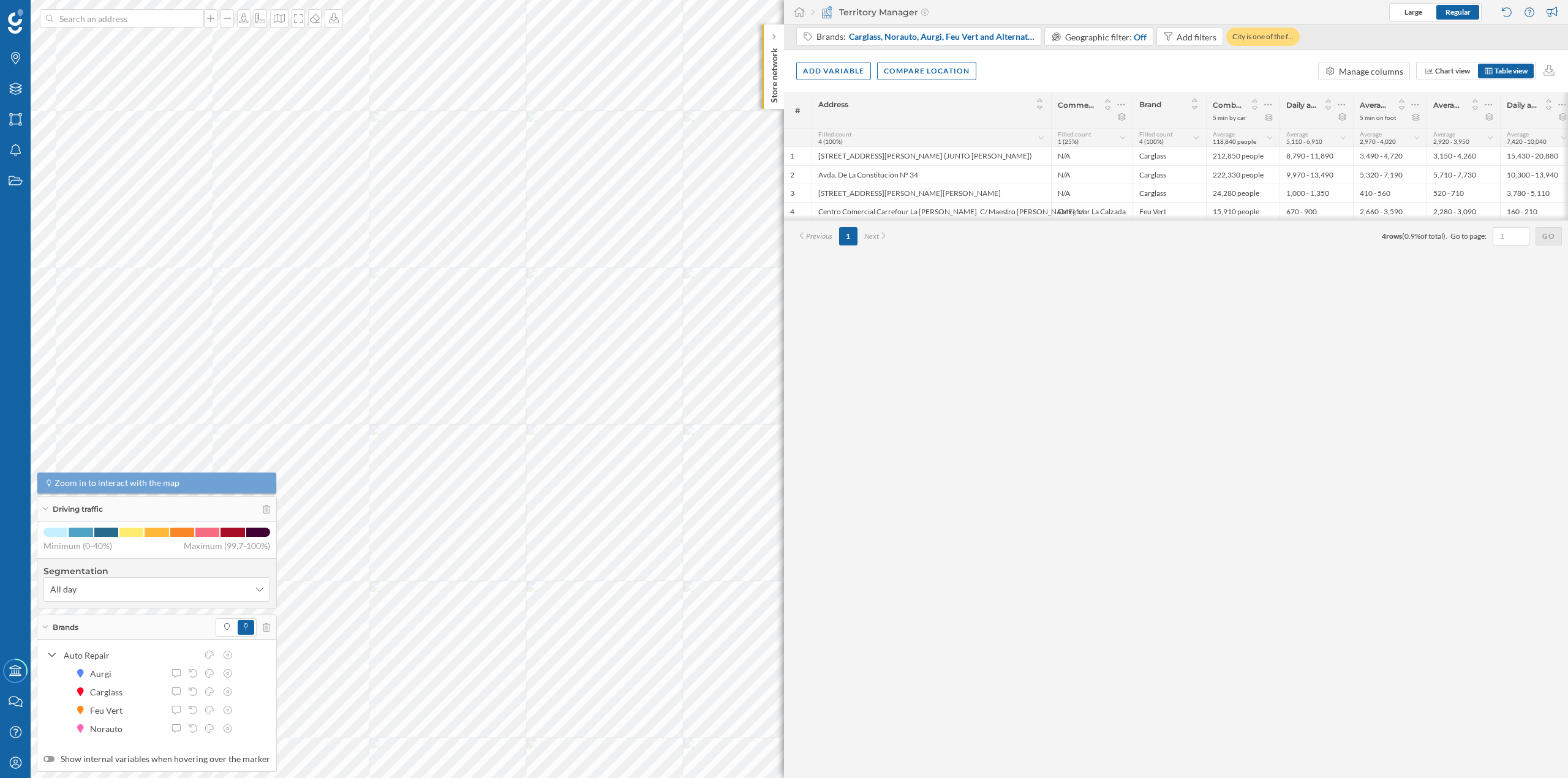
click at [795, 421] on div "# Address Commercial area Brand Combined population 5 min by car Daily average …" at bounding box center [1176, 436] width 784 height 686
click at [769, 36] on div at bounding box center [774, 37] width 12 height 12
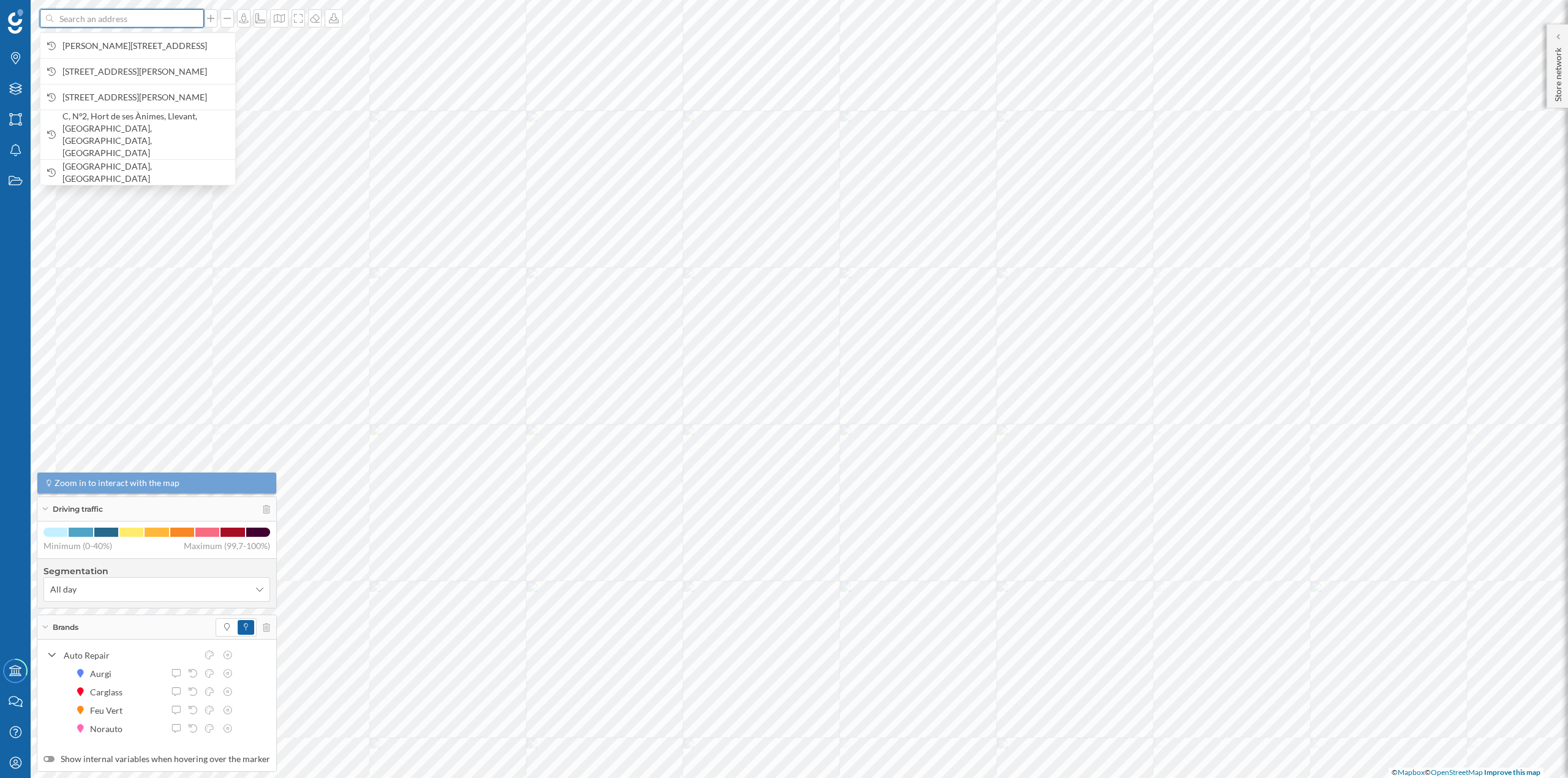
click at [153, 25] on input at bounding box center [122, 18] width 137 height 18
paste input "Norauto, Centro Comercial Rio Shoping, C/ Me Falta Un Tornillo, N 1, 47195 Arro…"
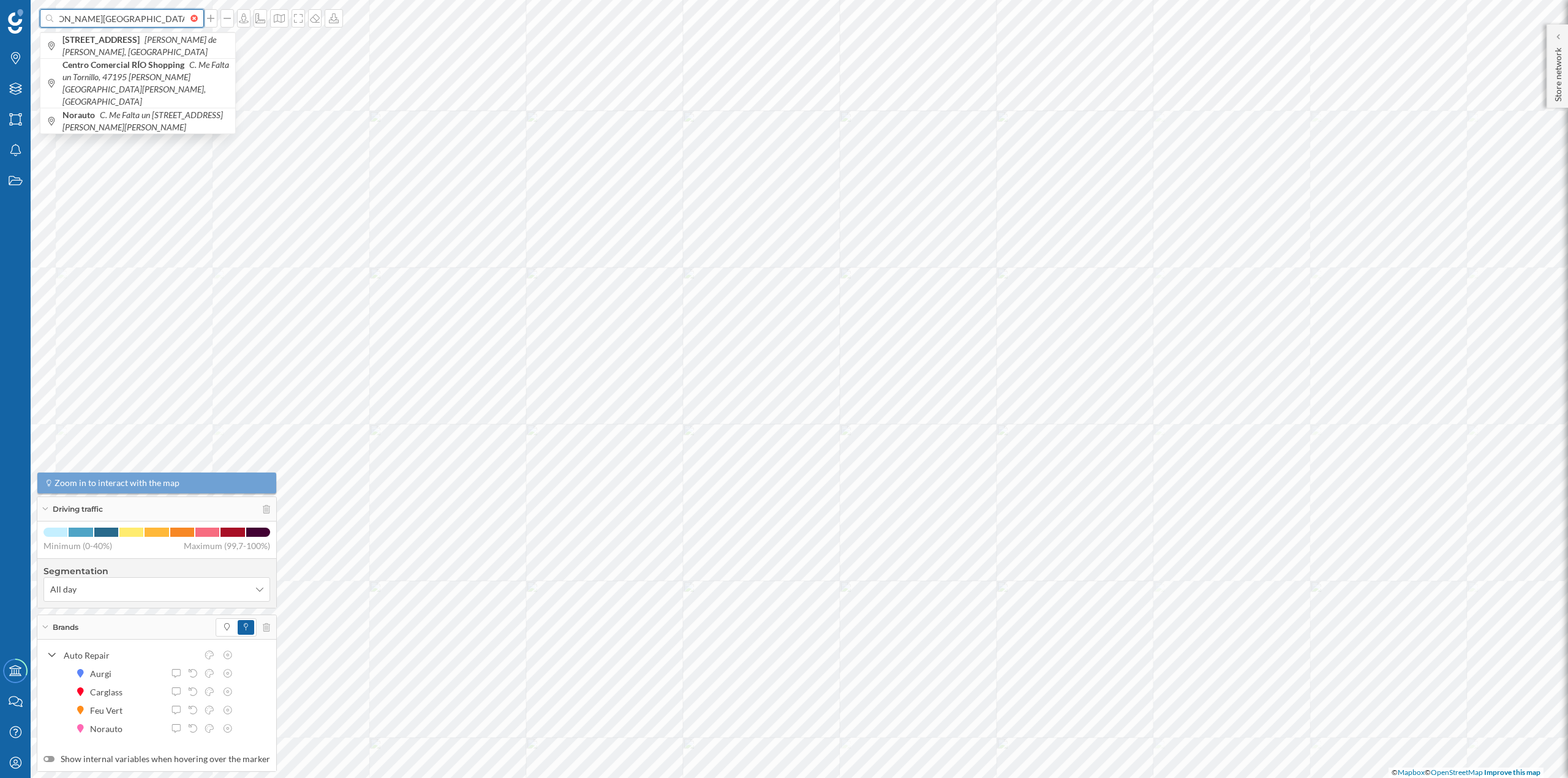
type input "Norauto, Centro Comercial Rio Shoping, C/ Me Falta Un Tornillo, N 1, 47195 Arro…"
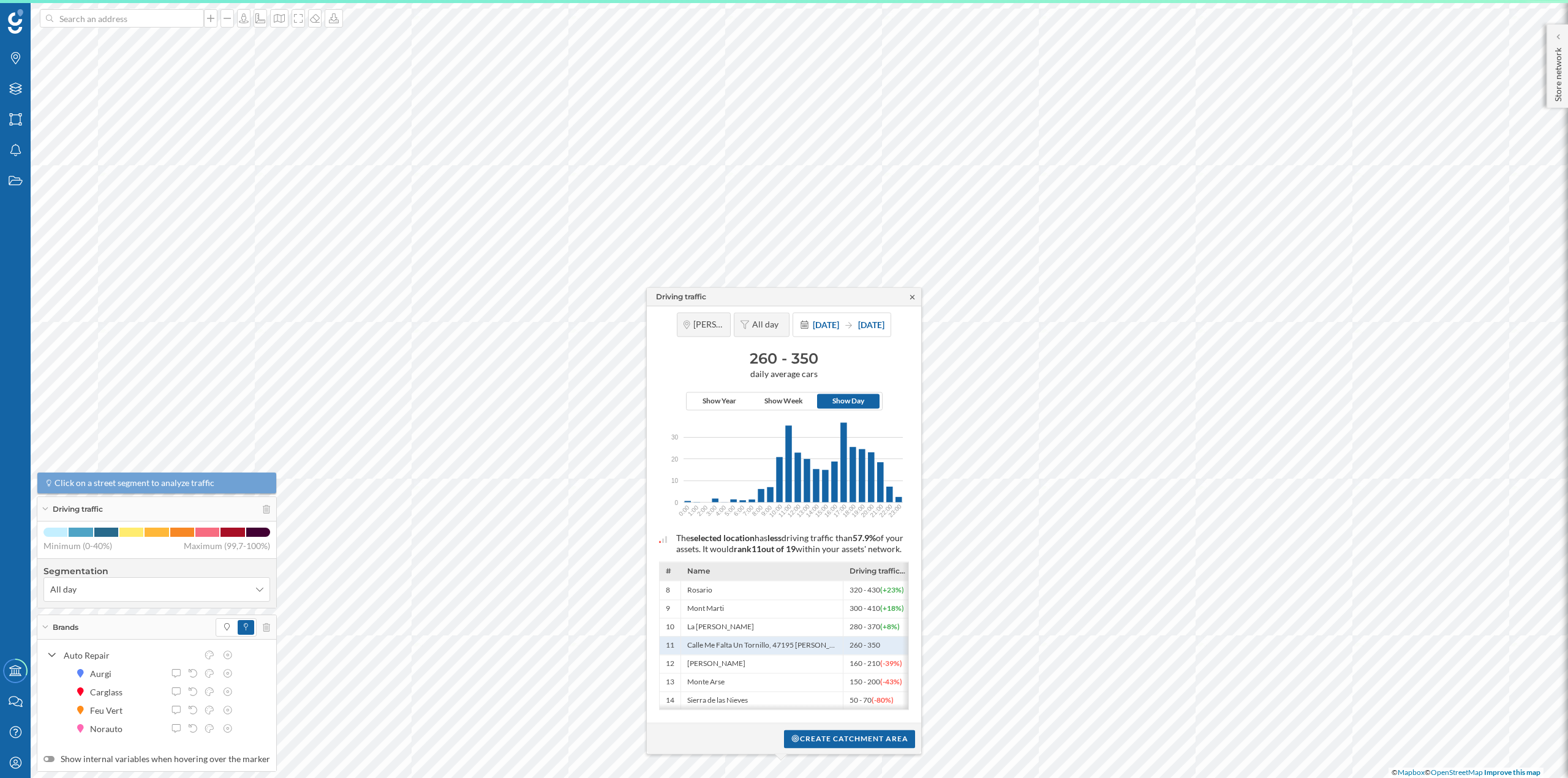
click at [910, 293] on icon at bounding box center [912, 297] width 9 height 8
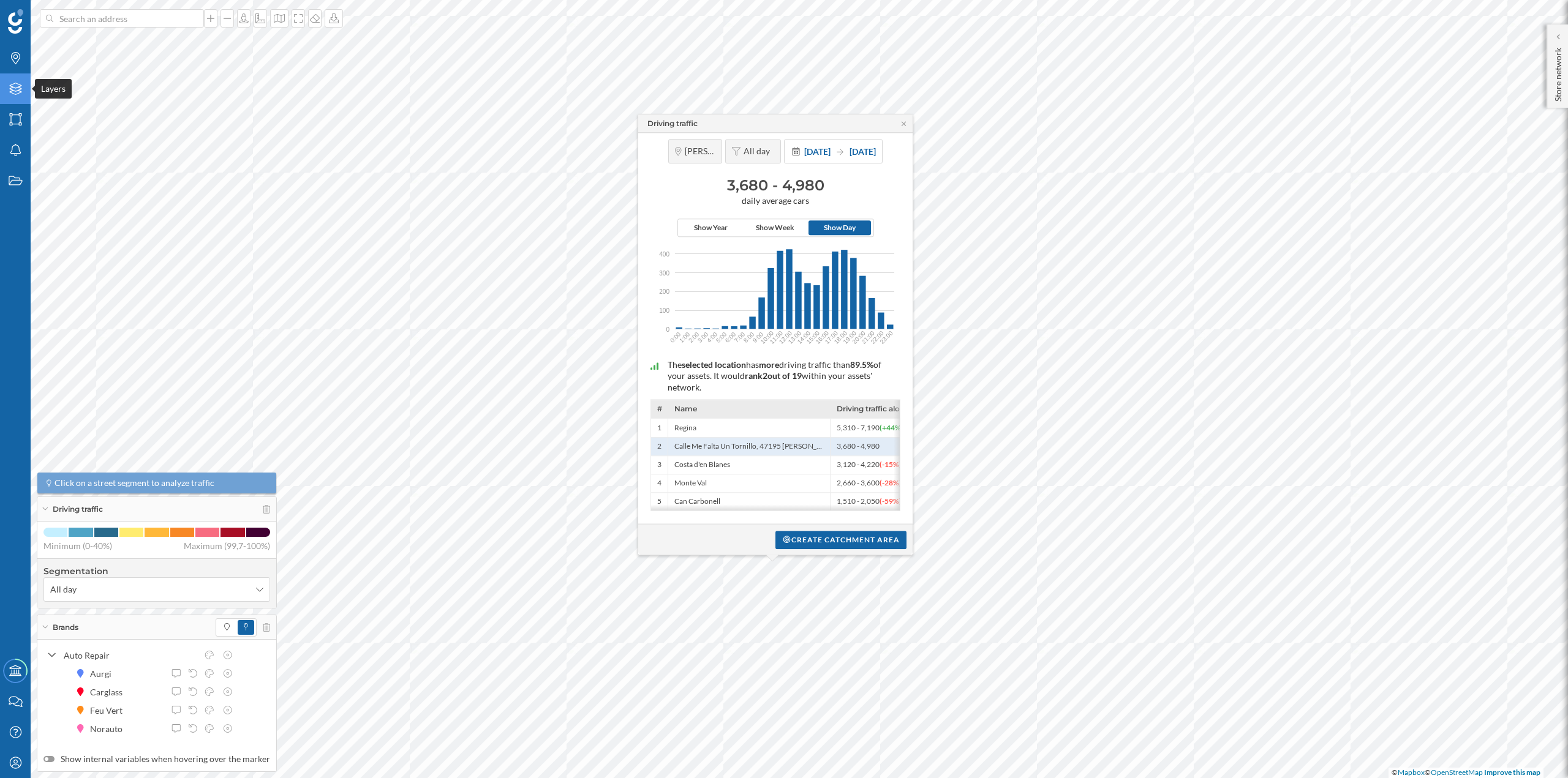
click at [1, 91] on div "Layers" at bounding box center [15, 89] width 31 height 31
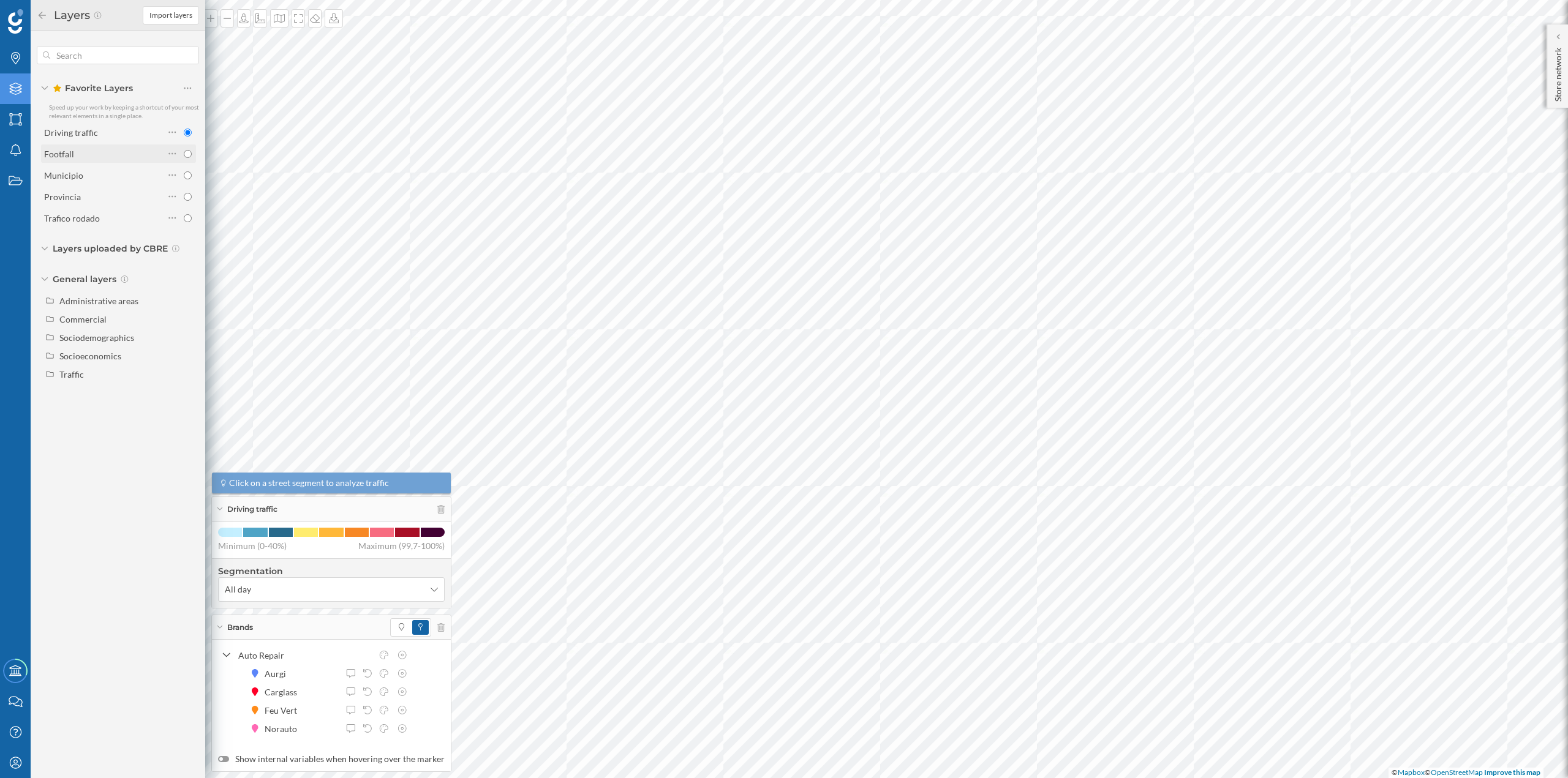
click at [122, 156] on div "Footfall" at bounding box center [104, 154] width 120 height 13
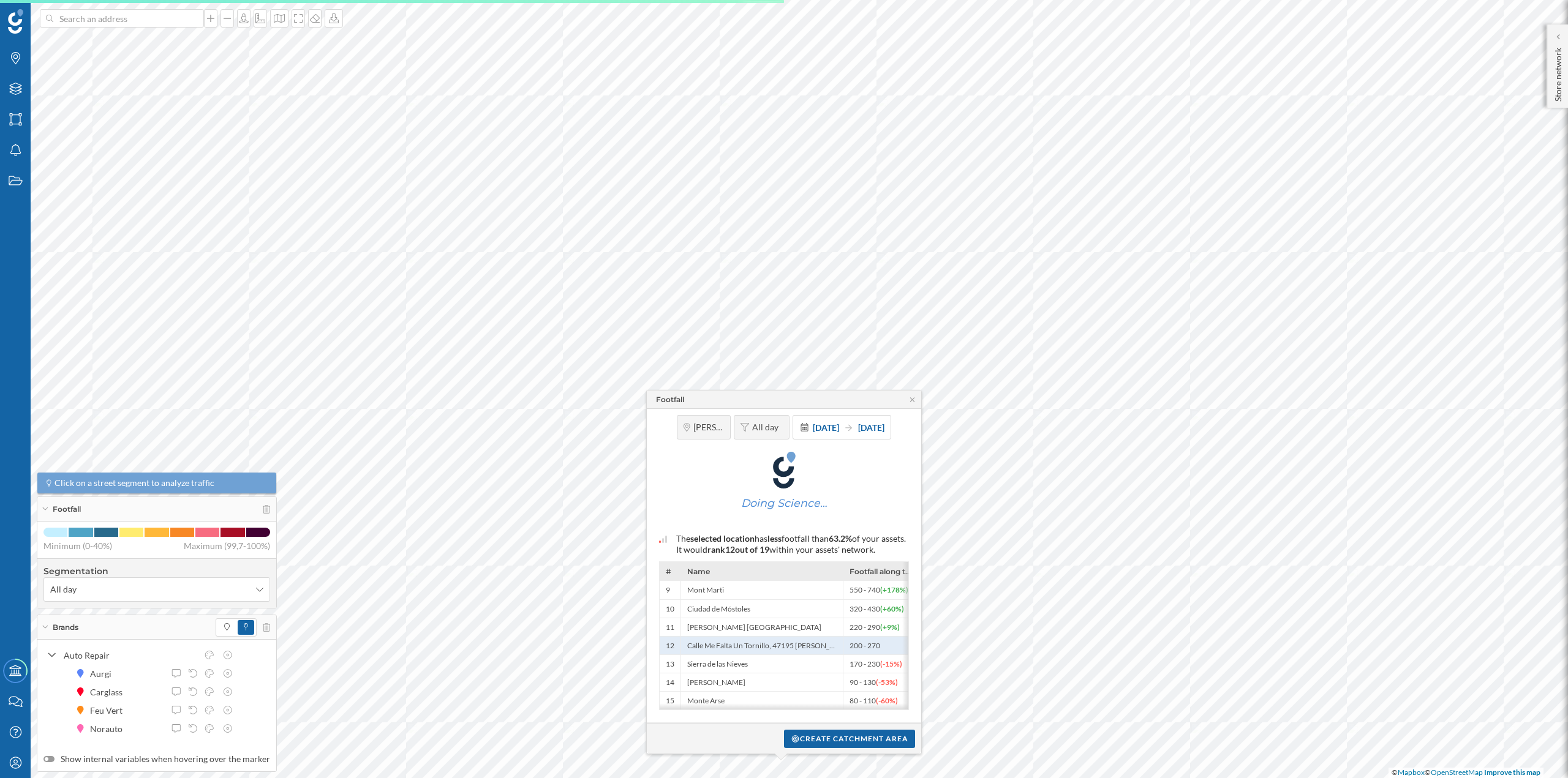
click at [807, 727] on div "Create catchment area" at bounding box center [783, 738] width 274 height 31
click at [806, 729] on div "Create catchment area" at bounding box center [783, 738] width 274 height 31
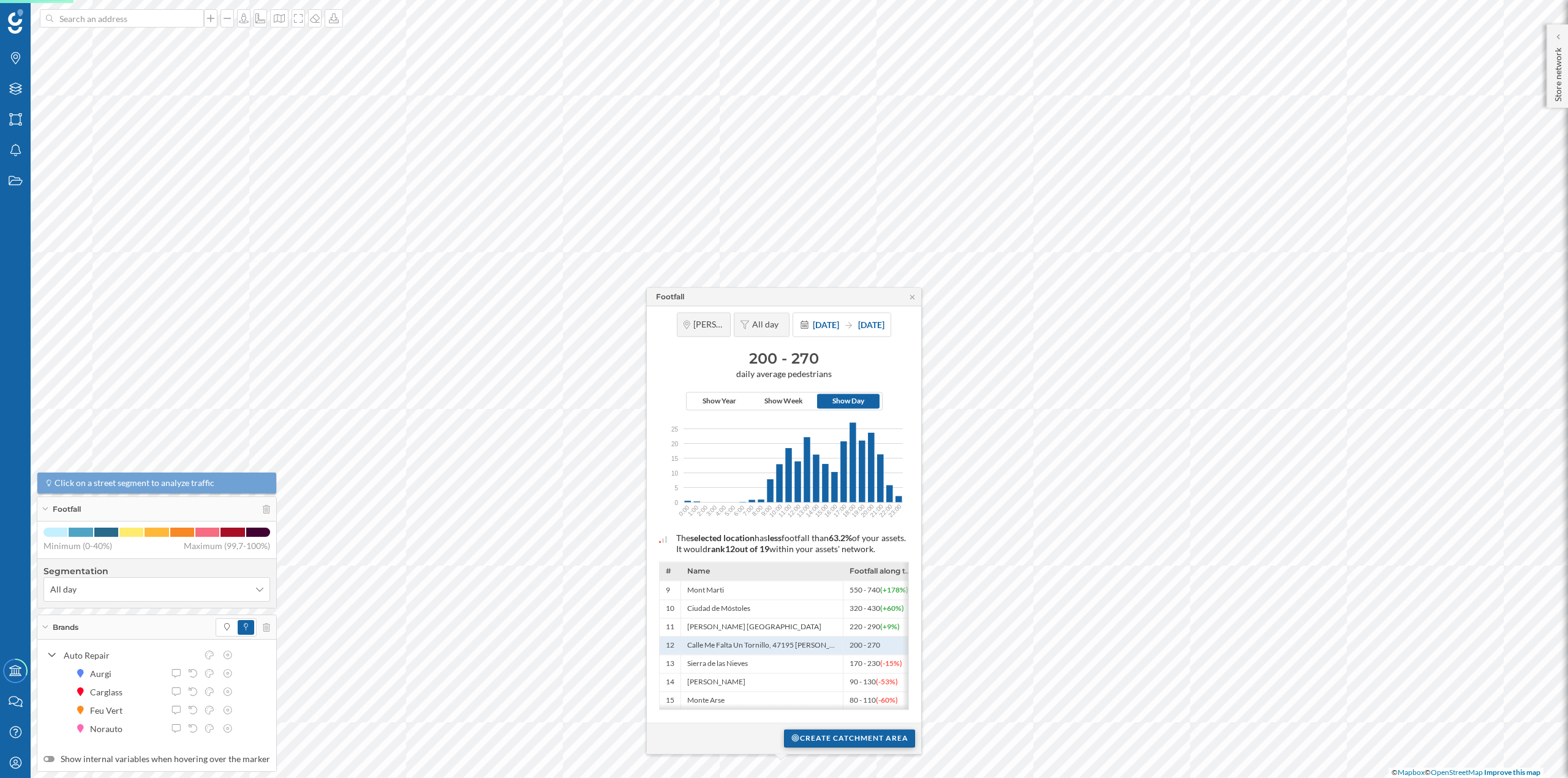
click at [797, 744] on div "Create catchment area" at bounding box center [850, 738] width 131 height 18
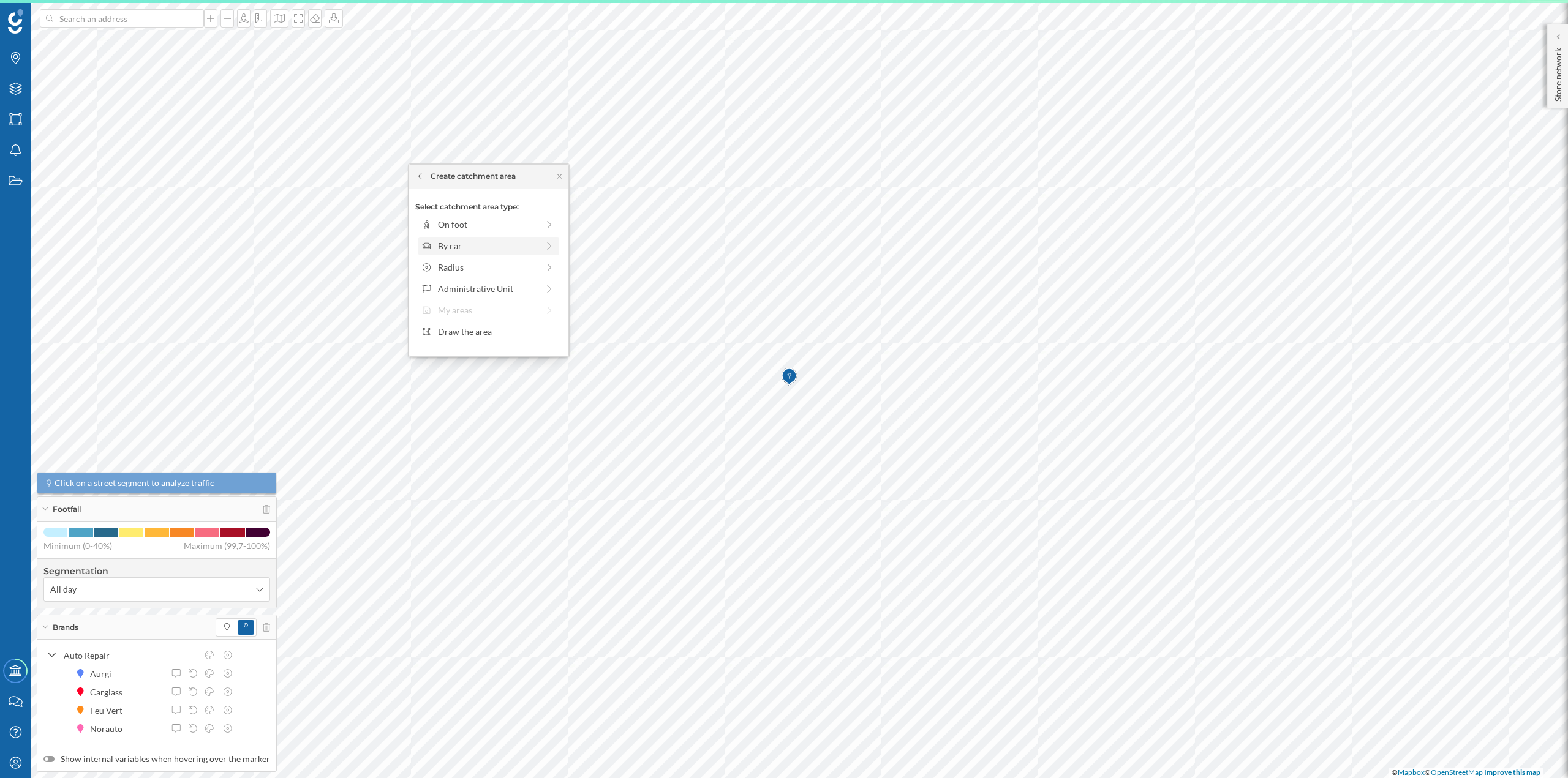
click at [469, 246] on div "By car" at bounding box center [488, 246] width 100 height 13
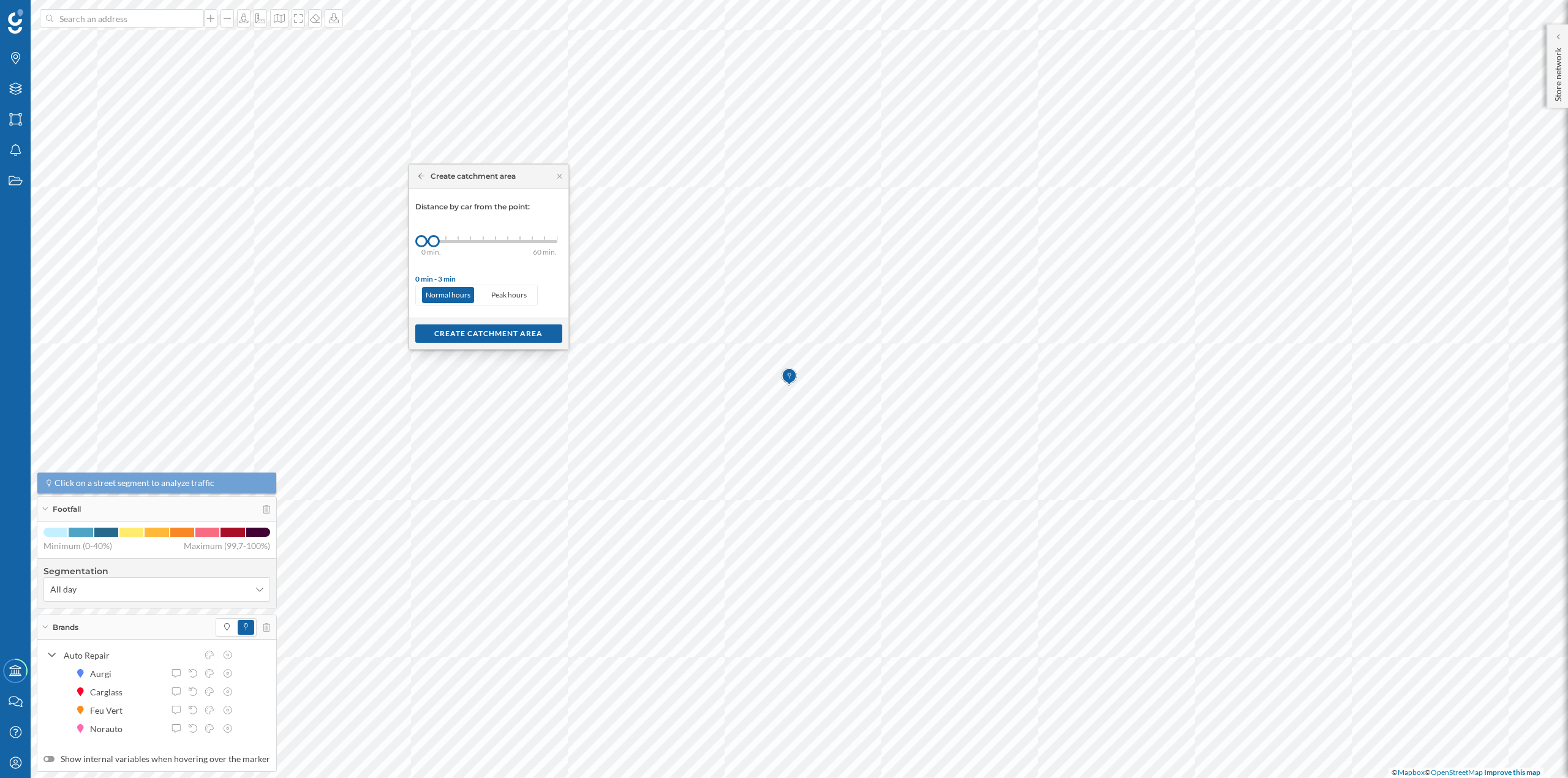
click at [443, 238] on div "0 min. 3 min. 5 min. 7 min. 10 min. 12 min. 15 min. 20 min. 30 min. 45 min. 50 …" at bounding box center [489, 241] width 136 height 15
click at [466, 340] on div "Create catchment area" at bounding box center [488, 333] width 147 height 18
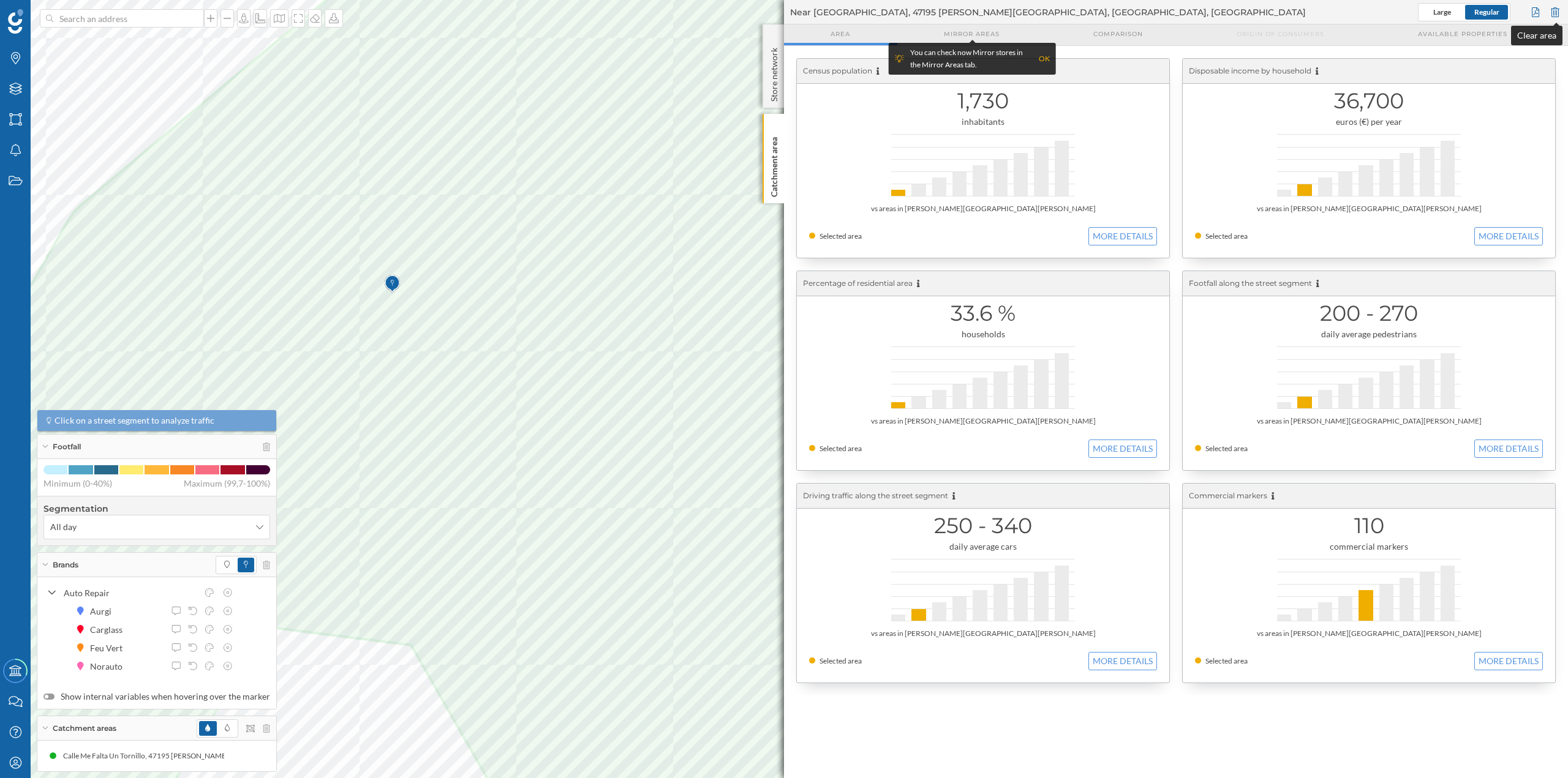
click at [1554, 11] on div at bounding box center [1555, 12] width 13 height 18
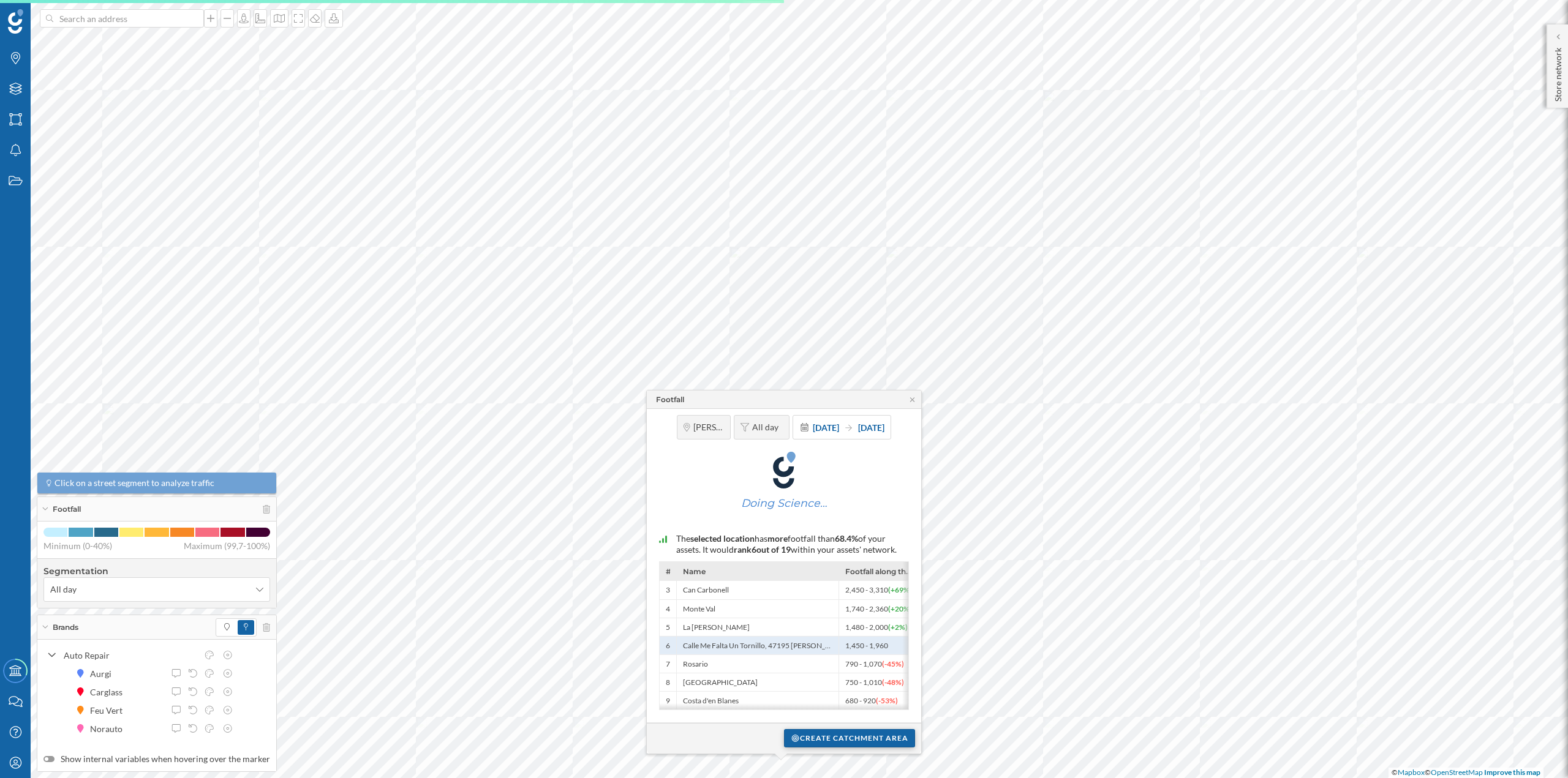
click at [839, 738] on div "Create catchment area" at bounding box center [850, 738] width 131 height 18
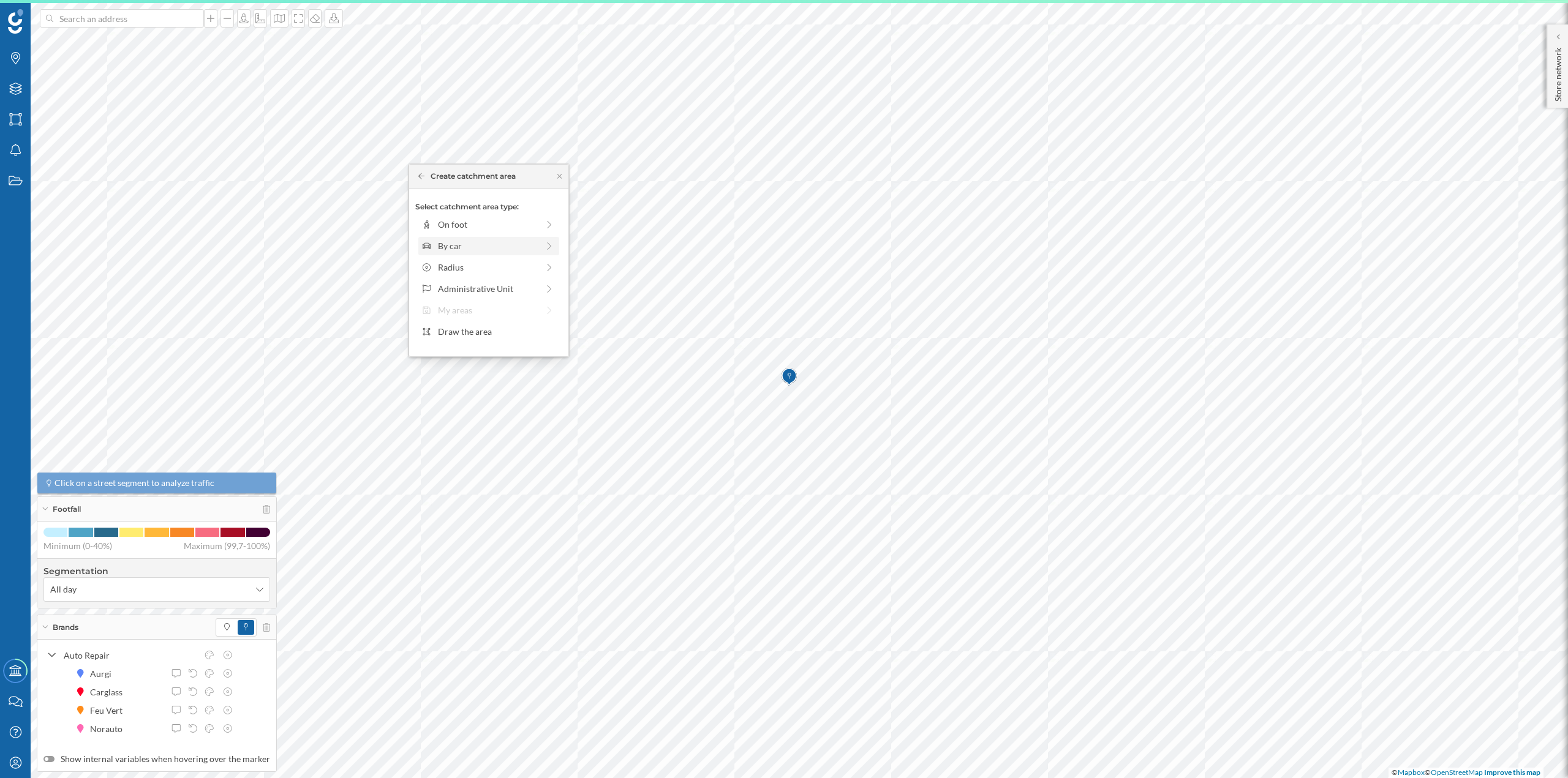
click at [452, 247] on div "By car" at bounding box center [488, 246] width 100 height 13
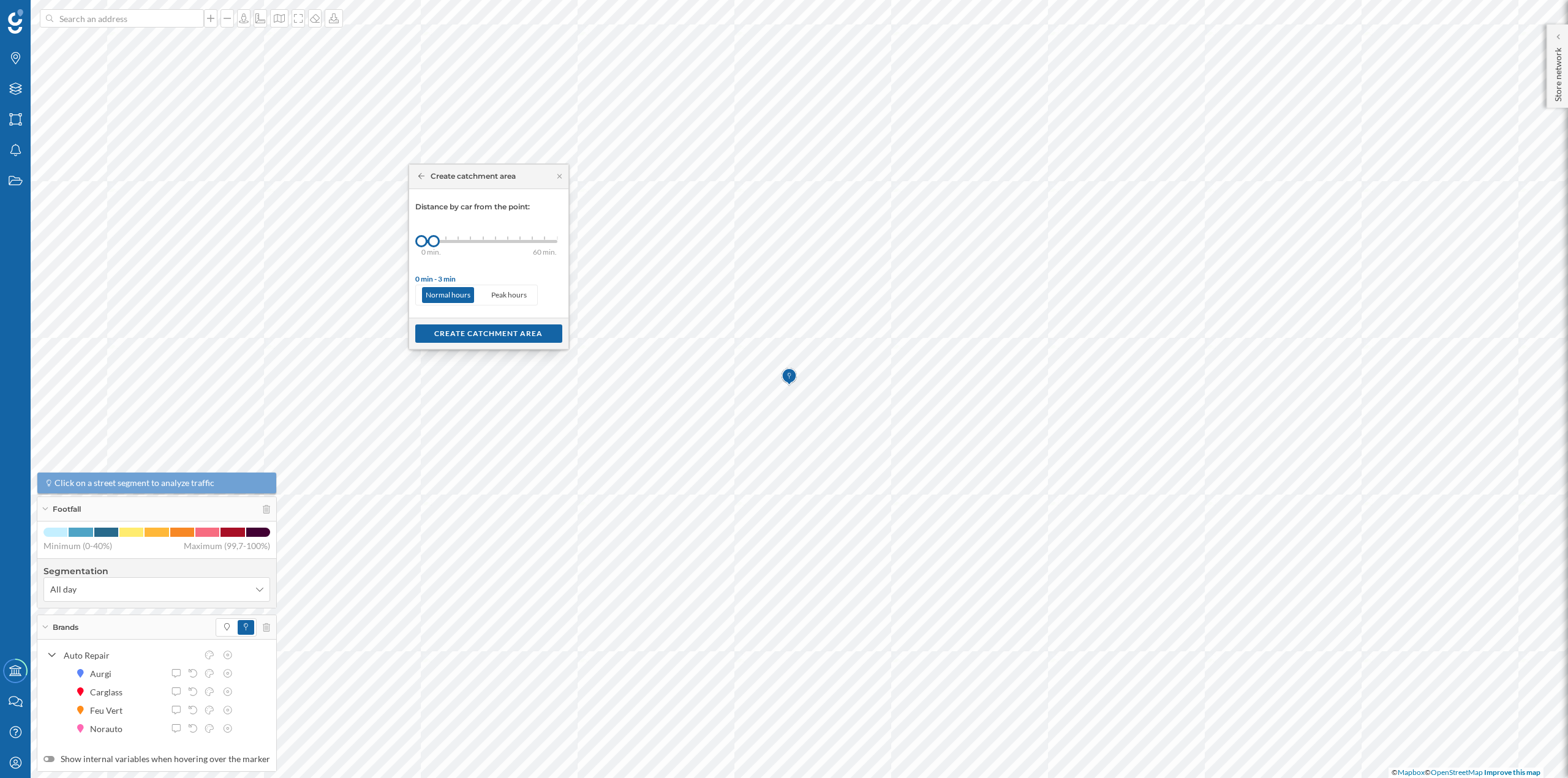
click at [449, 240] on div "0 min. 3 min. 5 min. 7 min. 10 min. 12 min. 15 min. 20 min. 30 min. 45 min. 50 …" at bounding box center [489, 241] width 136 height 3
click at [489, 332] on div "Create catchment area" at bounding box center [488, 333] width 147 height 18
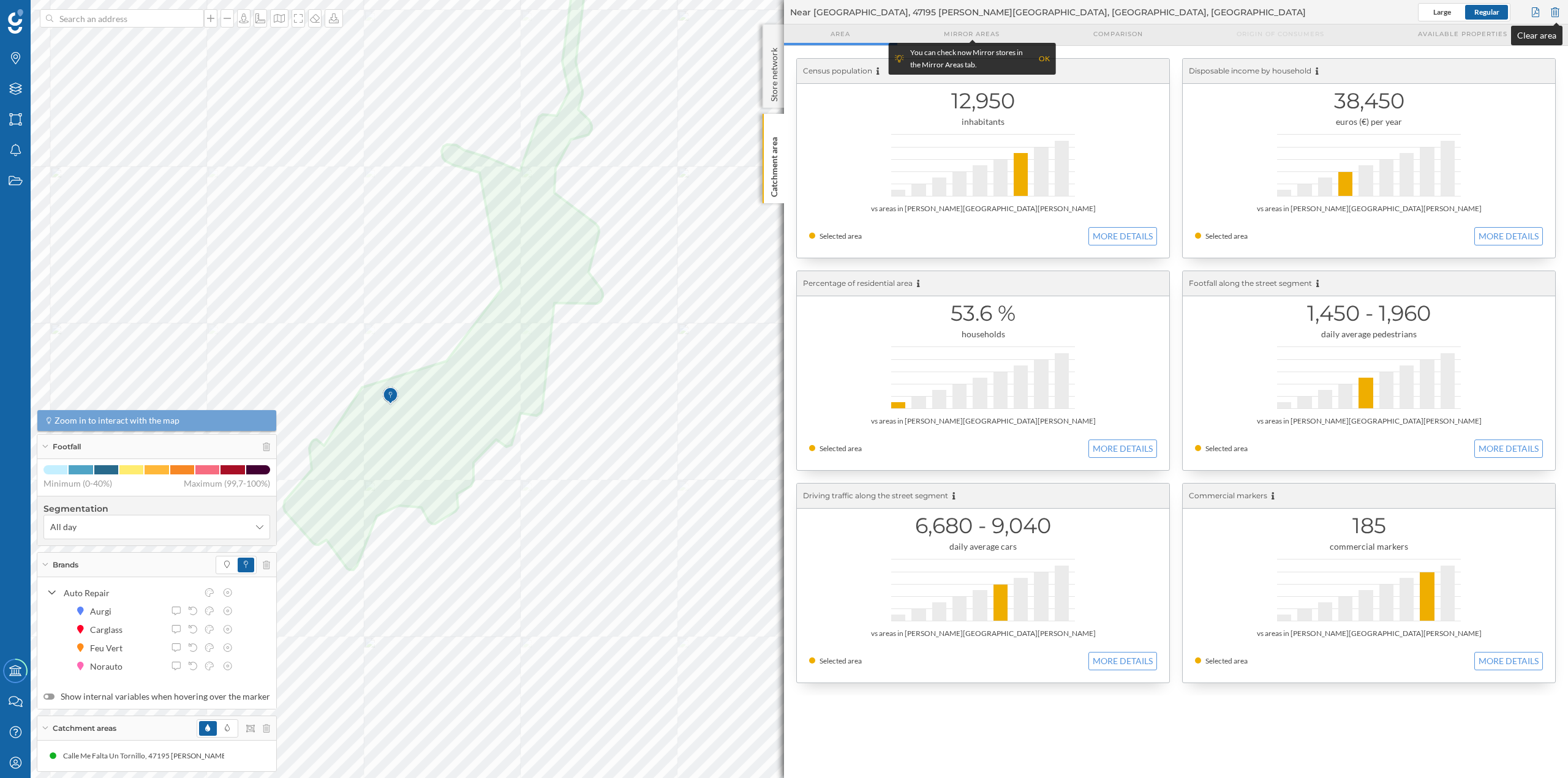
click at [1557, 9] on div at bounding box center [1555, 12] width 13 height 18
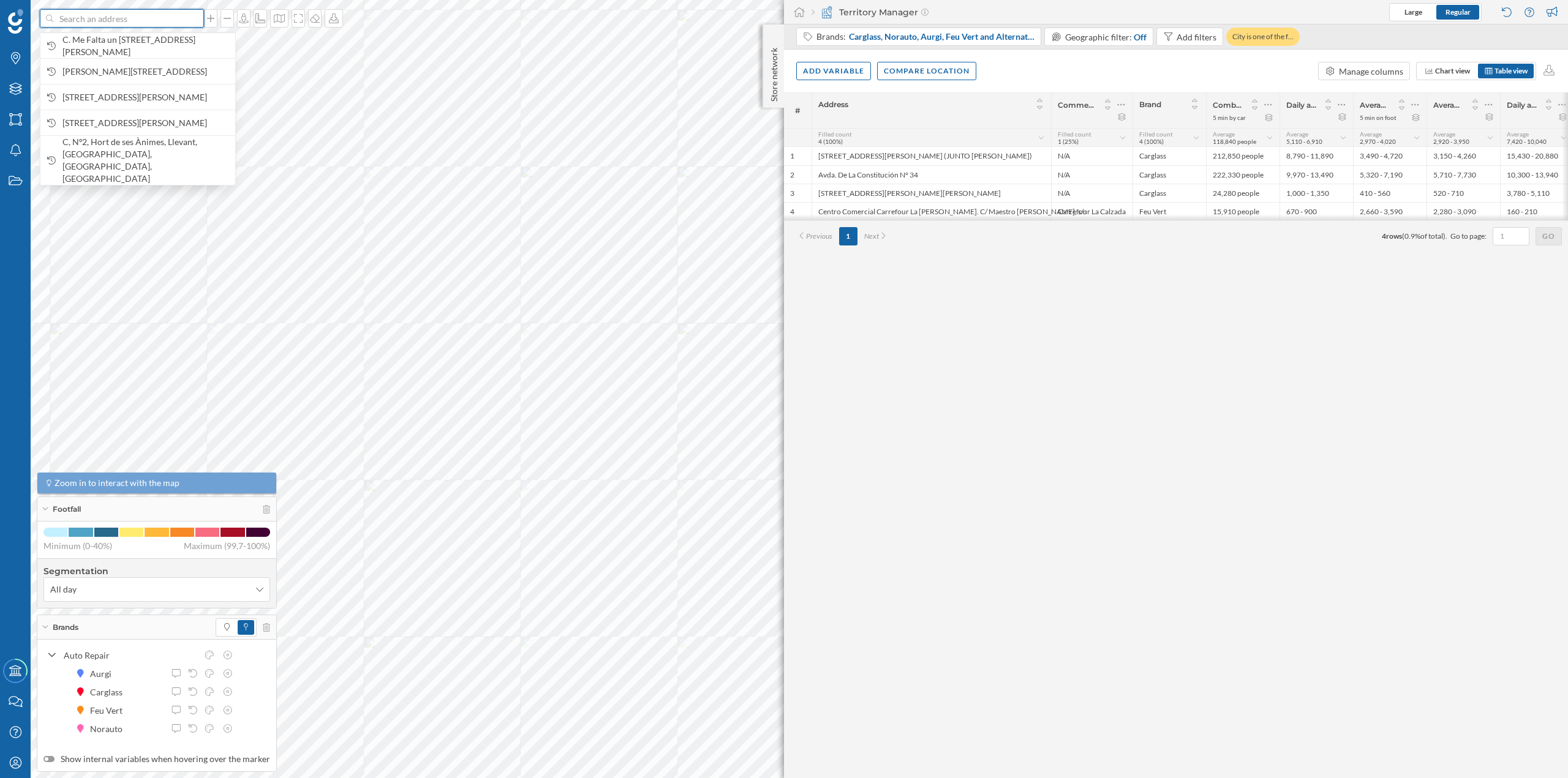
click at [156, 11] on input at bounding box center [122, 18] width 137 height 18
paste input "C. Morgan Kalea, 5, 48014 Bilbao"
type input "C. Morgan Kalea, 5, 48014 Bilbao"
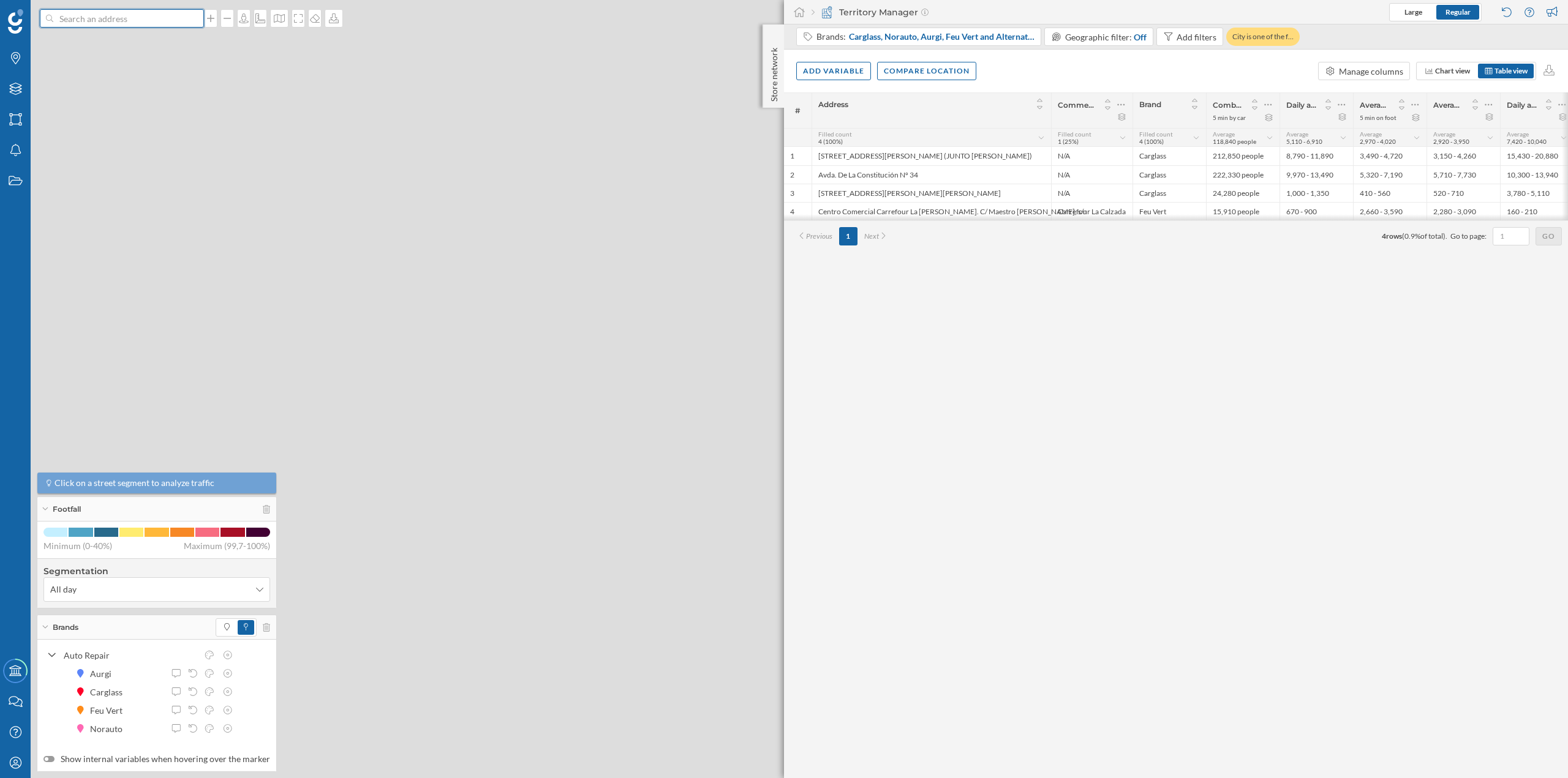
scroll to position [0, 0]
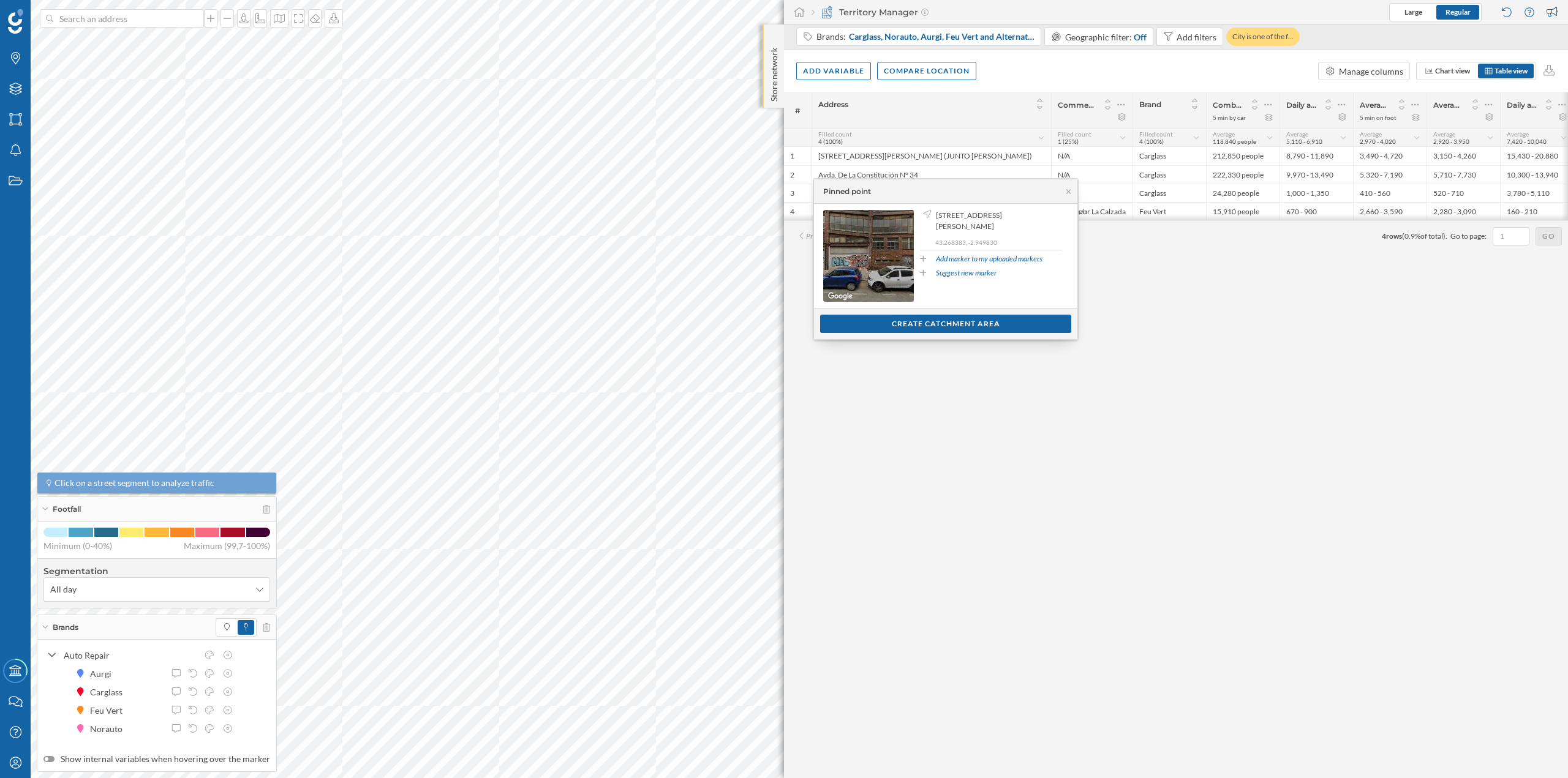
click at [773, 33] on div "Store network" at bounding box center [773, 66] width 21 height 83
click at [775, 54] on p "Store network" at bounding box center [774, 73] width 12 height 60
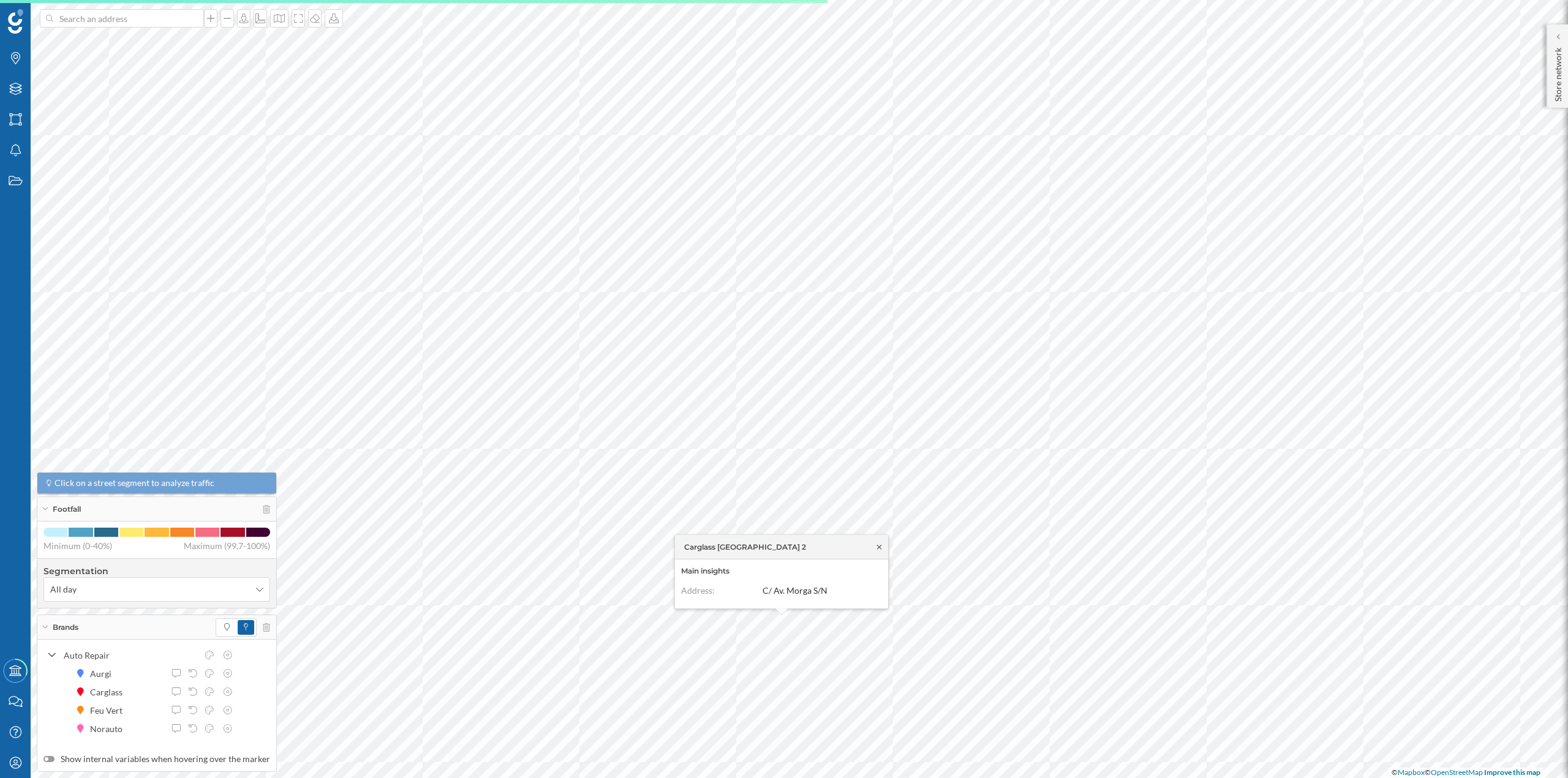
click at [881, 544] on icon at bounding box center [879, 547] width 9 height 8
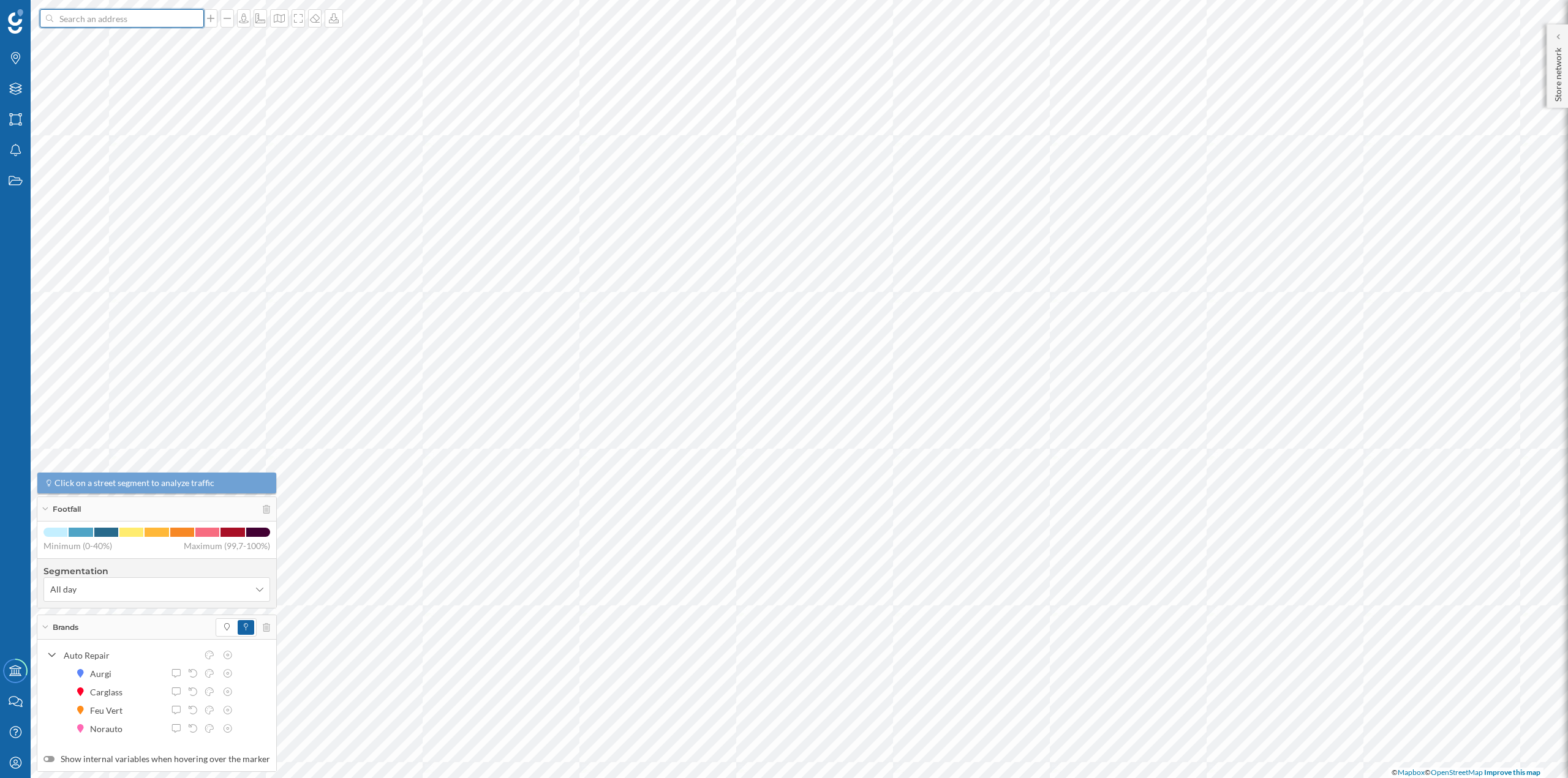
click at [122, 17] on input at bounding box center [122, 18] width 137 height 18
paste input "Feu Vert C.C. Artea, Barrio Peruri, 33 48940 LEIOA"
type input "Feu Vert C.C. Artea, Barrio Peruri, 33 48940 LEIOA"
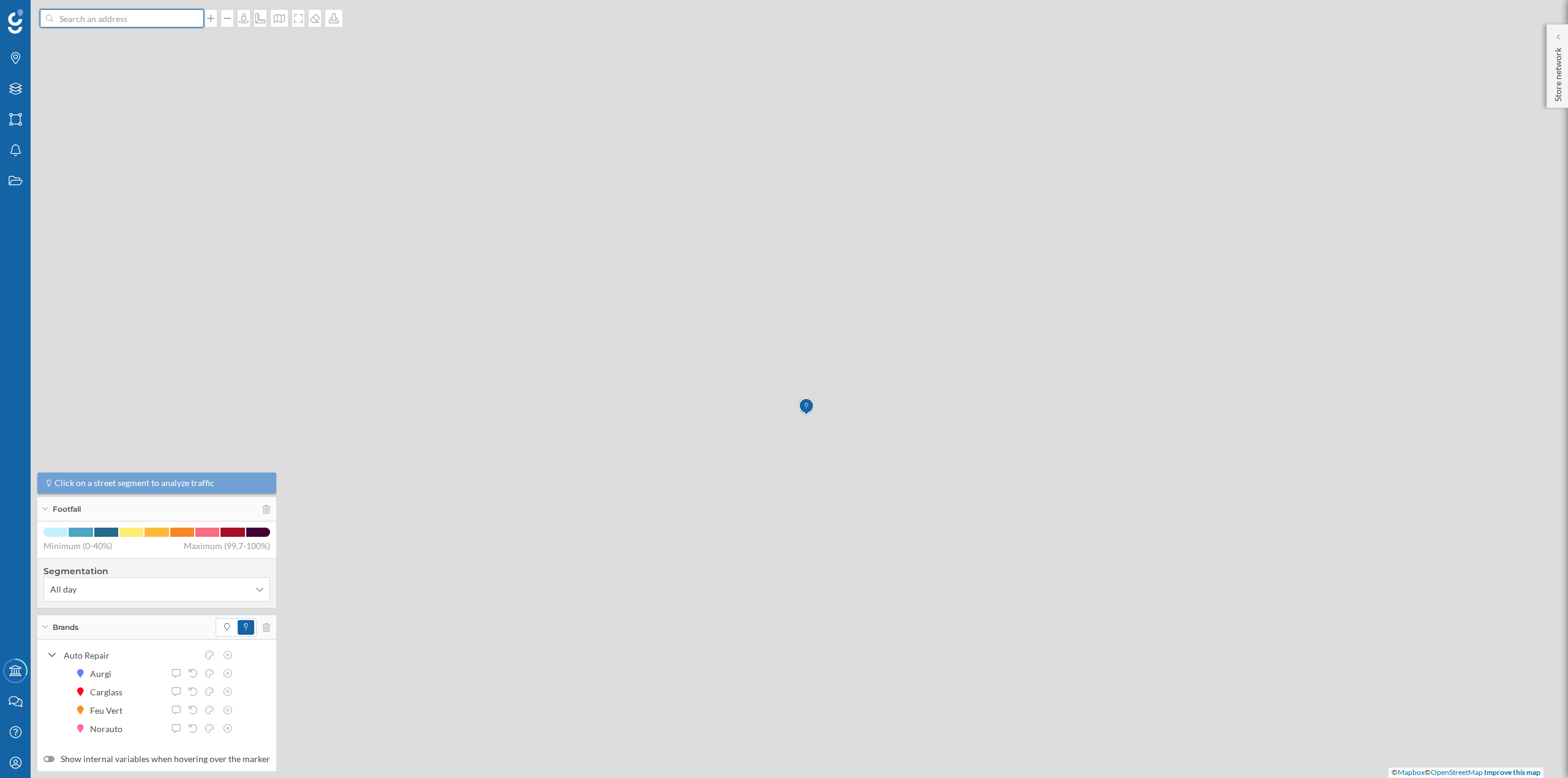
scroll to position [0, 0]
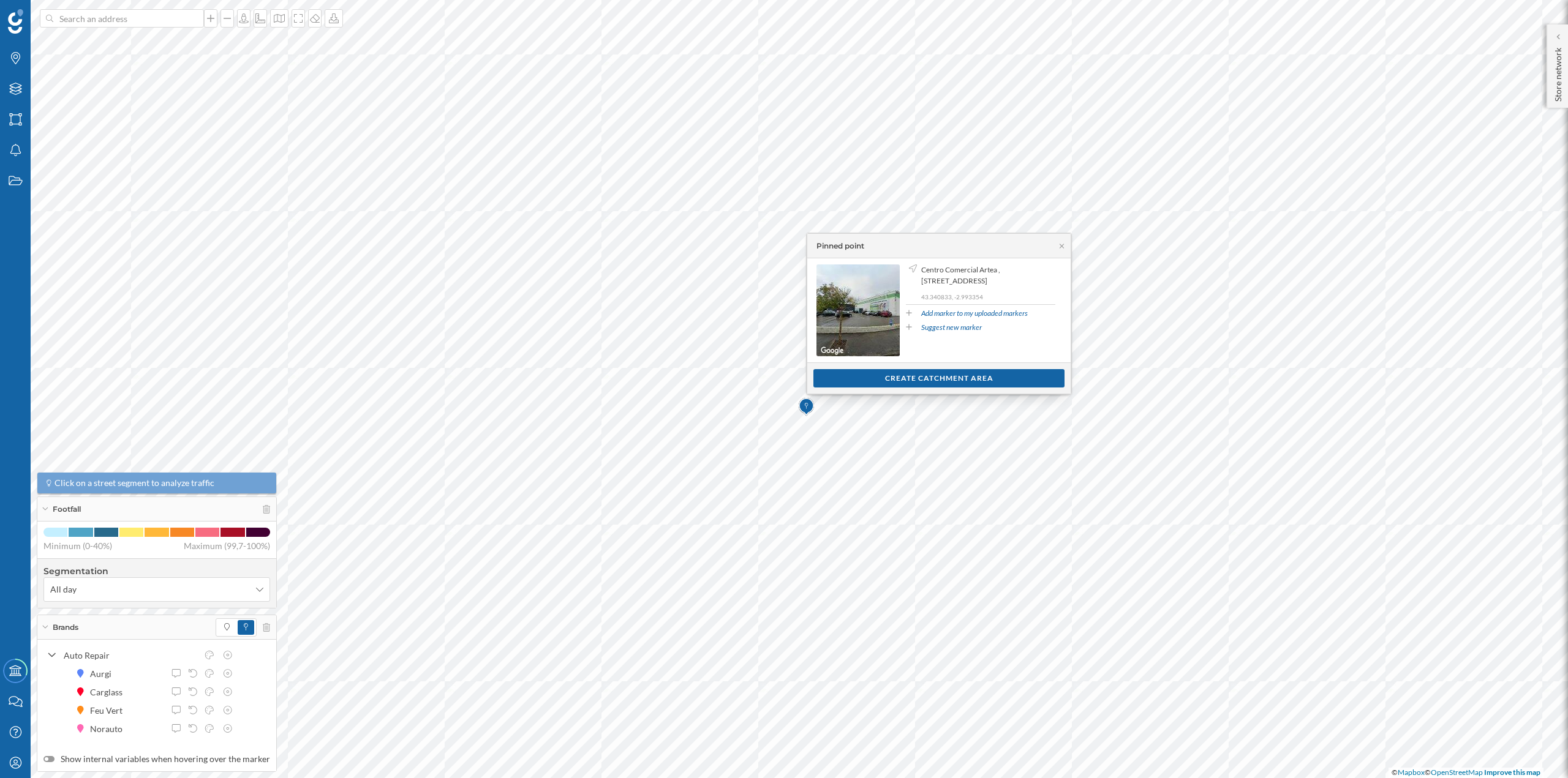
click at [1058, 250] on div "Pinned point" at bounding box center [939, 246] width 264 height 25
click at [1059, 246] on icon at bounding box center [1062, 247] width 9 height 8
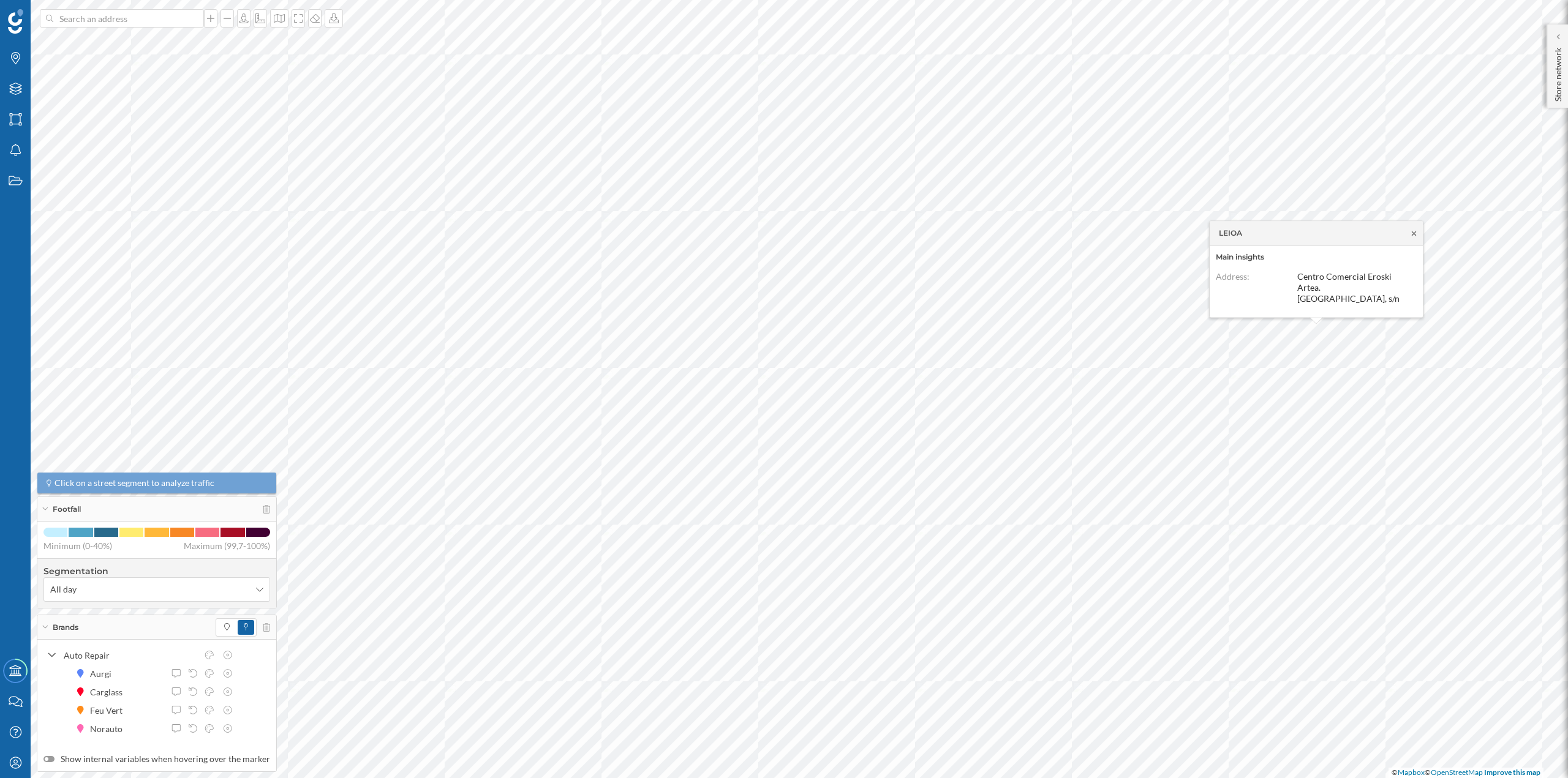
click at [1411, 237] on icon at bounding box center [1413, 233] width 9 height 8
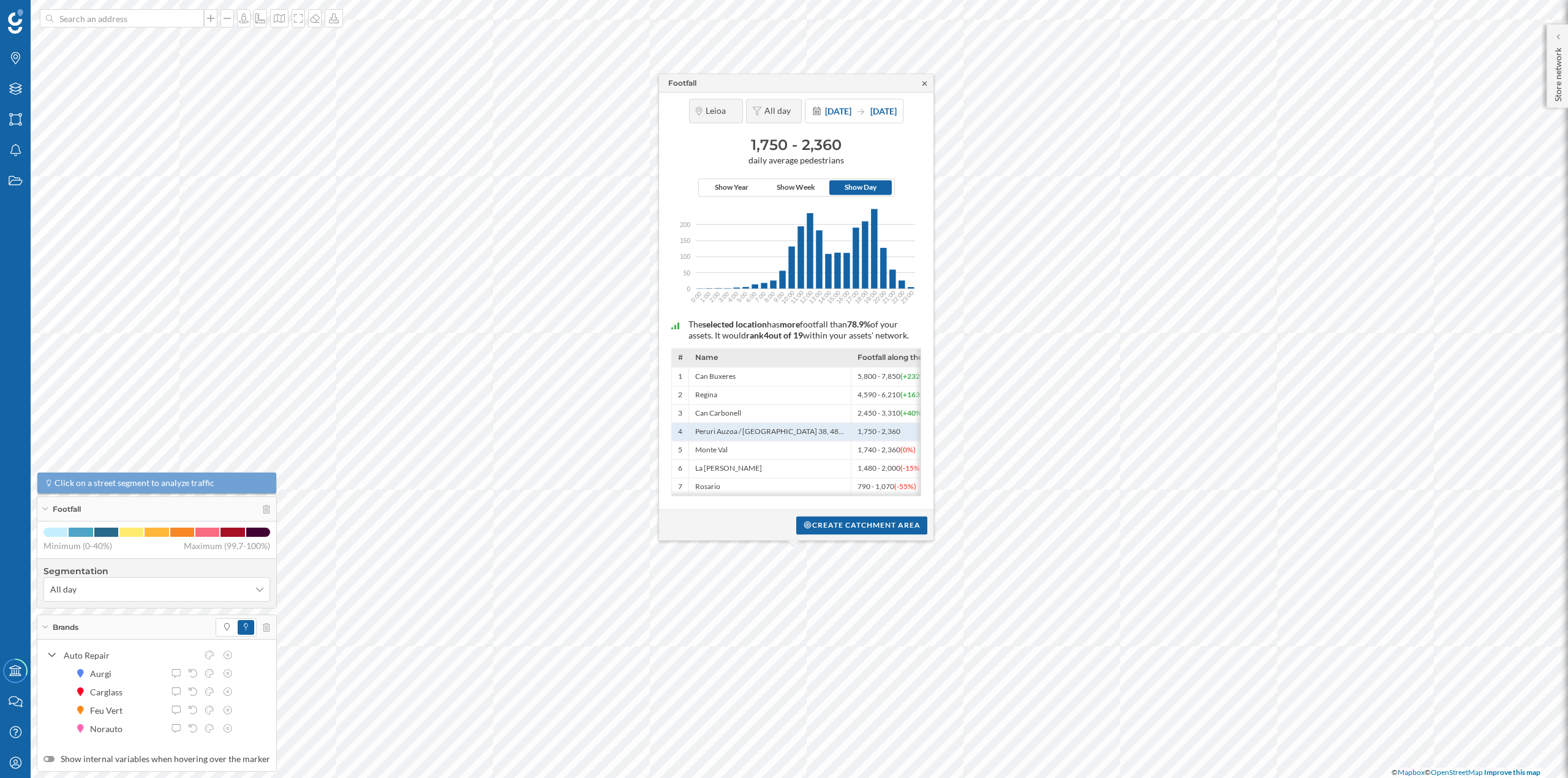
click at [923, 81] on icon at bounding box center [924, 83] width 4 height 4
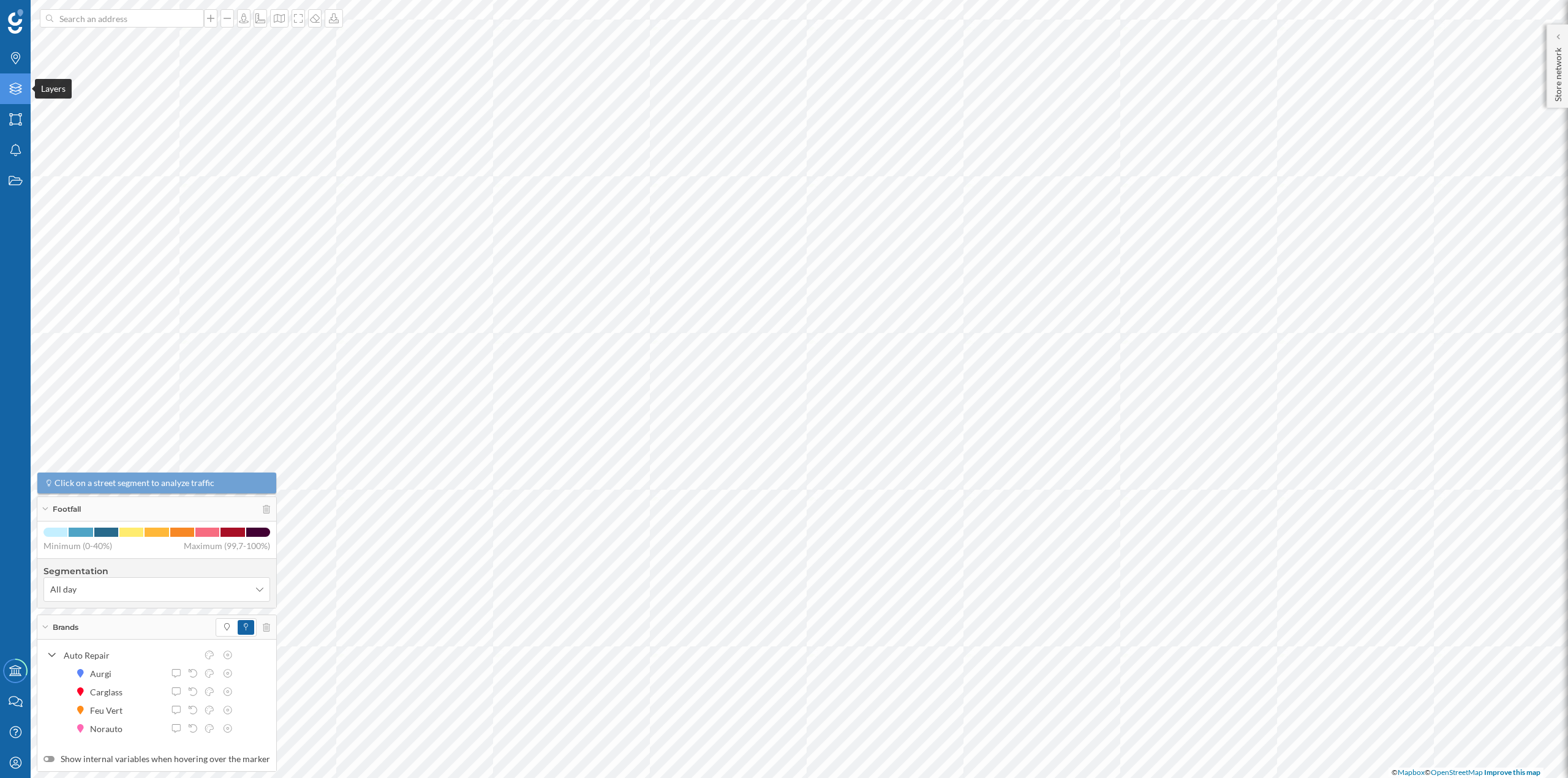
click at [6, 98] on div "Layers" at bounding box center [15, 89] width 31 height 31
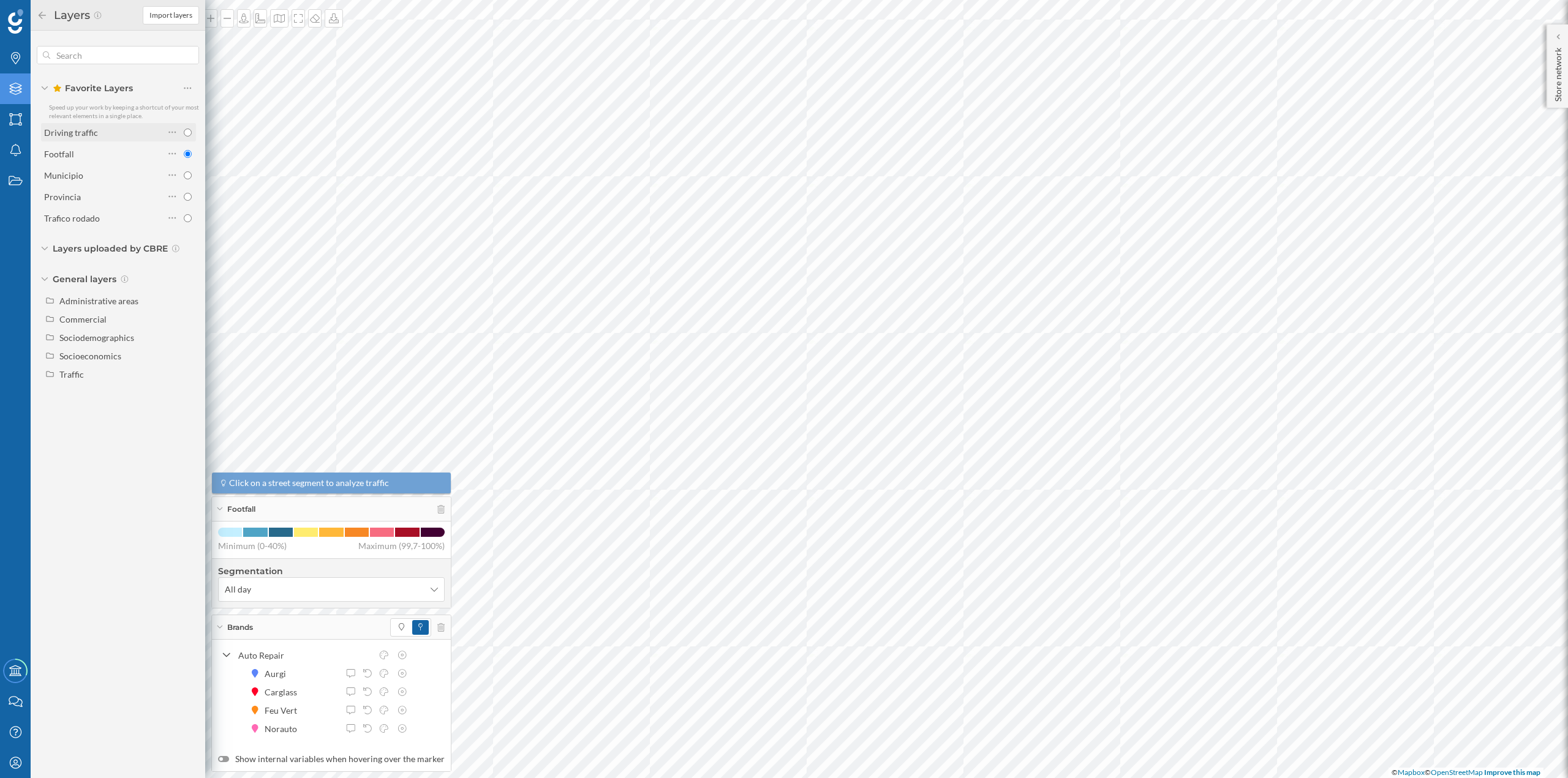
click at [121, 129] on div "Driving traffic" at bounding box center [104, 132] width 120 height 13
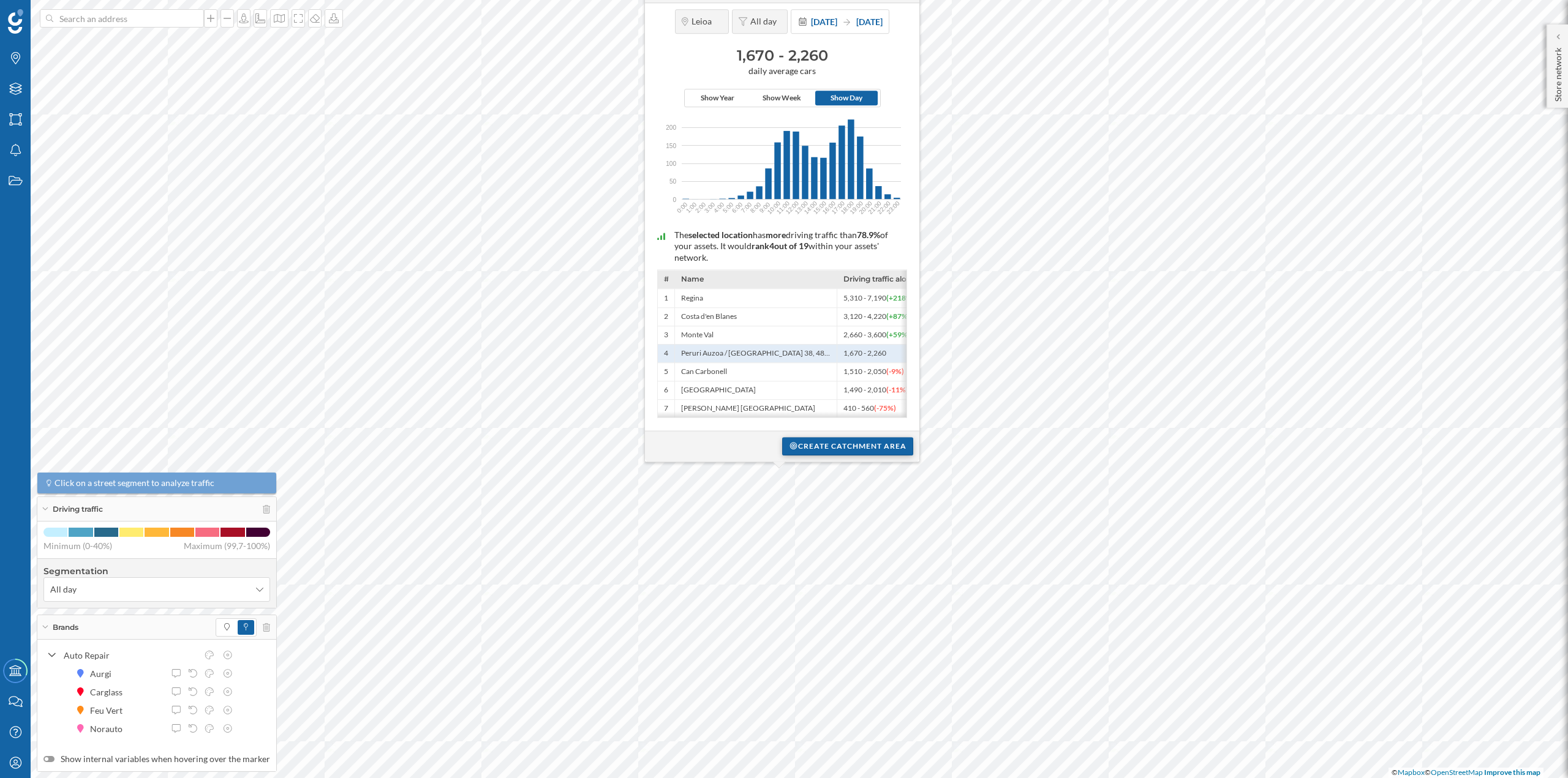
click at [825, 446] on div "Create catchment area" at bounding box center [848, 446] width 131 height 18
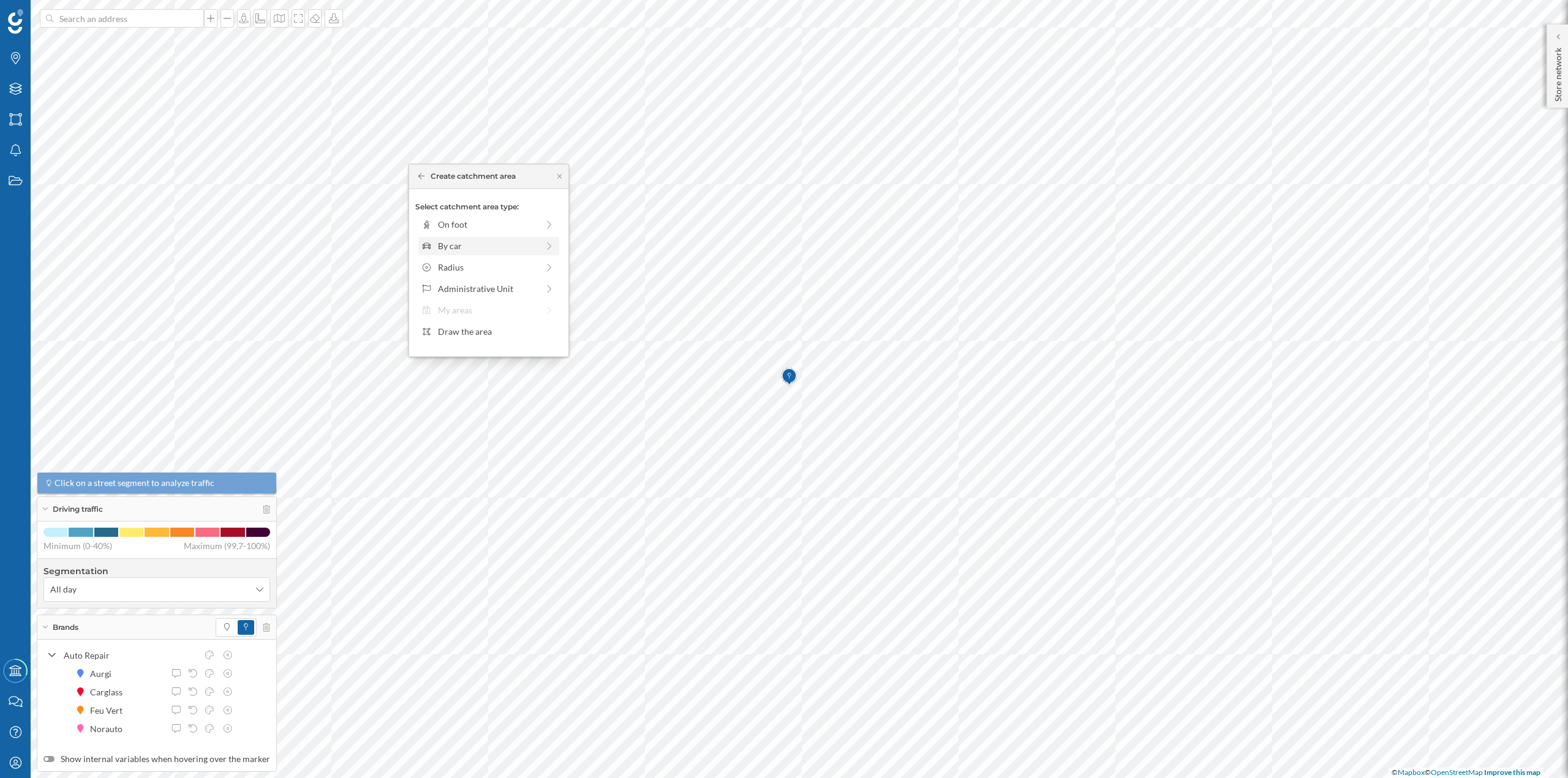
click at [479, 249] on div "By car" at bounding box center [488, 246] width 100 height 13
click at [447, 241] on div "0 min. 3 min. 5 min. 7 min. 10 min. 12 min. 15 min. 20 min. 30 min. 45 min. 50 …" at bounding box center [489, 241] width 136 height 3
click at [480, 339] on div "Create catchment area" at bounding box center [488, 333] width 147 height 18
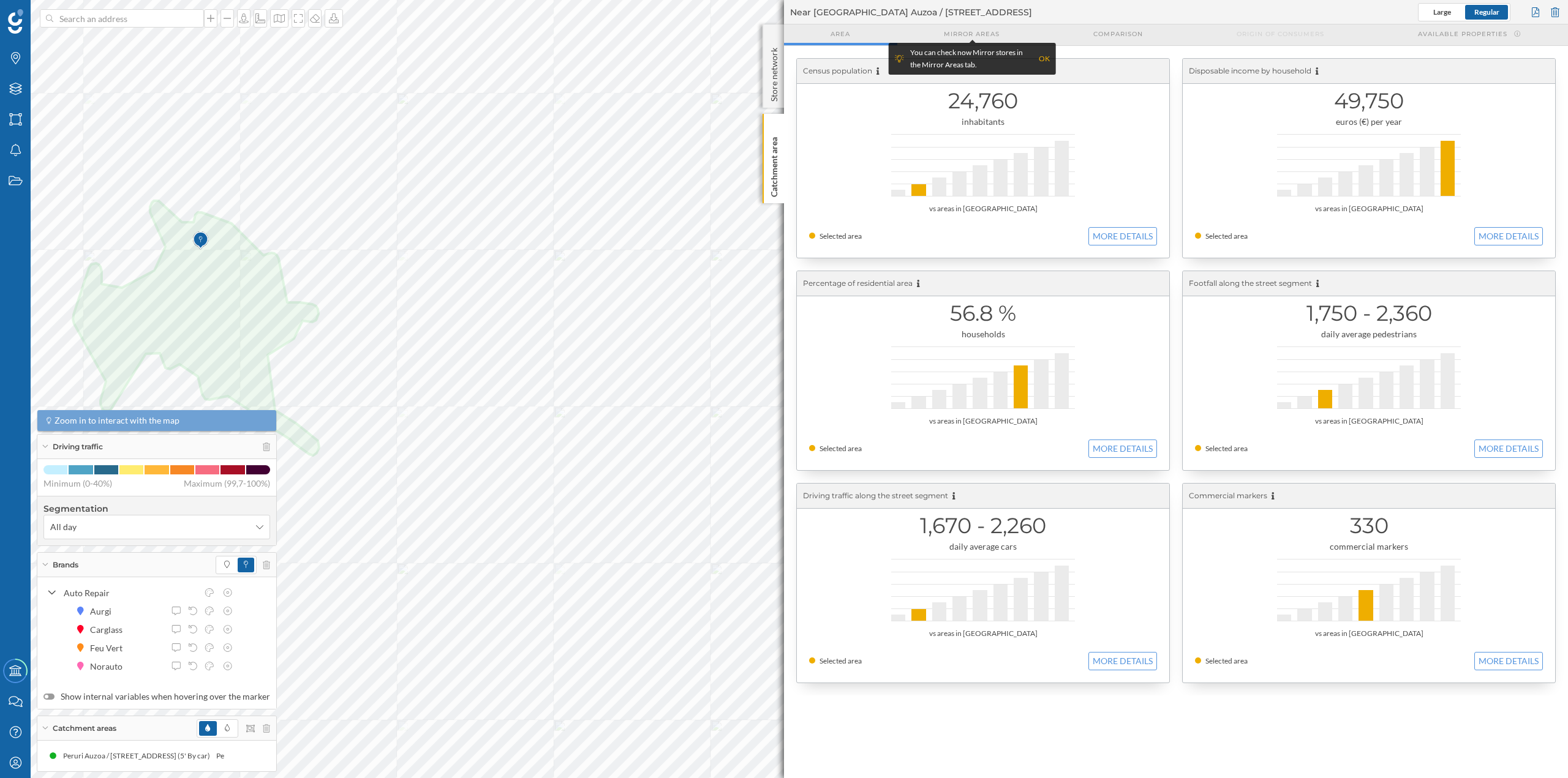
click at [1553, 14] on div at bounding box center [1555, 12] width 13 height 18
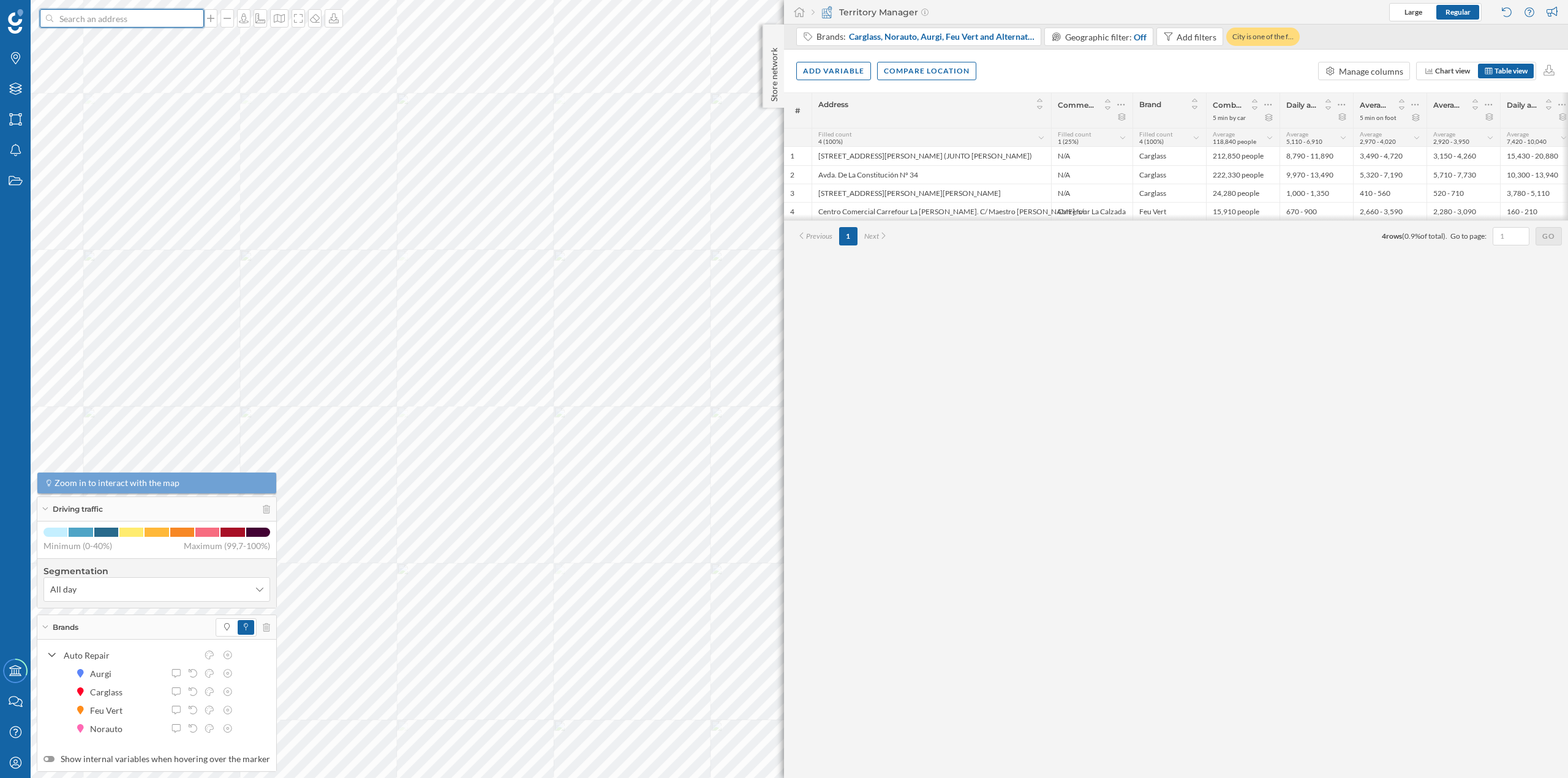
click at [168, 16] on input at bounding box center [122, 18] width 137 height 18
paste input "Feu Vert, Eroski Bilbondo, Barrio de Zabalandi, C.C, Urbi 48970 BASAURI"
type input "Feu Vert, Eroski Bilbondo, Barrio de Zabalandi, C.C, Urbi 48970 BASAURI"
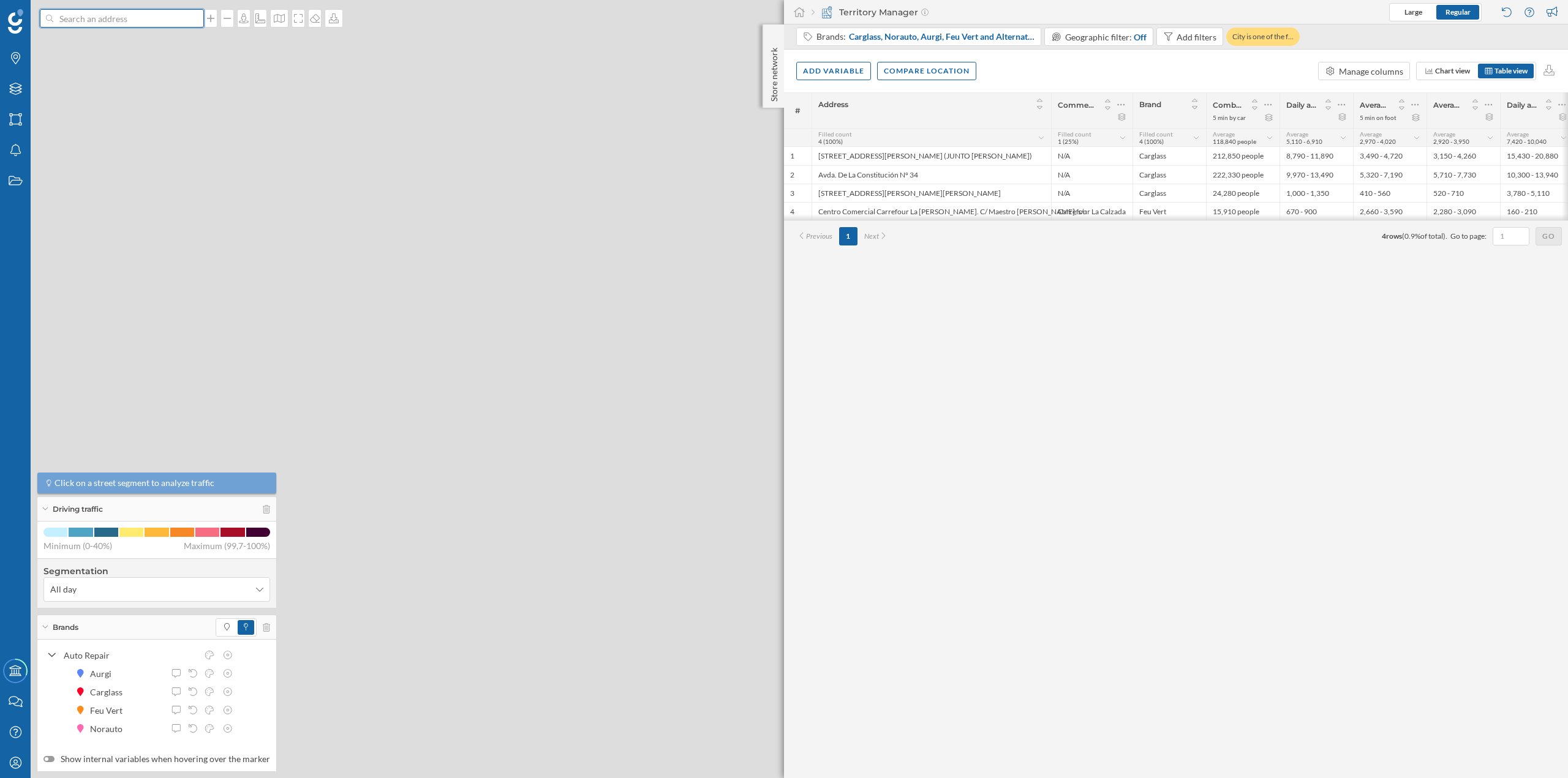
scroll to position [0, 0]
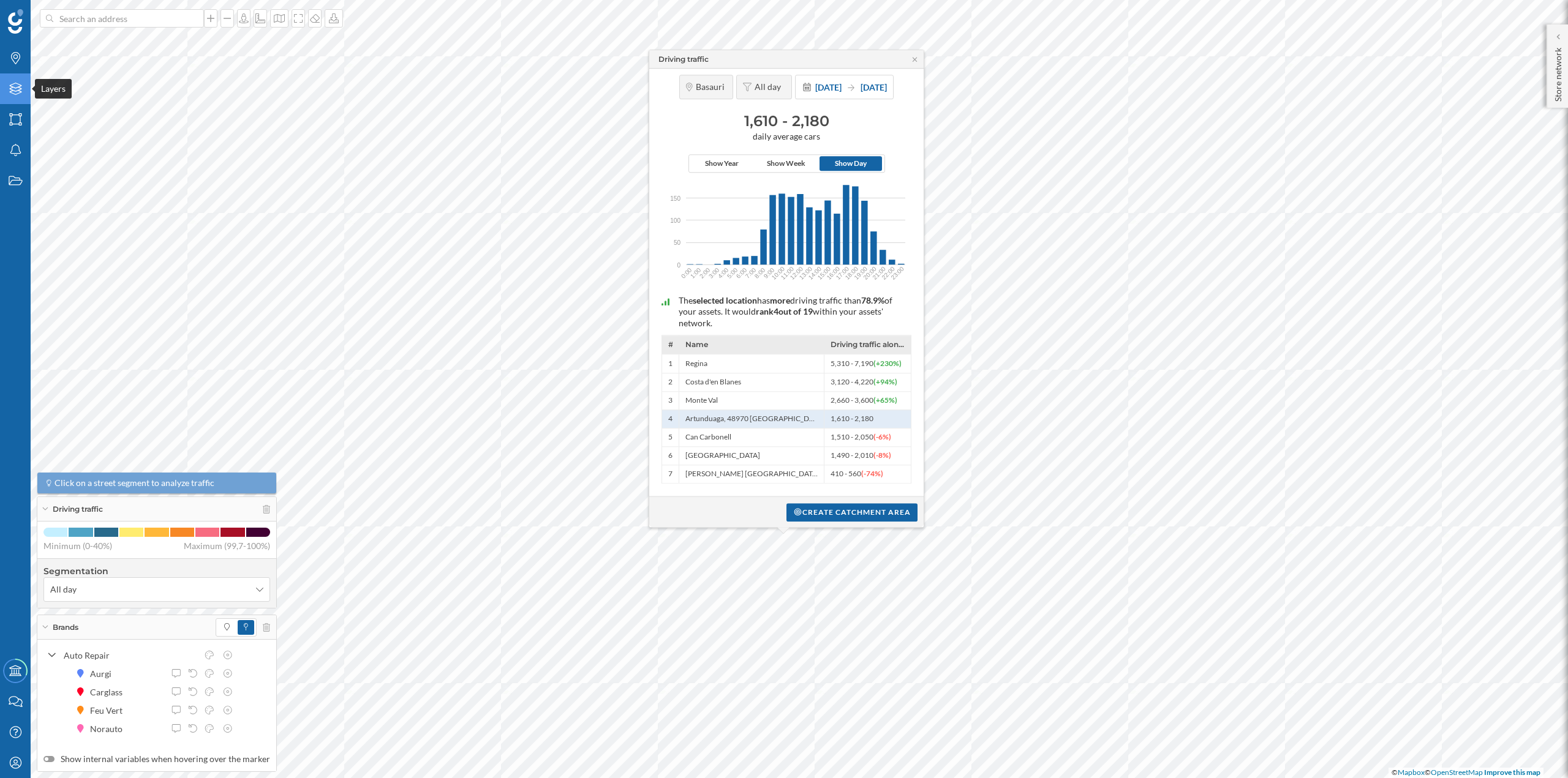
click at [8, 85] on icon "Layers" at bounding box center [16, 88] width 15 height 12
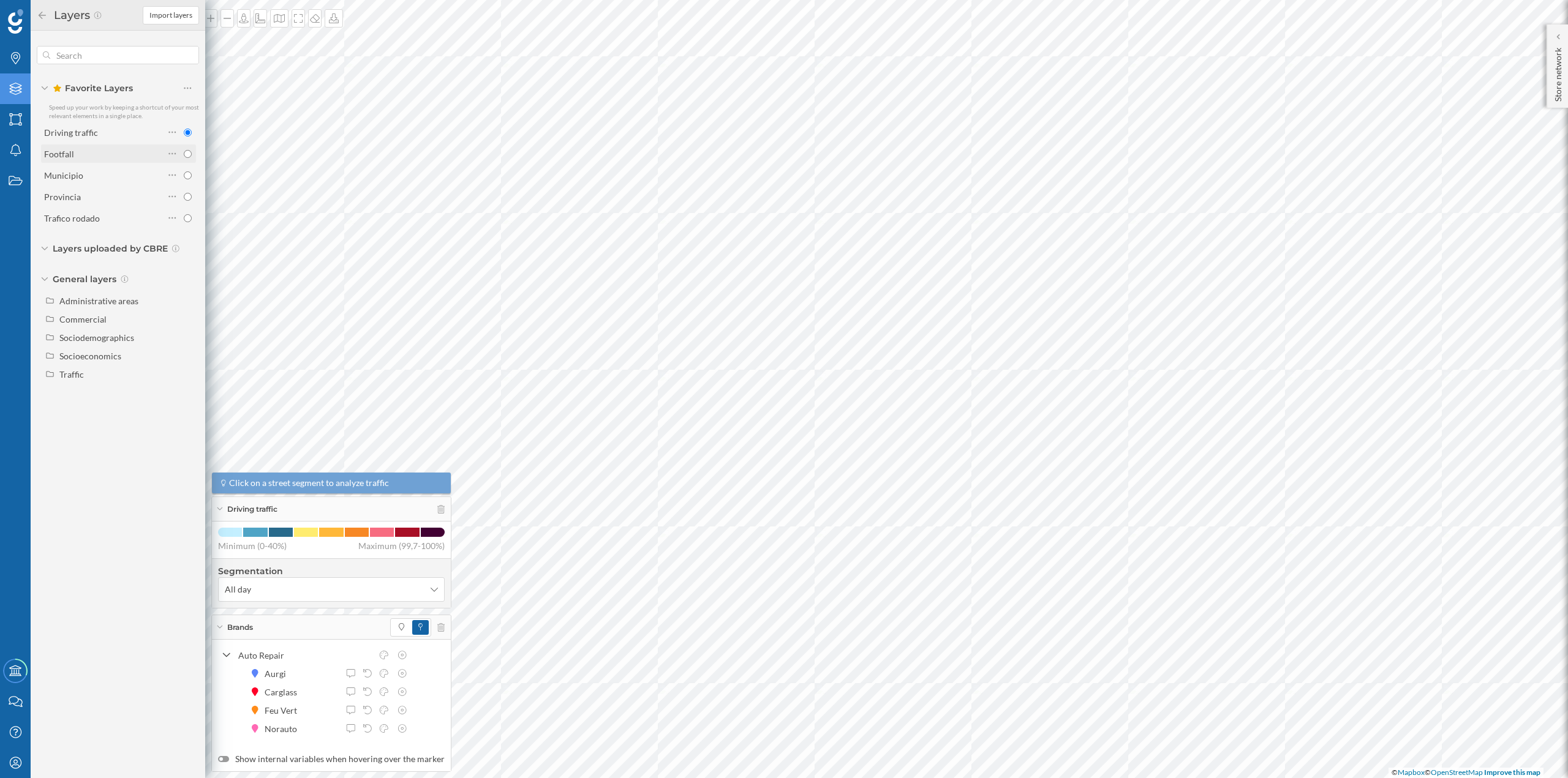
click at [100, 154] on div "Footfall" at bounding box center [104, 154] width 120 height 13
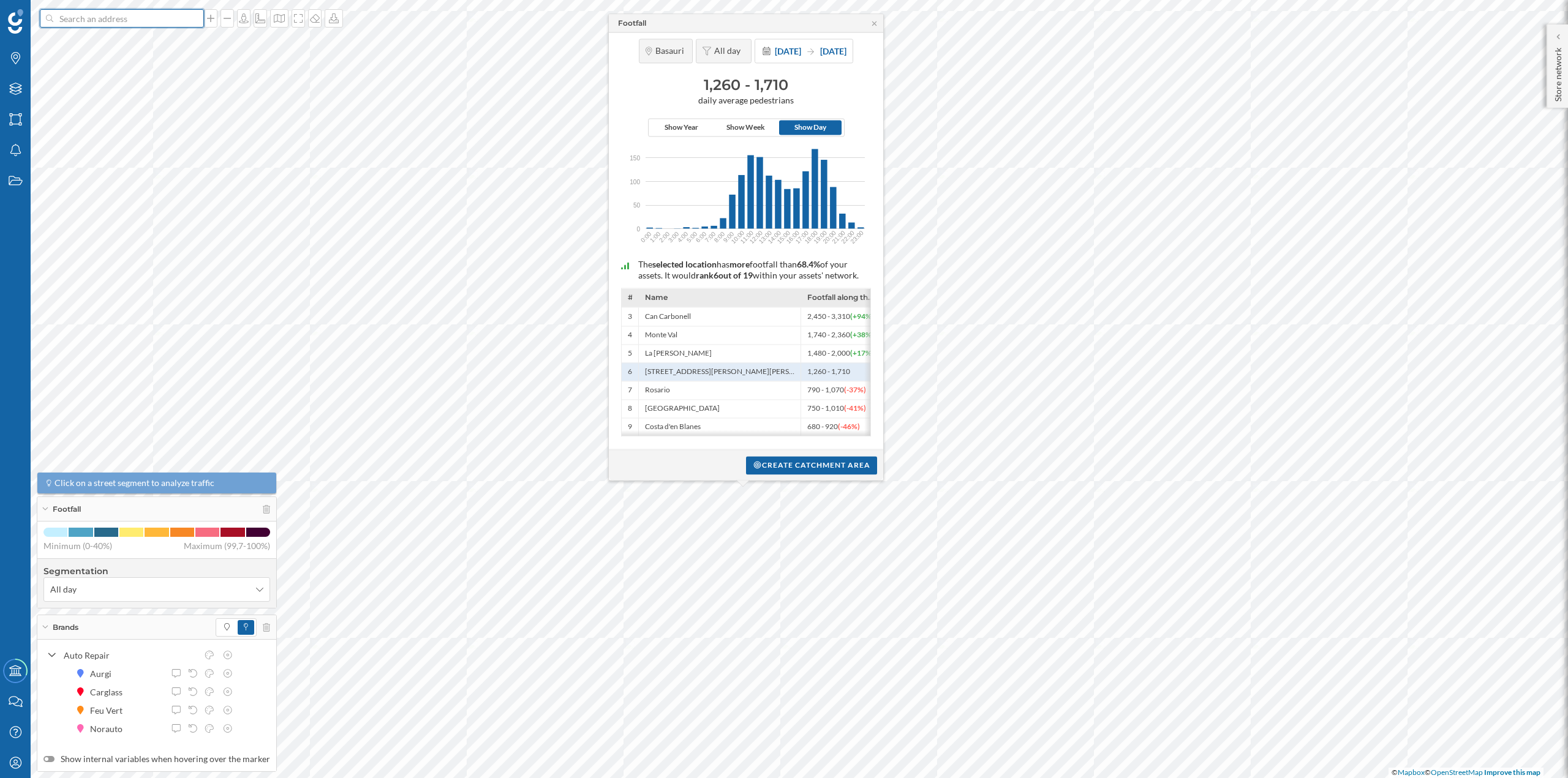
click at [127, 20] on input at bounding box center [122, 18] width 137 height 18
paste input "Avenida del Real Valladolid S/N, Centro Comercial Carrefour Parquesol, 47014 Va…"
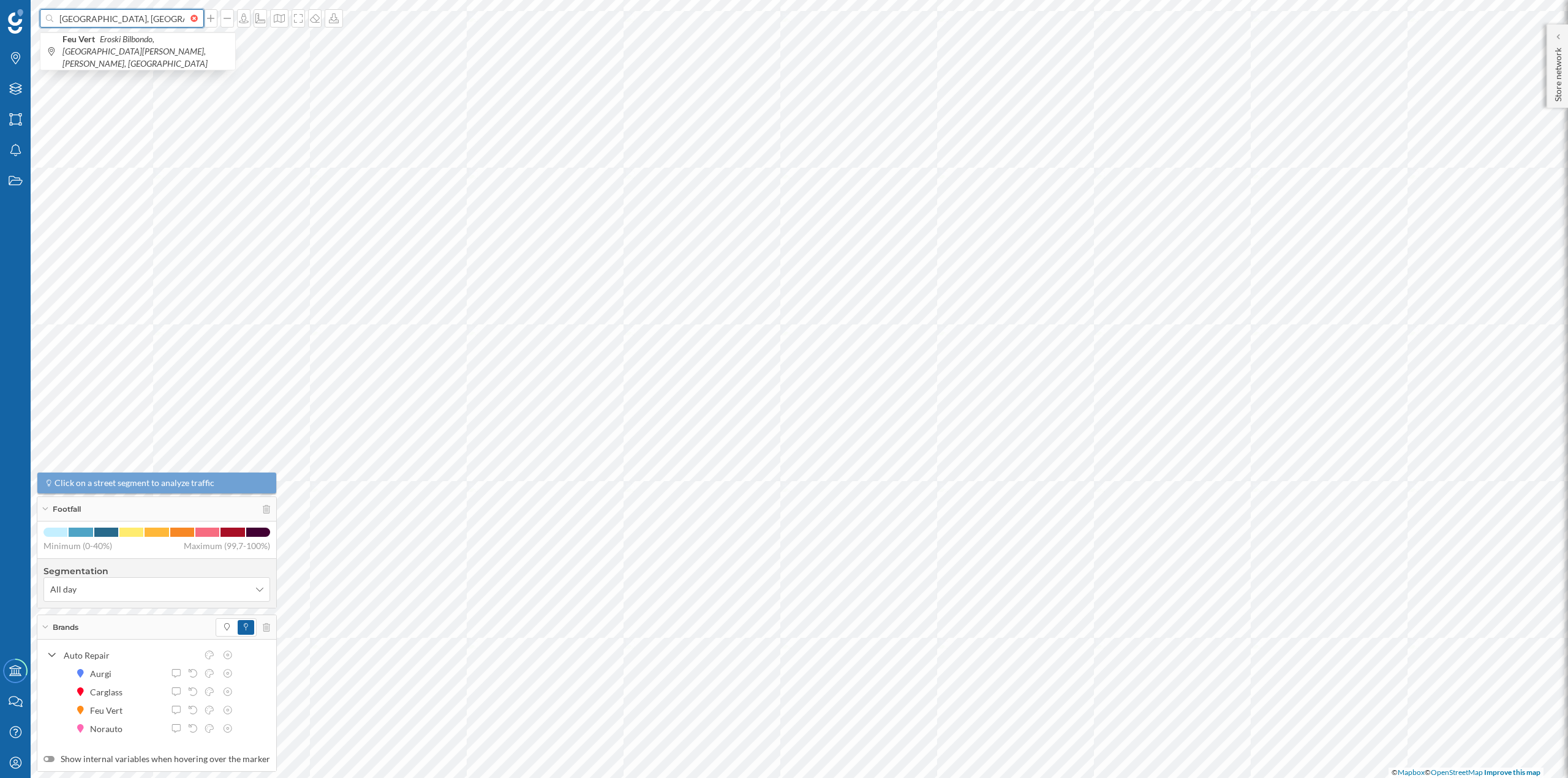
scroll to position [0, 209]
type input "Avenida del Real Valladolid S/N, Centro Comercial Carrefour Parquesol, 47014 Va…"
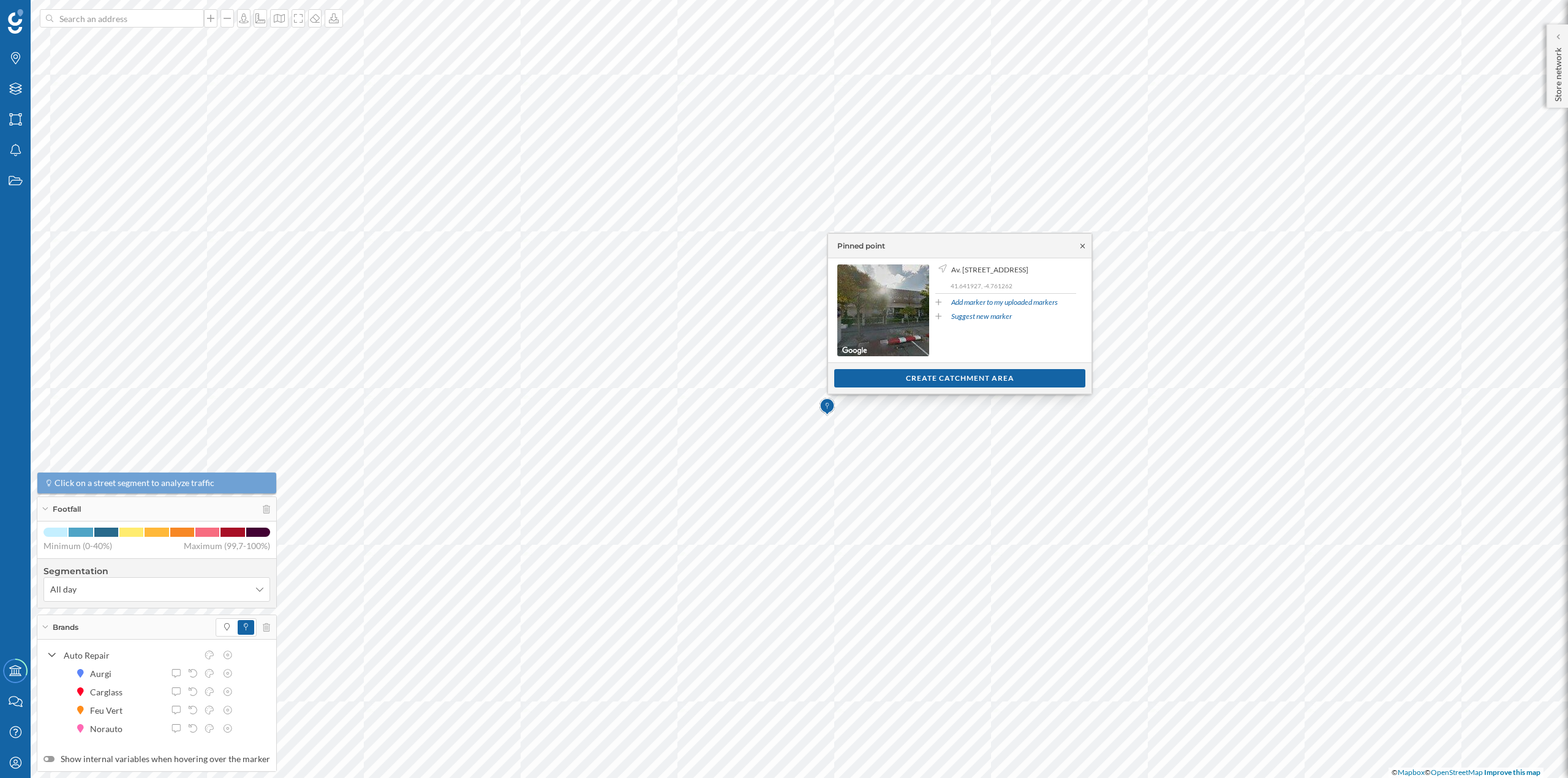
click at [1082, 247] on icon at bounding box center [1082, 247] width 9 height 8
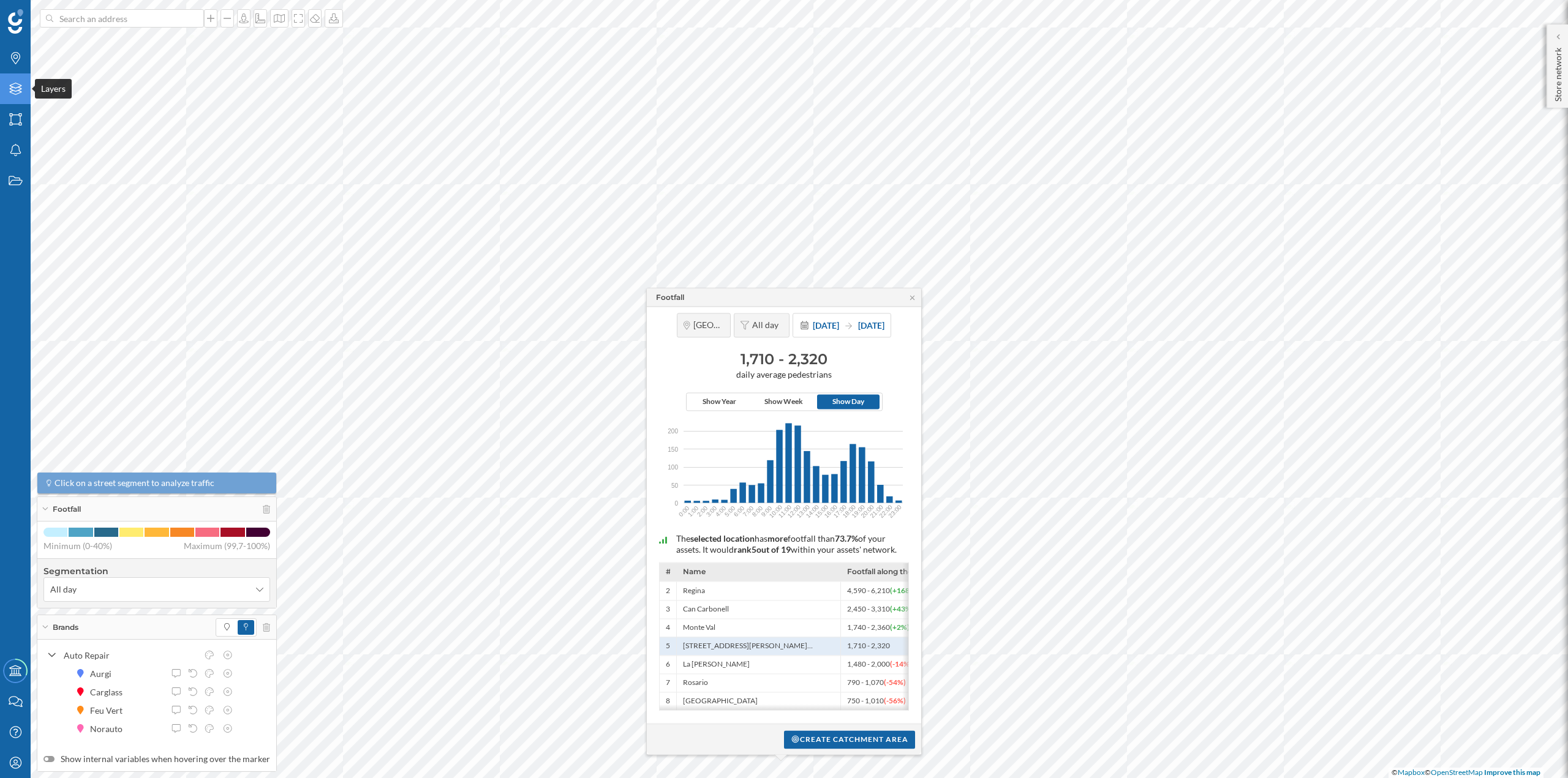
click at [11, 86] on icon at bounding box center [15, 88] width 12 height 12
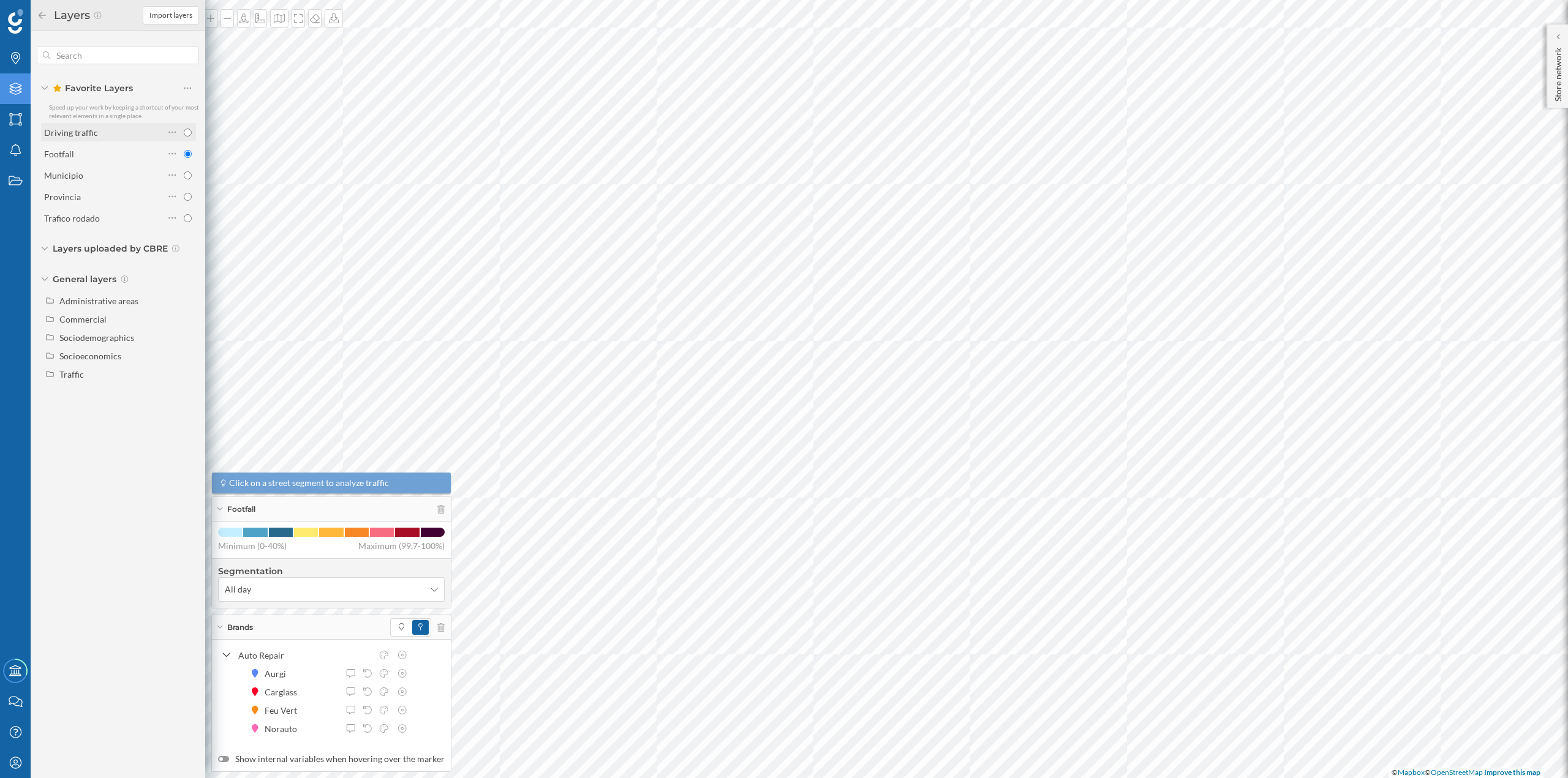
click at [93, 135] on div "Driving traffic" at bounding box center [71, 132] width 54 height 11
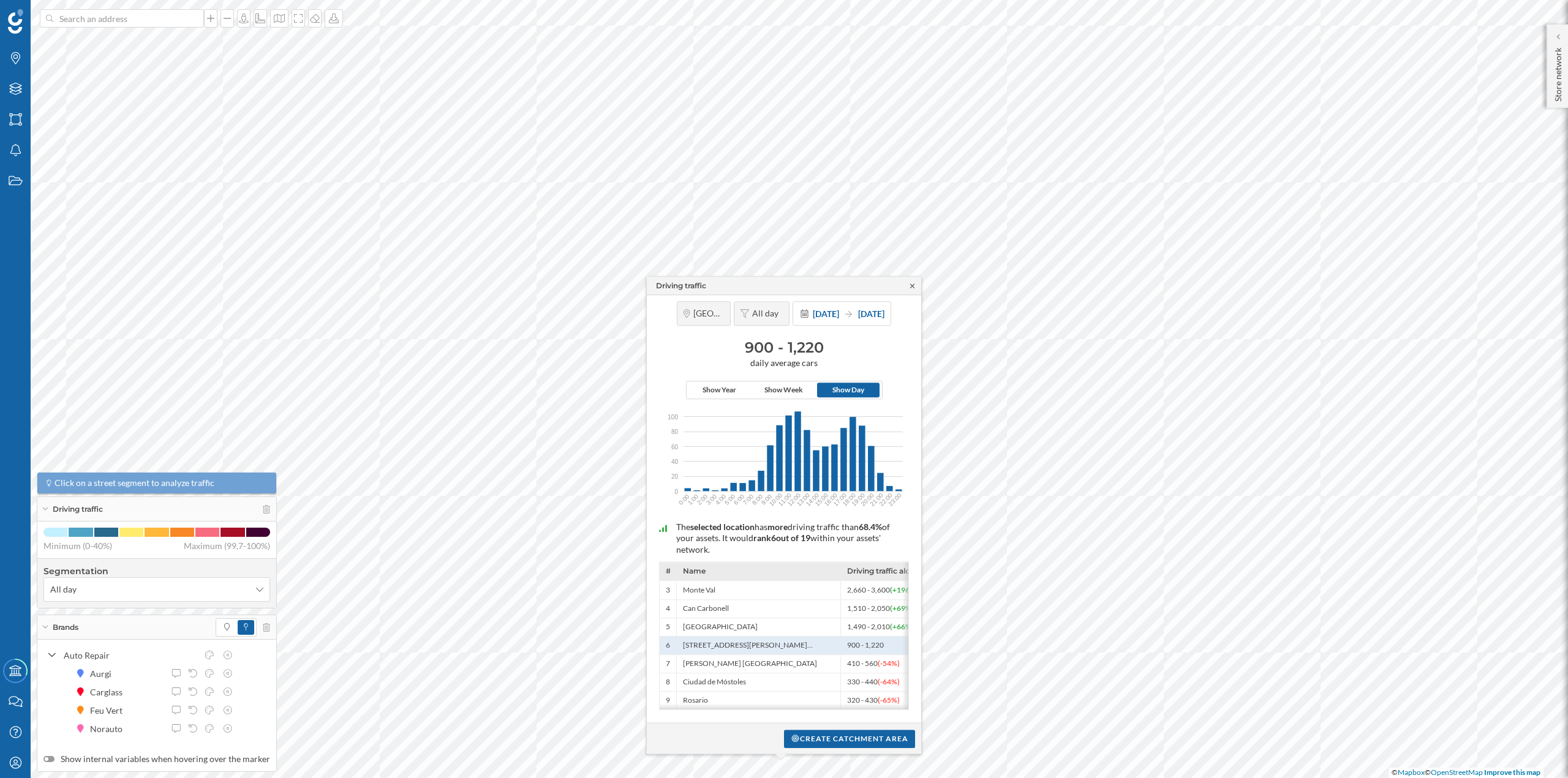
click at [910, 284] on icon at bounding box center [912, 286] width 9 height 8
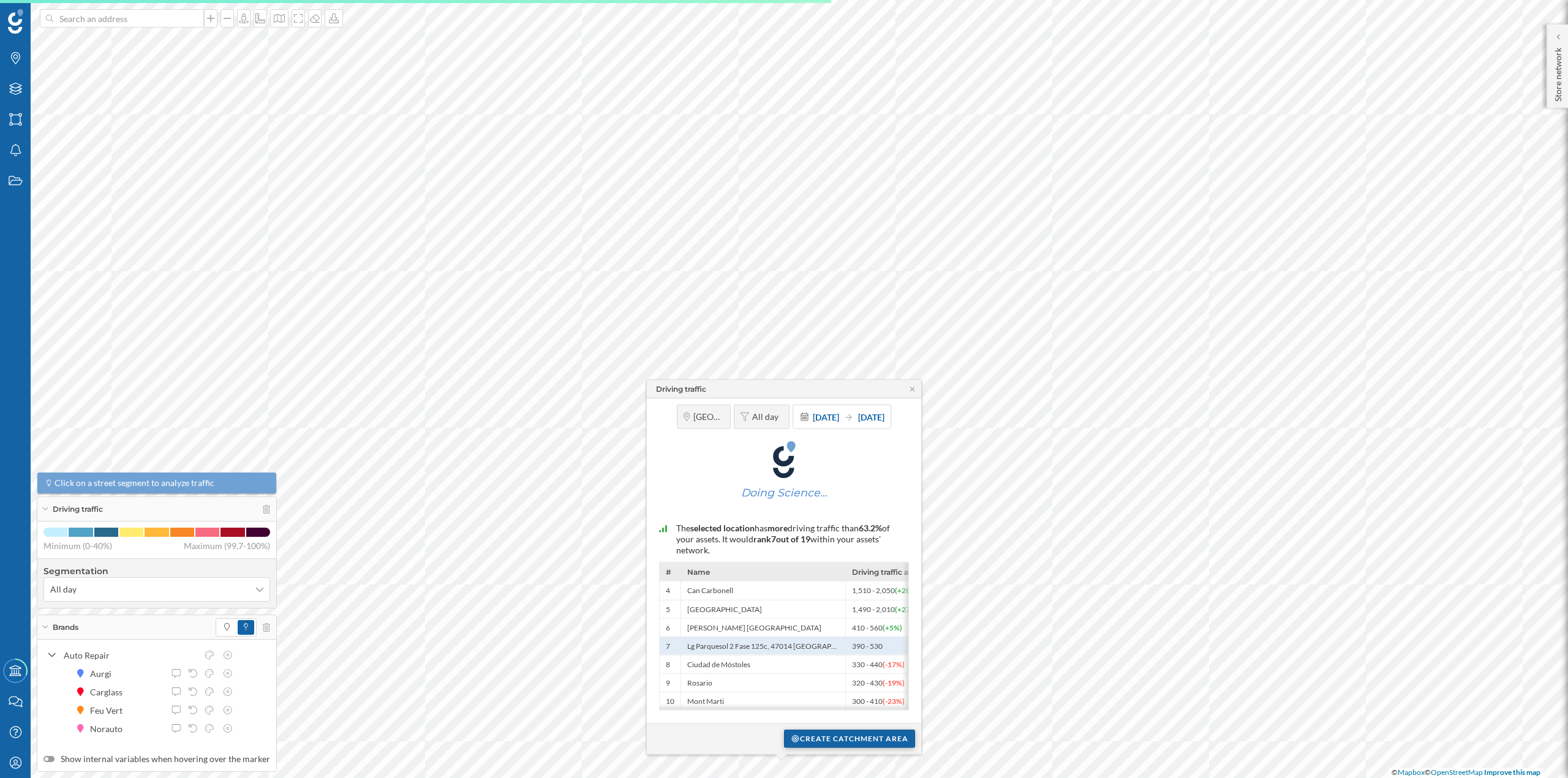
click at [805, 741] on div "Create catchment area" at bounding box center [850, 739] width 131 height 18
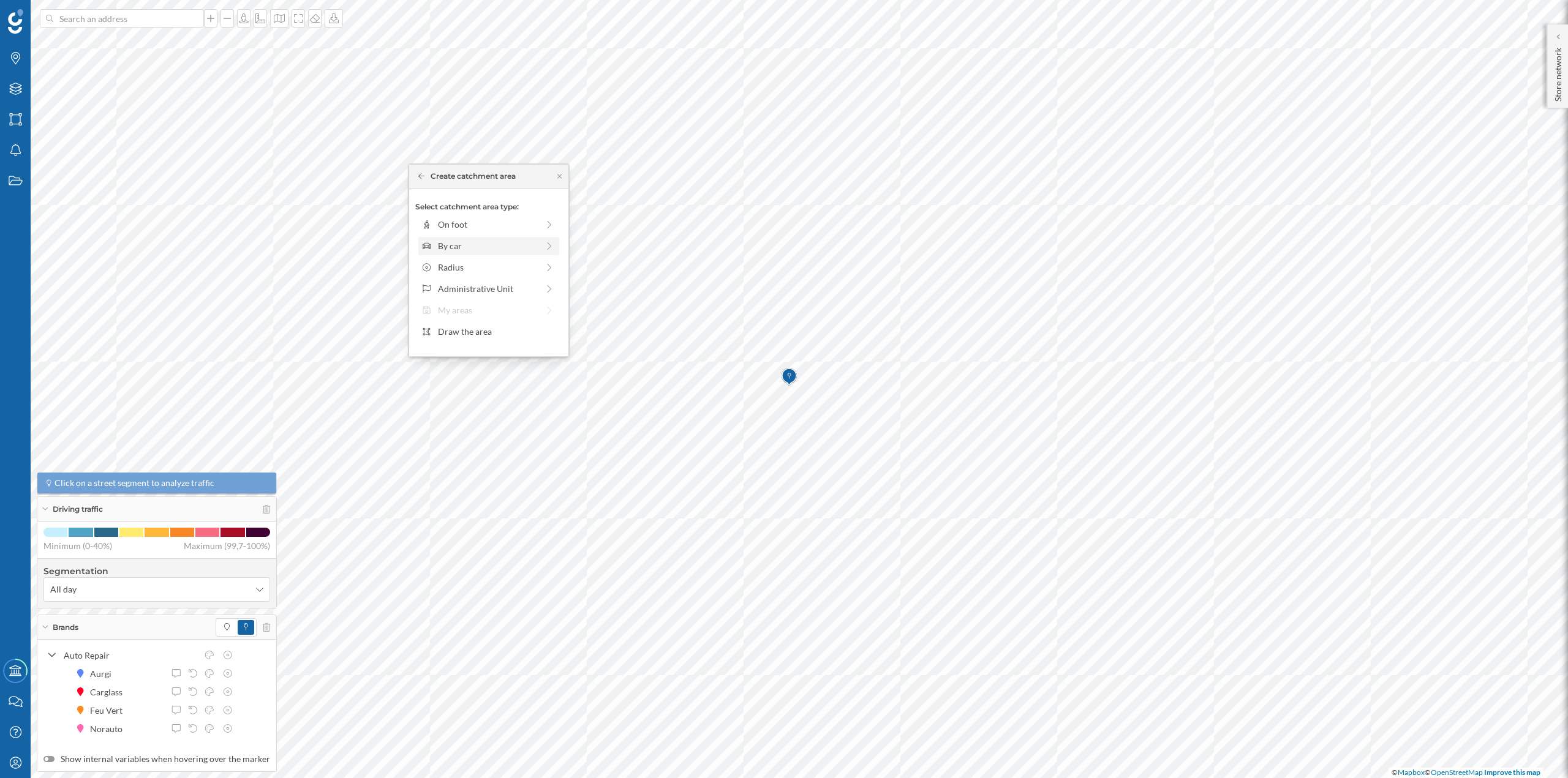
click at [462, 243] on div "By car" at bounding box center [488, 246] width 100 height 13
click at [446, 243] on div "0 min. 3 min. 5 min. 7 min. 10 min. 12 min. 15 min. 20 min. 30 min. 45 min. 50 …" at bounding box center [489, 241] width 136 height 3
click at [473, 325] on div "Create catchment area" at bounding box center [488, 333] width 147 height 18
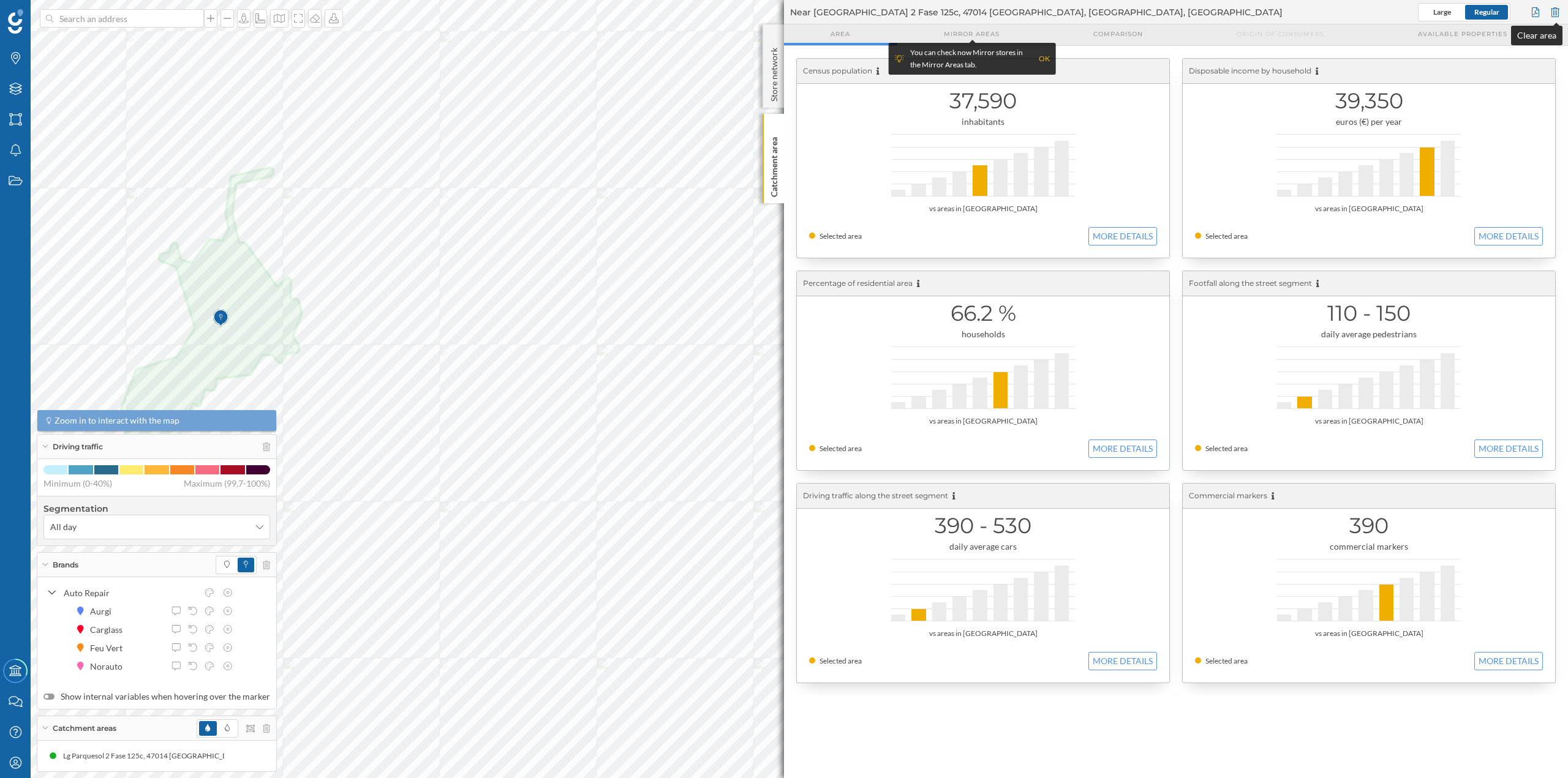
click at [1560, 7] on div at bounding box center [1555, 12] width 13 height 18
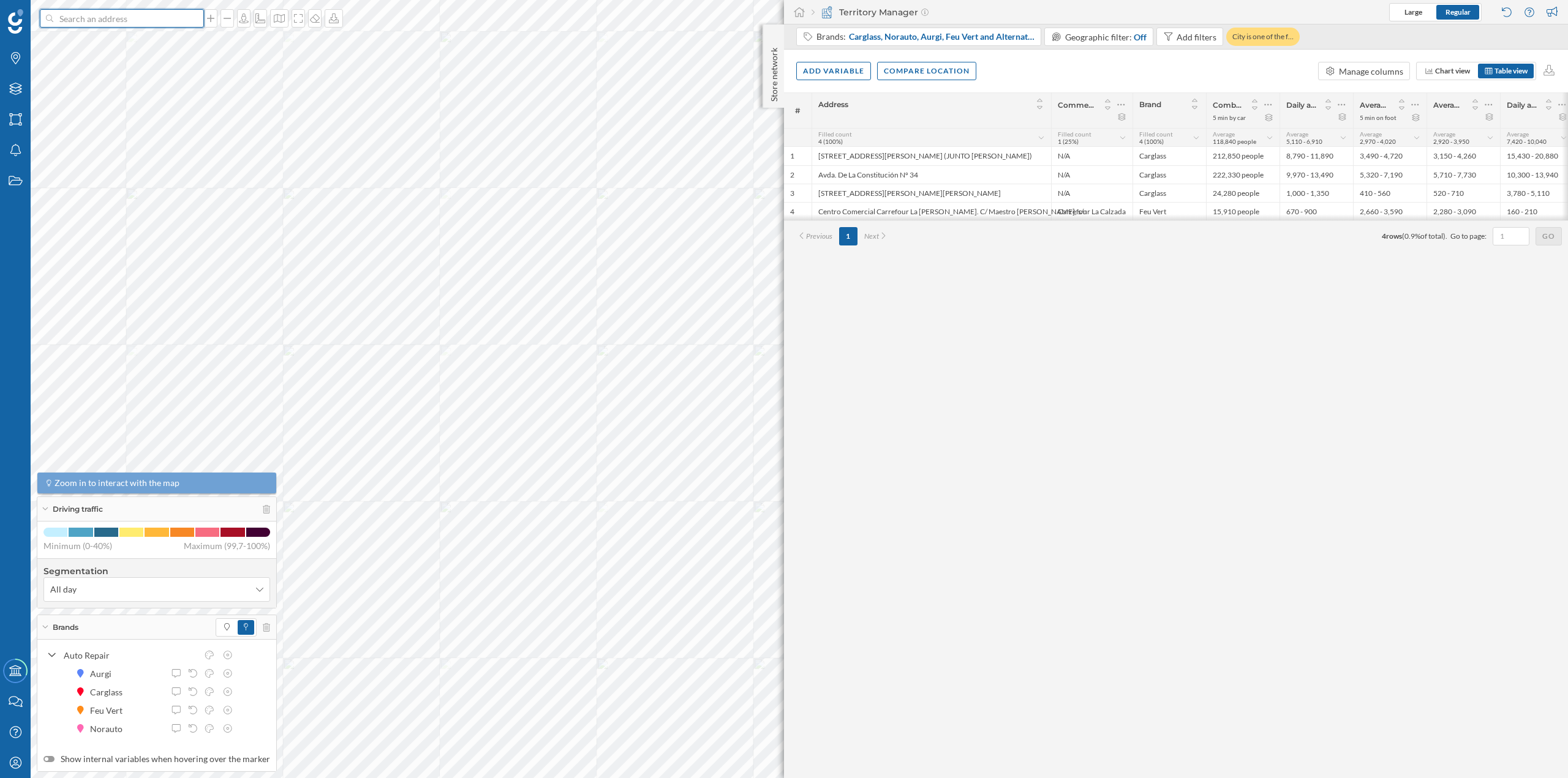
click at [147, 19] on input at bounding box center [122, 18] width 137 height 18
paste input "Feu Vert C.C. Artea, Barrio Peruri, 33 48940 LEIOA"
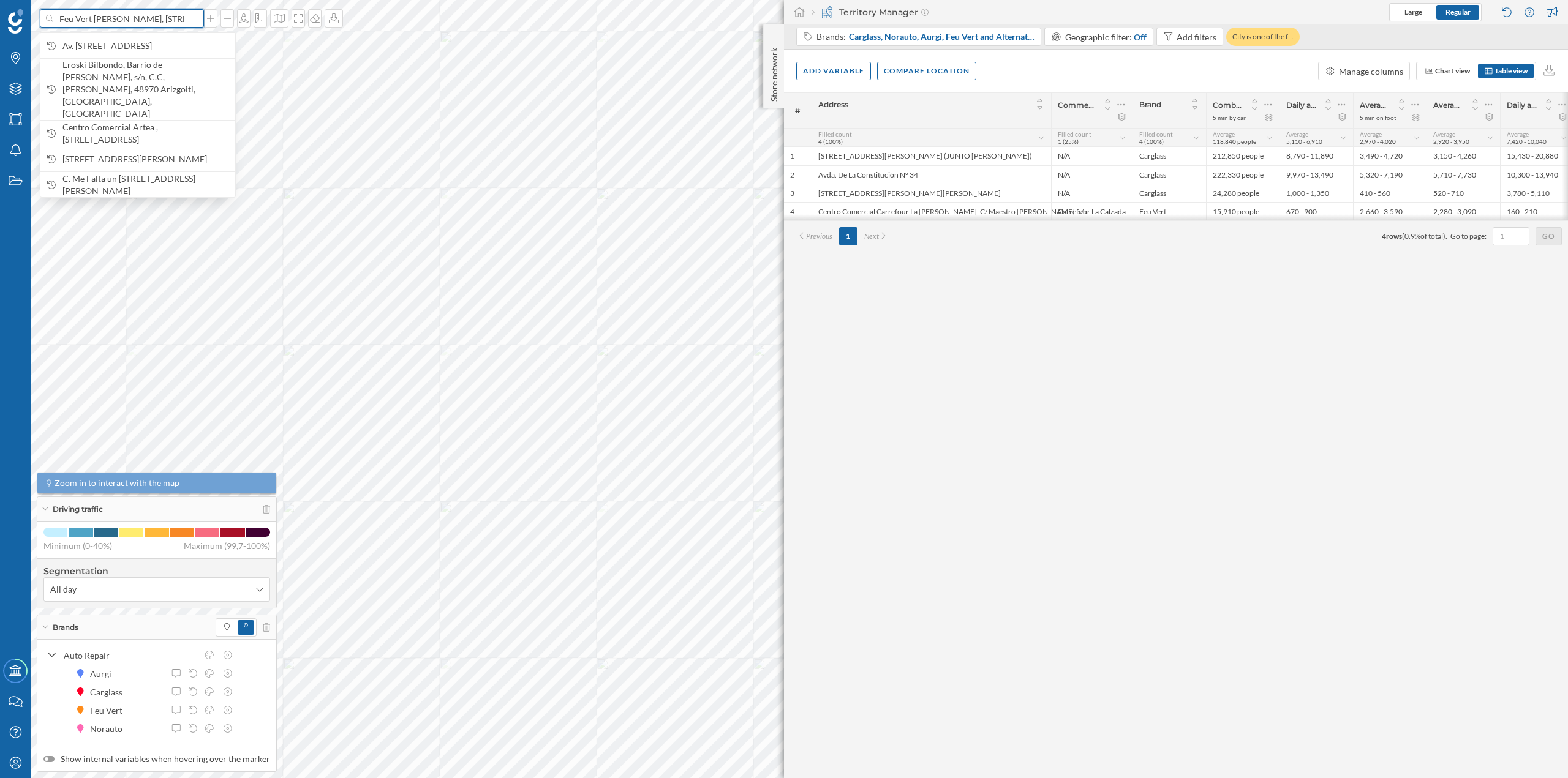
scroll to position [0, 67]
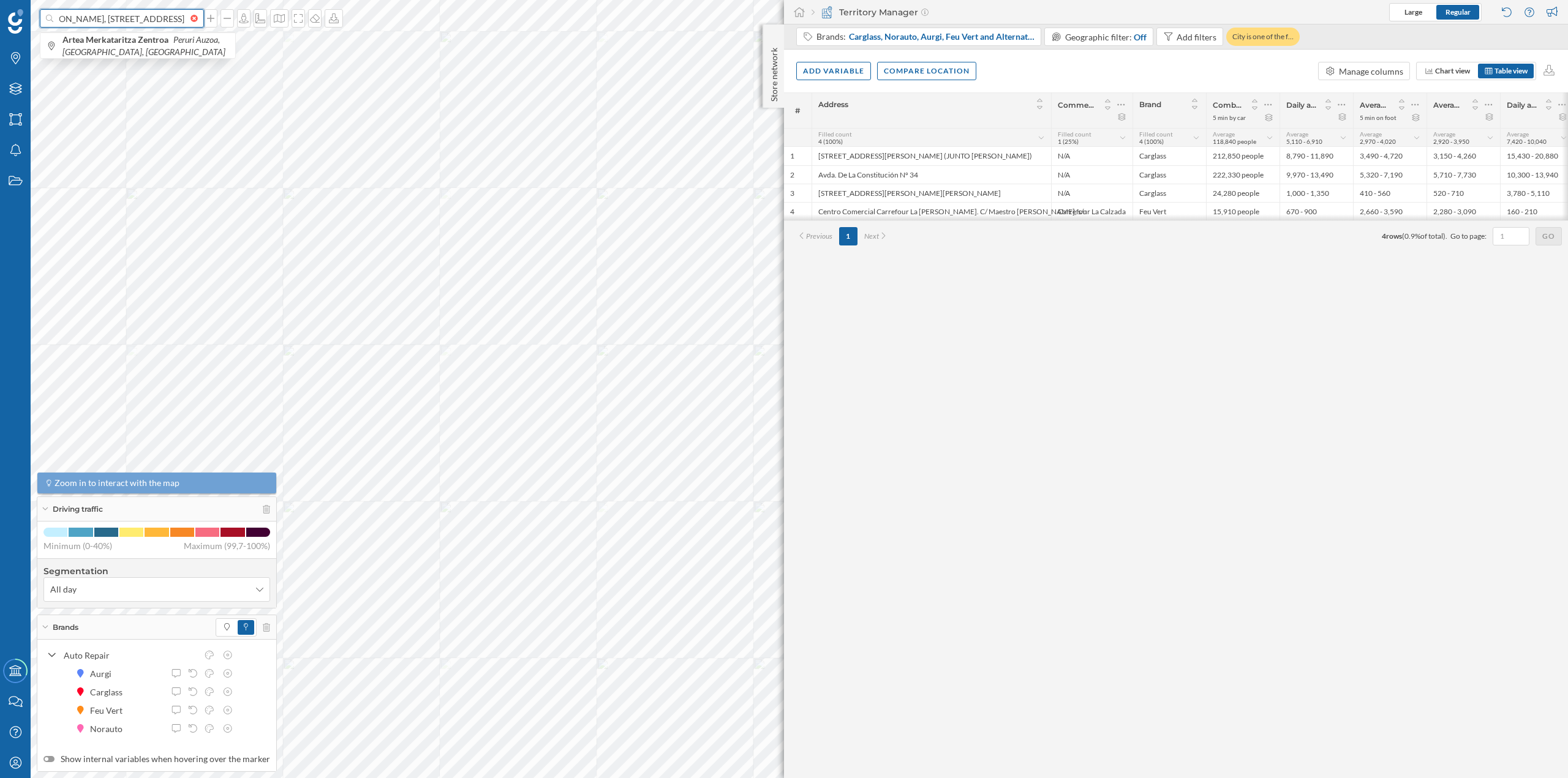
type input "Feu Vert C.C. Artea, Barrio Peruri, 33 48940 LEIOA"
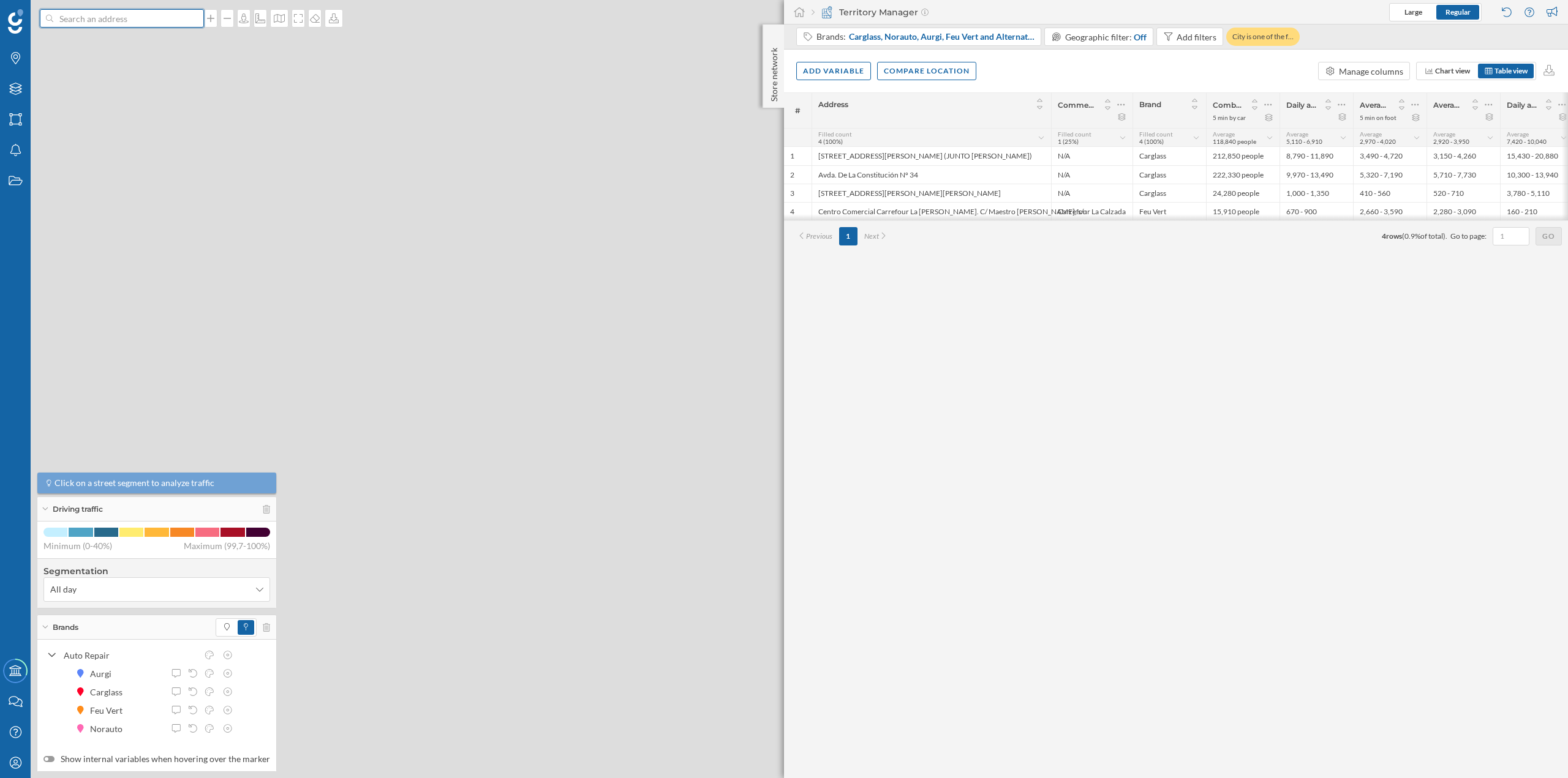
scroll to position [0, 0]
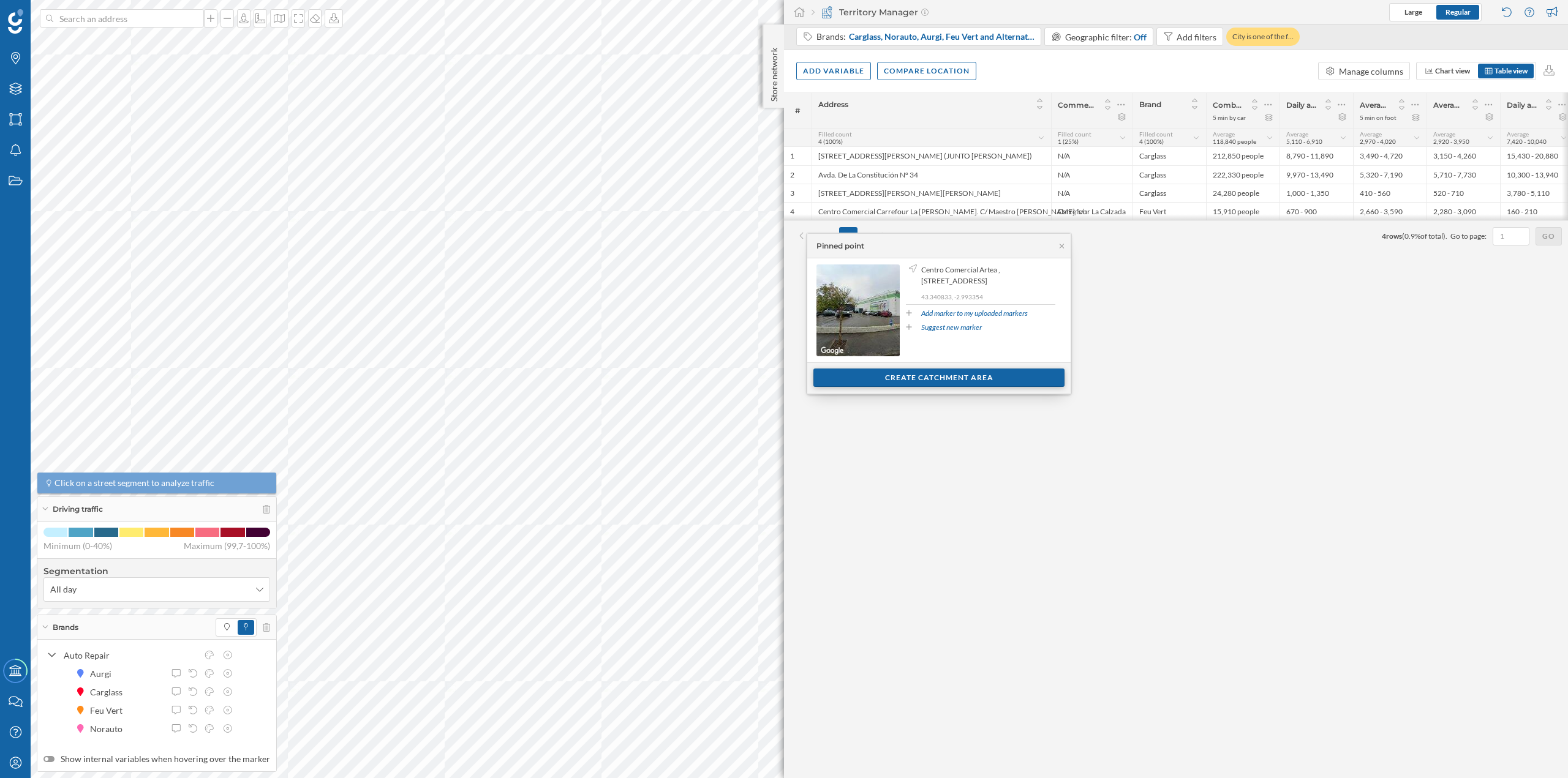
click at [891, 374] on div "Create catchment area" at bounding box center [939, 378] width 251 height 18
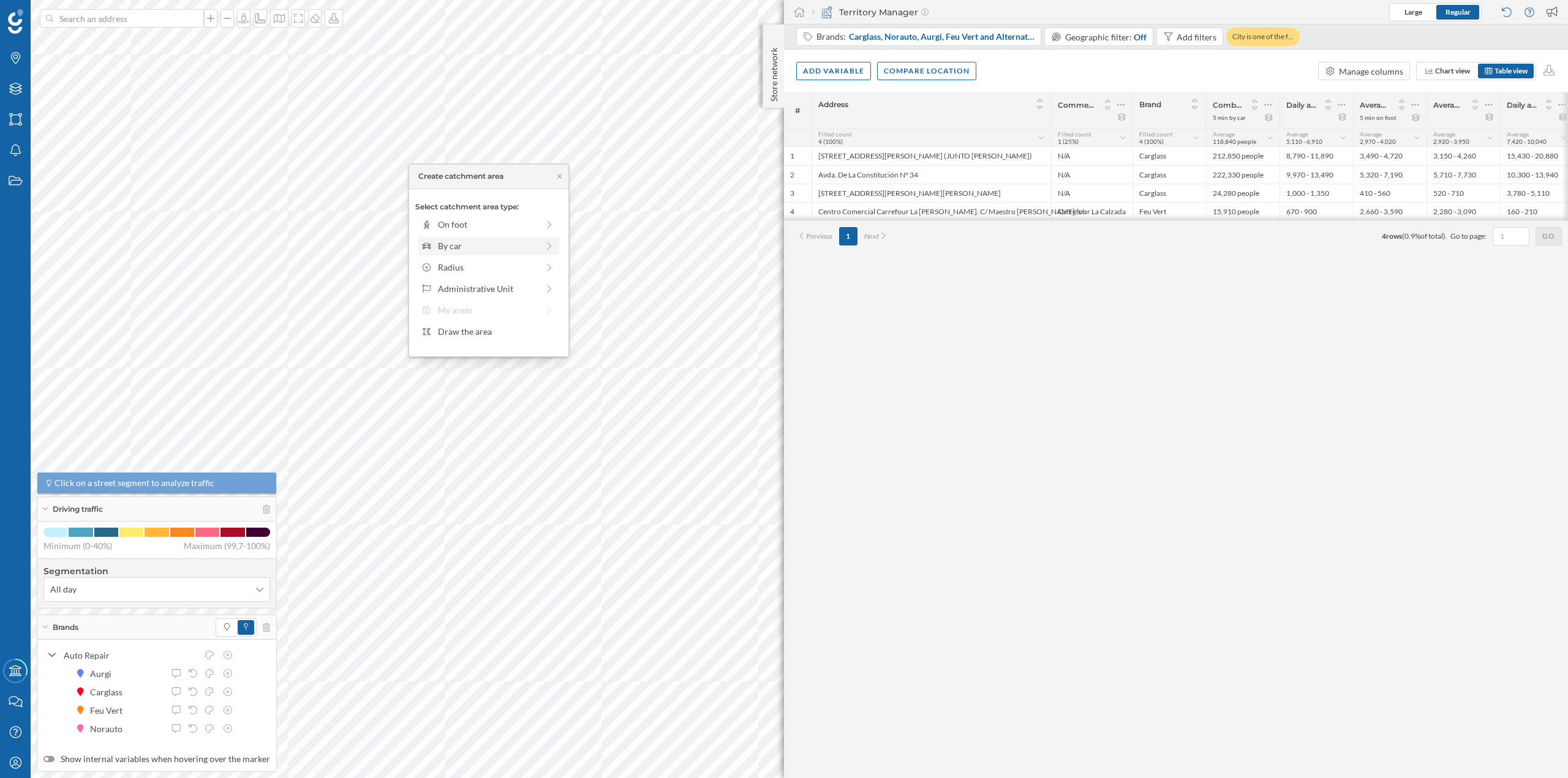
click at [469, 238] on div "By car" at bounding box center [488, 246] width 141 height 18
click at [442, 238] on div "0 min. 3 min. 5 min. 7 min. 10 min. 12 min. 15 min. 20 min. 30 min. 45 min. 50 …" at bounding box center [489, 241] width 136 height 15
click at [451, 336] on div "Create catchment area" at bounding box center [488, 333] width 147 height 18
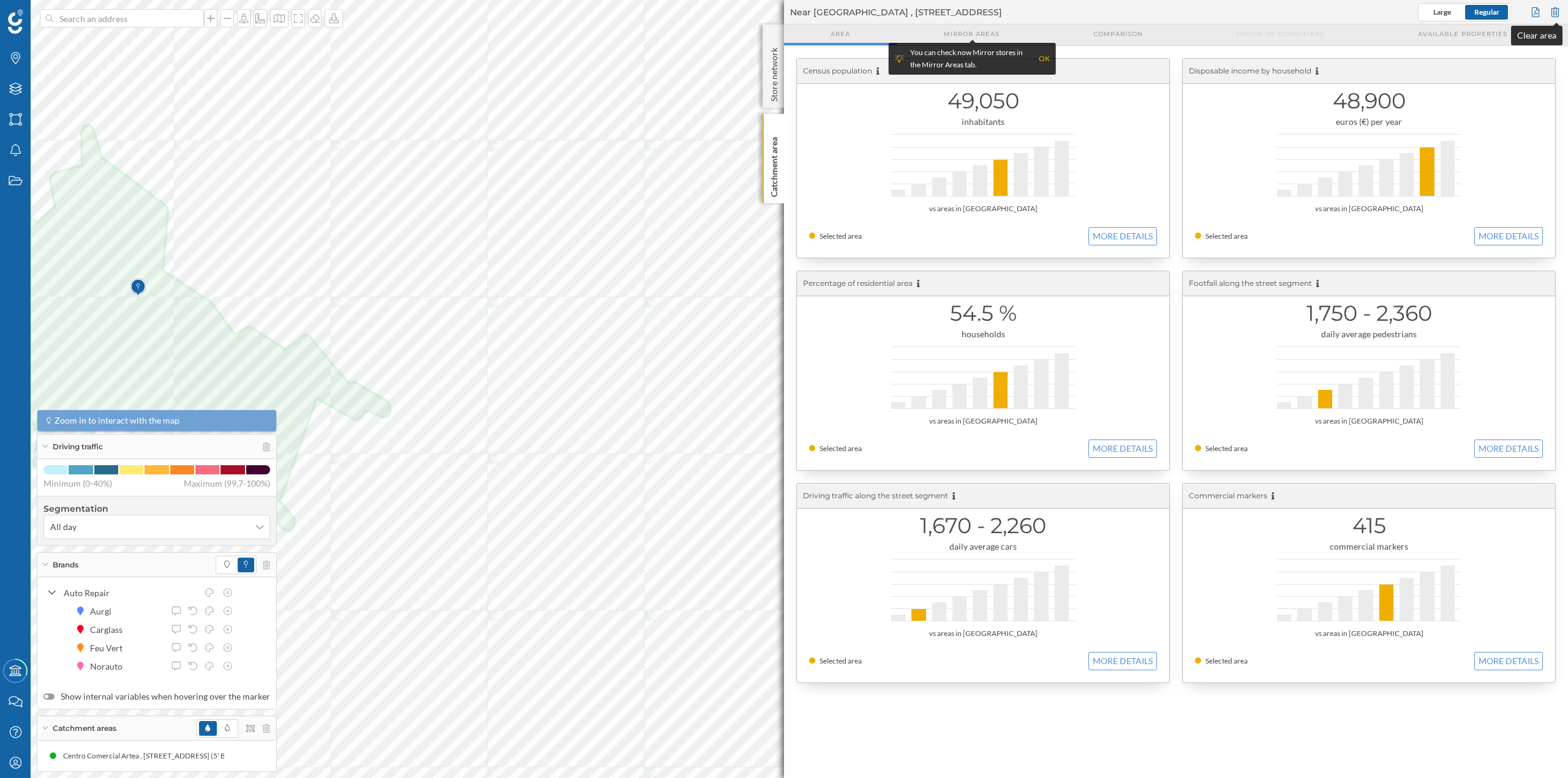
click at [1552, 12] on div at bounding box center [1555, 12] width 13 height 18
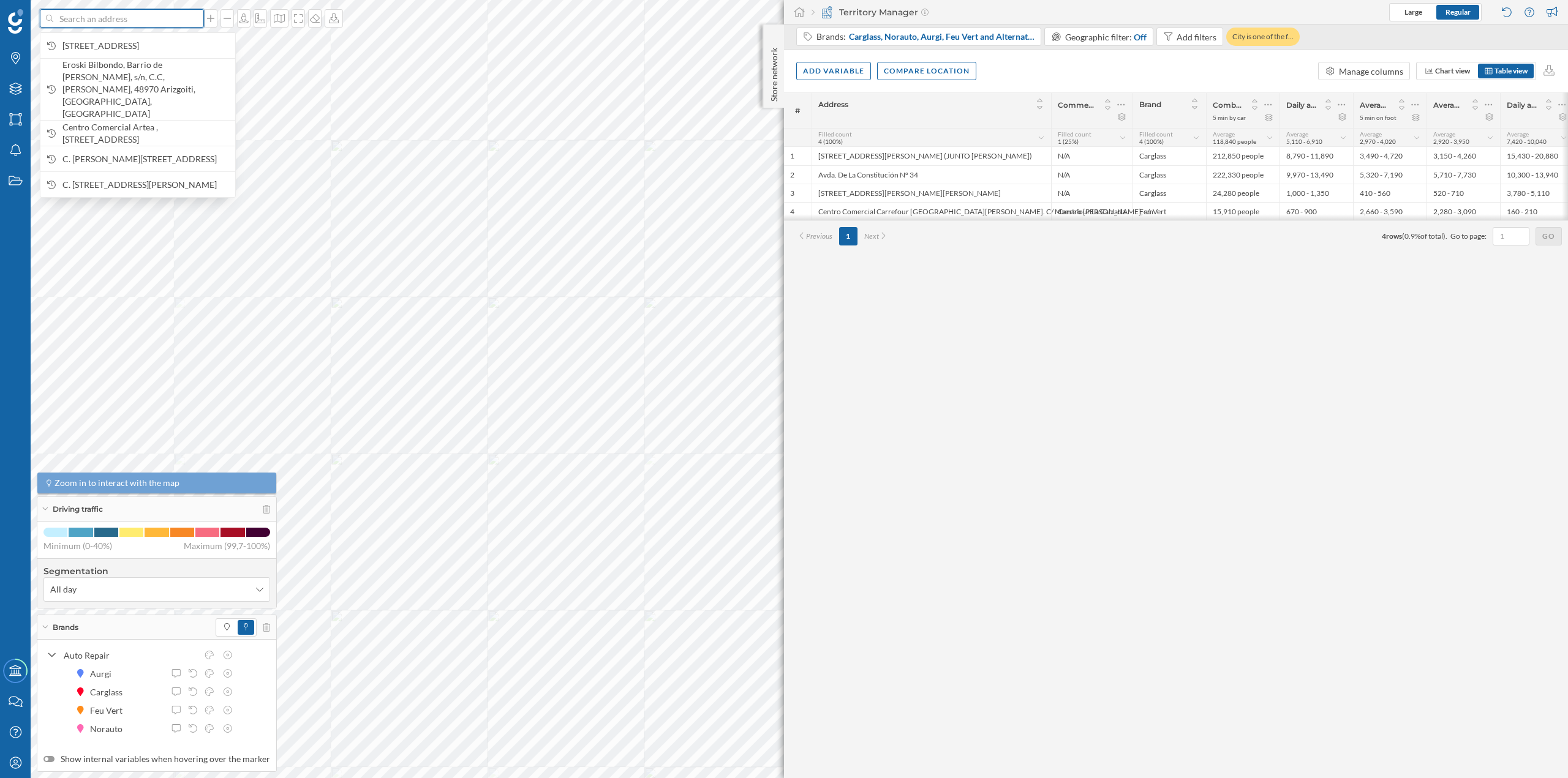
click at [137, 18] on input at bounding box center [122, 18] width 137 height 18
paste input "Cam. Viejo de Simancas, C.C. Vallsur, 47008 Valladolid"
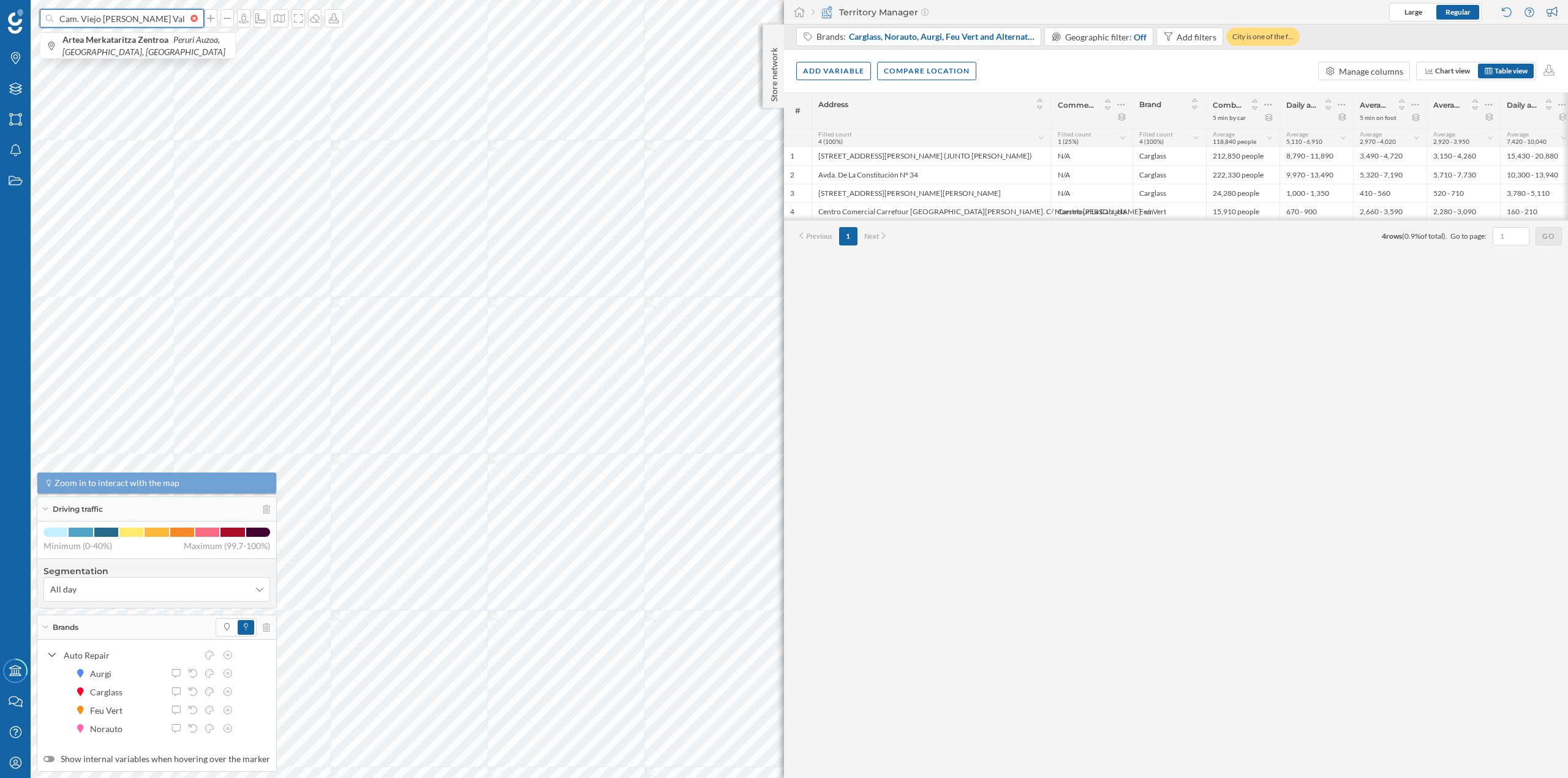
scroll to position [0, 78]
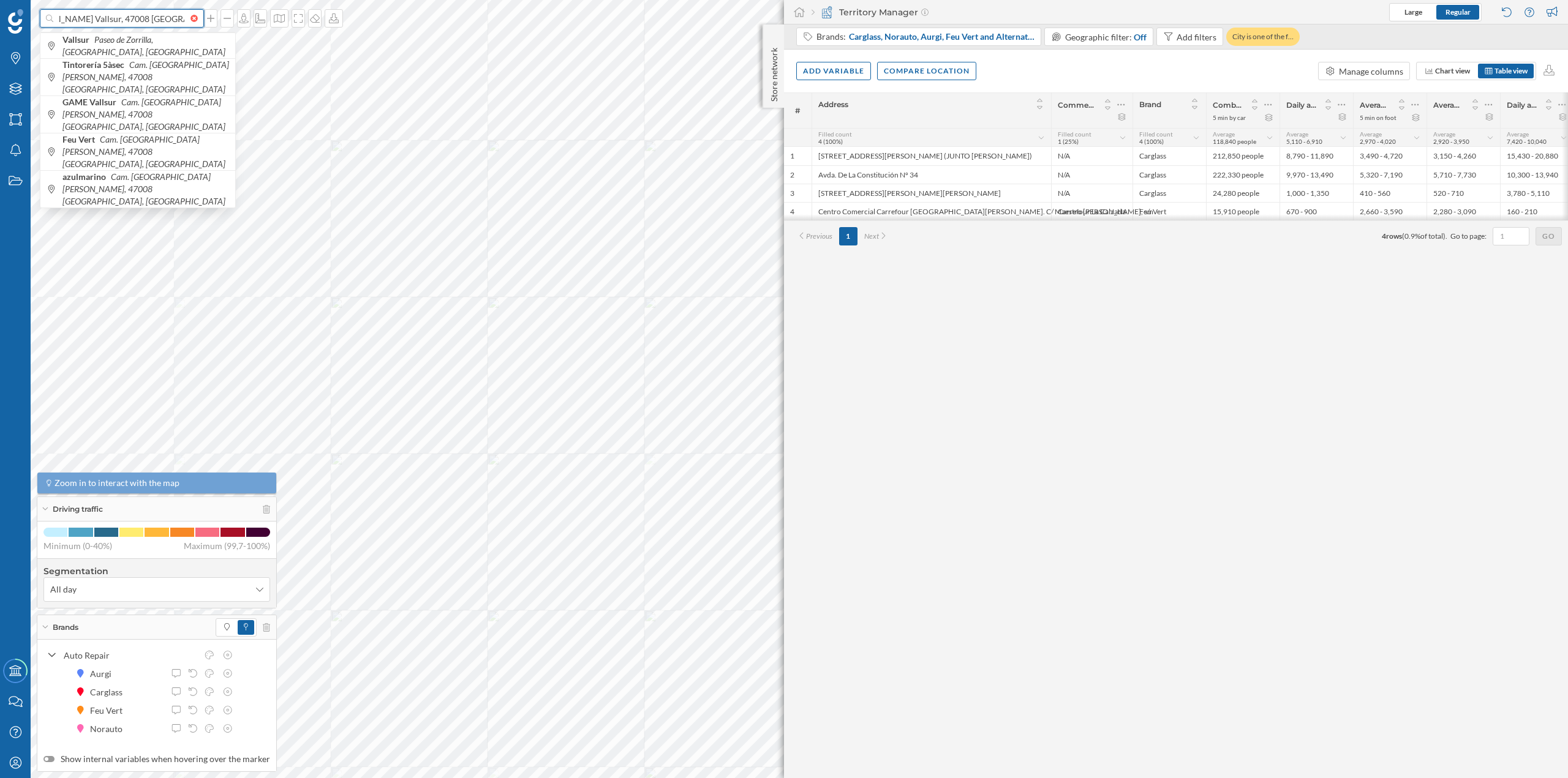
type input "Cam. Viejo de Simancas, C.C. Vallsur, 47008 Valladolid"
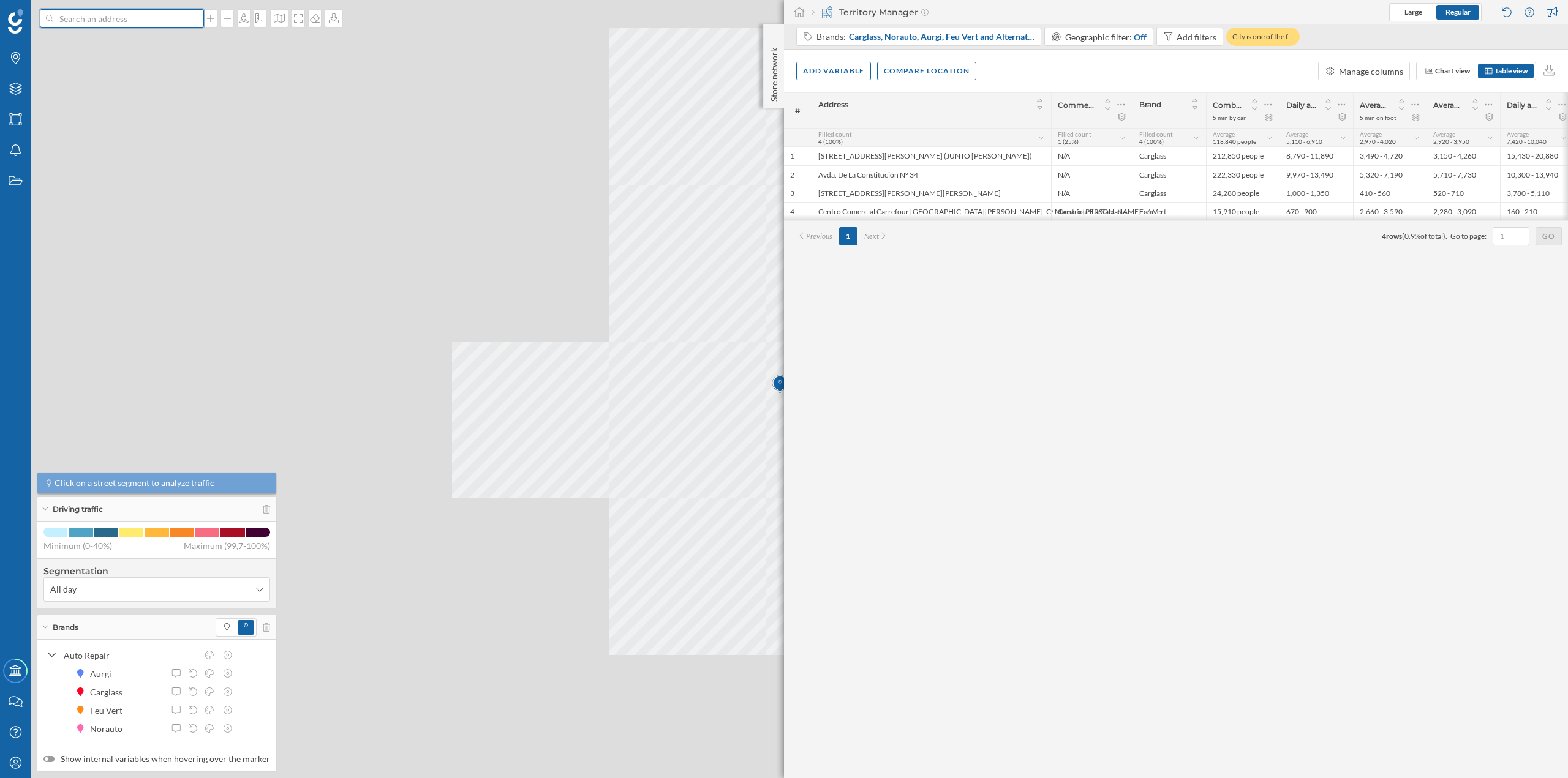
scroll to position [0, 0]
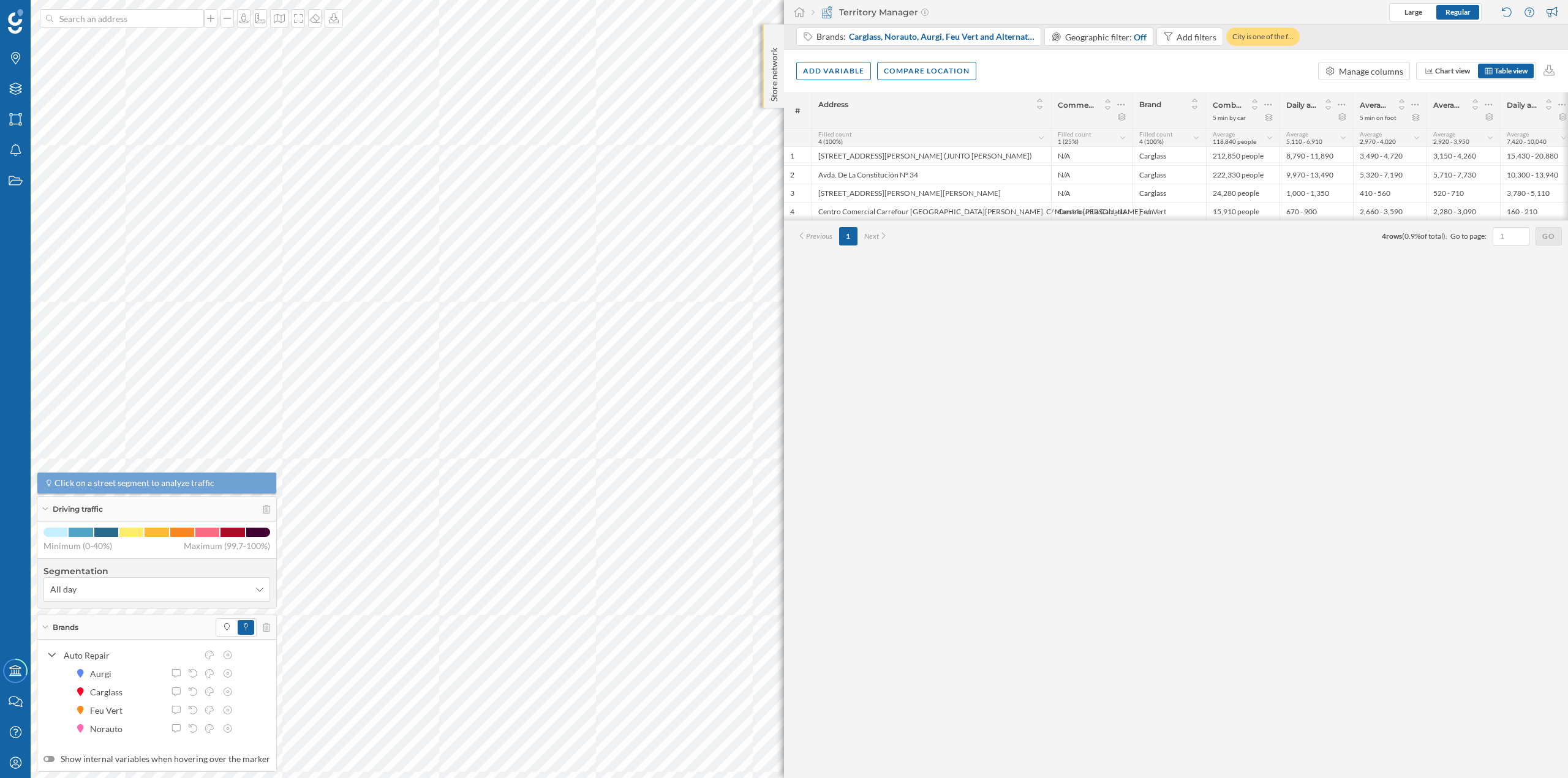
click at [778, 33] on div "Store network" at bounding box center [773, 66] width 21 height 83
click at [770, 45] on p "Store network" at bounding box center [774, 73] width 12 height 60
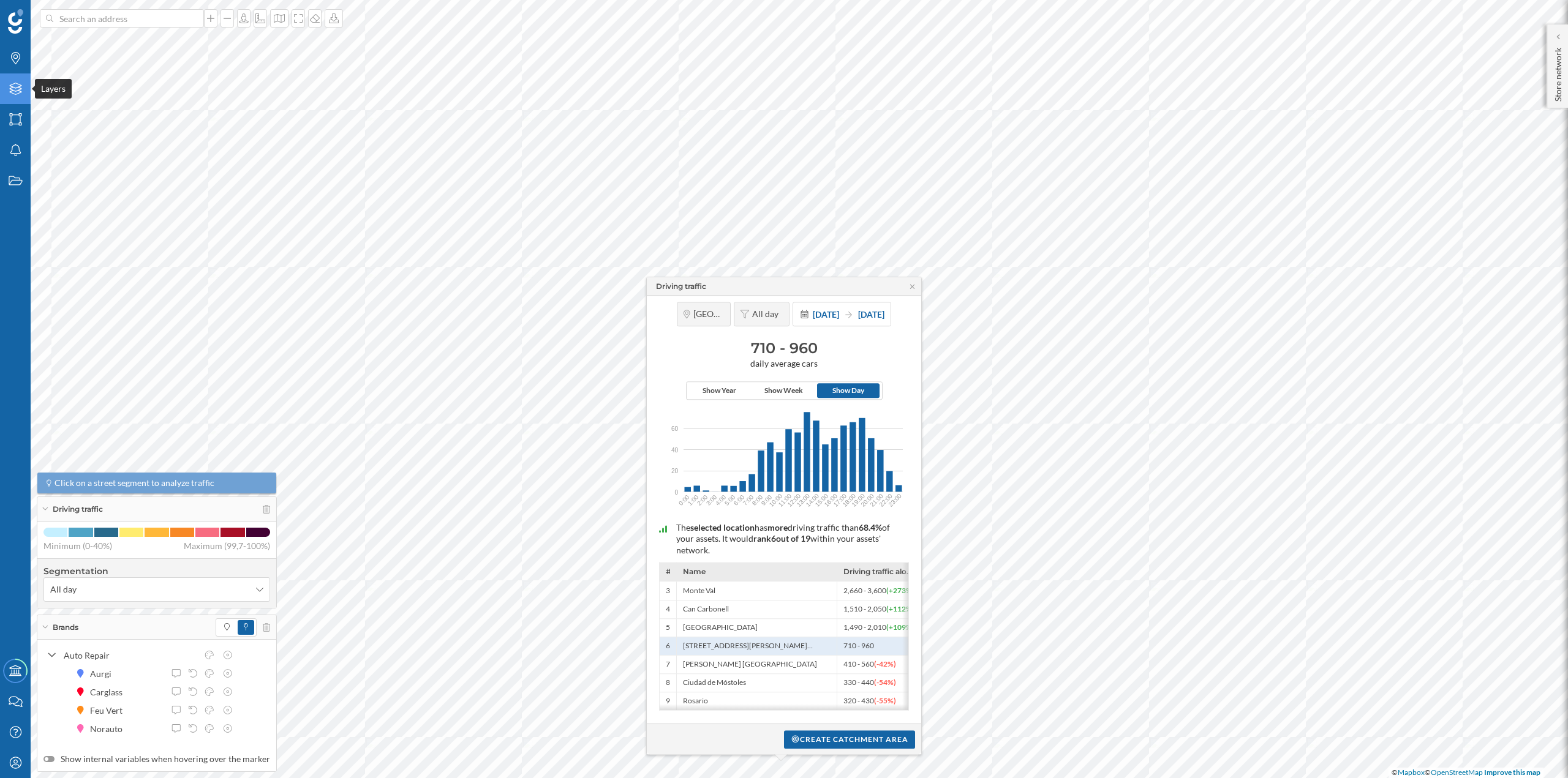
click at [12, 84] on icon at bounding box center [15, 88] width 12 height 12
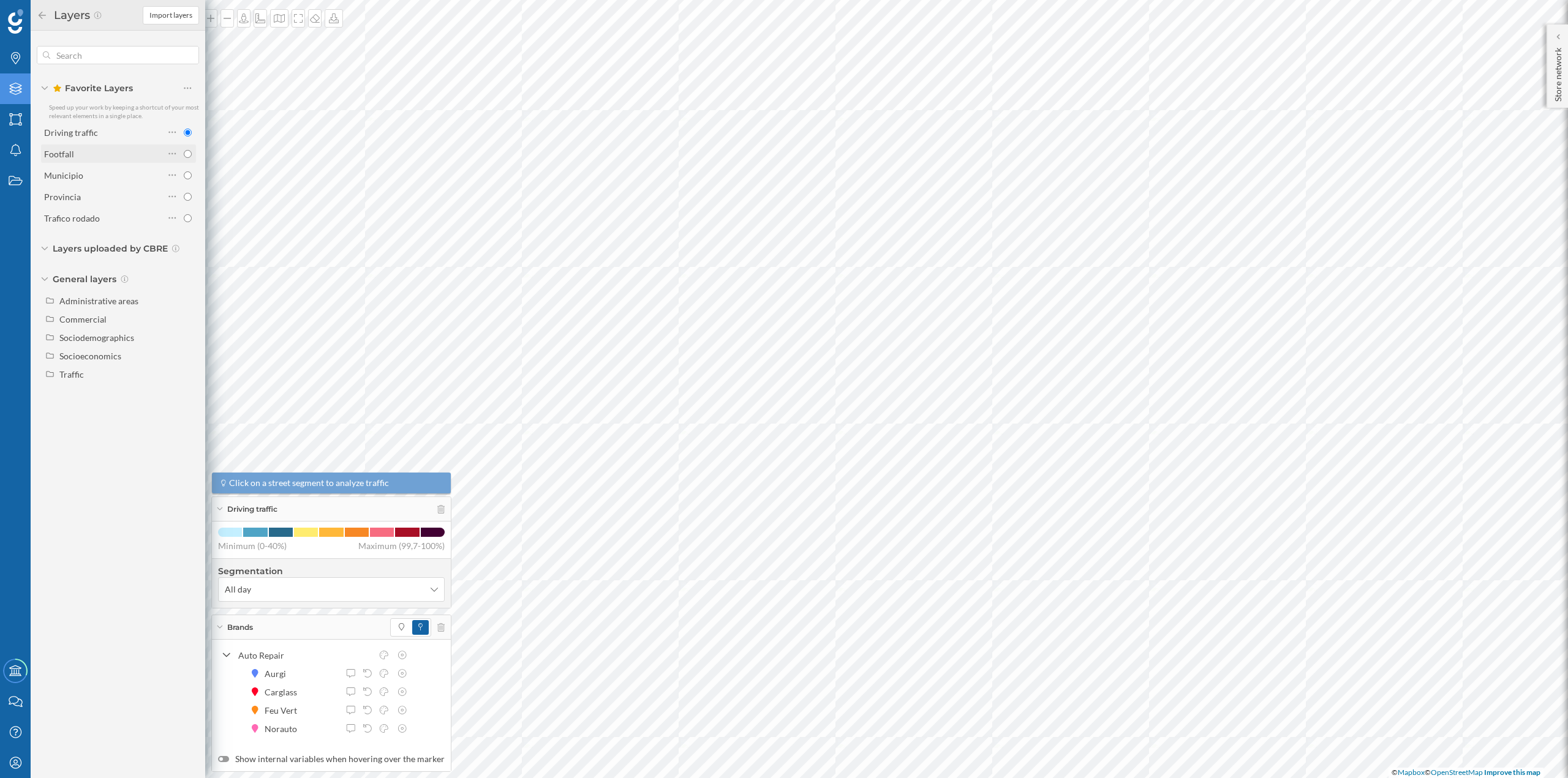
click at [182, 154] on div at bounding box center [175, 153] width 16 height 17
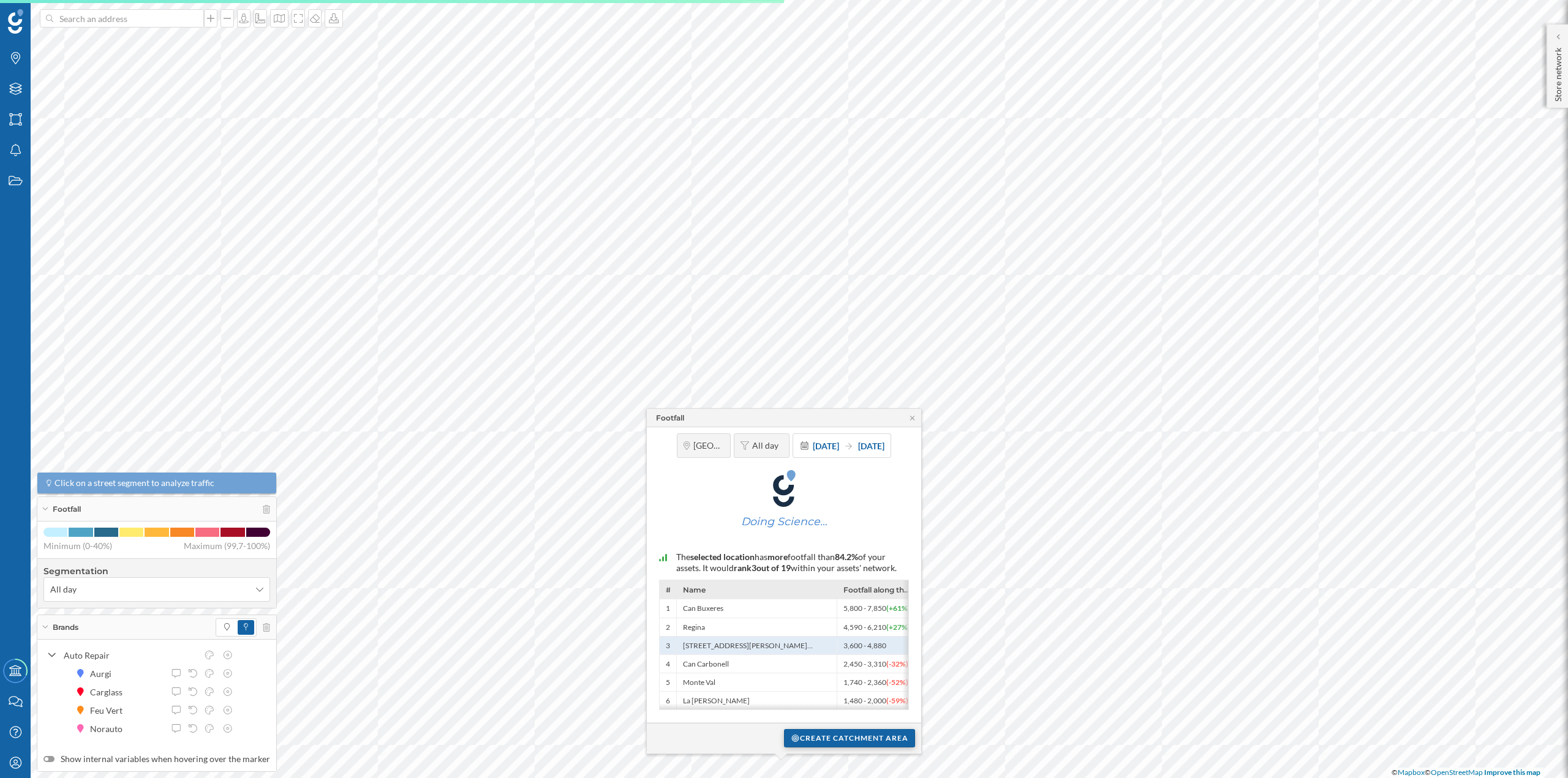
click at [841, 736] on div "Create catchment area" at bounding box center [850, 738] width 131 height 18
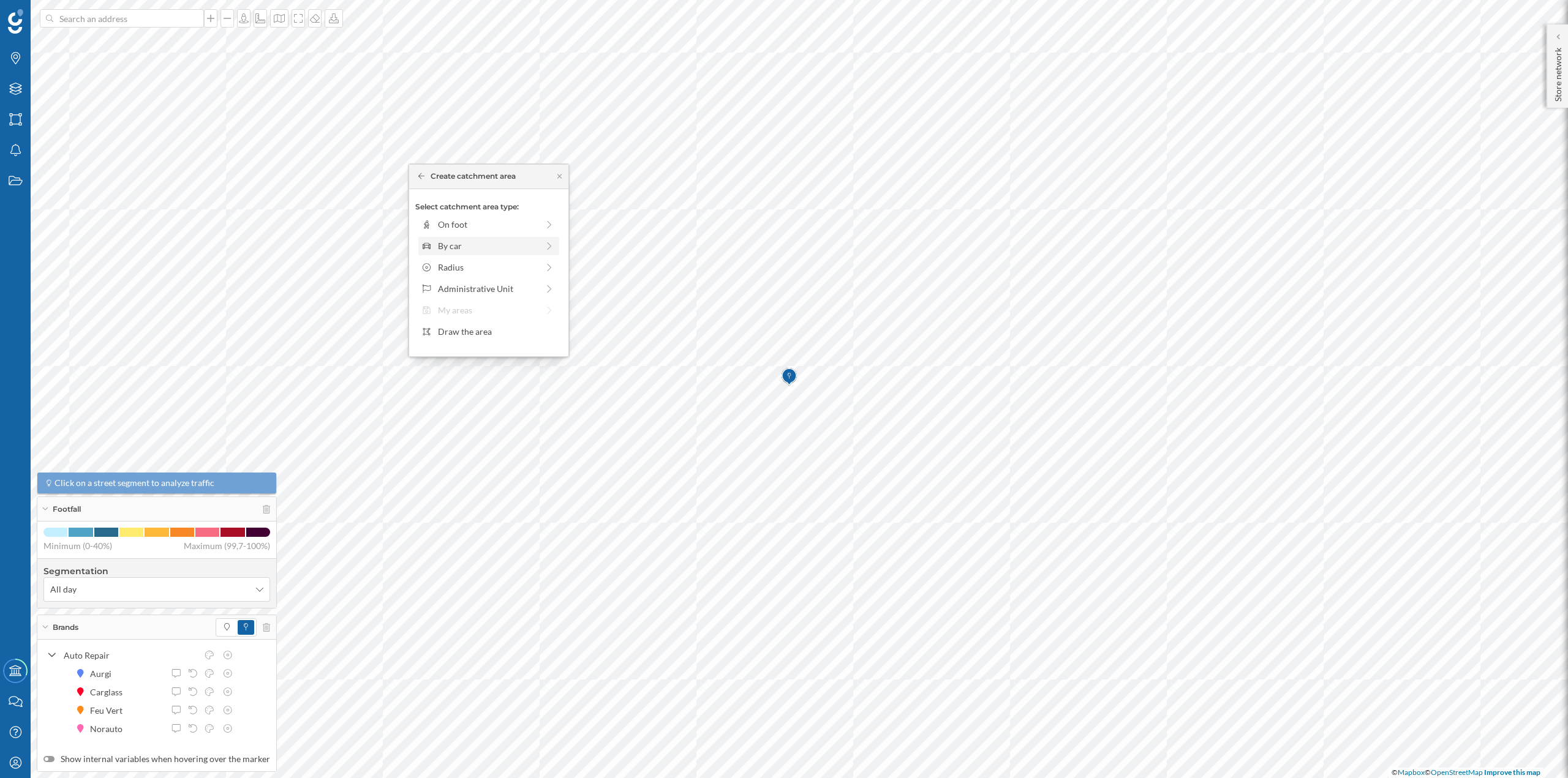
click at [462, 242] on div "By car" at bounding box center [488, 246] width 100 height 13
click at [445, 238] on div at bounding box center [446, 238] width 1 height 4
click at [471, 344] on div "Create catchment area" at bounding box center [489, 334] width 159 height 32
click at [468, 336] on div "Create catchment area" at bounding box center [488, 333] width 147 height 18
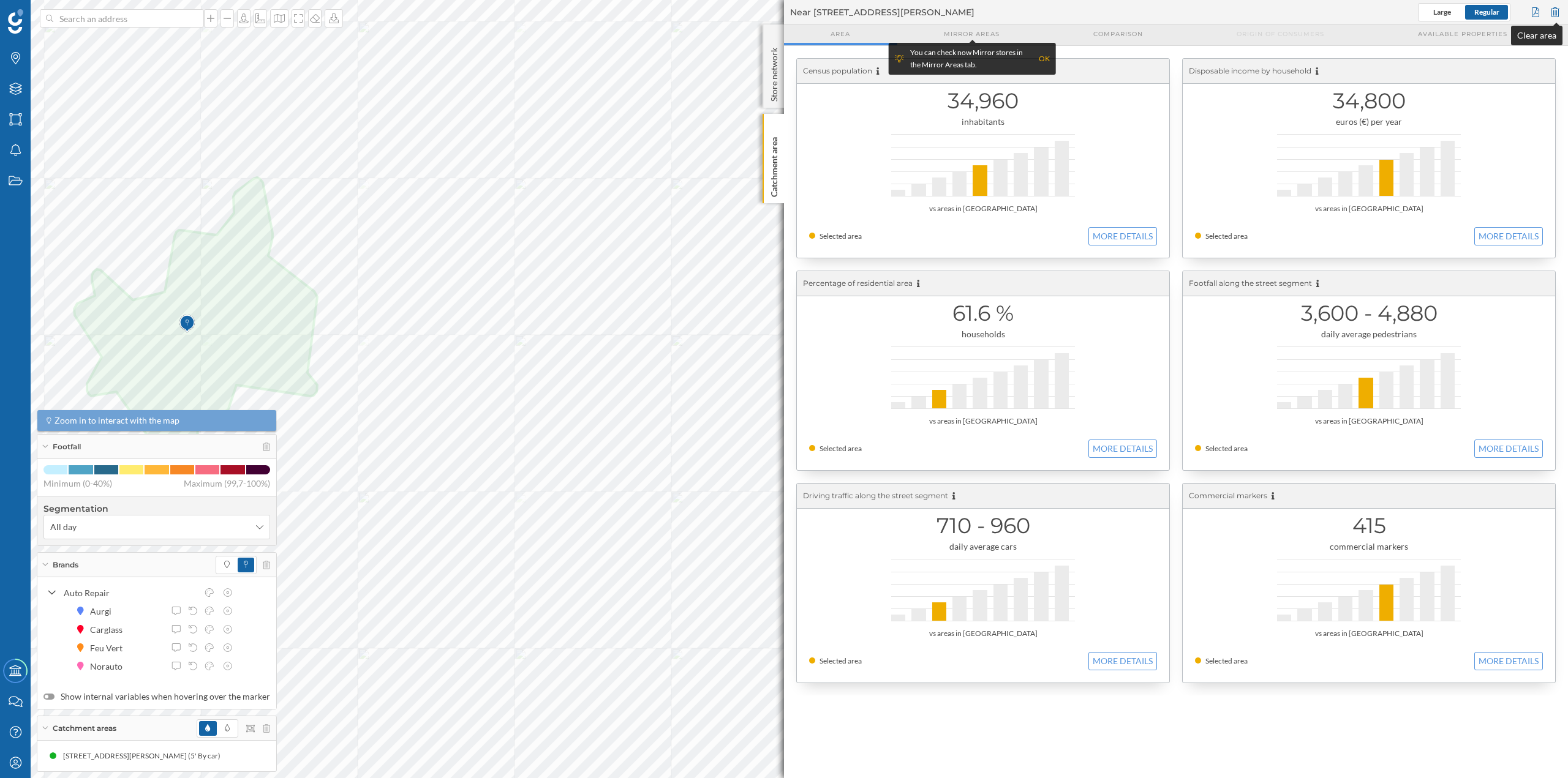
click at [1555, 16] on div at bounding box center [1555, 12] width 13 height 18
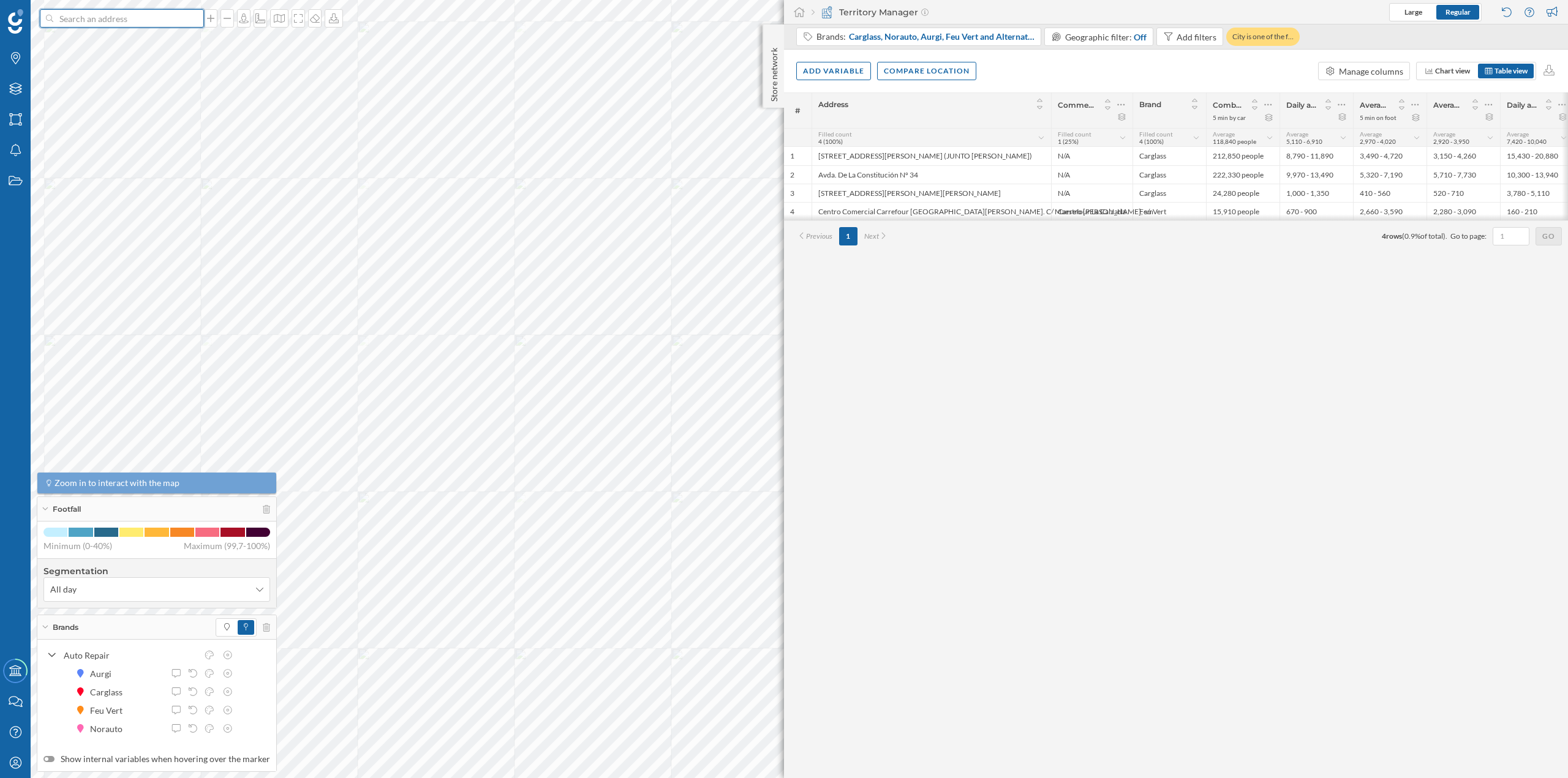
click at [162, 12] on input at bounding box center [122, 18] width 137 height 18
paste input "Rua Vía Norte 34, 36204 Vigo"
type input "Rua Vía Norte 34, 36204 Vigo"
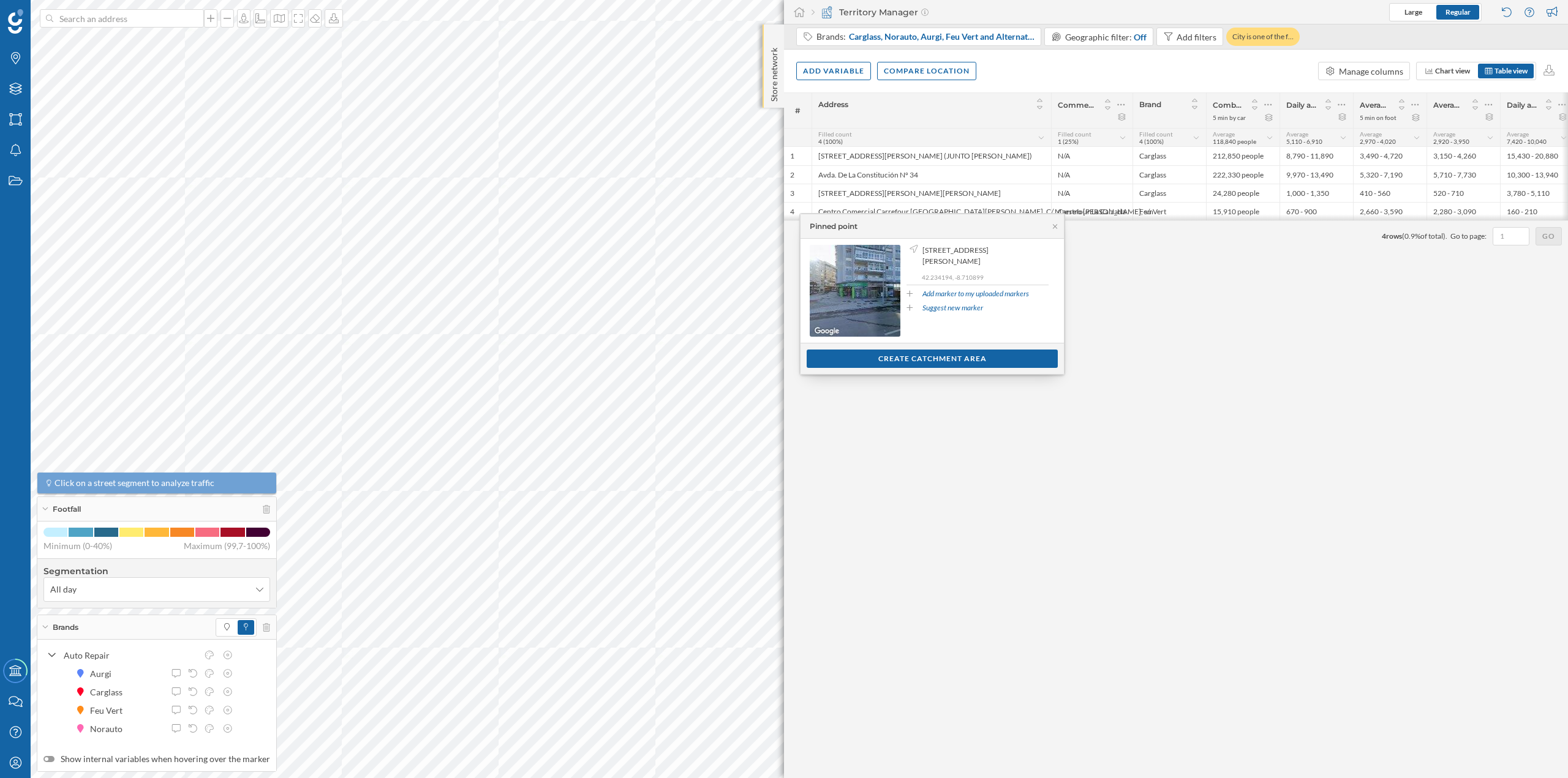
click at [770, 41] on div "Store network" at bounding box center [773, 66] width 21 height 83
click at [770, 40] on div at bounding box center [774, 37] width 12 height 12
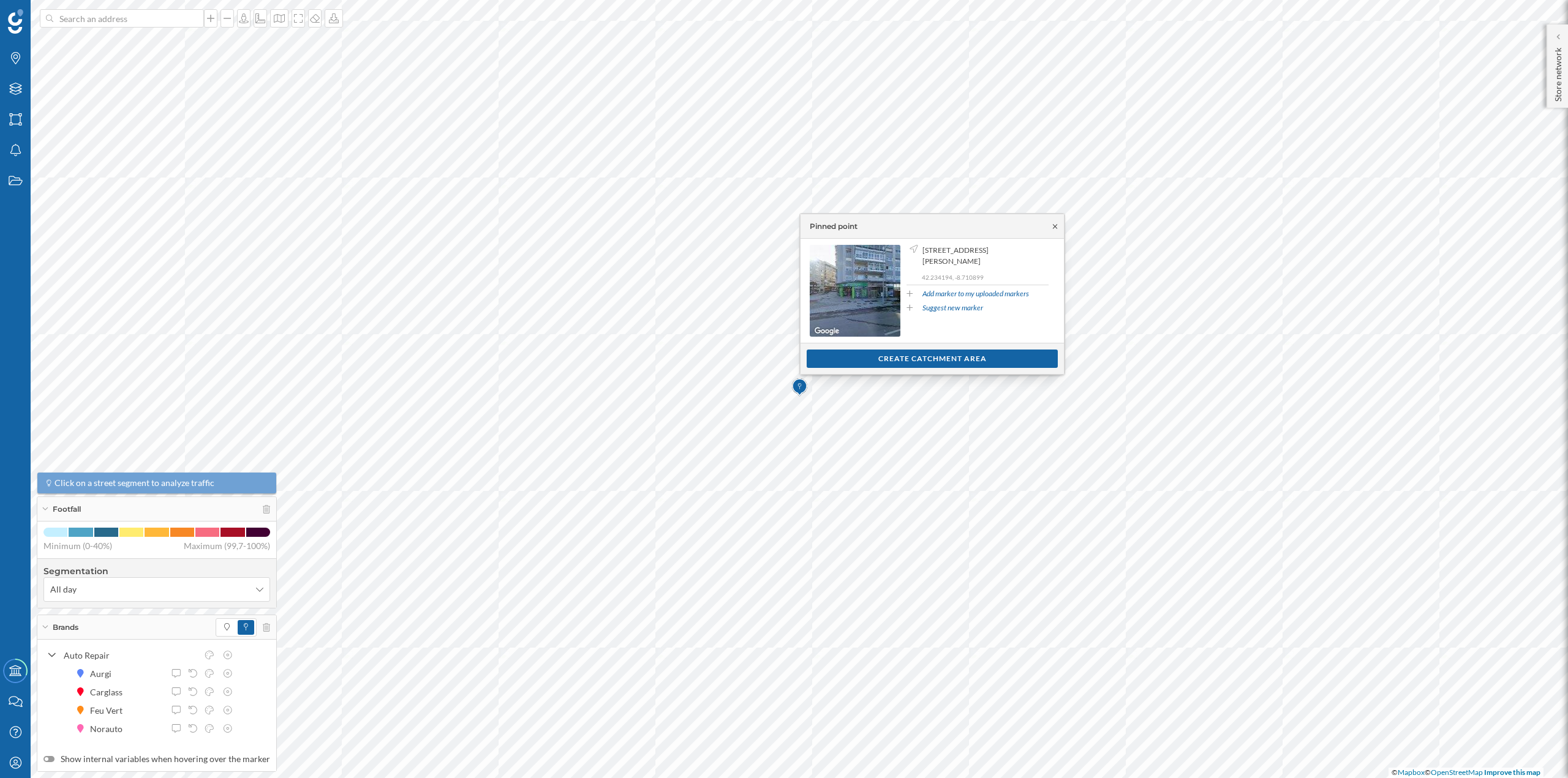
click at [1052, 224] on icon at bounding box center [1055, 226] width 9 height 8
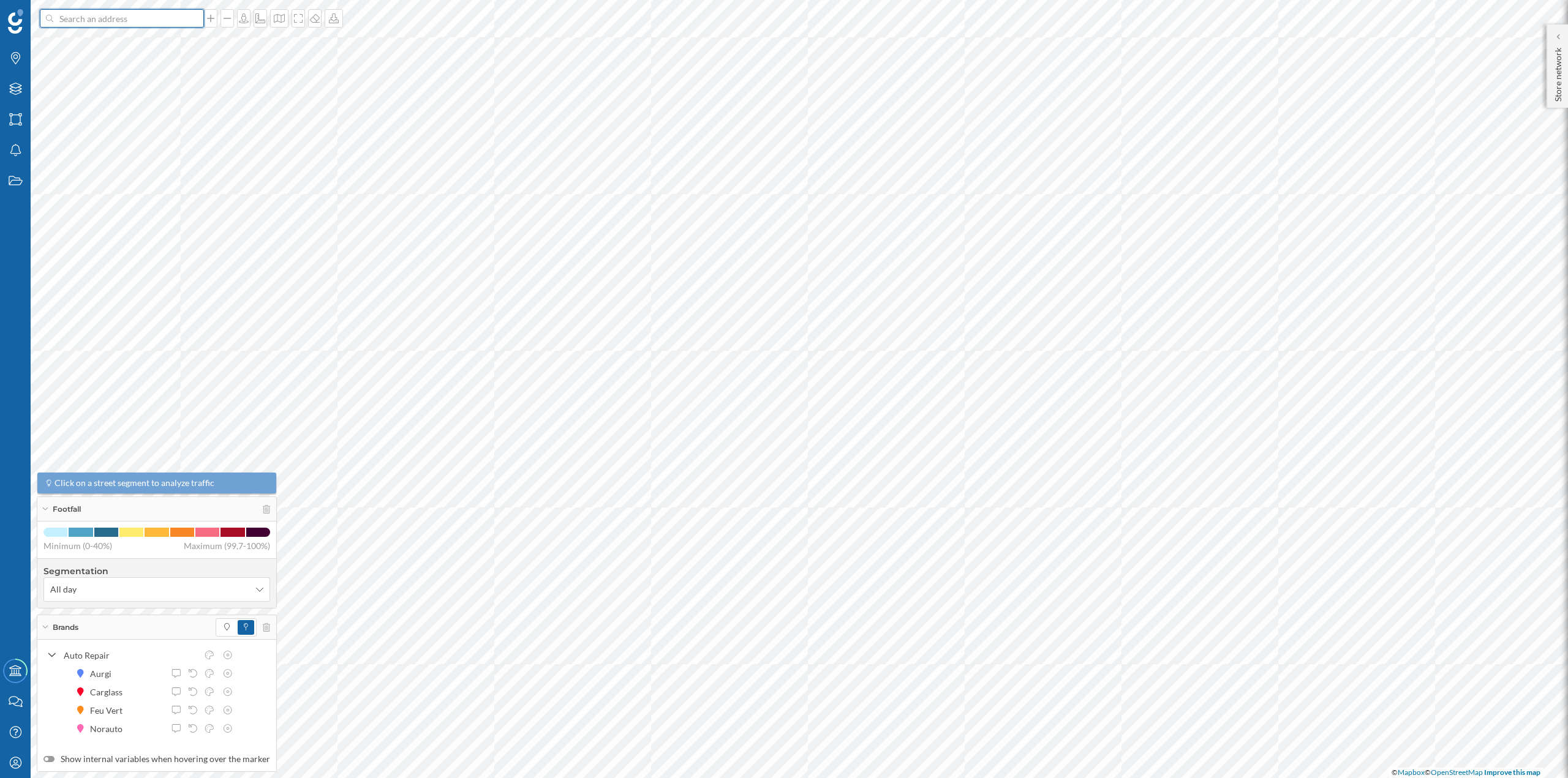
click at [180, 23] on input at bounding box center [122, 18] width 137 height 18
paste input "Calle Francisco Perez Carballo 5, local 2, 15008 A Coruña"
type input "Calle Francisco Perez Carballo 5, local 2, 15008 A Coruña"
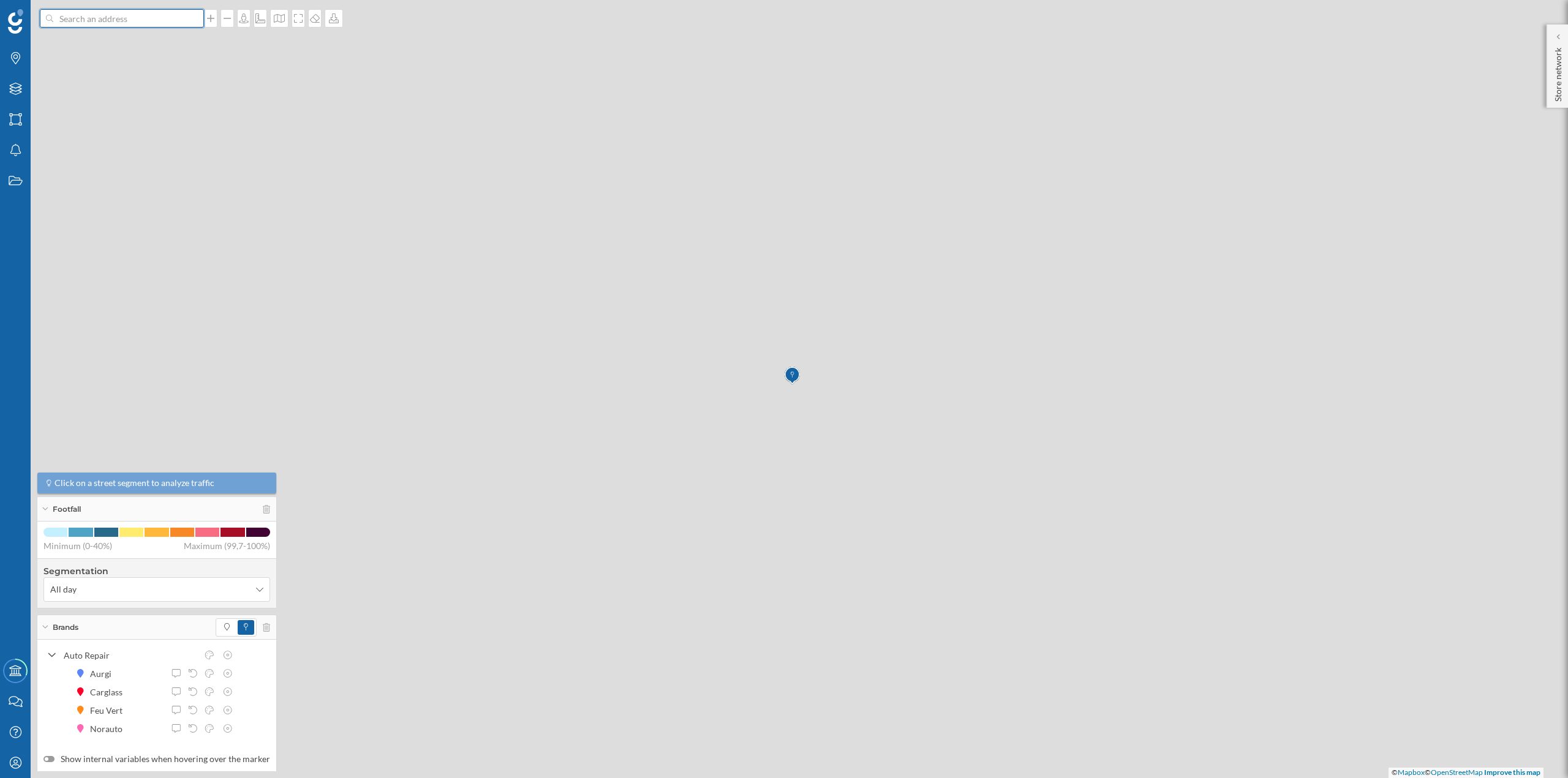
scroll to position [0, 0]
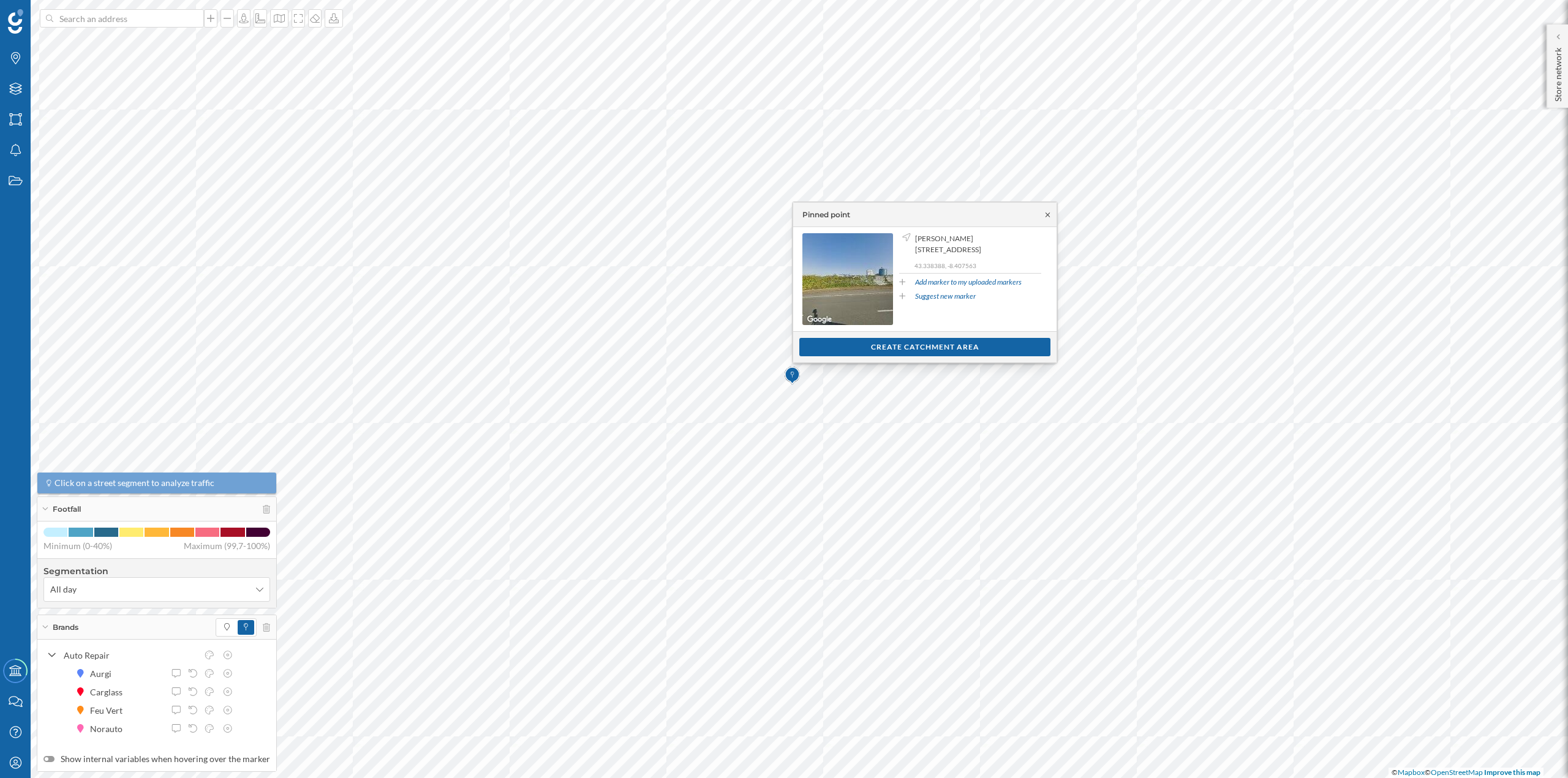
click at [1048, 217] on icon at bounding box center [1048, 215] width 9 height 8
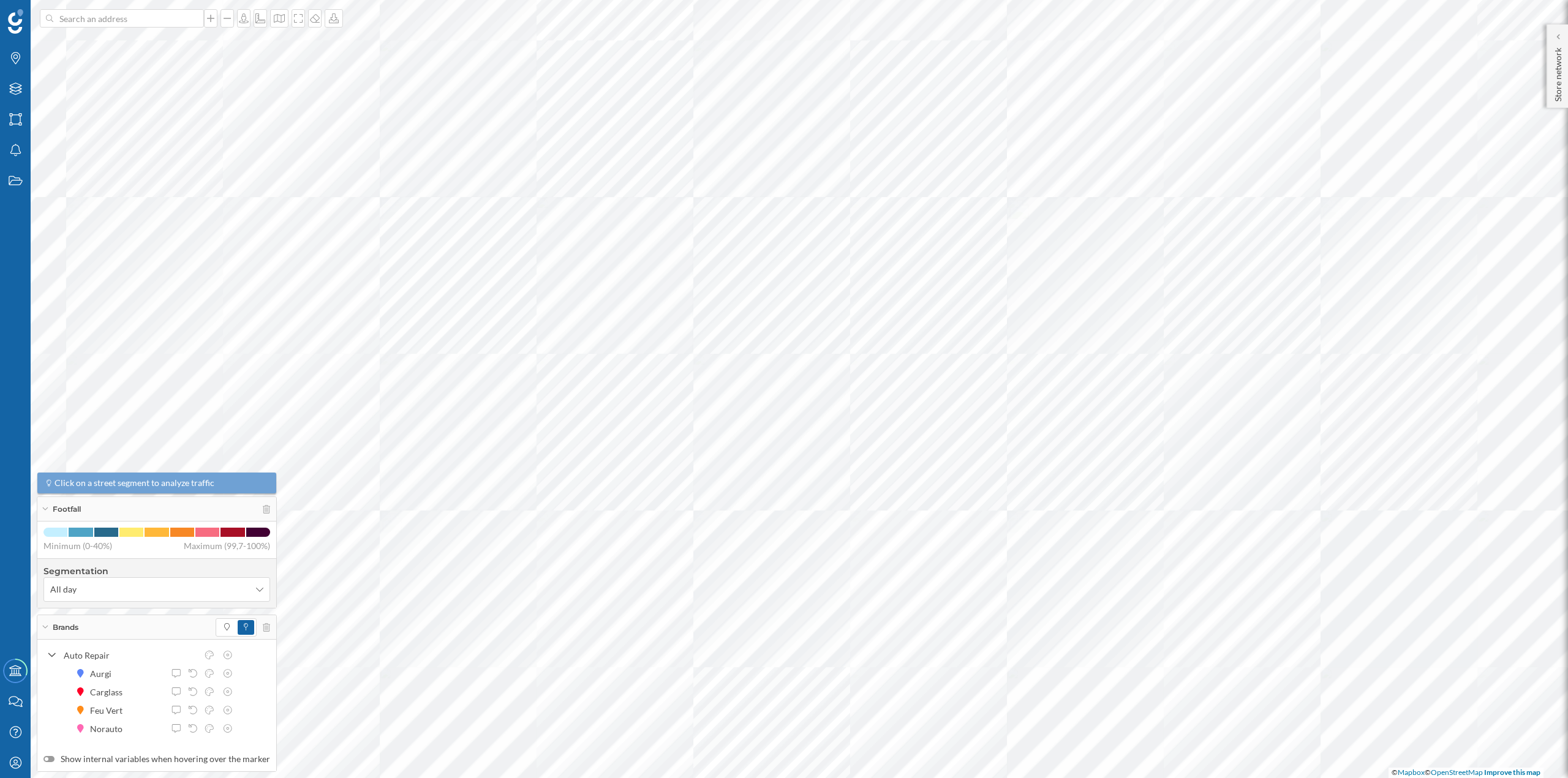
click at [0, 0] on div at bounding box center [0, 0] width 0 height 0
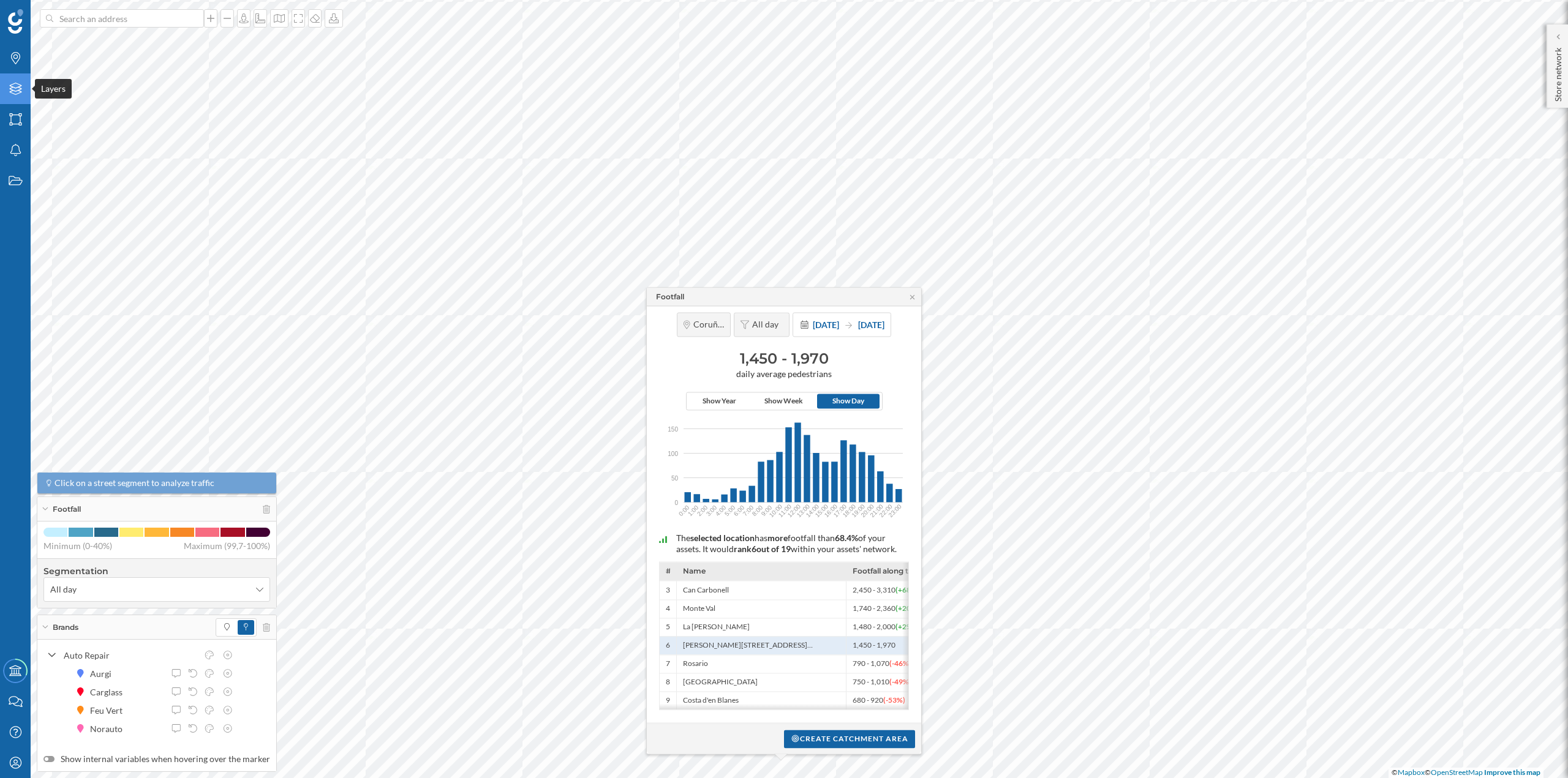
click at [15, 84] on icon "Layers" at bounding box center [16, 88] width 15 height 12
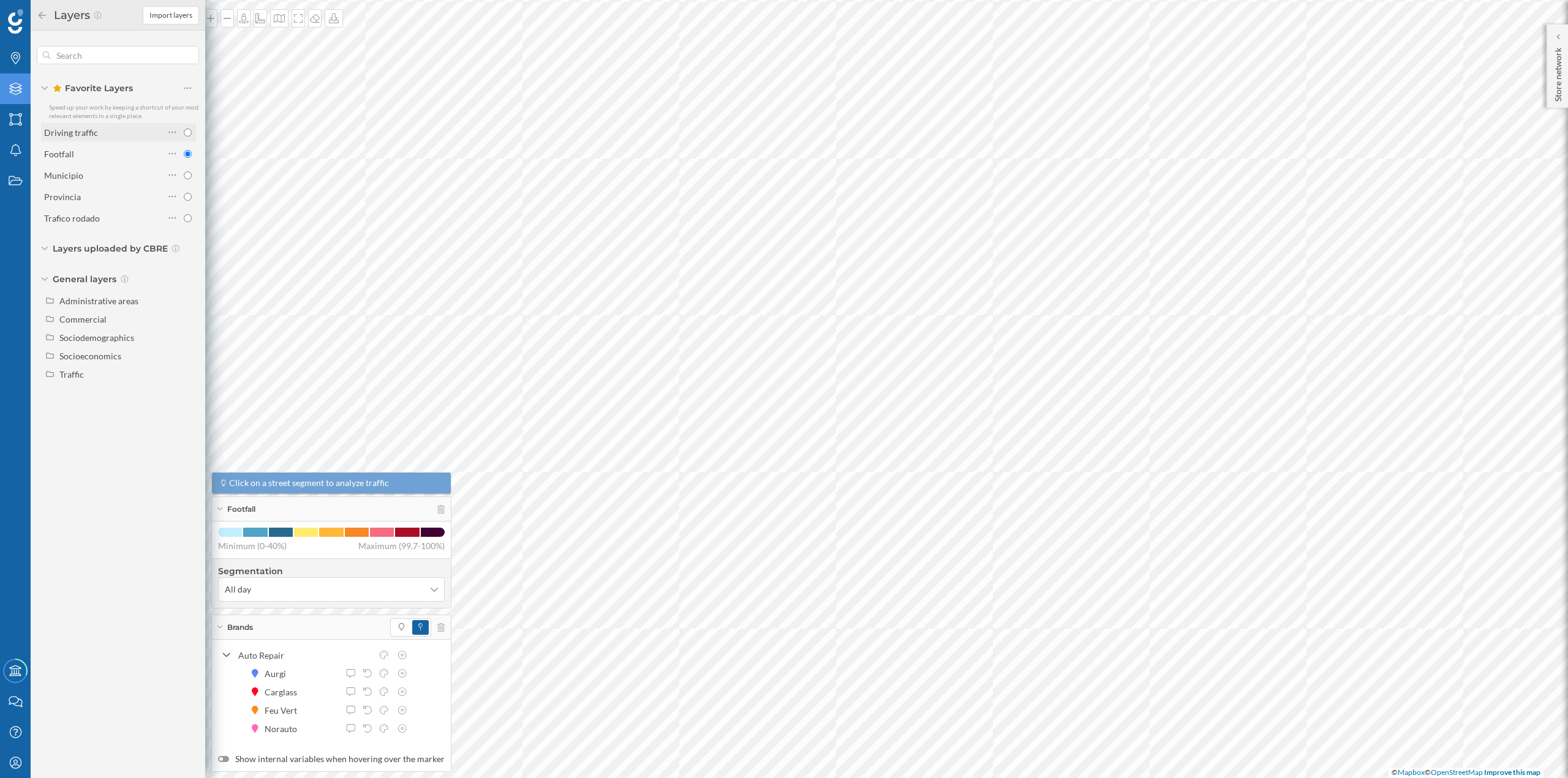
click at [74, 139] on div "Driving traffic" at bounding box center [104, 132] width 120 height 17
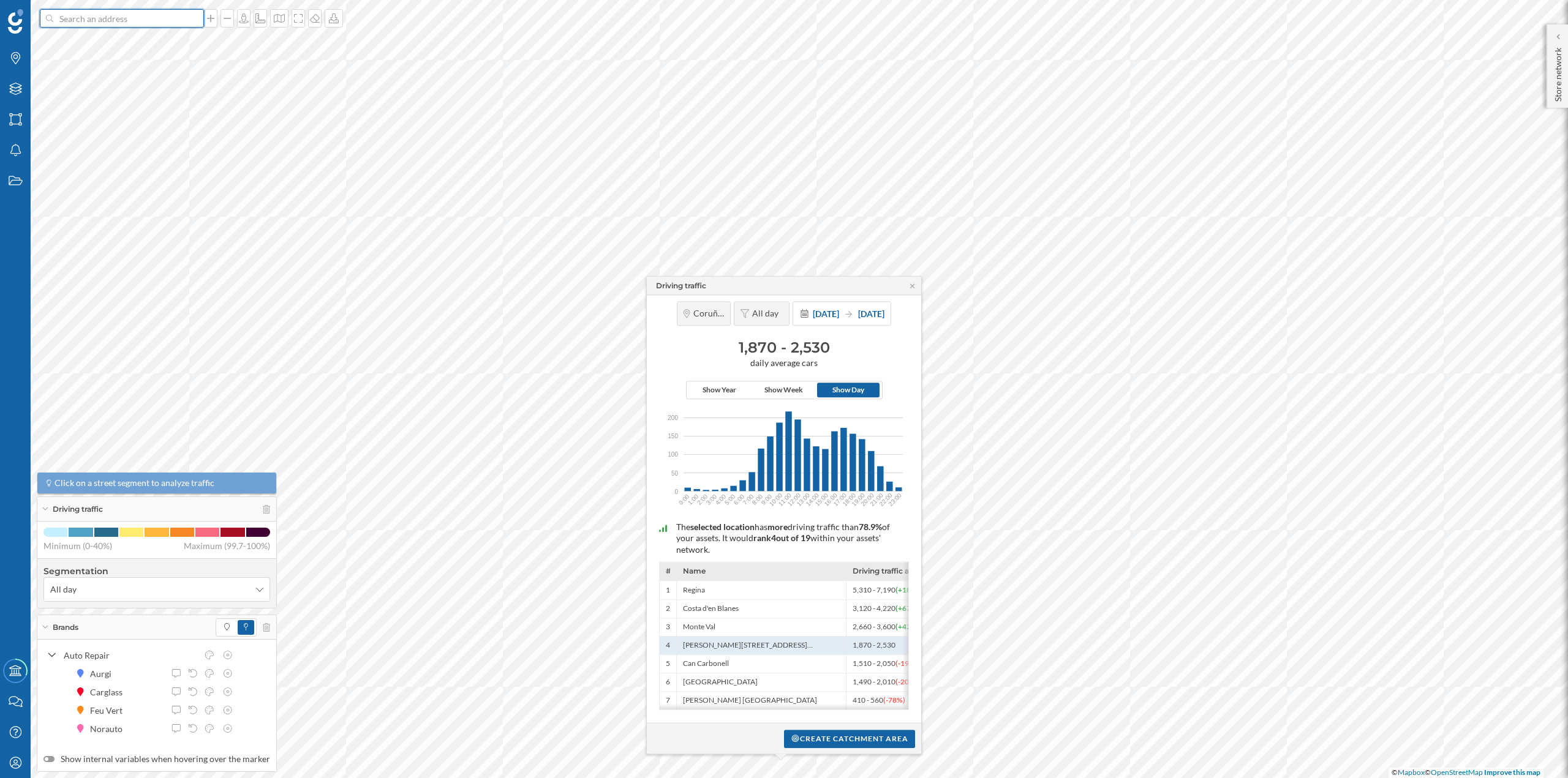
click at [93, 18] on input at bounding box center [122, 18] width 137 height 18
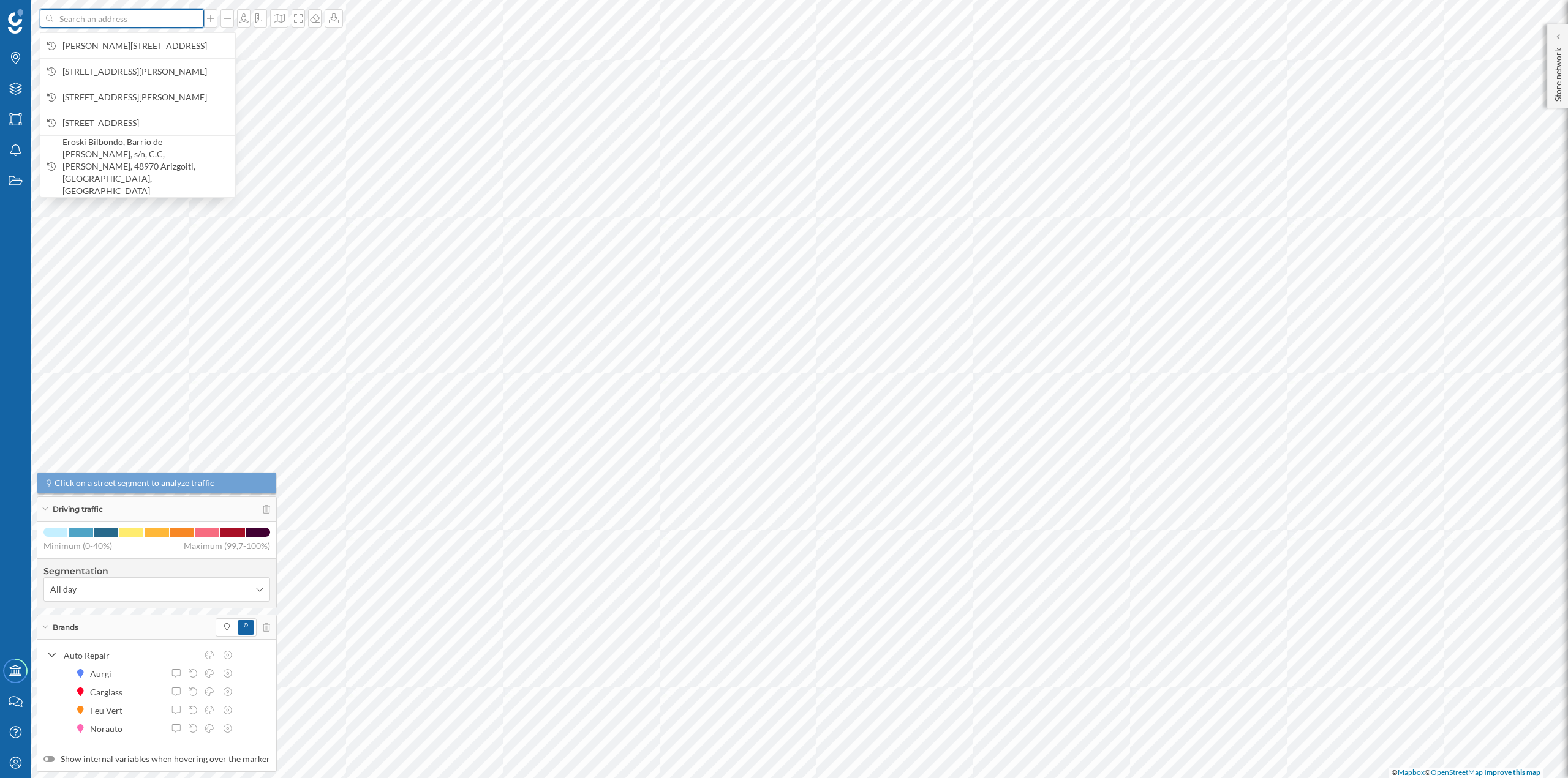
paste input "Rúa Francisco Pérez Carballo, 5, C.C. Carrefour, 15008 A Coruña"
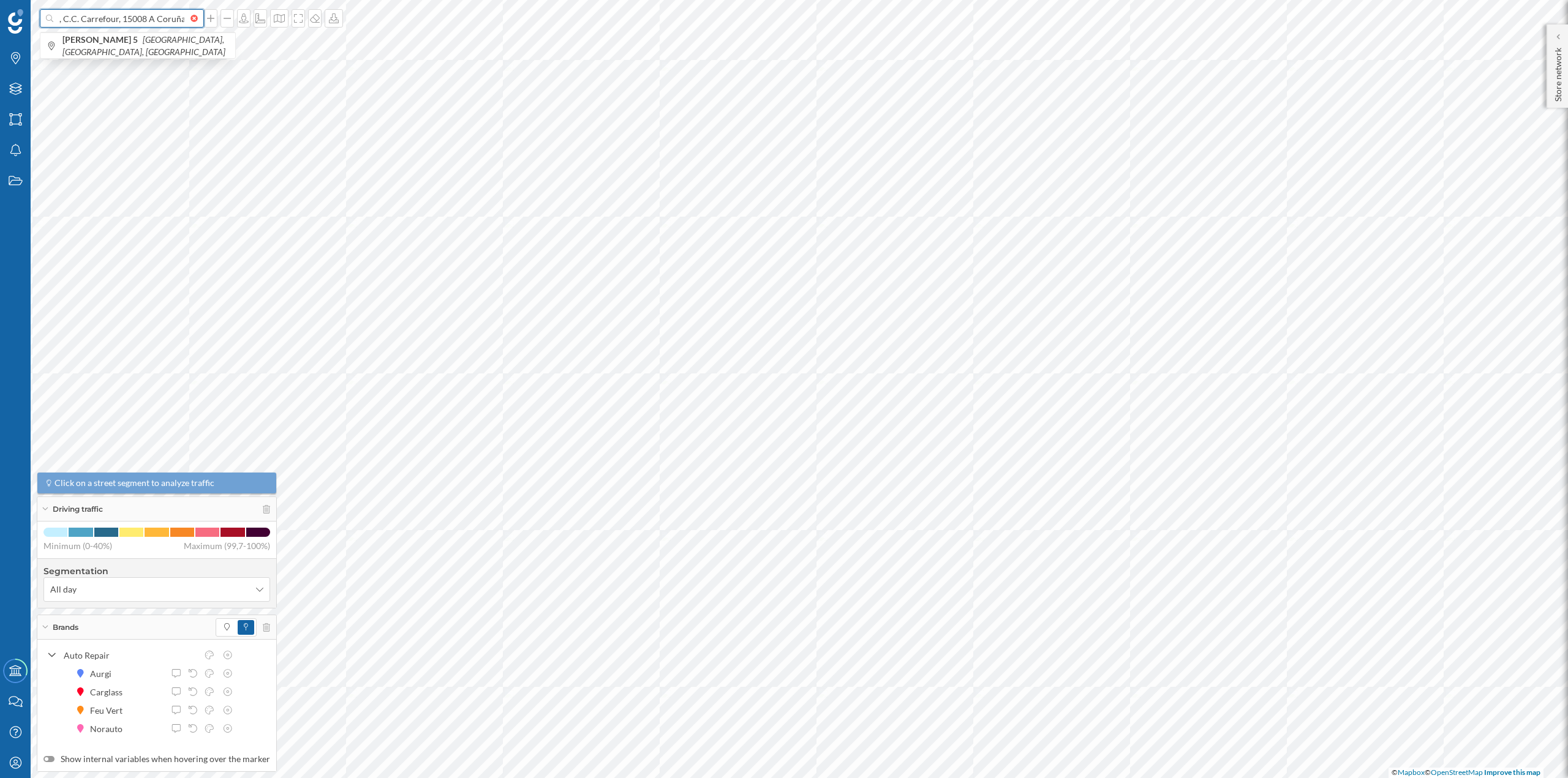
scroll to position [0, 148]
type input "Rúa Francisco Pérez Carballo, 5, C.C. Carrefour, 15008 A Coruña feu vert"
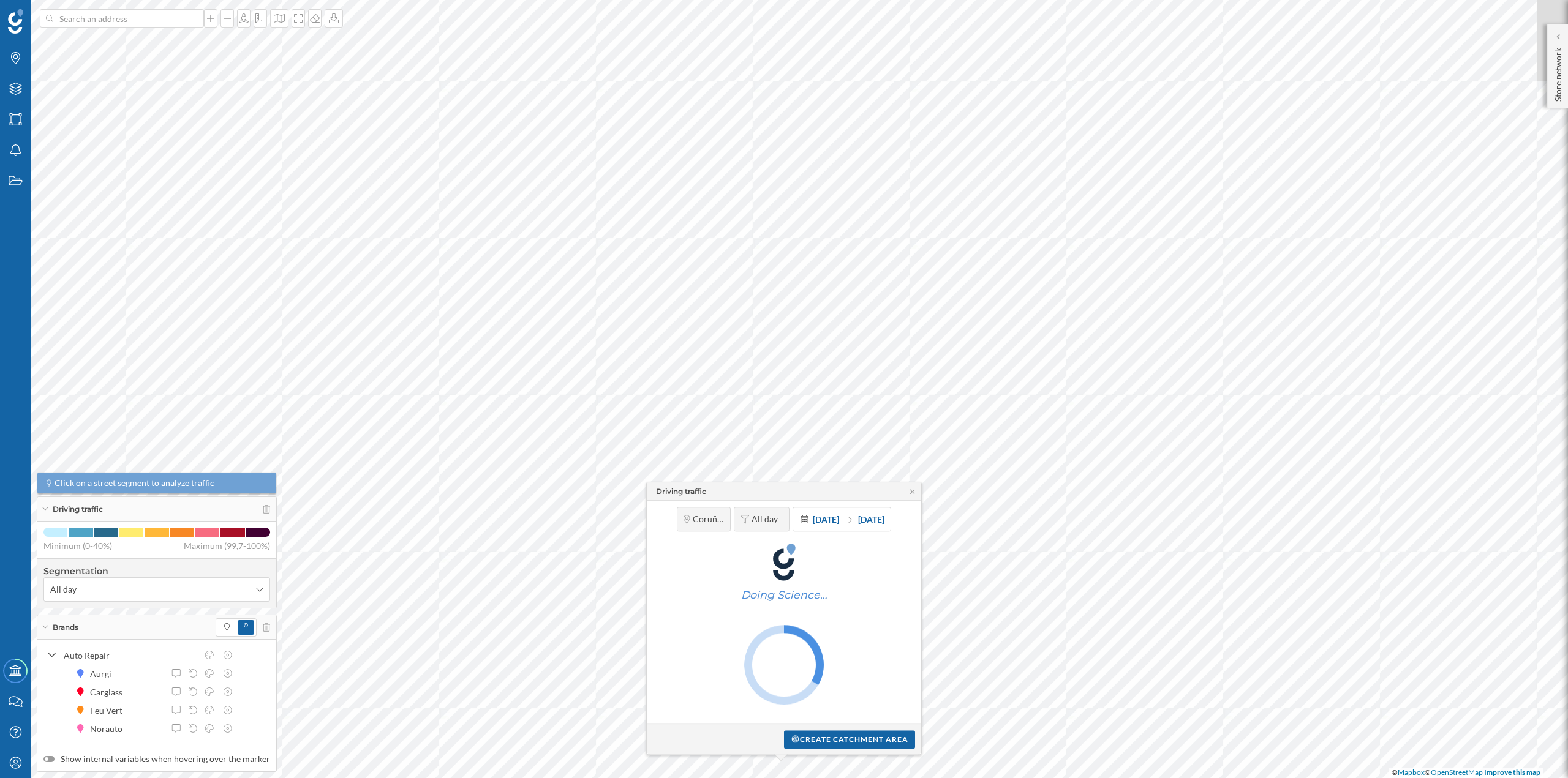
click at [102, 308] on div "Driving traffic Coruña, A All day 1 Jan 2024 31 Dec 2024 Doing Science… Create …" at bounding box center [102, 308] width 0 height 0
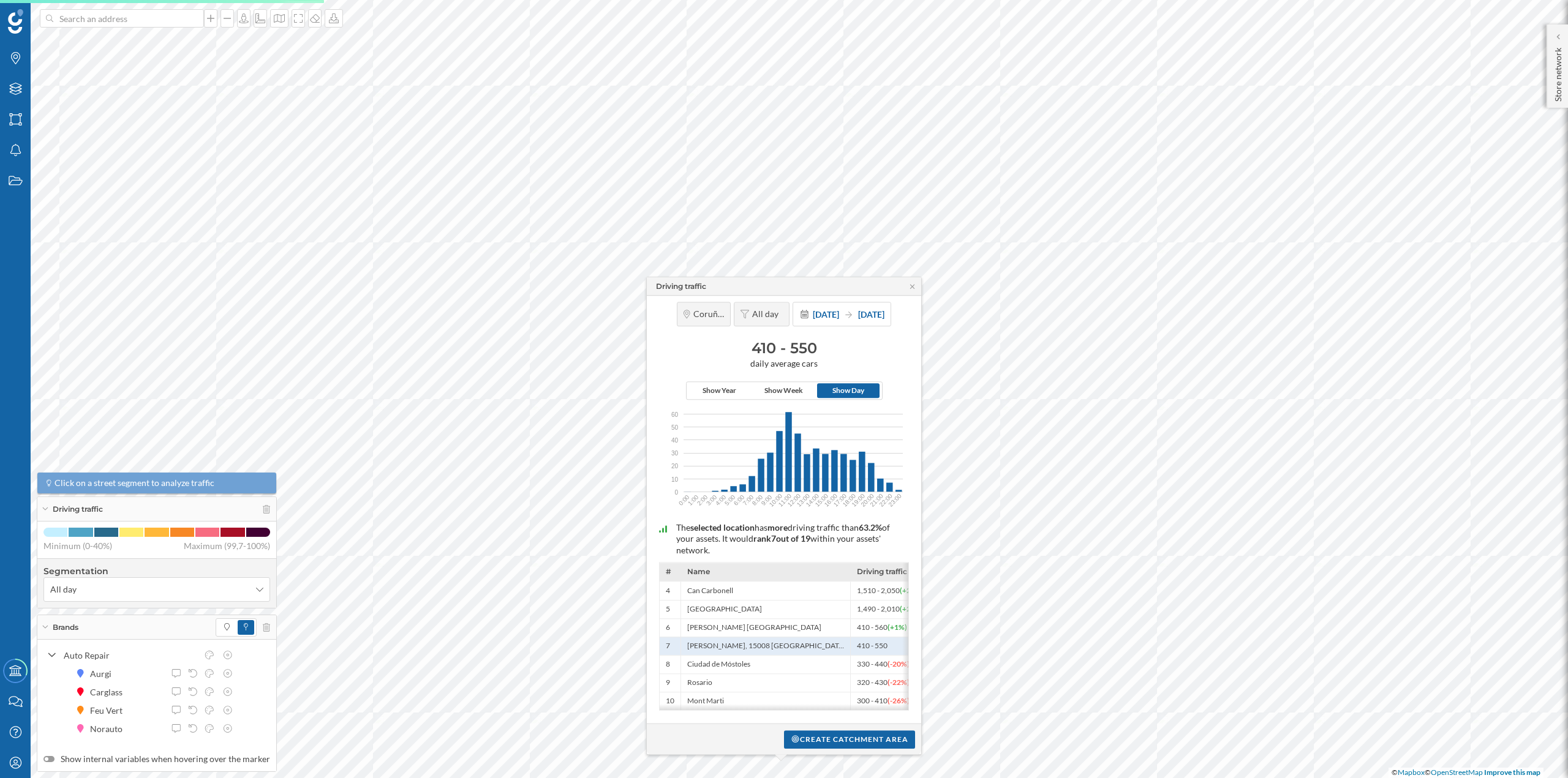
drag, startPoint x: 823, startPoint y: 736, endPoint x: 796, endPoint y: 729, distance: 27.9
click at [796, 729] on div "Create catchment area" at bounding box center [783, 739] width 274 height 31
click at [799, 738] on div "Create catchment area" at bounding box center [850, 739] width 131 height 18
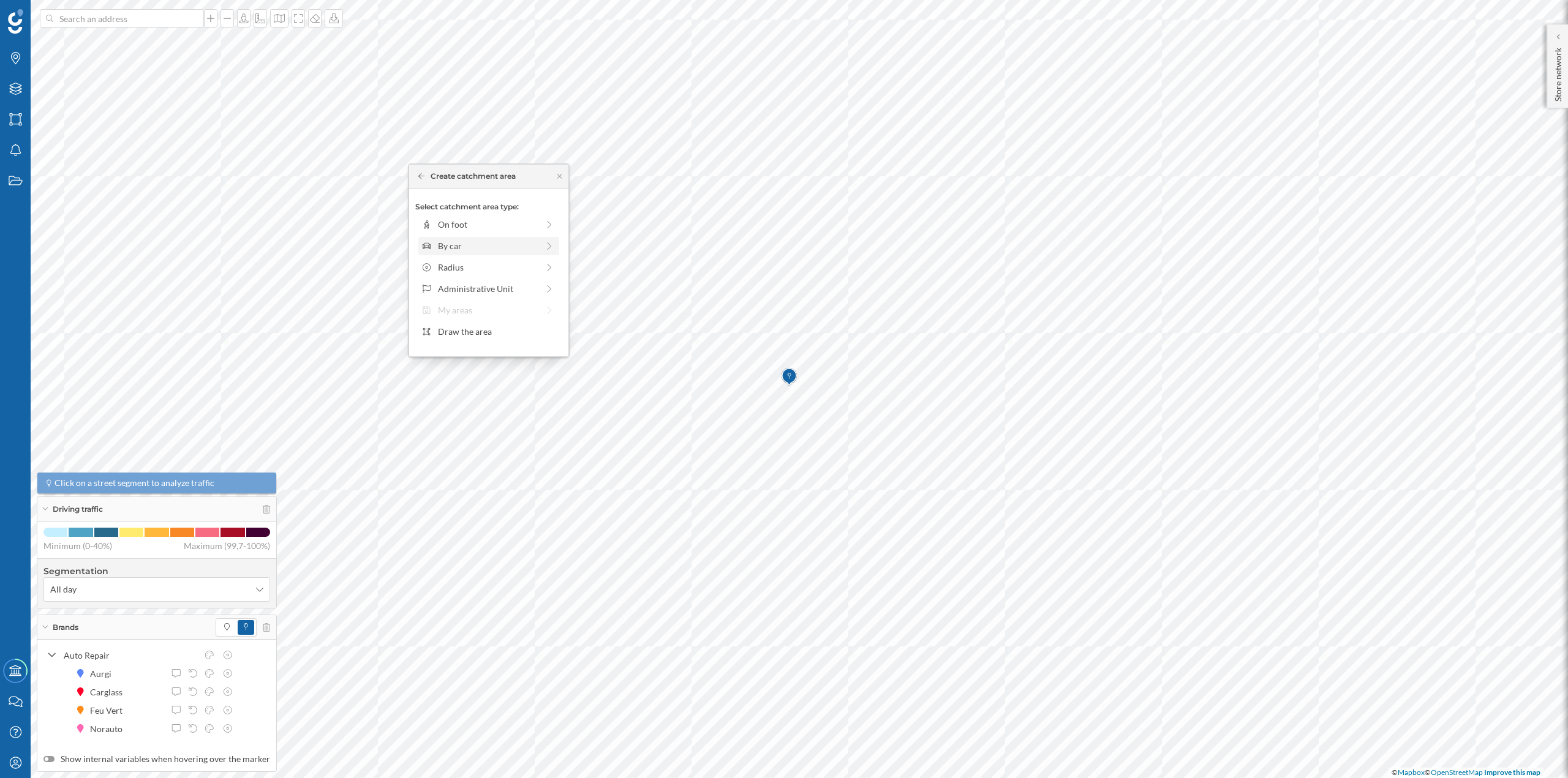
click at [505, 243] on div "By car" at bounding box center [488, 246] width 100 height 13
click at [444, 240] on div "0 min. 3 min. 5 min. 7 min. 10 min. 12 min. 15 min. 20 min. 30 min. 45 min. 50 …" at bounding box center [489, 241] width 136 height 3
click at [471, 332] on div "Create catchment area" at bounding box center [488, 333] width 147 height 18
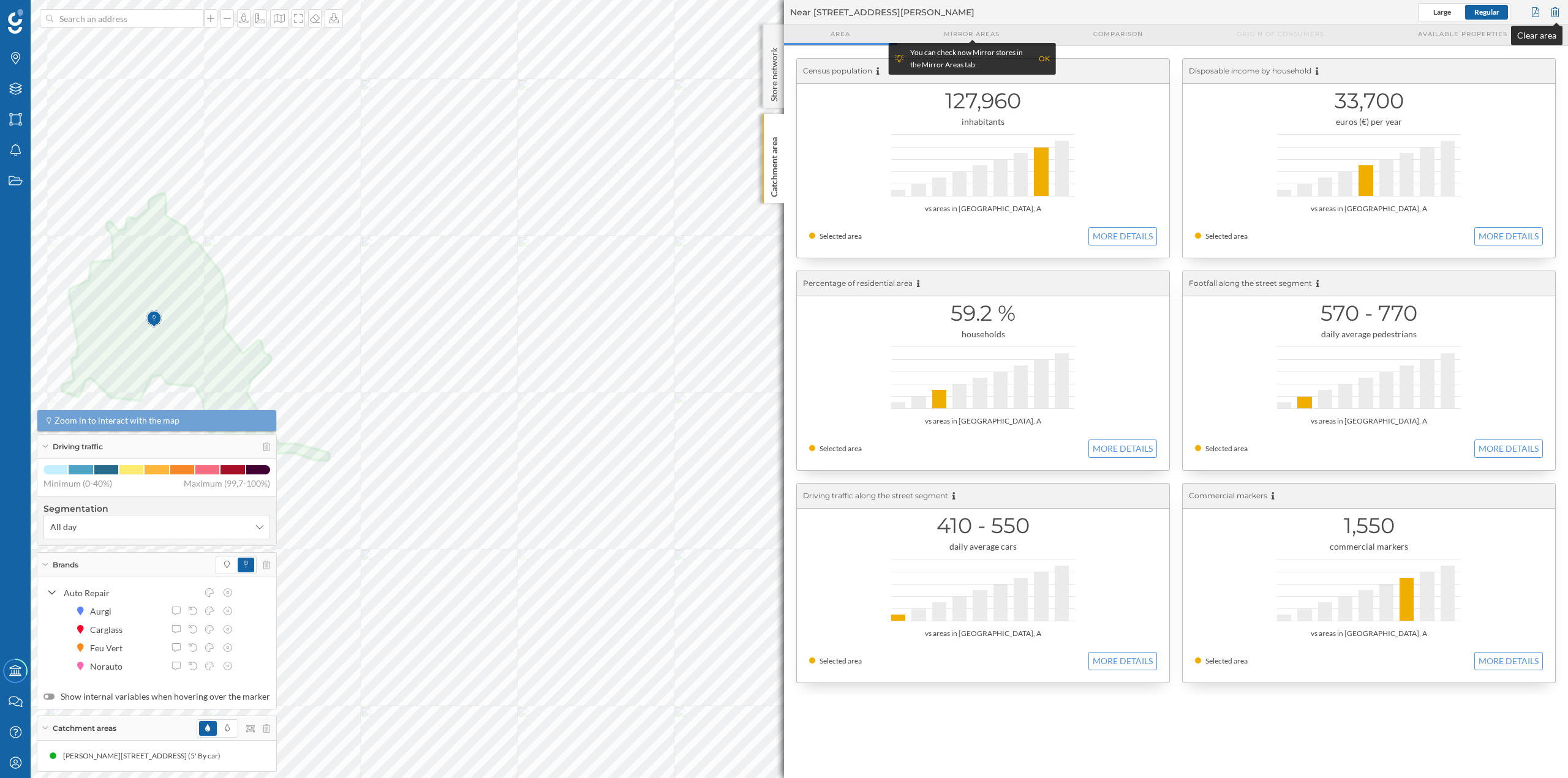
click at [1557, 13] on div at bounding box center [1555, 12] width 13 height 18
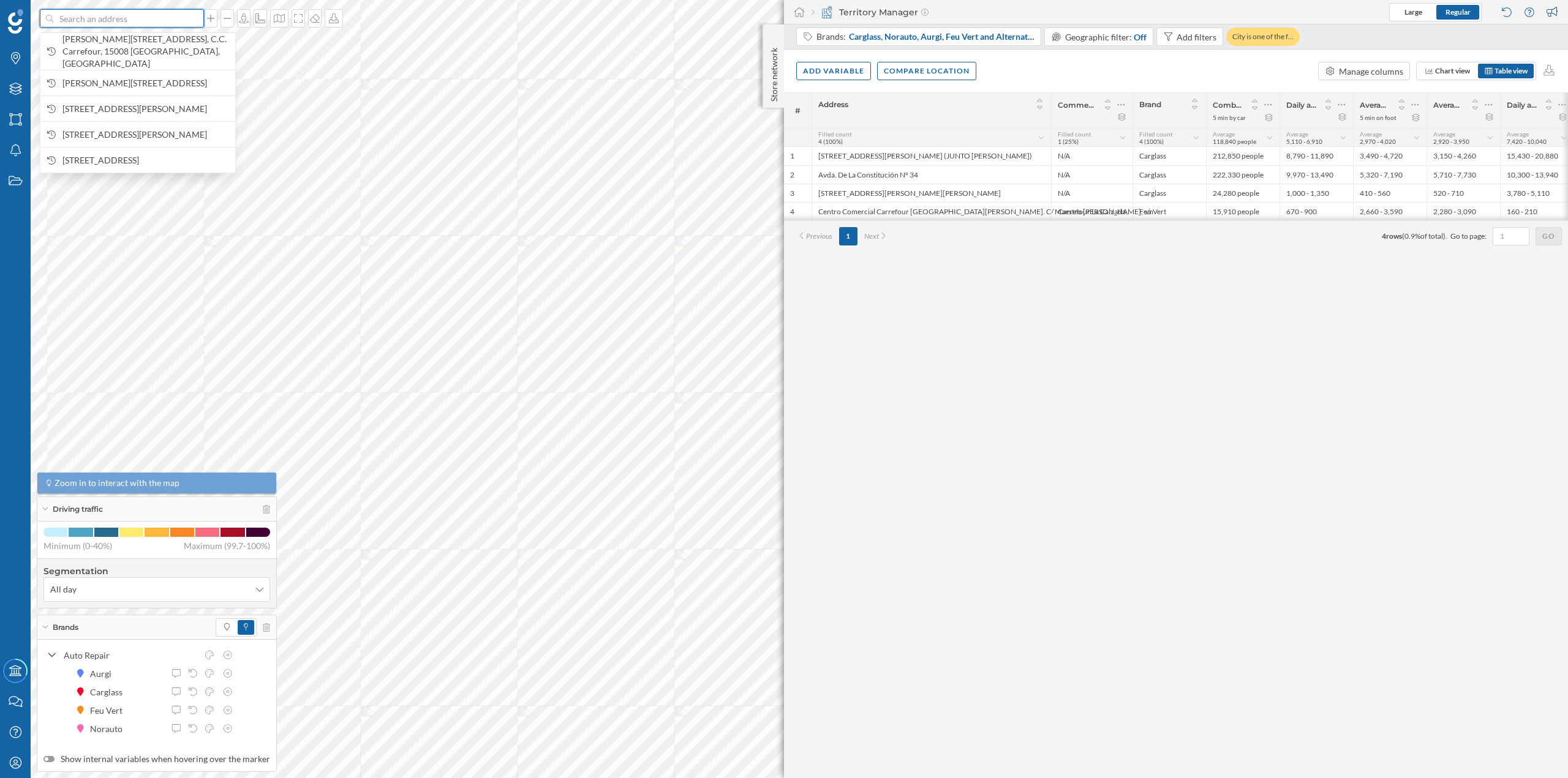
click at [131, 23] on input at bounding box center [122, 18] width 137 height 18
click at [136, 56] on span "Rúa Francisco Pérez Carballo, 5, C.C. Carrefour, 15008 A Coruña, Spain" at bounding box center [146, 51] width 167 height 37
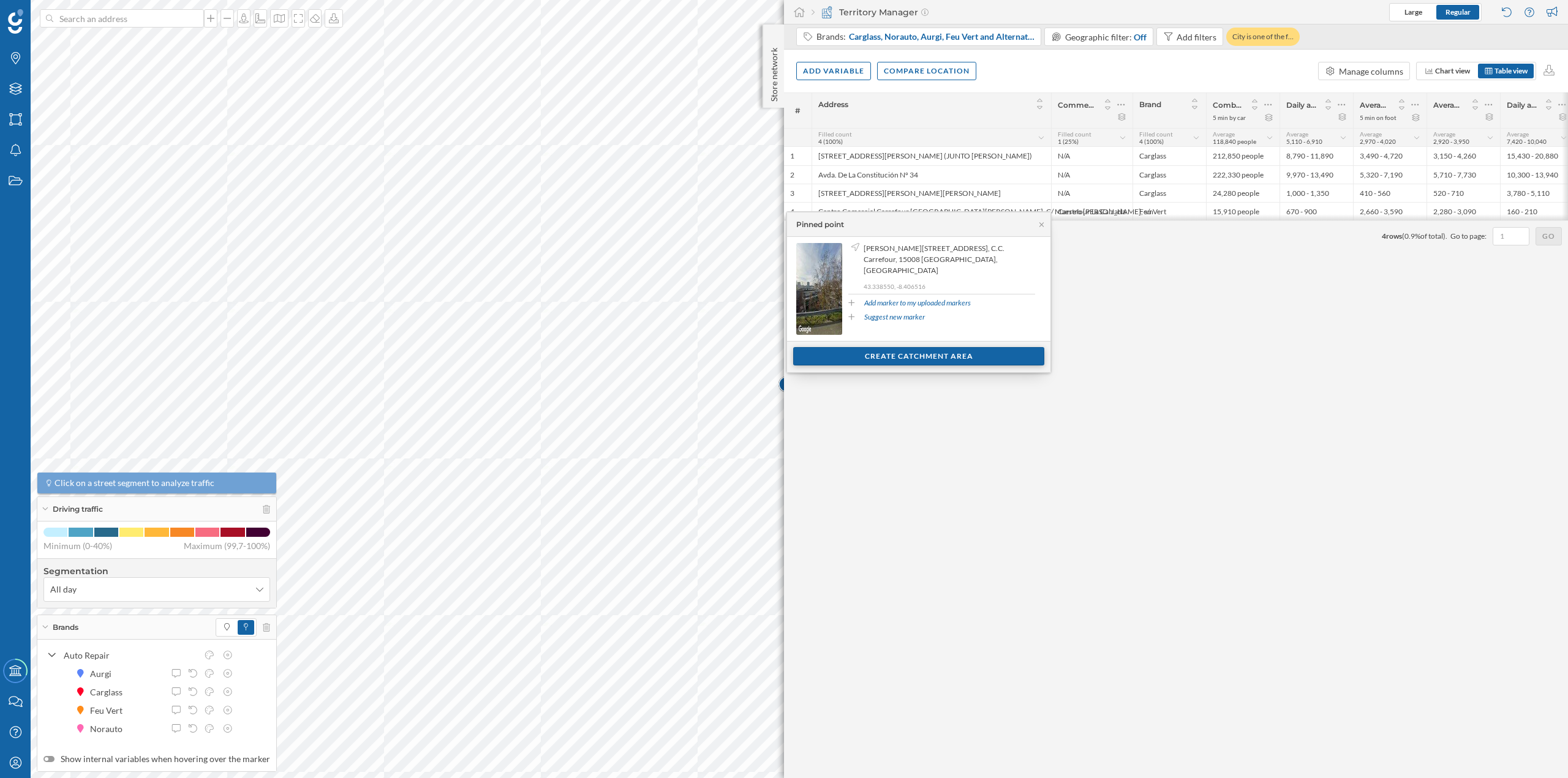
click at [821, 356] on div "Create catchment area" at bounding box center [919, 356] width 251 height 18
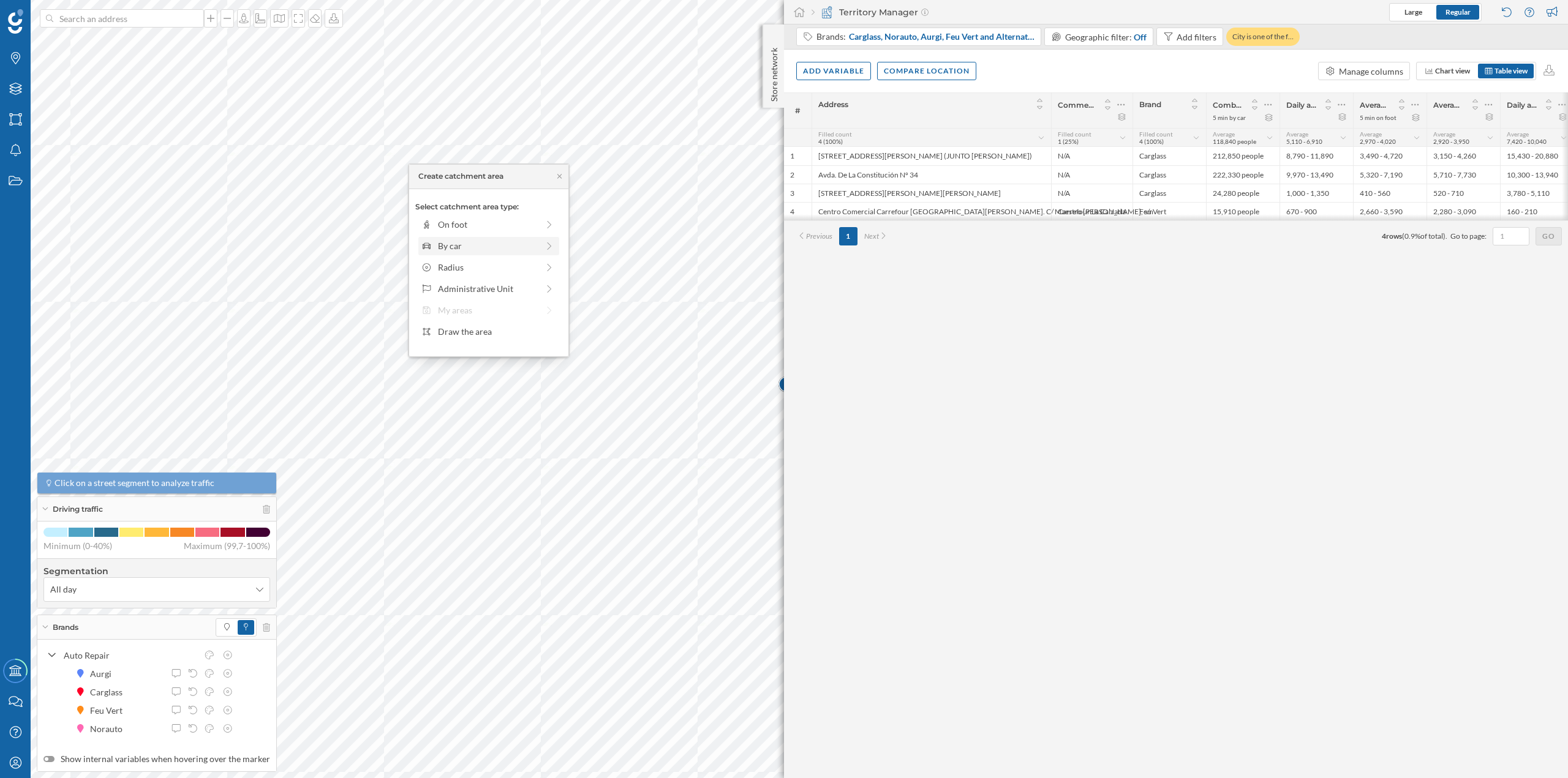
click at [507, 251] on div "By car" at bounding box center [488, 246] width 100 height 13
click at [443, 241] on div "0 min. 3 min. 5 min. 7 min. 10 min. 12 min. 15 min. 20 min. 30 min. 45 min. 50 …" at bounding box center [489, 241] width 136 height 3
click at [474, 329] on div "Create catchment area" at bounding box center [488, 333] width 147 height 18
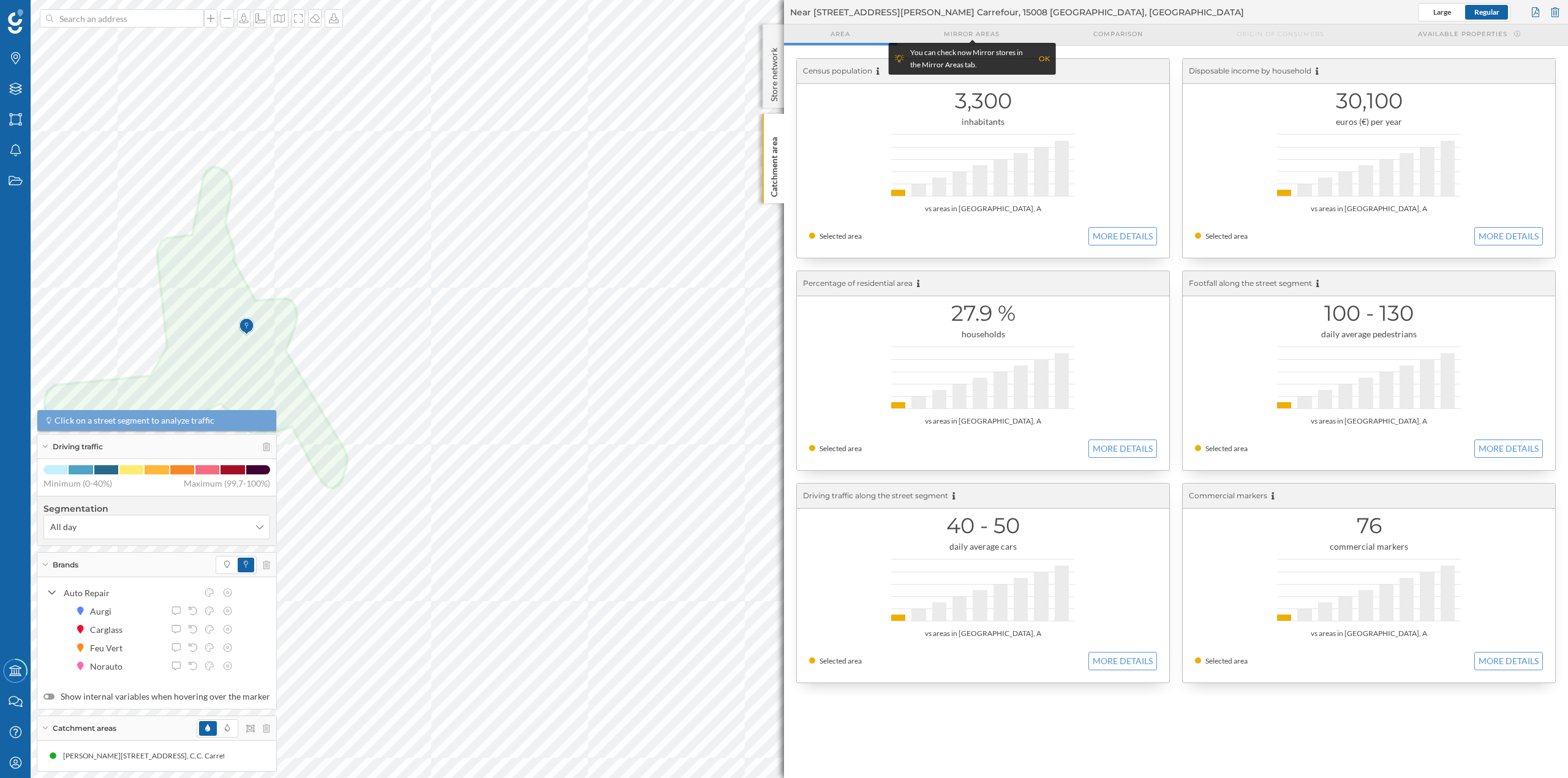
click at [242, 331] on img at bounding box center [247, 327] width 15 height 25
click at [240, 332] on img at bounding box center [247, 327] width 15 height 25
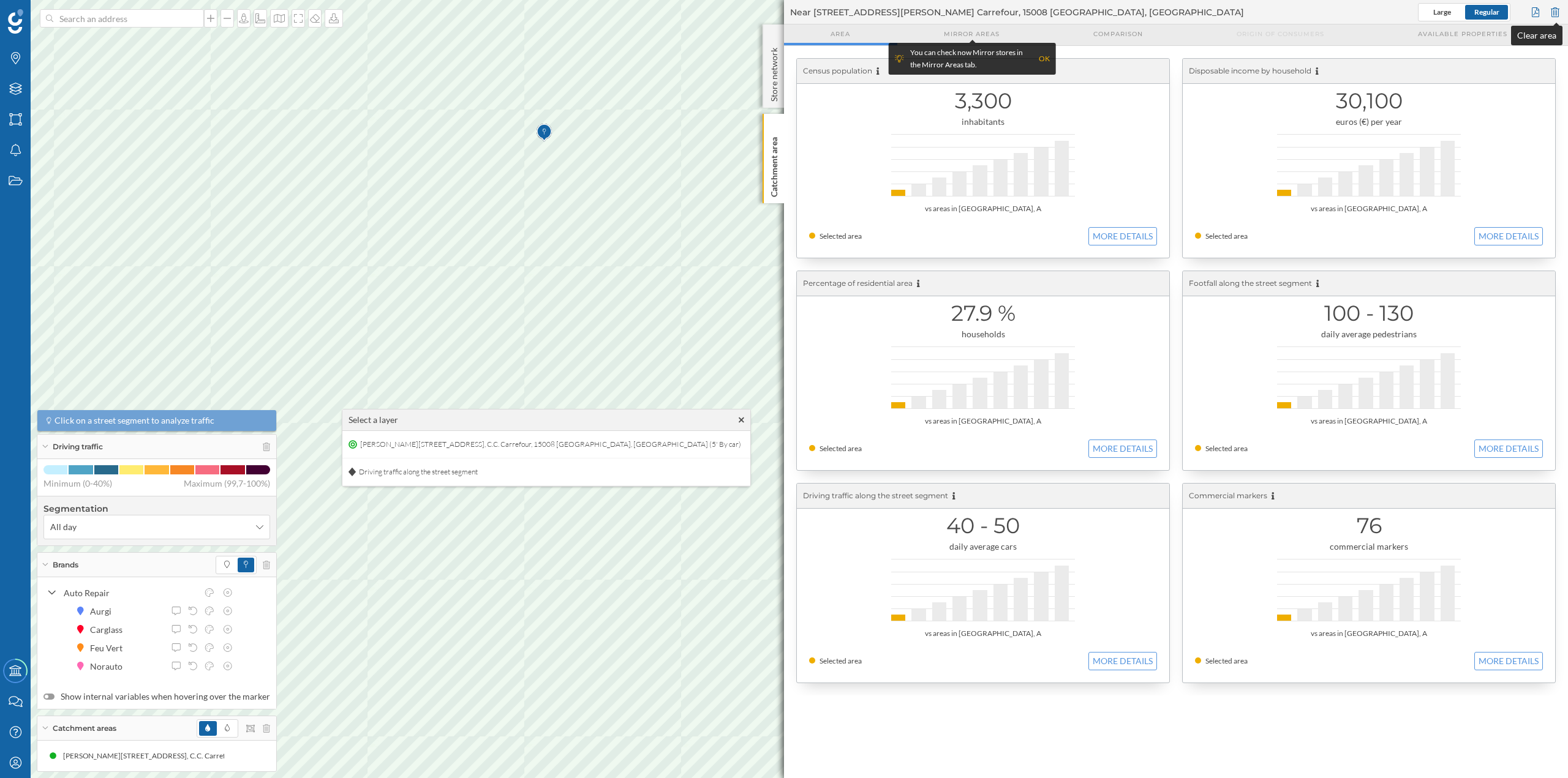
click at [1559, 11] on div at bounding box center [1555, 12] width 13 height 18
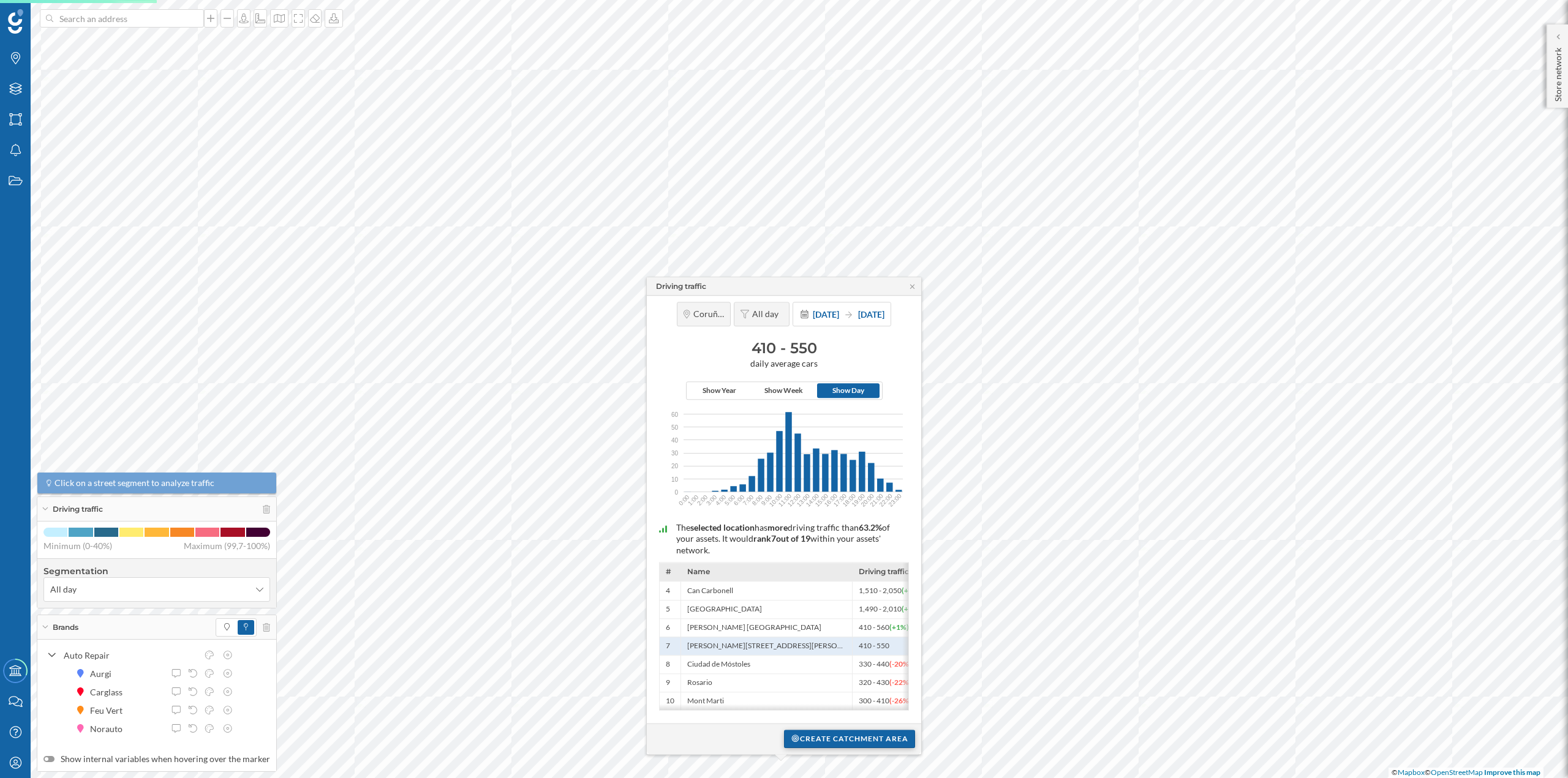
click at [820, 746] on div "Create catchment area" at bounding box center [850, 739] width 131 height 18
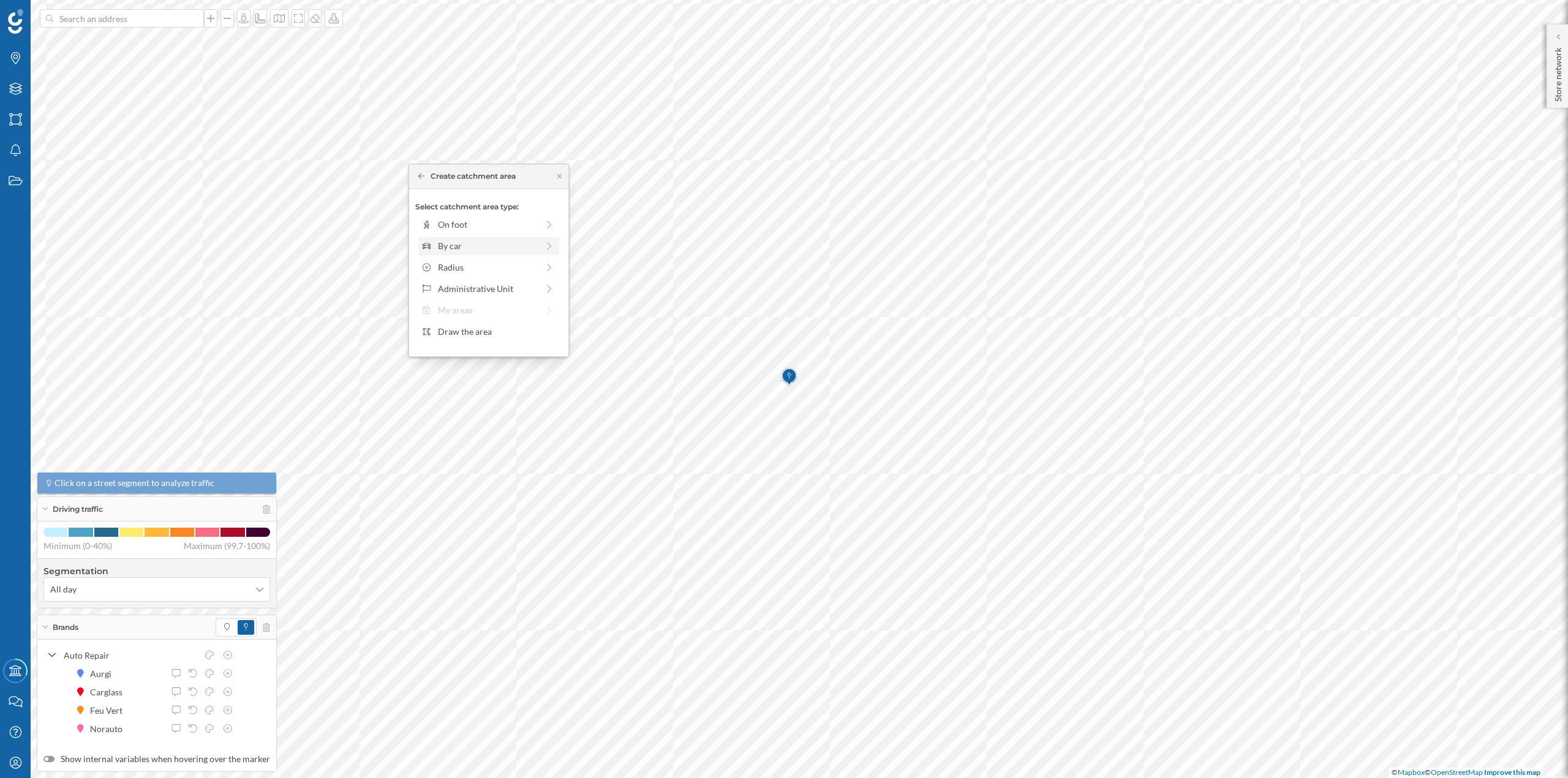
click at [491, 240] on div "By car" at bounding box center [488, 246] width 100 height 13
click at [443, 241] on div "0 min. 3 min. 5 min. 7 min. 10 min. 12 min. 15 min. 20 min. 30 min. 45 min. 50 …" at bounding box center [489, 241] width 136 height 3
click at [475, 328] on div "Create catchment area" at bounding box center [488, 333] width 147 height 18
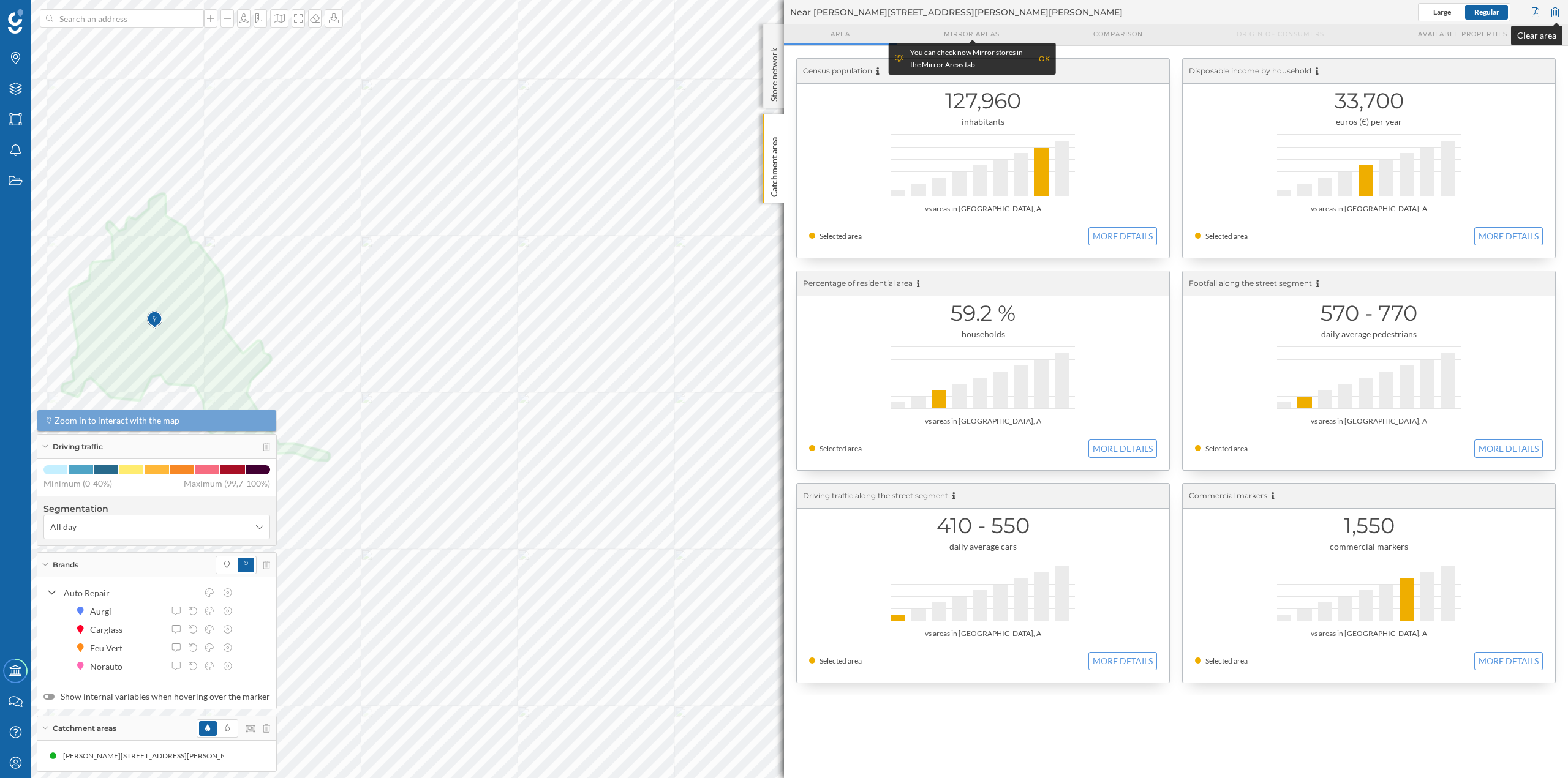
click at [1557, 6] on div at bounding box center [1555, 12] width 13 height 18
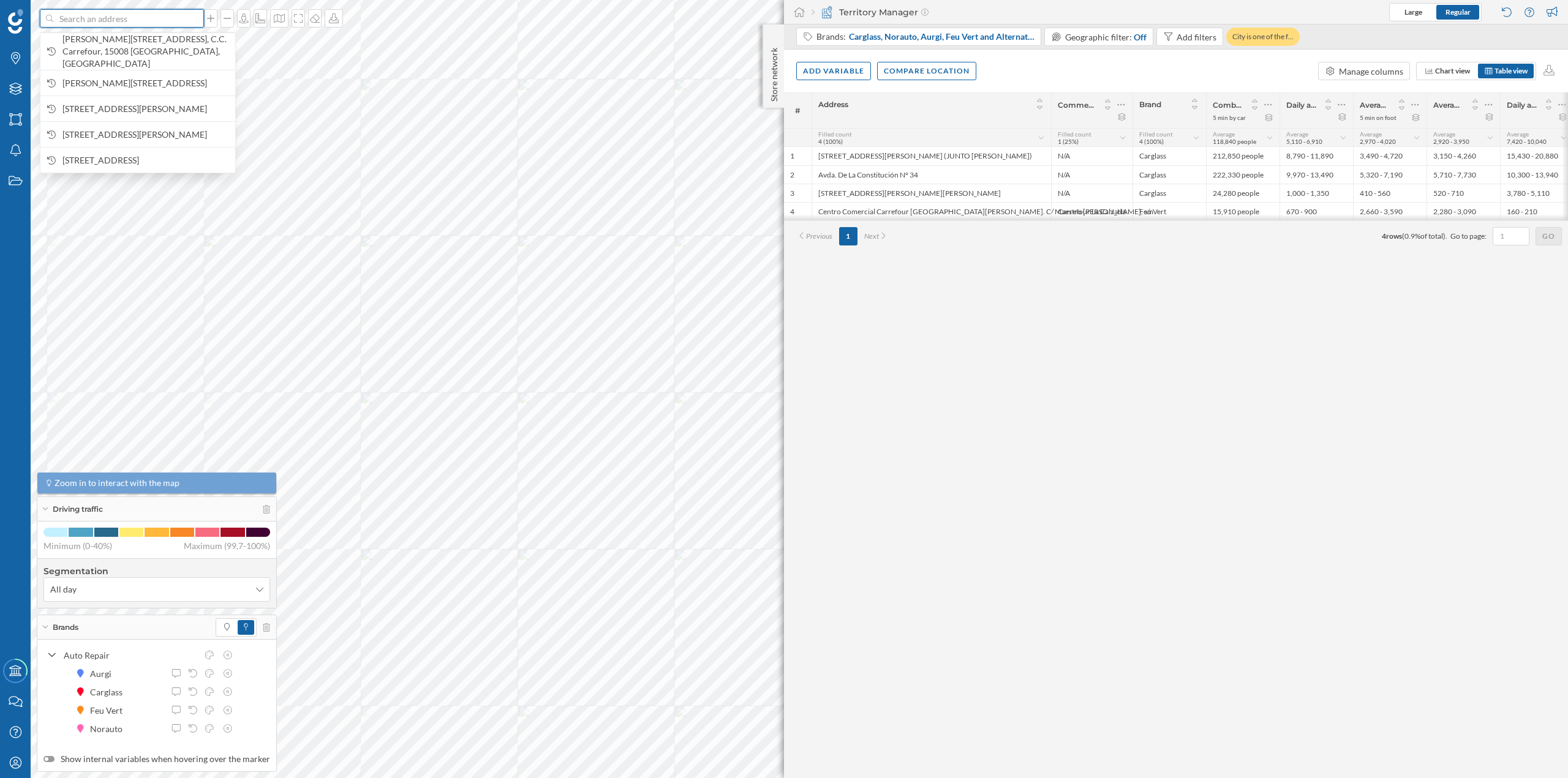
click at [132, 16] on input at bounding box center [122, 18] width 137 height 18
paste input "Feu Vert, Avenida Diputación, 0 Parcela 7-A 15142 ARTEIXO"
type input "Feu Vert, Avenida Diputación, 0 Parcela 7-A 15142 ARTEIXO"
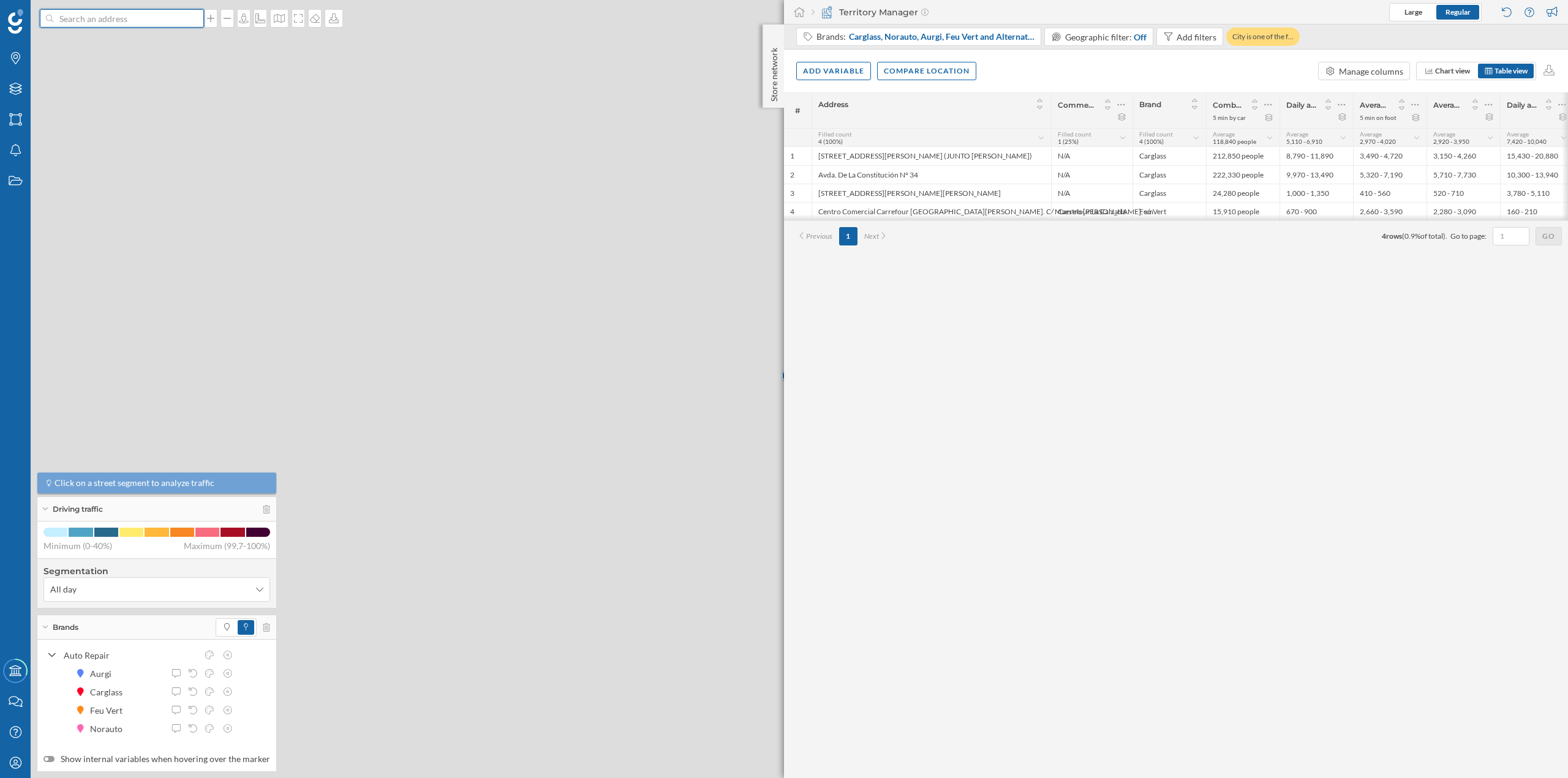
scroll to position [0, 0]
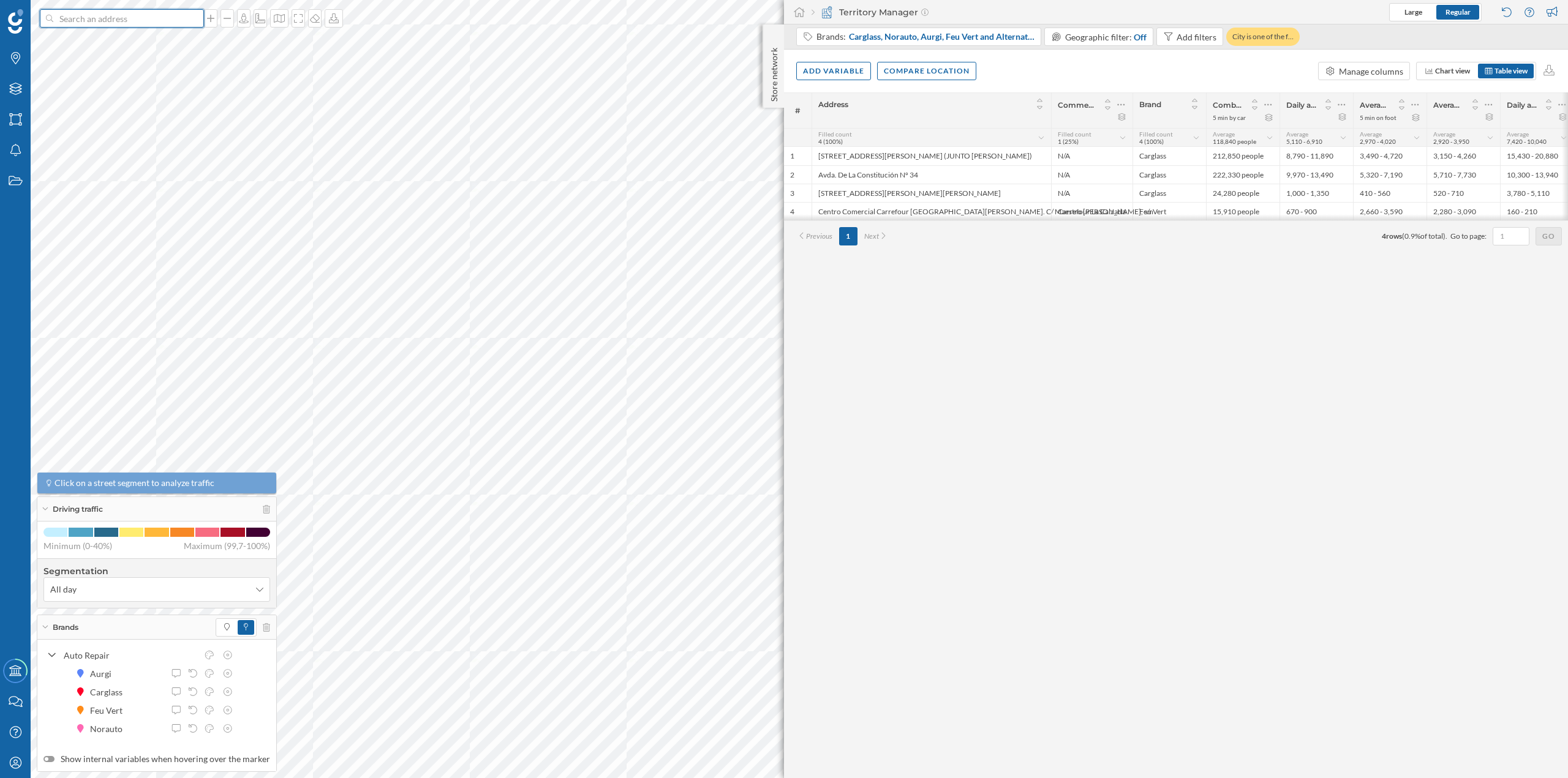
click at [108, 25] on input at bounding box center [122, 18] width 137 height 18
paste input "Feu Vert, Avenida Diputación, 0 Parcela 7-A 15142 ARTEIXO"
type input "Feu Vert, Avenida Diputación, 0 Parcela 7-A 15142 ARTEIXO"
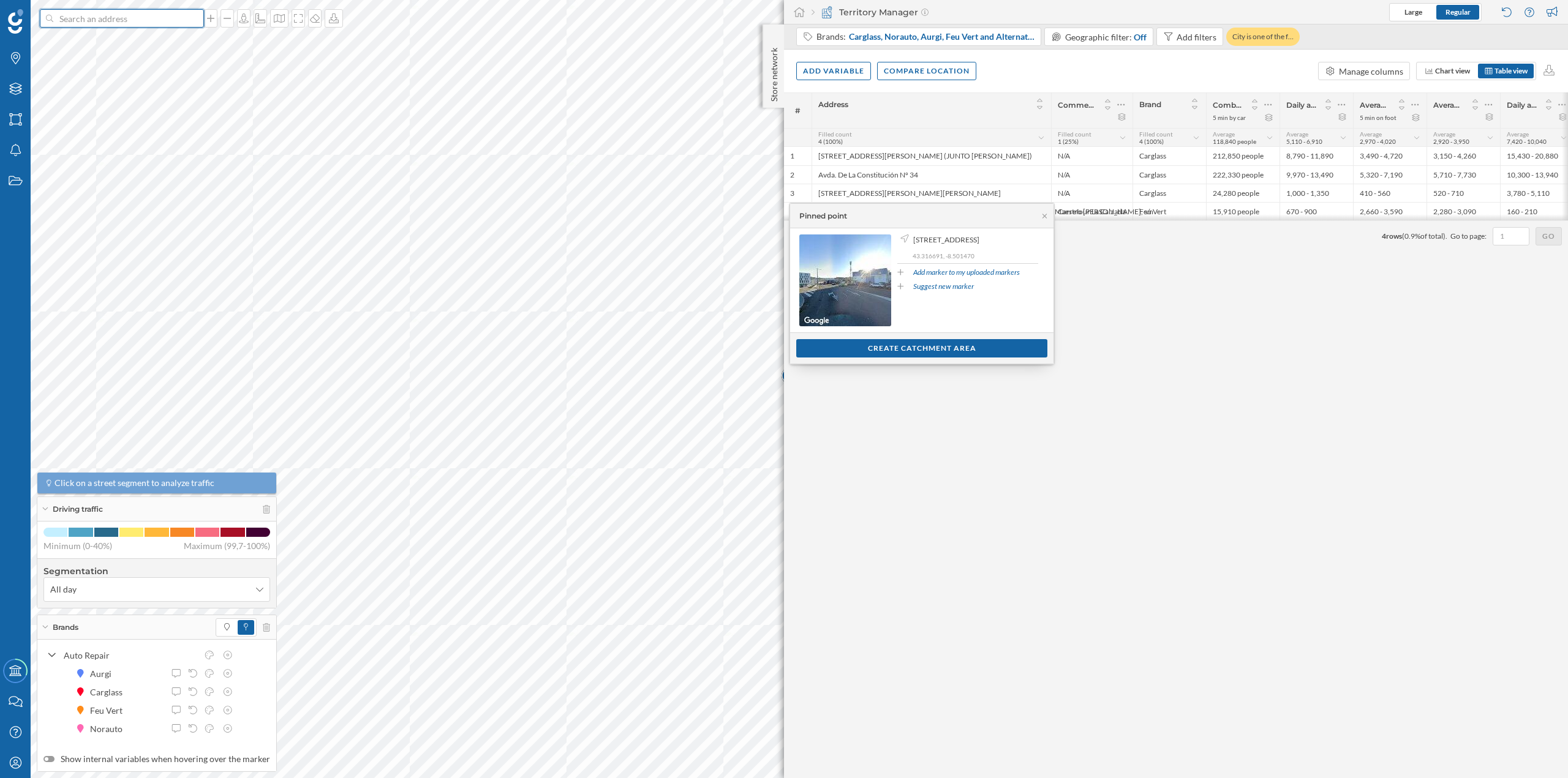
paste input "Feu Vert, Avenida Diputación, 0 Parcela 7-A 15142 ARTEIXO"
type input "Feu Vert, Avenida Diputación, 0 Parcela 7-A 15142 ARTEIXO"
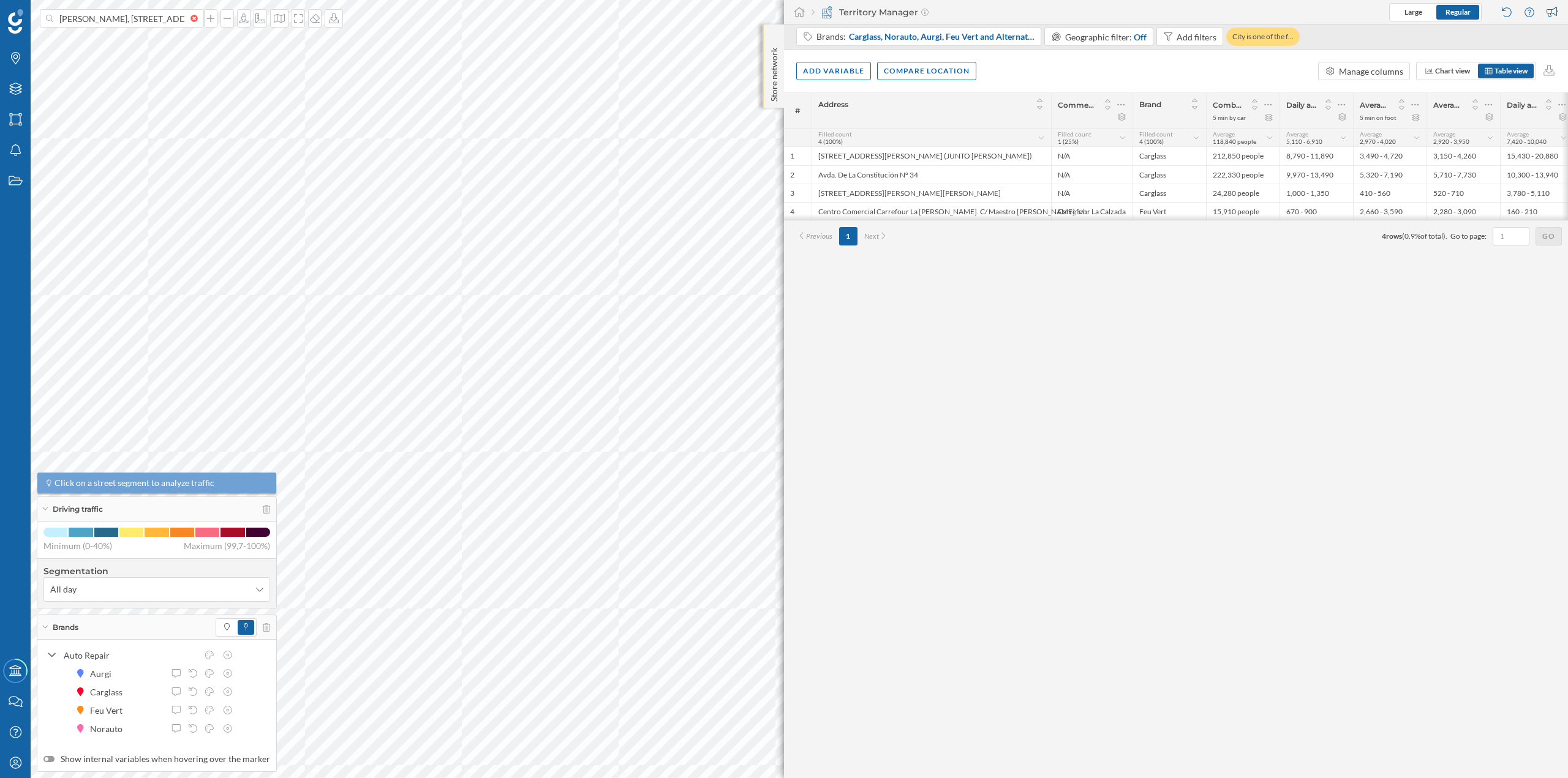
click at [773, 52] on p "Store network" at bounding box center [774, 72] width 12 height 59
click at [773, 52] on p "Store network" at bounding box center [774, 73] width 12 height 60
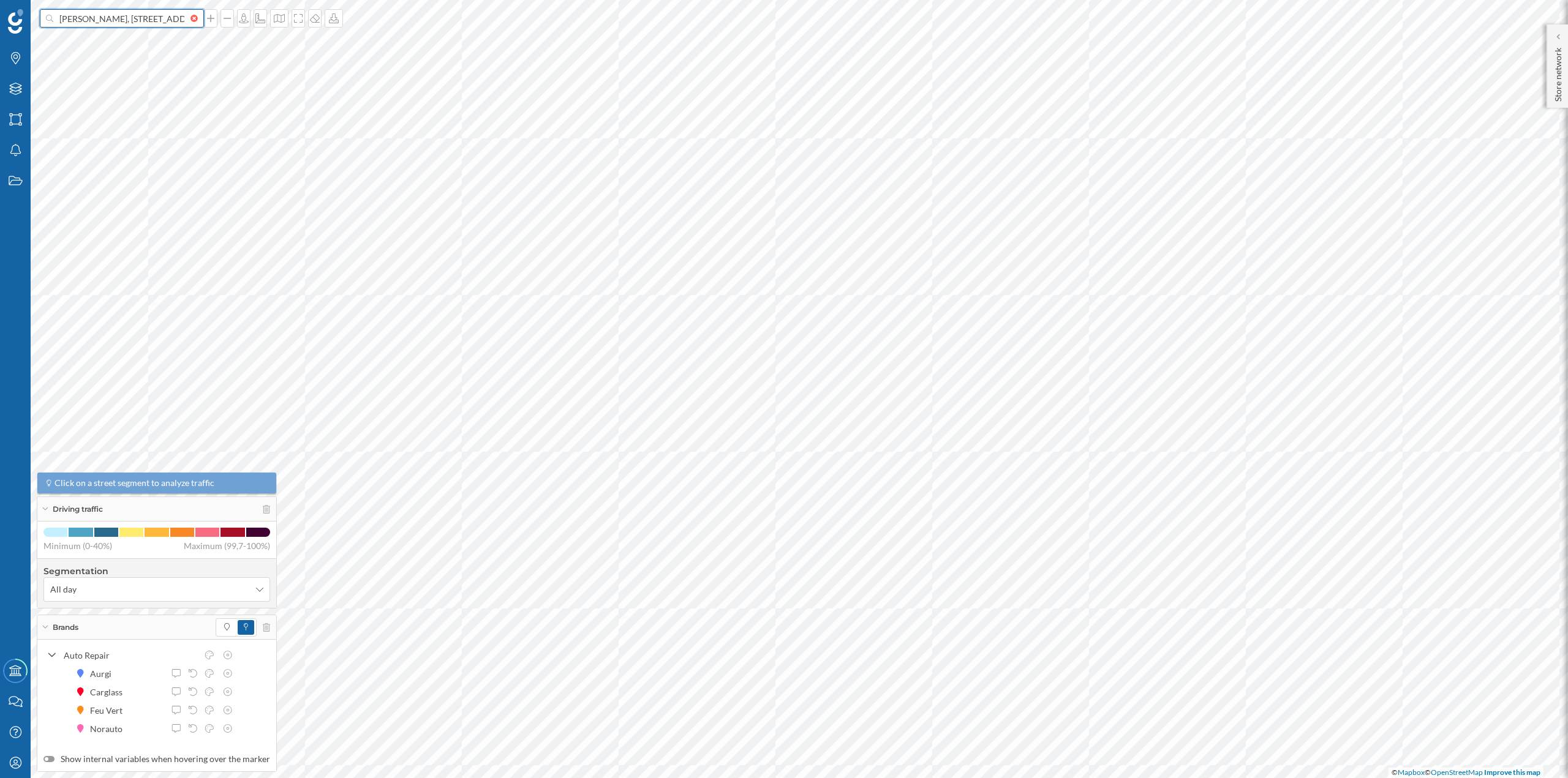
click at [146, 21] on input "Feu Vert, Avenida Diputación, 0 Parcela 7-A 15142 ARTEIXO" at bounding box center [122, 18] width 137 height 18
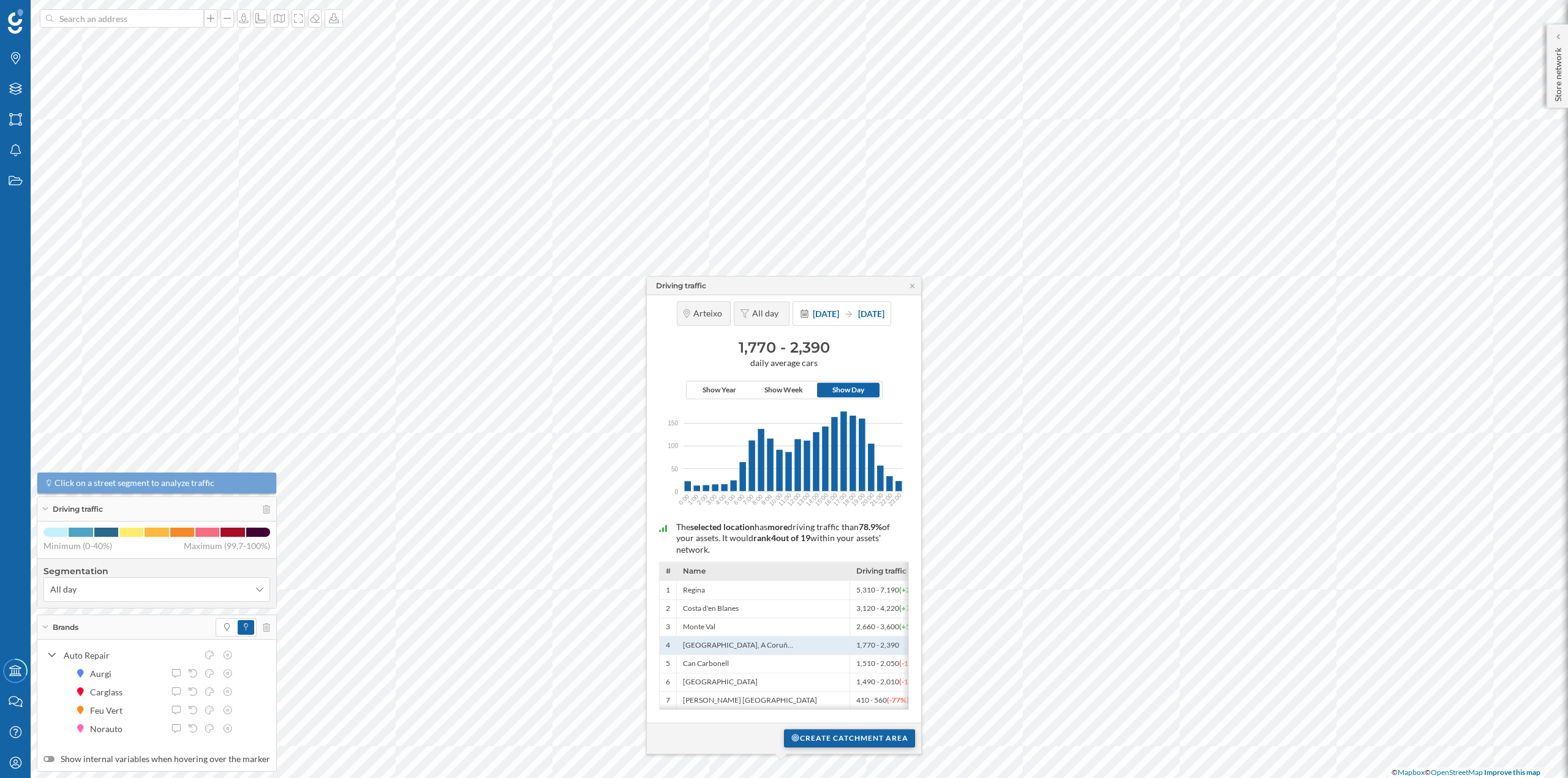
click at [795, 737] on div "Create catchment area" at bounding box center [850, 738] width 131 height 18
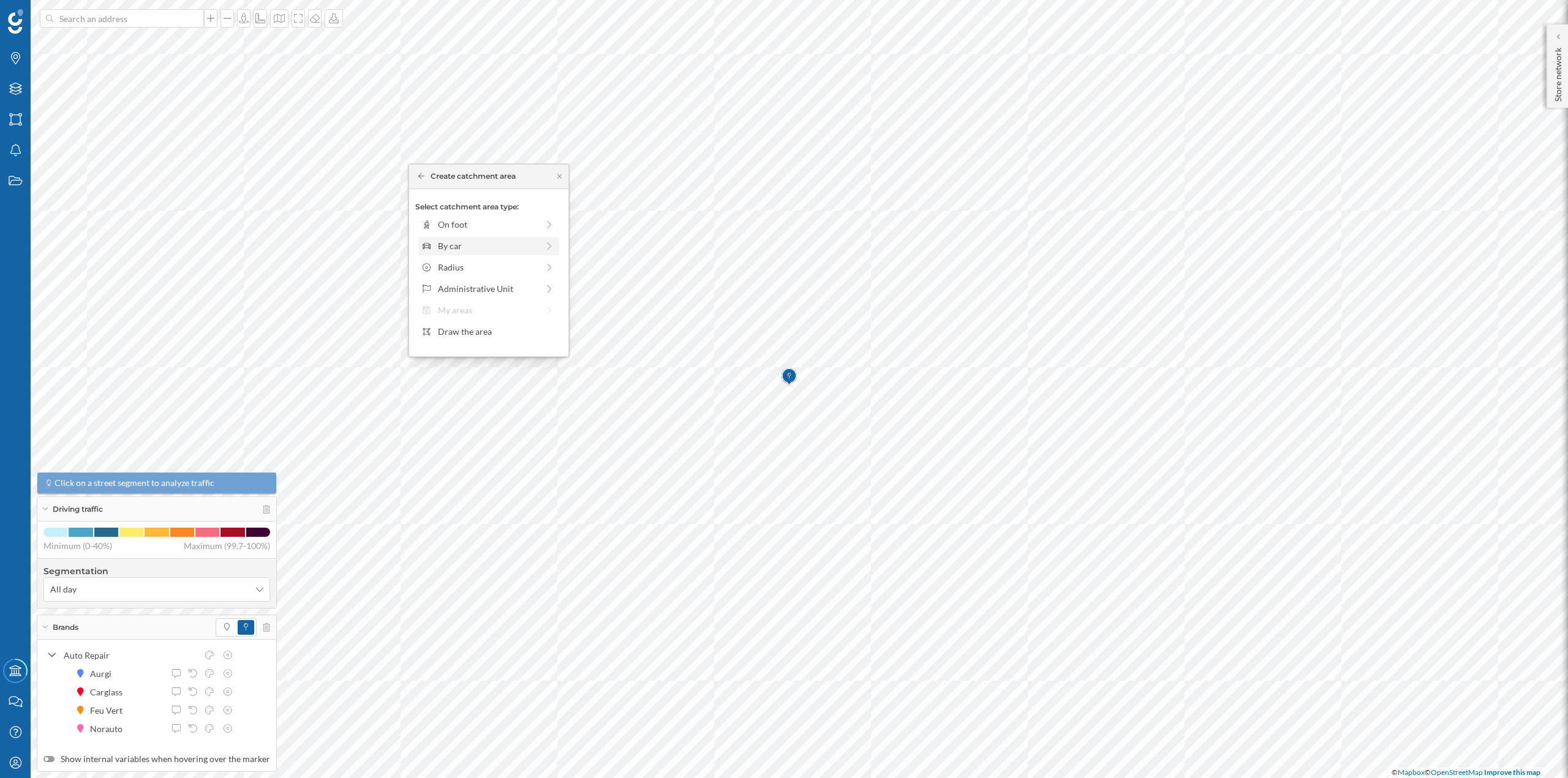
click at [441, 254] on div "By car" at bounding box center [488, 246] width 141 height 18
click at [442, 241] on div "0 min. 3 min. 5 min. 7 min. 10 min. 12 min. 15 min. 20 min. 30 min. 45 min. 50 …" at bounding box center [489, 241] width 136 height 3
click at [465, 332] on div "Create catchment area" at bounding box center [488, 333] width 147 height 18
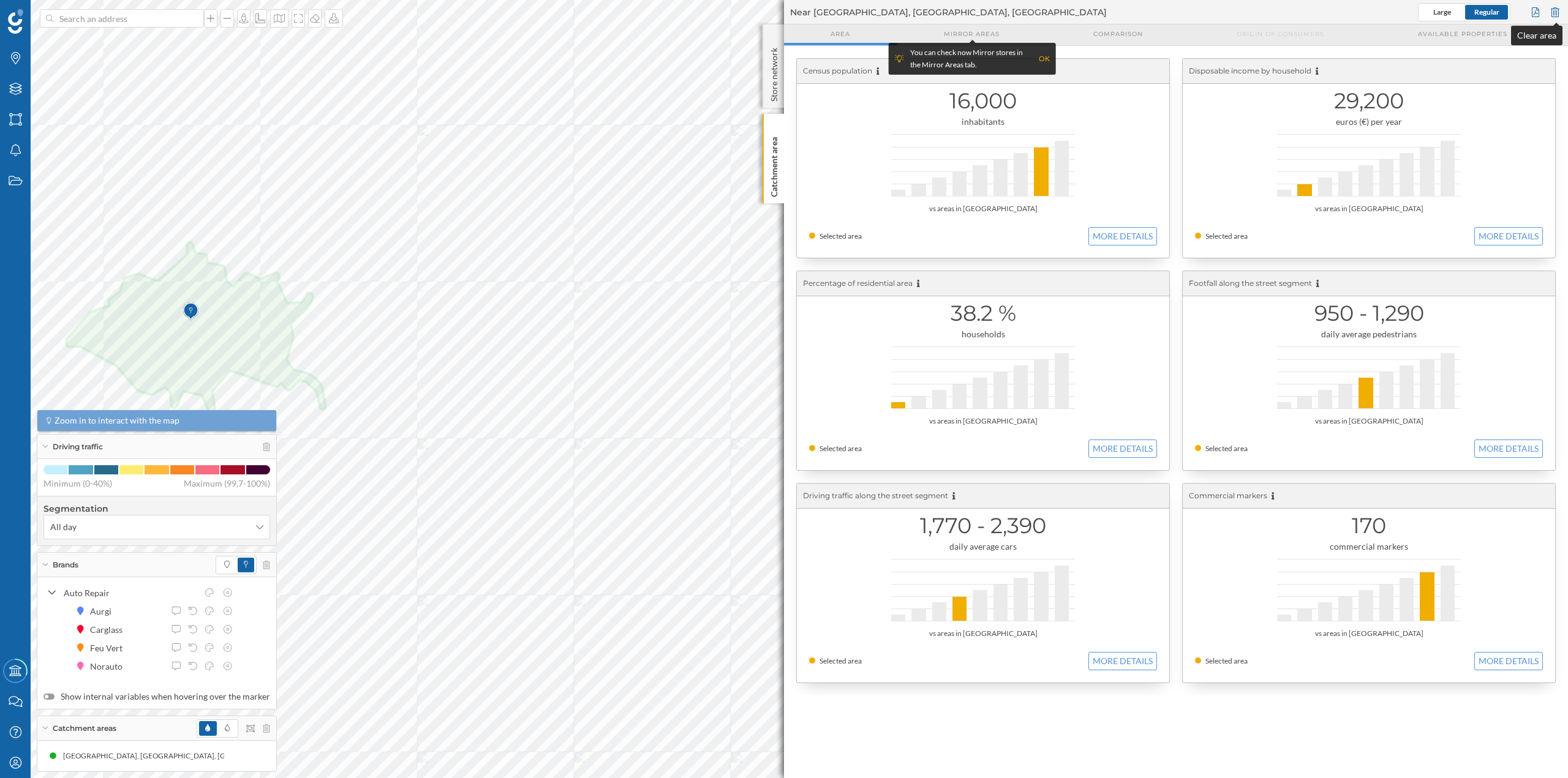
click at [1555, 14] on div at bounding box center [1555, 12] width 13 height 18
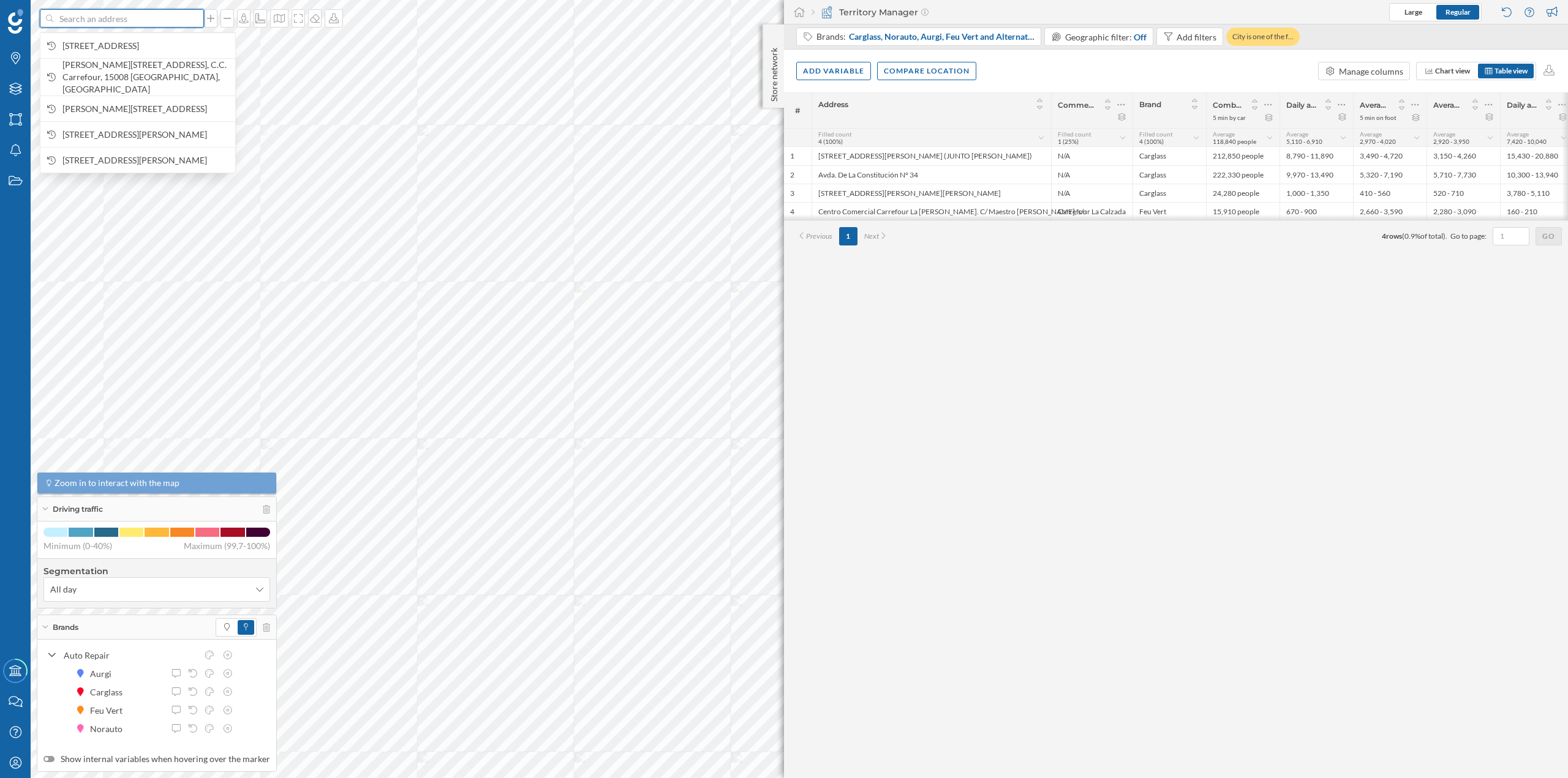
click at [137, 26] on input at bounding box center [122, 18] width 137 height 18
click at [97, 46] on span "Av da Deputación, 0, 15141 Arteixo, La Coruña, Spain" at bounding box center [146, 45] width 167 height 12
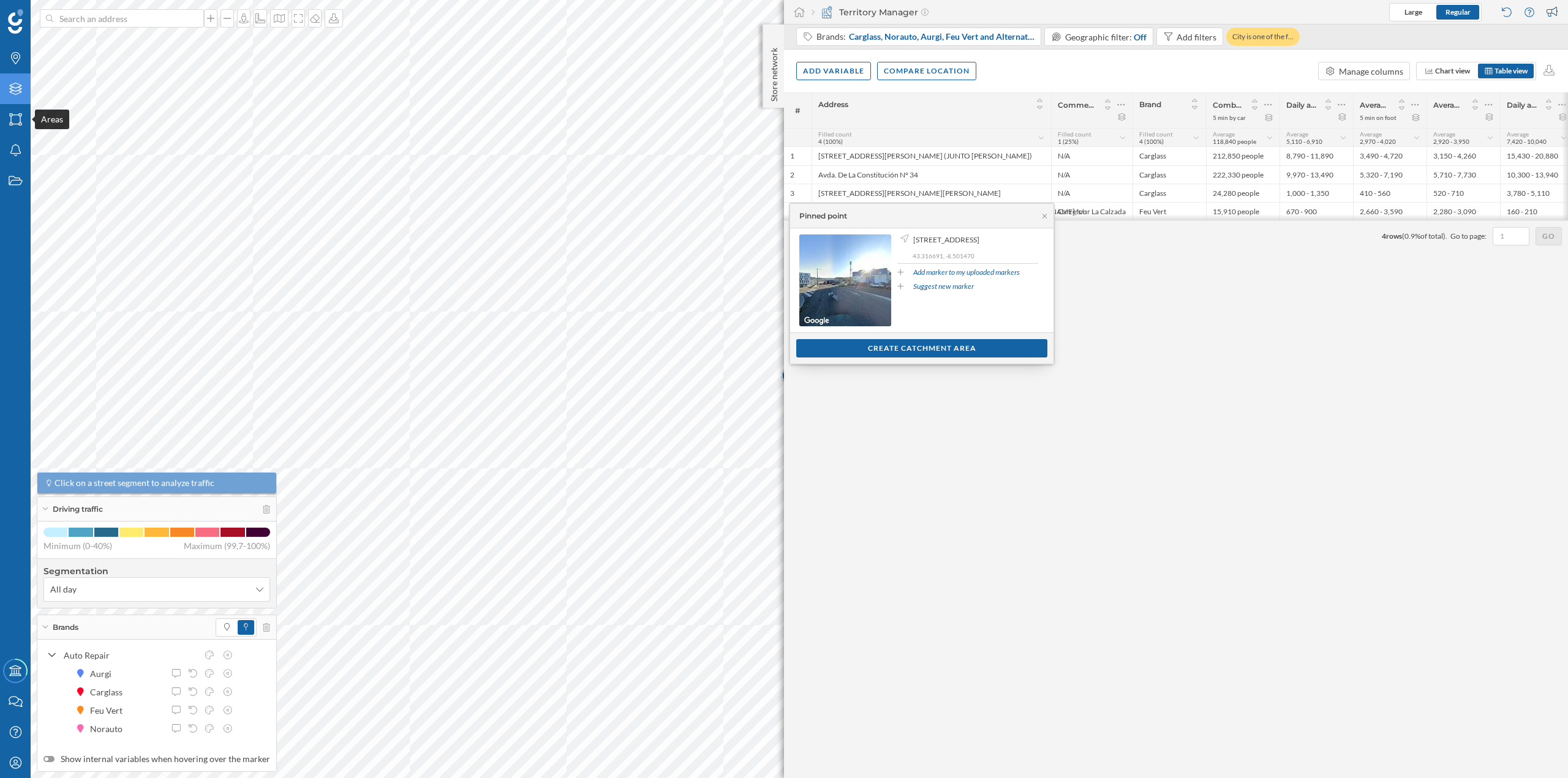
click at [27, 103] on div "Layers" at bounding box center [15, 89] width 31 height 31
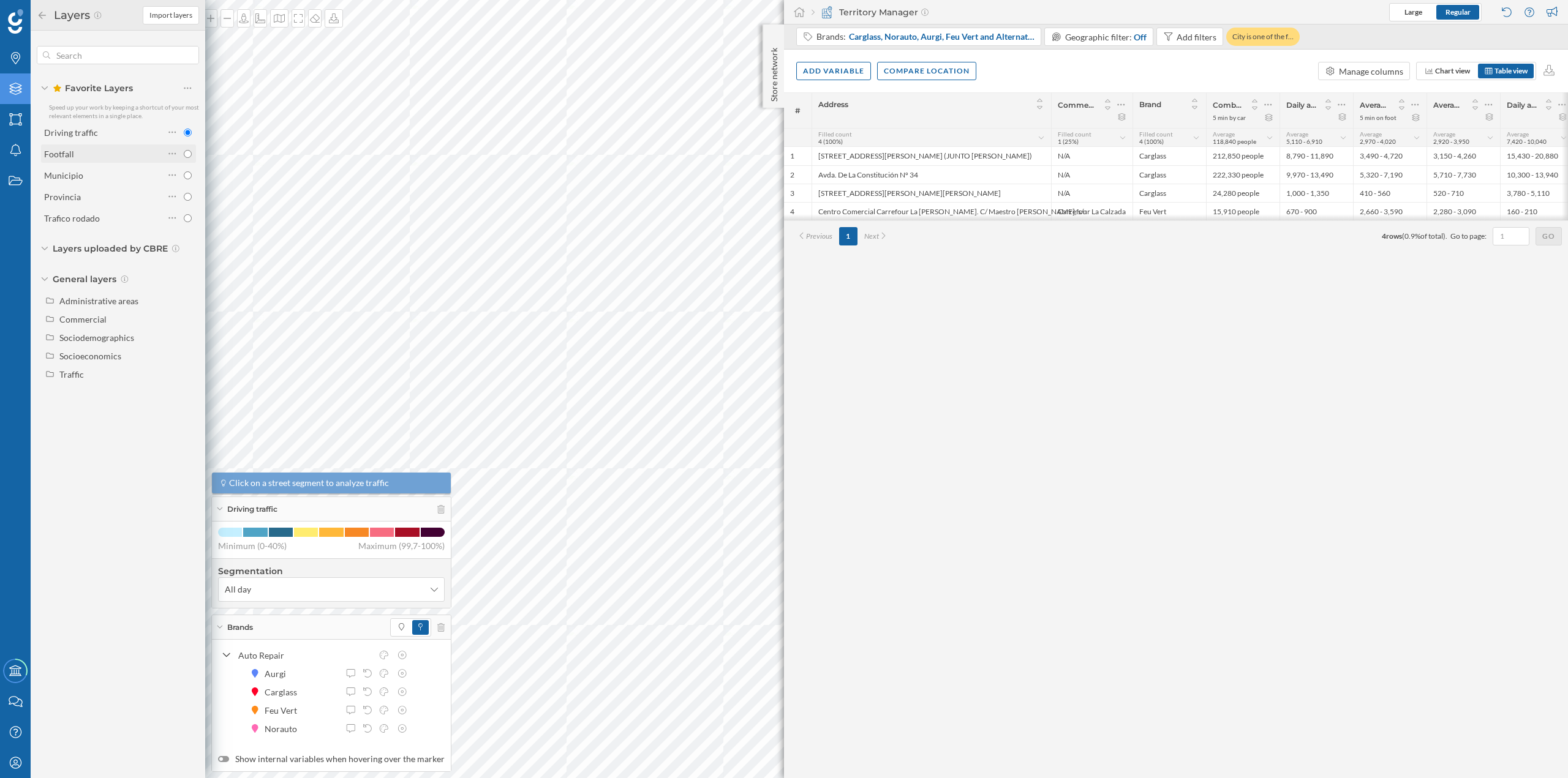
click at [76, 149] on div "Footfall" at bounding box center [104, 154] width 120 height 13
click at [774, 56] on p "Store network" at bounding box center [774, 72] width 12 height 59
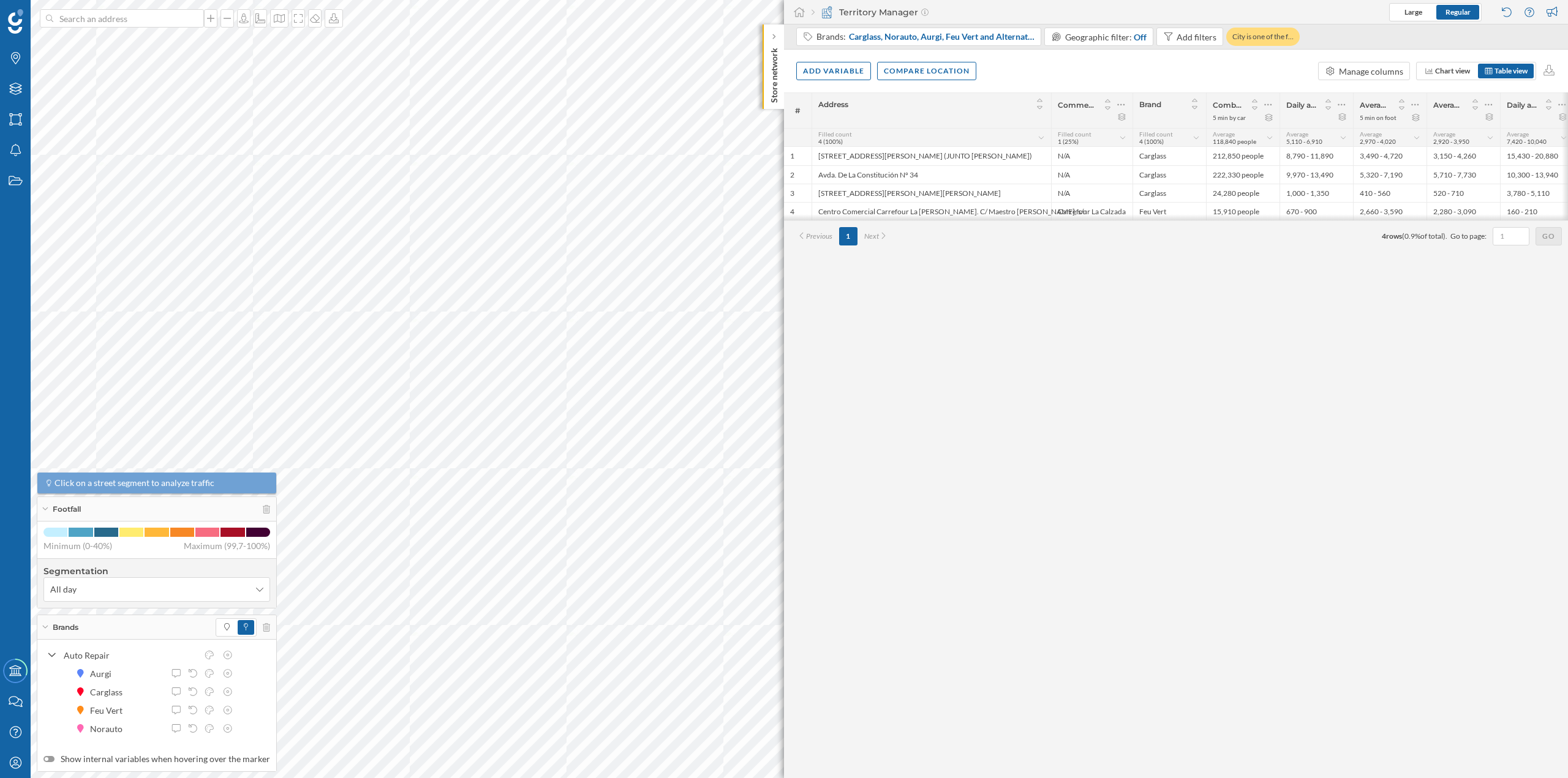
click at [774, 56] on p "Store network" at bounding box center [774, 73] width 12 height 60
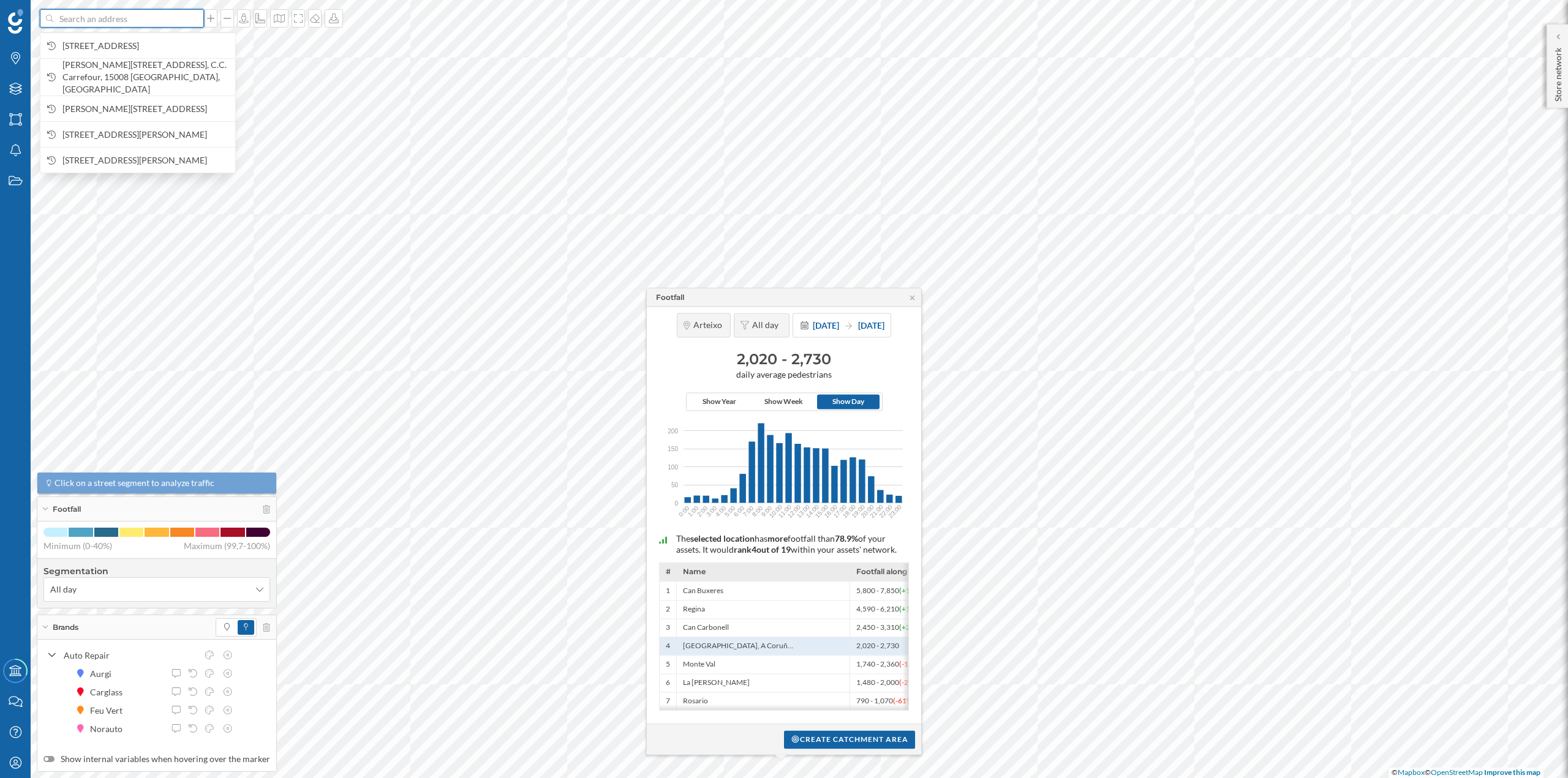
click at [98, 26] on input at bounding box center [122, 18] width 137 height 18
paste input "C. Morgan, 5, CP48014 BILBAO Vizcaya"
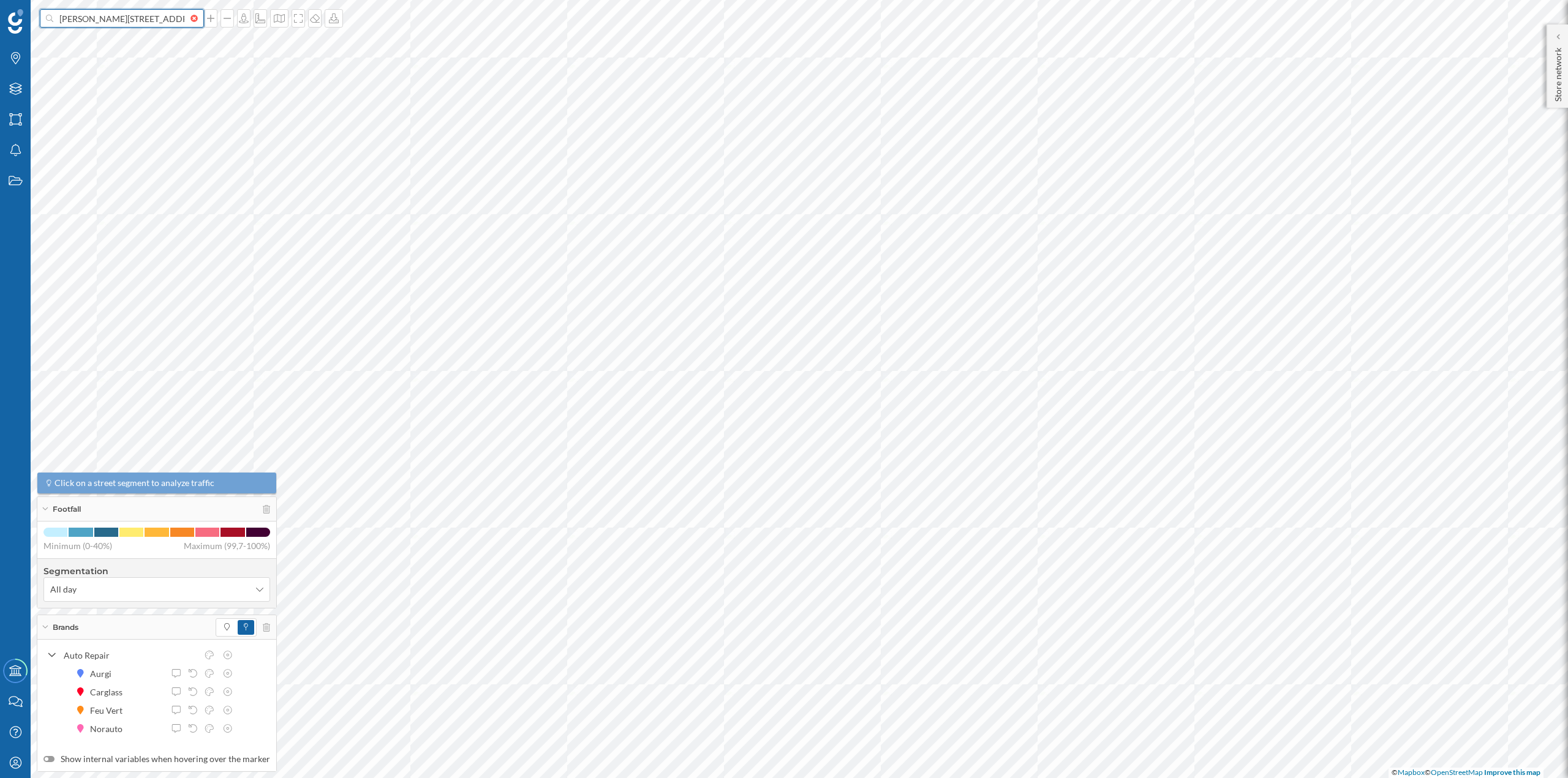
scroll to position [0, 27]
type input "C. Morgan, 5, CP48014 BILBAO Vizcaya"
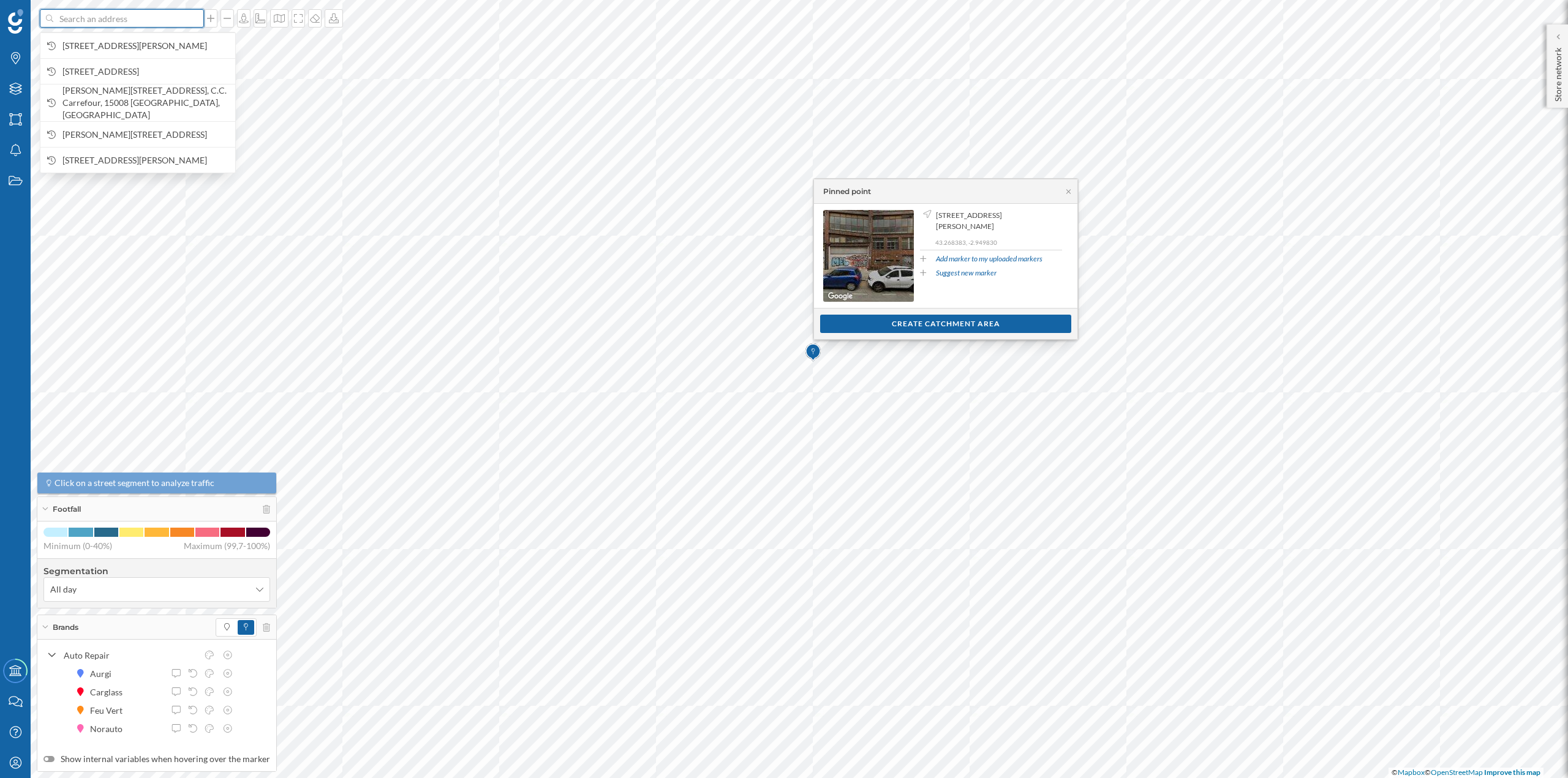
click at [76, 20] on input at bounding box center [122, 18] width 137 height 18
paste input "Pol. Ind. Ibarzaharra, Pabellón 7, CP48510 VALLE DE TRAPAGA Vizcaya"
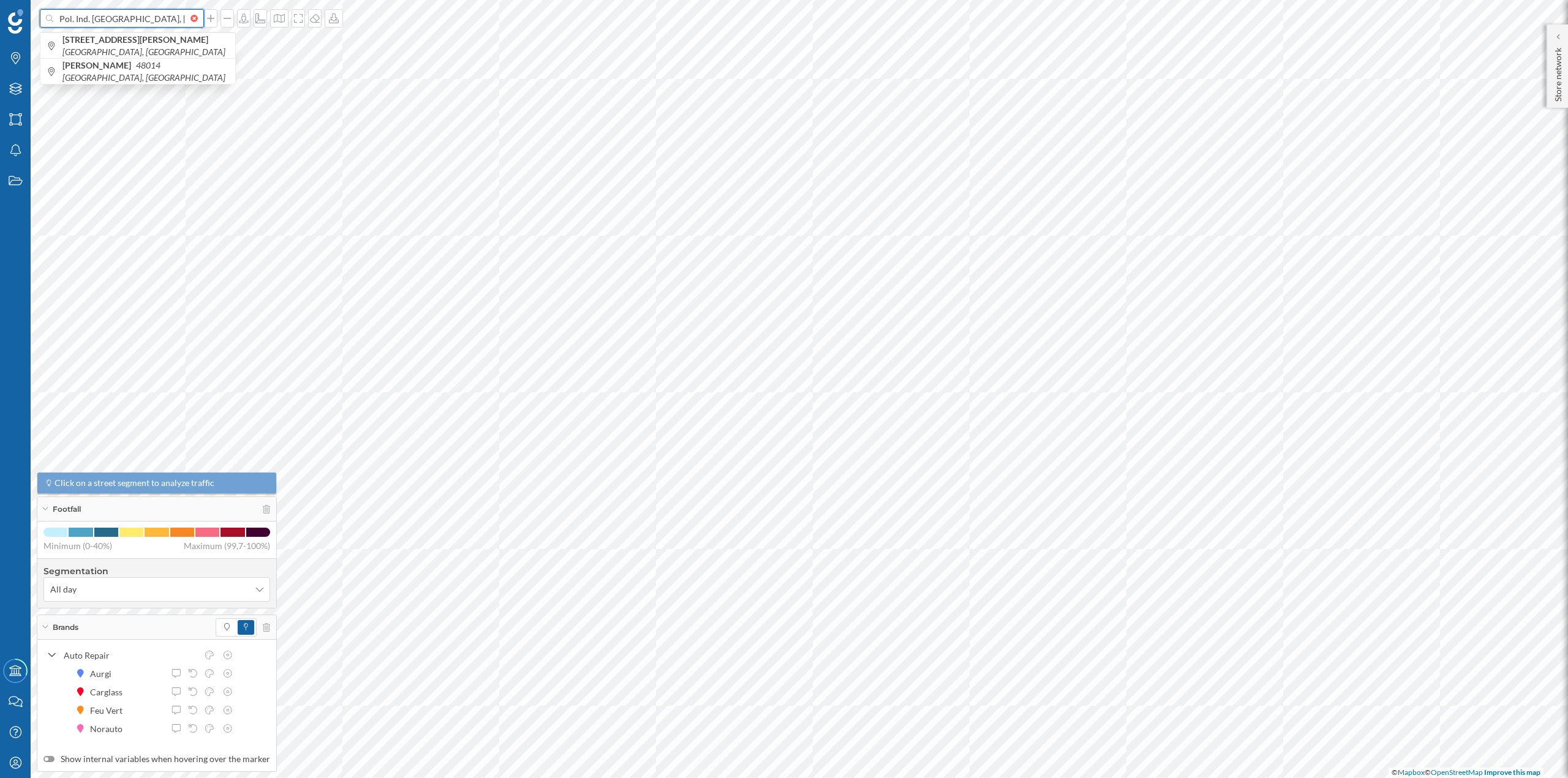
scroll to position [0, 145]
type input "Pol. Ind. Ibarzaharra, Pabellón 7, CP48510 VALLE DE TRAPAGA Vizcaya"
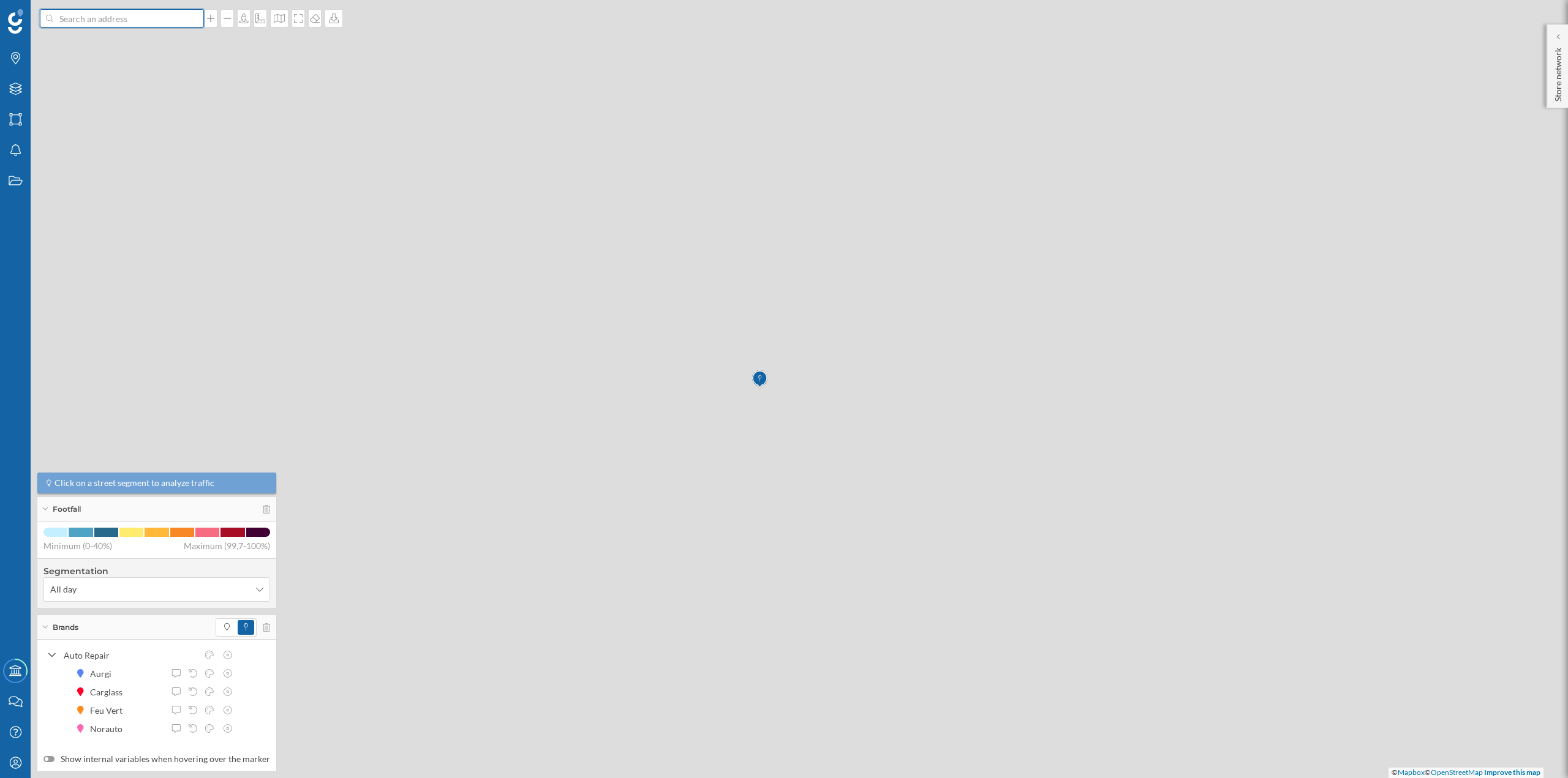
scroll to position [0, 0]
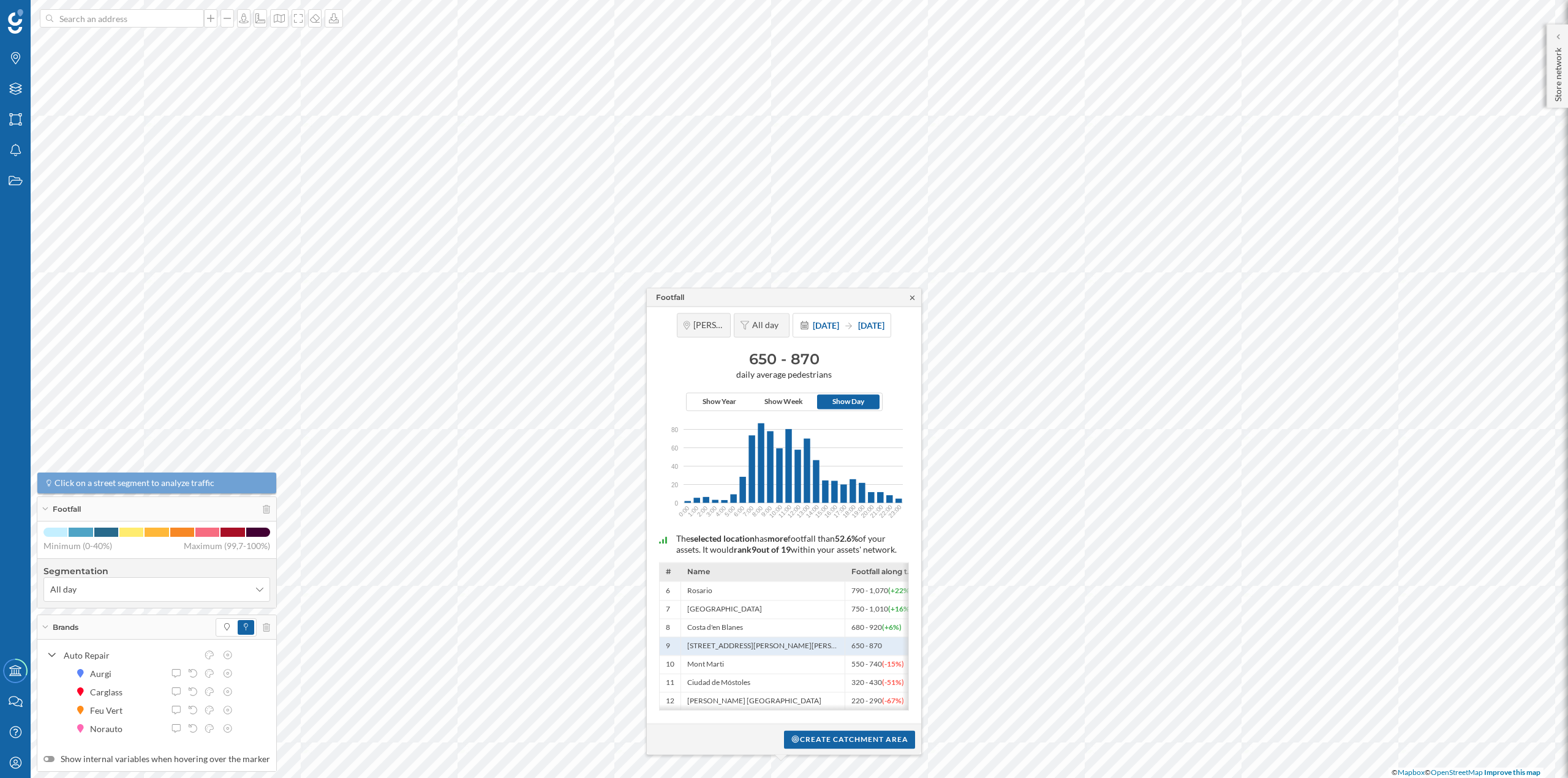
click at [910, 294] on icon at bounding box center [912, 298] width 9 height 8
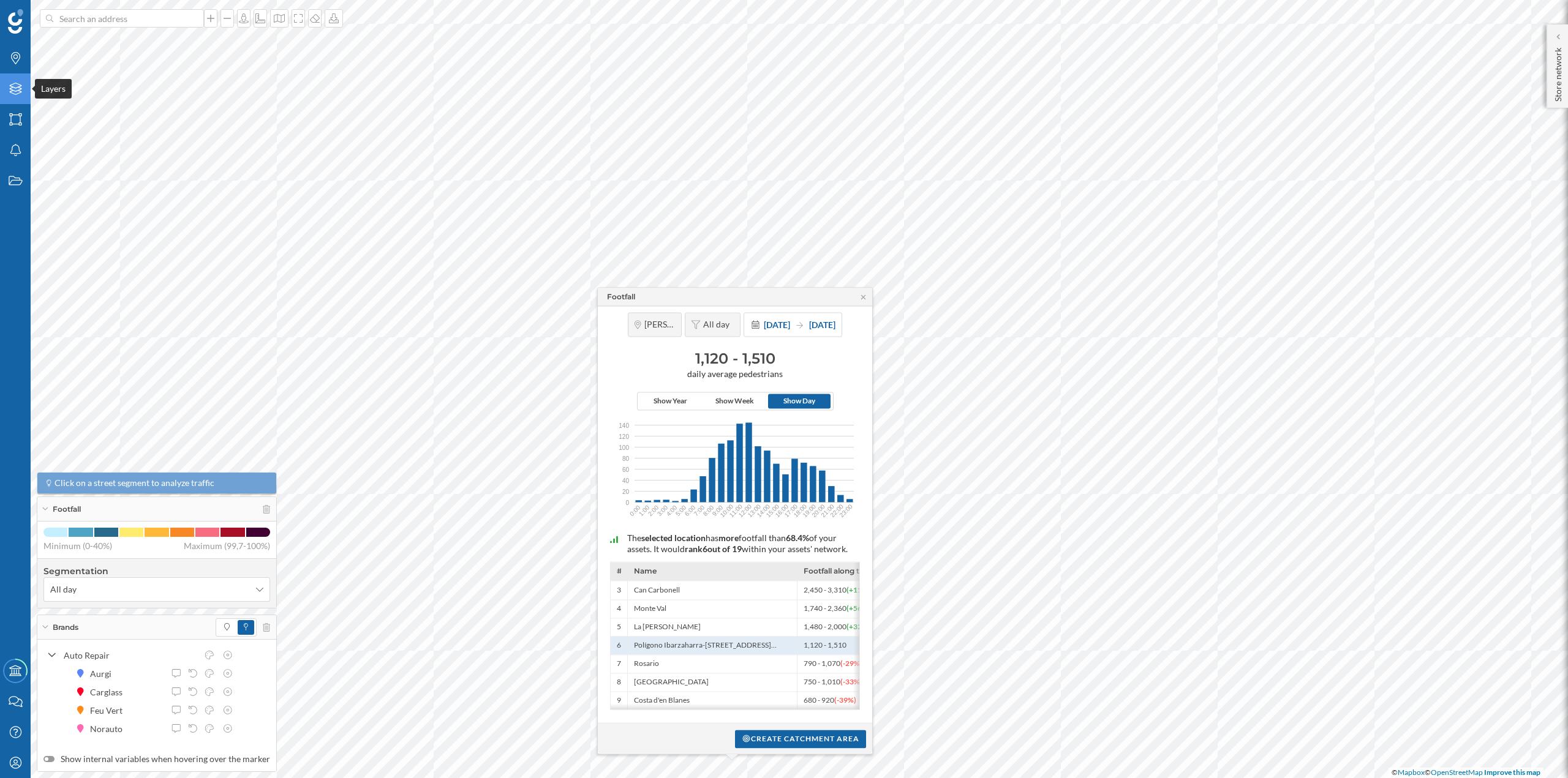
click at [20, 89] on icon "Layers" at bounding box center [16, 88] width 15 height 12
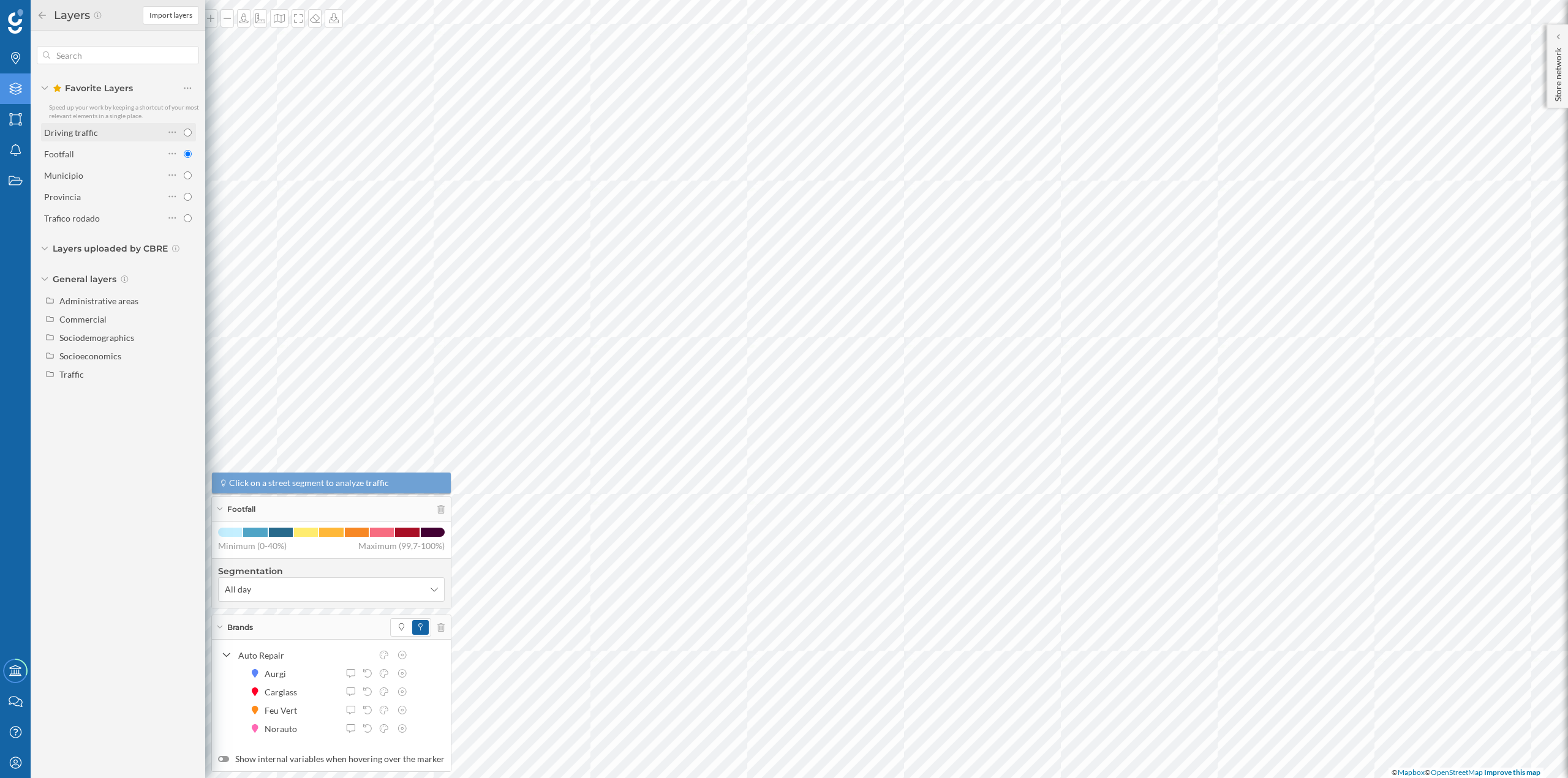
click at [89, 137] on label "Driving traffic" at bounding box center [71, 132] width 54 height 13
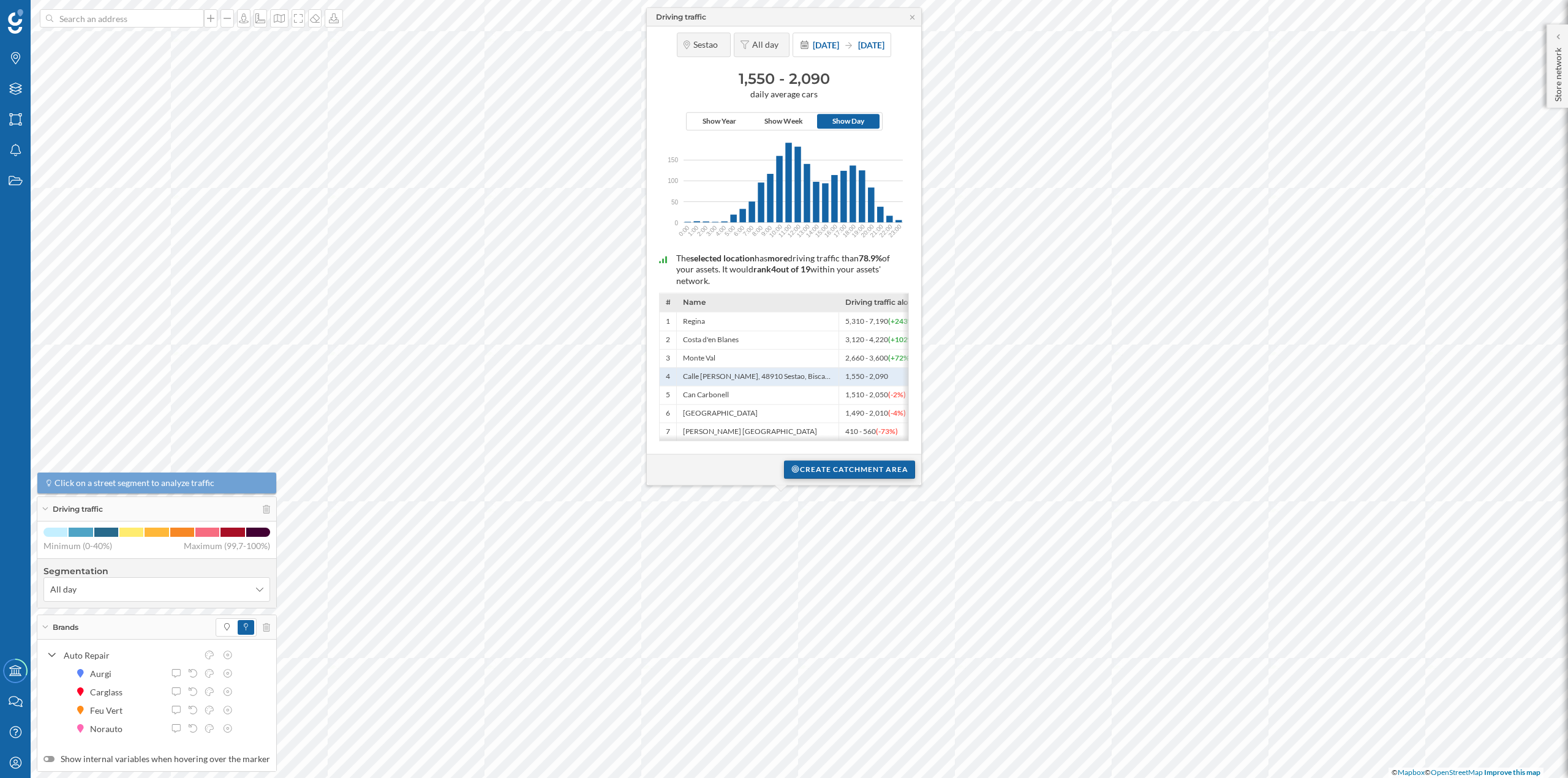
click at [795, 472] on div "Create catchment area" at bounding box center [850, 469] width 131 height 18
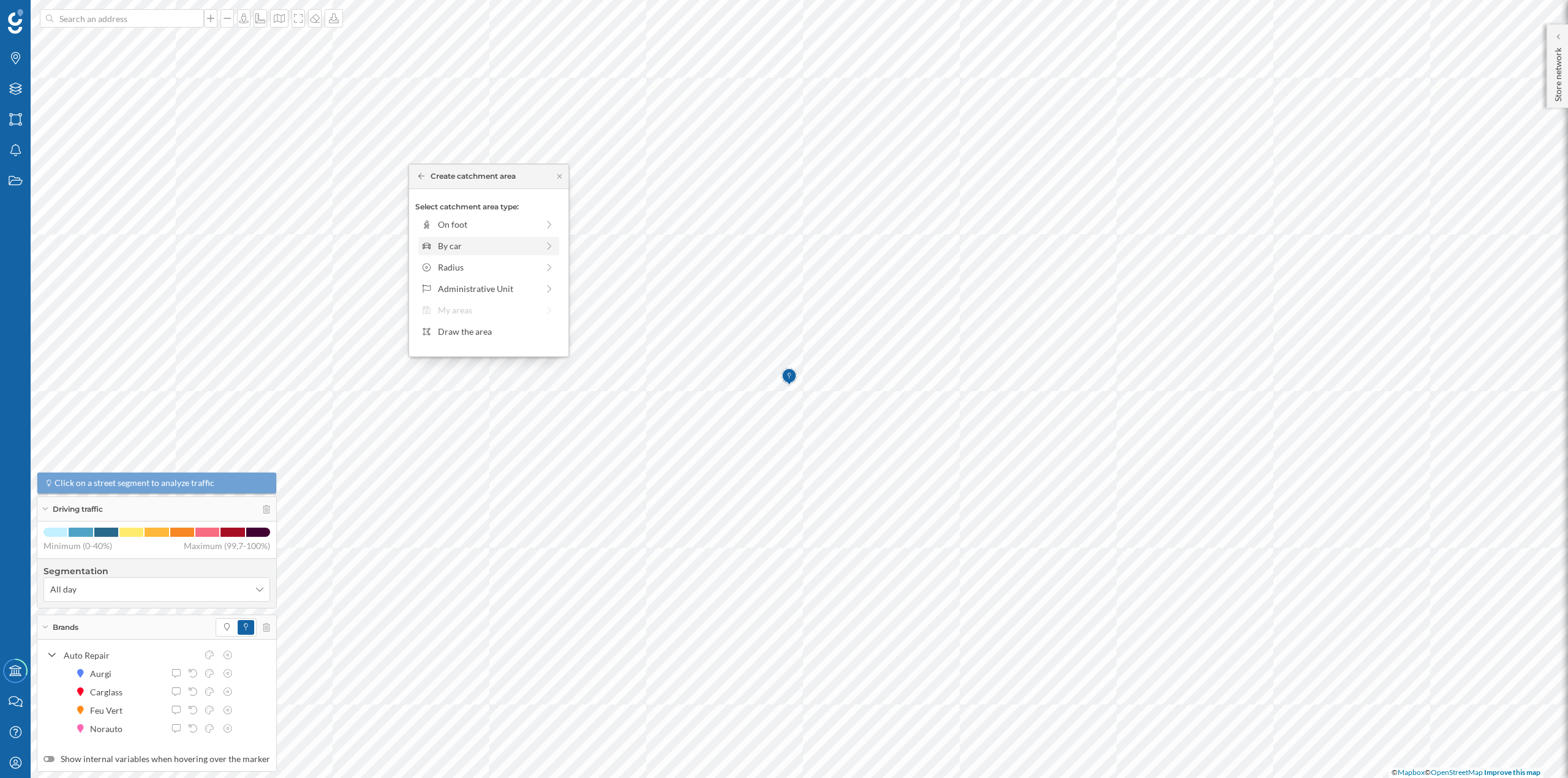
click at [464, 250] on div "By car" at bounding box center [488, 246] width 100 height 13
click at [445, 244] on div "0 min. 3 min. 5 min. 7 min. 10 min. 12 min. 15 min. 20 min. 30 min. 45 min. 50 …" at bounding box center [489, 241] width 136 height 15
click at [463, 328] on div "Create catchment area" at bounding box center [488, 333] width 147 height 18
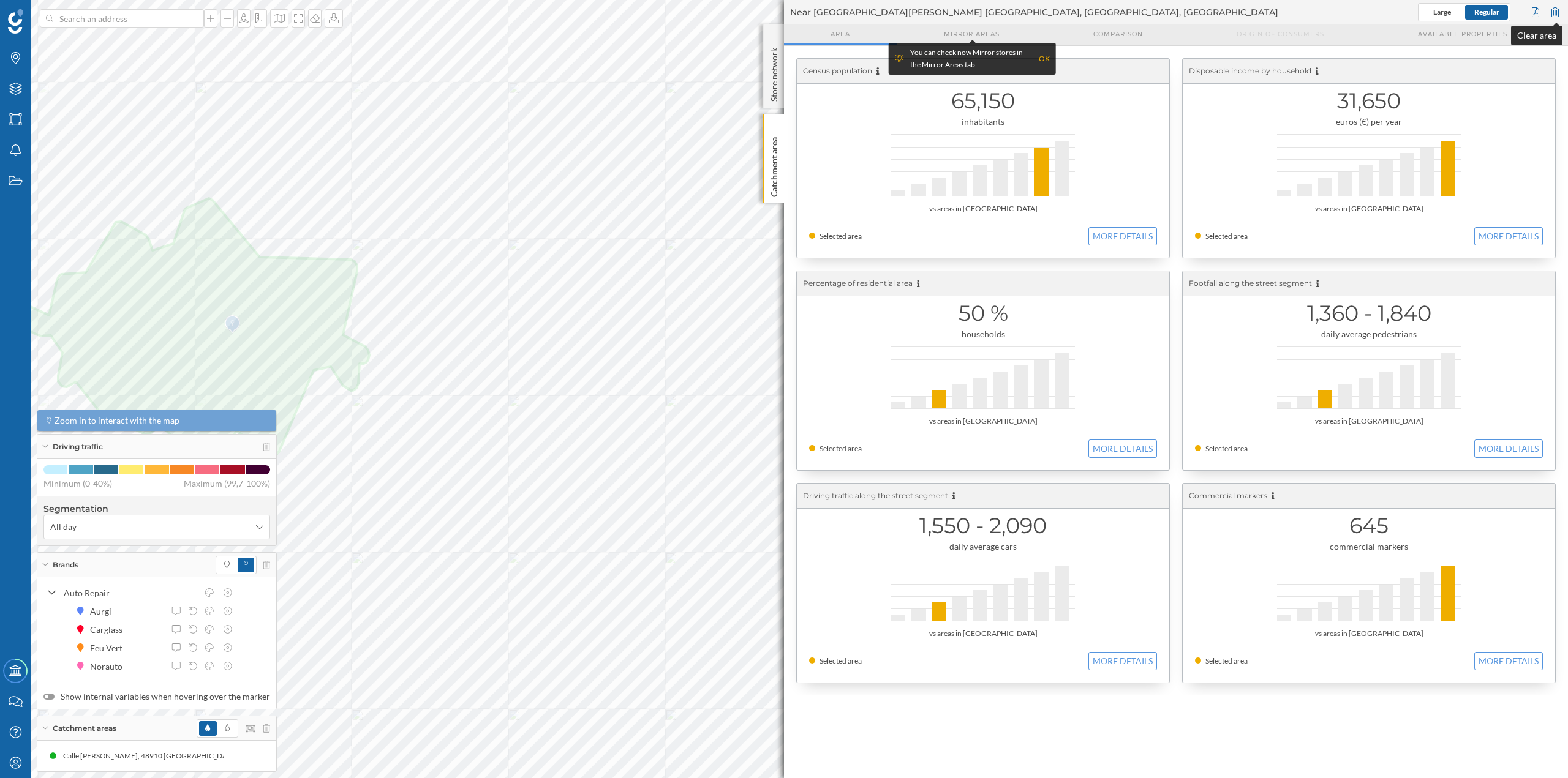
click at [1552, 8] on div at bounding box center [1555, 12] width 13 height 18
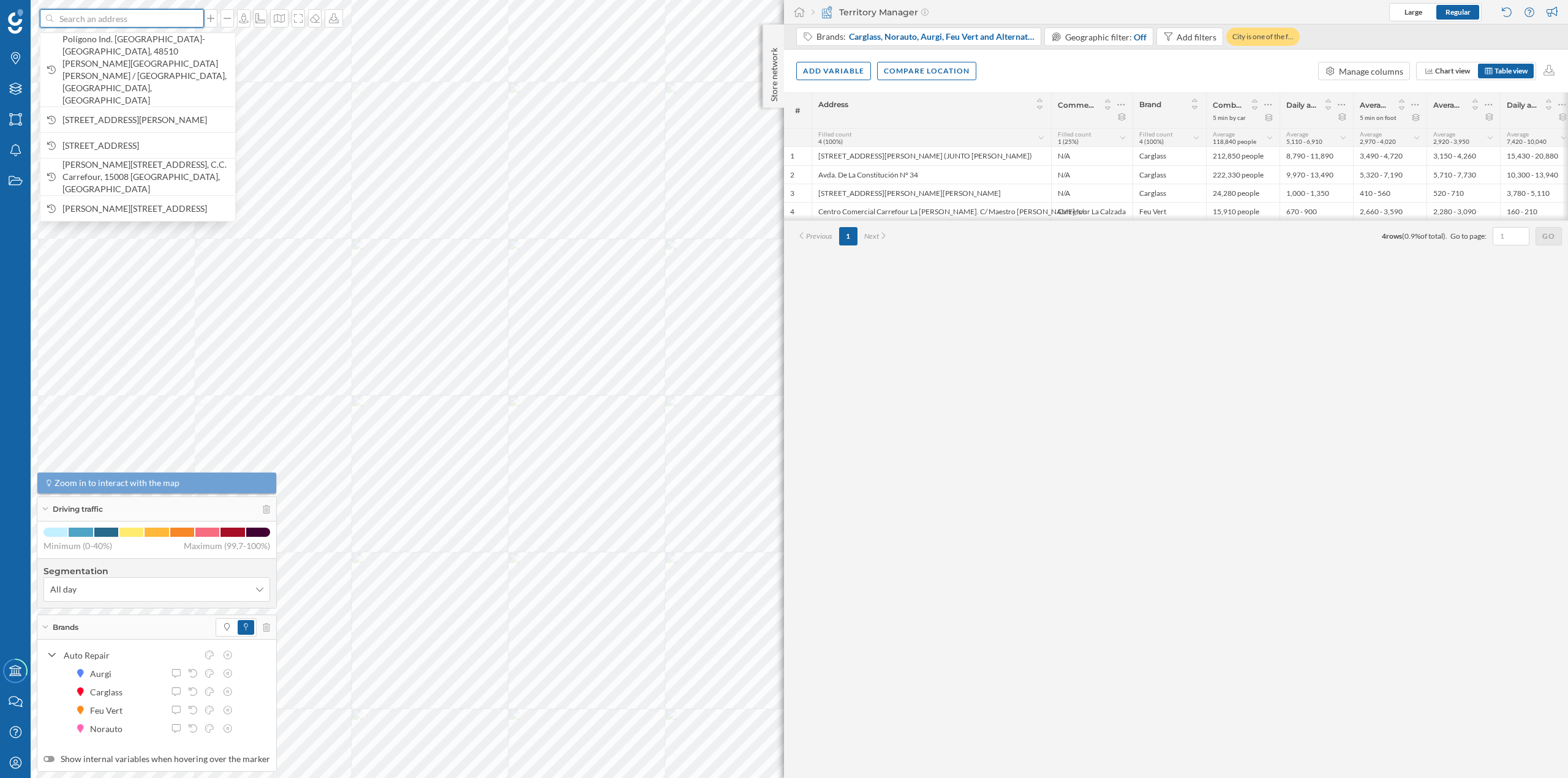
click at [103, 23] on input at bounding box center [122, 18] width 137 height 18
paste input "C. Etxe Aurreko, 3 - Pol. Ind. Artunduaga, CP48970 BASAURI Vizcaya"
type input "C. Etxe Aurreko, 3 - Pol. Ind. Artunduaga, CP48970 BASAURI Vizcaya"
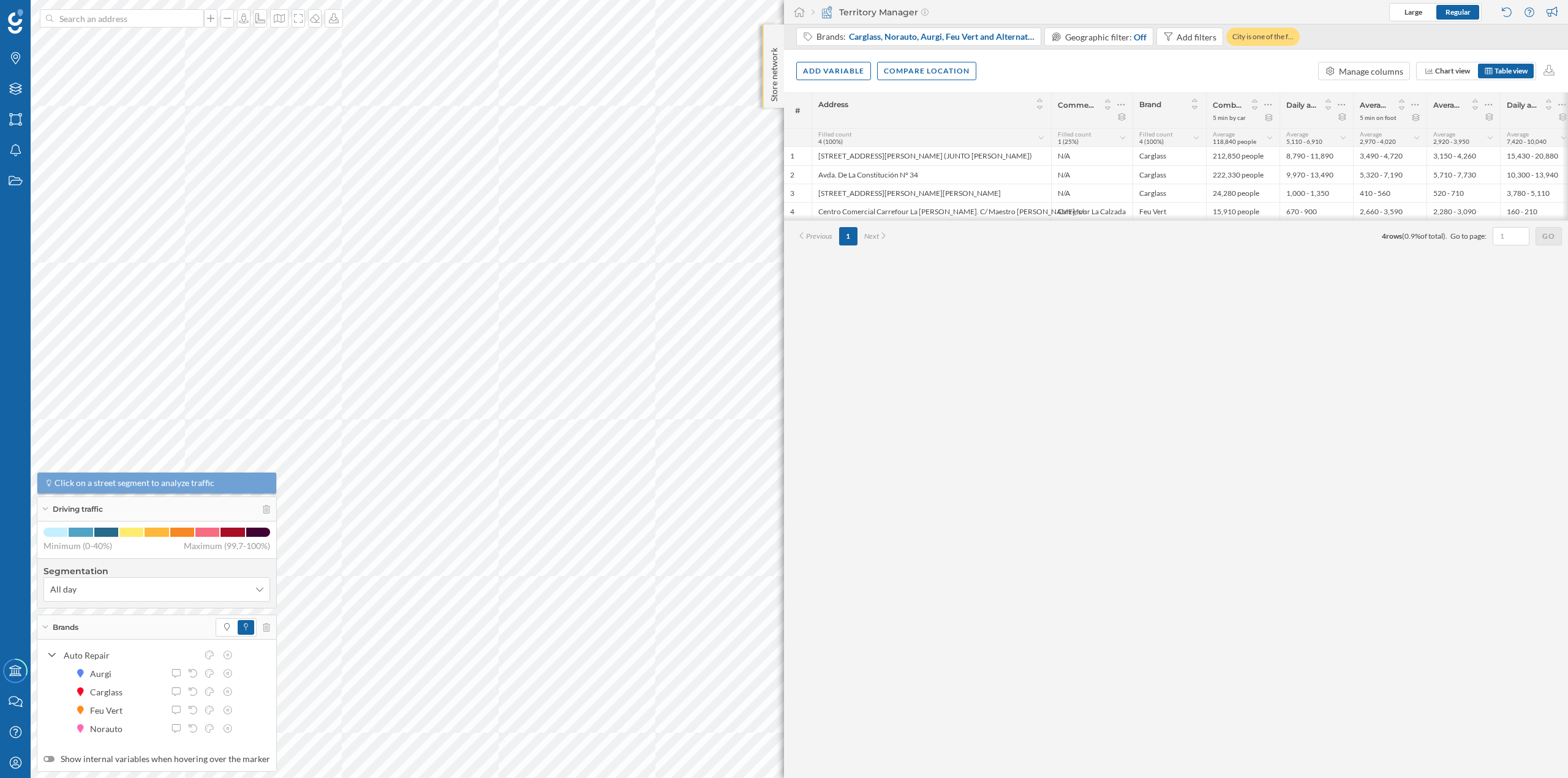
click at [768, 40] on div "Store network" at bounding box center [773, 66] width 21 height 83
click at [768, 40] on div at bounding box center [774, 37] width 12 height 12
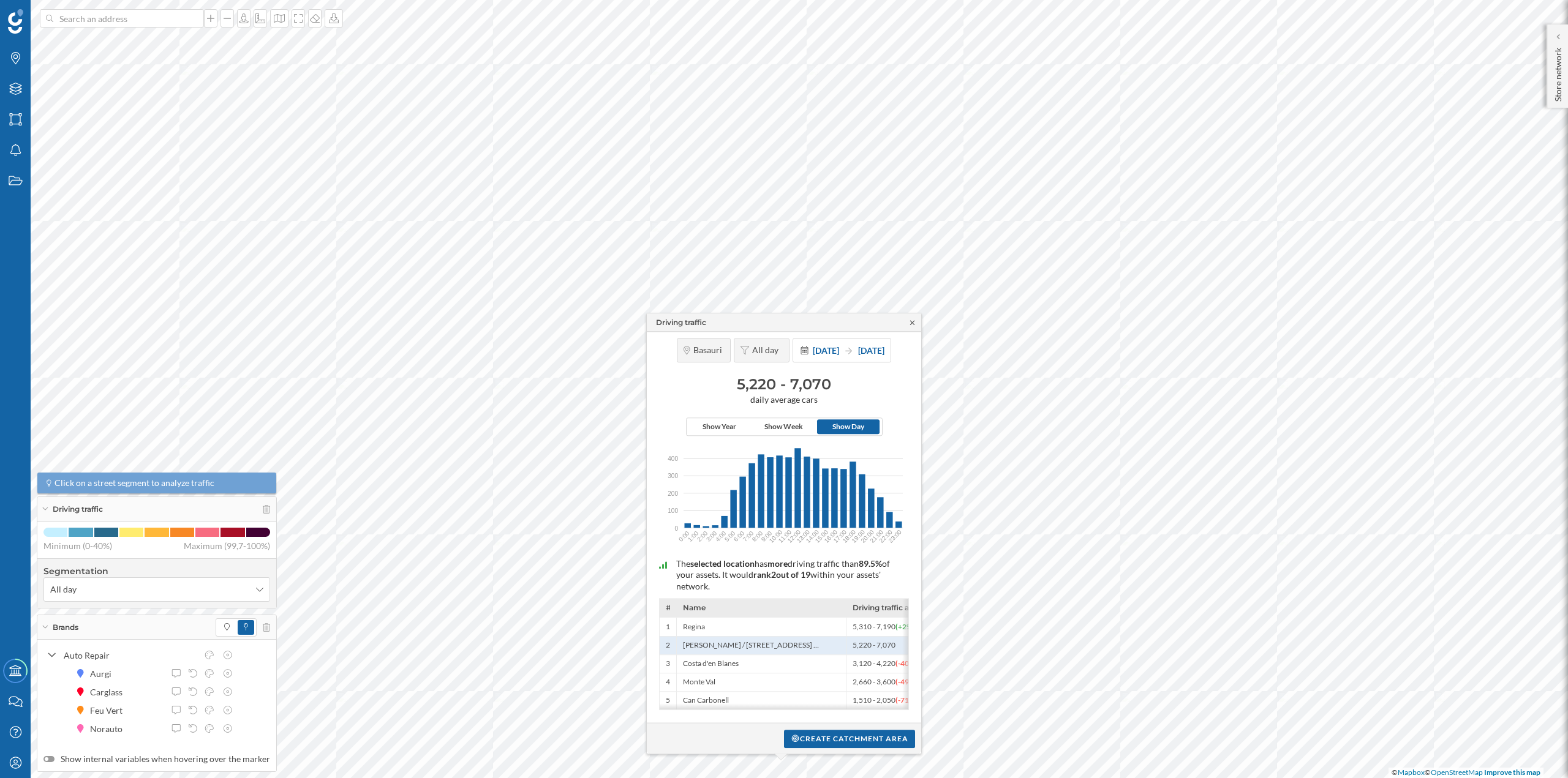
click at [911, 320] on icon at bounding box center [912, 322] width 4 height 4
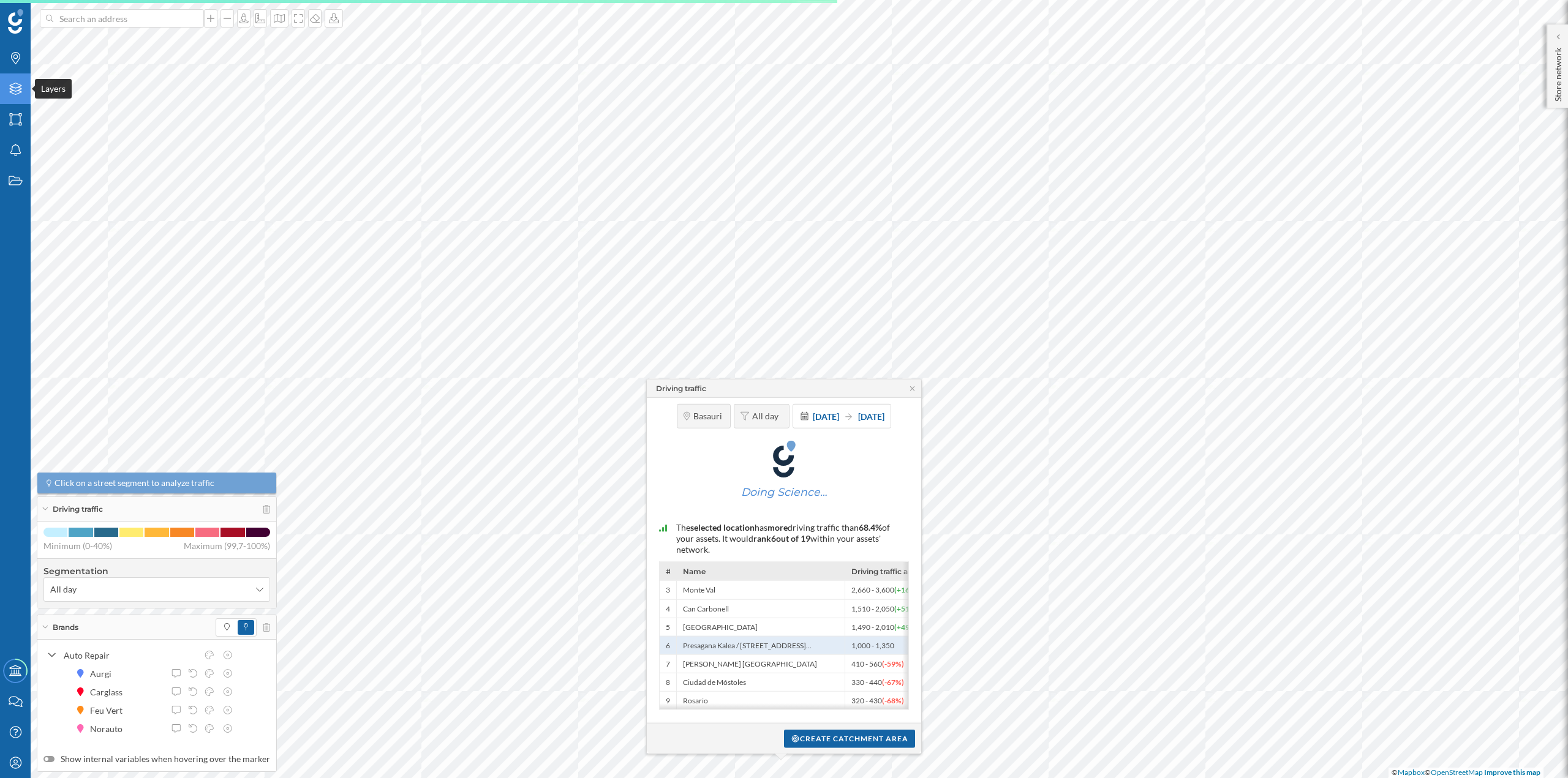
click at [19, 91] on icon "Layers" at bounding box center [16, 88] width 15 height 12
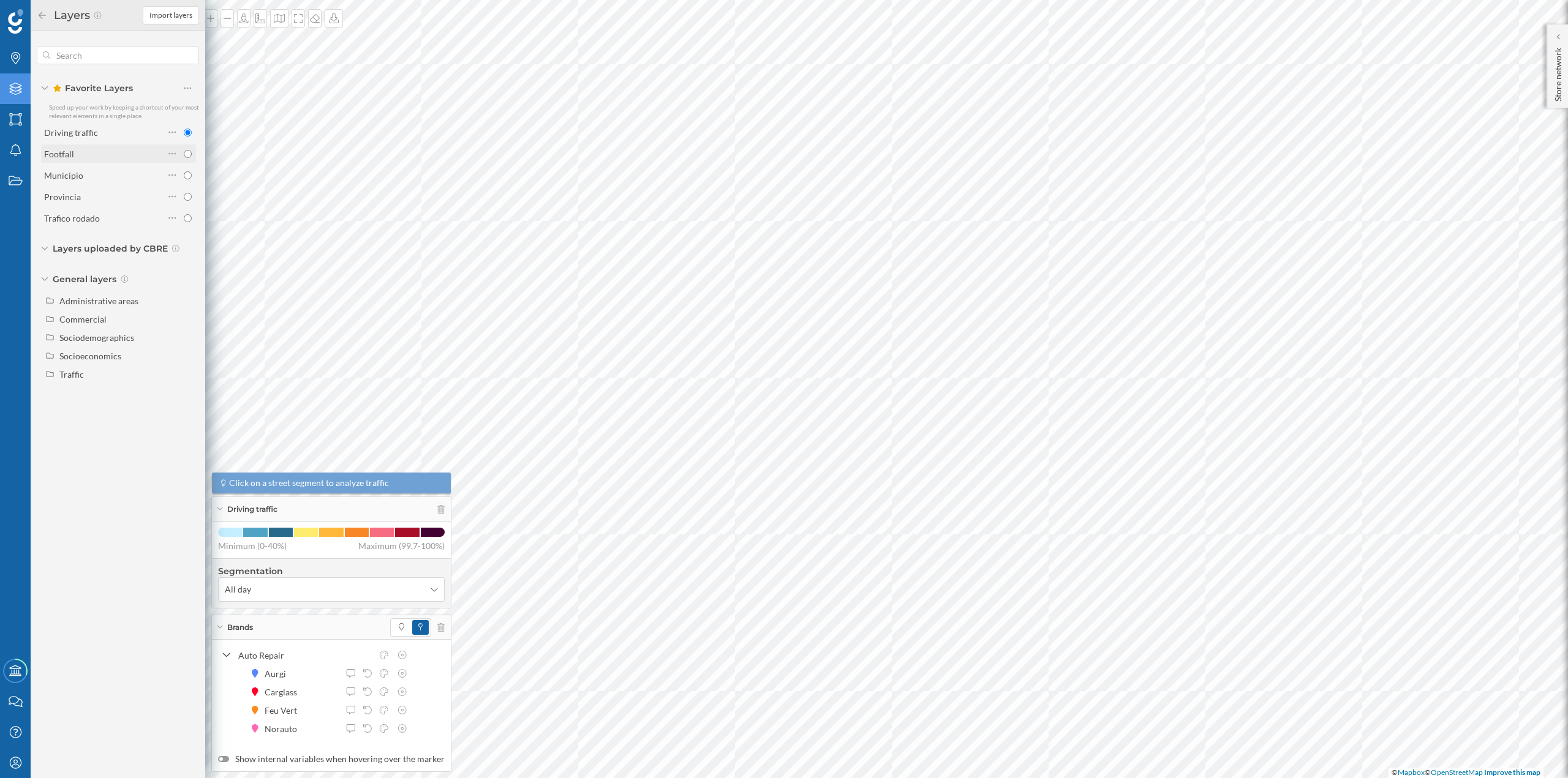
click at [118, 144] on div "Footfall" at bounding box center [119, 153] width 155 height 18
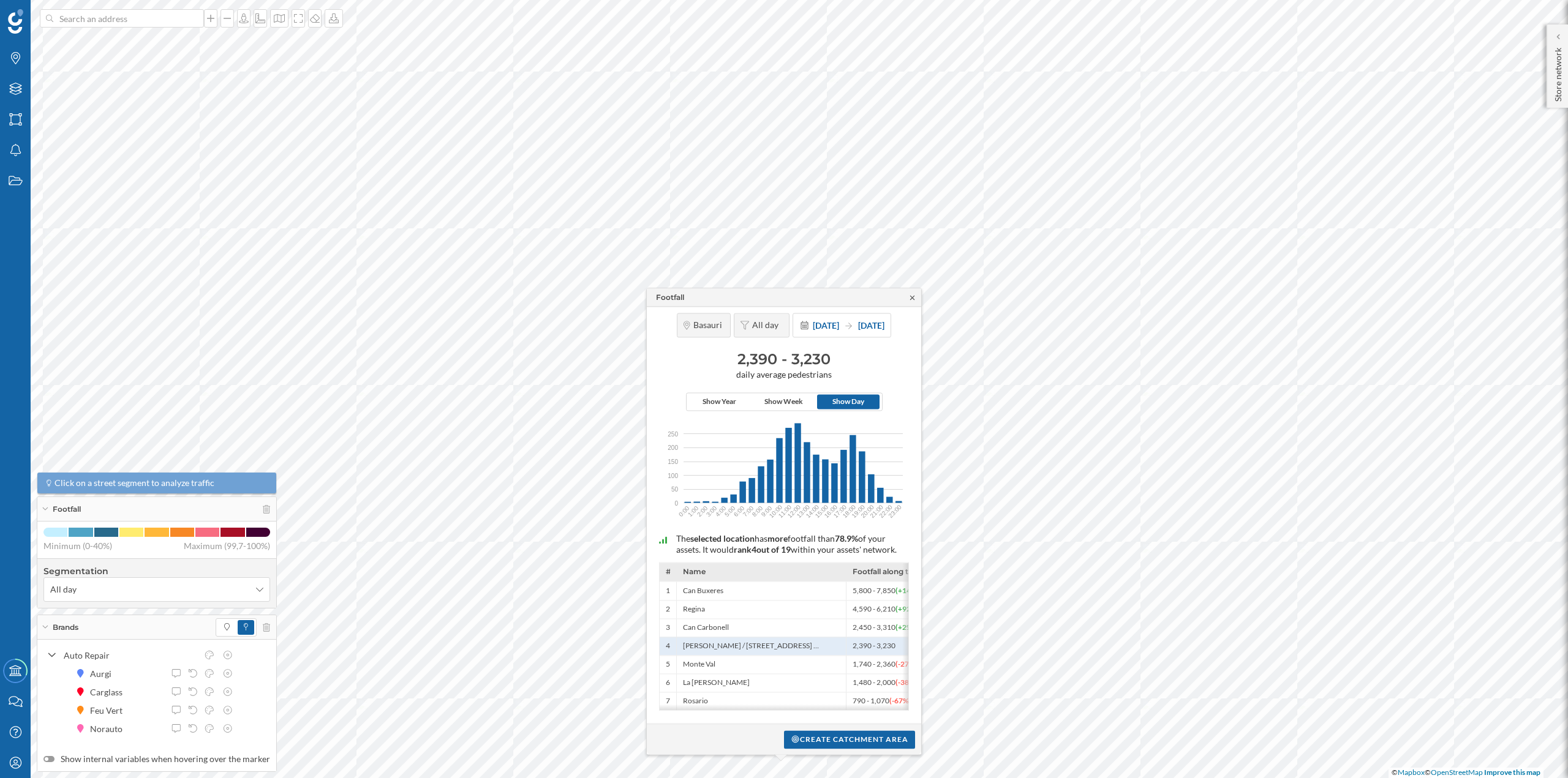
click at [912, 295] on icon at bounding box center [912, 297] width 4 height 4
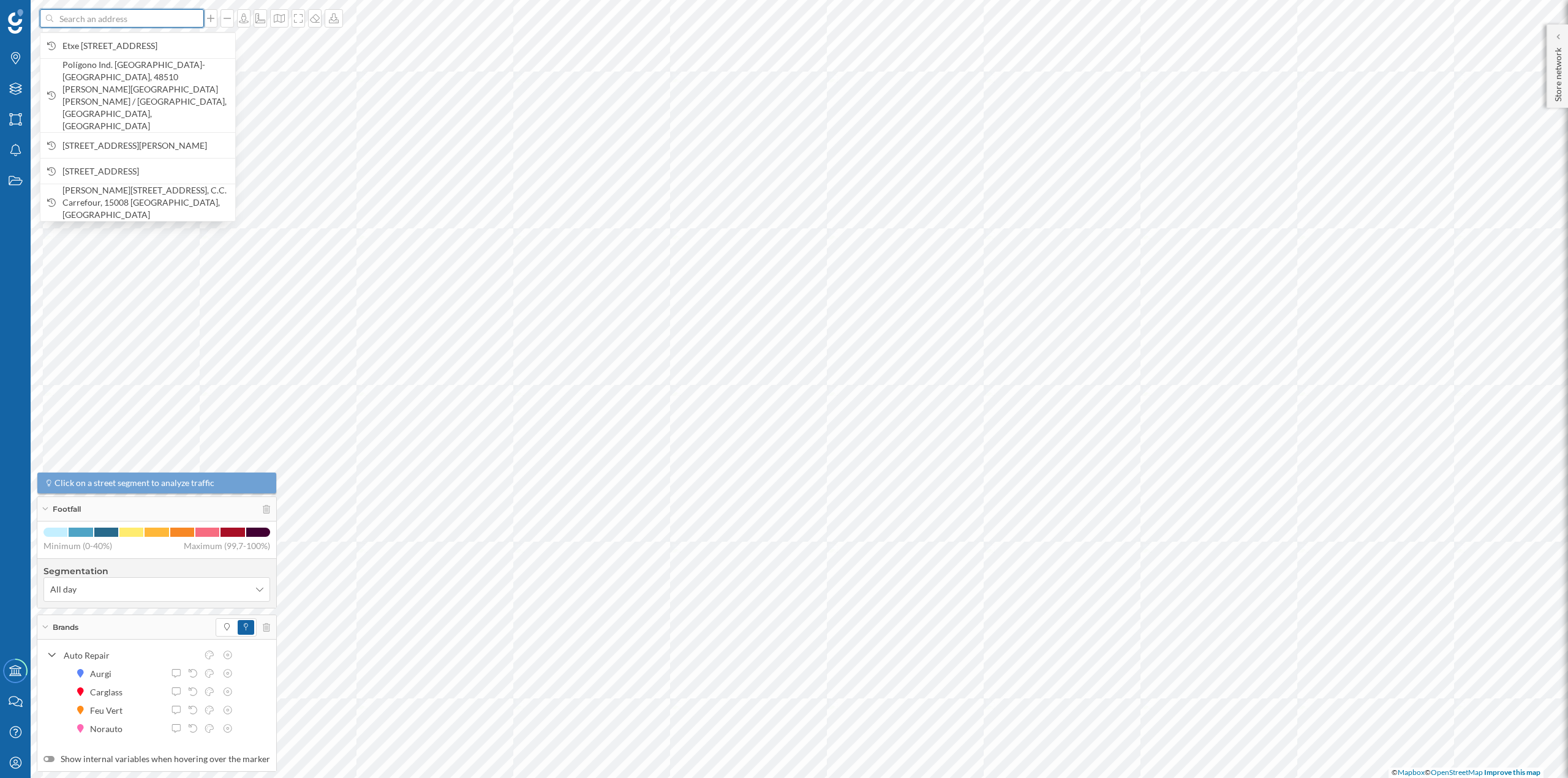
click at [86, 25] on input at bounding box center [122, 18] width 137 height 18
paste input "C. Ibaibe, Pabellón 15B - Pol. Ind. Beurko, CP48901 BARAKALDO Vizcaya"
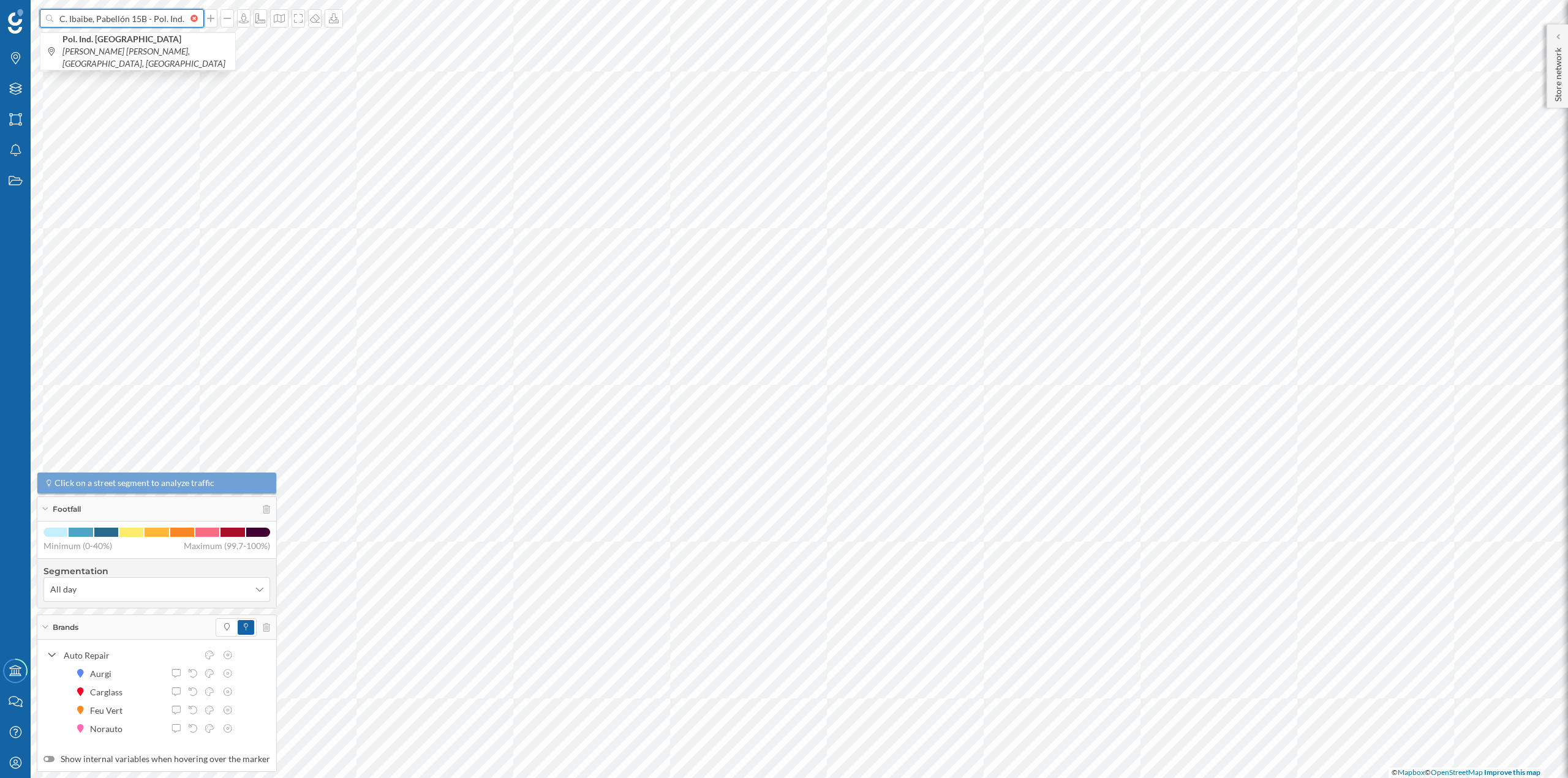
scroll to position [0, 152]
type input "C. Ibaibe, Pabellón 15B - Pol. Ind. Beurko, CP48901 BARAKALDO Vizcaya"
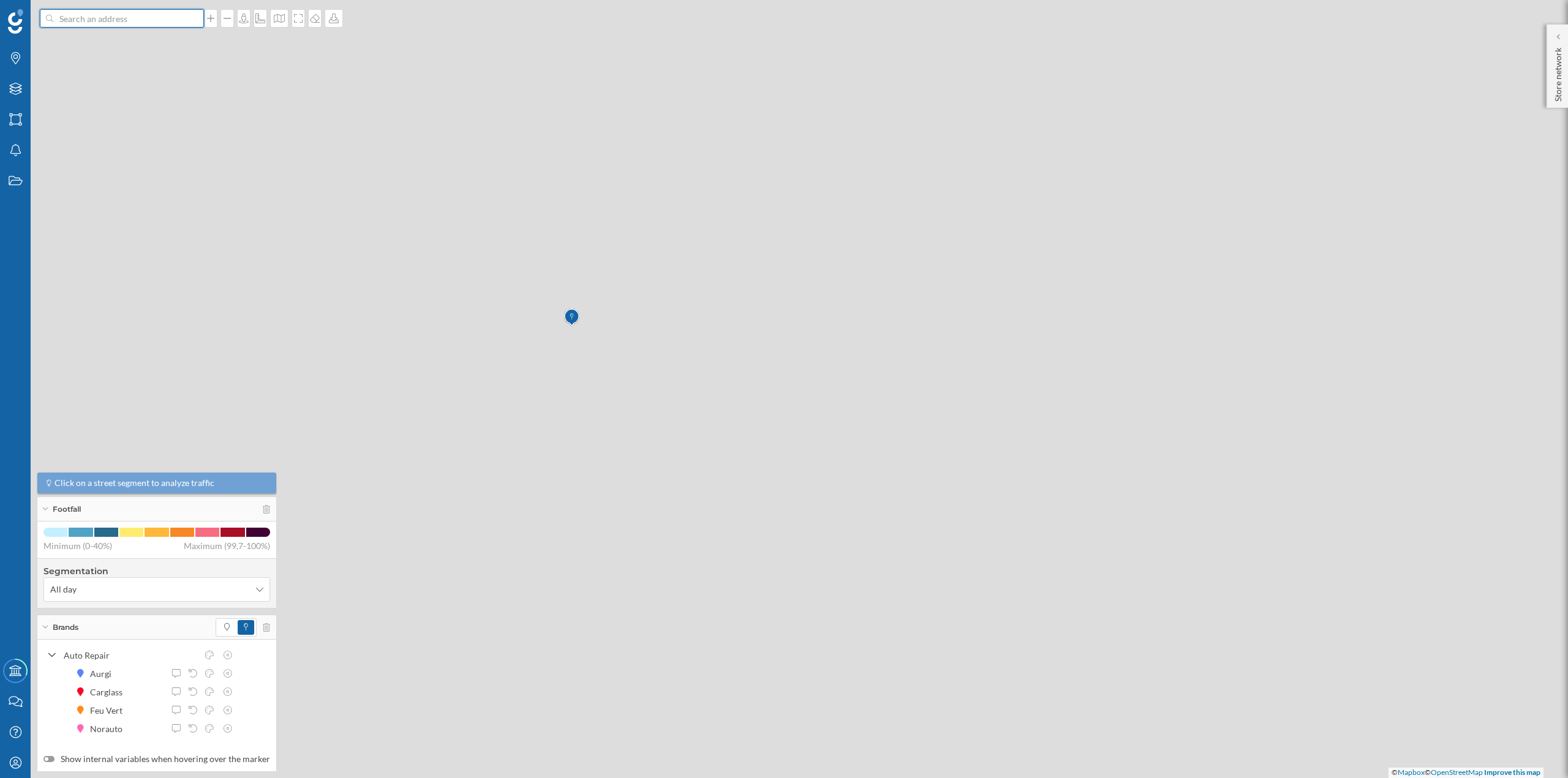
scroll to position [0, 0]
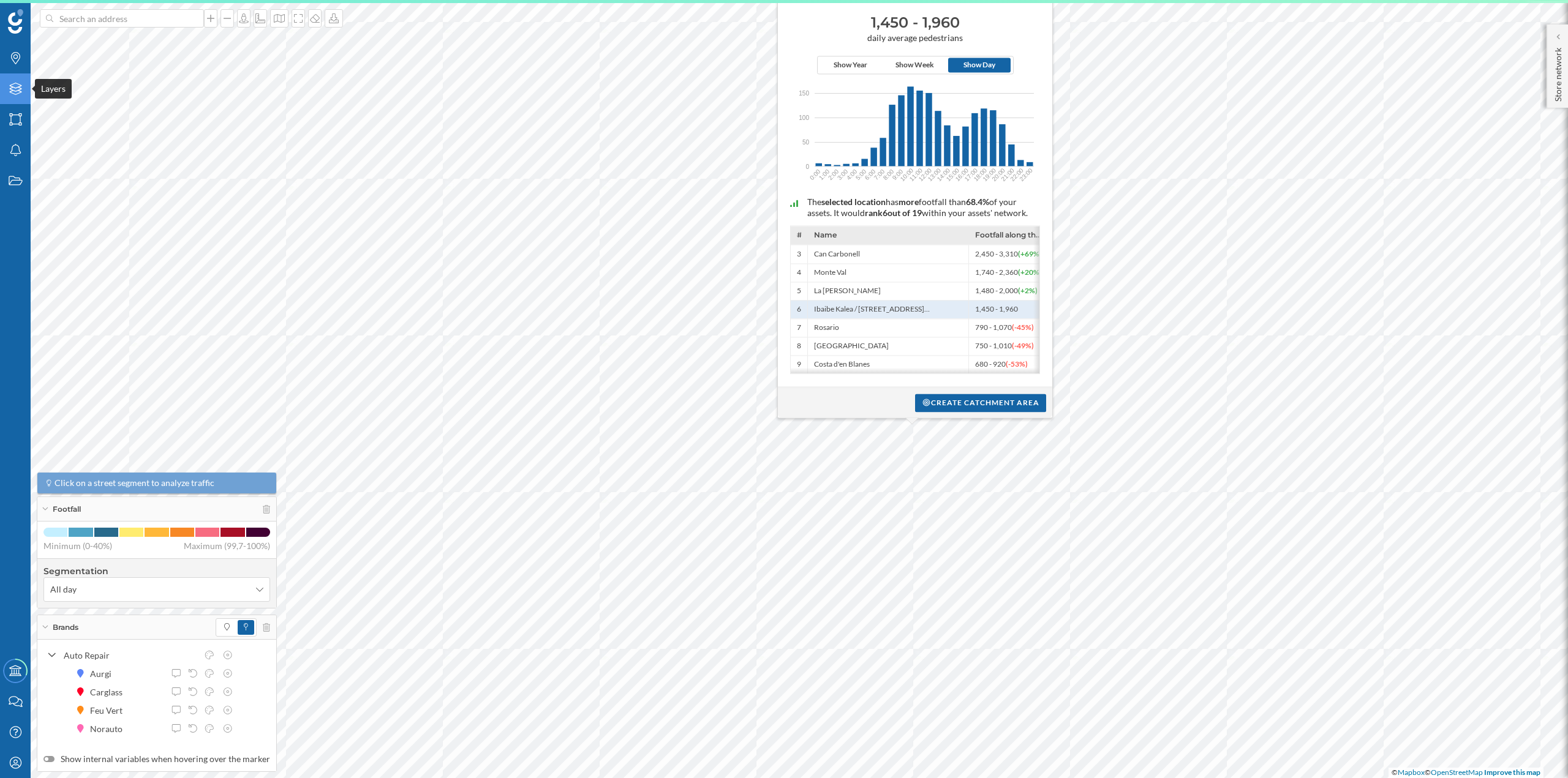
click at [15, 91] on icon "Layers" at bounding box center [16, 88] width 15 height 12
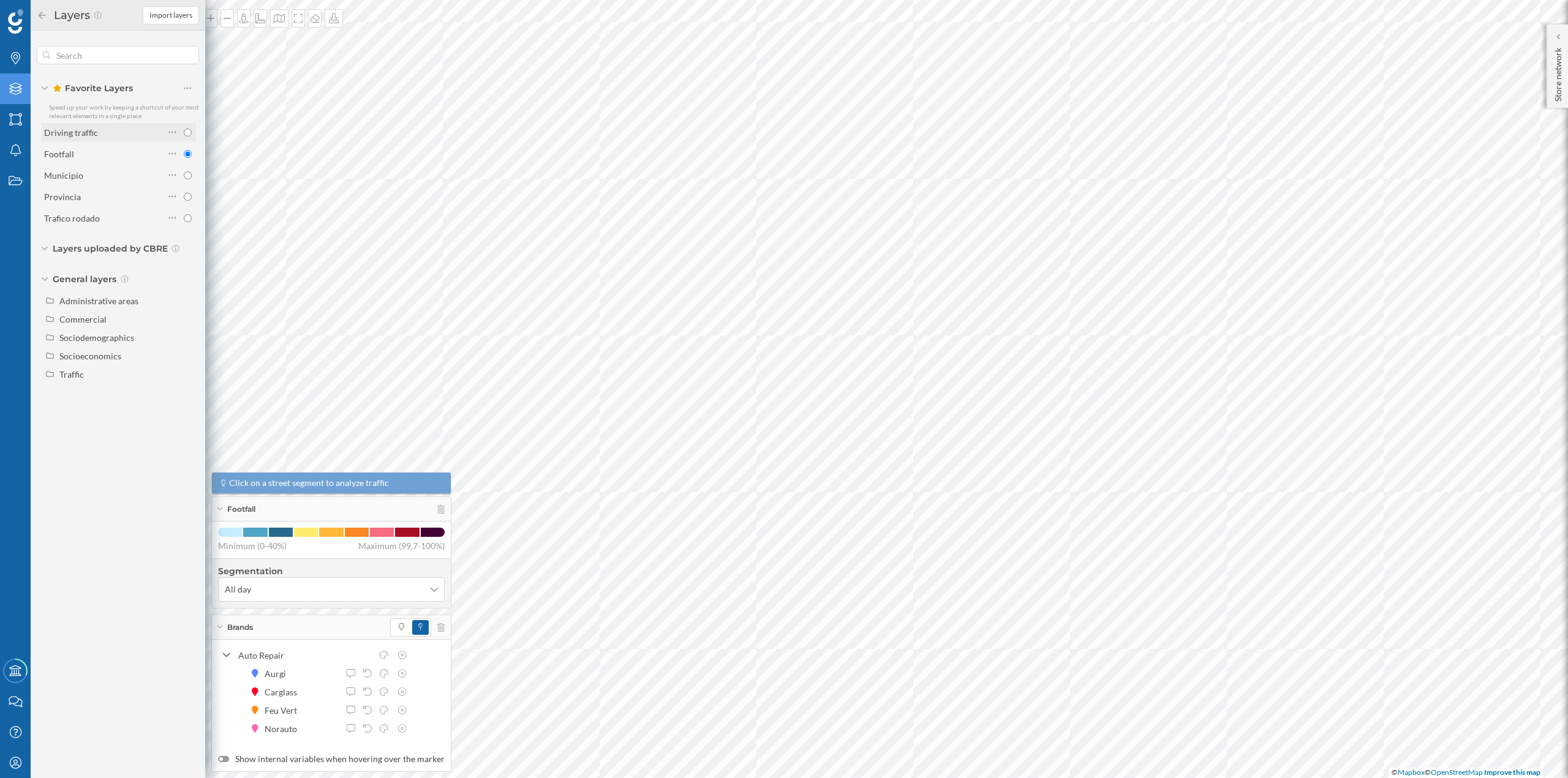
click at [103, 136] on div "Driving traffic" at bounding box center [104, 132] width 120 height 13
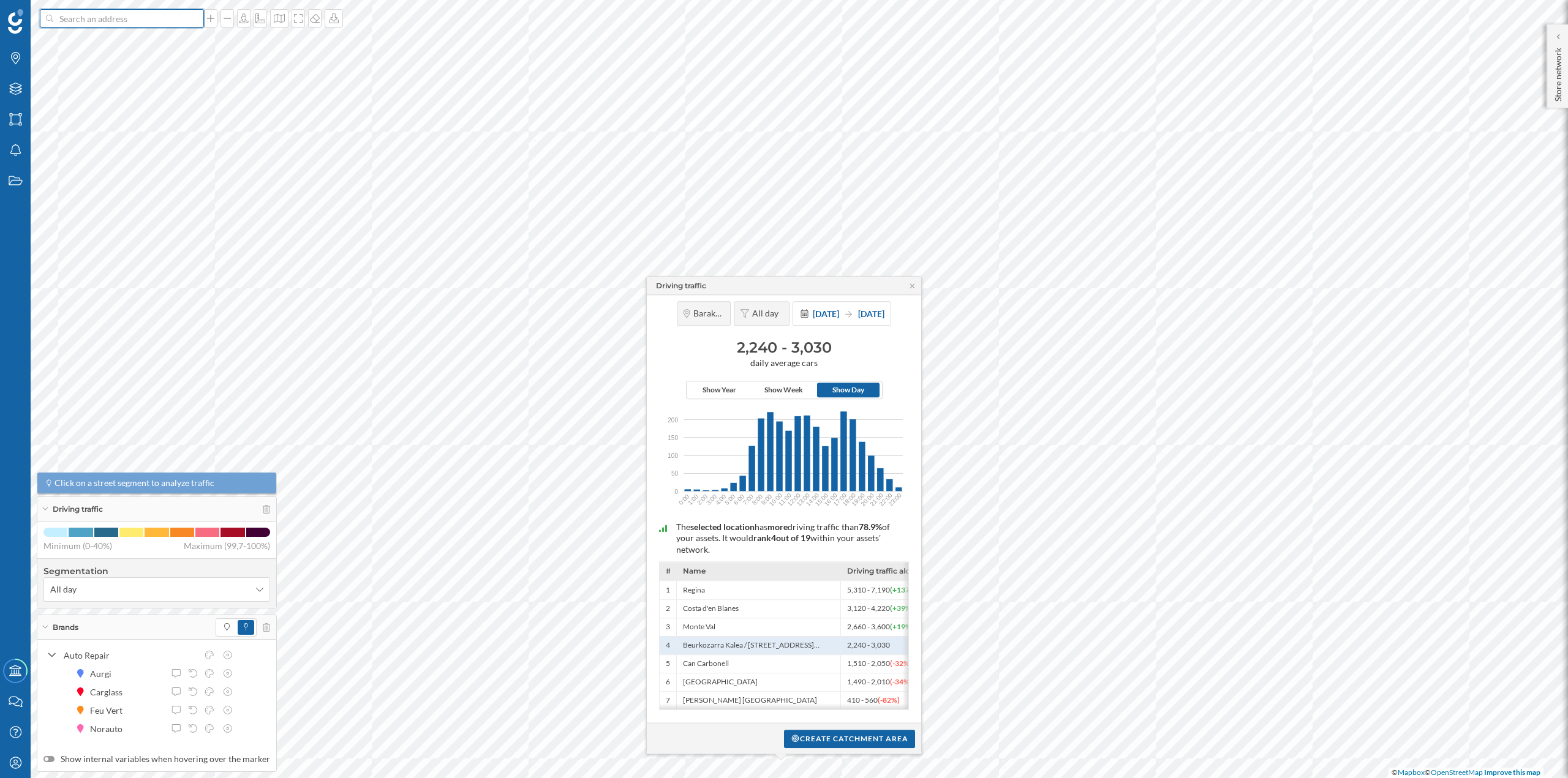
click at [96, 19] on input at bounding box center [122, 18] width 137 height 18
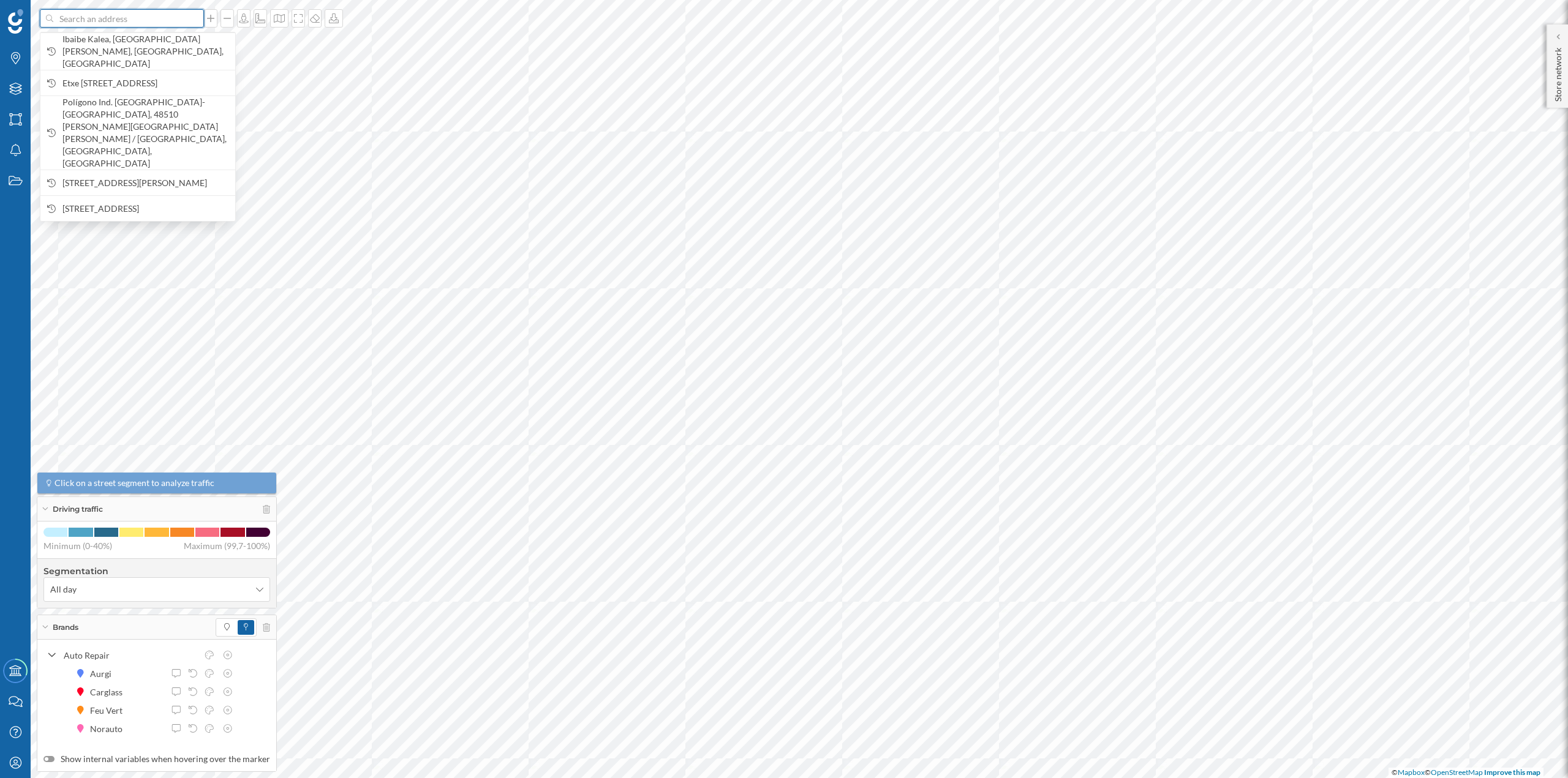
paste input "C. Daniel del Olmo González, 3 - Pol. Ind. Argales, 47008 Valladolid"
type input "C. Daniel del Olmo González, 3 - Pol. Ind. Argales, 47008 Valladolid"
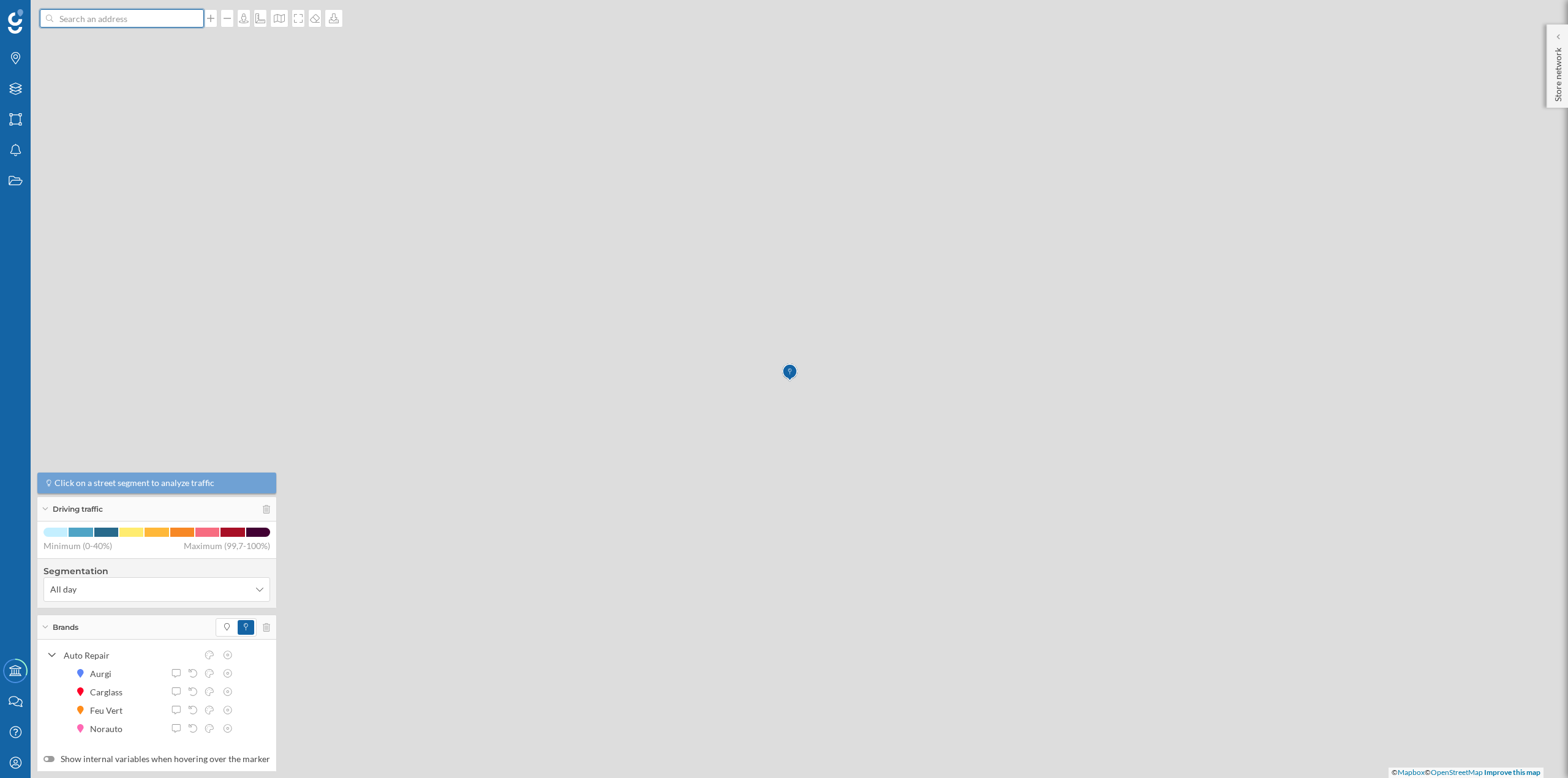
scroll to position [0, 0]
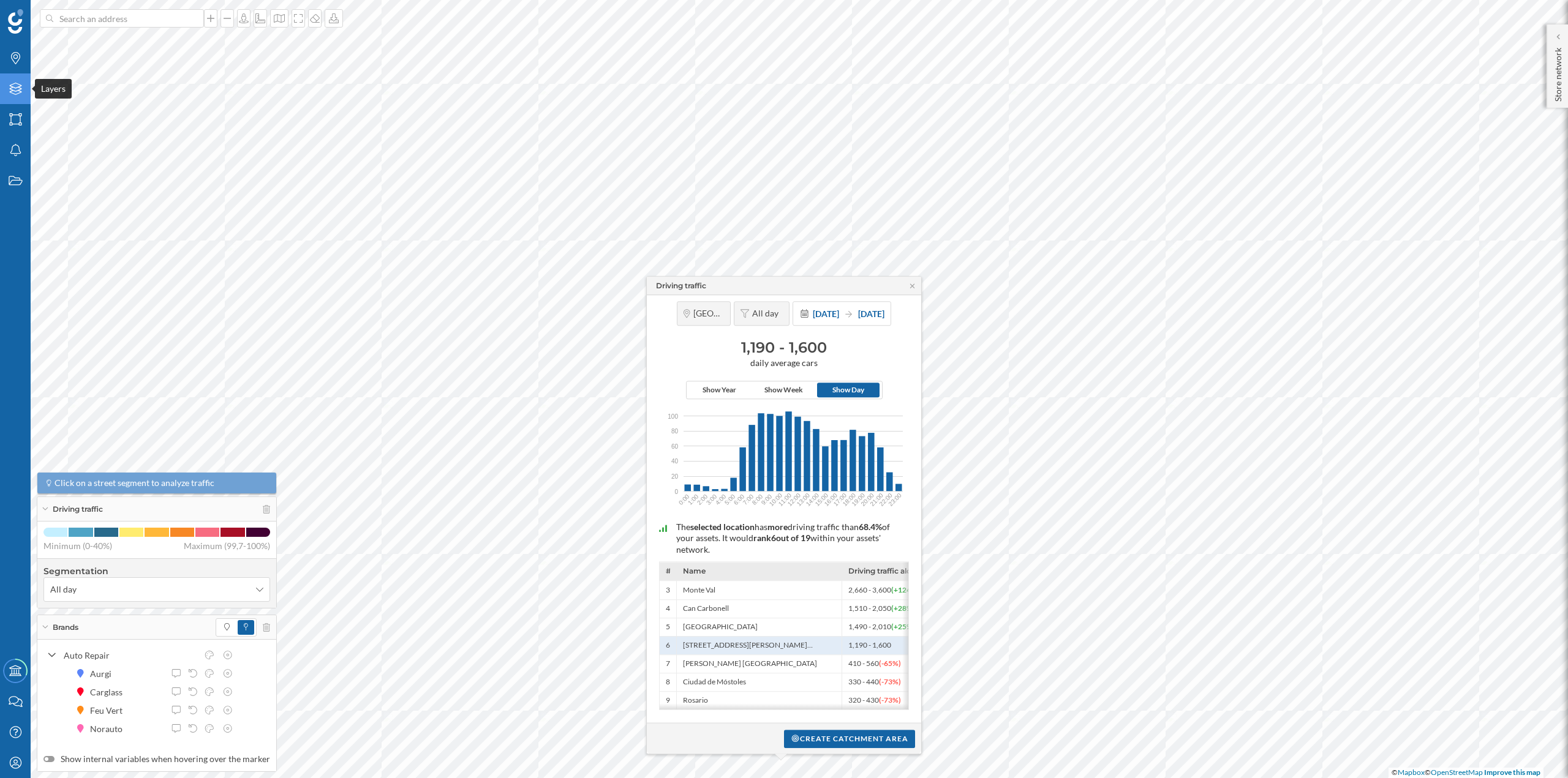
click at [7, 84] on div "Layers" at bounding box center [15, 89] width 31 height 31
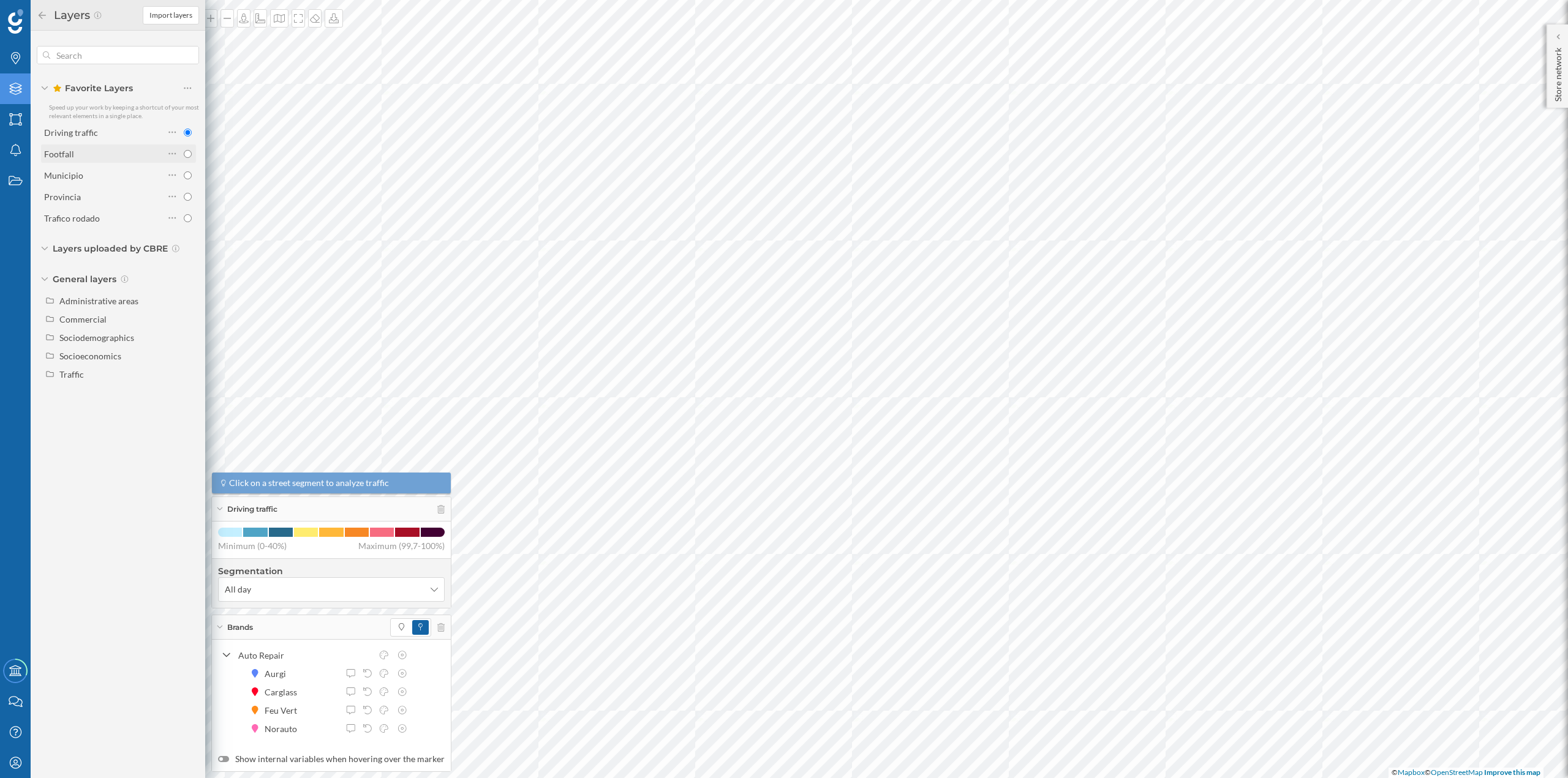
click at [109, 151] on div "Footfall" at bounding box center [104, 154] width 120 height 13
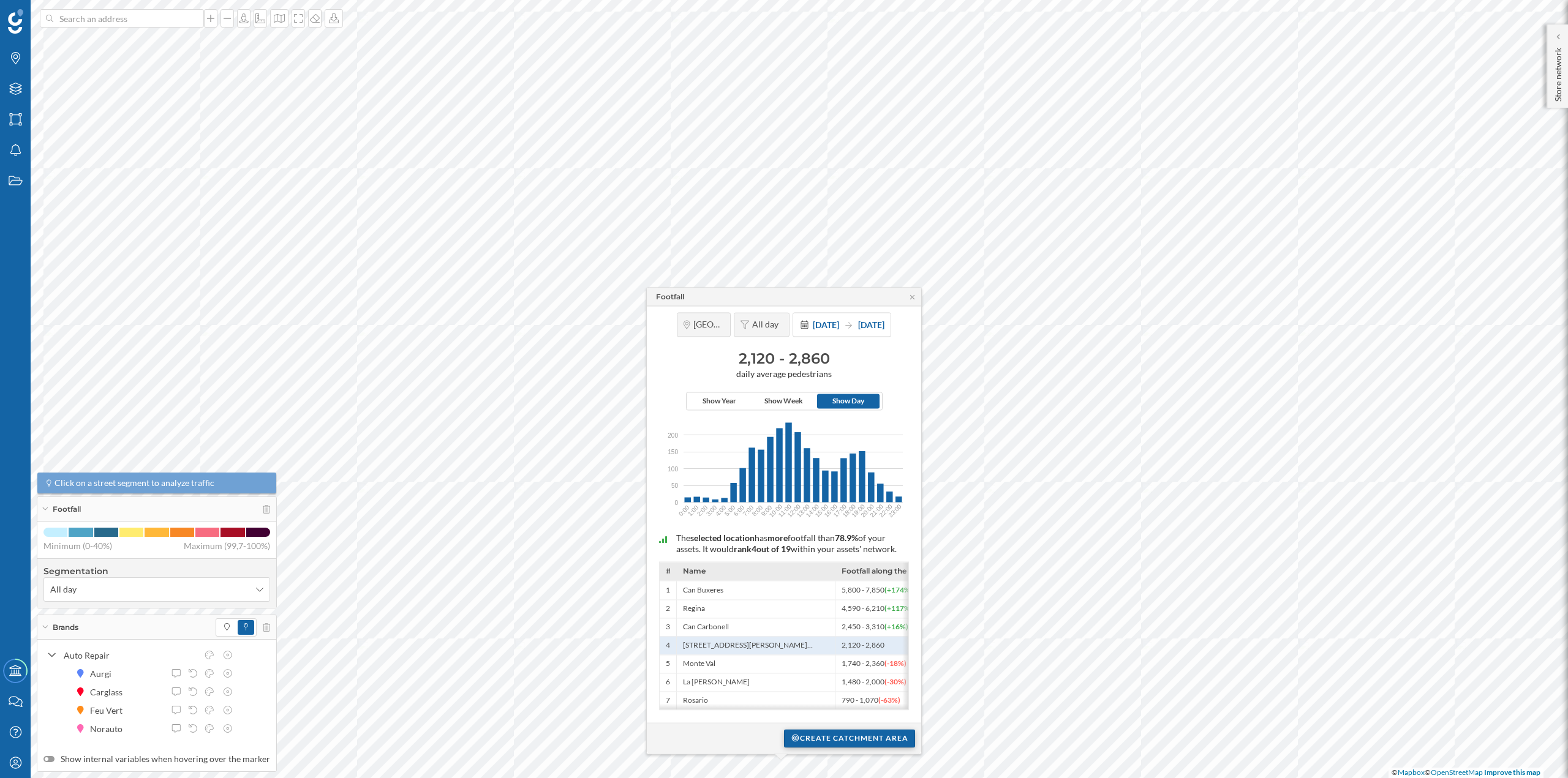
click at [824, 743] on div "Create catchment area" at bounding box center [850, 738] width 131 height 18
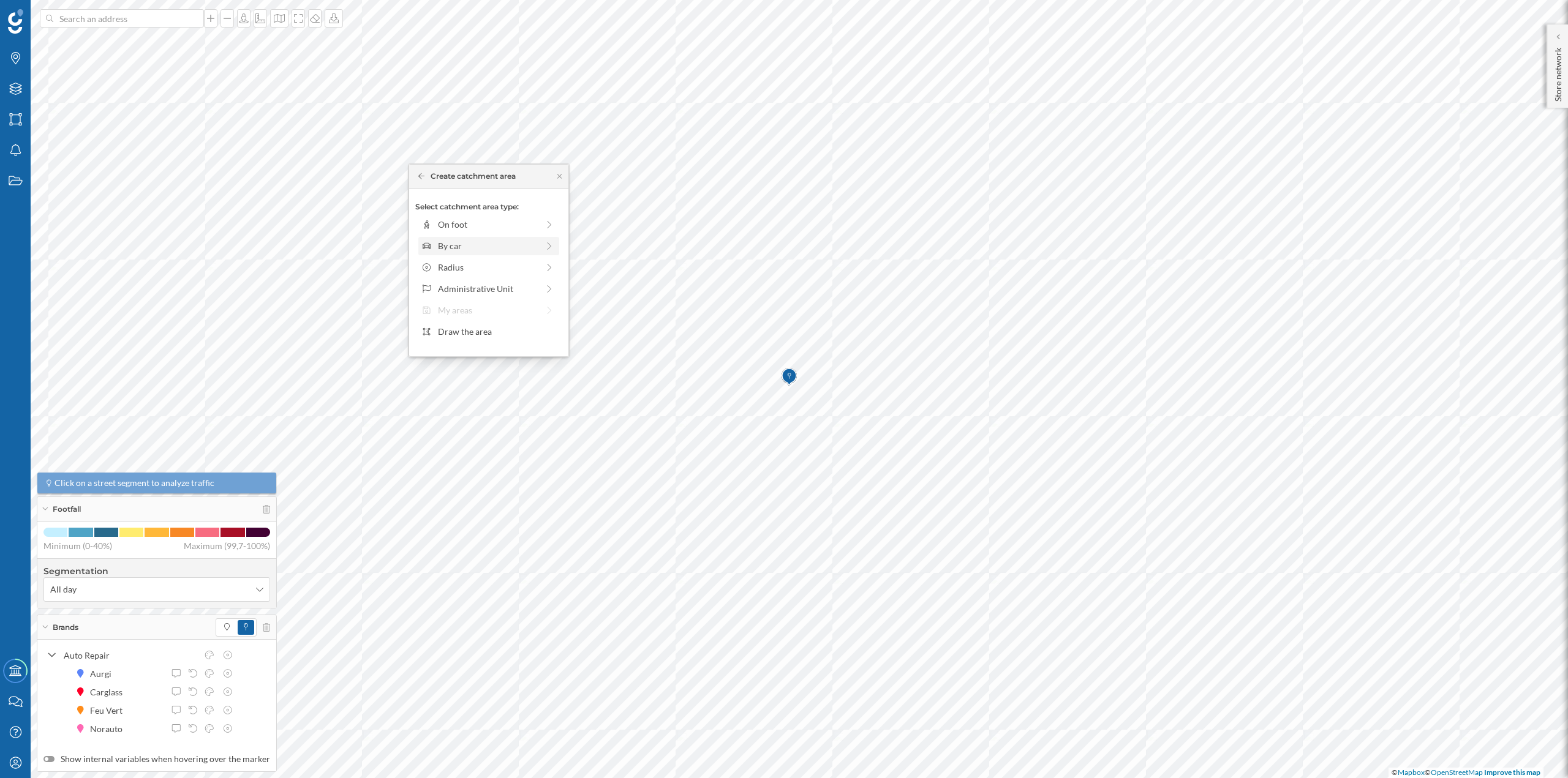
click at [462, 242] on div "By car" at bounding box center [488, 246] width 100 height 13
click at [447, 241] on div "0 min. 3 min. 5 min. 7 min. 10 min. 12 min. 15 min. 20 min. 30 min. 45 min. 50 …" at bounding box center [489, 241] width 136 height 3
click at [469, 327] on div "Create catchment area" at bounding box center [488, 333] width 147 height 18
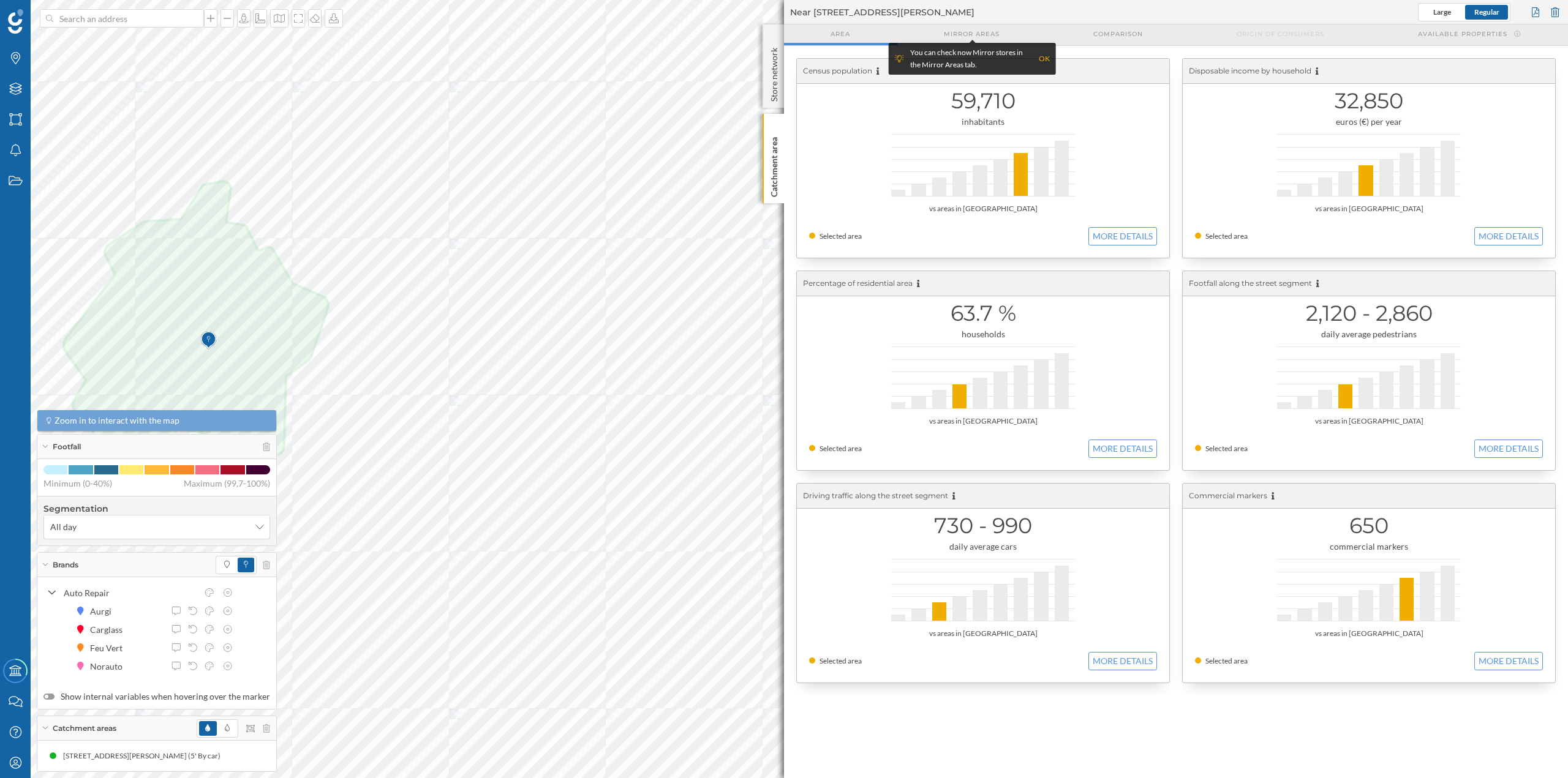
click at [1555, 11] on div at bounding box center [1555, 12] width 13 height 18
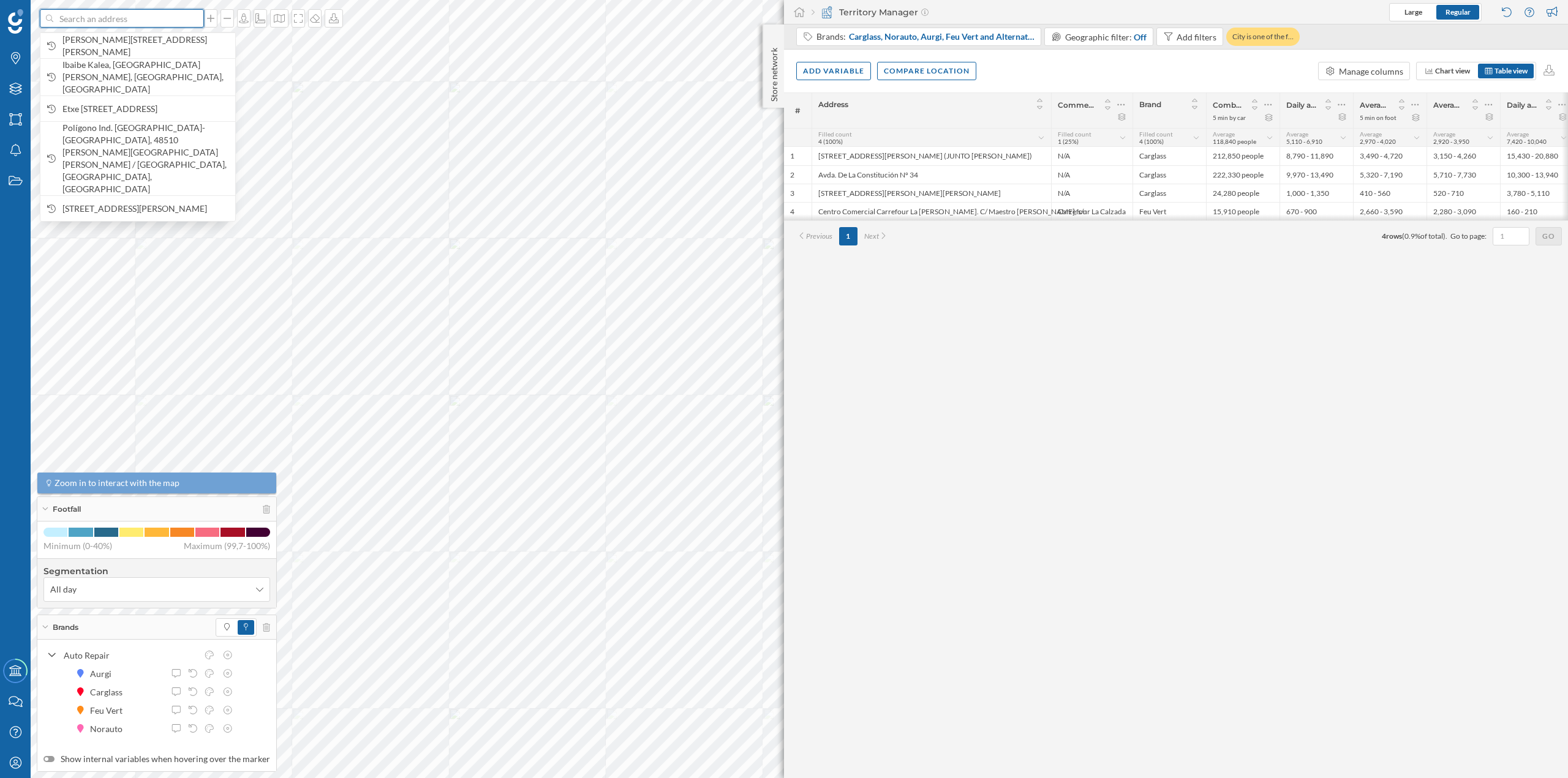
click at [175, 19] on input at bounding box center [122, 18] width 137 height 18
paste input "Pl. de Tenerías, 3, CP47006 VALLADOLID Valladolid"
type input "Pl. de Tenerías, 3, CP47006 VALLADOLID Valladolid"
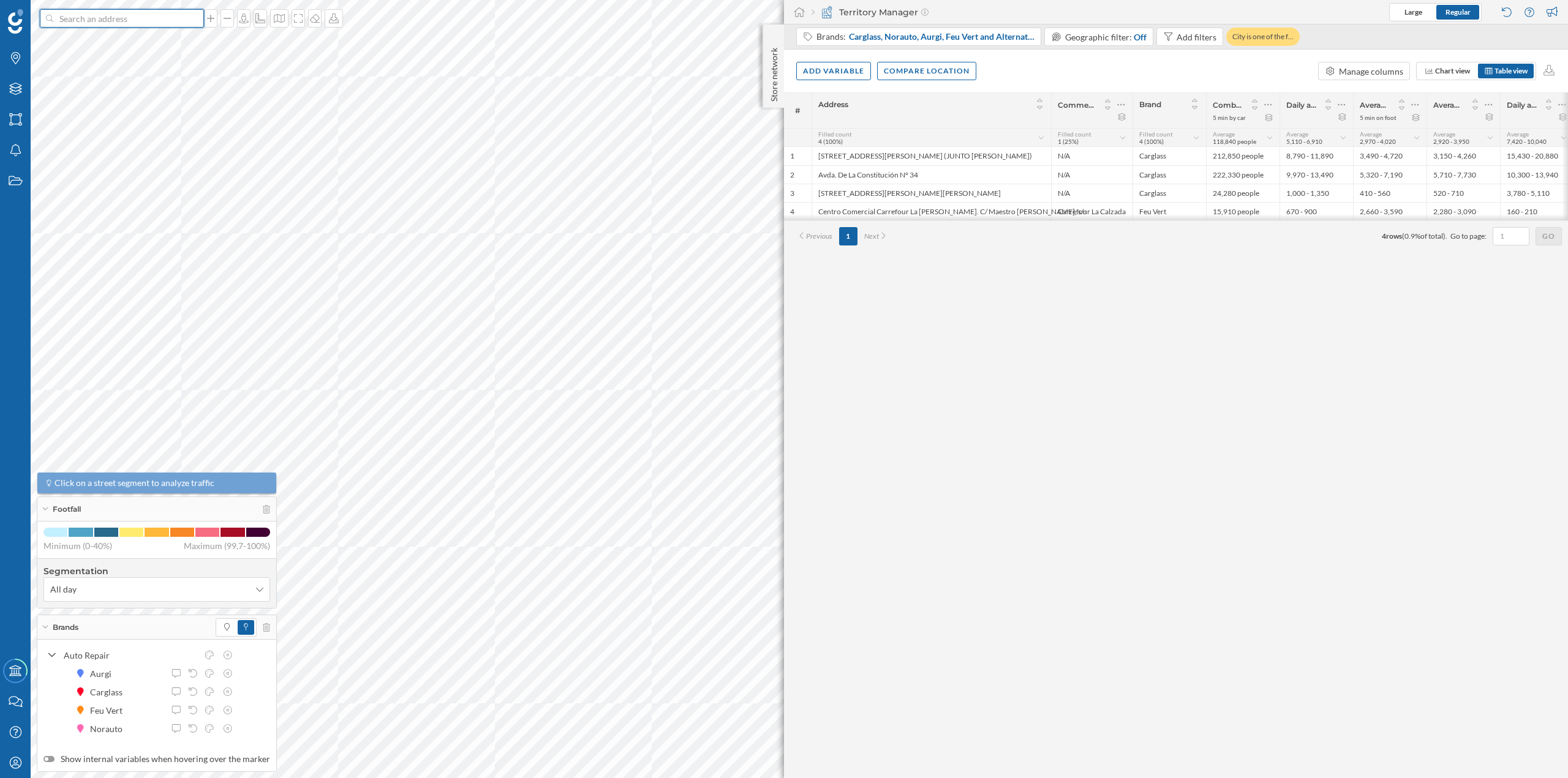
click at [169, 22] on input at bounding box center [122, 18] width 137 height 18
paste input "C/ Puente Colgante, 50, CP47006 VALLADOLID Valladolid"
type input "C/ Puente Colgante, 50, CP47006 VALLADOLID Valladolid"
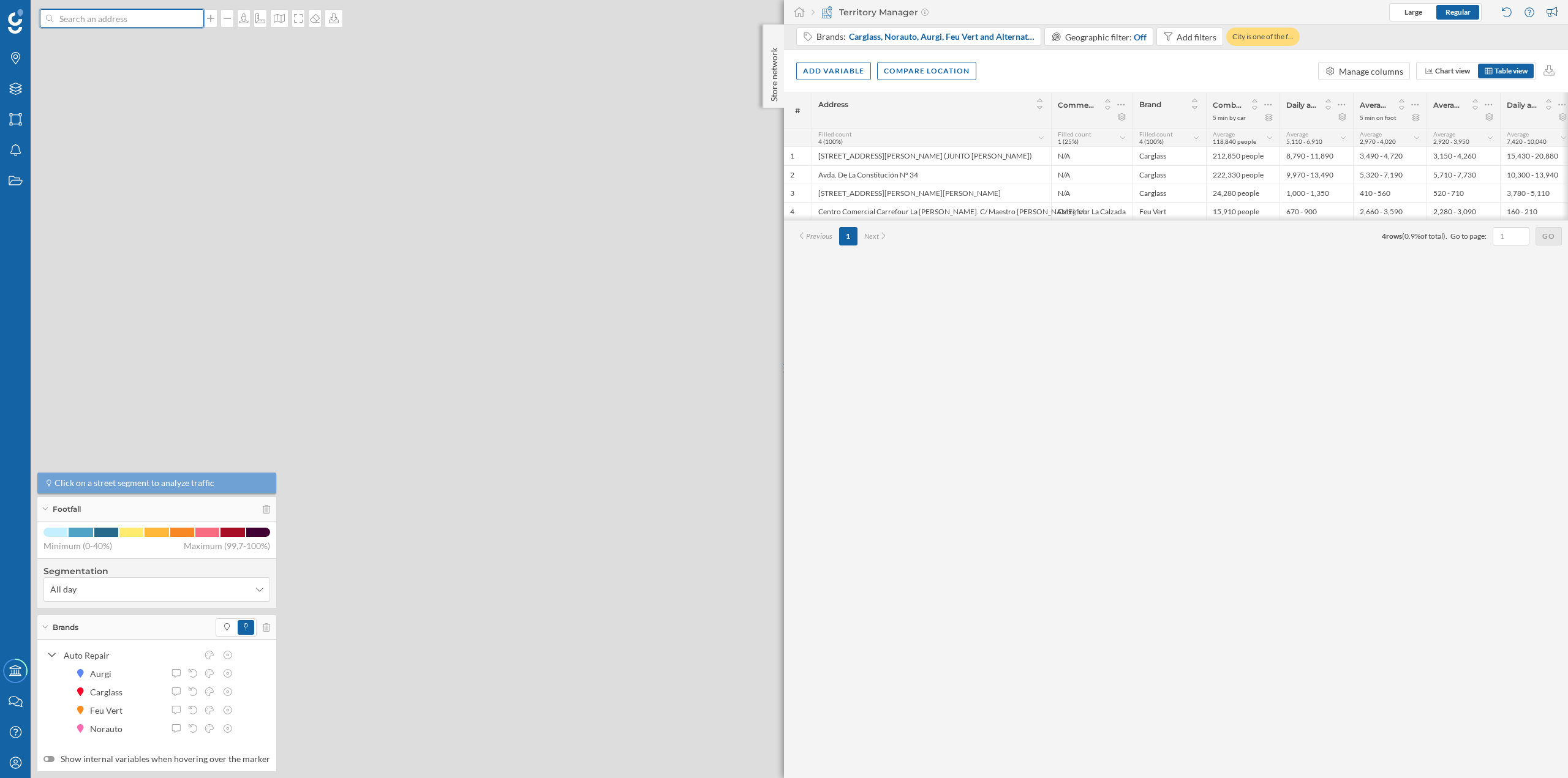
scroll to position [0, 0]
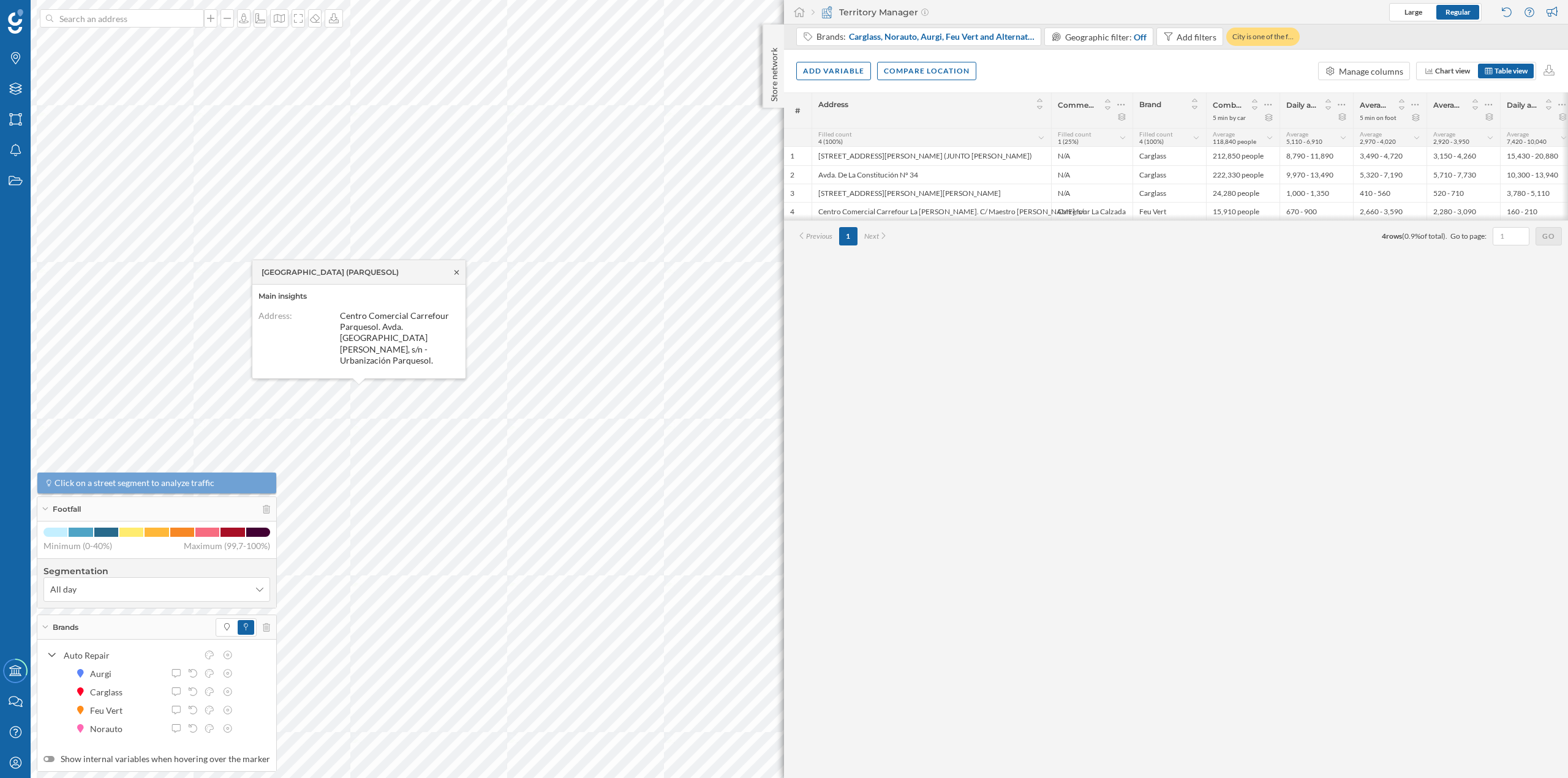
click at [457, 274] on icon at bounding box center [457, 272] width 4 height 4
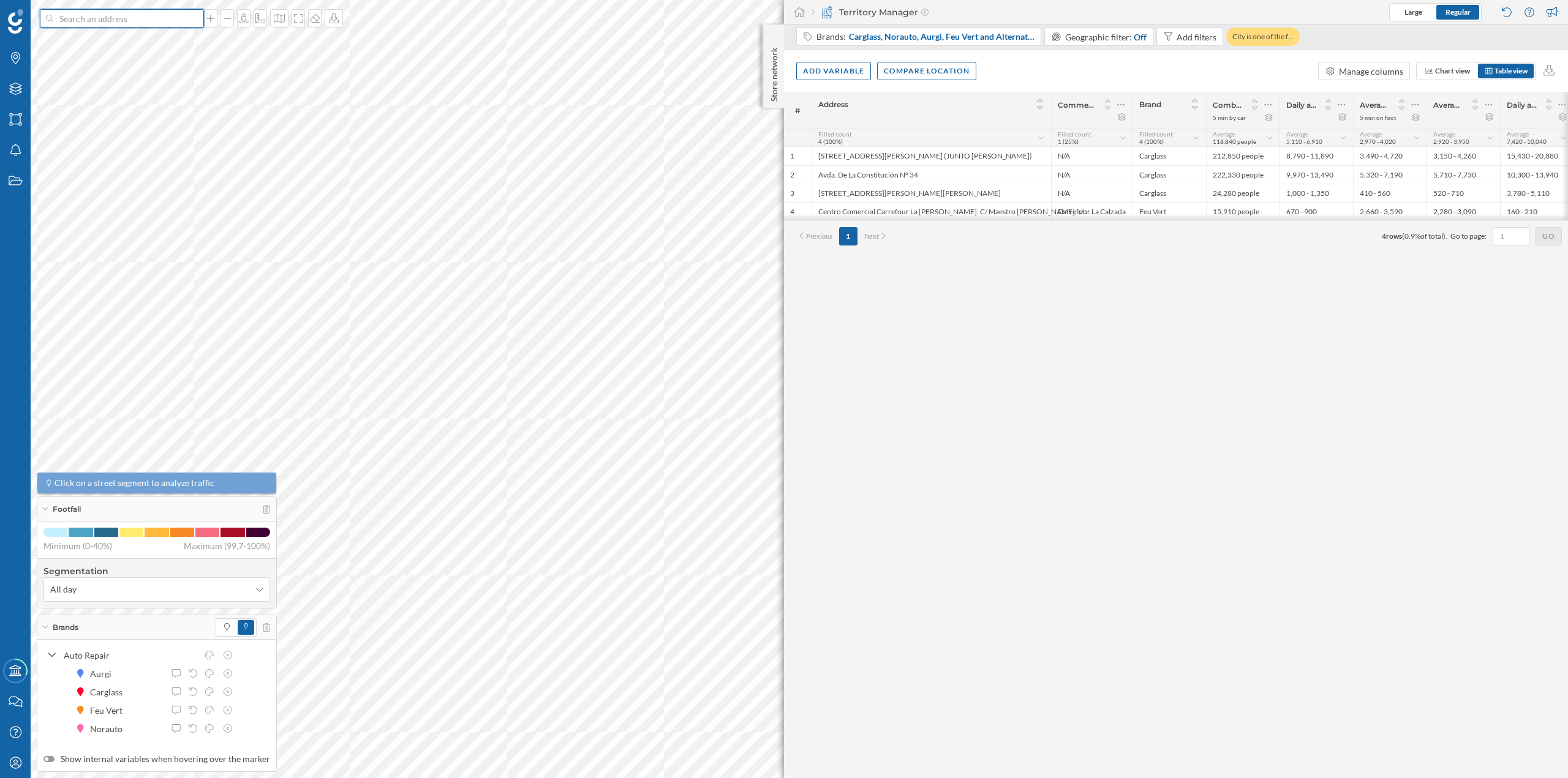
click at [156, 18] on input at bounding box center [122, 18] width 137 height 18
paste input "C. Nicolás Salmerón, 28, CP47004 VALLADOLID Valladolid"
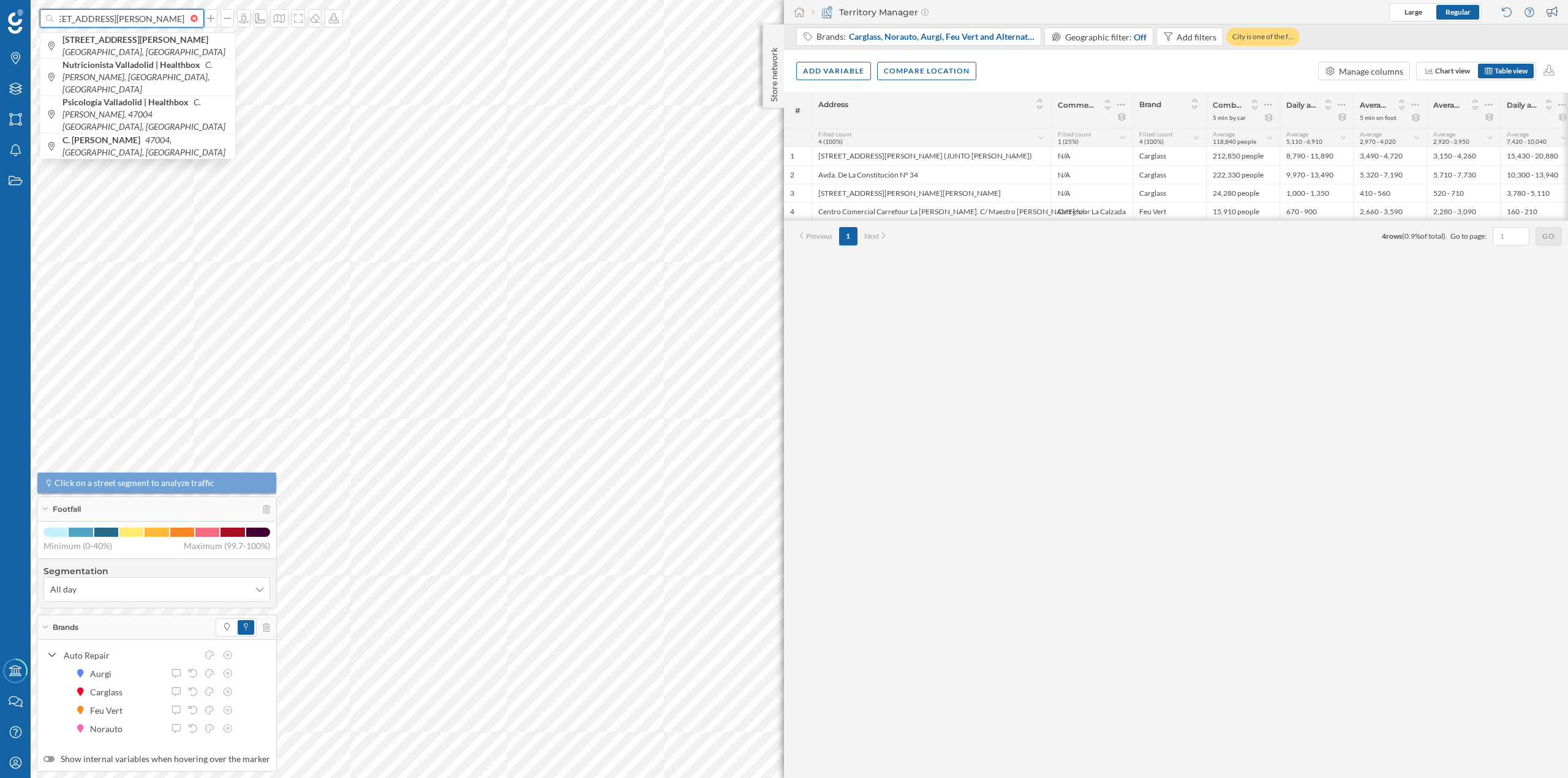
type input "C. Nicolás Salmerón, 28, CP47004 VALLADOLID Valladolid"
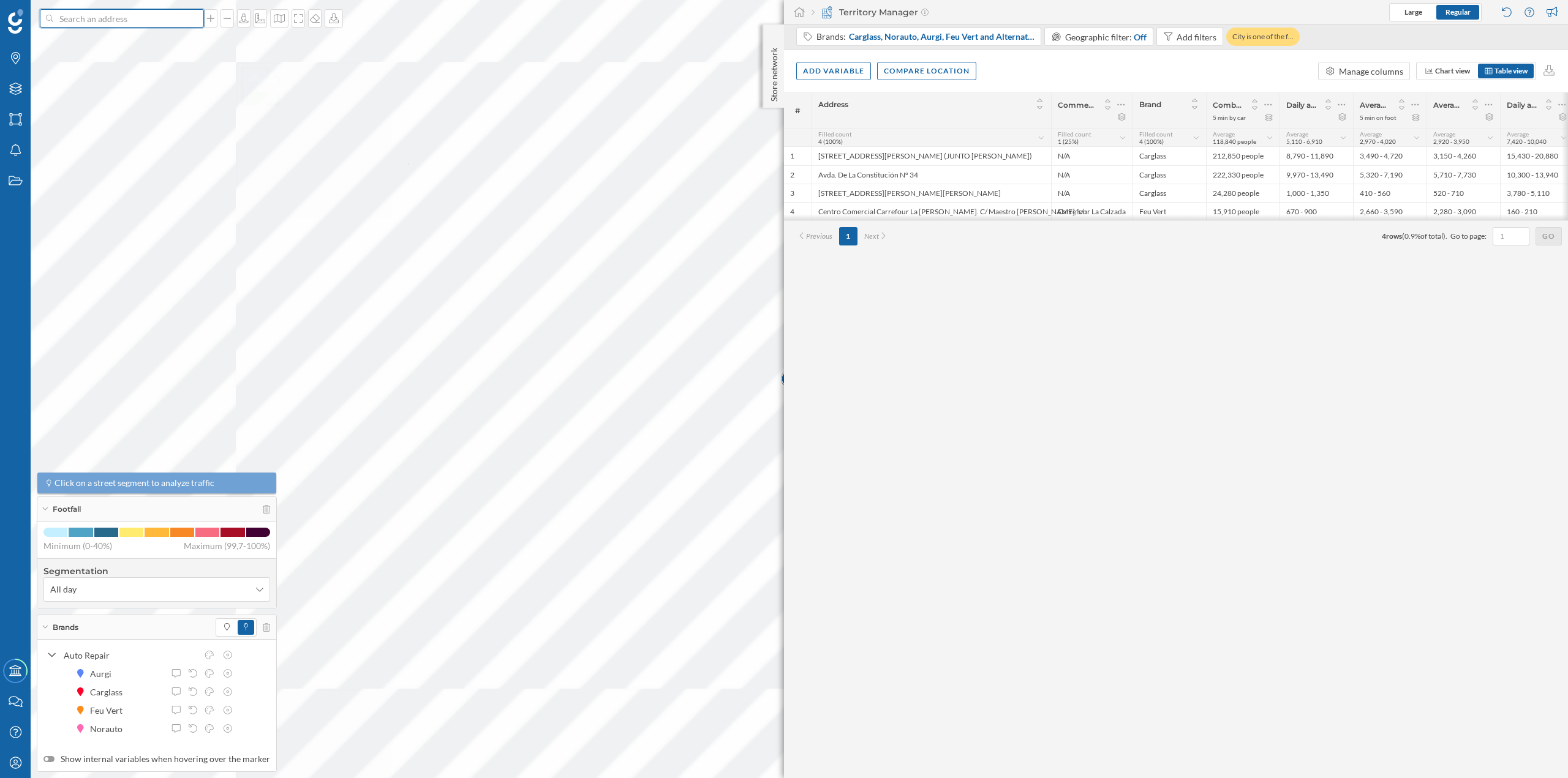
scroll to position [0, 0]
click at [96, 13] on input at bounding box center [122, 18] width 137 height 18
paste input "C. Nicolás Salmerón, 28, 47004 Valladolid"
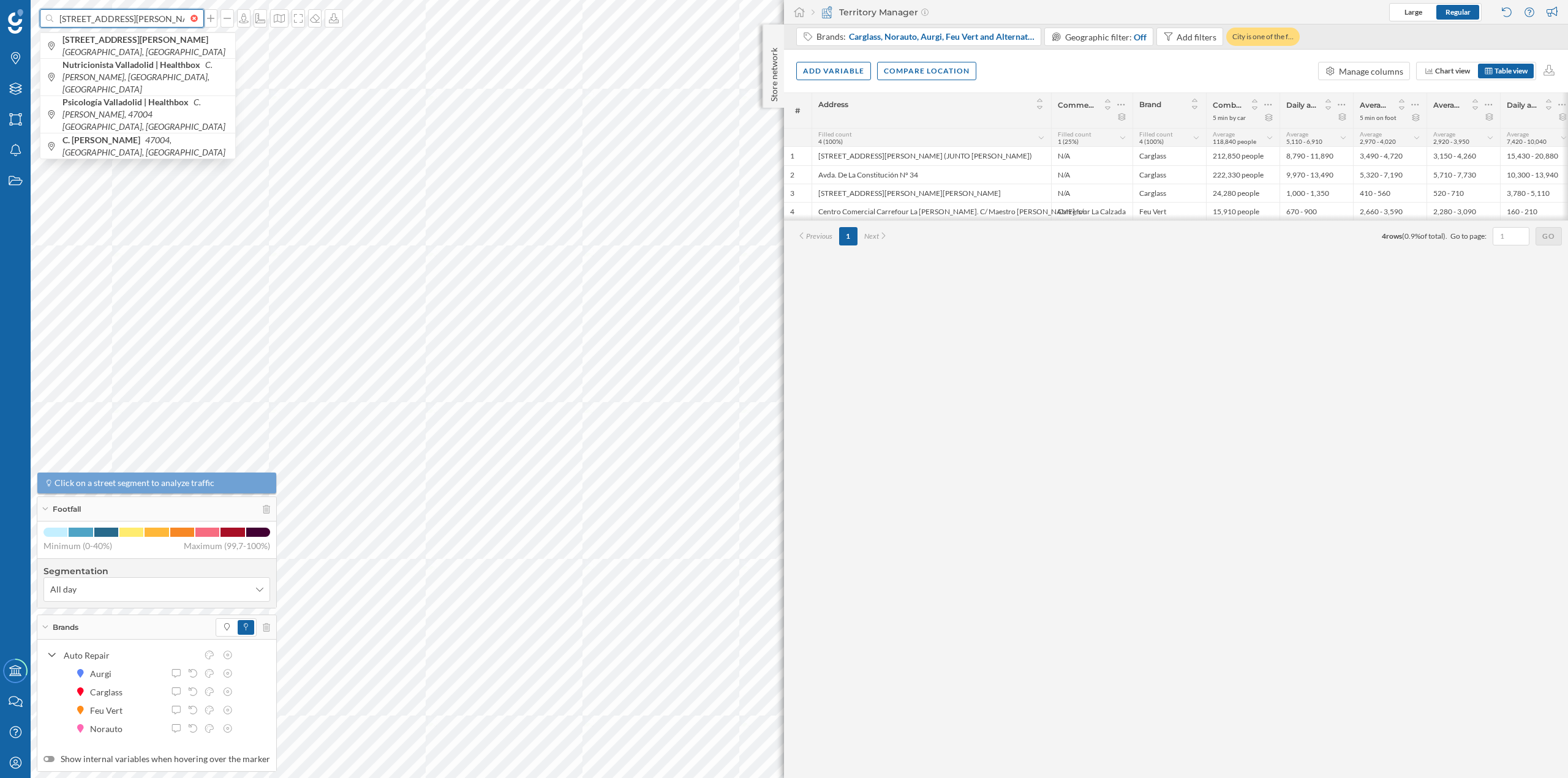
scroll to position [0, 32]
type input "C. Nicolás Salmerón, 28, 47004 Valladolid"
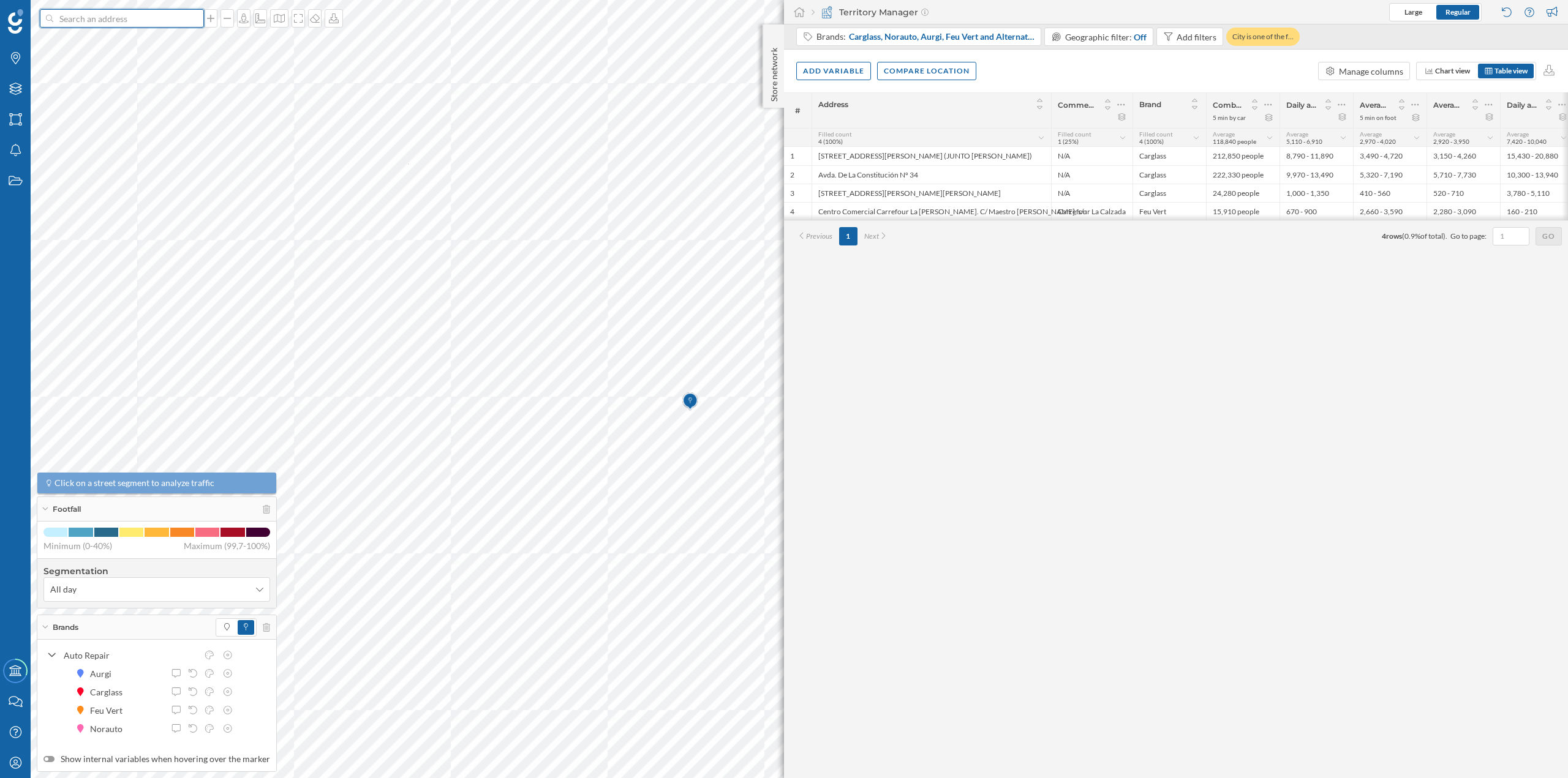
scroll to position [0, 0]
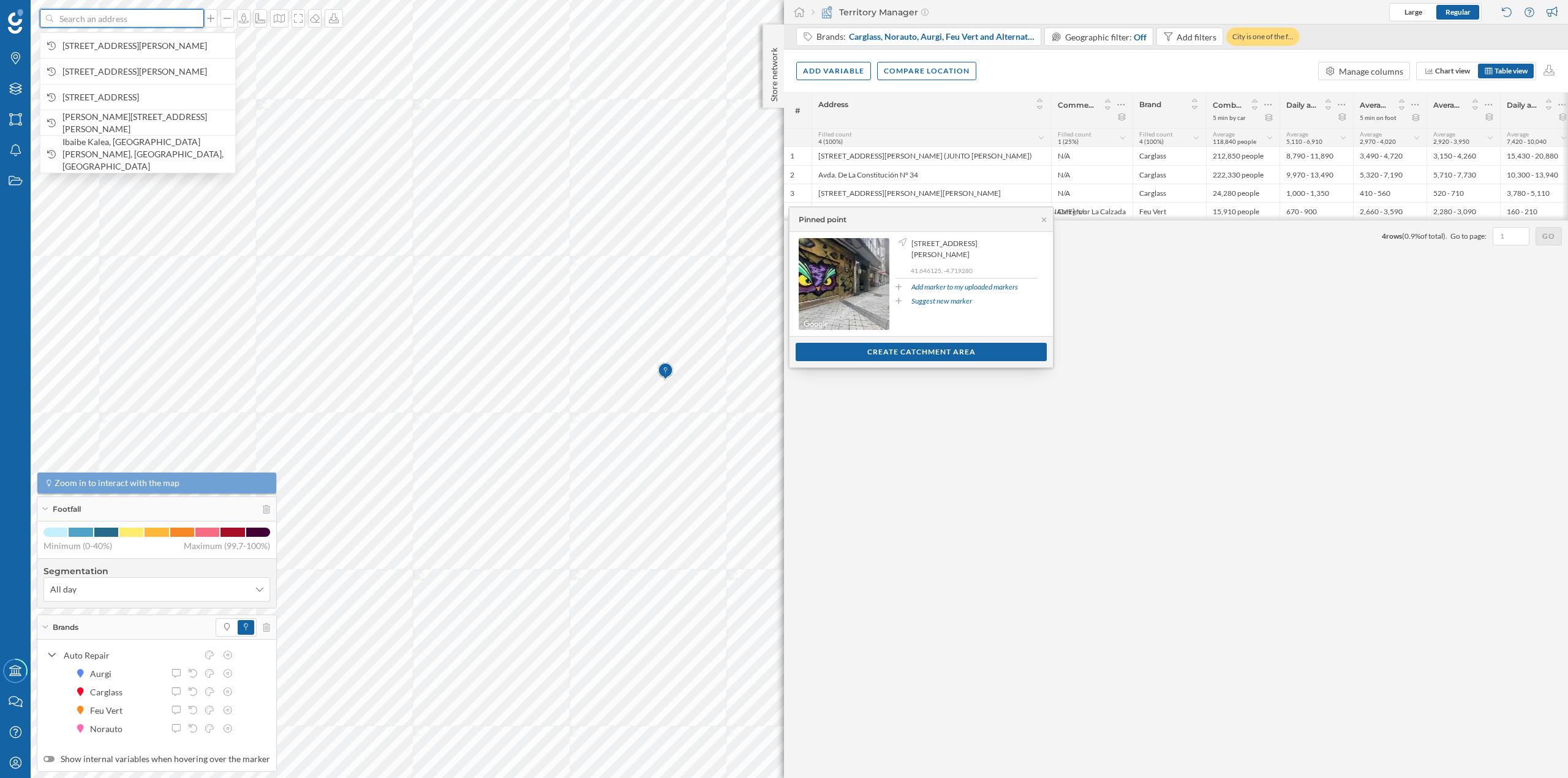
paste input "C. Titanio, 30 - Pol. Ind. San Cristóbal, CP47012 VALLADOLID Valladolid"
type input "C. Titanio, 30 - Pol. Ind. San Cristóbal, CP47012 VALLADOLID Valladolid"
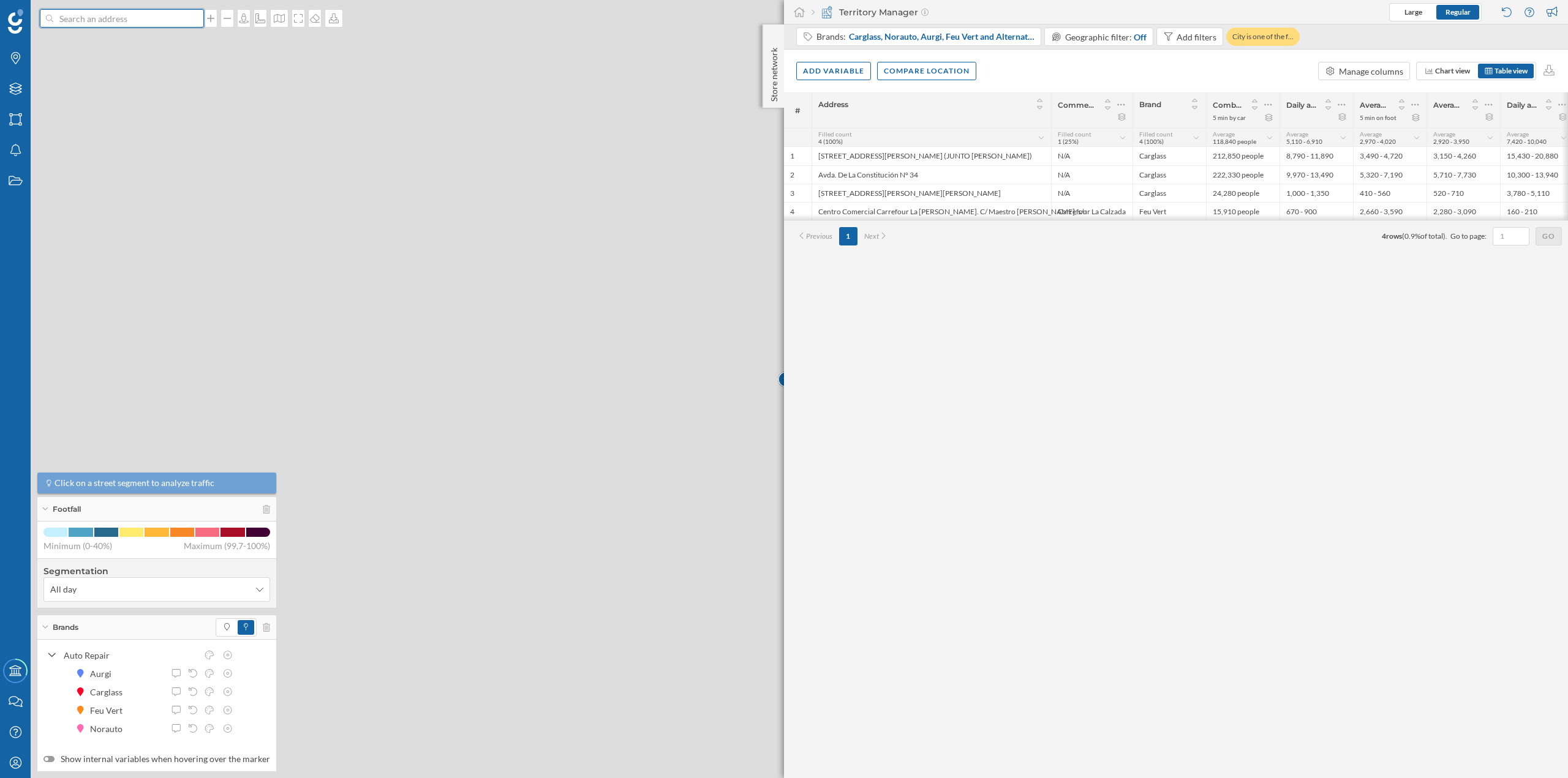
scroll to position [0, 0]
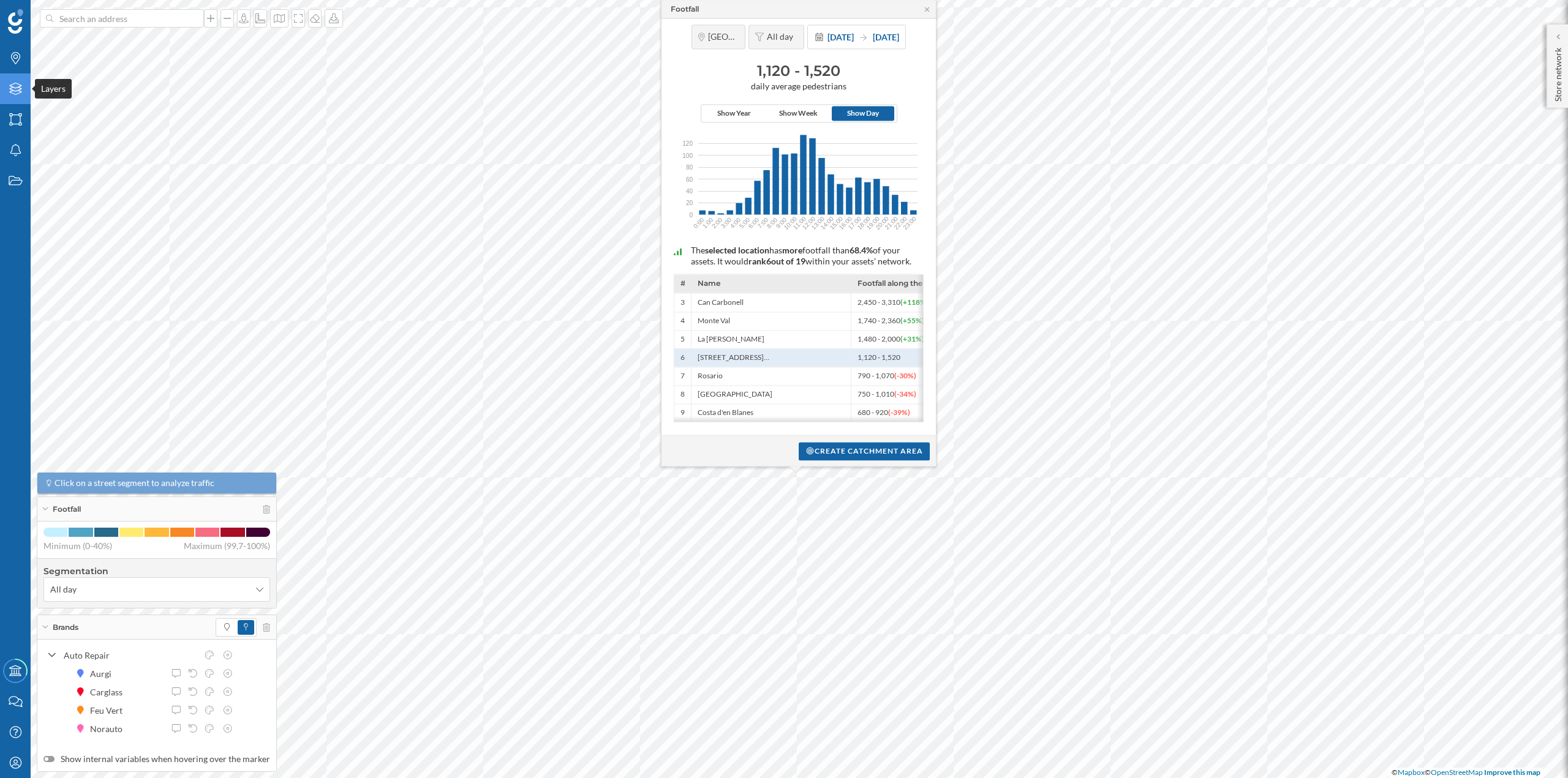
click at [16, 98] on div "Layers" at bounding box center [15, 89] width 31 height 31
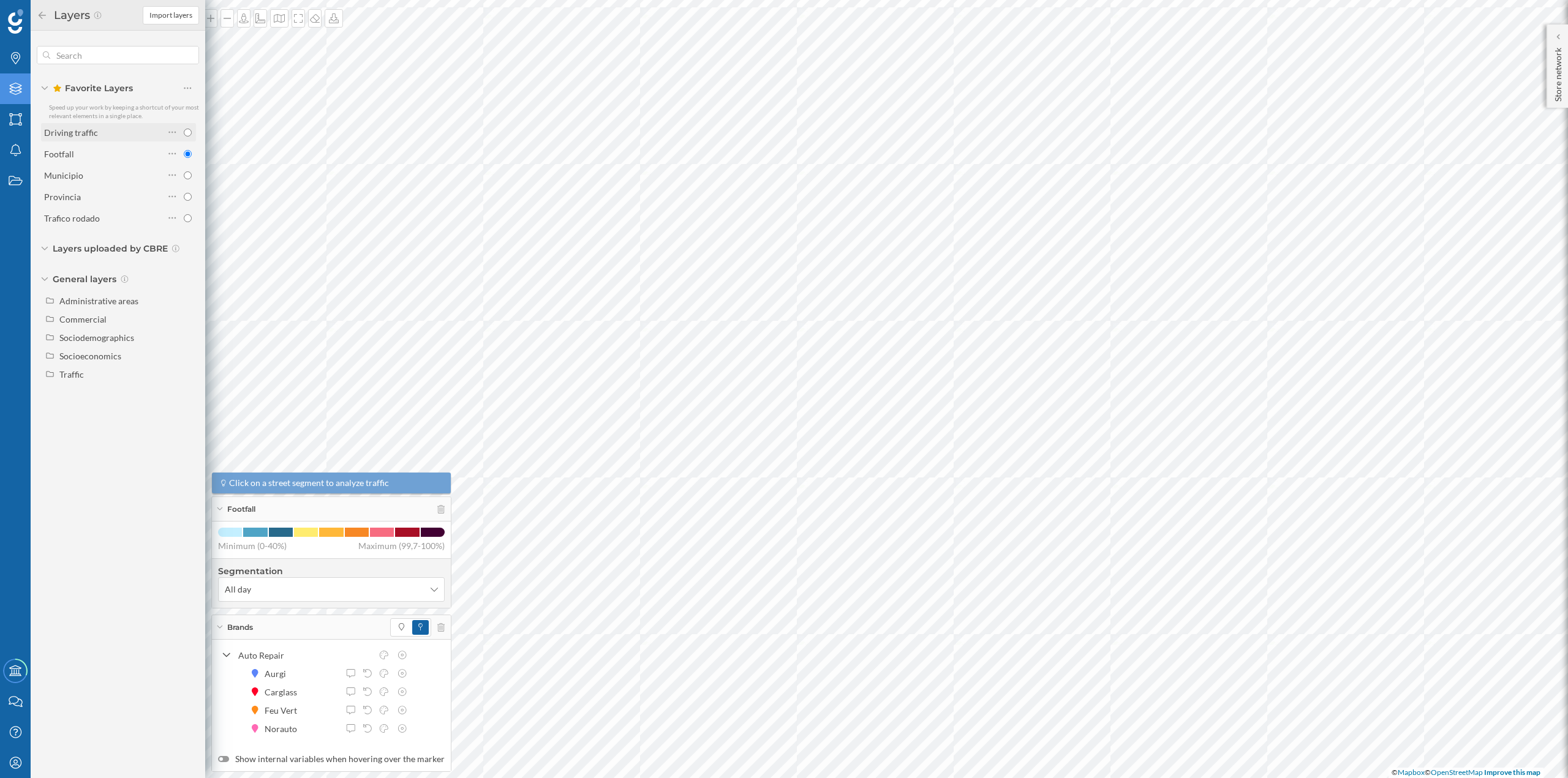
click at [92, 137] on label "Driving traffic" at bounding box center [71, 132] width 54 height 13
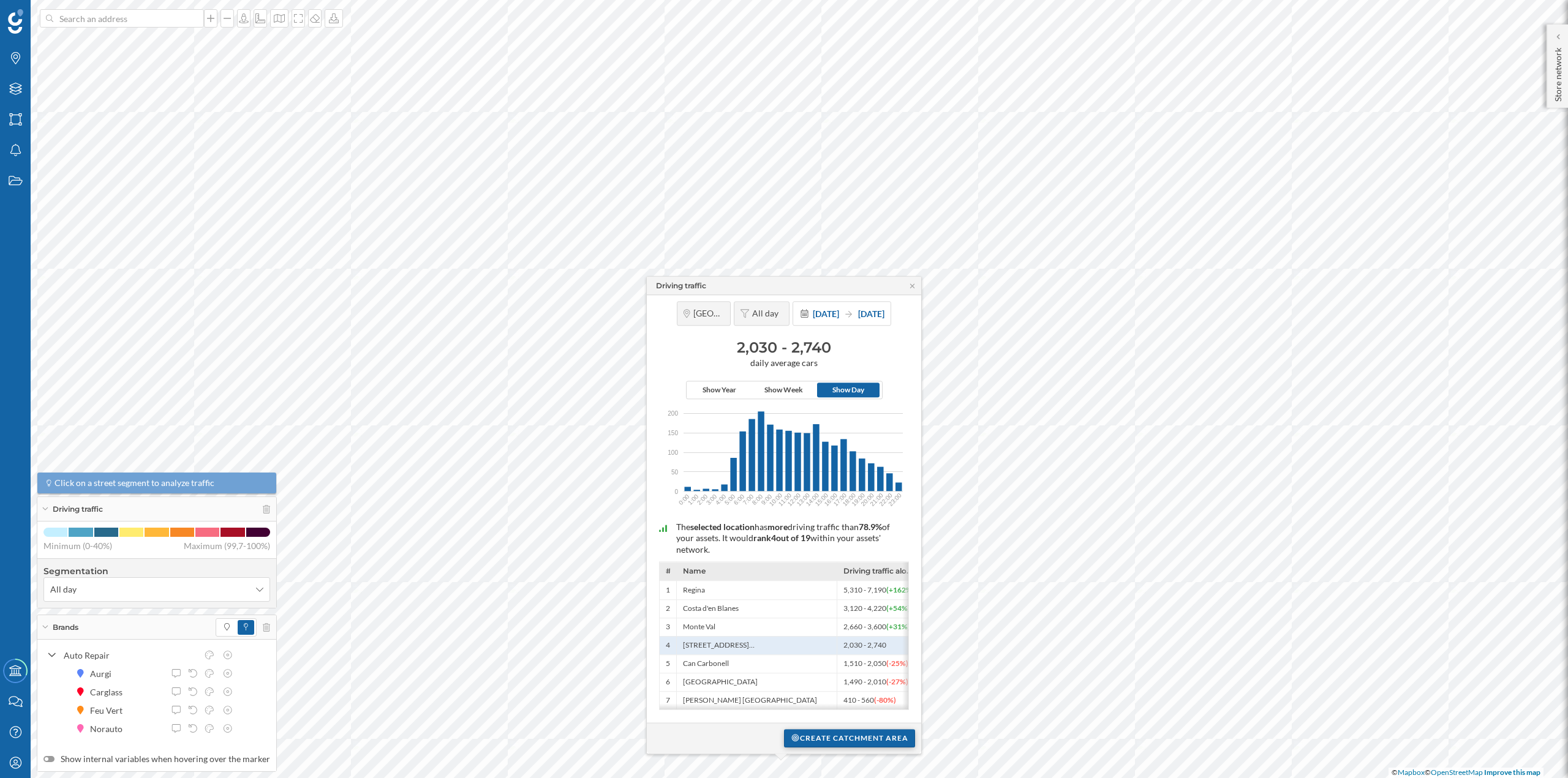
click at [846, 737] on div "Create catchment area" at bounding box center [850, 738] width 131 height 18
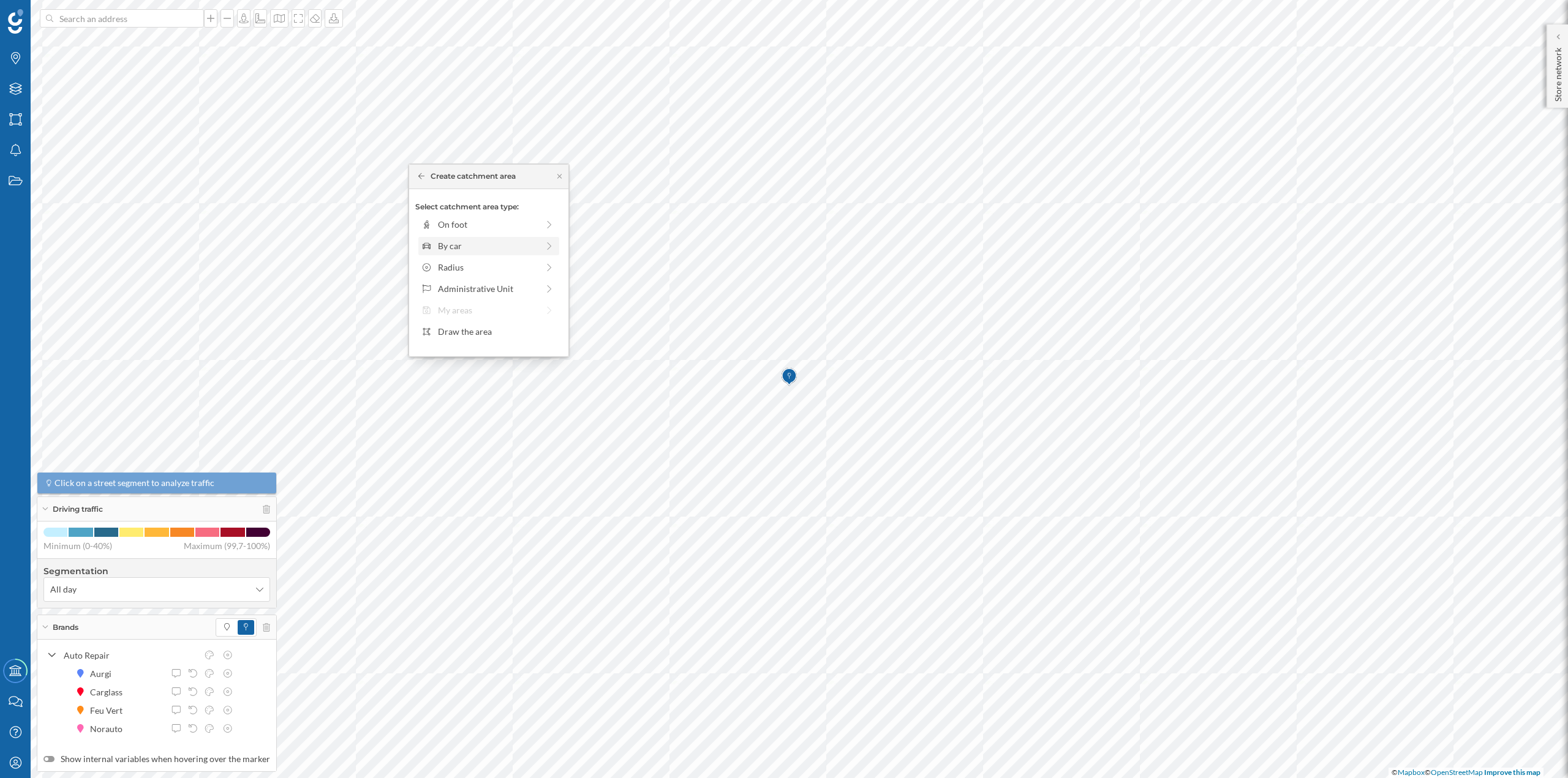
click at [470, 249] on div "By car" at bounding box center [488, 246] width 100 height 13
click at [445, 239] on div "5 min." at bounding box center [446, 238] width 1 height 4
click at [481, 330] on div "Create catchment area" at bounding box center [488, 333] width 147 height 18
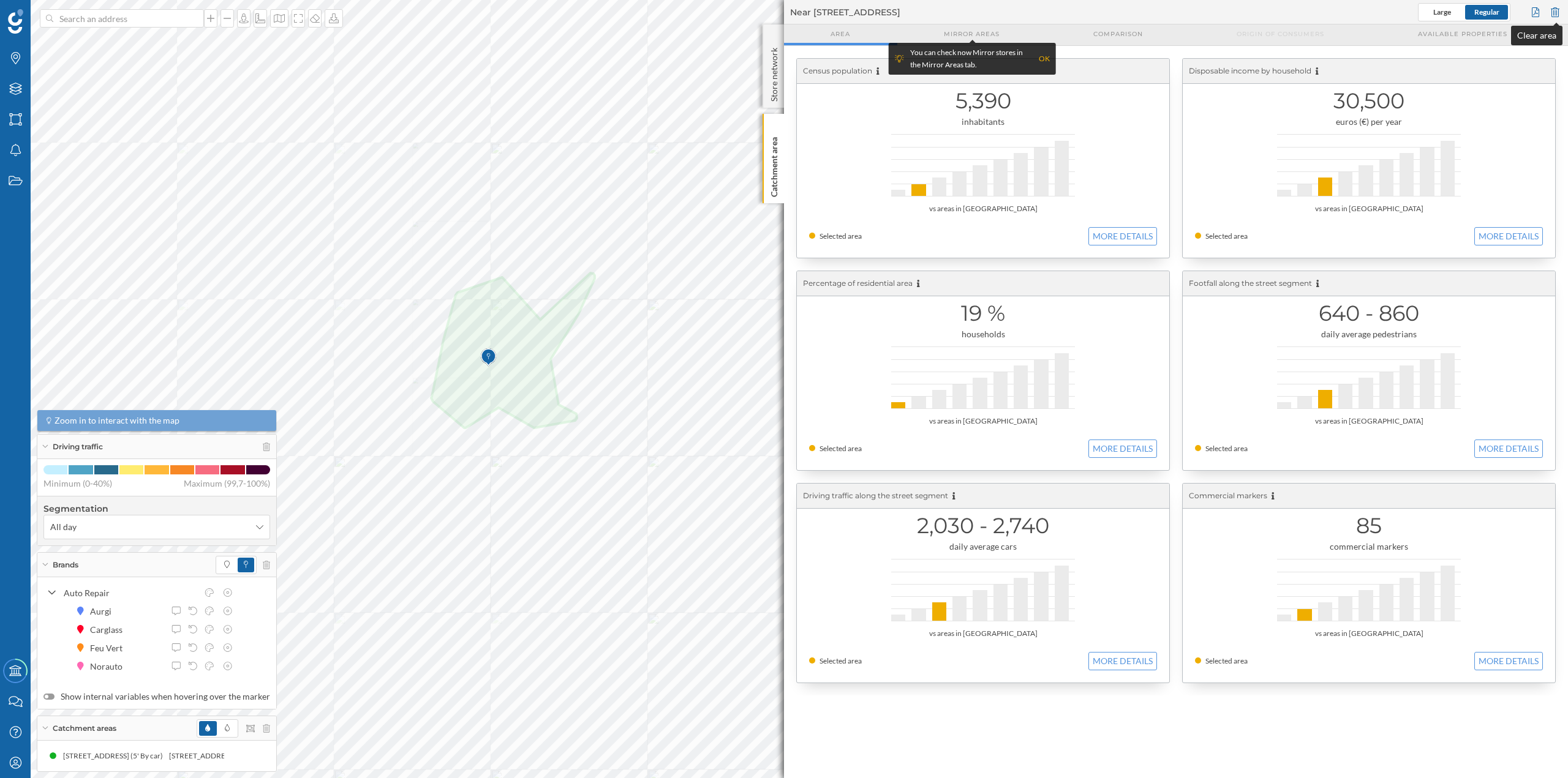
click at [1557, 11] on div at bounding box center [1555, 12] width 13 height 18
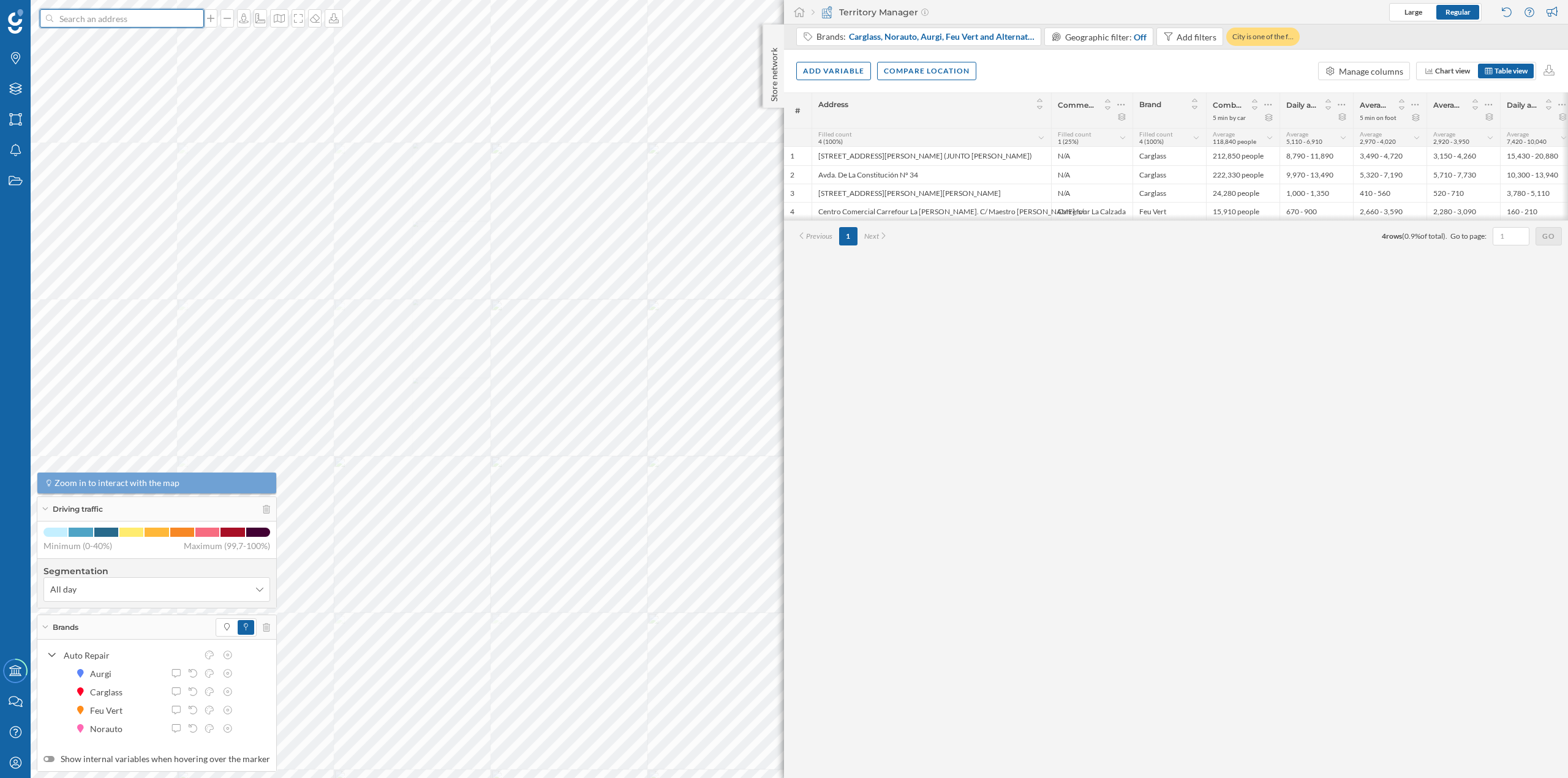
click at [159, 22] on input at bounding box center [122, 18] width 137 height 18
paste input "C. [PERSON_NAME] y [PERSON_NAME], 2, Nav.113 - P.I. Roces, 33211 [GEOGRAPHIC_DA…"
type input "C. [PERSON_NAME] y [PERSON_NAME], 2, Nav.113 - P.I. Roces, 33211 [GEOGRAPHIC_DA…"
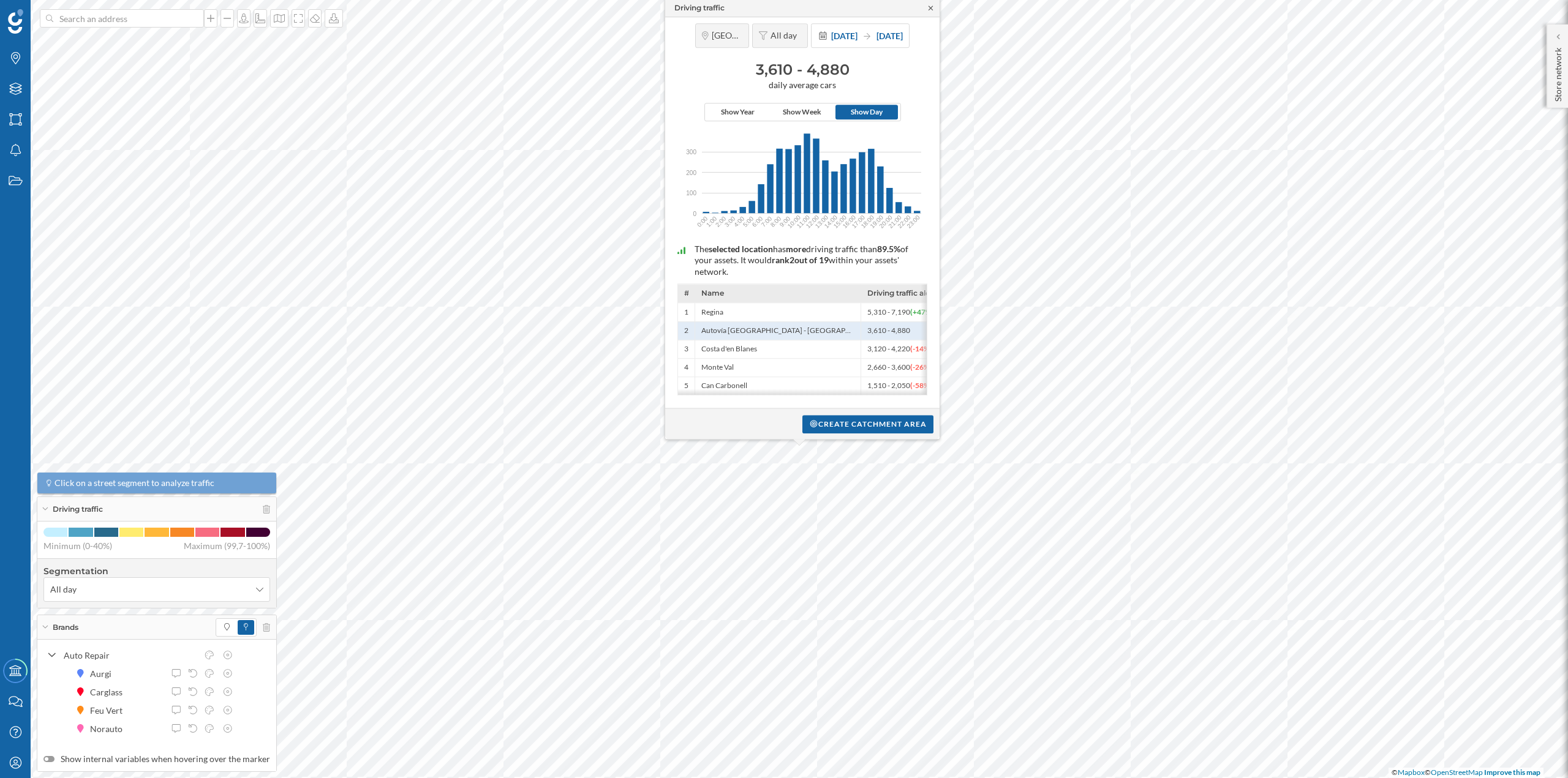
click at [928, 4] on icon at bounding box center [930, 8] width 9 height 8
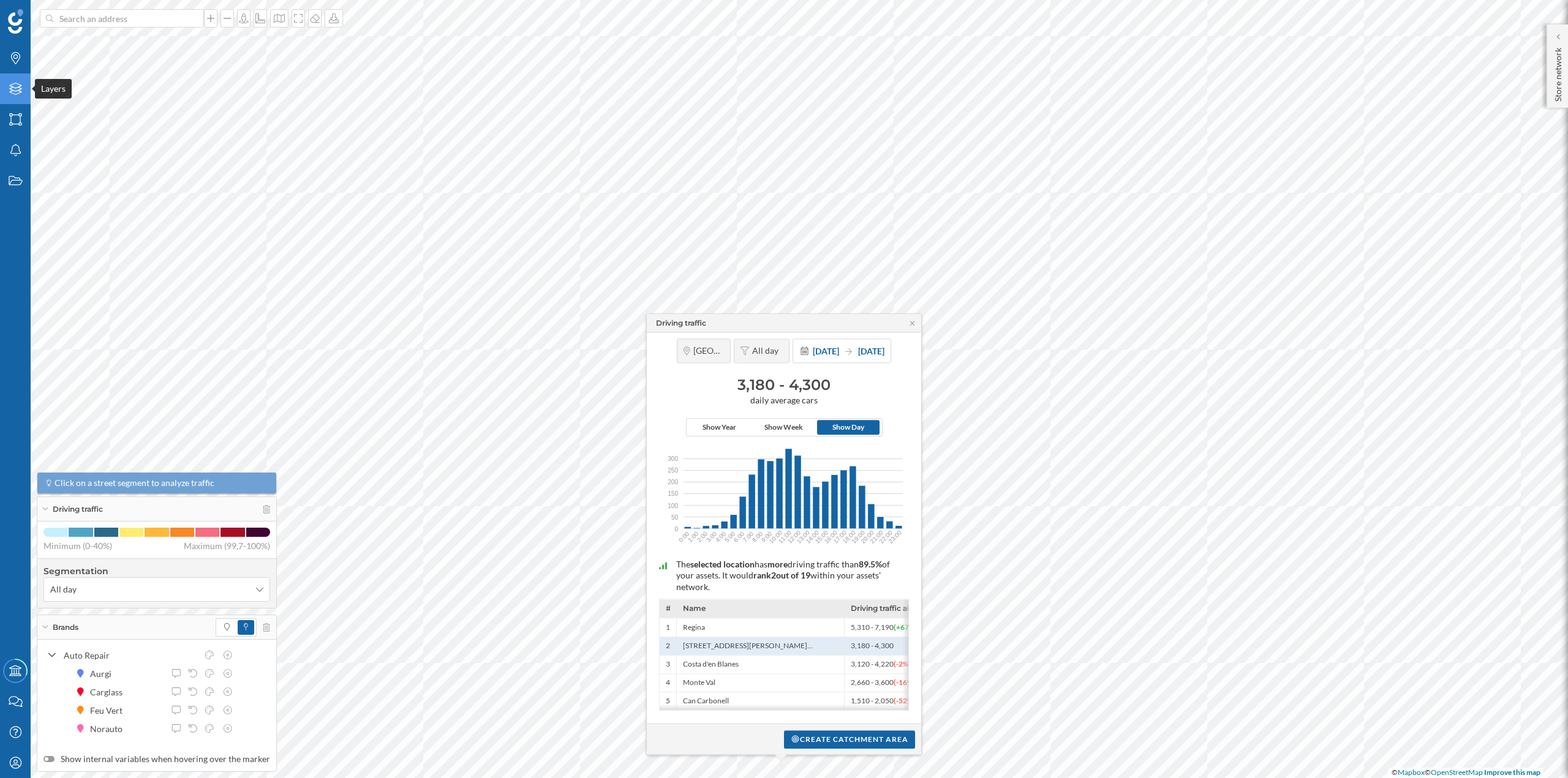
click at [24, 94] on div "Layers" at bounding box center [15, 89] width 31 height 31
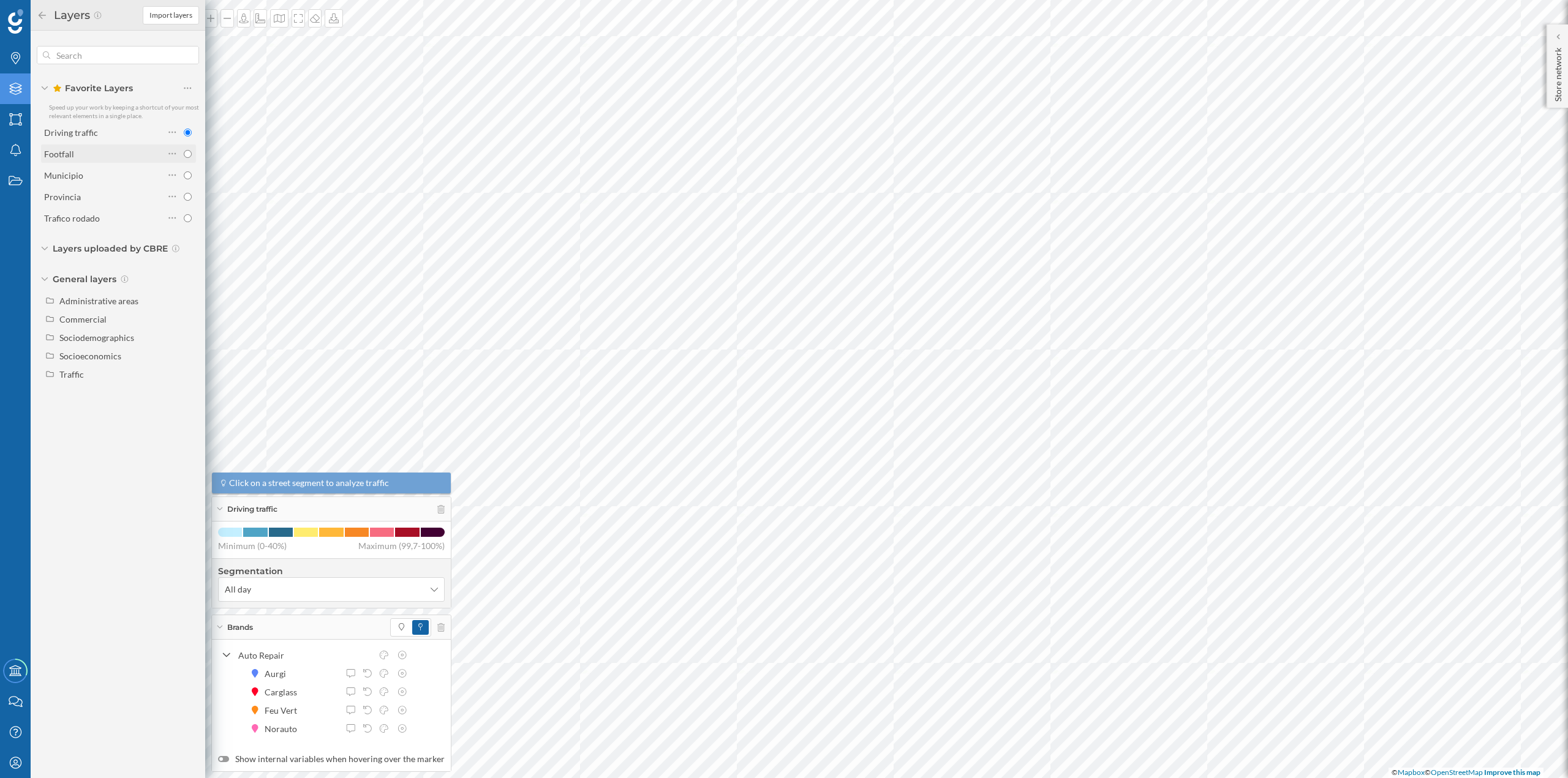
click at [123, 158] on div "Footfall" at bounding box center [104, 154] width 120 height 13
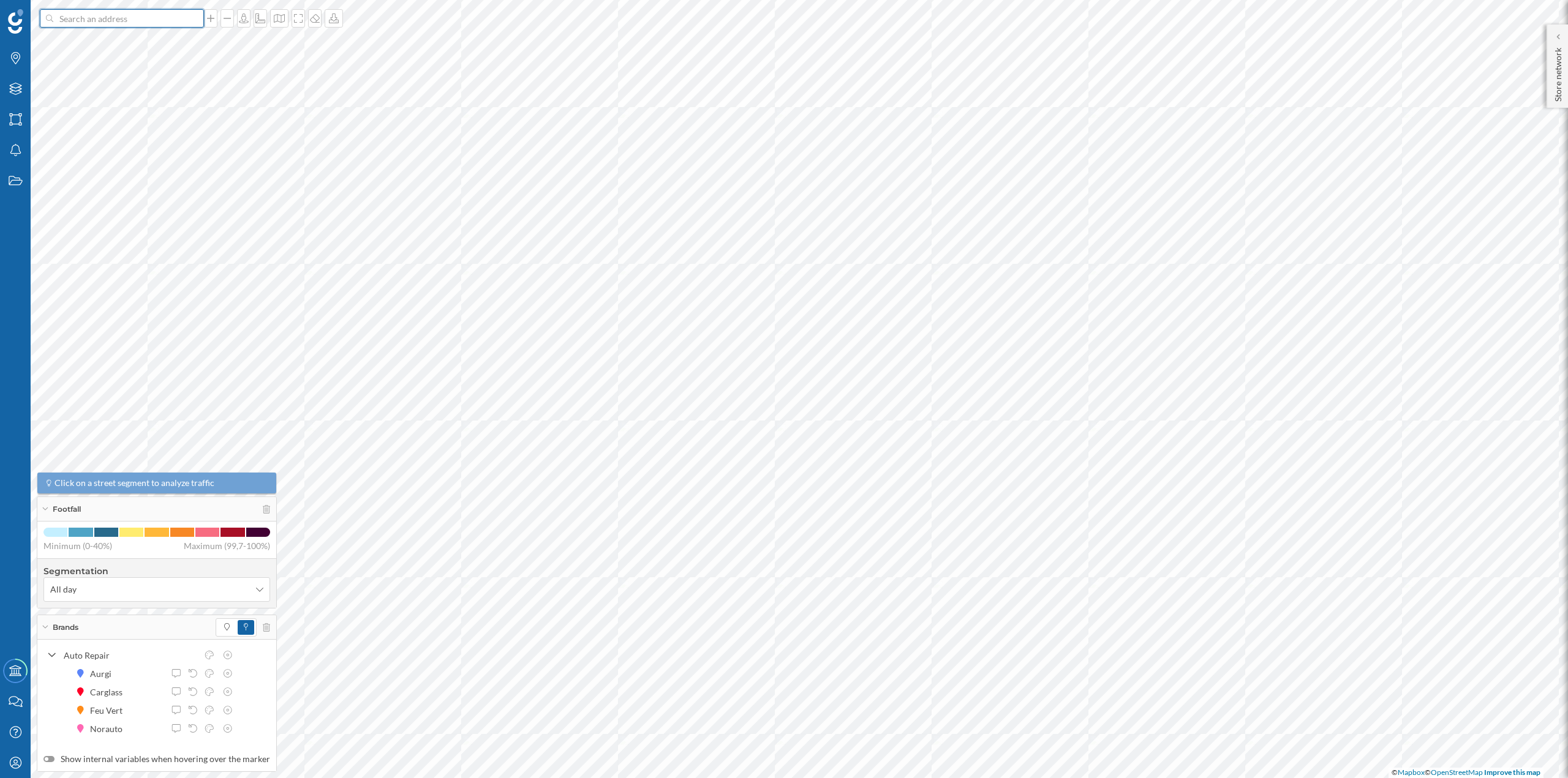
click at [129, 21] on input at bounding box center [122, 18] width 137 height 18
paste input "[STREET_ADDRESS]"
type input "[STREET_ADDRESS]"
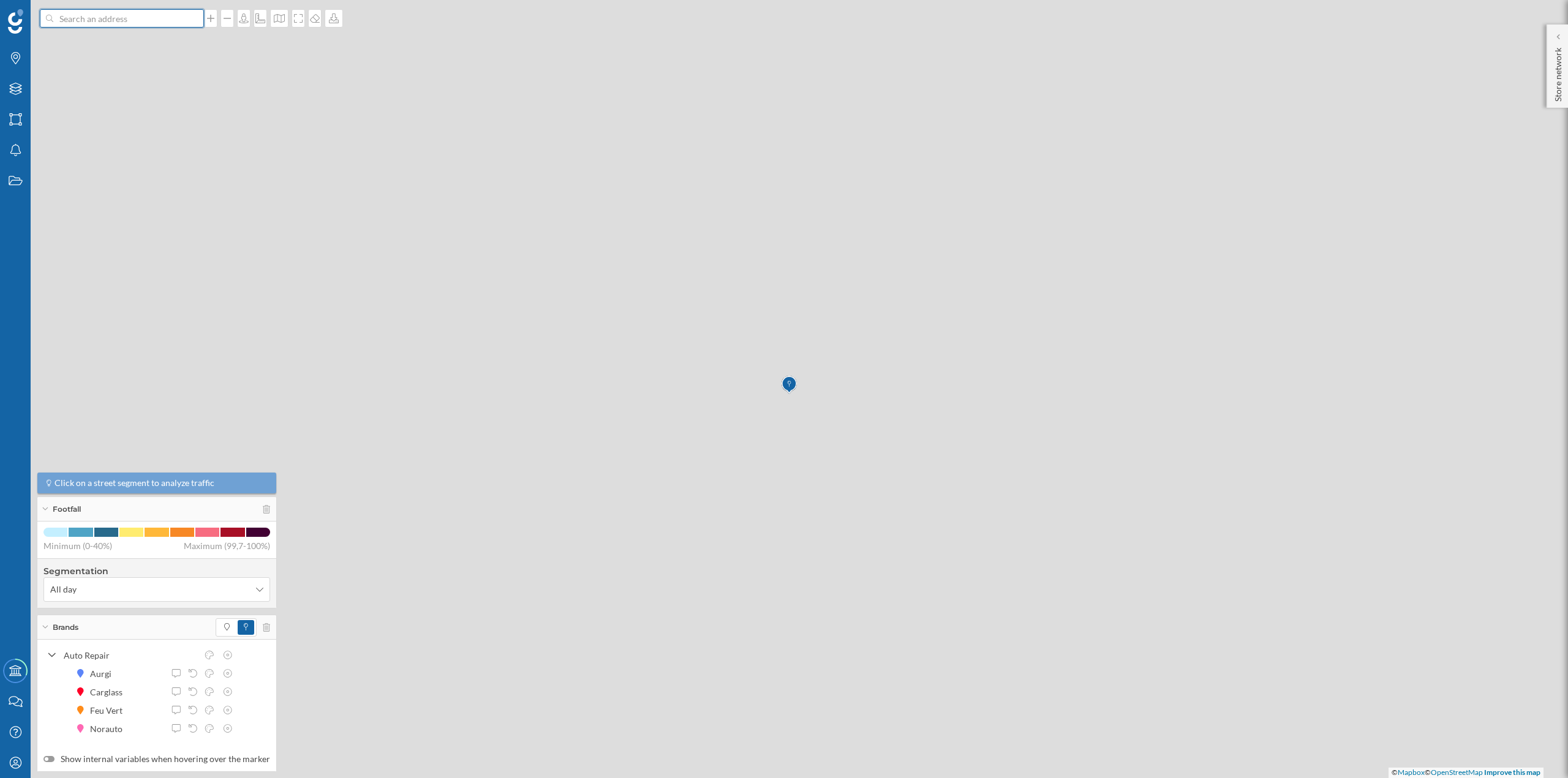
scroll to position [0, 0]
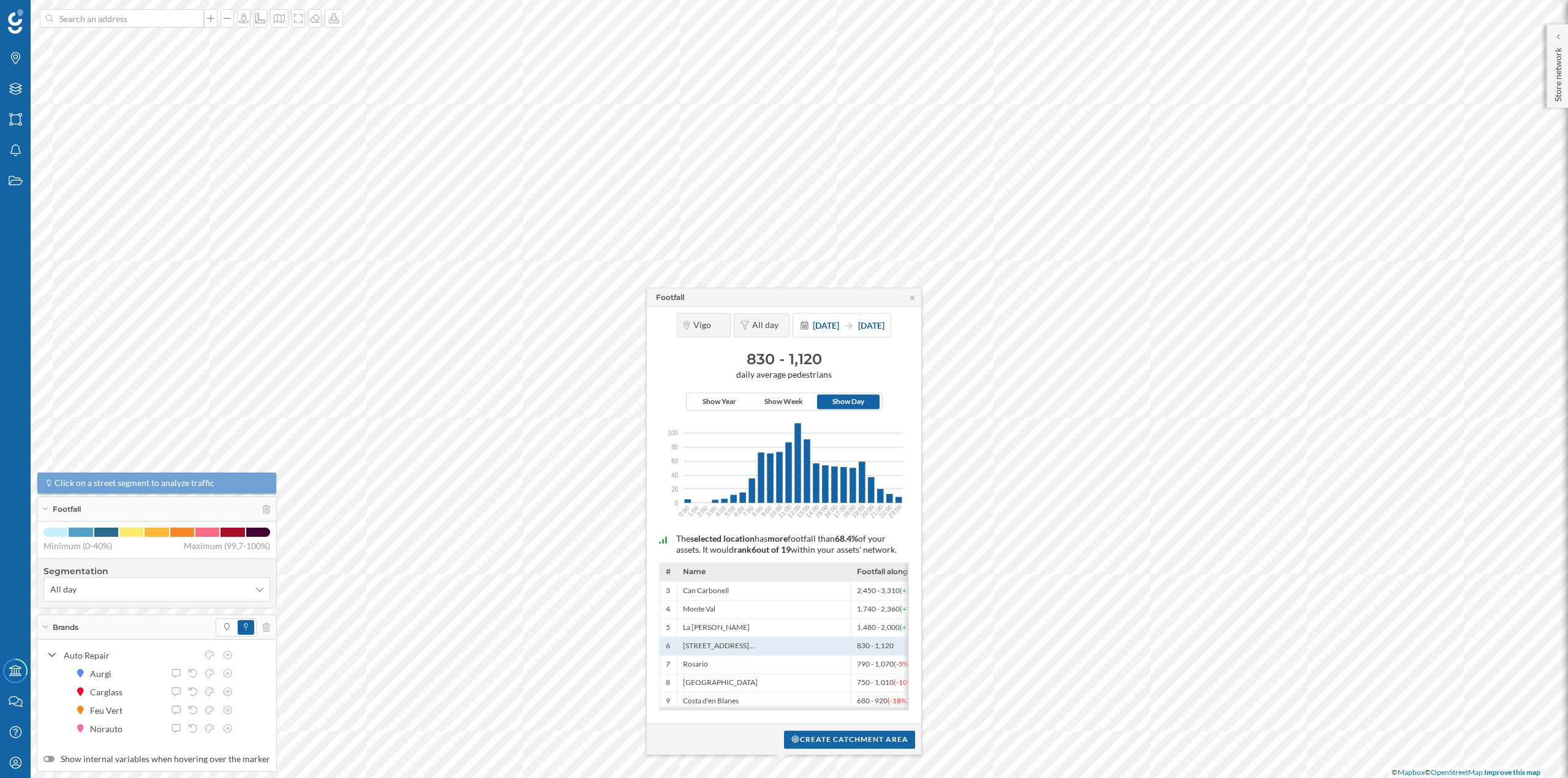
click at [913, 298] on div "Footfall" at bounding box center [783, 297] width 274 height 18
click at [910, 294] on icon at bounding box center [912, 298] width 9 height 8
click at [23, 103] on div "Layers" at bounding box center [15, 89] width 31 height 31
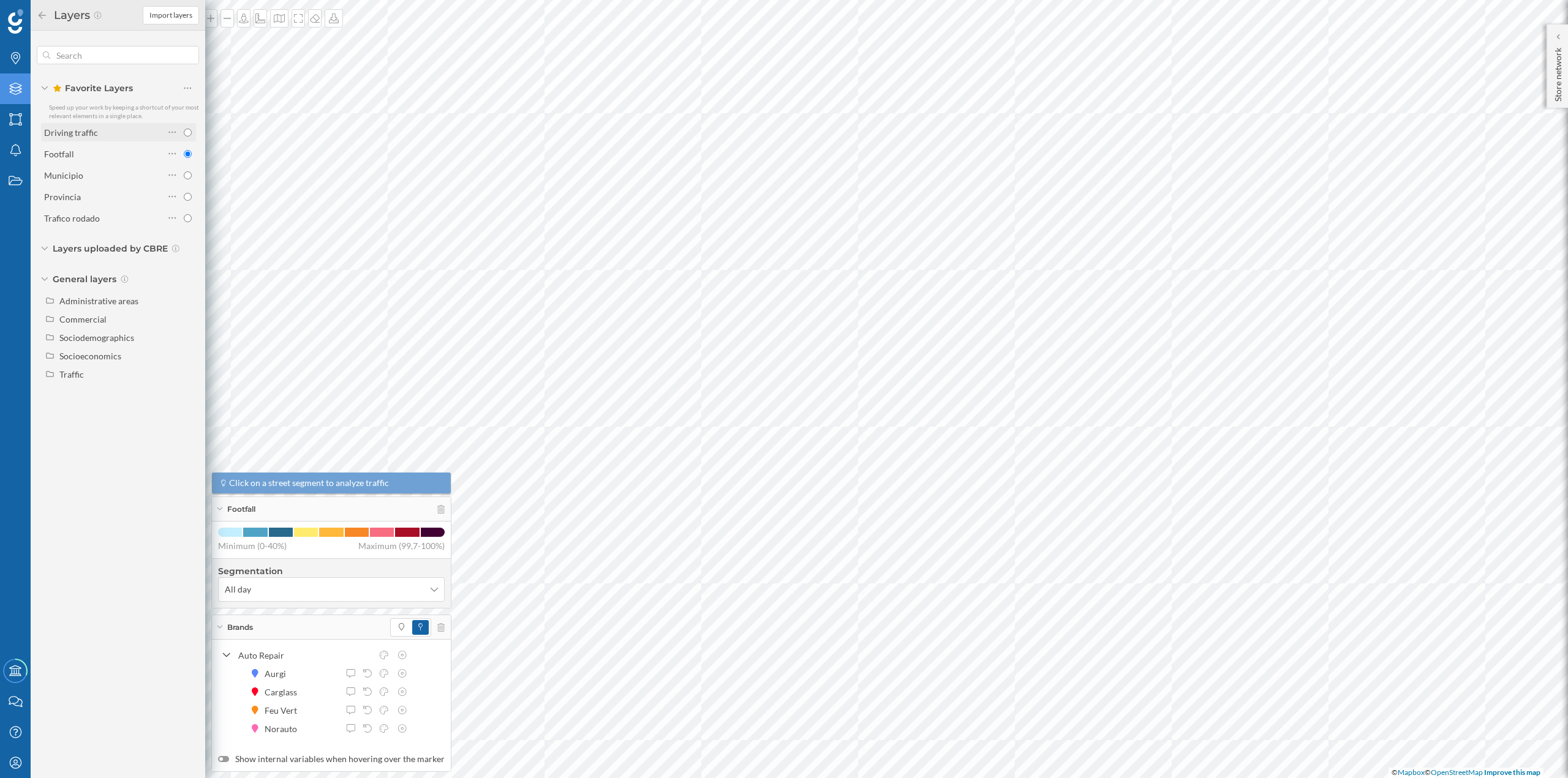
click at [86, 137] on label "Driving traffic" at bounding box center [71, 132] width 54 height 13
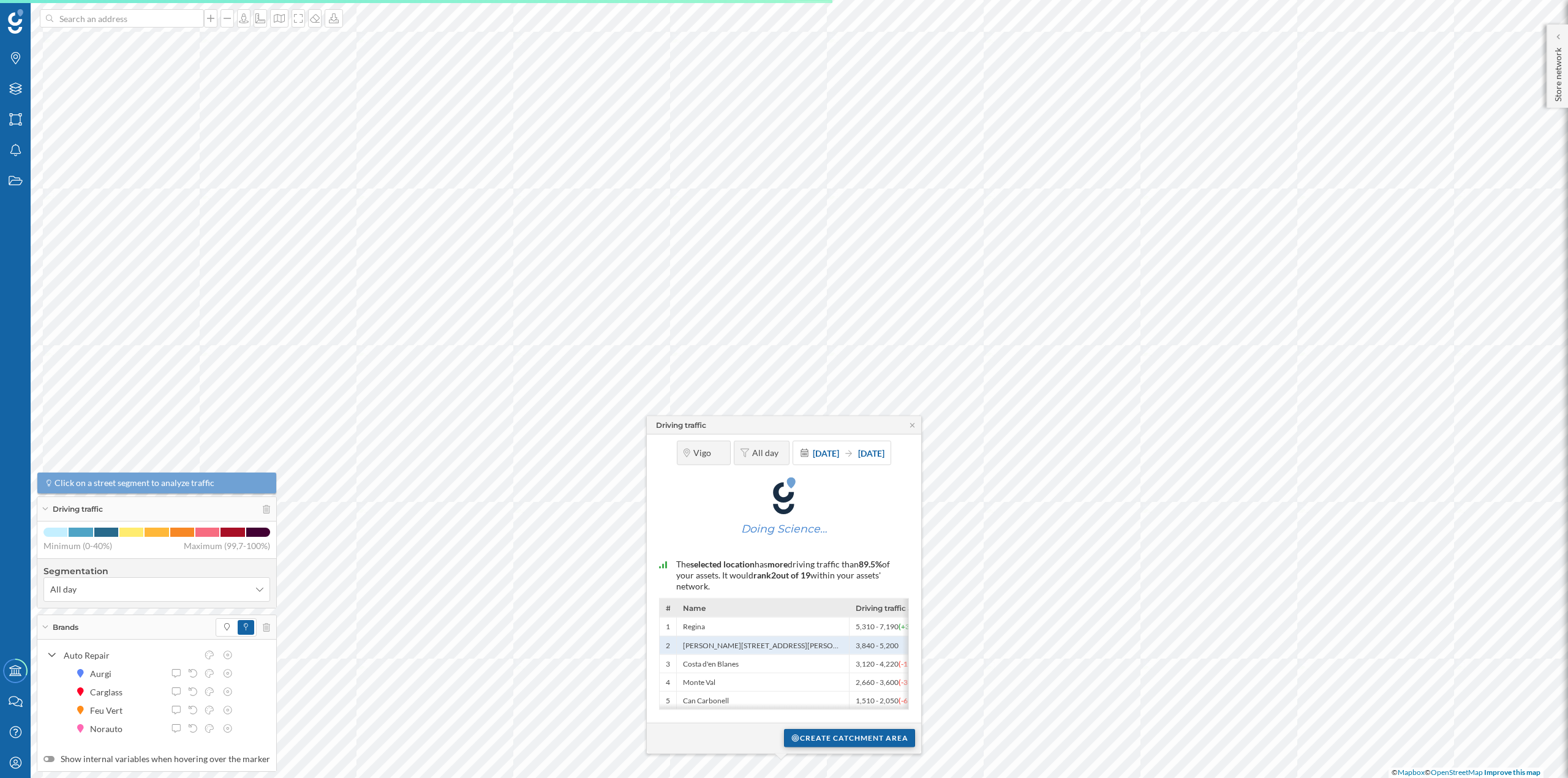
click at [817, 731] on div "Create catchment area" at bounding box center [850, 738] width 131 height 18
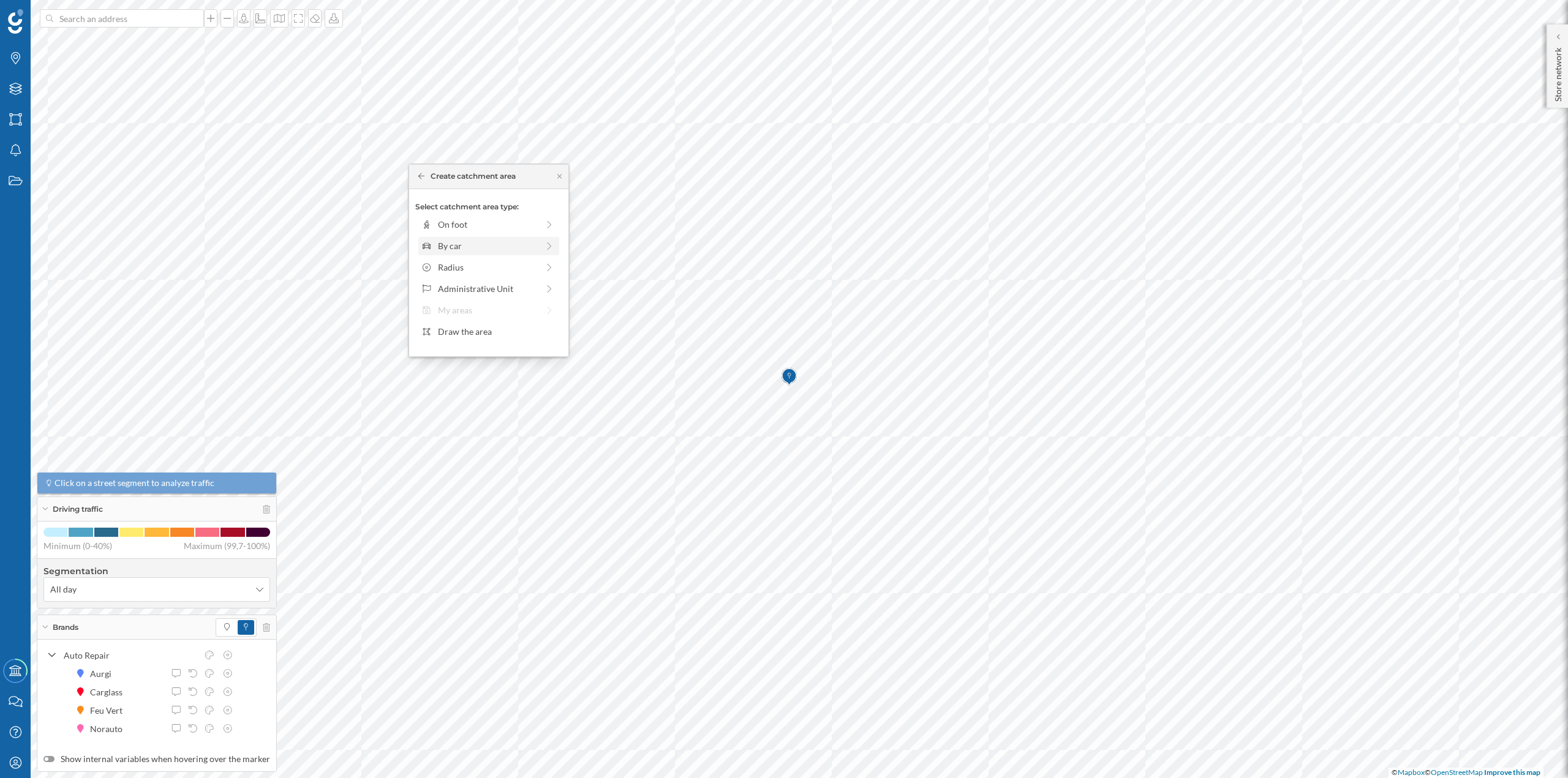
click at [471, 250] on div "By car" at bounding box center [488, 246] width 100 height 13
click at [443, 241] on div "0 min. 3 min. 5 min. 7 min. 10 min. 12 min. 15 min. 20 min. 30 min. 45 min. 50 …" at bounding box center [489, 241] width 136 height 3
click at [465, 330] on div "Create catchment area" at bounding box center [488, 333] width 147 height 18
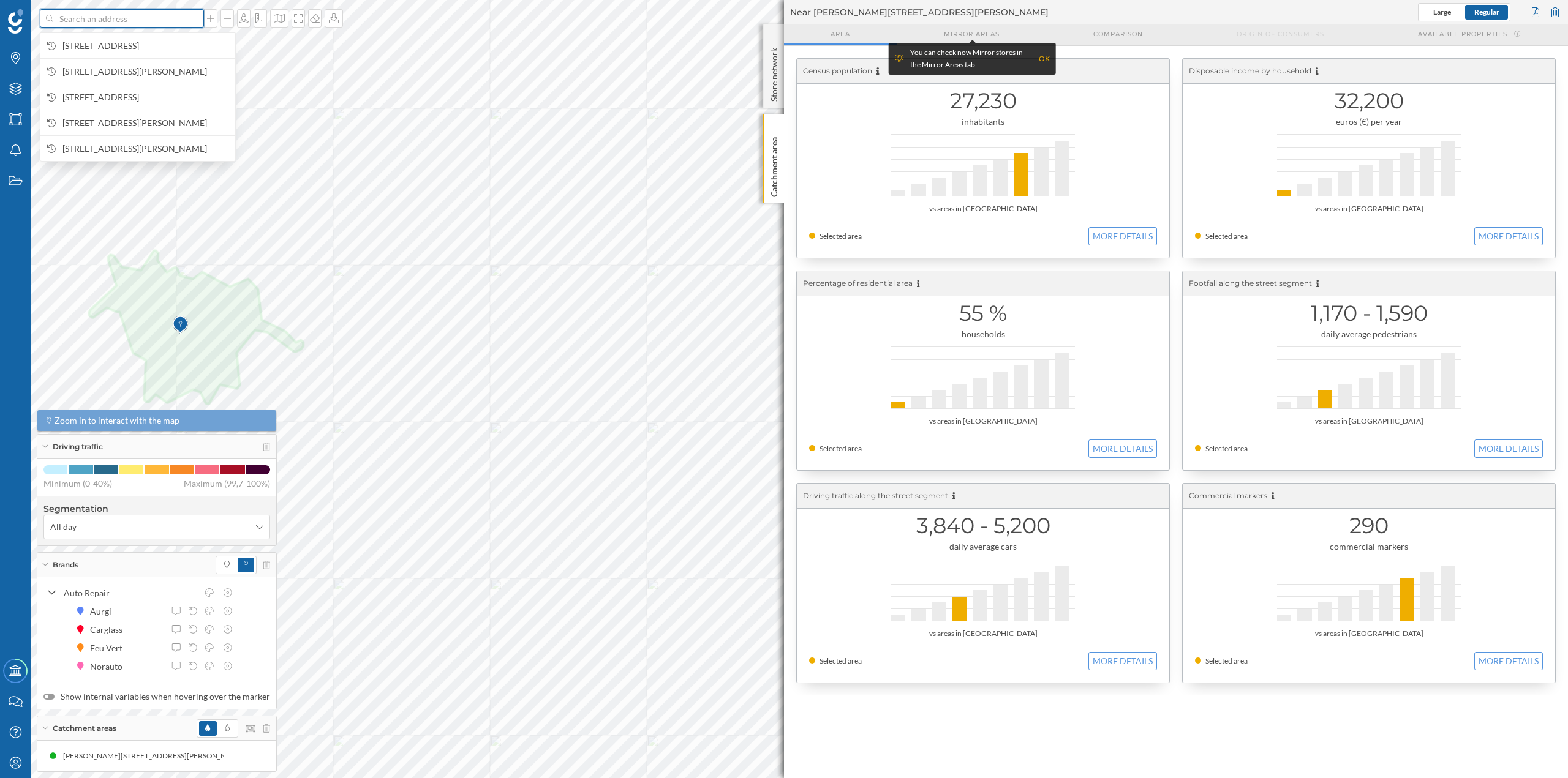
click at [107, 16] on input at bounding box center [122, 18] width 137 height 18
paste input "Avda. Castelao, 19, 36209 Vigo"
type input "Avda. Castelao, 19, 36209 Vigo"
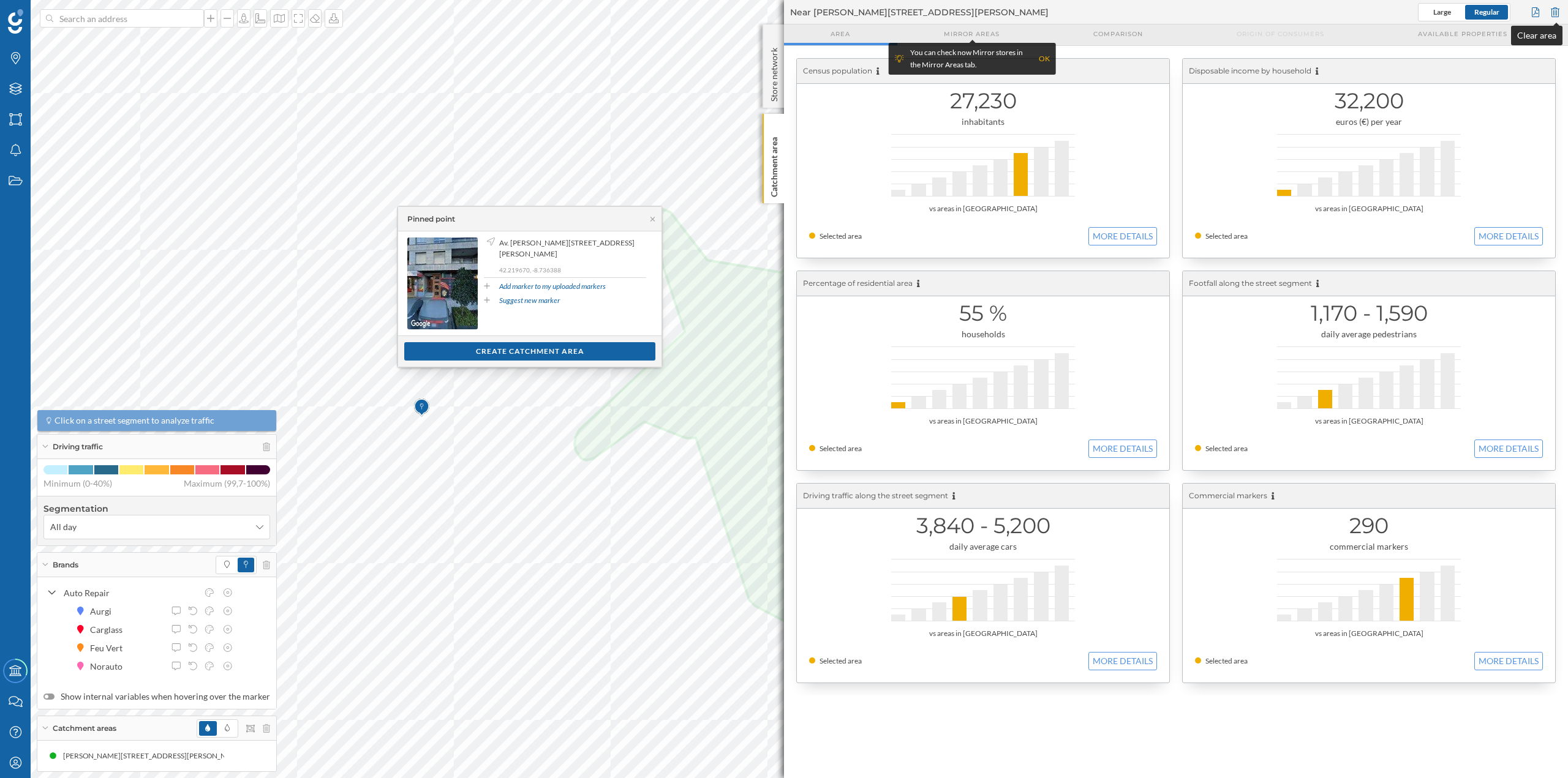
click at [1553, 16] on div at bounding box center [1555, 12] width 13 height 18
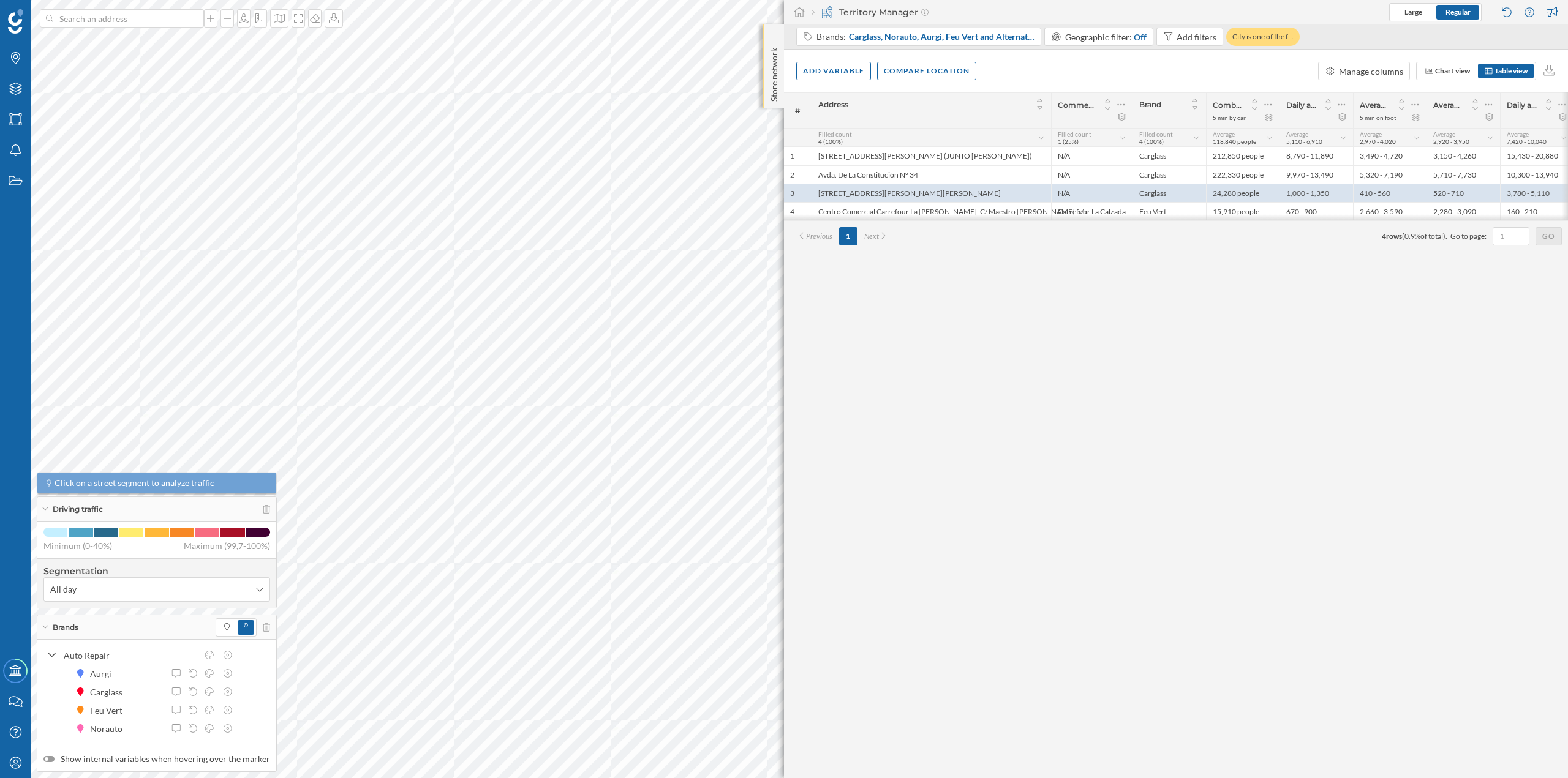
click at [773, 47] on p "Store network" at bounding box center [774, 72] width 12 height 59
click at [773, 48] on p "Store network" at bounding box center [774, 73] width 12 height 60
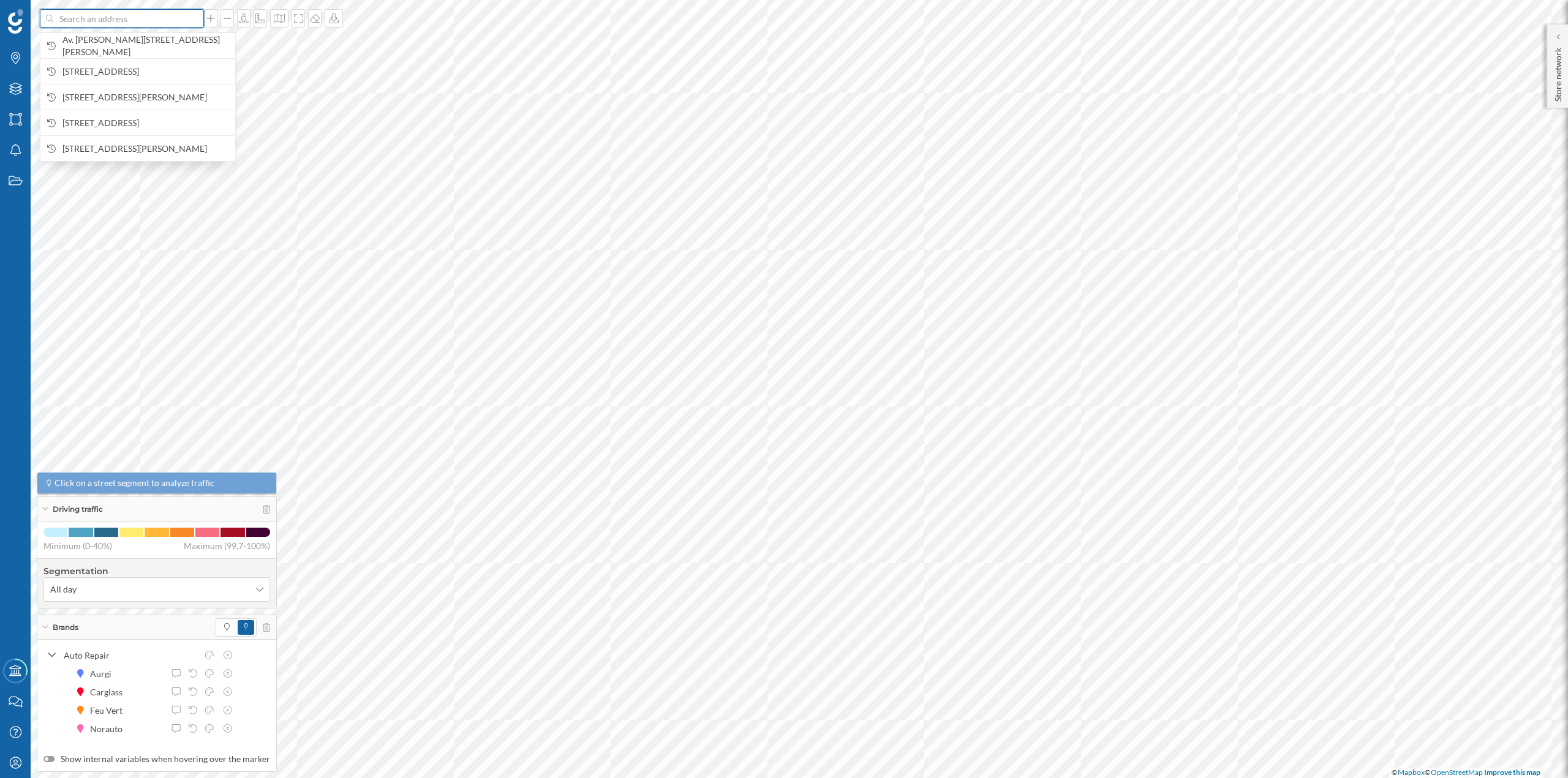
click at [148, 26] on input at bounding box center [122, 18] width 137 height 18
paste input "Avda. Ferrocarril, 106 - Edificio Expo Coruña, 15008 A Coruña"
type input "Avda. Ferrocarril, 106 - Edificio Expo Coruña, 15008 A Coruña"
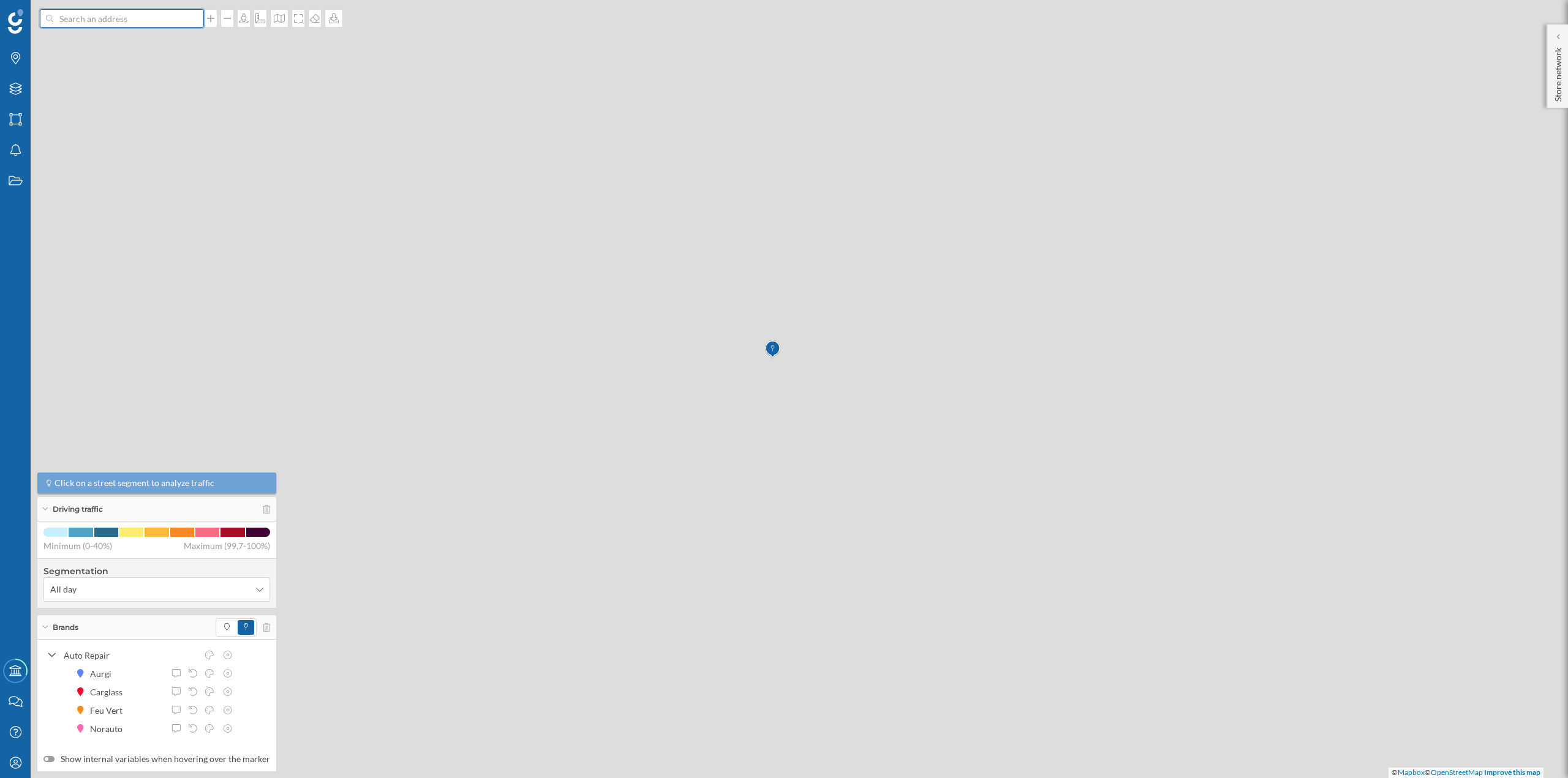
scroll to position [0, 0]
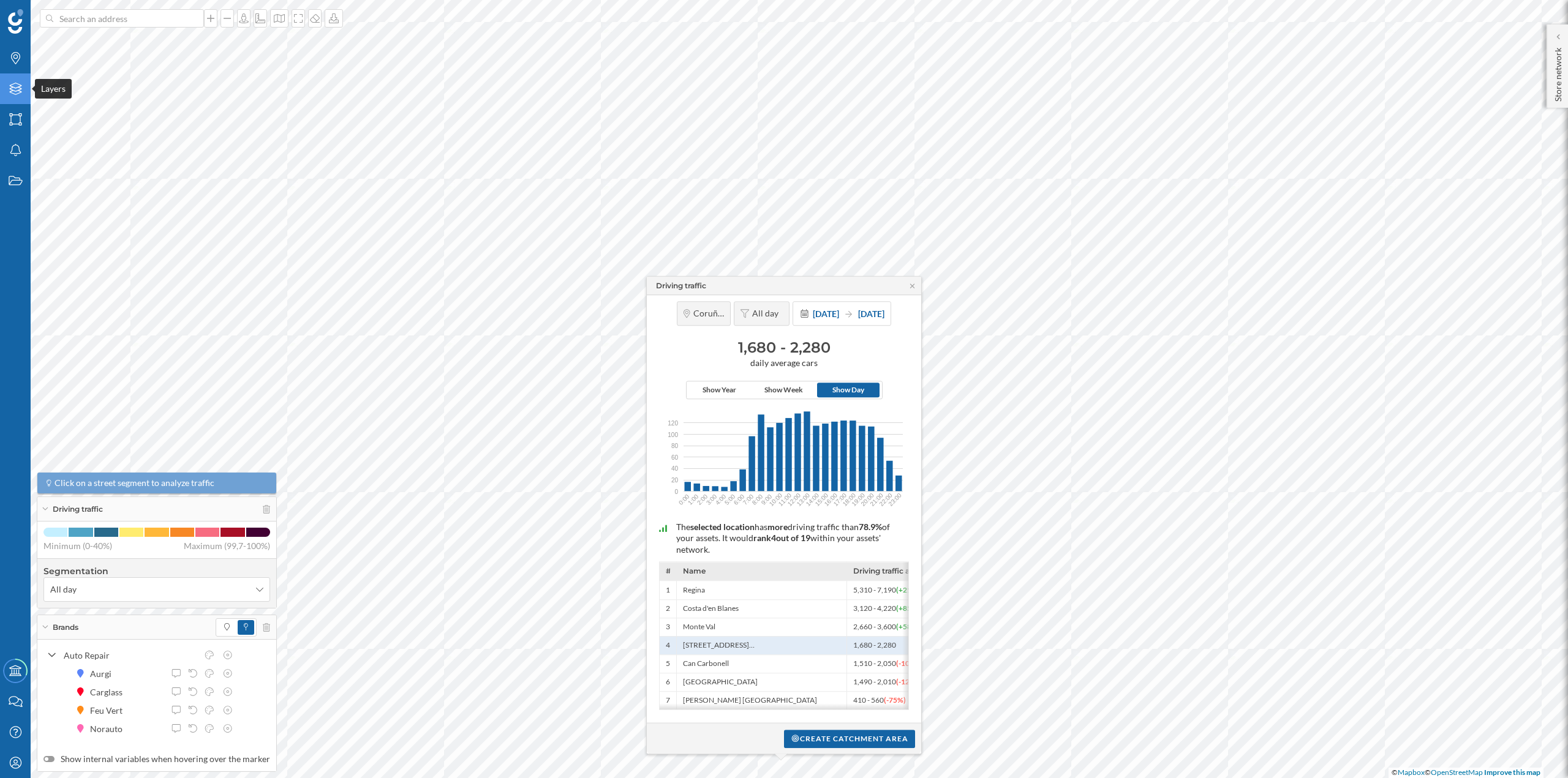
click at [18, 97] on div "Layers" at bounding box center [15, 89] width 31 height 31
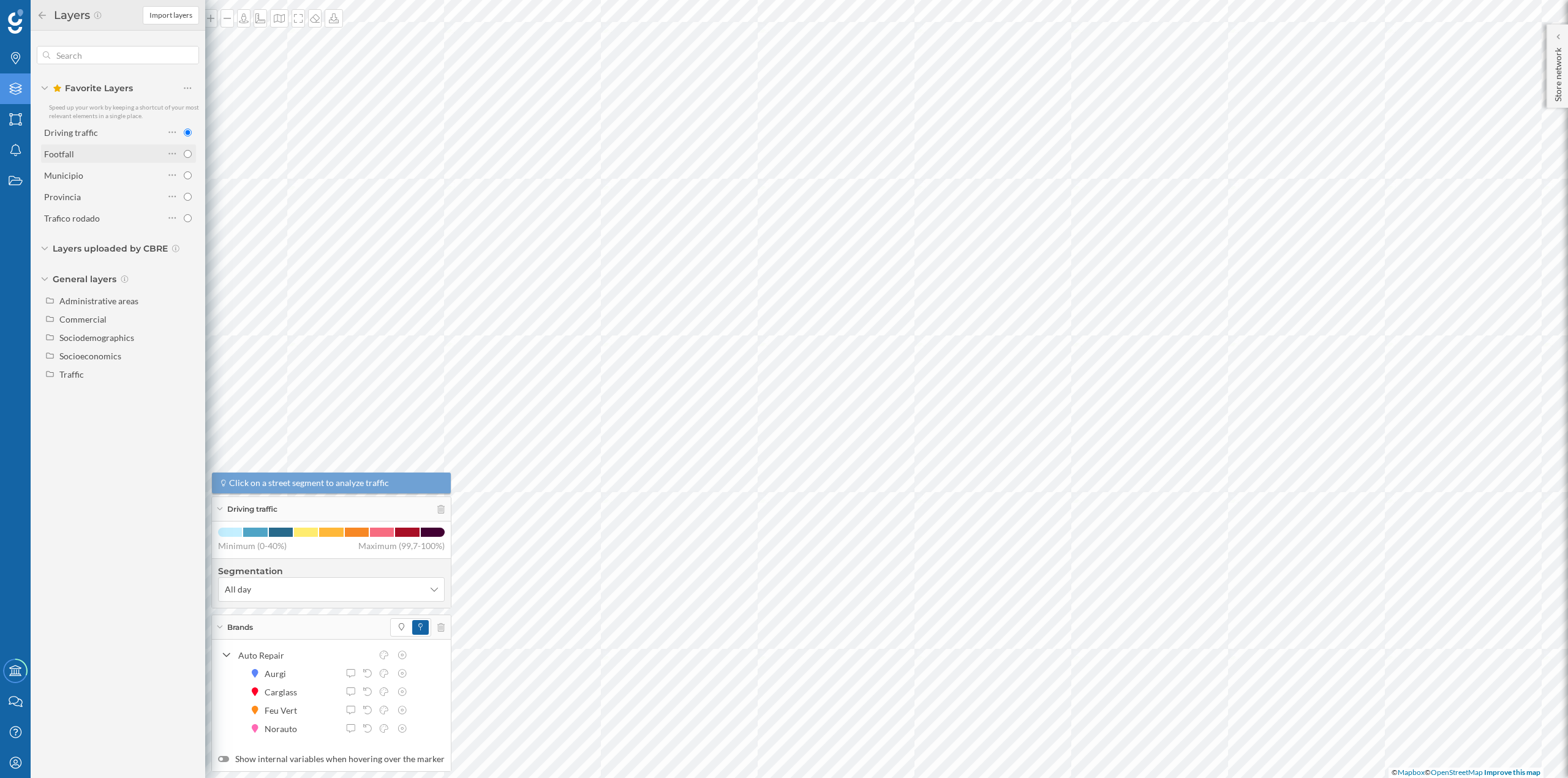
click at [75, 157] on div "Footfall" at bounding box center [104, 154] width 120 height 13
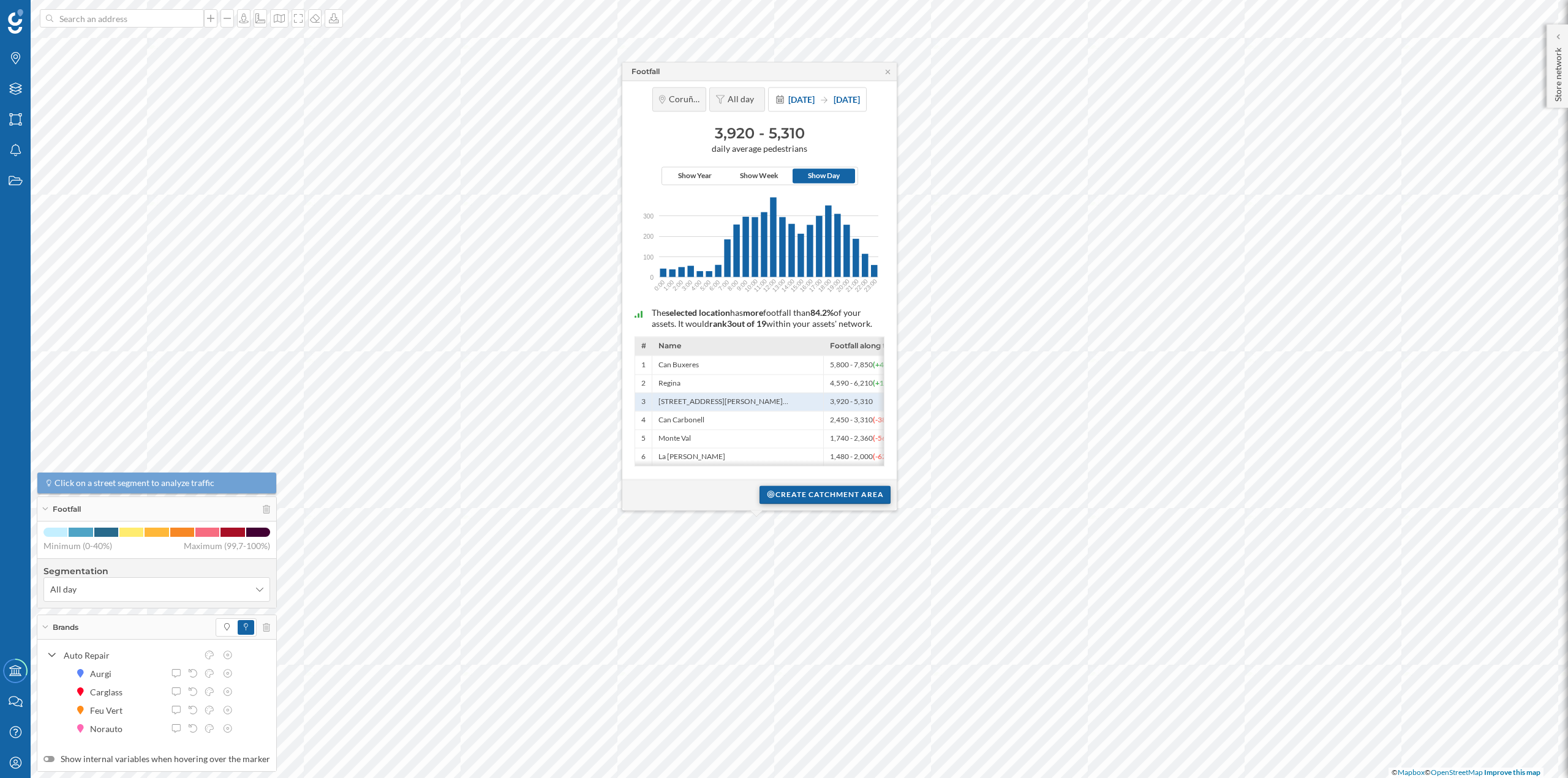
click at [783, 495] on div "Create catchment area" at bounding box center [825, 494] width 131 height 18
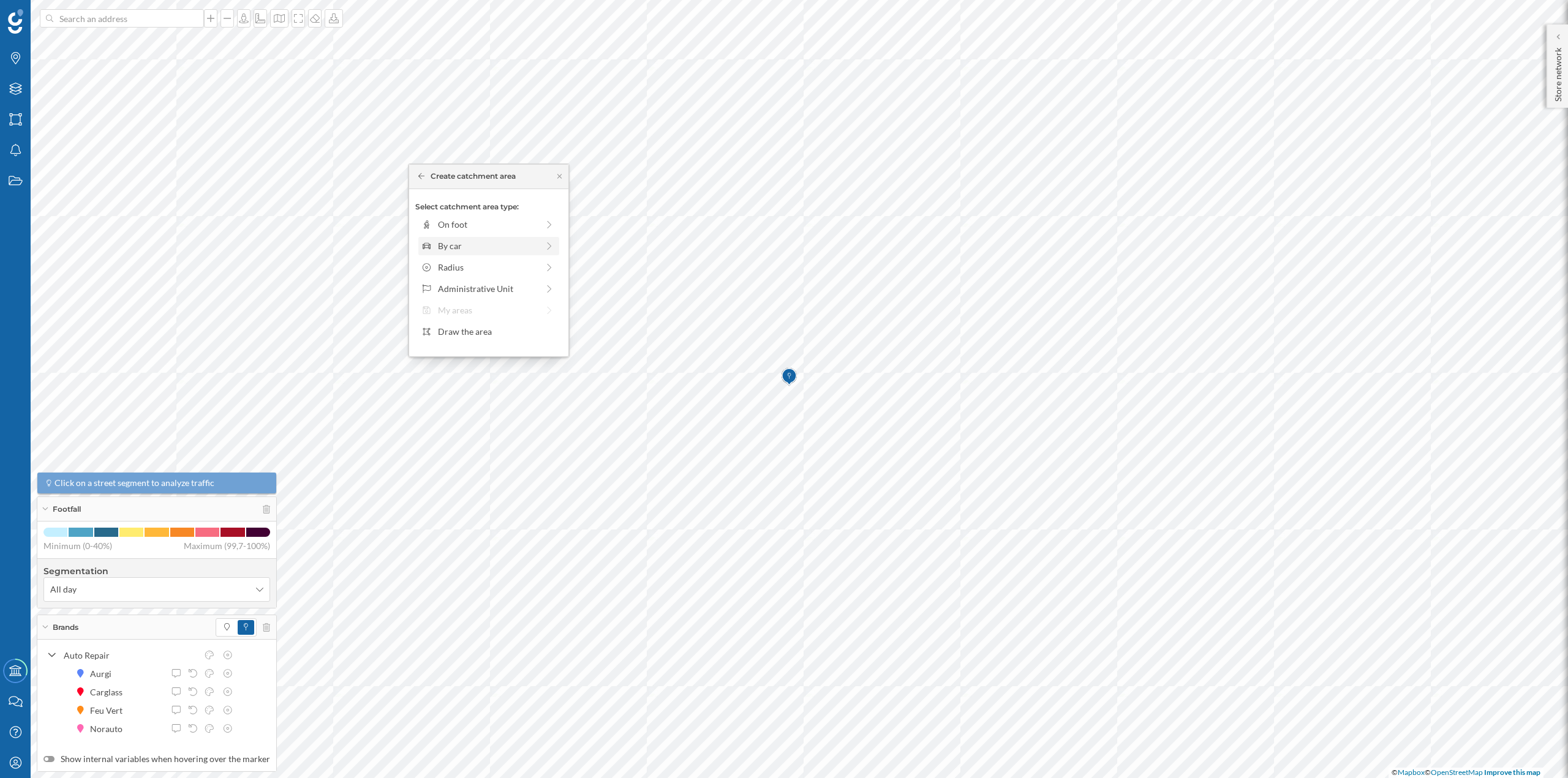
click at [450, 248] on div "By car" at bounding box center [488, 246] width 100 height 13
click at [445, 241] on div "0 min. 3 min. 5 min. 7 min. 10 min. 12 min. 15 min. 20 min. 30 min. 45 min. 50 …" at bounding box center [489, 241] width 136 height 3
click at [477, 328] on div "Create catchment area" at bounding box center [488, 333] width 147 height 18
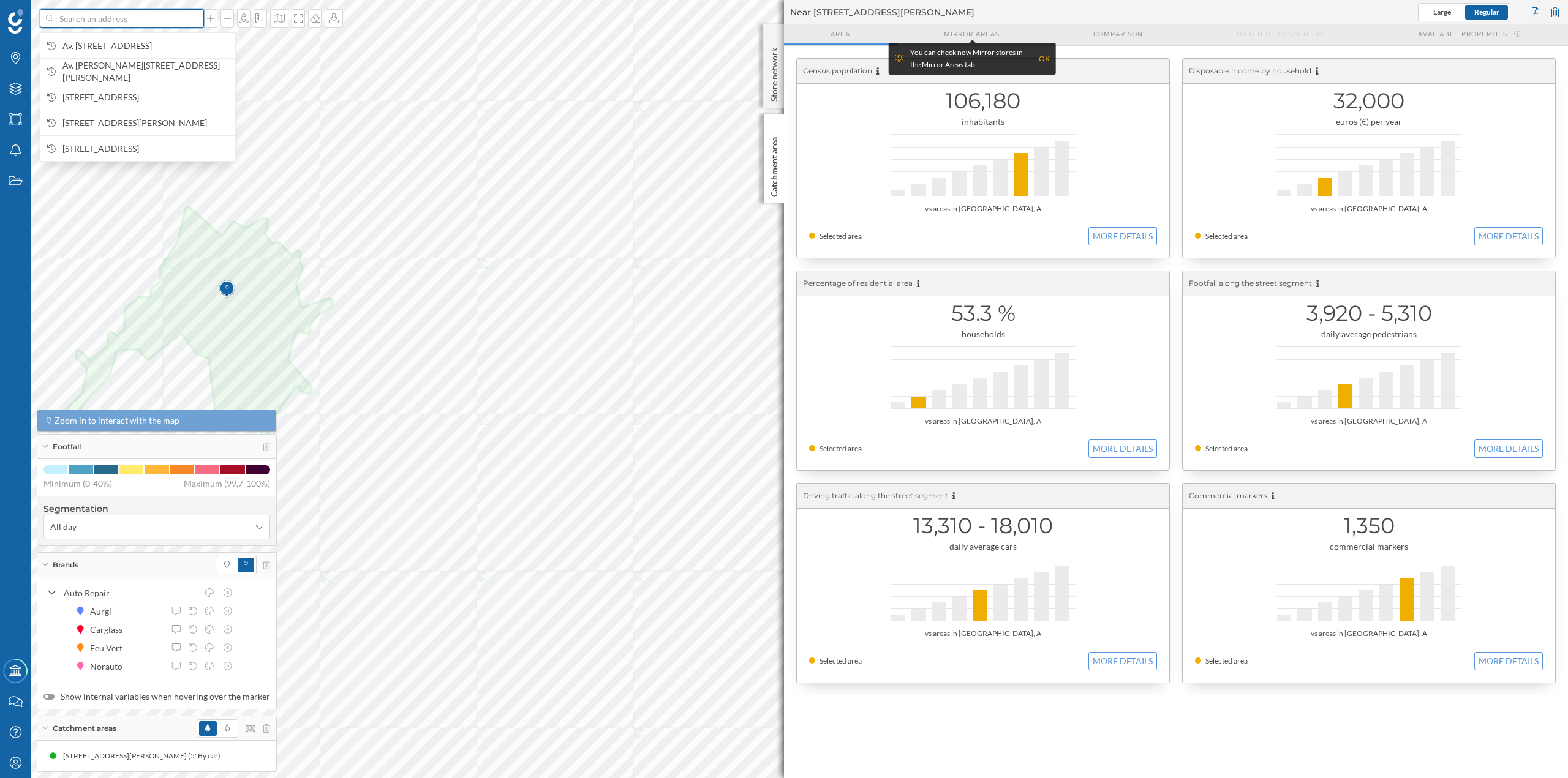
click at [125, 15] on input at bounding box center [122, 18] width 137 height 18
click at [1555, 5] on div at bounding box center [1555, 12] width 13 height 18
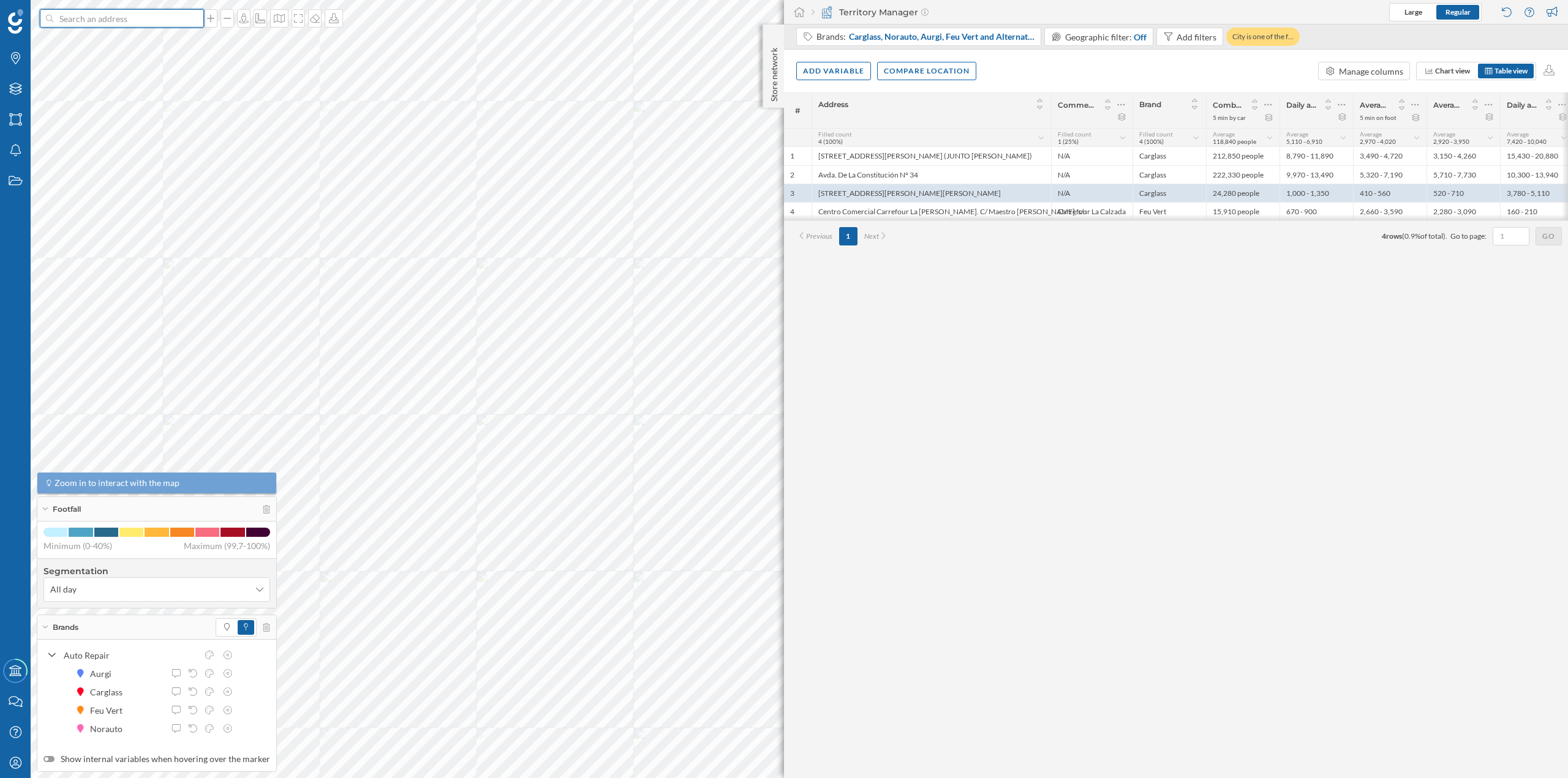
click at [97, 15] on input at bounding box center [122, 18] width 137 height 18
paste input "Avda. Sexta, 10 - Pol. Ind. Pocomaco, 15190 A Coruña"
type input "Avda. Sexta, 10 - Pol. Ind. Pocomaco, 15190 A Coruña"
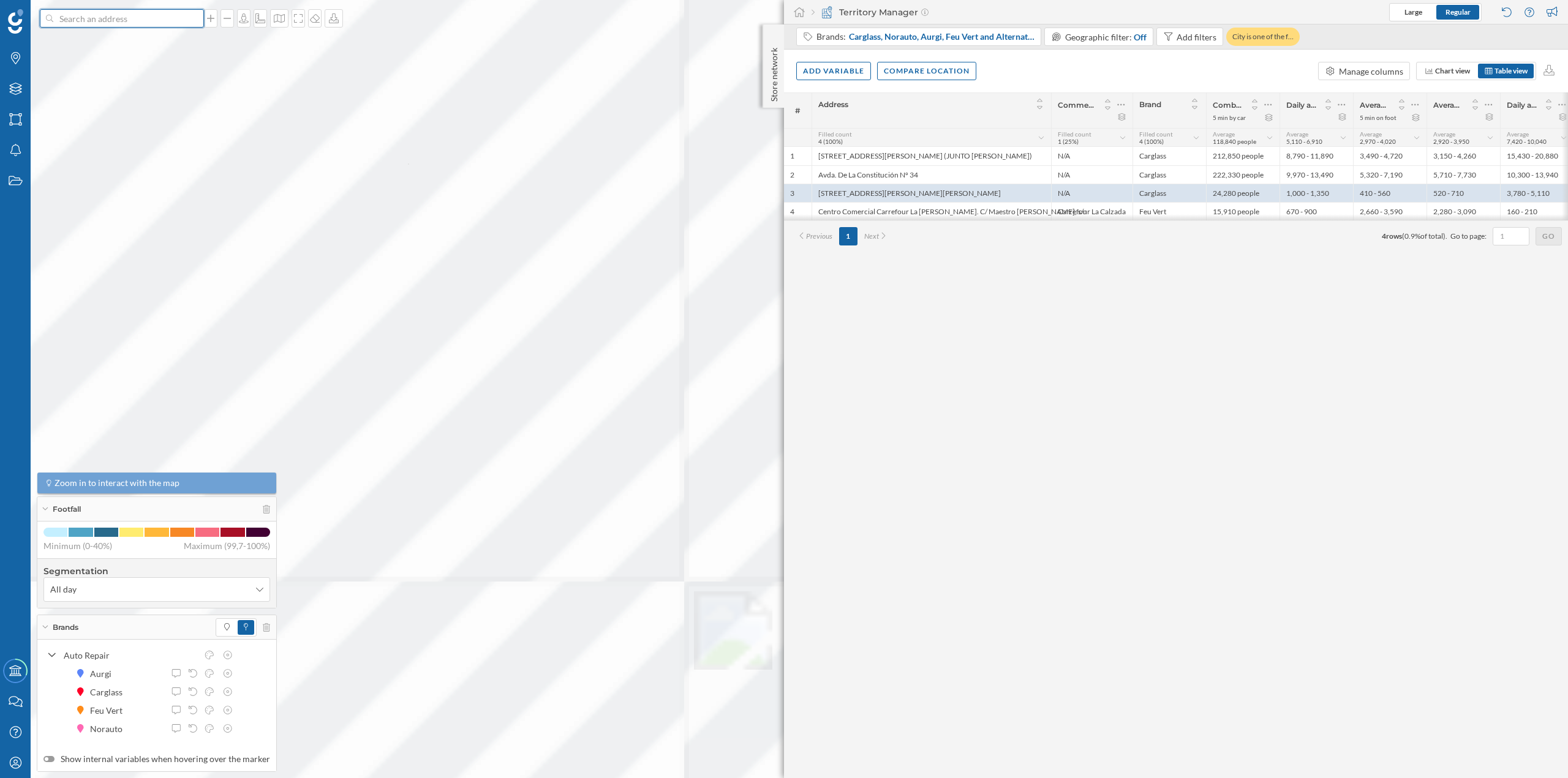
scroll to position [0, 0]
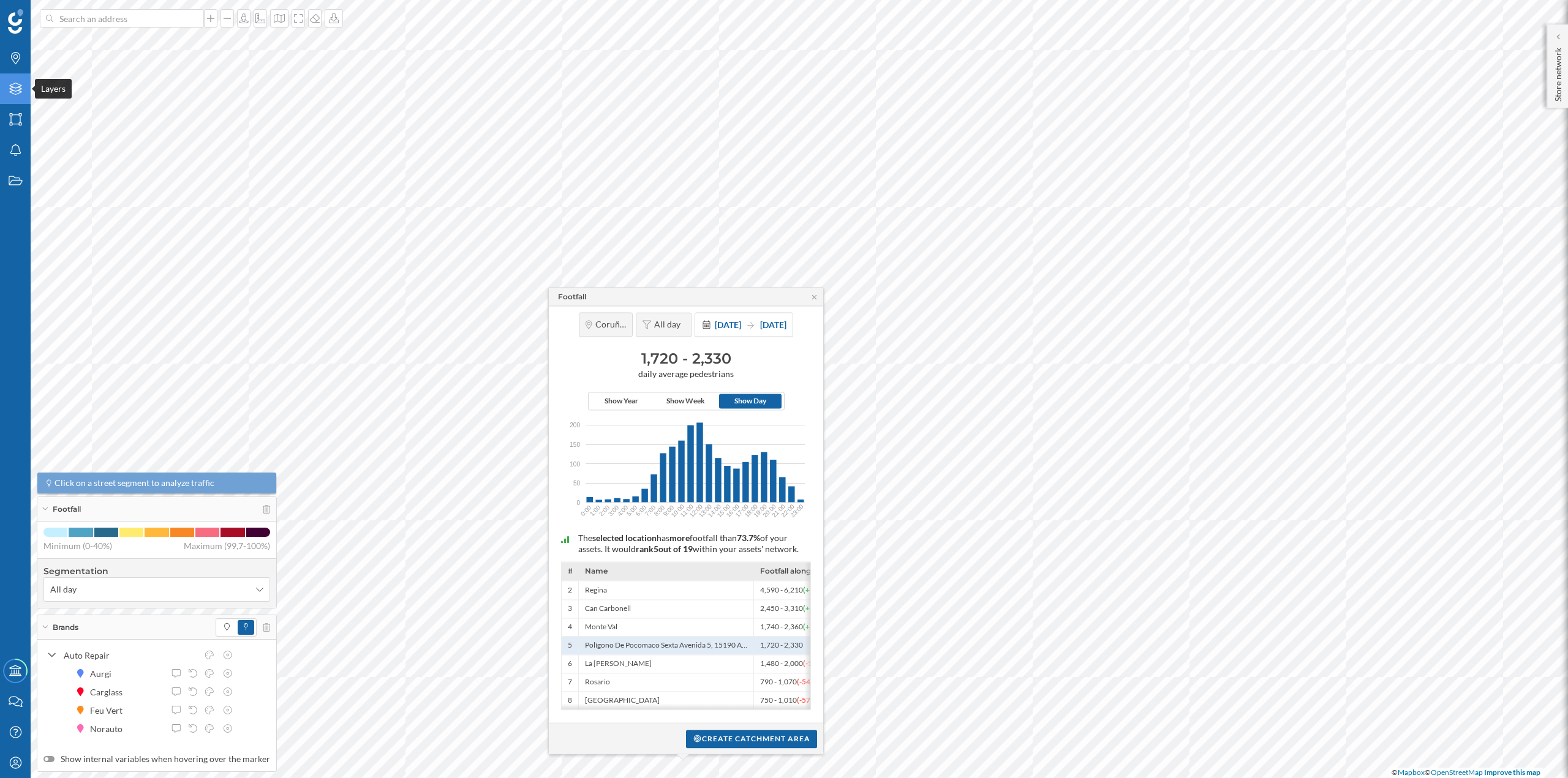
click at [13, 86] on icon "Layers" at bounding box center [16, 88] width 15 height 12
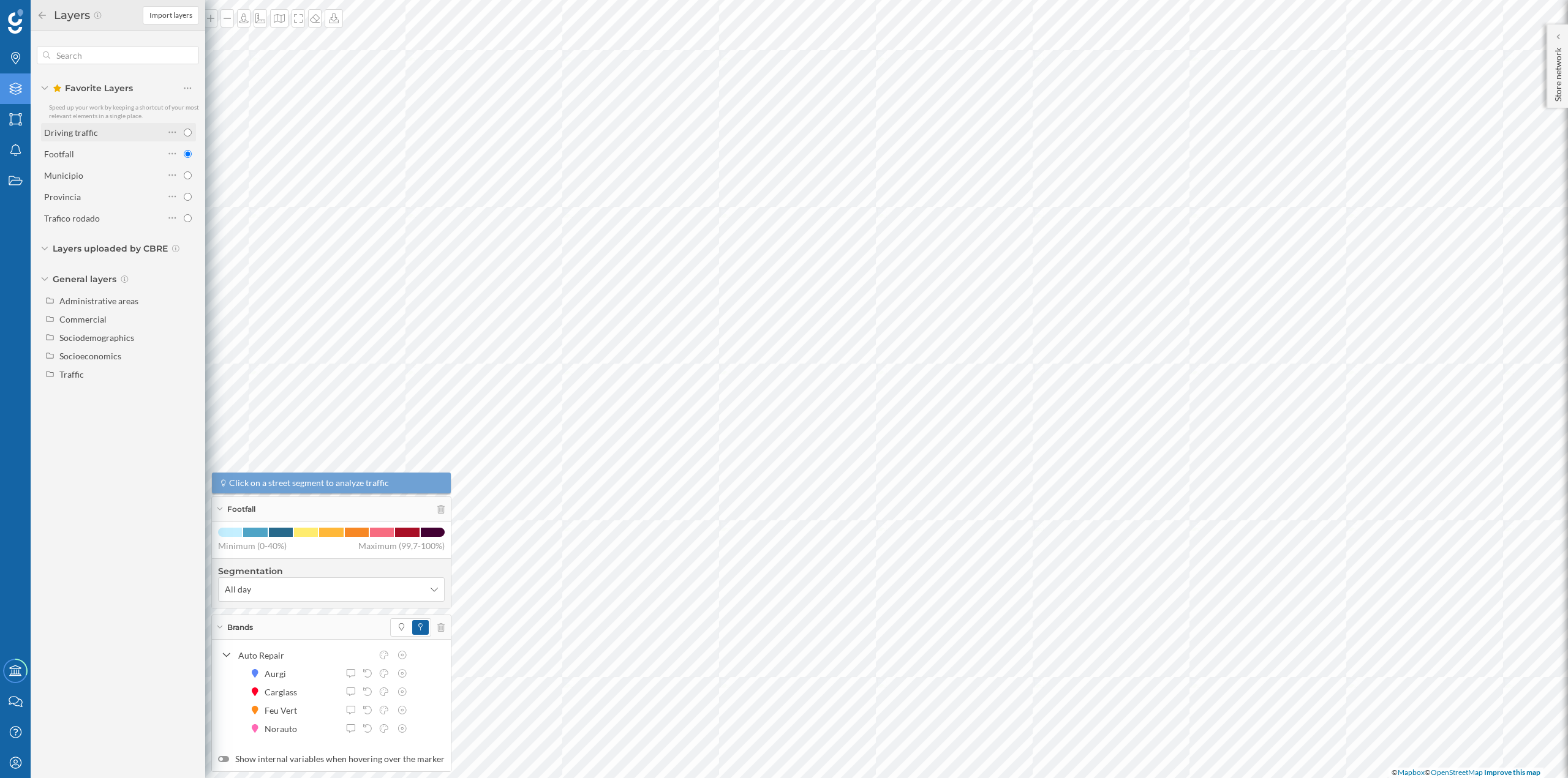
click at [78, 129] on div "Driving traffic" at bounding box center [71, 132] width 54 height 11
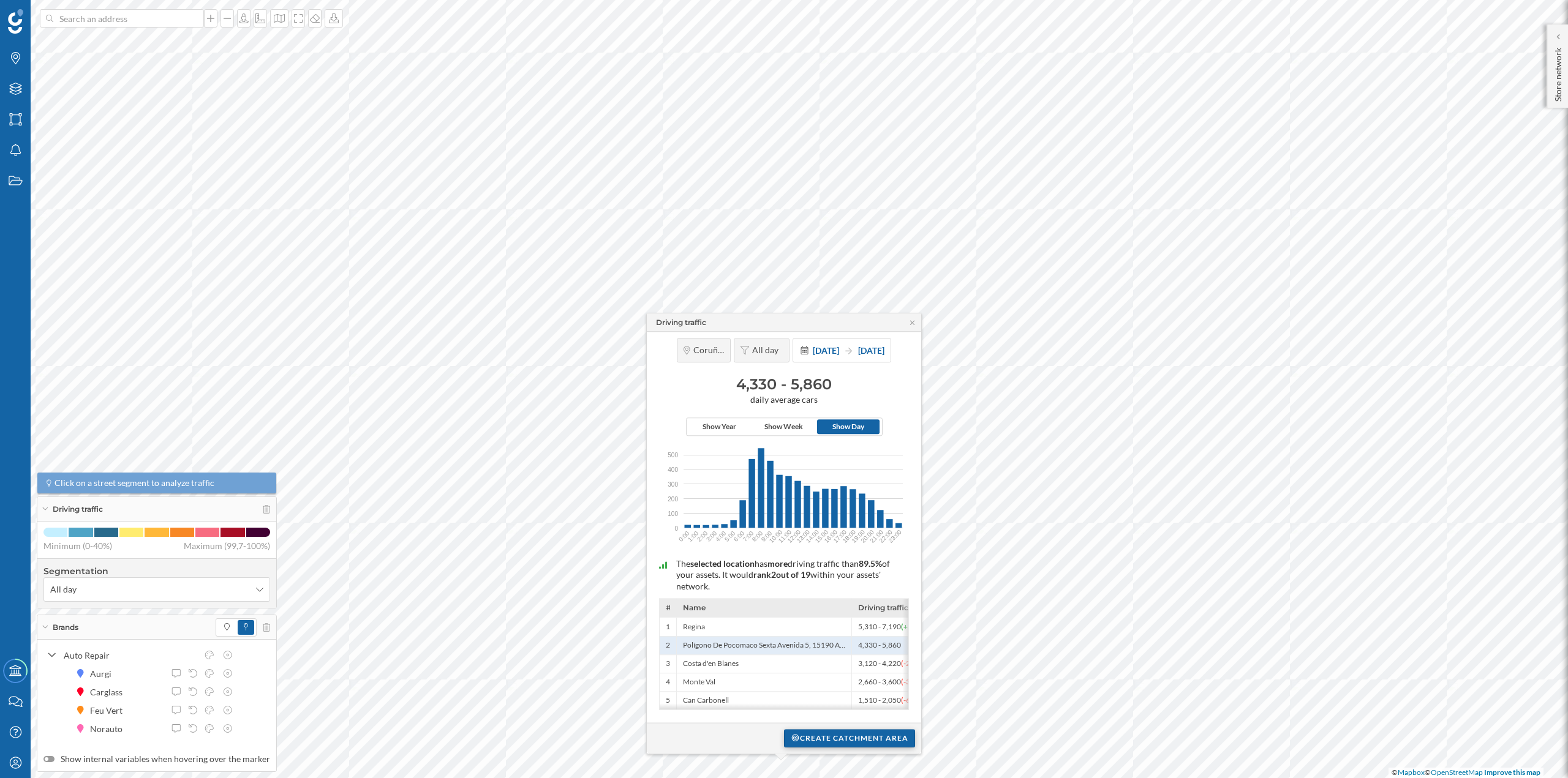
click at [816, 731] on div "Create catchment area" at bounding box center [850, 738] width 131 height 18
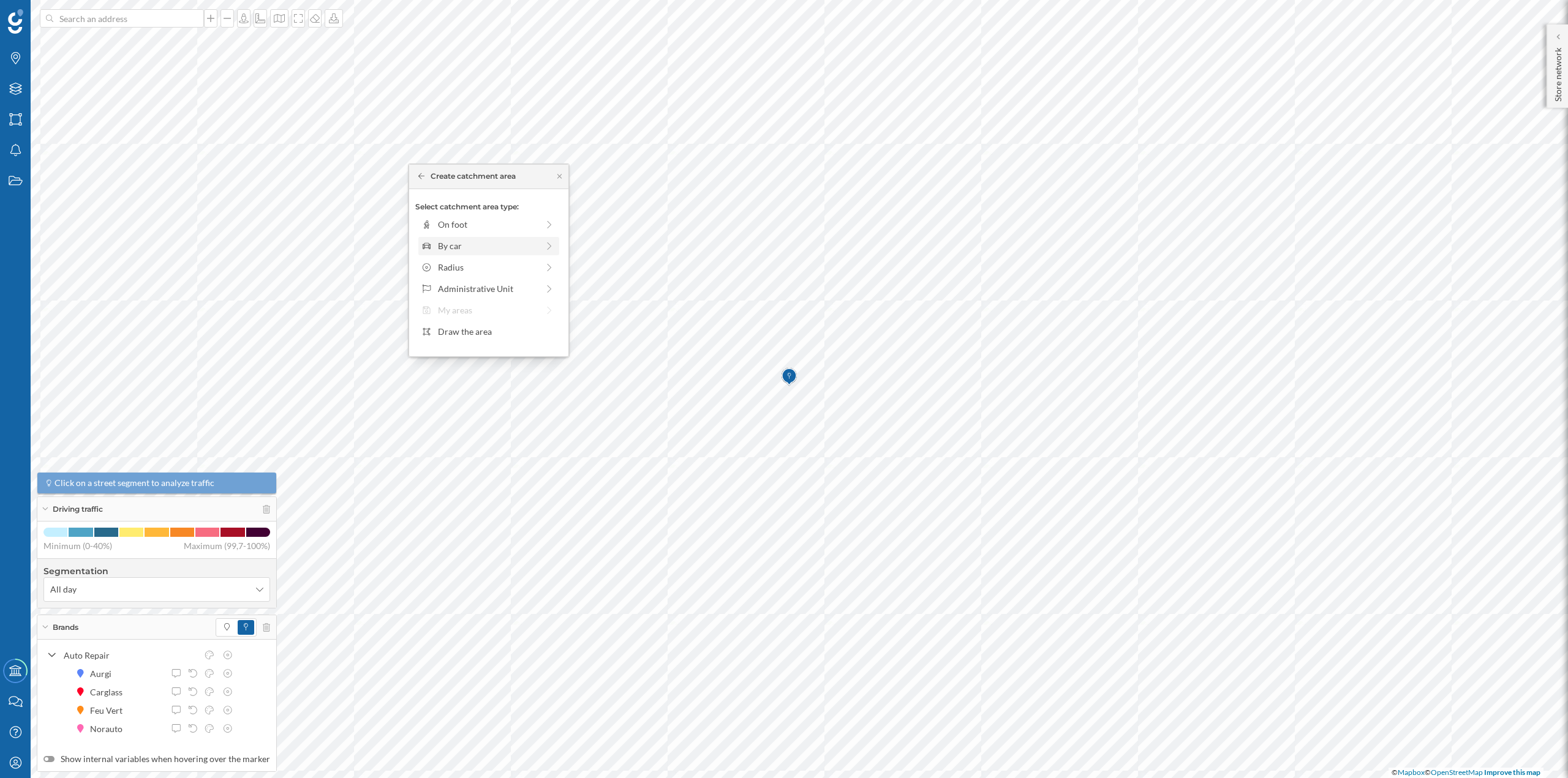
click at [460, 243] on div "By car" at bounding box center [488, 246] width 100 height 13
click at [444, 243] on div "0 min. 3 min. 5 min. 7 min. 10 min. 12 min. 15 min. 20 min. 30 min. 45 min. 50 …" at bounding box center [489, 241] width 136 height 15
click at [489, 335] on div "Create catchment area" at bounding box center [488, 333] width 147 height 18
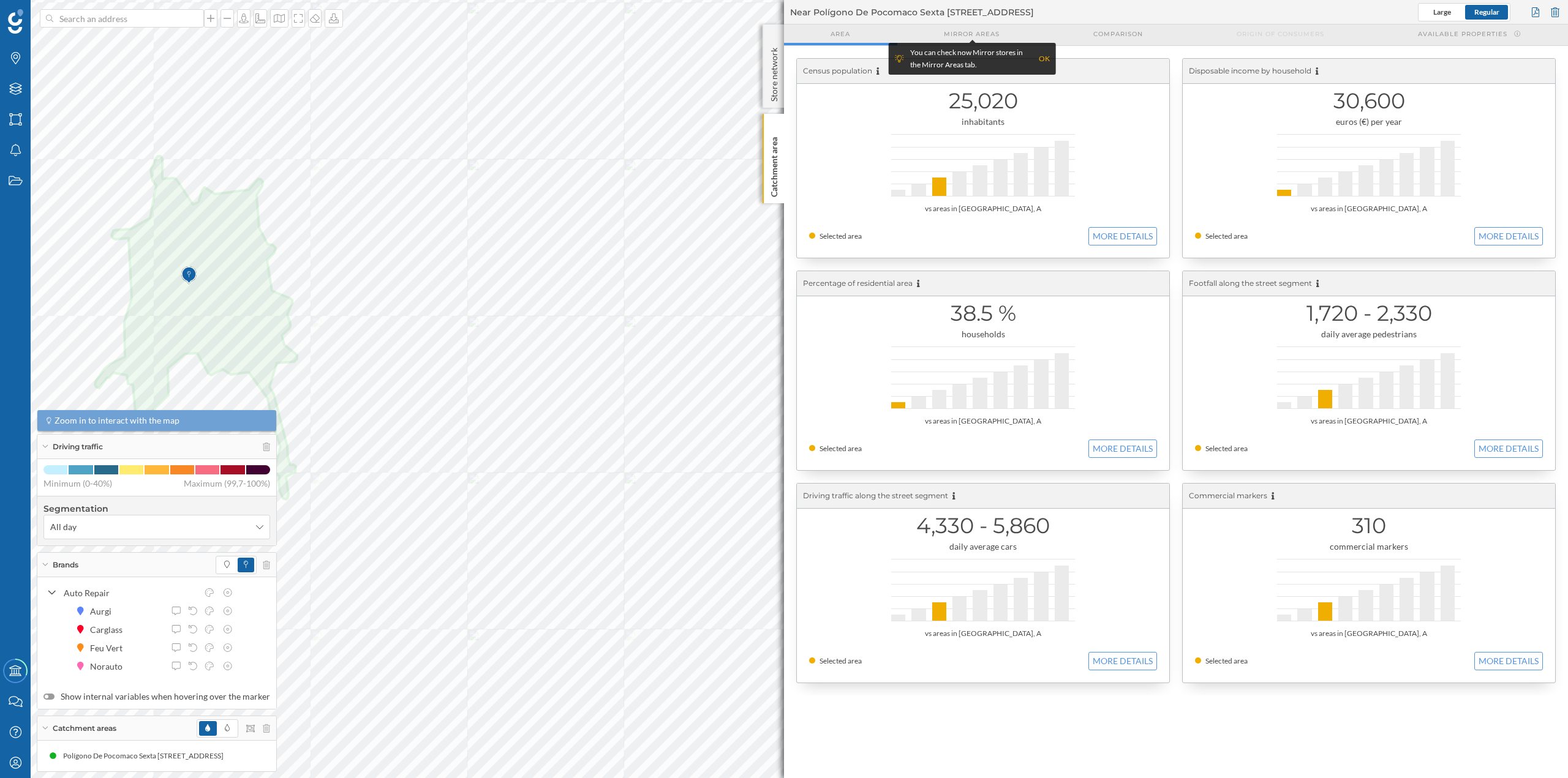
click at [1551, 7] on div at bounding box center [1555, 12] width 13 height 18
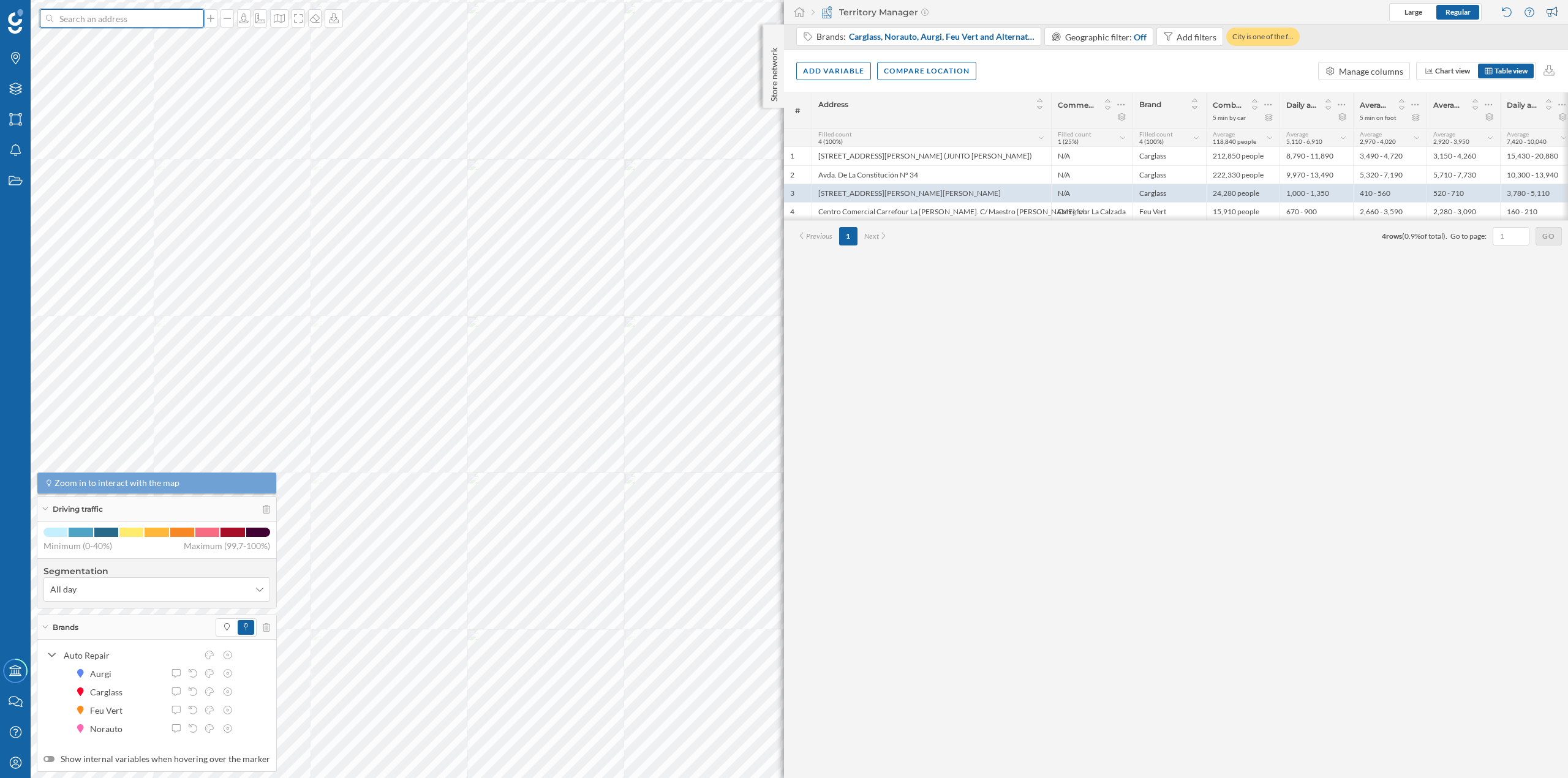
click at [70, 24] on input at bounding box center [122, 18] width 137 height 18
paste input "Avda. de las Mariñas, 317, CP15172 PERILLO Coruña"
type input "Avda. de las Mariñas, 317, CP15172 PERILLO Coruña"
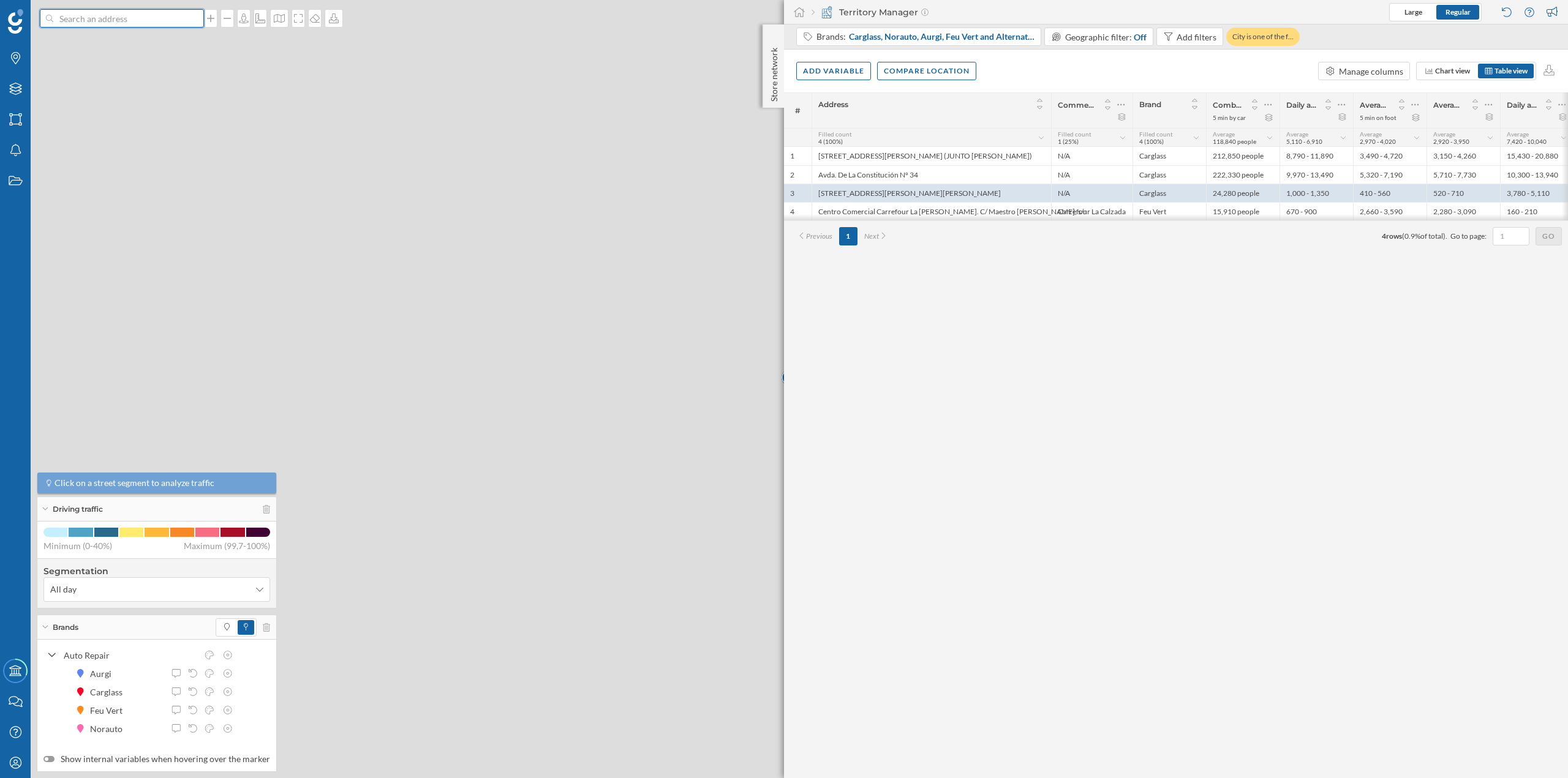
scroll to position [0, 0]
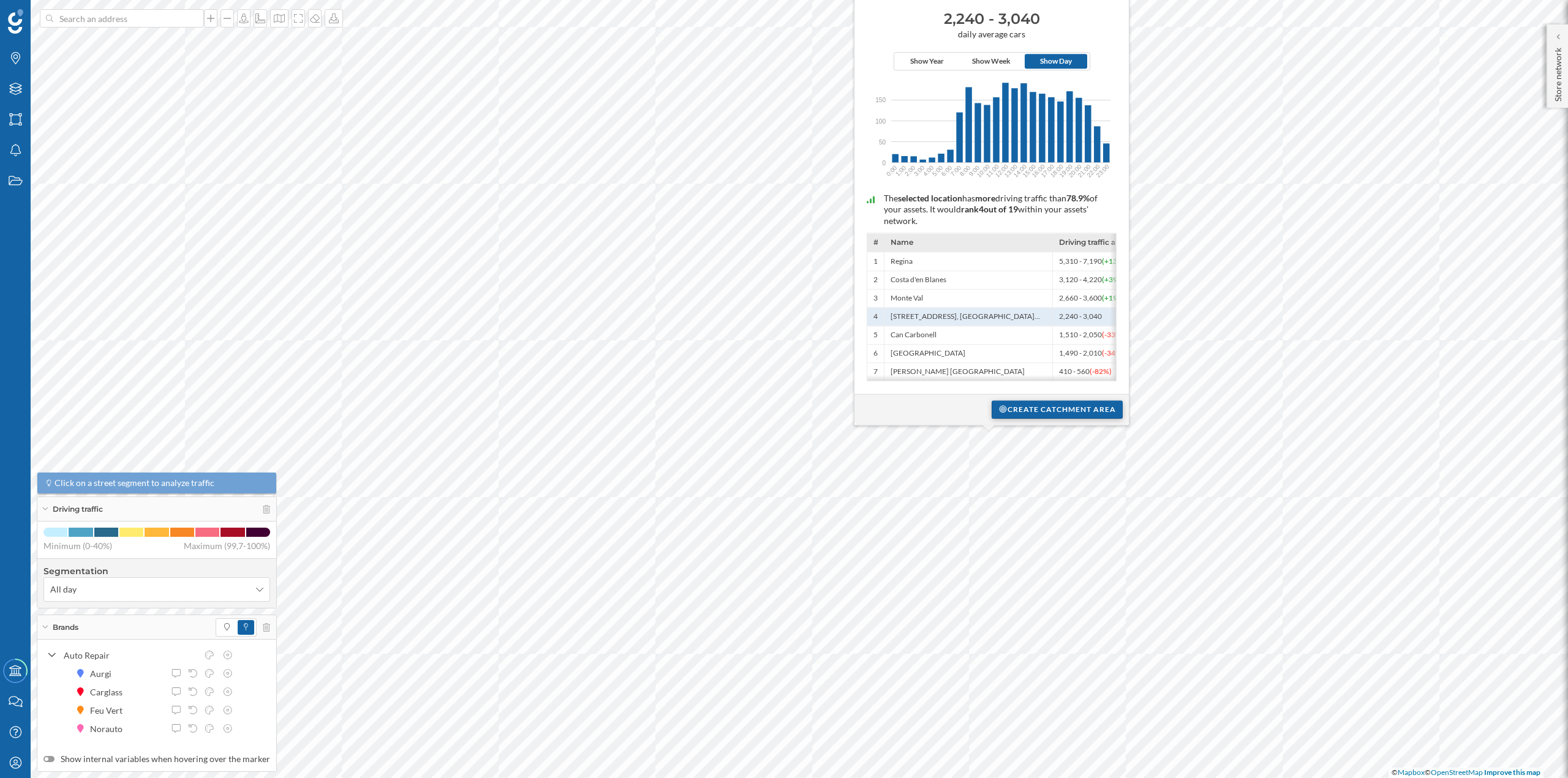
click at [1055, 406] on div "Create catchment area" at bounding box center [1057, 409] width 131 height 18
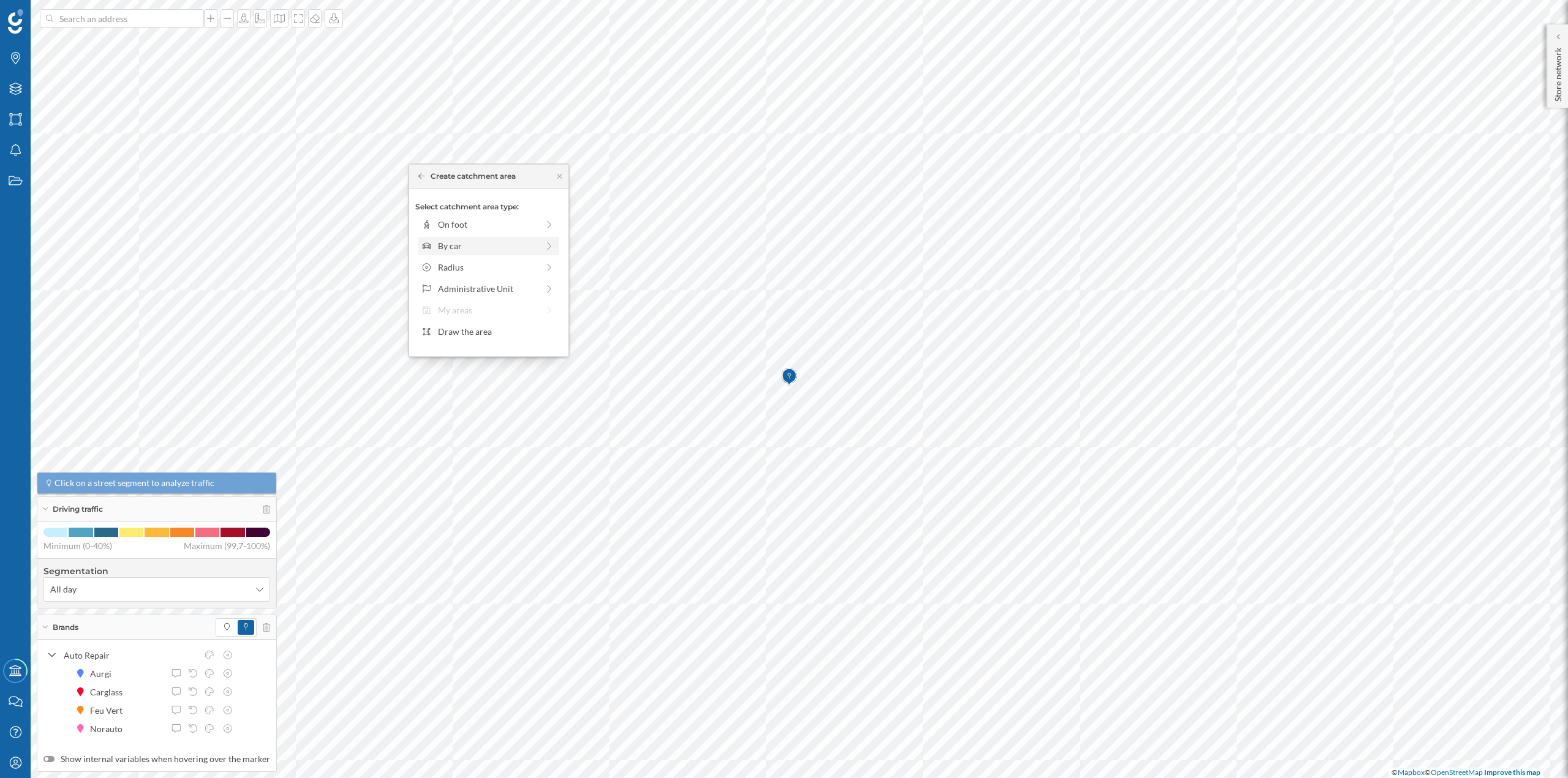
click at [459, 243] on div "By car" at bounding box center [488, 246] width 100 height 13
click at [442, 247] on div "0 min." at bounding box center [436, 252] width 31 height 12
click at [455, 333] on div "Create catchment area" at bounding box center [488, 333] width 147 height 18
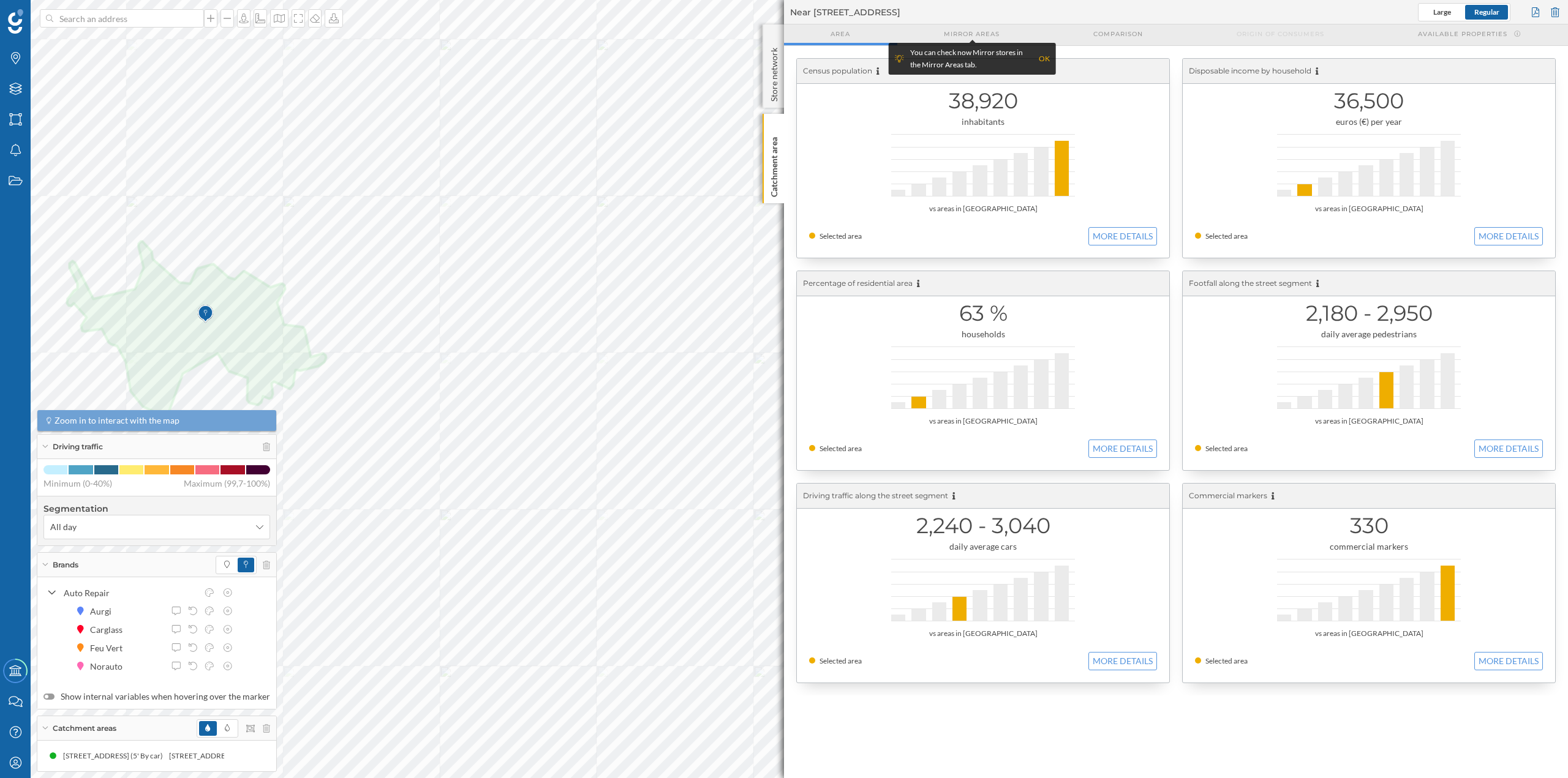
click at [822, 169] on div "38,920 inhabitants vs areas in Oleiros Selected area MORE DETAILS" at bounding box center [983, 158] width 372 height 199
click at [1558, 3] on div at bounding box center [1555, 12] width 13 height 18
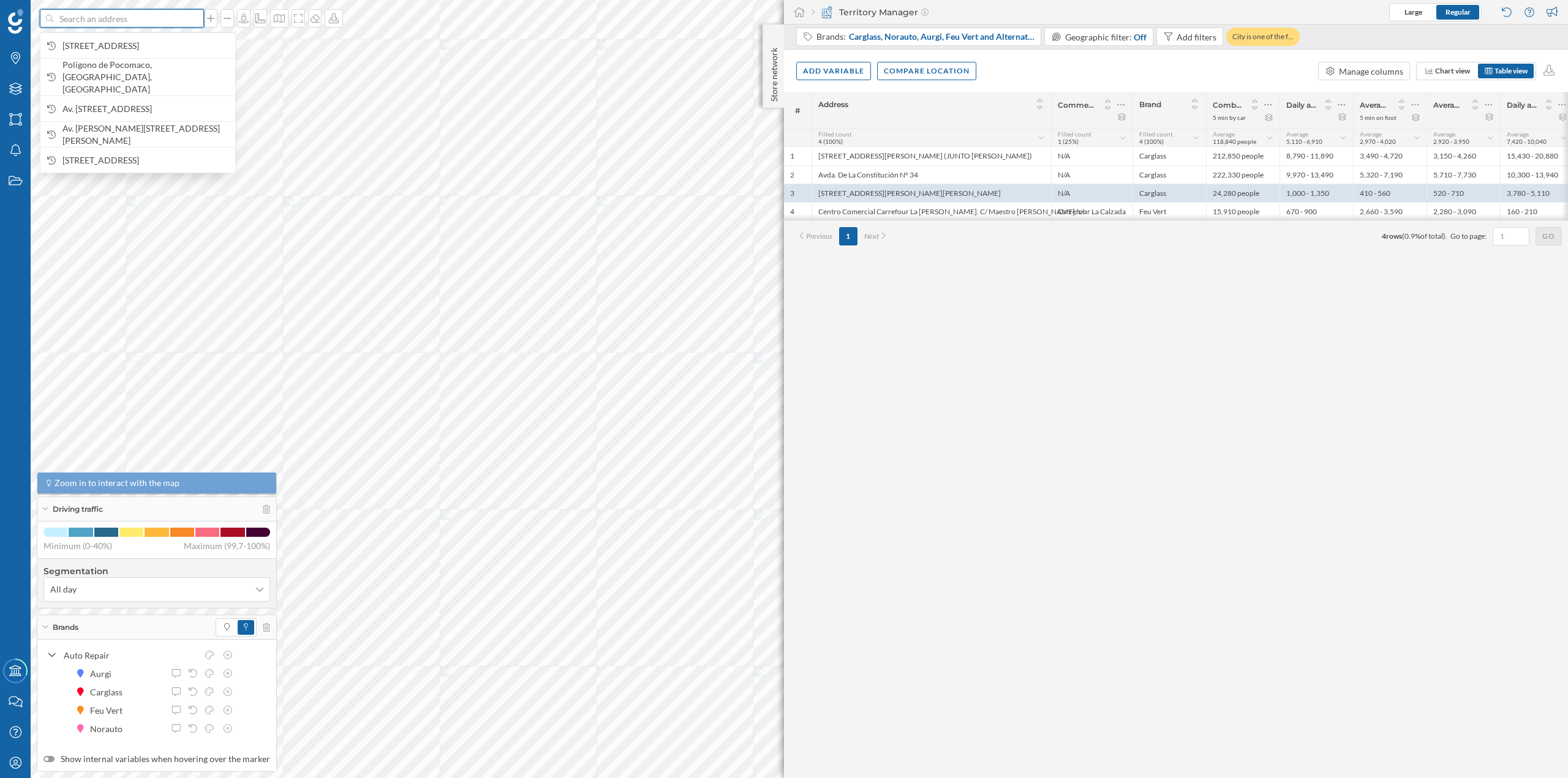
click at [155, 20] on input at bounding box center [122, 18] width 137 height 18
paste input "Avda. das Mariñas, 54 (N-VI km. 585 salida Cambre-Oleiros) 15171 Oleiros"
type input "Avda. das Mariñas, 54 (N-VI km. 585 salida Cambre-Oleiros) 15171 Oleiros"
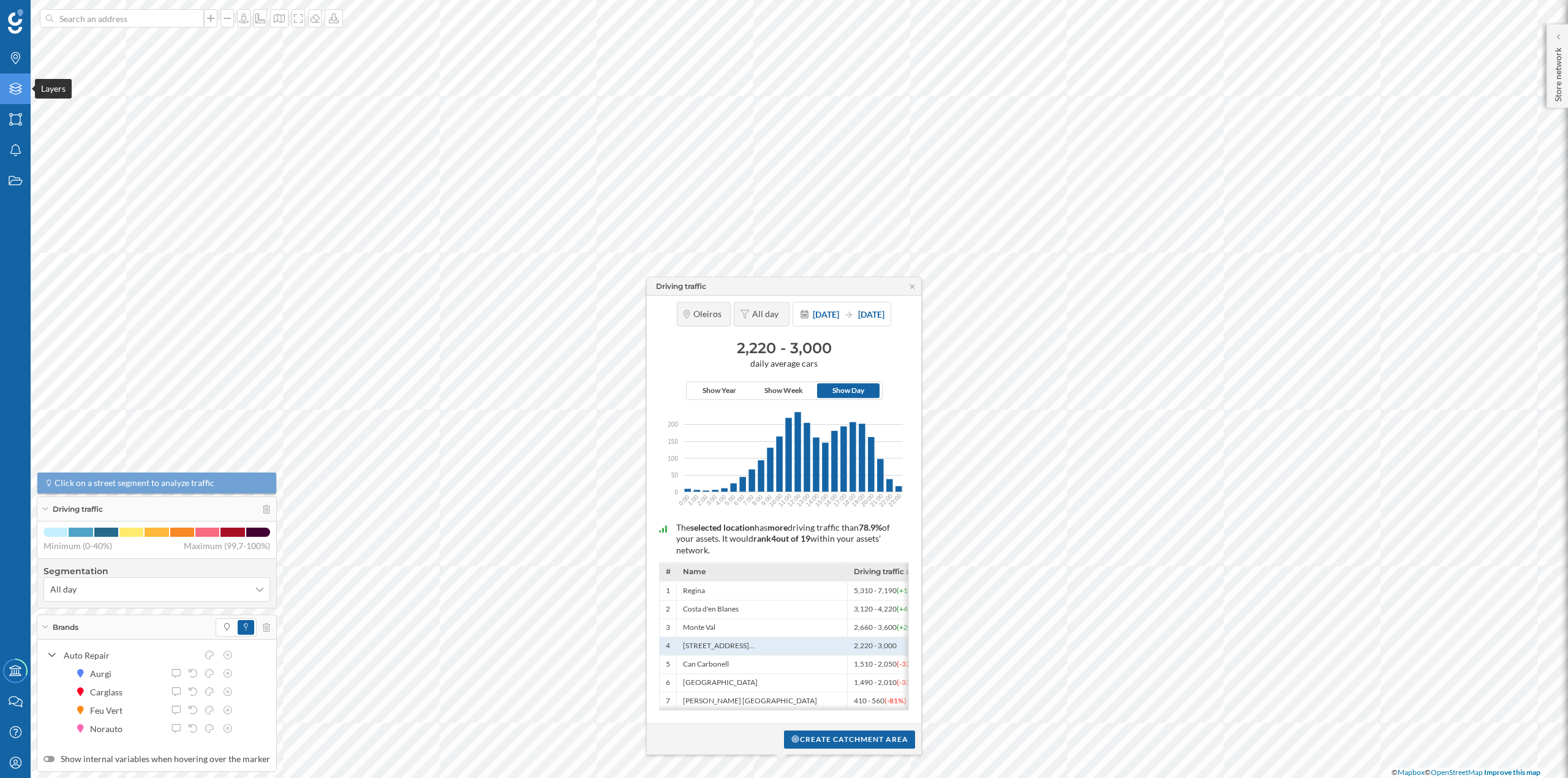
click at [15, 95] on icon at bounding box center [15, 88] width 12 height 12
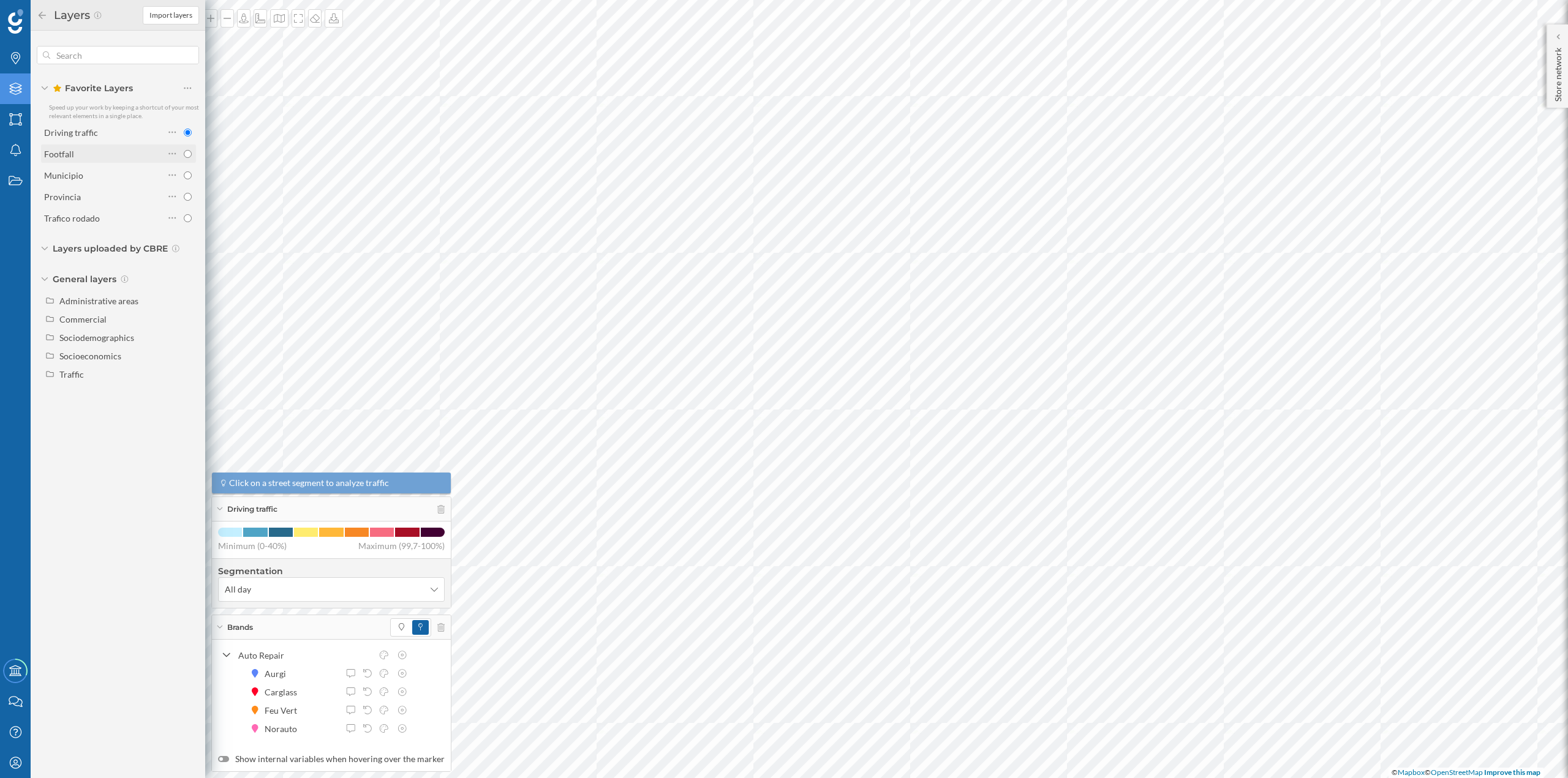
click at [68, 156] on div "Footfall" at bounding box center [59, 154] width 30 height 11
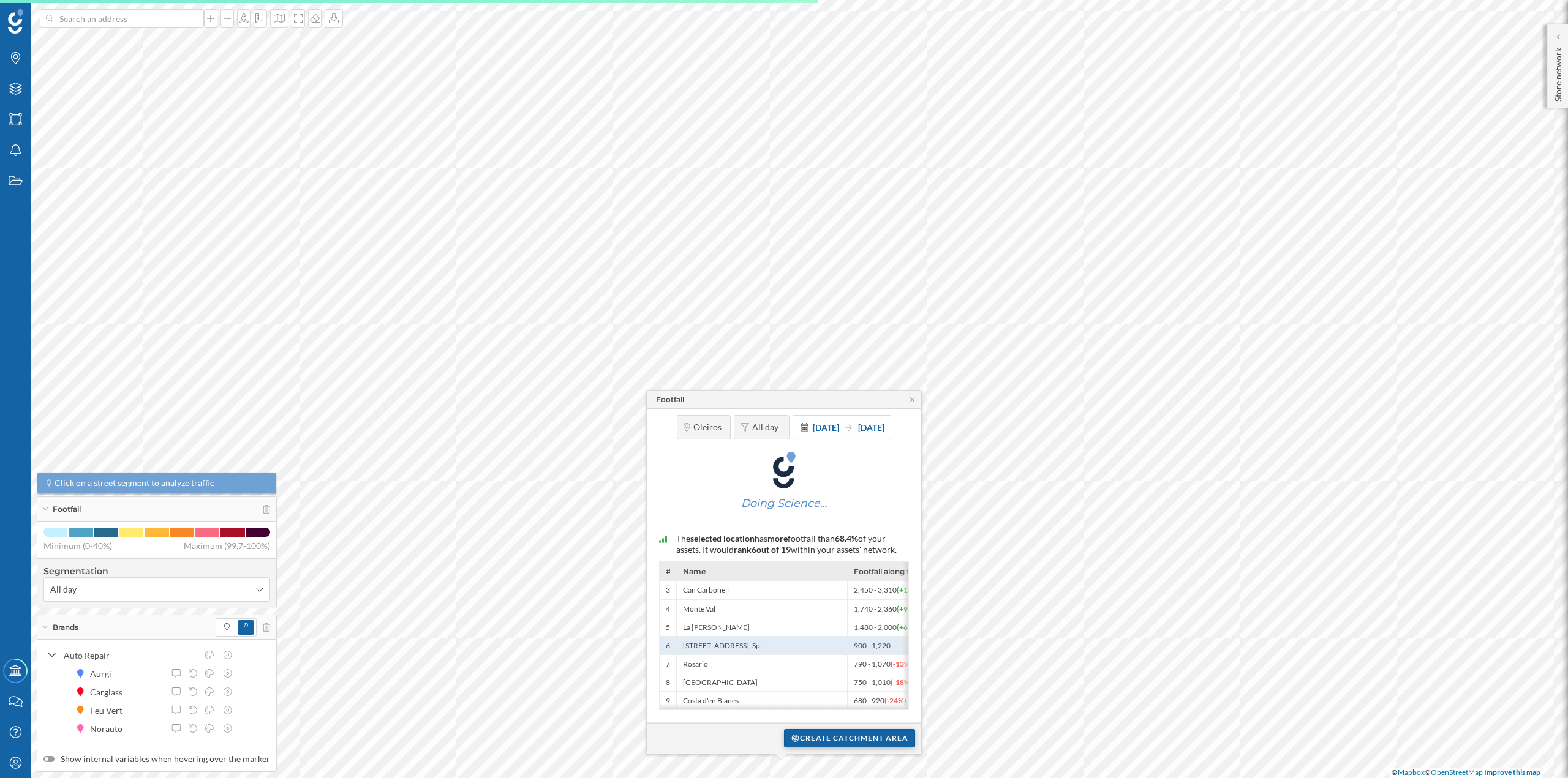
click at [829, 734] on div "Create catchment area" at bounding box center [850, 738] width 131 height 18
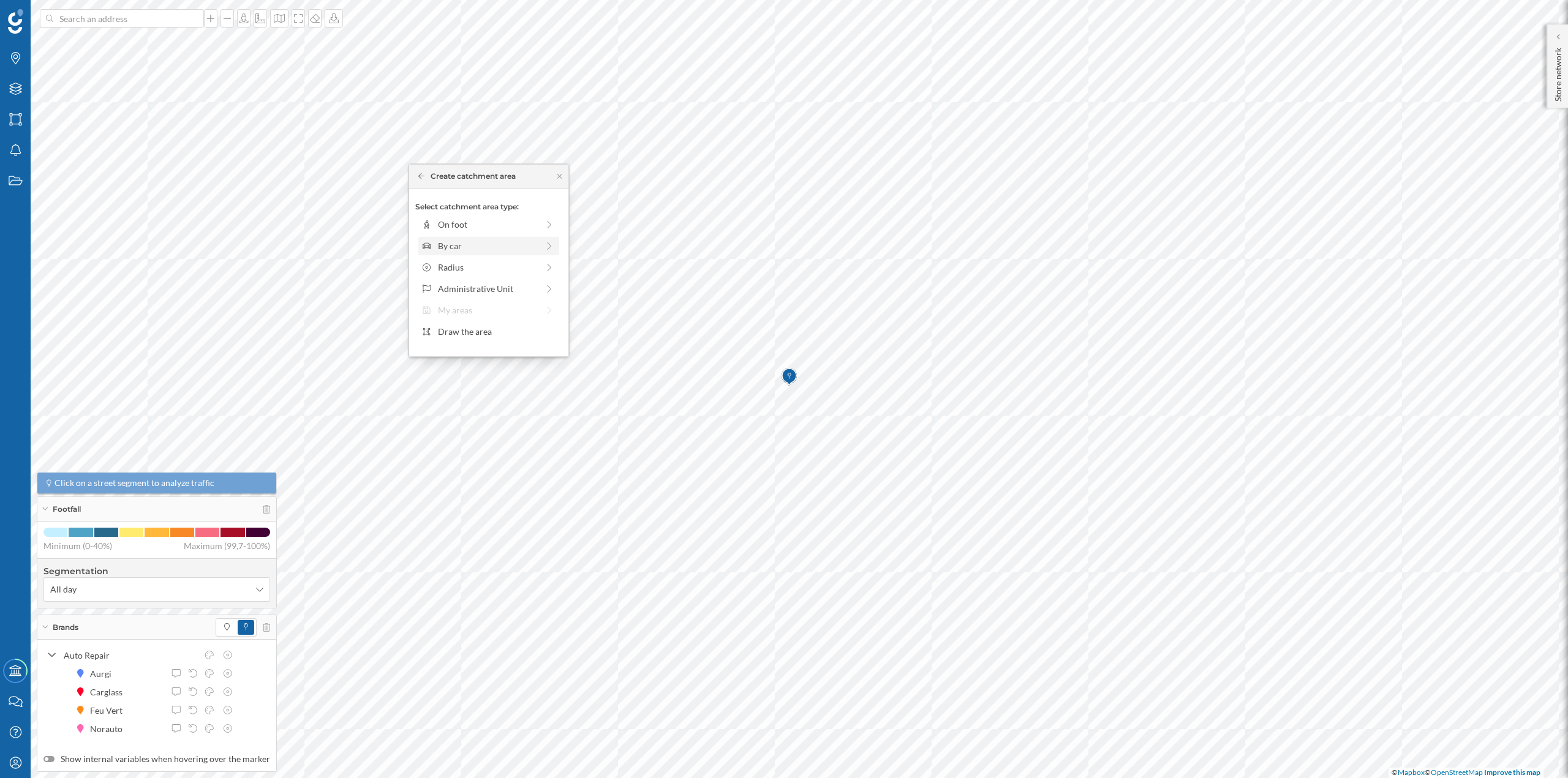
click at [477, 240] on div "By car" at bounding box center [488, 246] width 100 height 13
click at [445, 240] on div "5 min." at bounding box center [446, 238] width 1 height 4
click at [459, 324] on div "Create catchment area" at bounding box center [488, 333] width 120 height 18
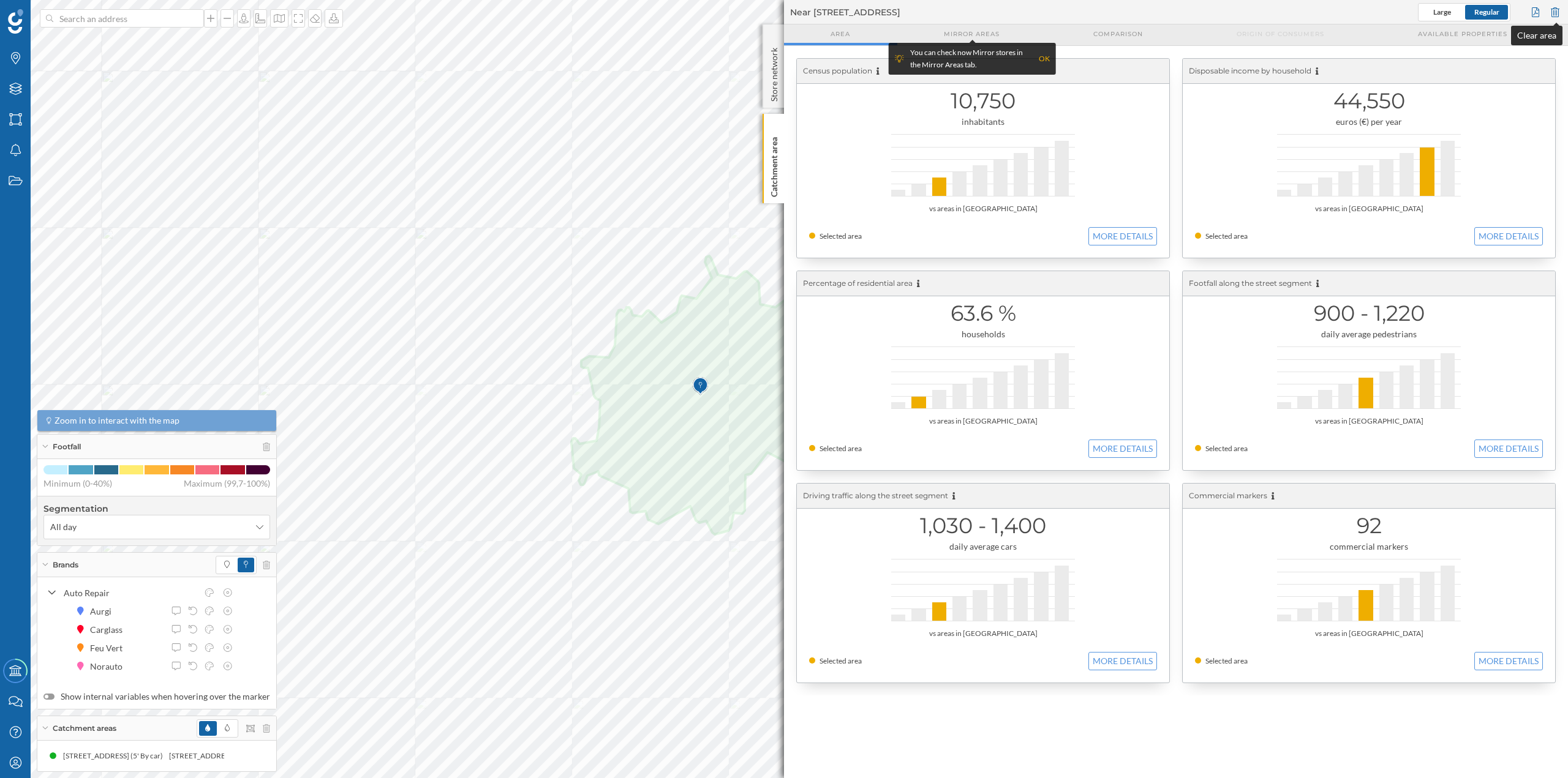
click at [1557, 16] on div at bounding box center [1555, 12] width 13 height 18
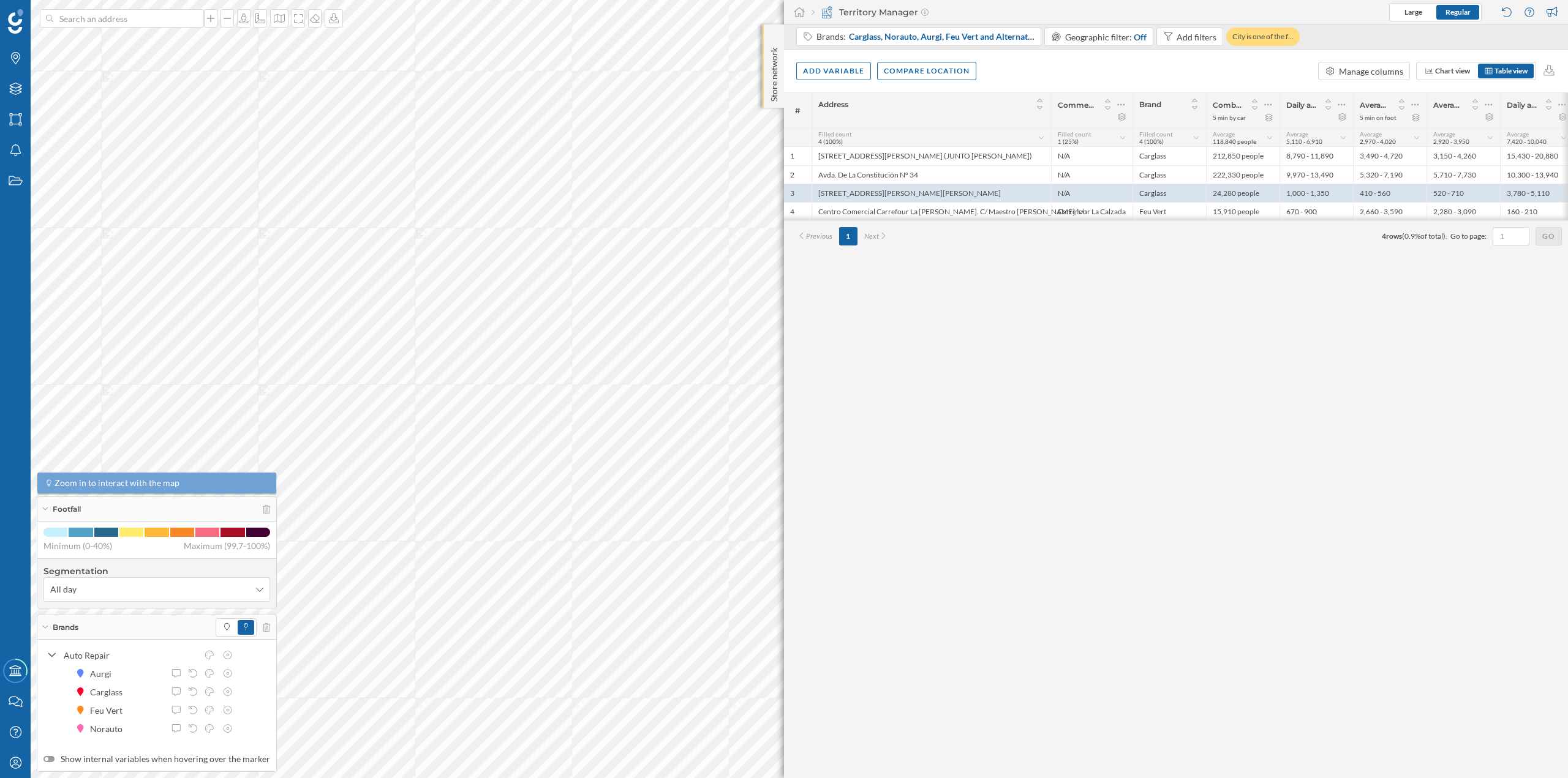
click at [773, 75] on p "Store network" at bounding box center [774, 72] width 12 height 59
click at [771, 49] on p "Store network" at bounding box center [774, 73] width 12 height 60
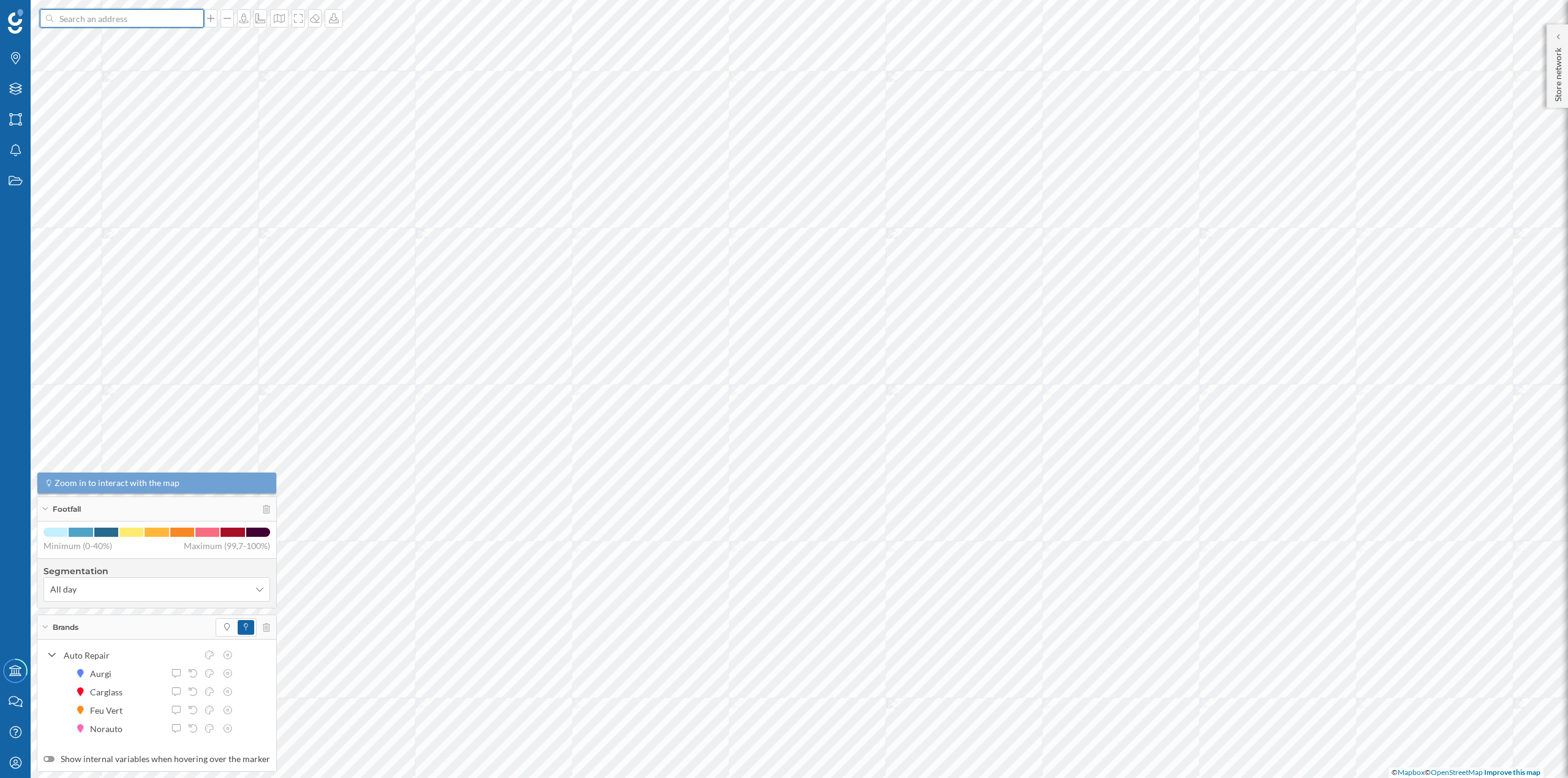
click at [103, 15] on input at bounding box center [122, 18] width 137 height 18
paste input "Avda. de Alvedro, 5 15189 Culleredo"
type input "Avda. de Alvedro, 5 15189 Culleredo"
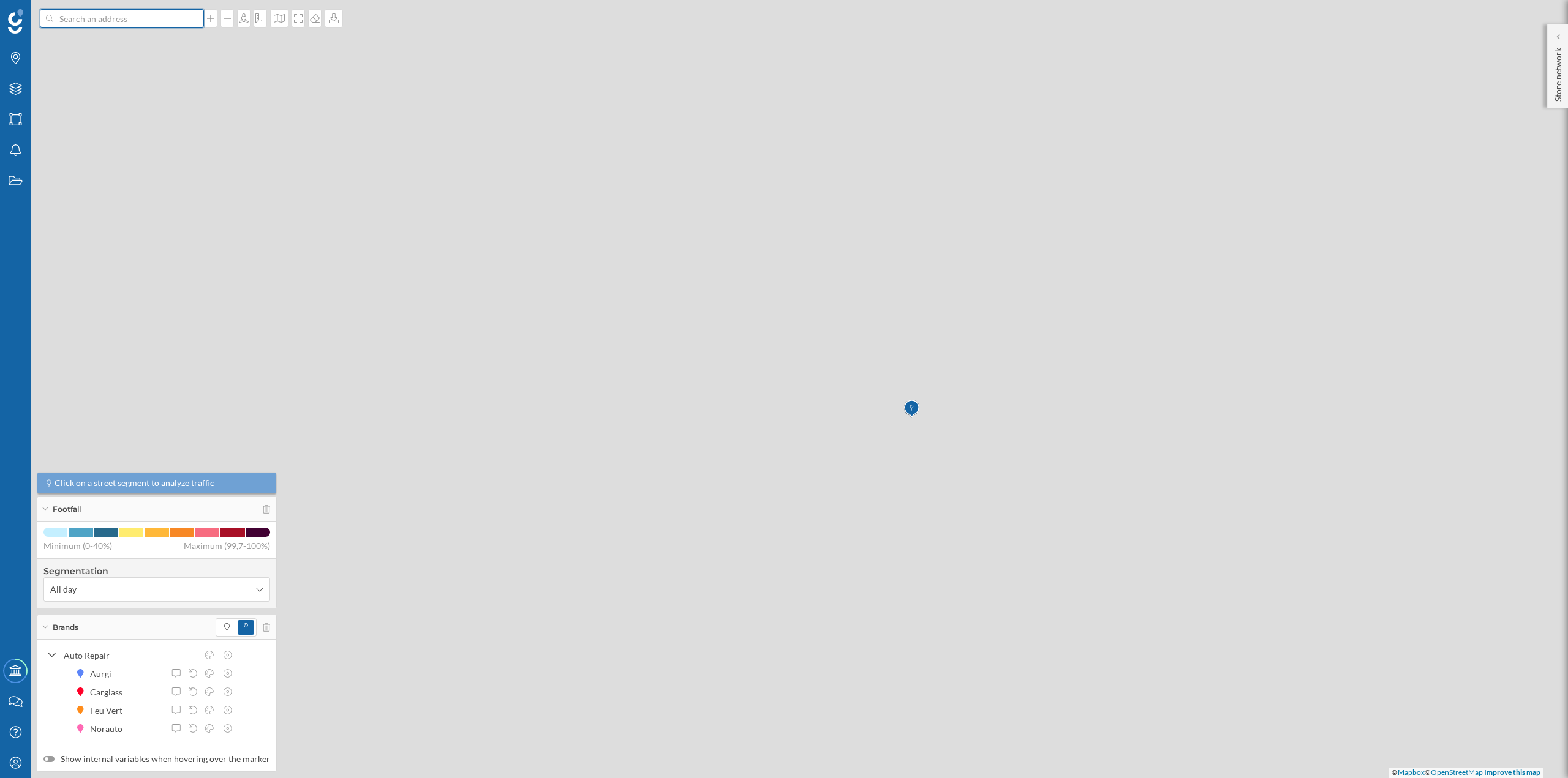
scroll to position [0, 0]
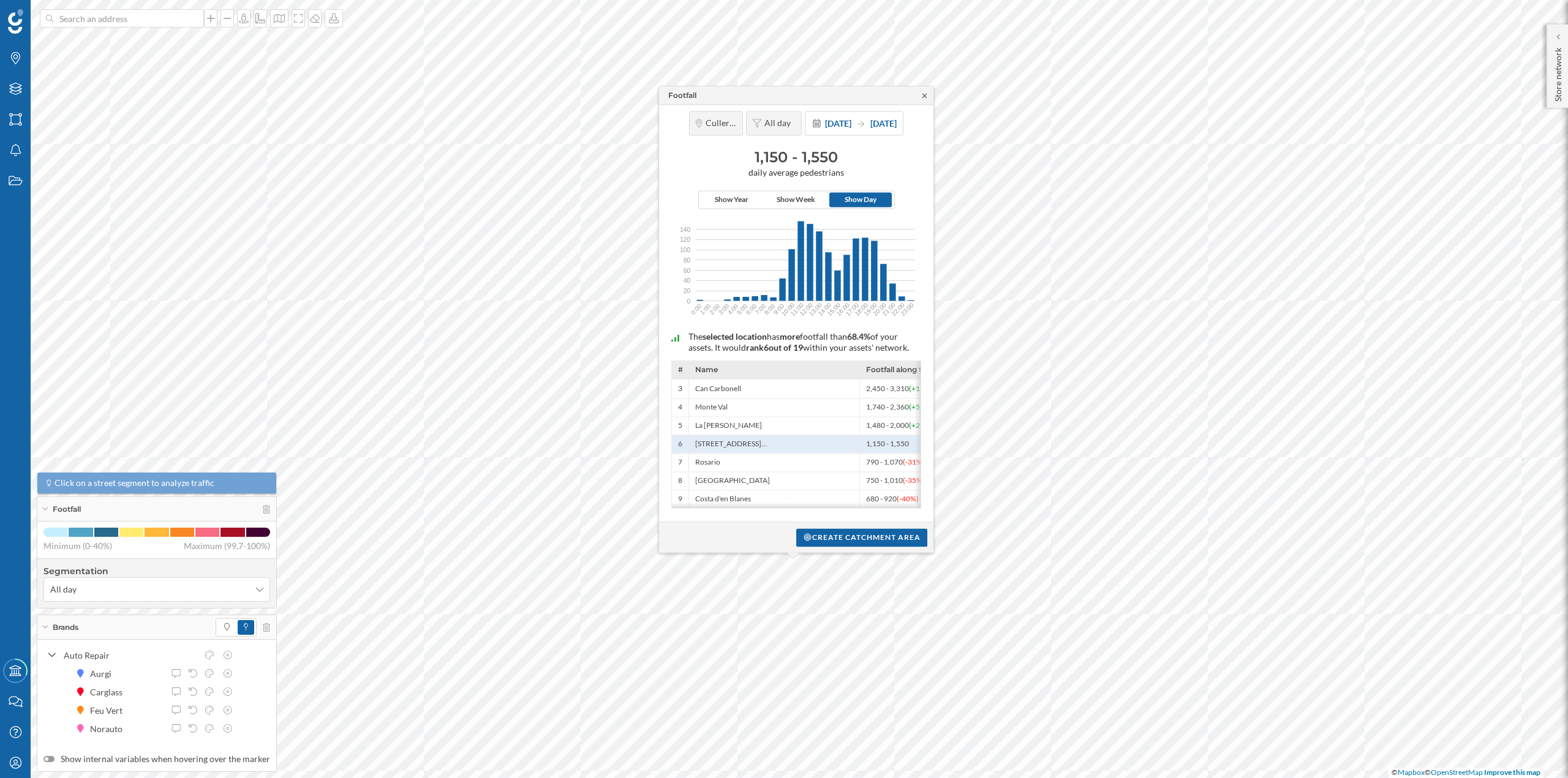
click at [922, 92] on icon at bounding box center [925, 96] width 9 height 8
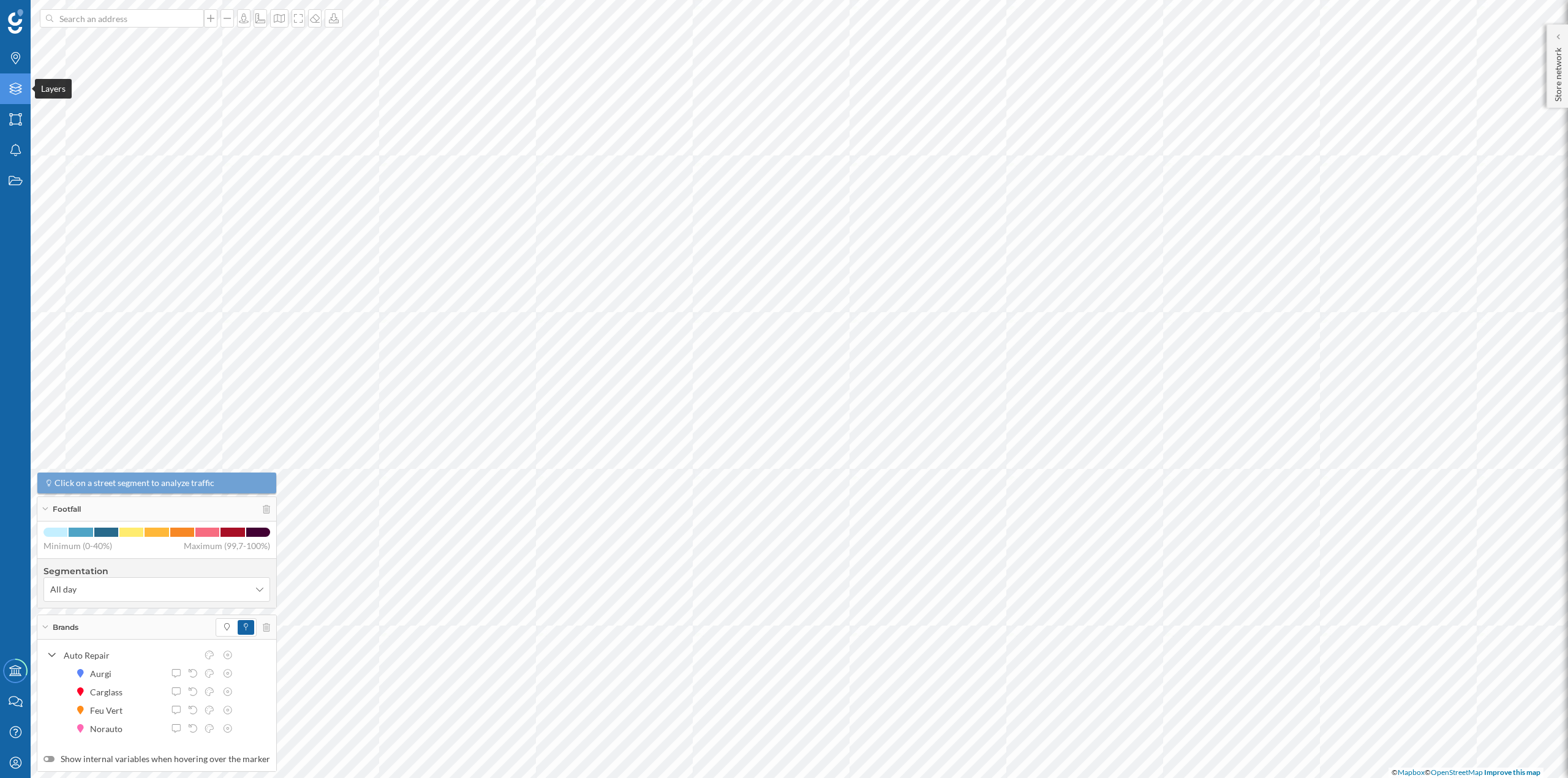
click at [11, 94] on icon "Layers" at bounding box center [16, 88] width 15 height 12
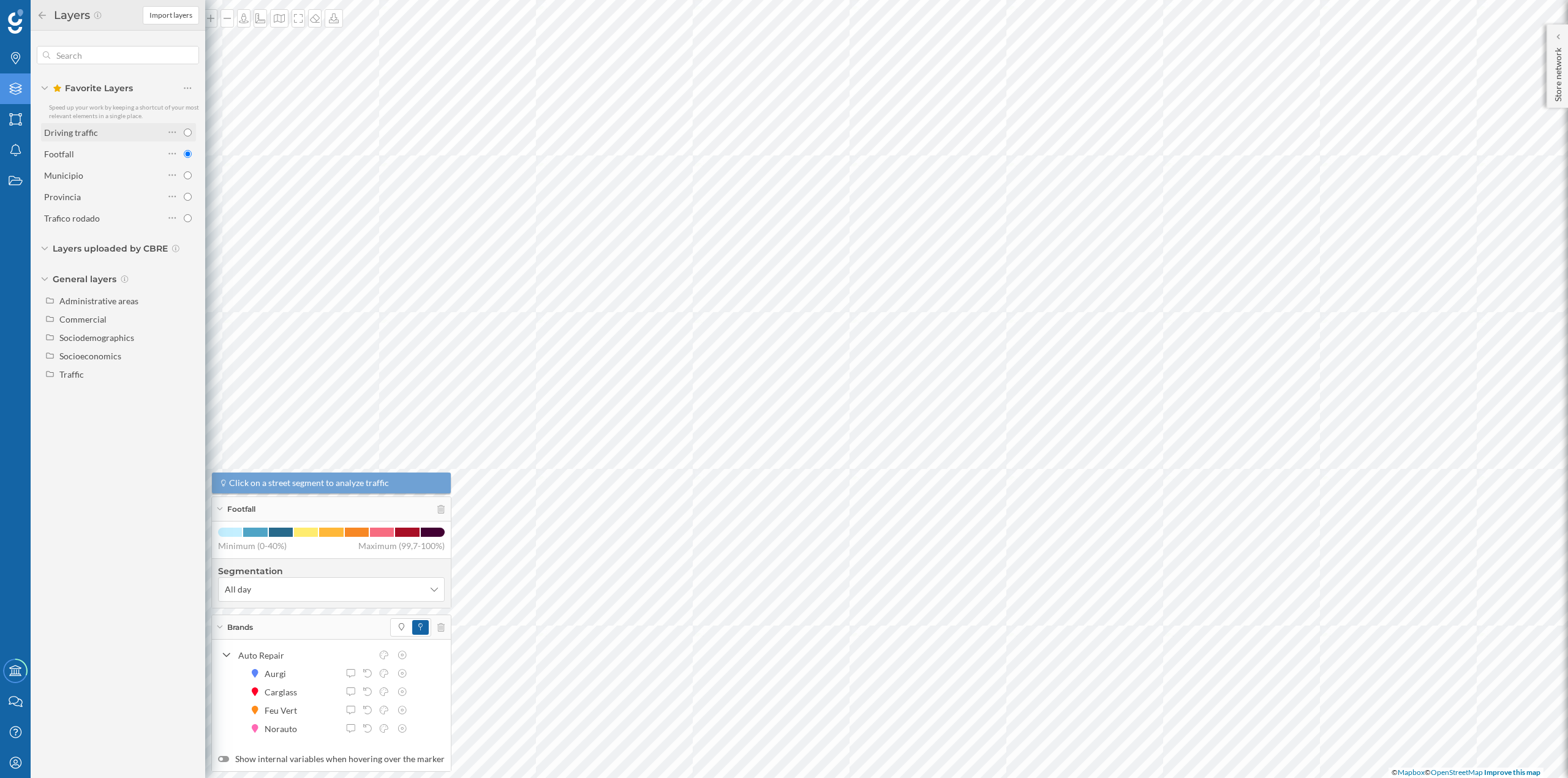
click at [120, 133] on div "Driving traffic" at bounding box center [104, 132] width 120 height 13
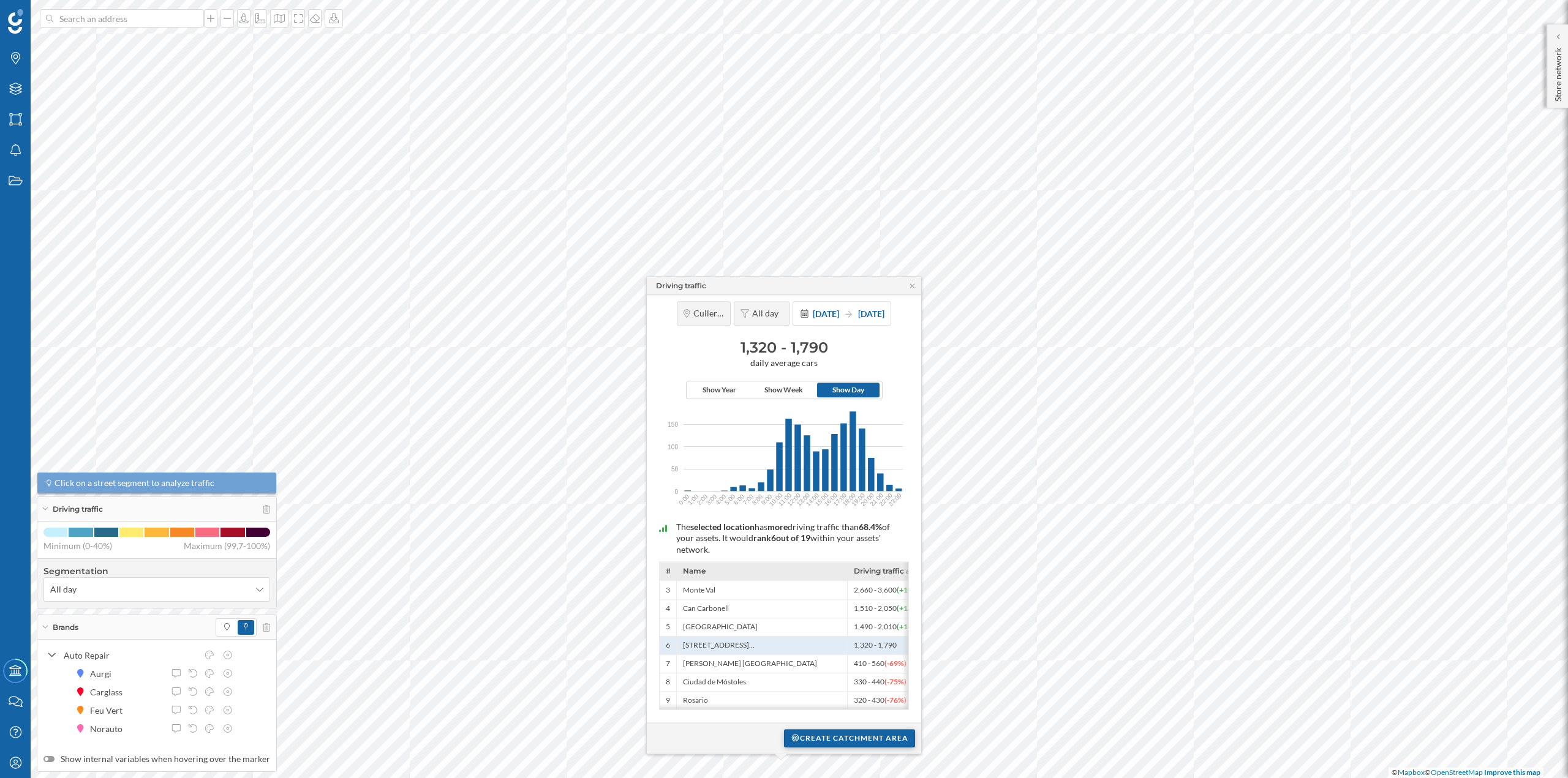
click at [850, 738] on div "Create catchment area" at bounding box center [850, 738] width 131 height 18
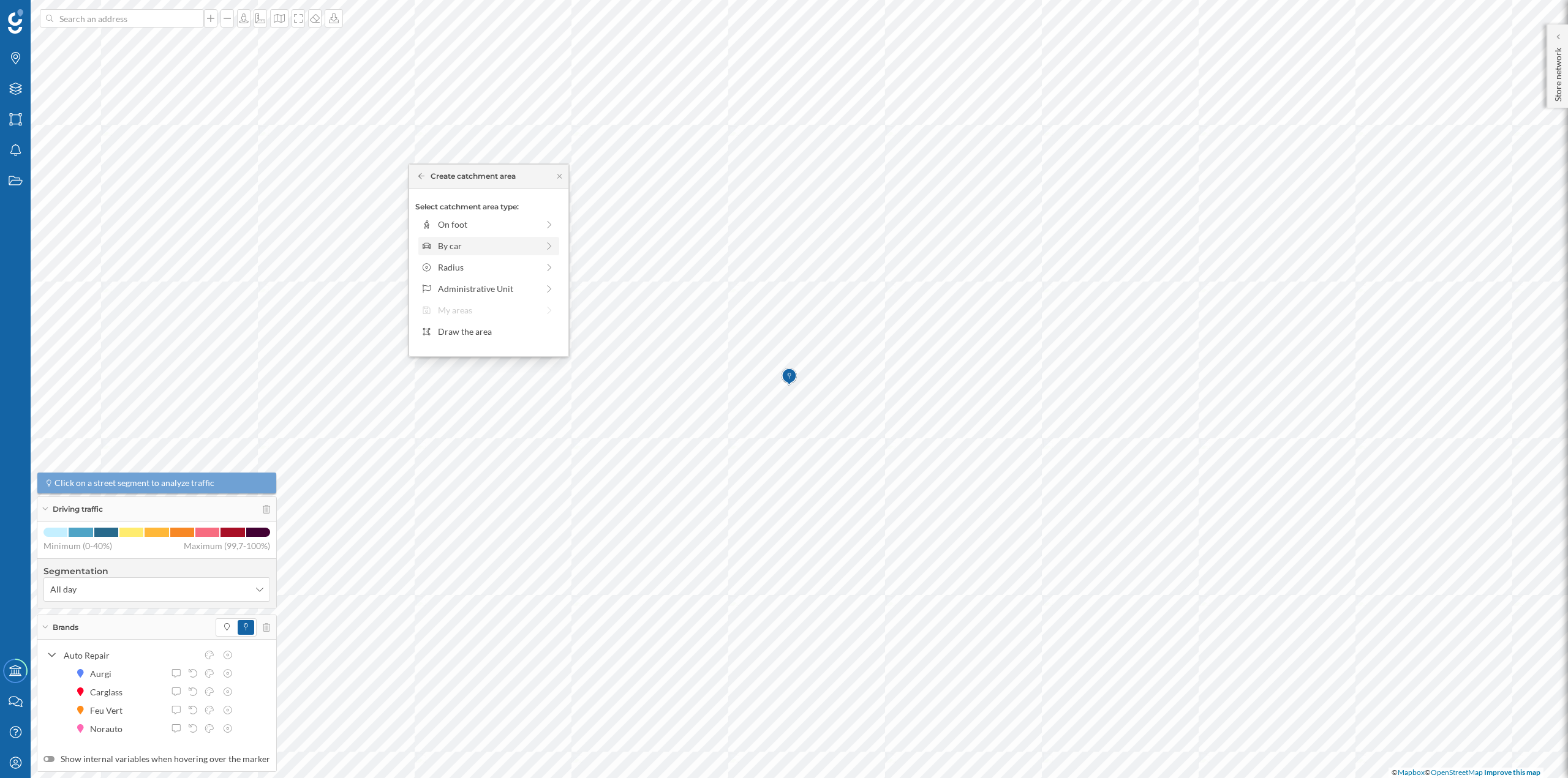
click at [455, 250] on div "By car" at bounding box center [488, 246] width 100 height 13
click at [443, 241] on div "0 min. 3 min. 5 min. 7 min. 10 min. 12 min. 15 min. 20 min. 30 min. 45 min. 50 …" at bounding box center [489, 241] width 136 height 3
click at [469, 332] on div "Create catchment area" at bounding box center [488, 333] width 147 height 18
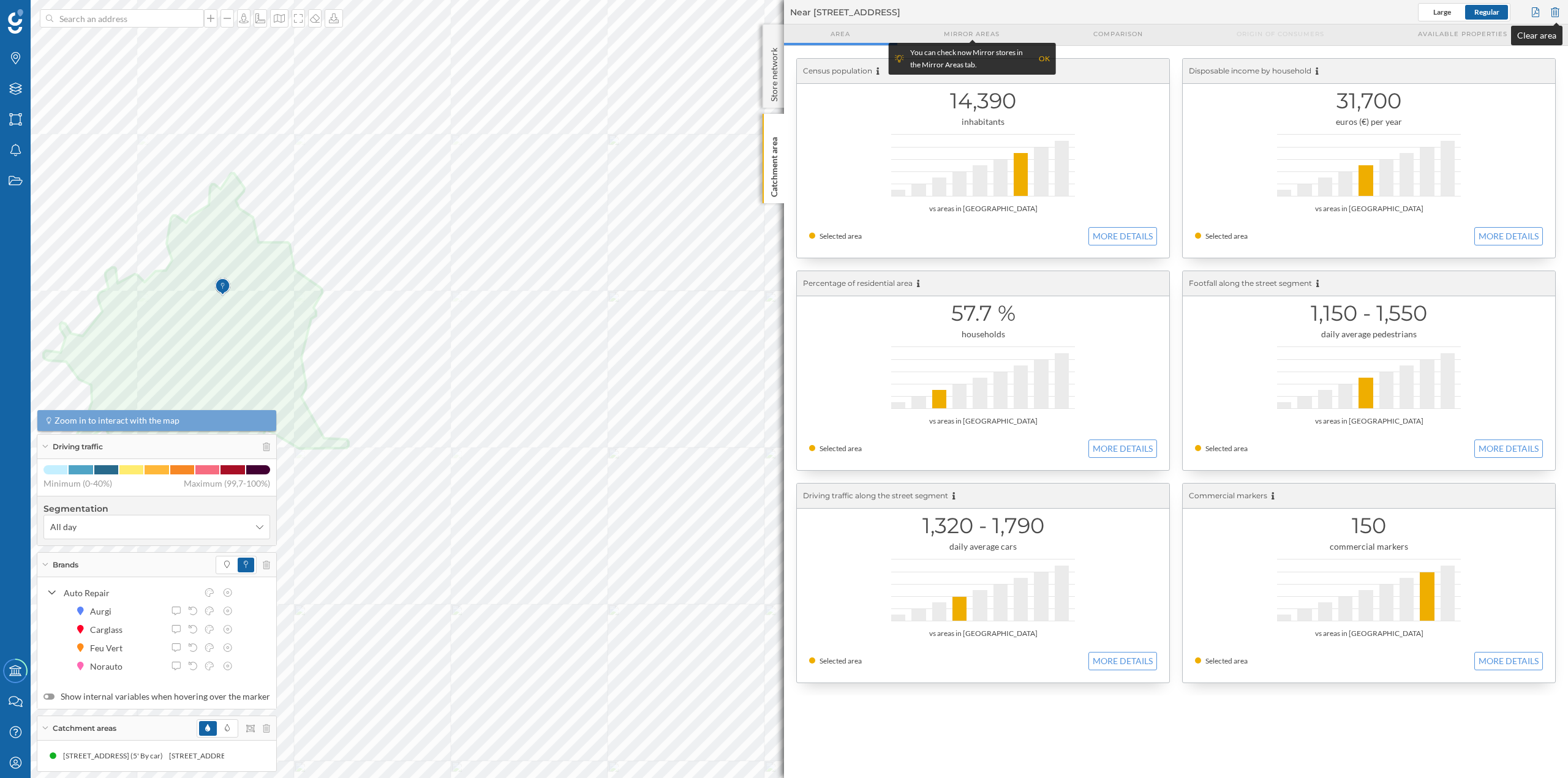
click at [1552, 4] on div at bounding box center [1555, 12] width 13 height 18
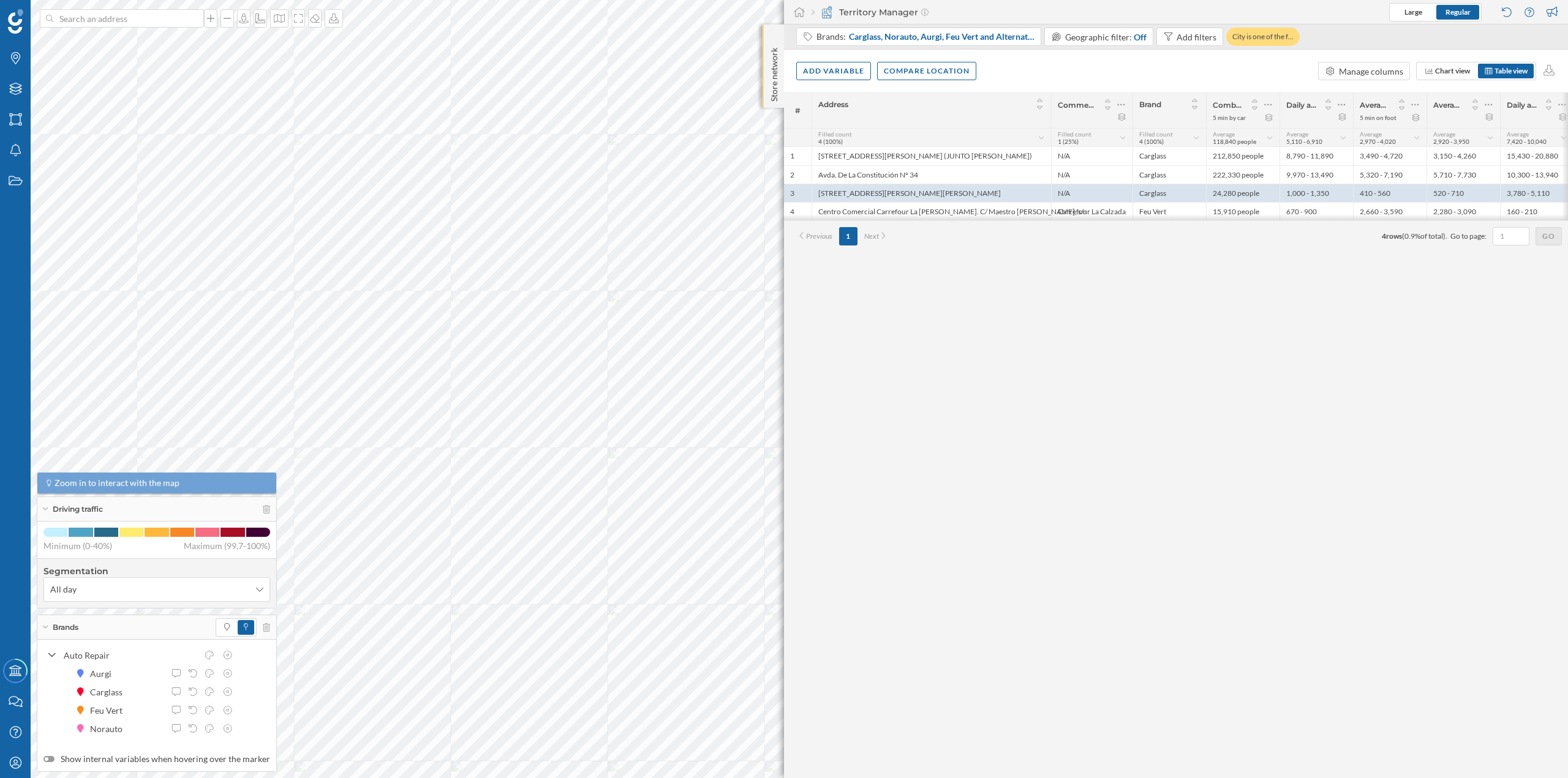
click at [770, 54] on p "Store network" at bounding box center [774, 72] width 12 height 59
click at [774, 42] on icon at bounding box center [774, 37] width 4 height 12
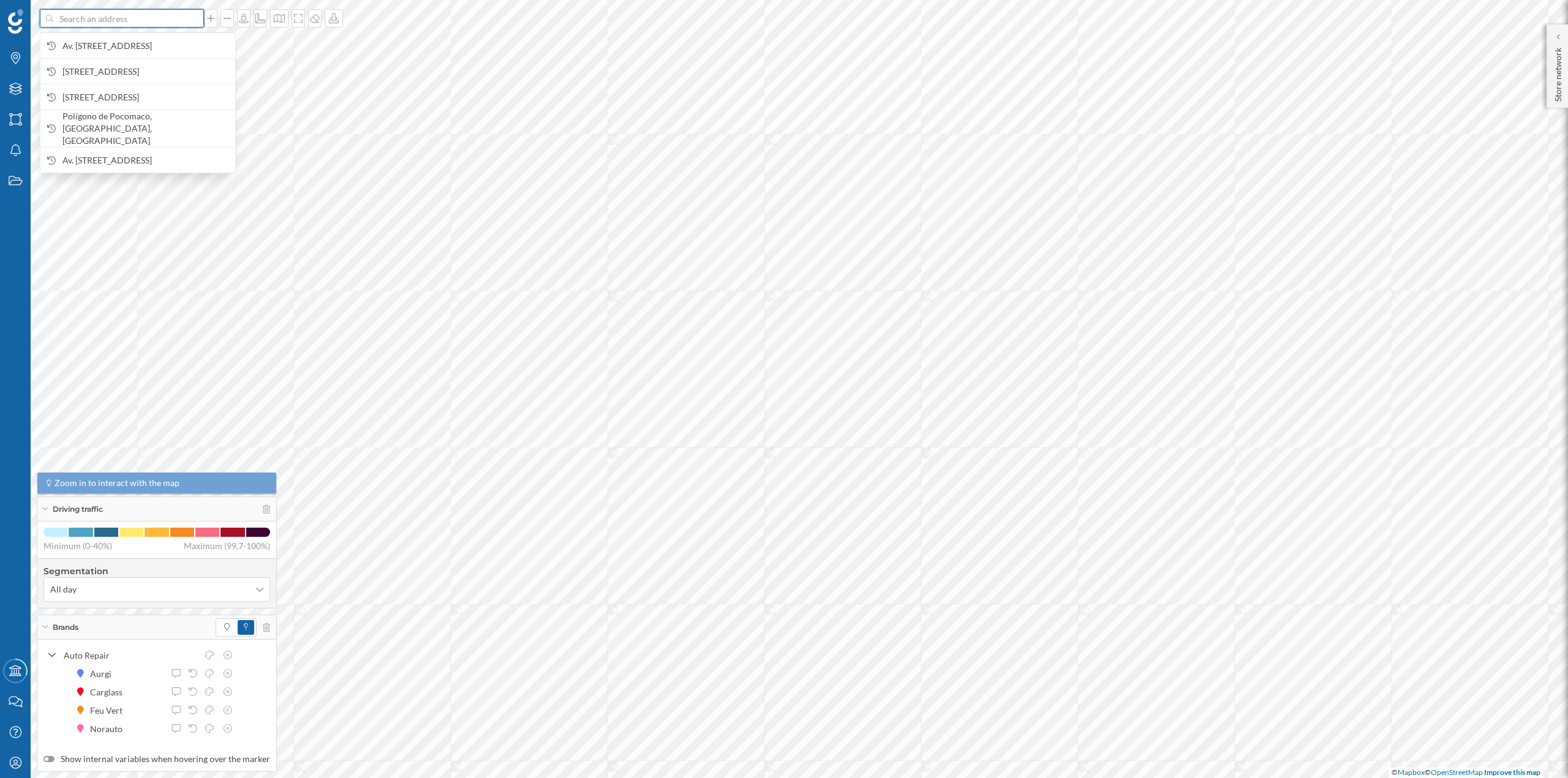
click at [114, 16] on input at bounding box center [122, 18] width 137 height 18
type input "v"
paste input "Avda. del Buque Escola Galatea, s/n 15405 Ferrol"
type input "Avda. del Buque Escola Galatea, s/n 15405 Ferrol"
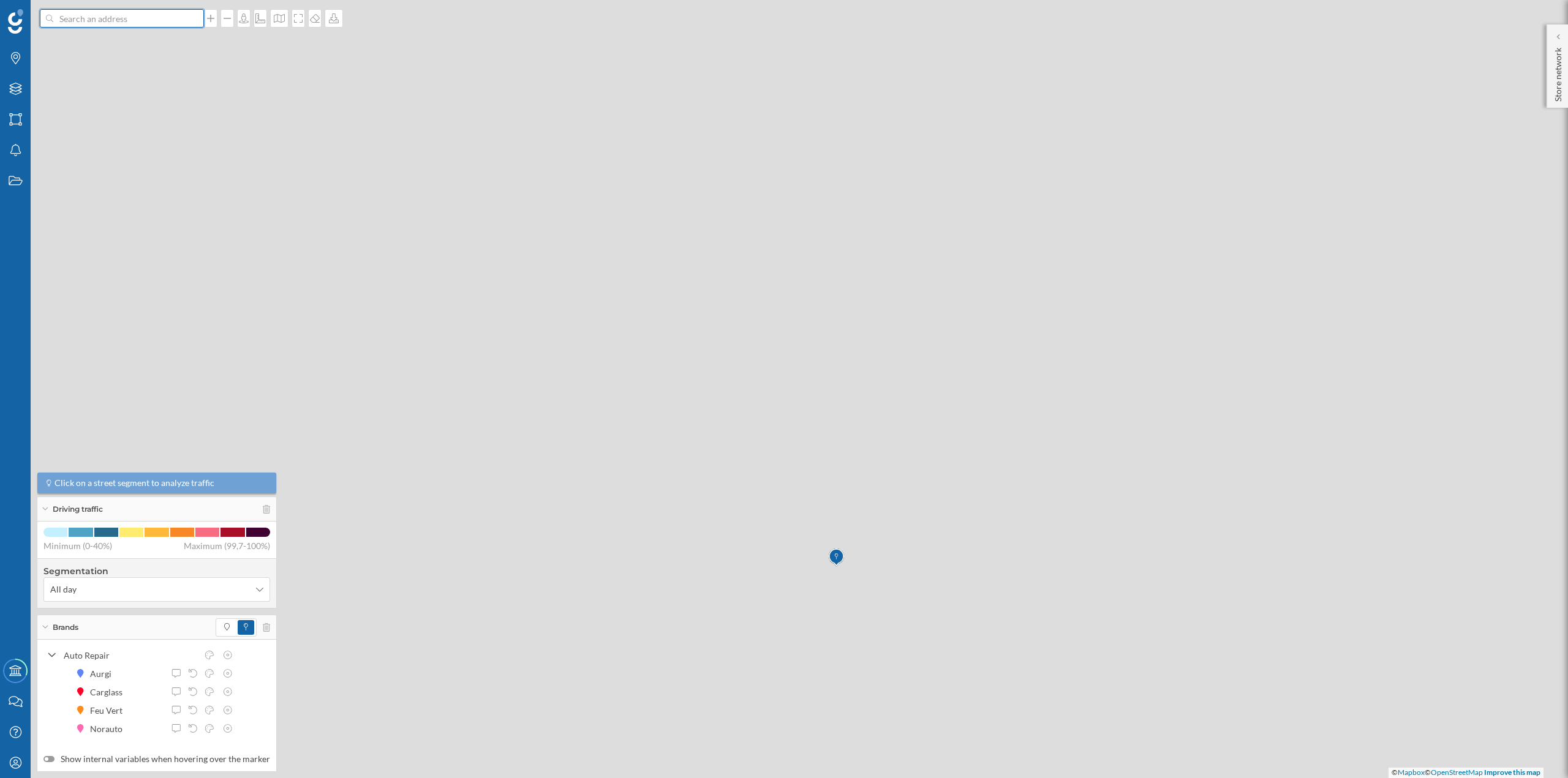
scroll to position [0, 0]
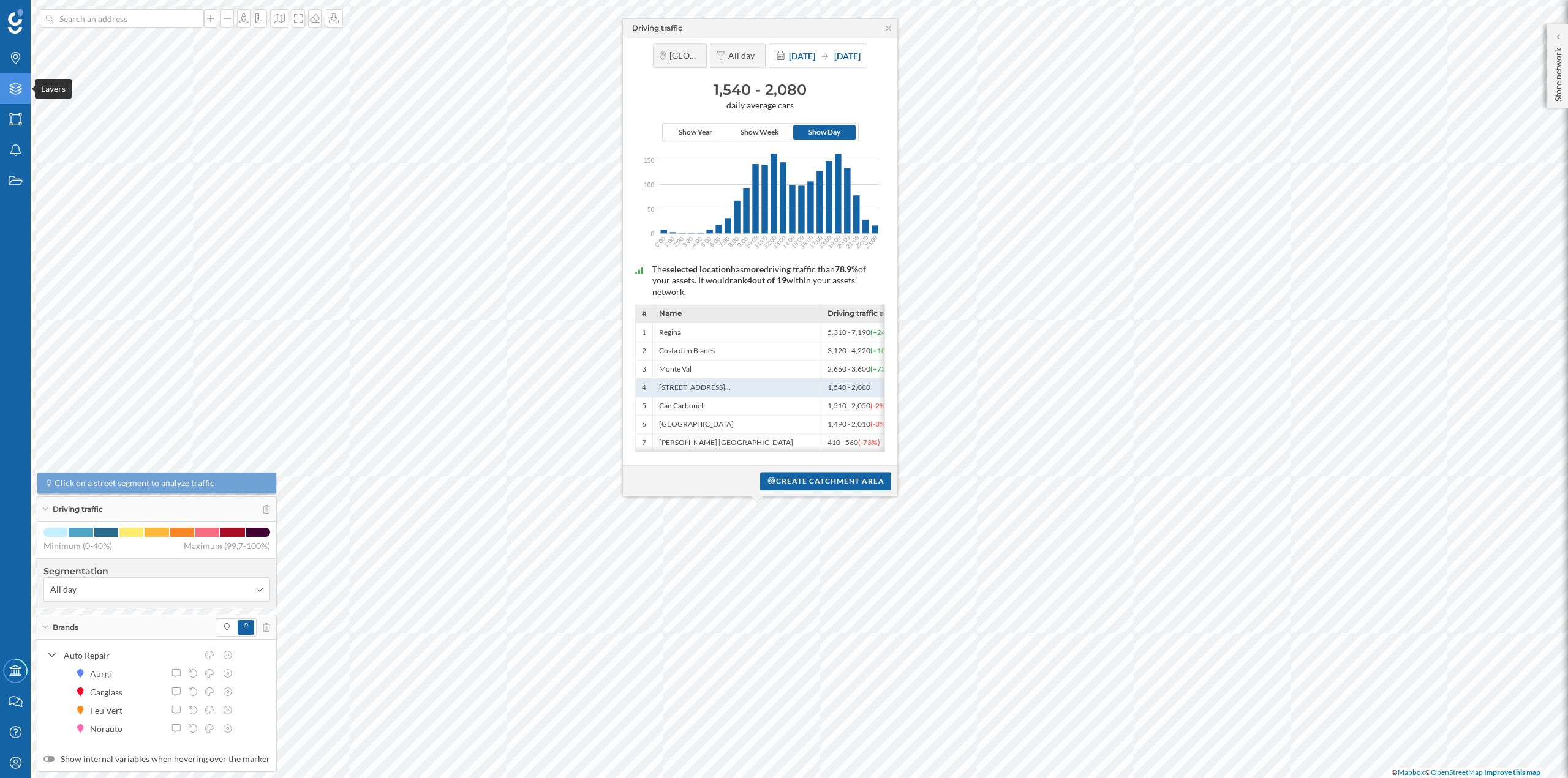
click at [13, 93] on icon "Layers" at bounding box center [16, 88] width 15 height 12
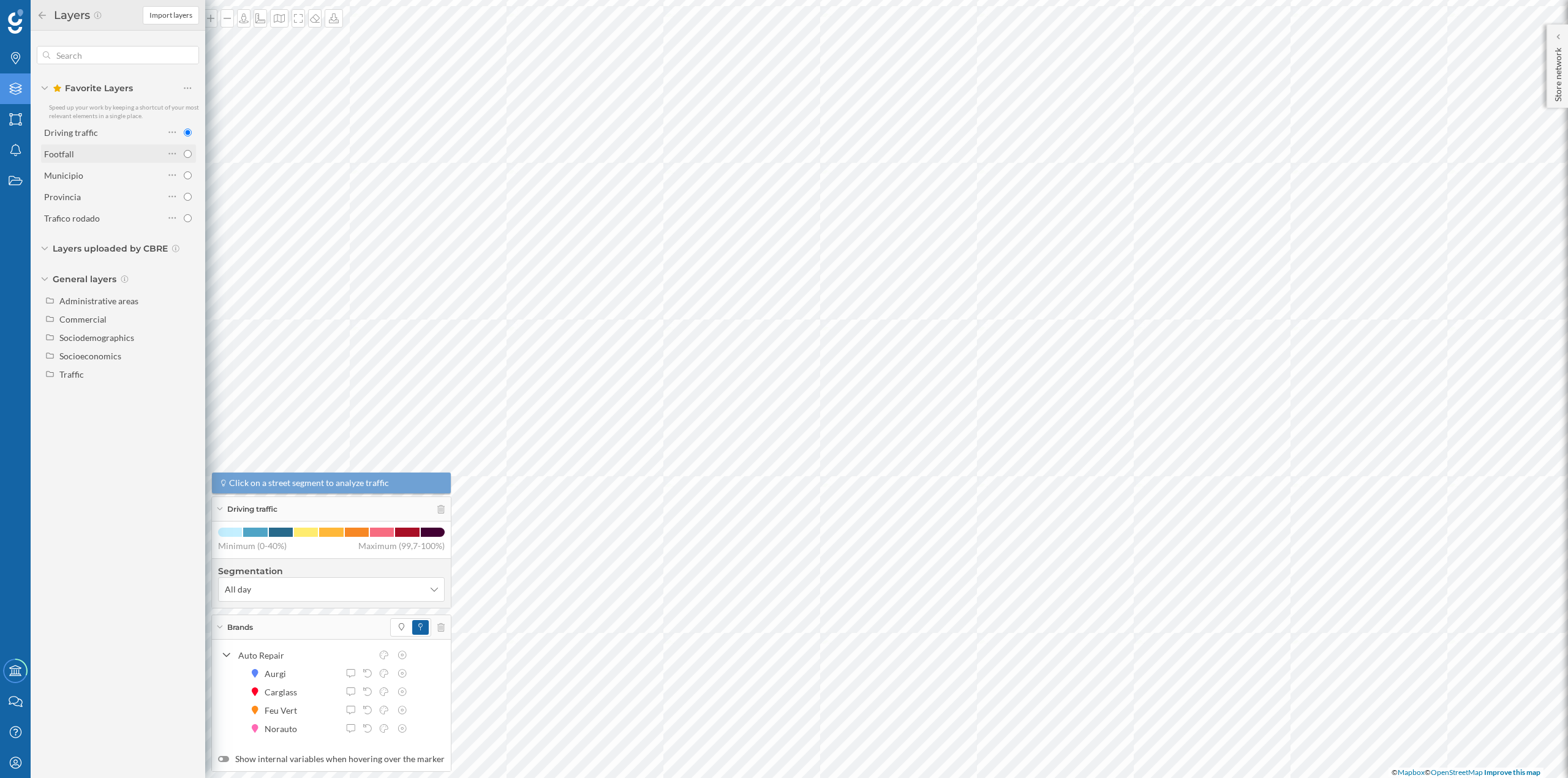
click at [86, 148] on div "Footfall" at bounding box center [104, 154] width 120 height 13
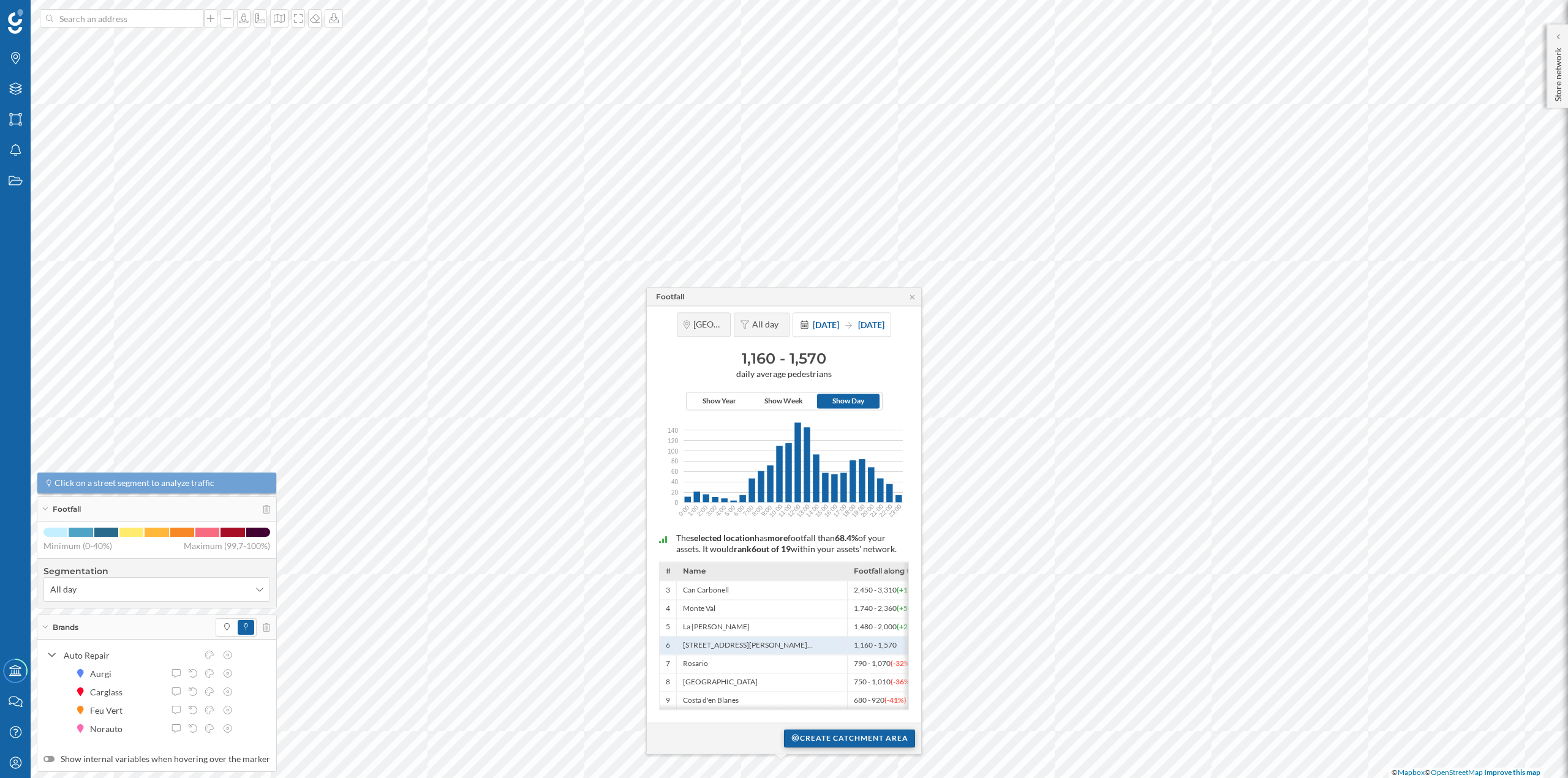
click at [814, 735] on div "Create catchment area" at bounding box center [850, 738] width 131 height 18
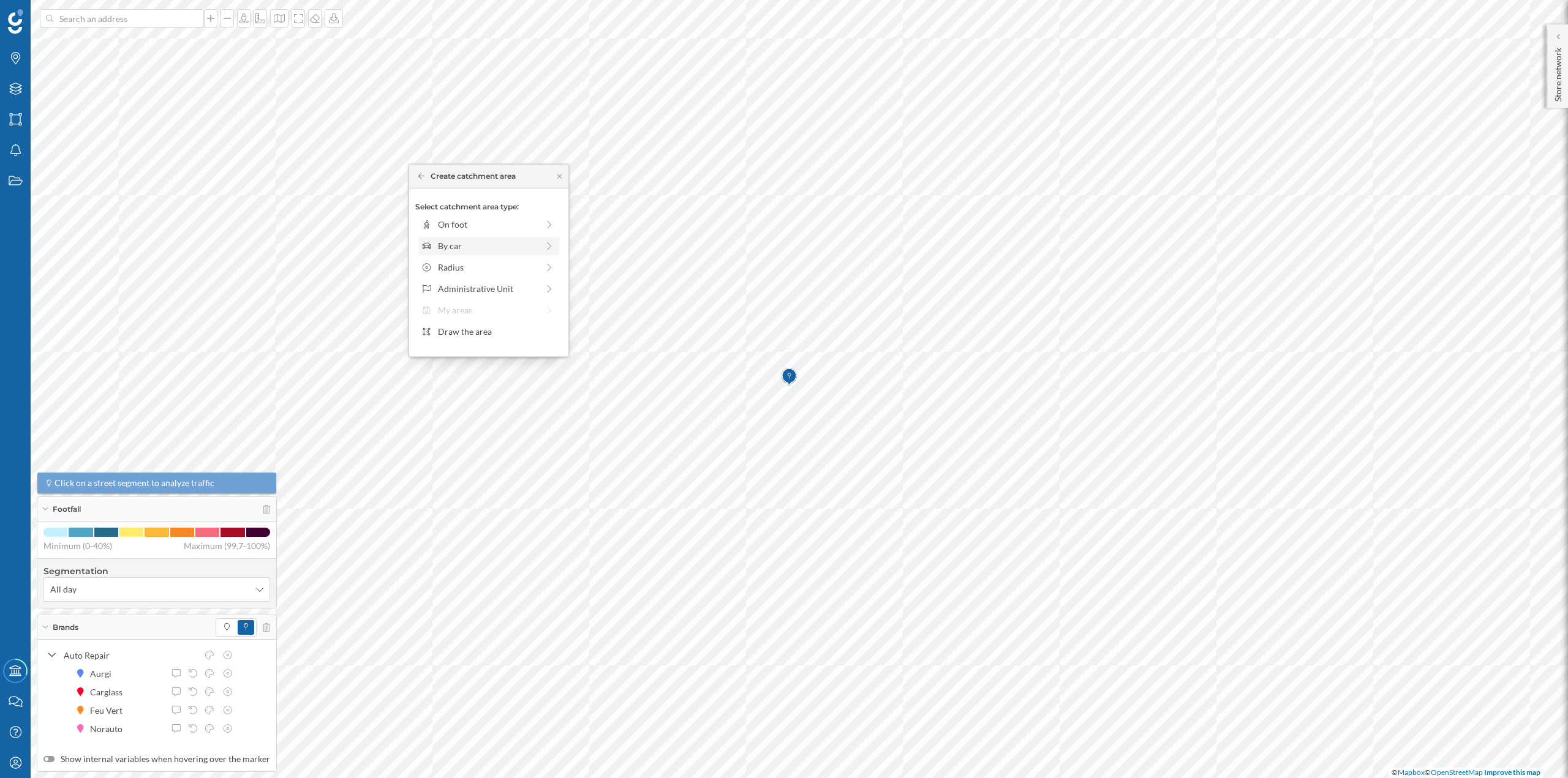
click at [447, 250] on div "By car" at bounding box center [488, 246] width 100 height 13
click at [448, 242] on div "0 min. 3 min. 5 min. 7 min. 10 min. 12 min. 15 min. 20 min. 30 min. 45 min. 50 …" at bounding box center [489, 241] width 136 height 3
click at [460, 331] on div "Create catchment area" at bounding box center [488, 333] width 147 height 18
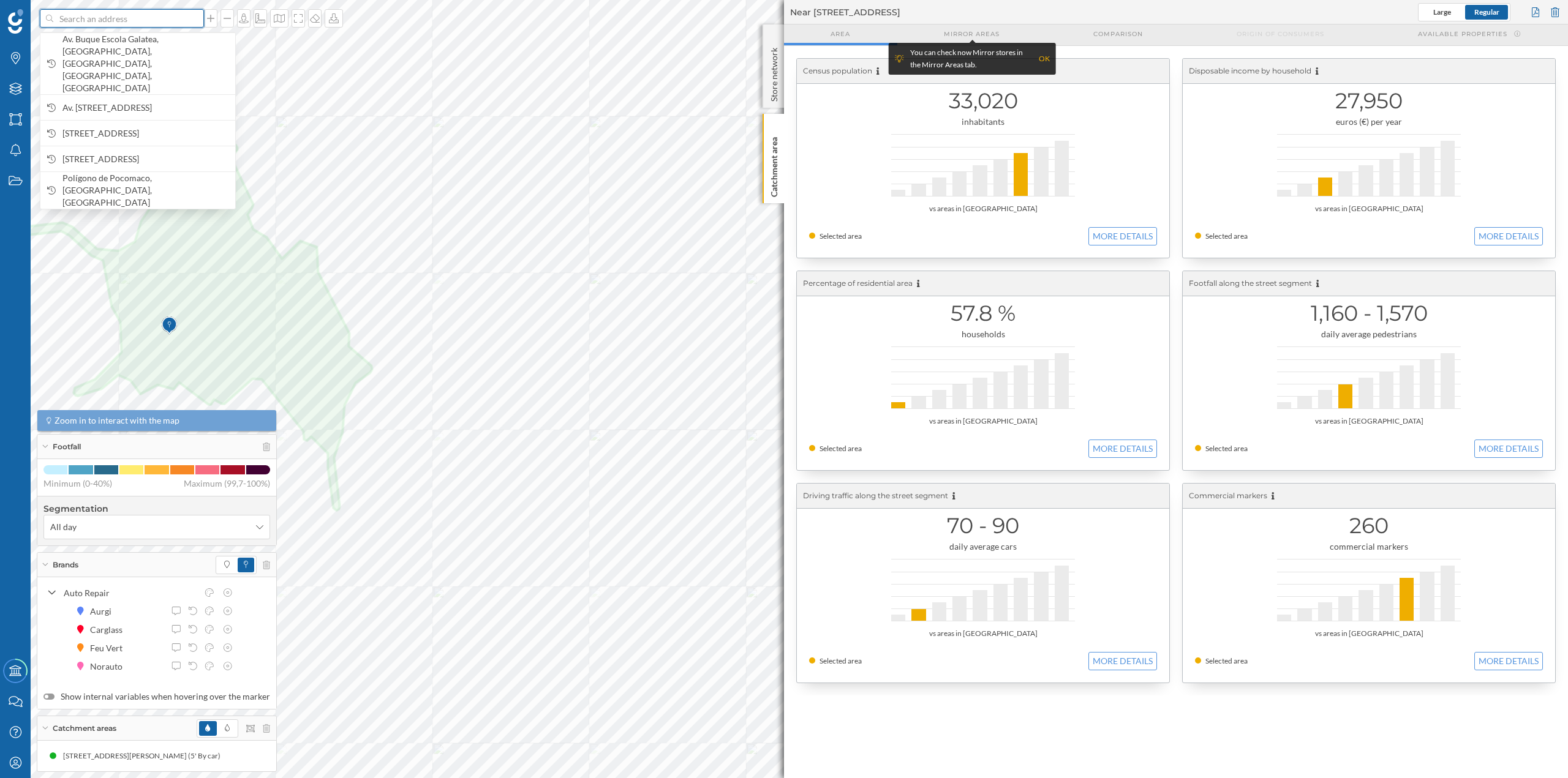
click at [120, 21] on input at bounding box center [122, 18] width 137 height 18
paste input "Autovía Rías Baixas, 664, 36214 Vigo, Pontevedra, Parque Comercial Meixueiro"
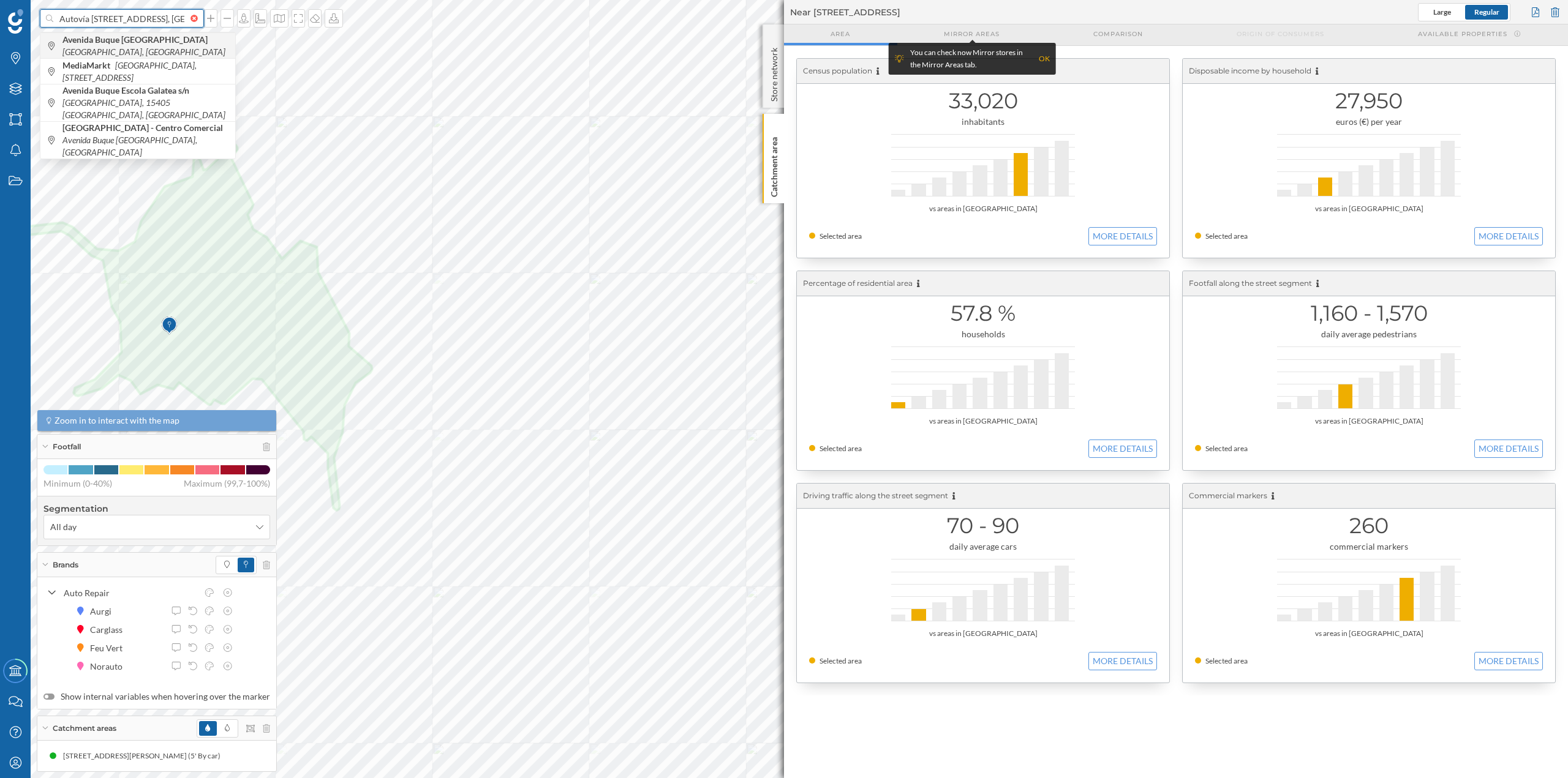
scroll to position [0, 175]
type input "Autovía Rías Baixas, 664, 36214 Vigo, Pontevedra, Parque Comercial Meixueiro"
click at [174, 55] on icon "Autovía Rías Baixas, Vigo, 36214 Municipality of Vigo, Pontevedra, Spain" at bounding box center [144, 63] width 163 height 35
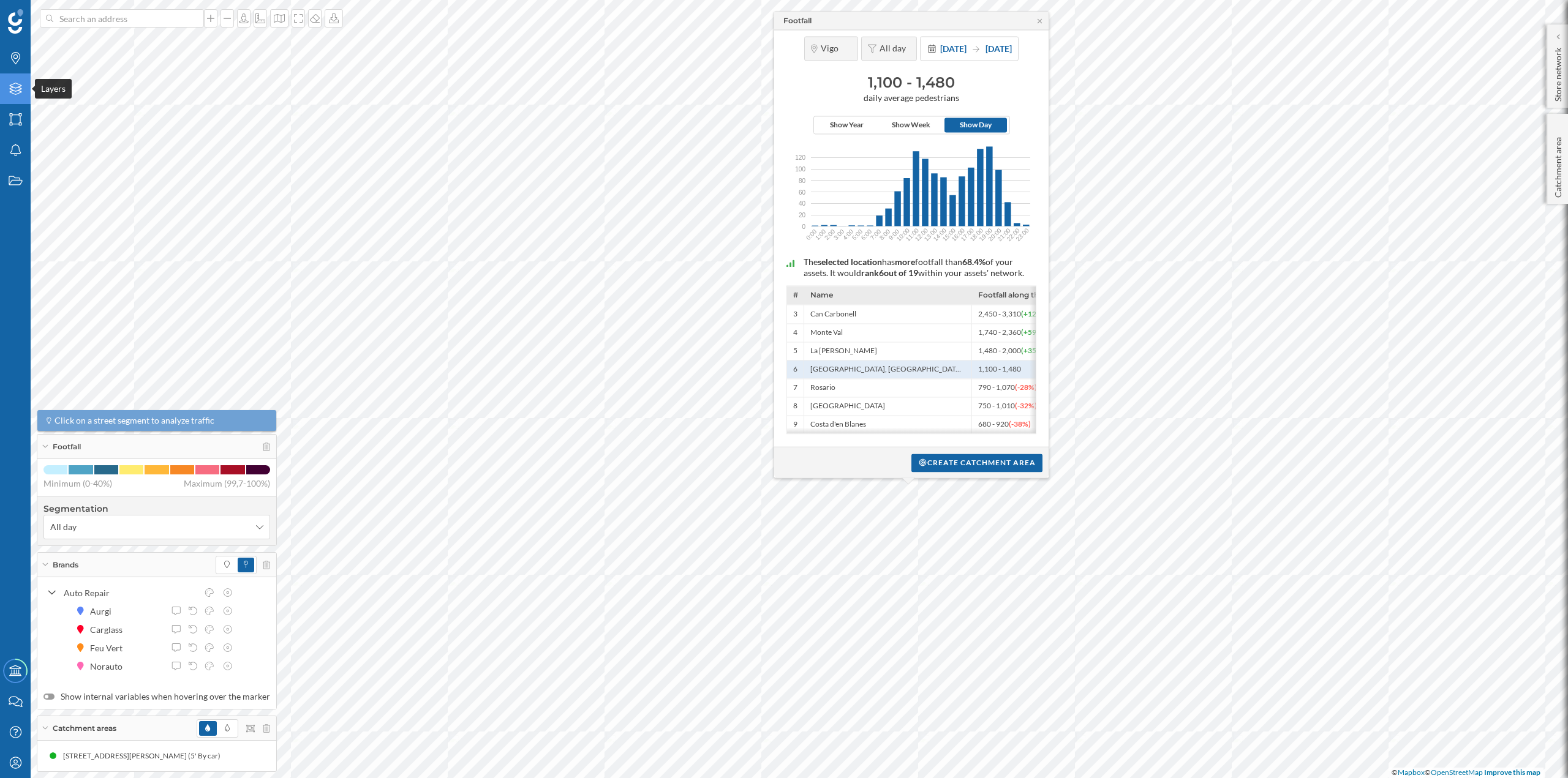
click at [21, 79] on div "Layers" at bounding box center [15, 89] width 31 height 31
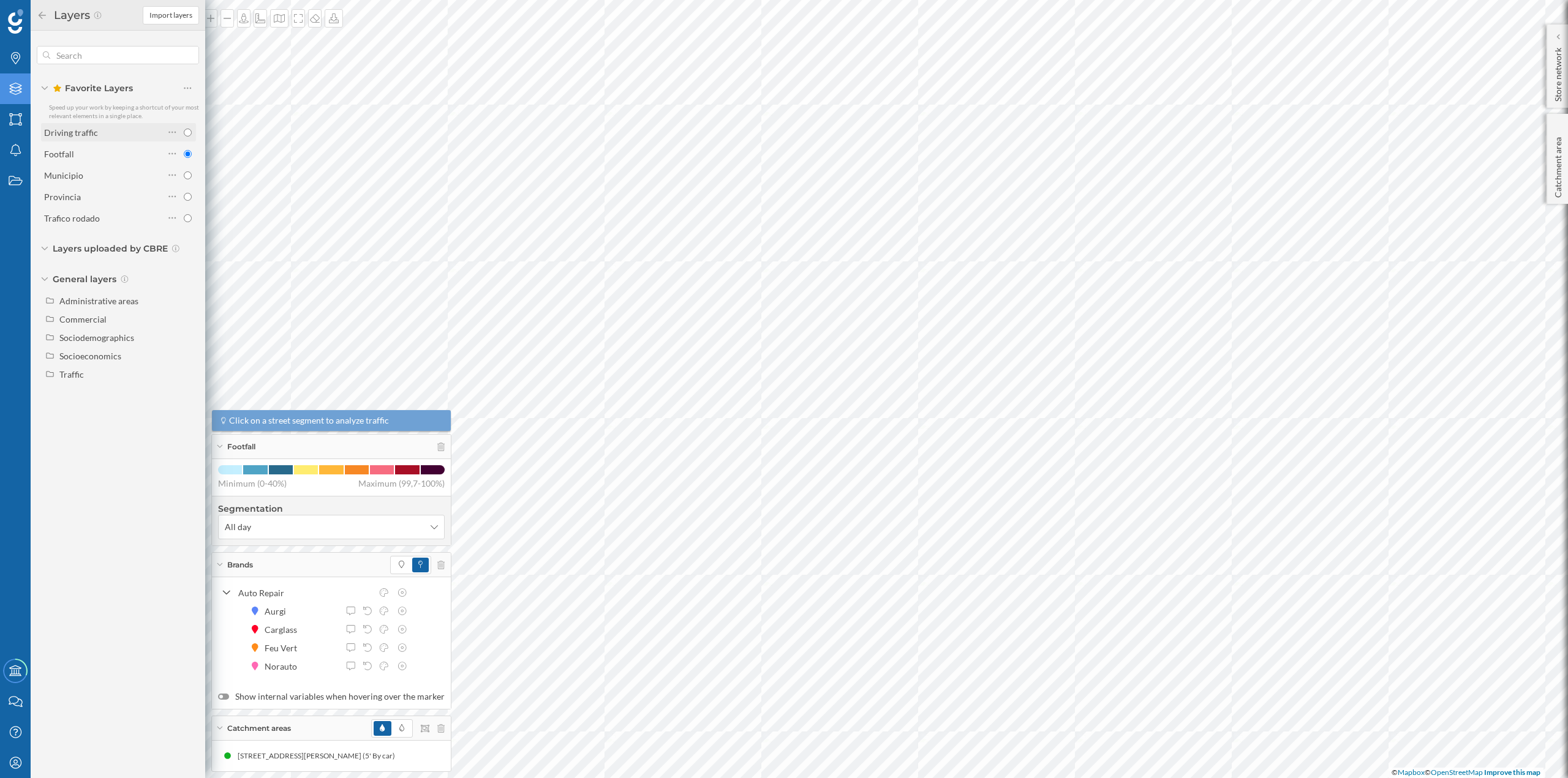
click at [74, 135] on div "Driving traffic" at bounding box center [71, 132] width 54 height 11
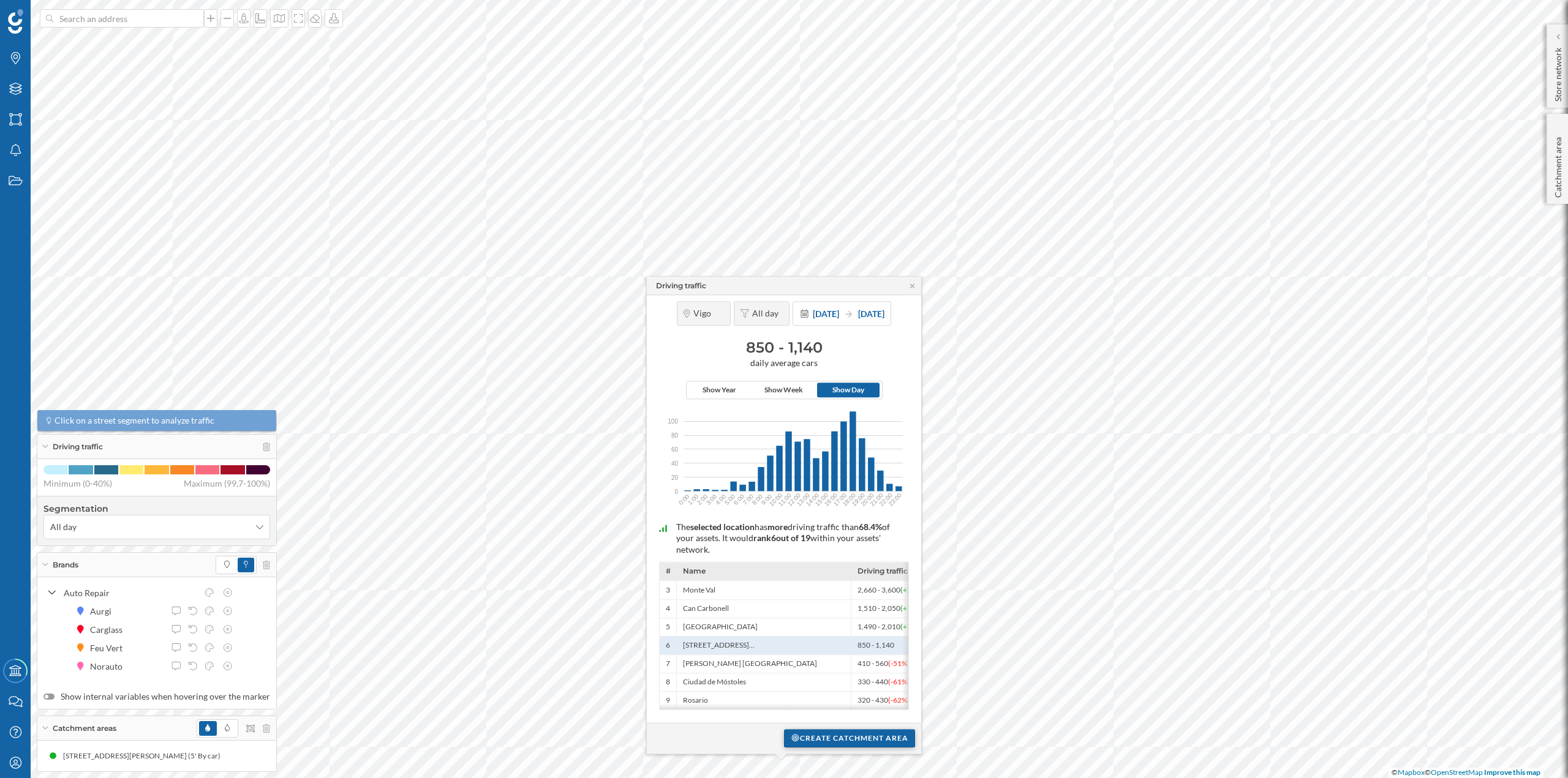
click at [828, 741] on div "Create catchment area" at bounding box center [850, 738] width 131 height 18
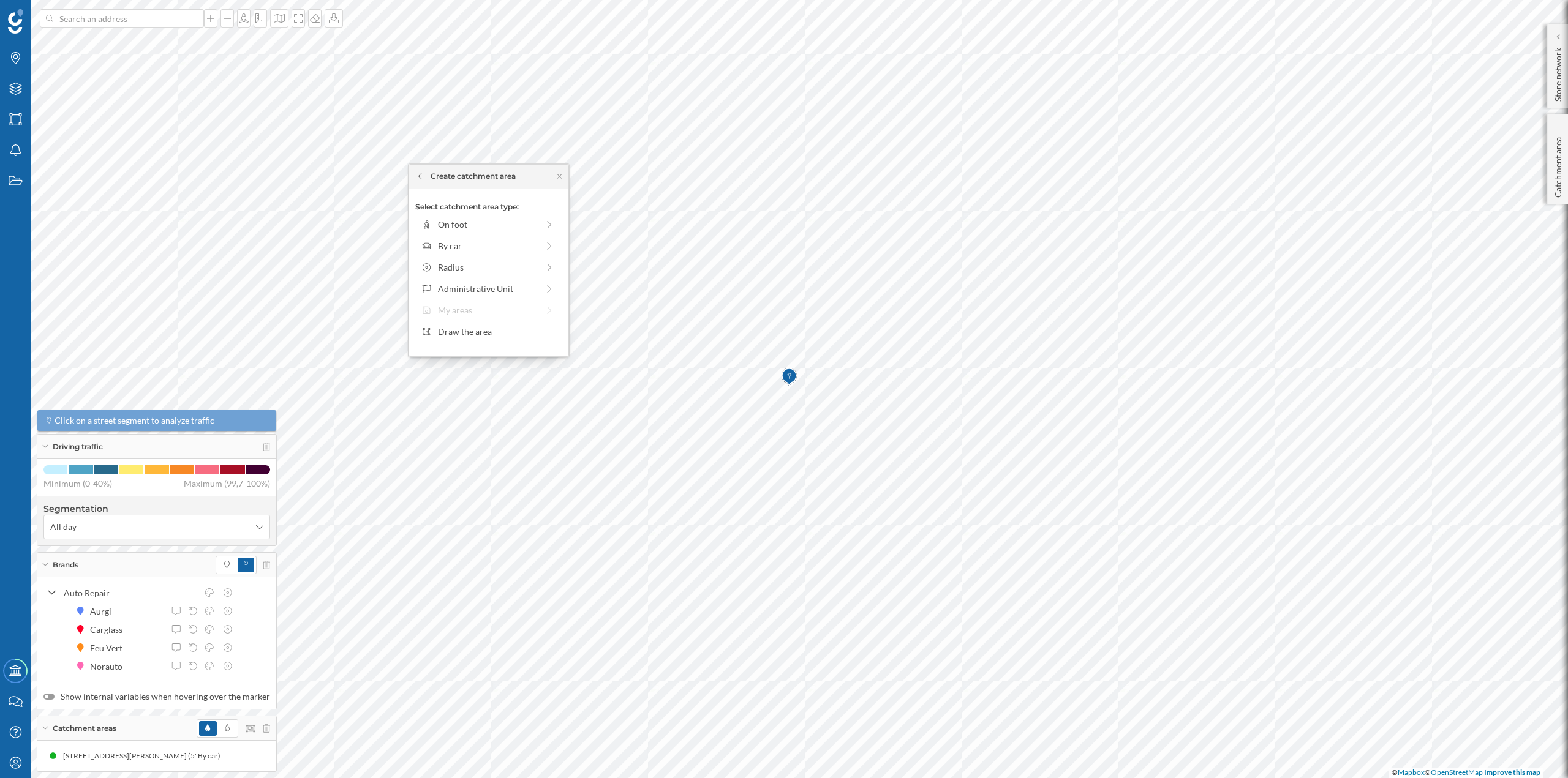
click at [431, 256] on div "Select catchment area type: On foot By car Radius Administrative Unit My areas …" at bounding box center [489, 272] width 159 height 167
click at [430, 252] on div at bounding box center [426, 246] width 11 height 13
click at [444, 243] on div "0 min. 3 min. 5 min. 7 min. 10 min. 12 min. 15 min. 20 min. 30 min. 45 min. 50 …" at bounding box center [489, 241] width 136 height 15
click at [472, 338] on div "Create catchment area" at bounding box center [488, 333] width 147 height 18
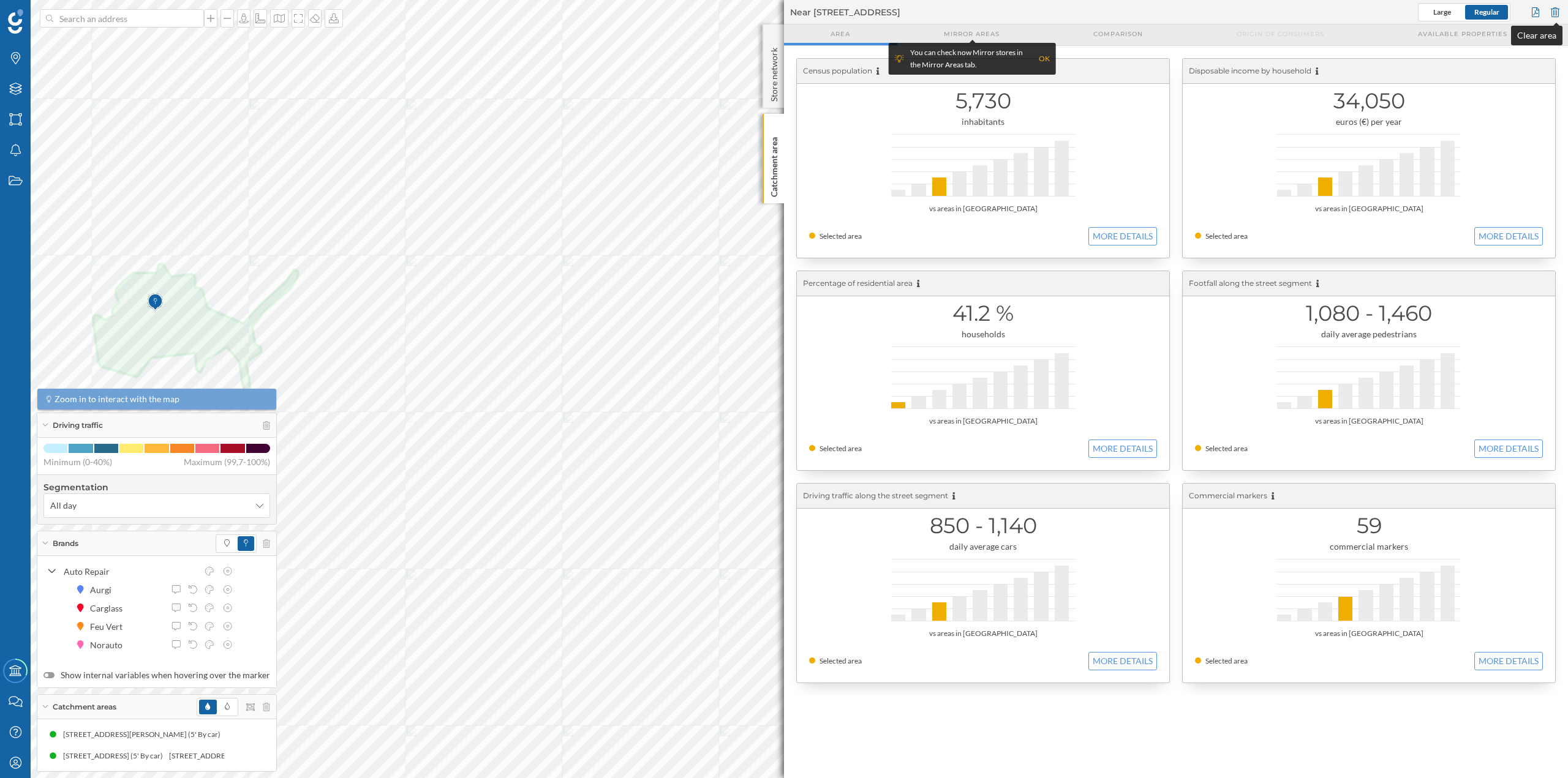
click at [1550, 15] on div at bounding box center [1555, 12] width 13 height 18
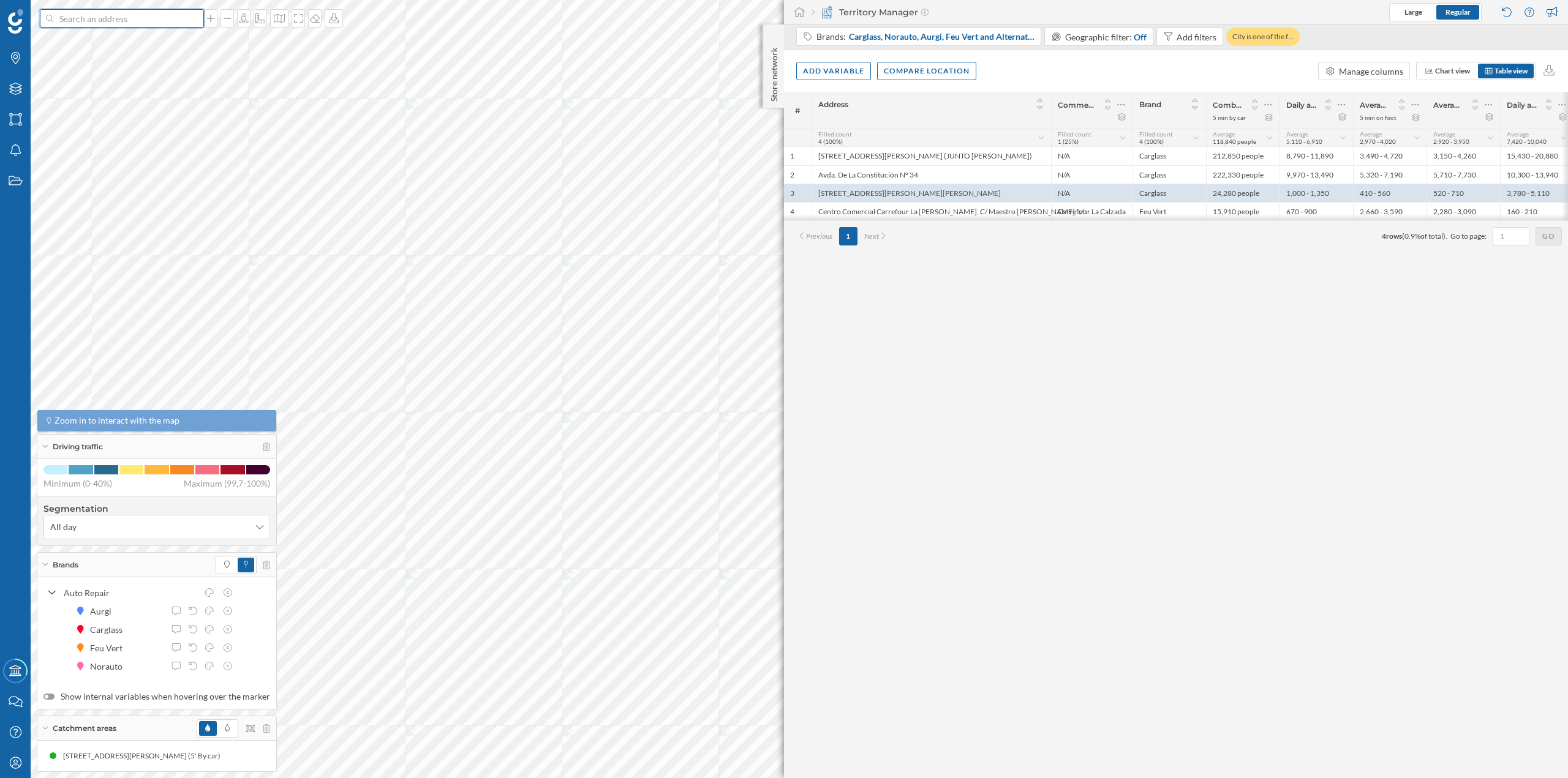
click at [125, 16] on input at bounding box center [122, 18] width 137 height 18
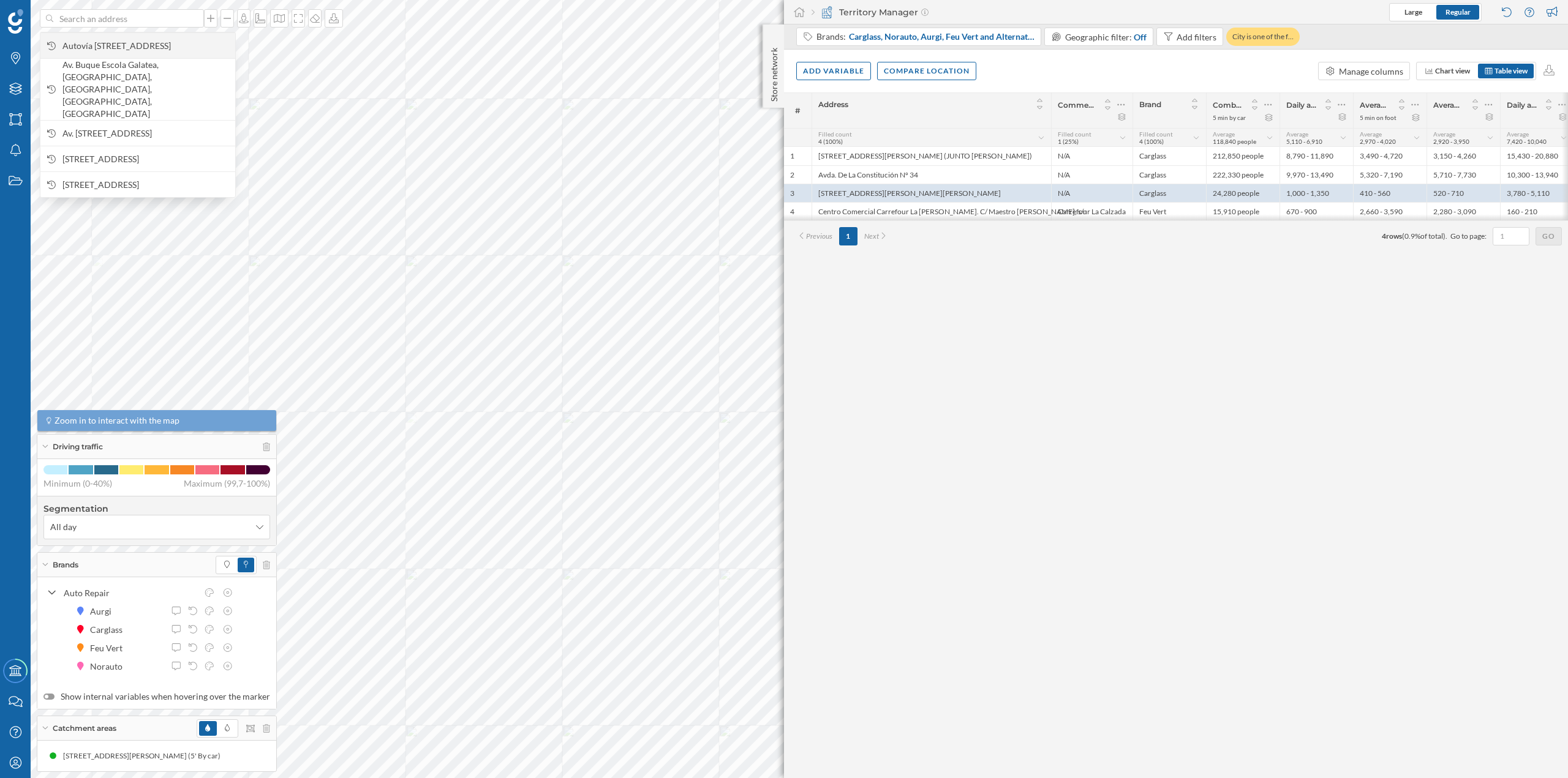
click at [123, 46] on span "Autovía [STREET_ADDRESS]" at bounding box center [146, 45] width 167 height 12
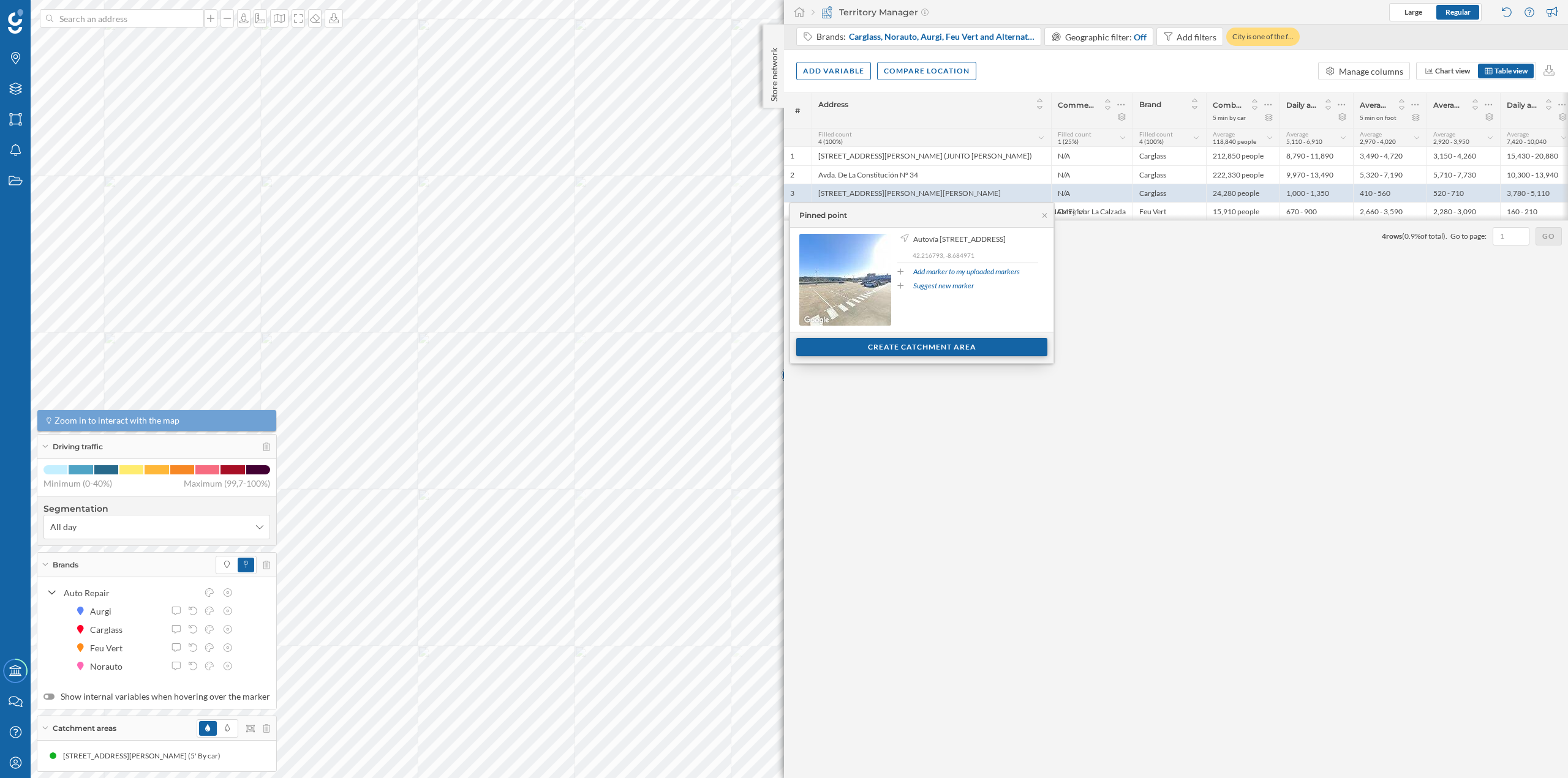
click at [829, 347] on div "Create catchment area" at bounding box center [921, 347] width 251 height 18
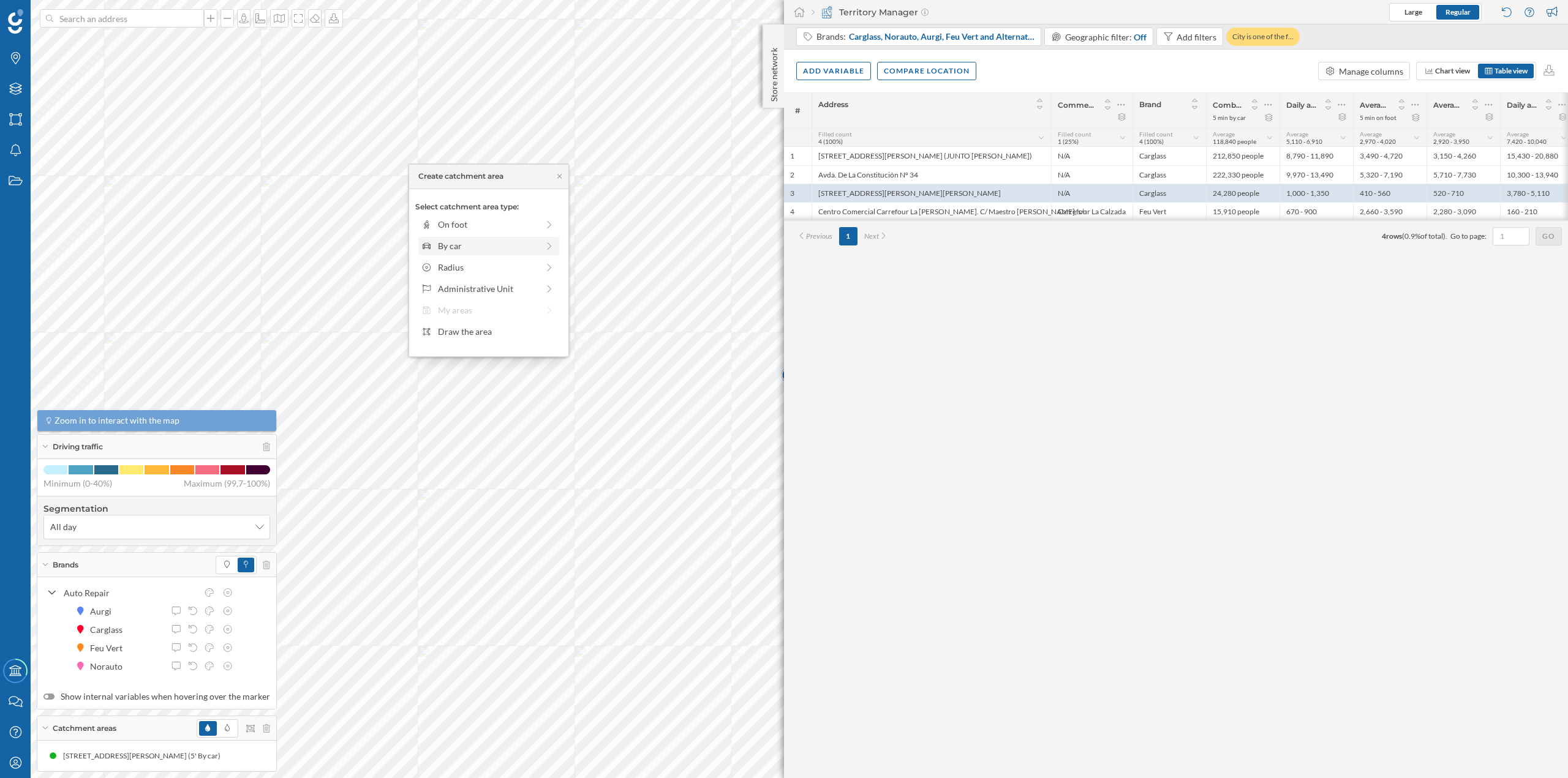
click at [469, 241] on div "By car" at bounding box center [488, 246] width 100 height 13
click at [455, 245] on div "0 min. 3 min. 5 min. 7 min. 10 min. 12 min. 15 min. 20 min. 30 min. 45 min. 50 …" at bounding box center [489, 241] width 136 height 15
click at [456, 328] on div "Create catchment area" at bounding box center [488, 333] width 147 height 18
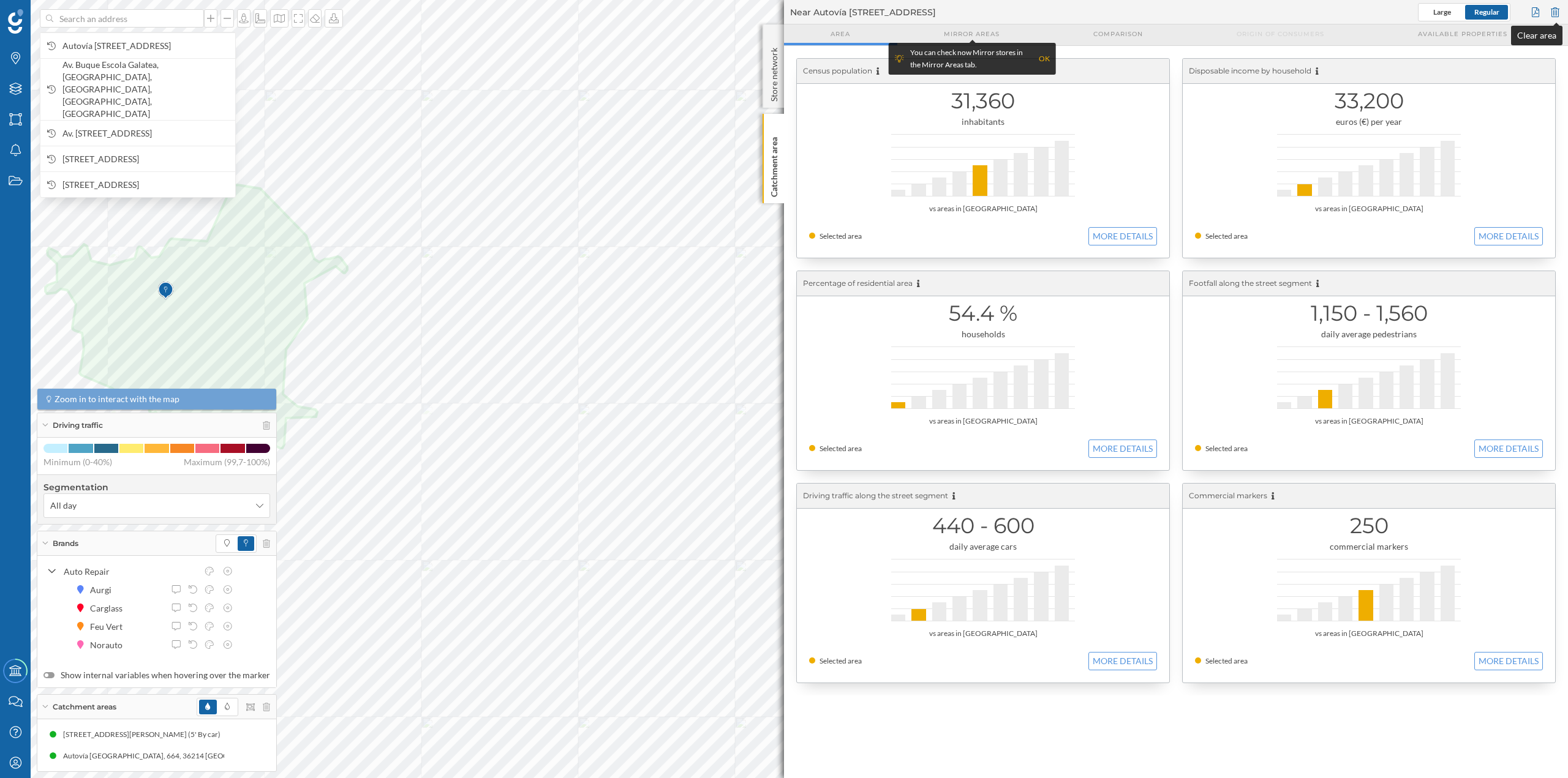
drag, startPoint x: 109, startPoint y: 13, endPoint x: 1558, endPoint y: 6, distance: 1449.0
click at [1558, 6] on div at bounding box center [1555, 12] width 13 height 18
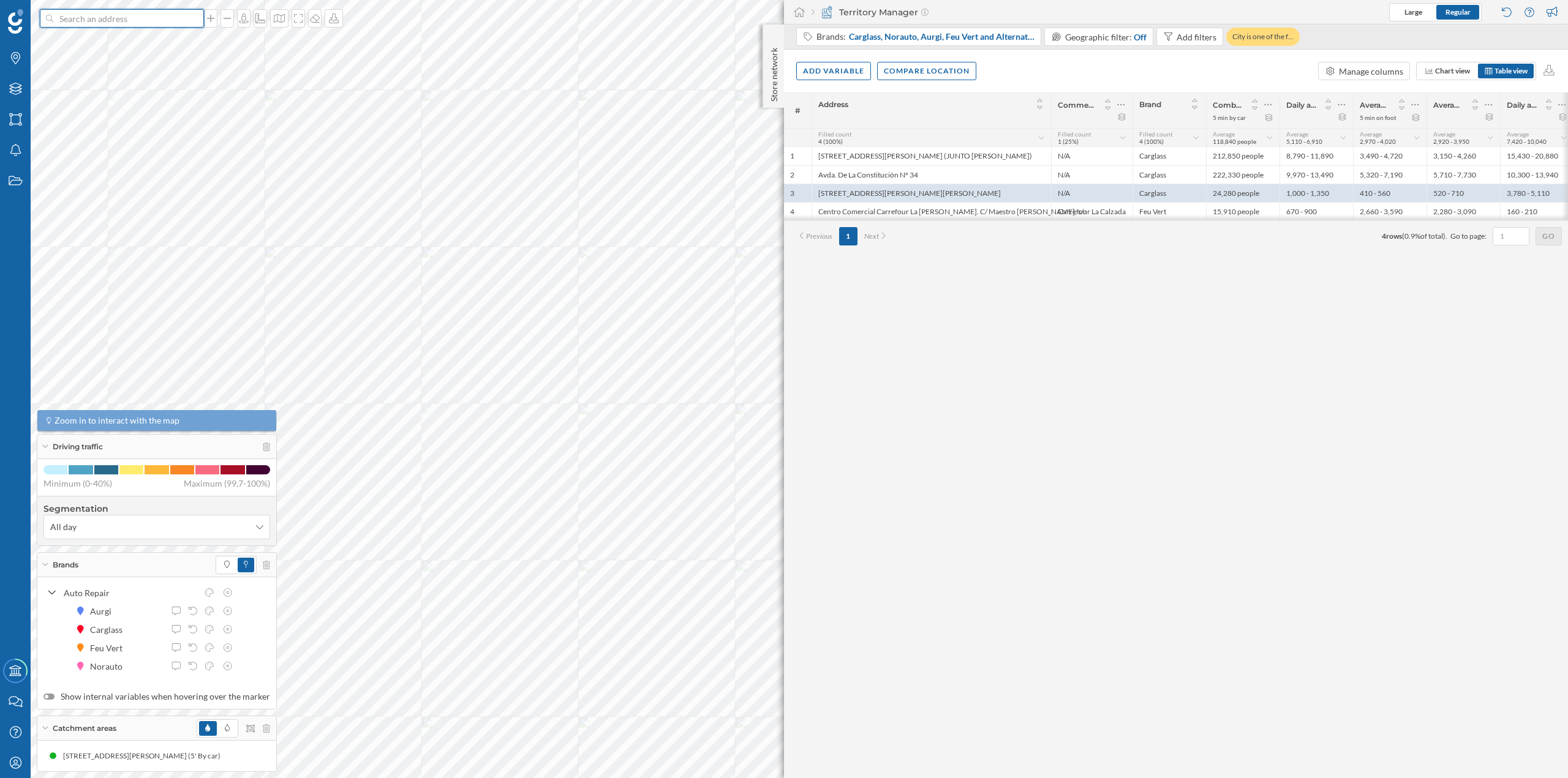
click at [80, 18] on input at bounding box center [122, 18] width 137 height 18
paste input "Erribera [STREET_ADDRESS][PERSON_NAME]"
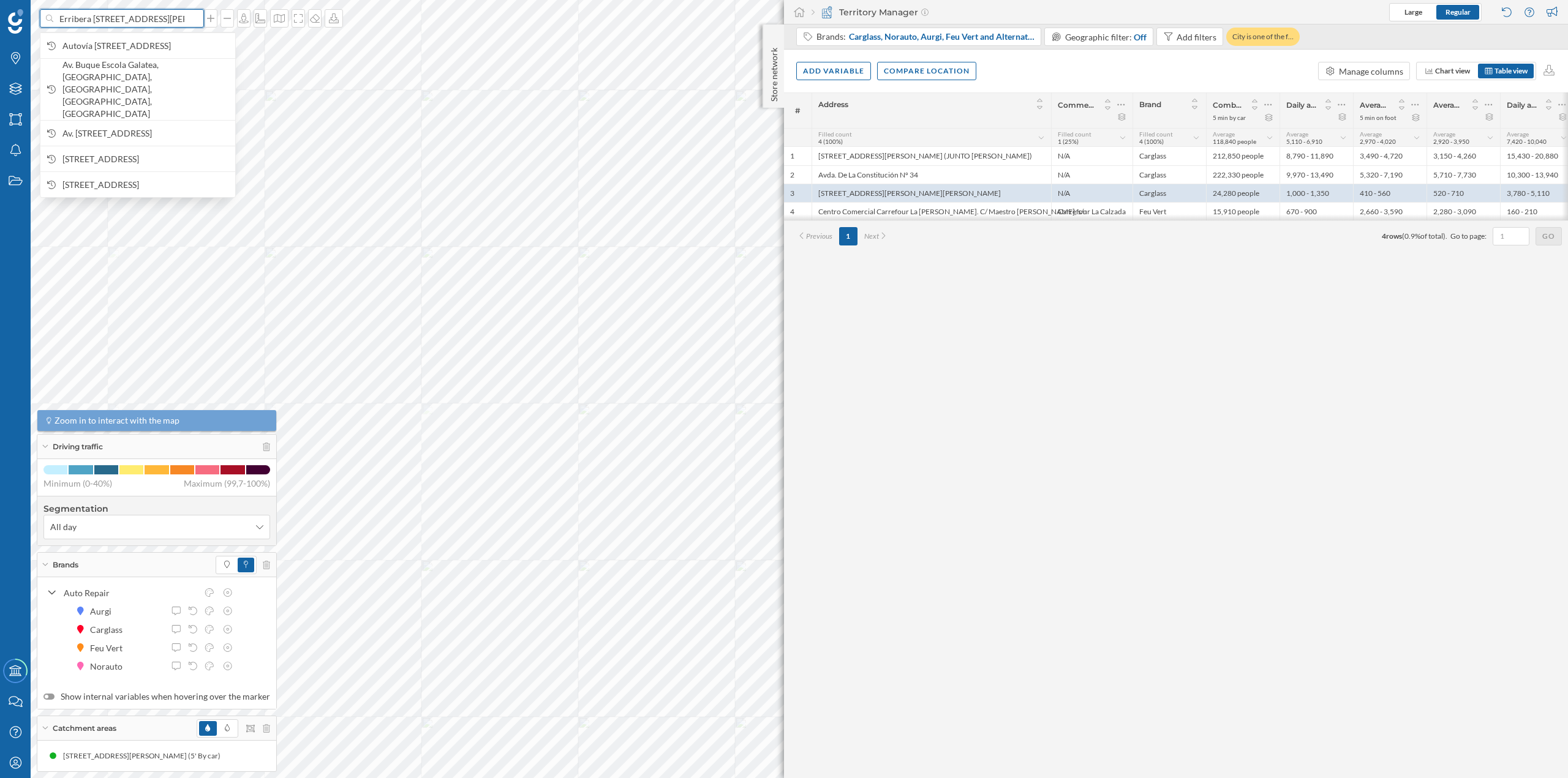
scroll to position [0, 117]
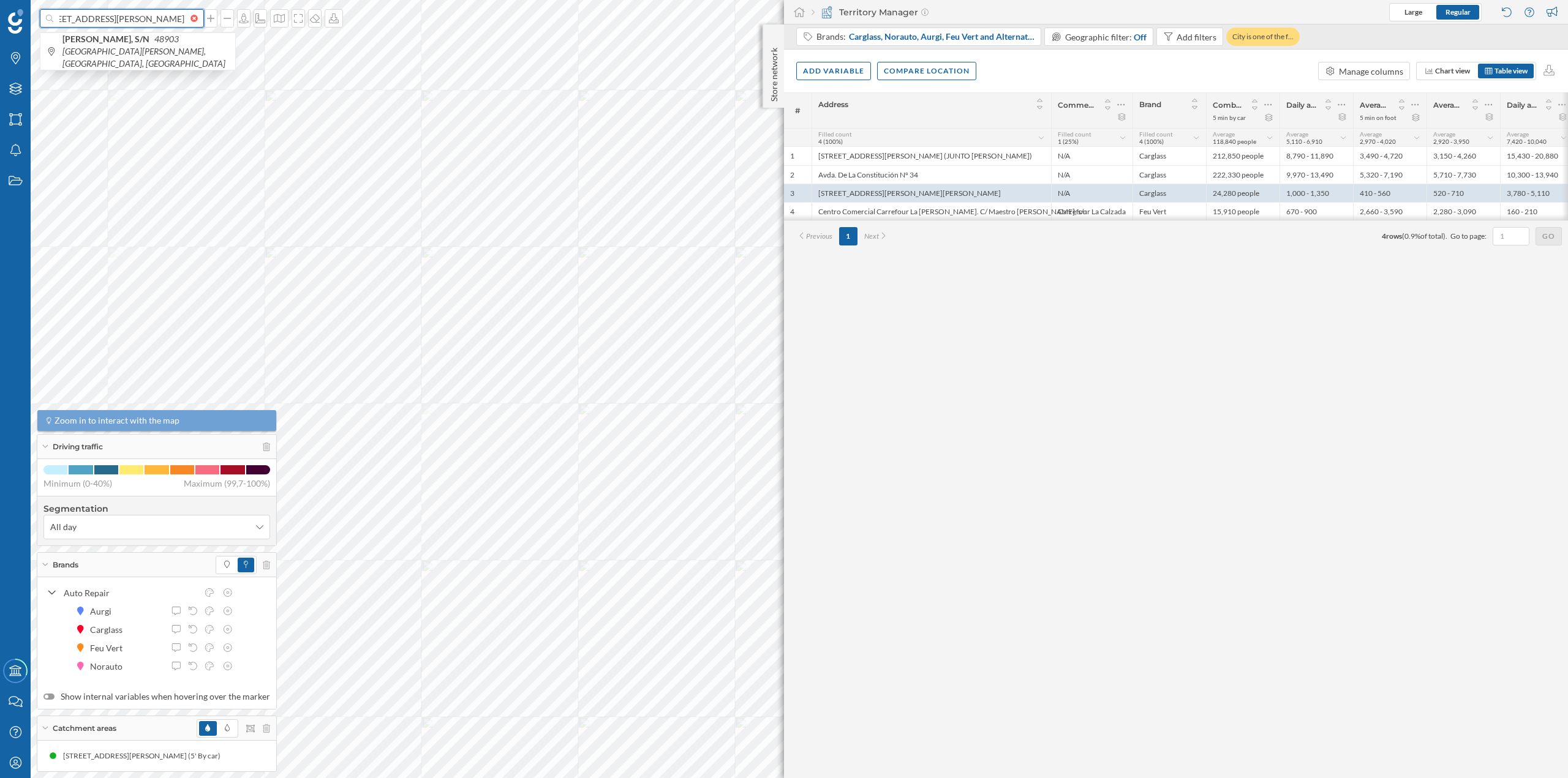
type input "Erribera [STREET_ADDRESS][PERSON_NAME]"
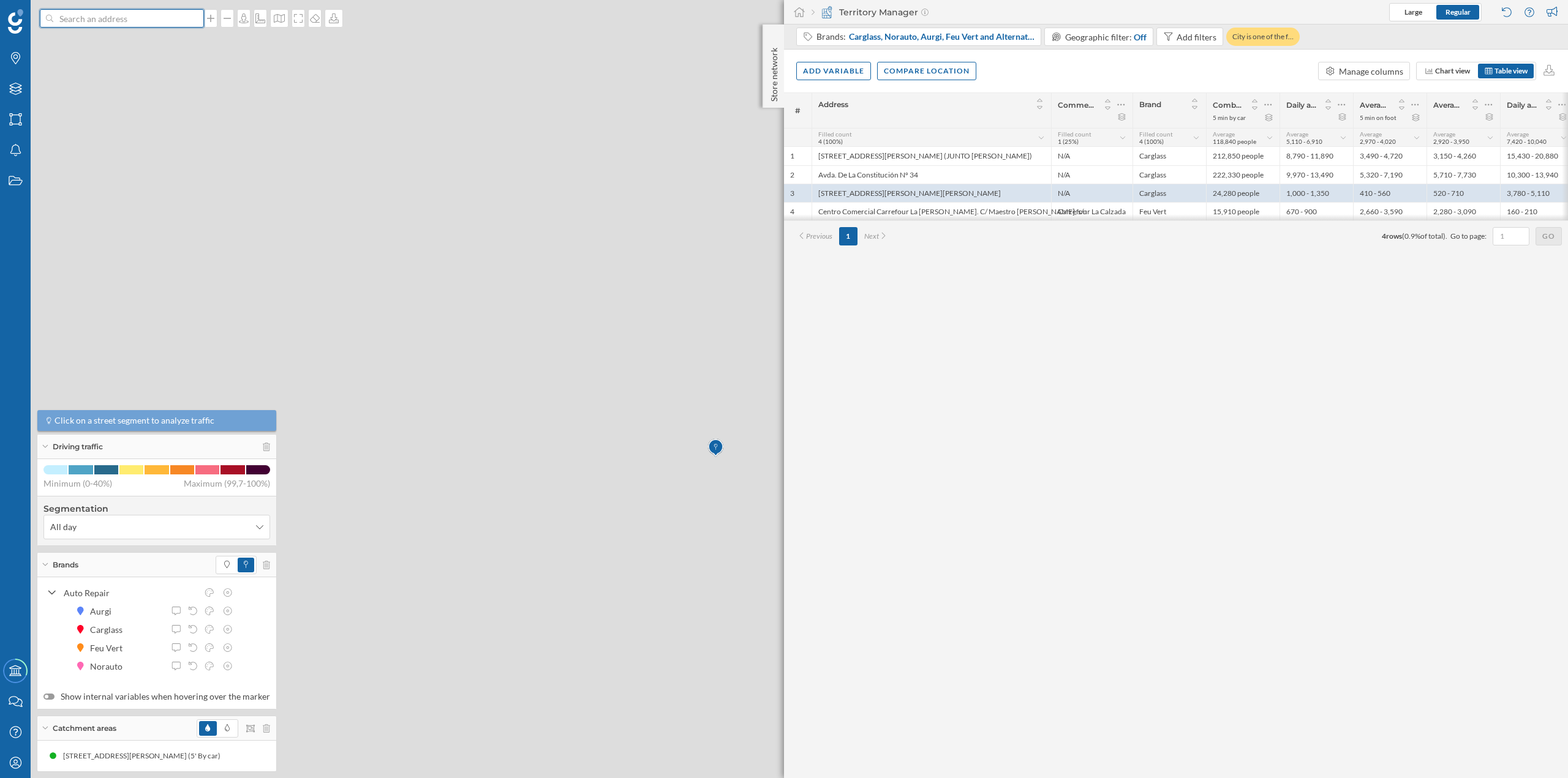
scroll to position [0, 0]
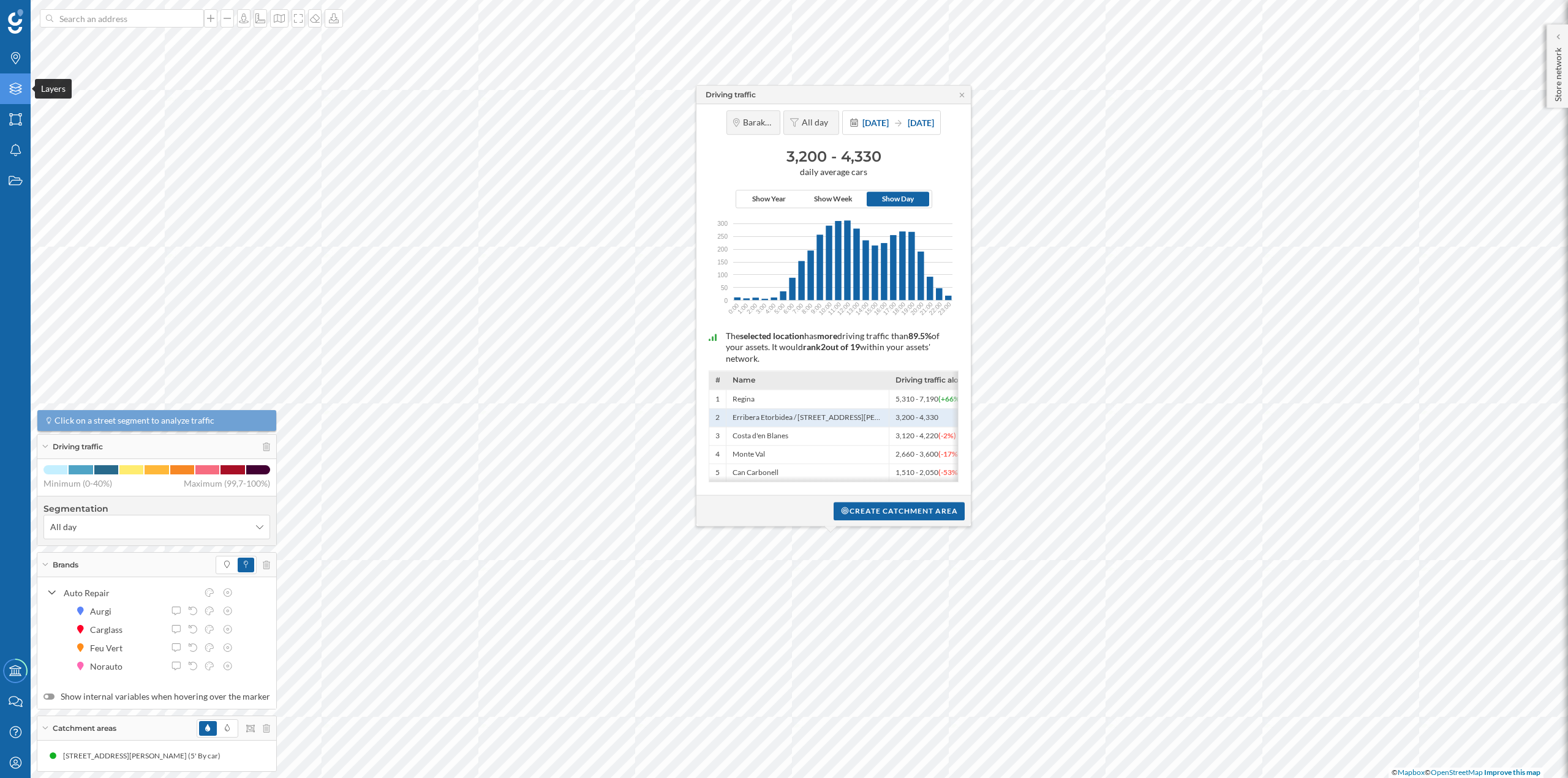
click at [14, 81] on div "Layers" at bounding box center [15, 89] width 31 height 31
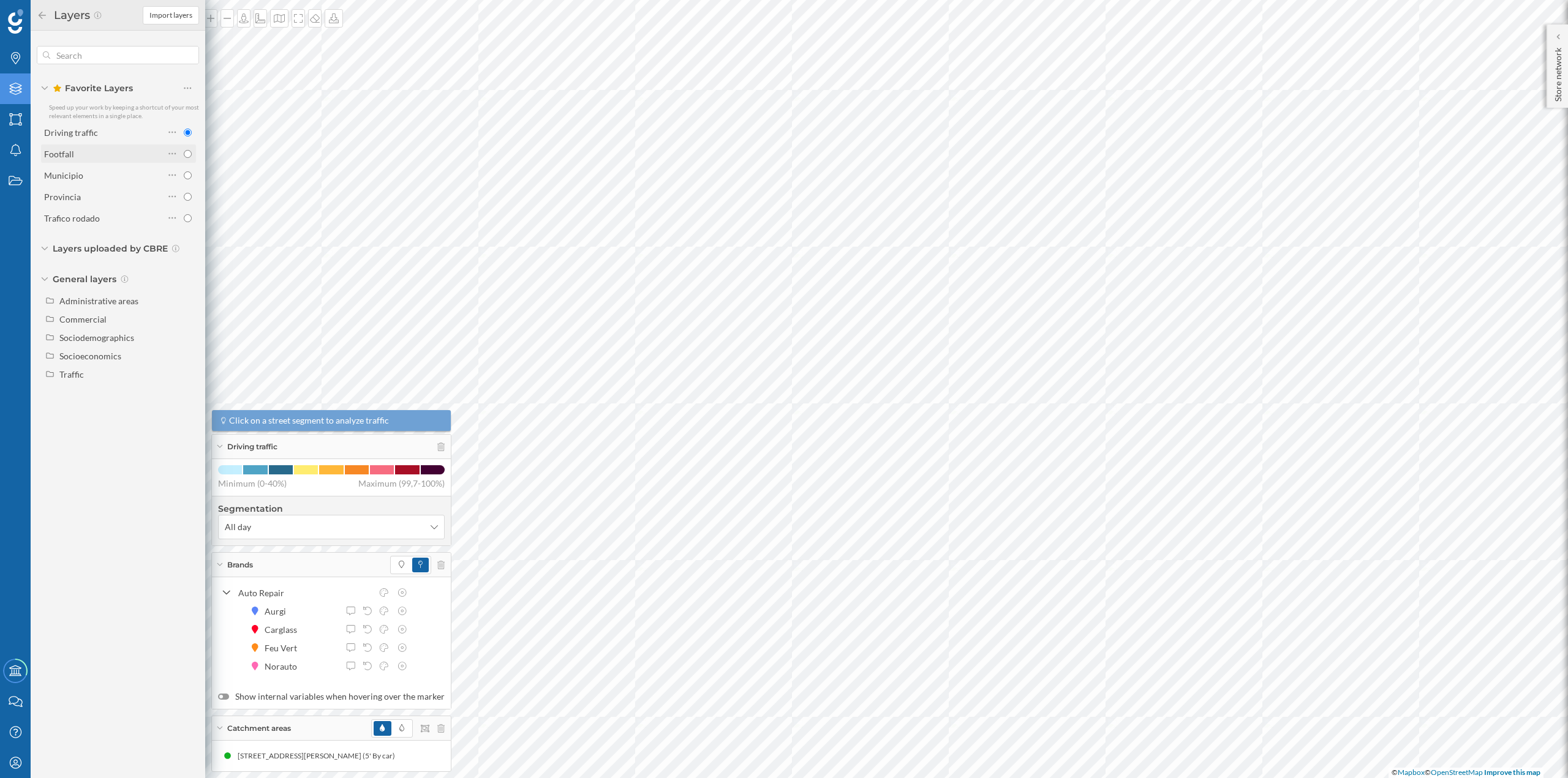
click at [82, 145] on div "Footfall" at bounding box center [104, 153] width 120 height 17
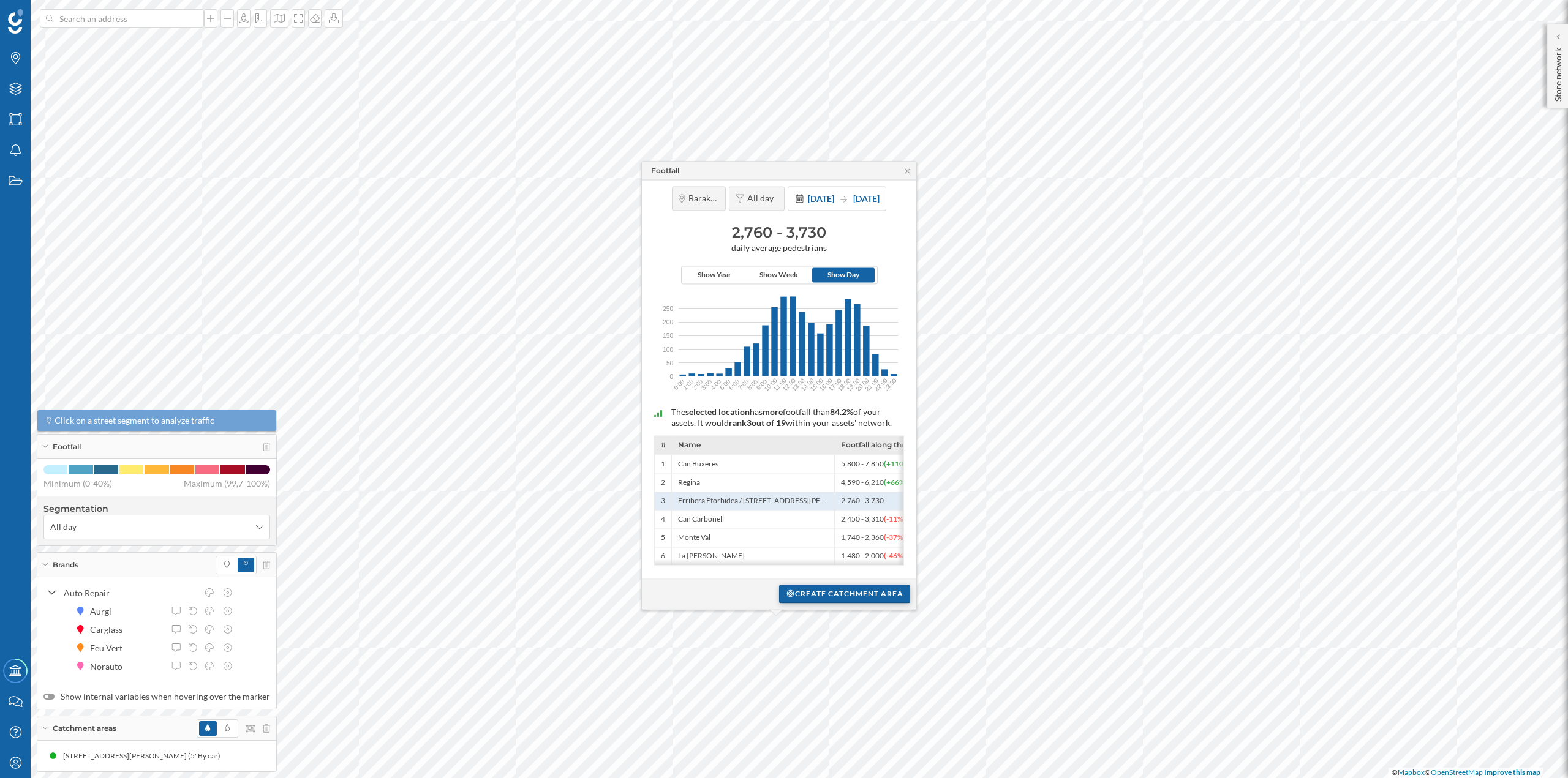
click at [803, 598] on div "Create catchment area" at bounding box center [845, 593] width 131 height 18
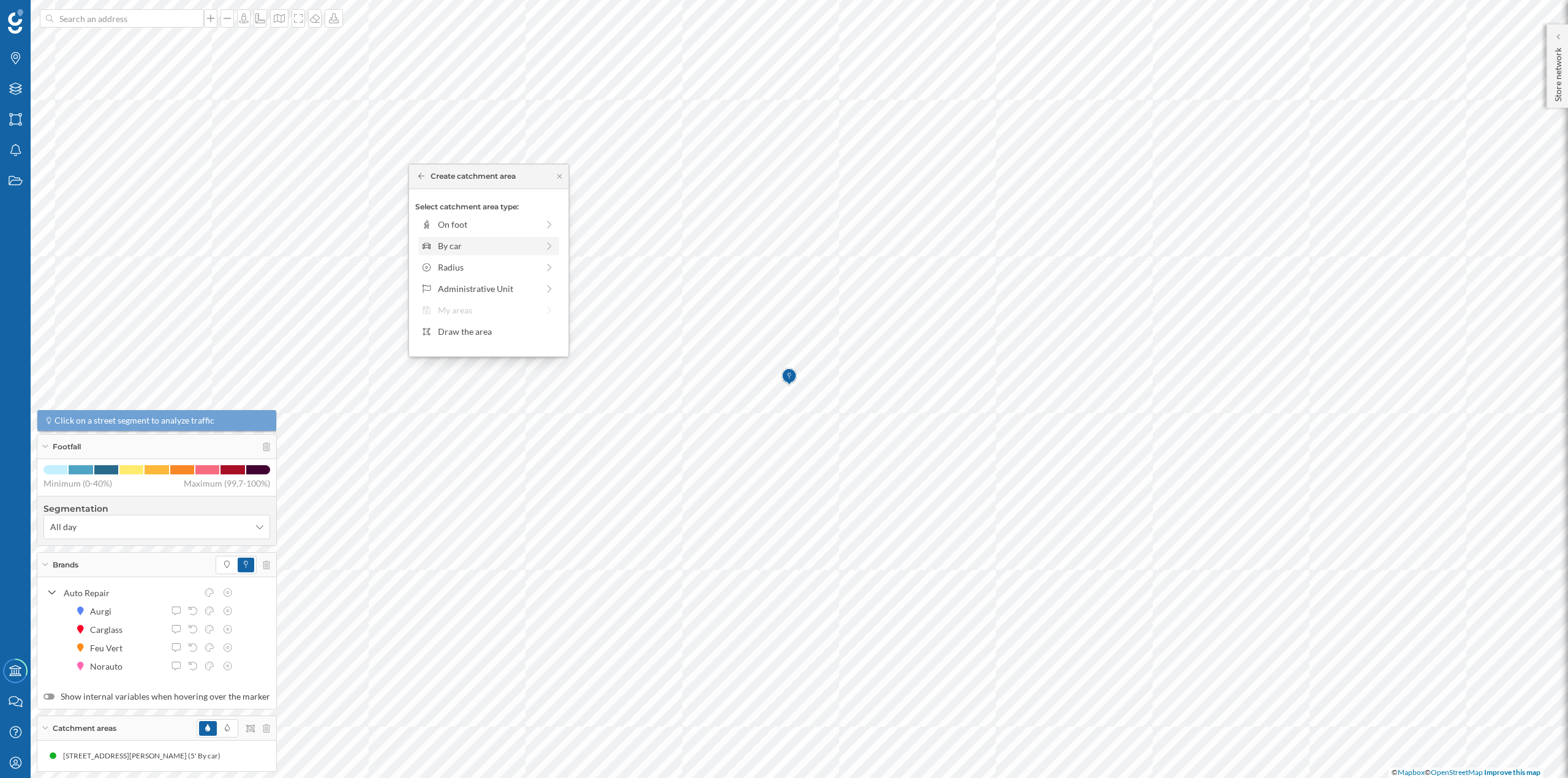
click at [473, 251] on div "By car" at bounding box center [488, 246] width 100 height 13
click at [448, 238] on div "0 min. 3 min. 5 min. 7 min. 10 min. 12 min. 15 min. 20 min. 30 min. 45 min. 50 …" at bounding box center [489, 241] width 136 height 15
click at [472, 325] on div "Create catchment area" at bounding box center [488, 333] width 147 height 18
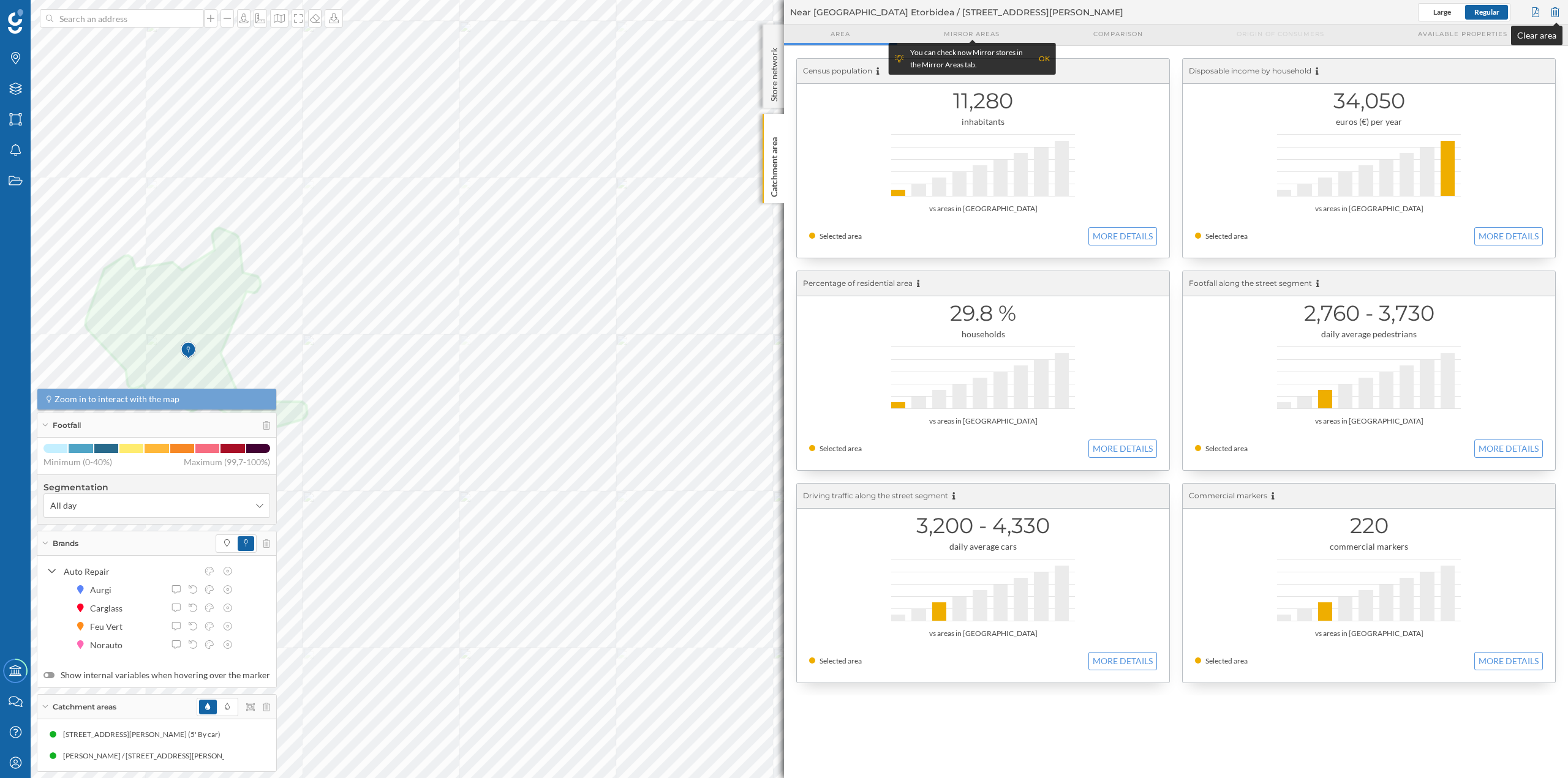
click at [1555, 13] on div at bounding box center [1555, 12] width 13 height 18
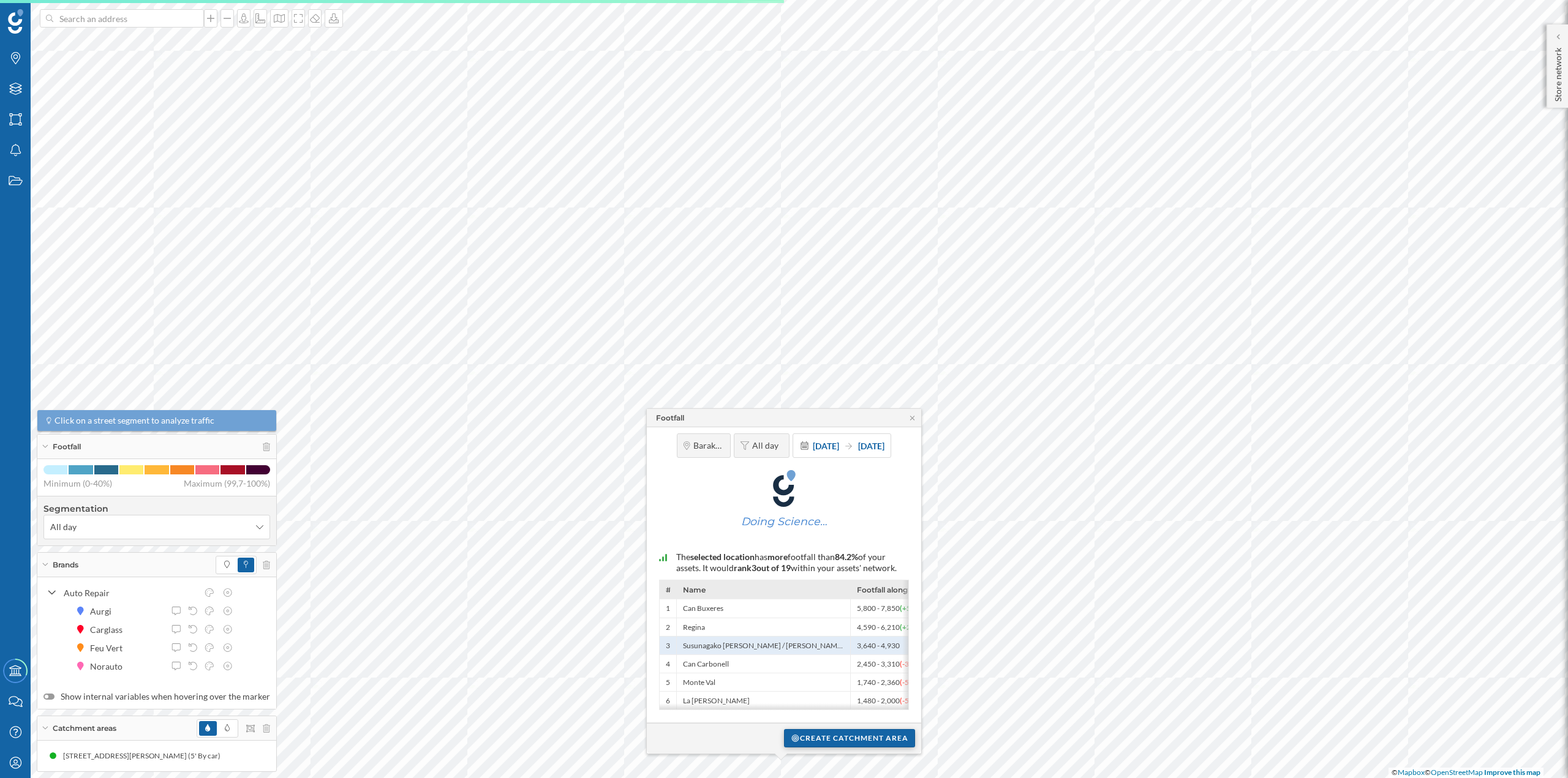
click at [853, 743] on div "Create catchment area" at bounding box center [850, 738] width 131 height 18
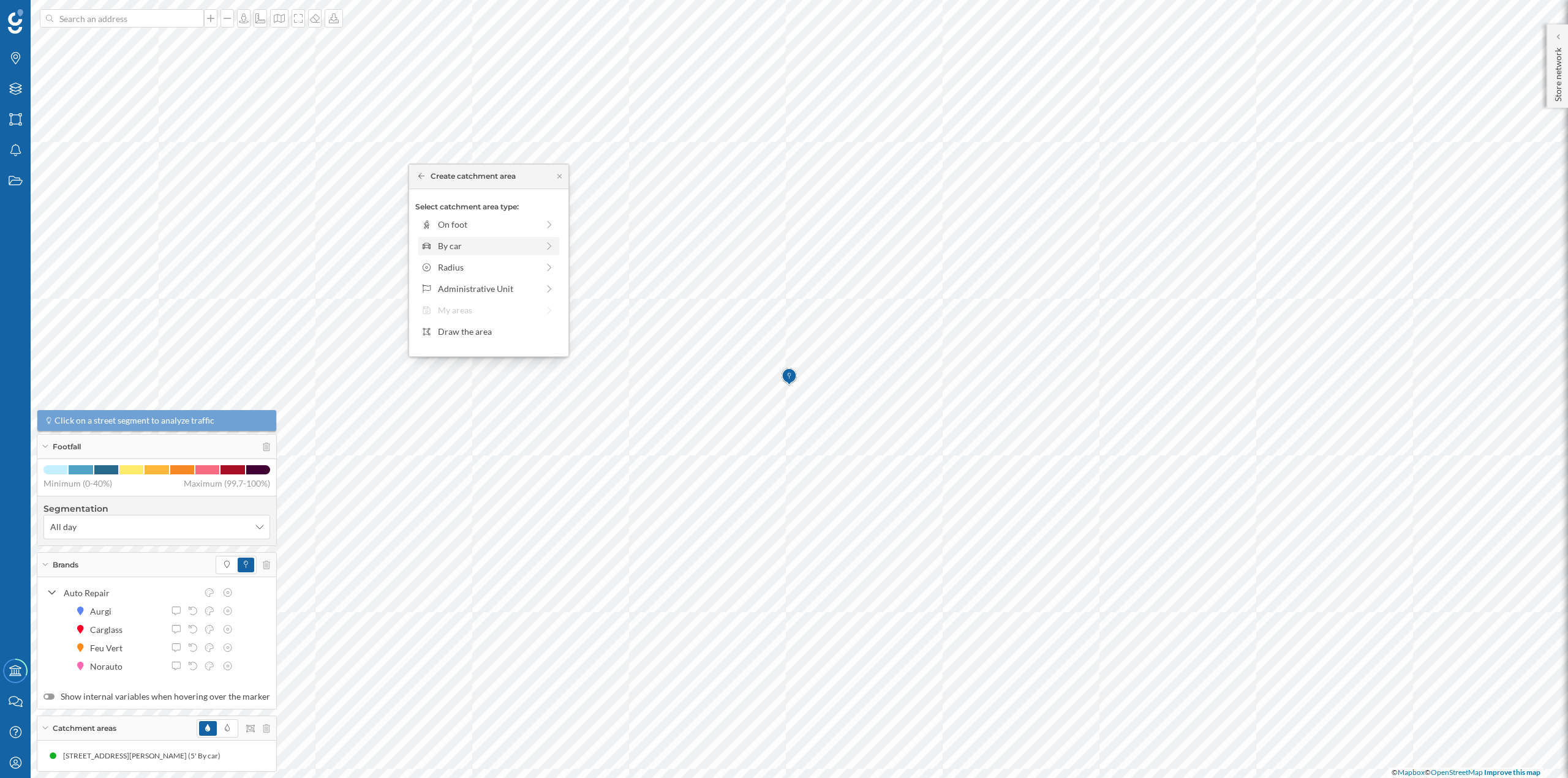
click at [459, 248] on div "By car" at bounding box center [488, 246] width 100 height 13
click at [447, 239] on div "0 min. 3 min. 5 min. 7 min. 10 min. 12 min. 15 min. 20 min. 30 min. 45 min. 50 …" at bounding box center [489, 241] width 136 height 15
click at [453, 241] on div "0 min. 3 min. 5 min. 7 min. 10 min. 12 min. 15 min. 20 min. 30 min. 45 min. 50 …" at bounding box center [489, 241] width 136 height 3
click at [464, 339] on div "Create catchment area" at bounding box center [488, 333] width 147 height 18
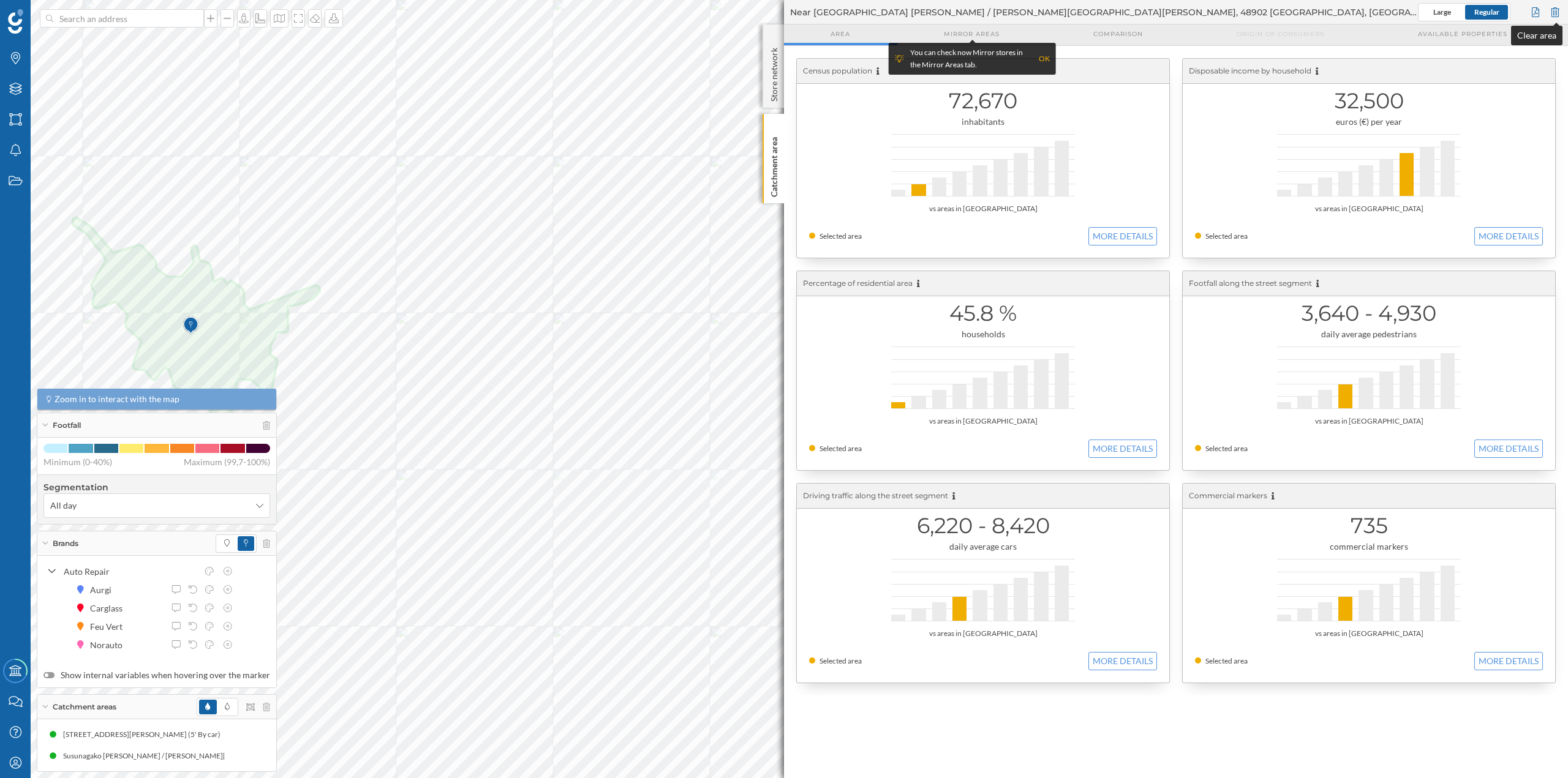
click at [1553, 9] on div at bounding box center [1555, 12] width 13 height 18
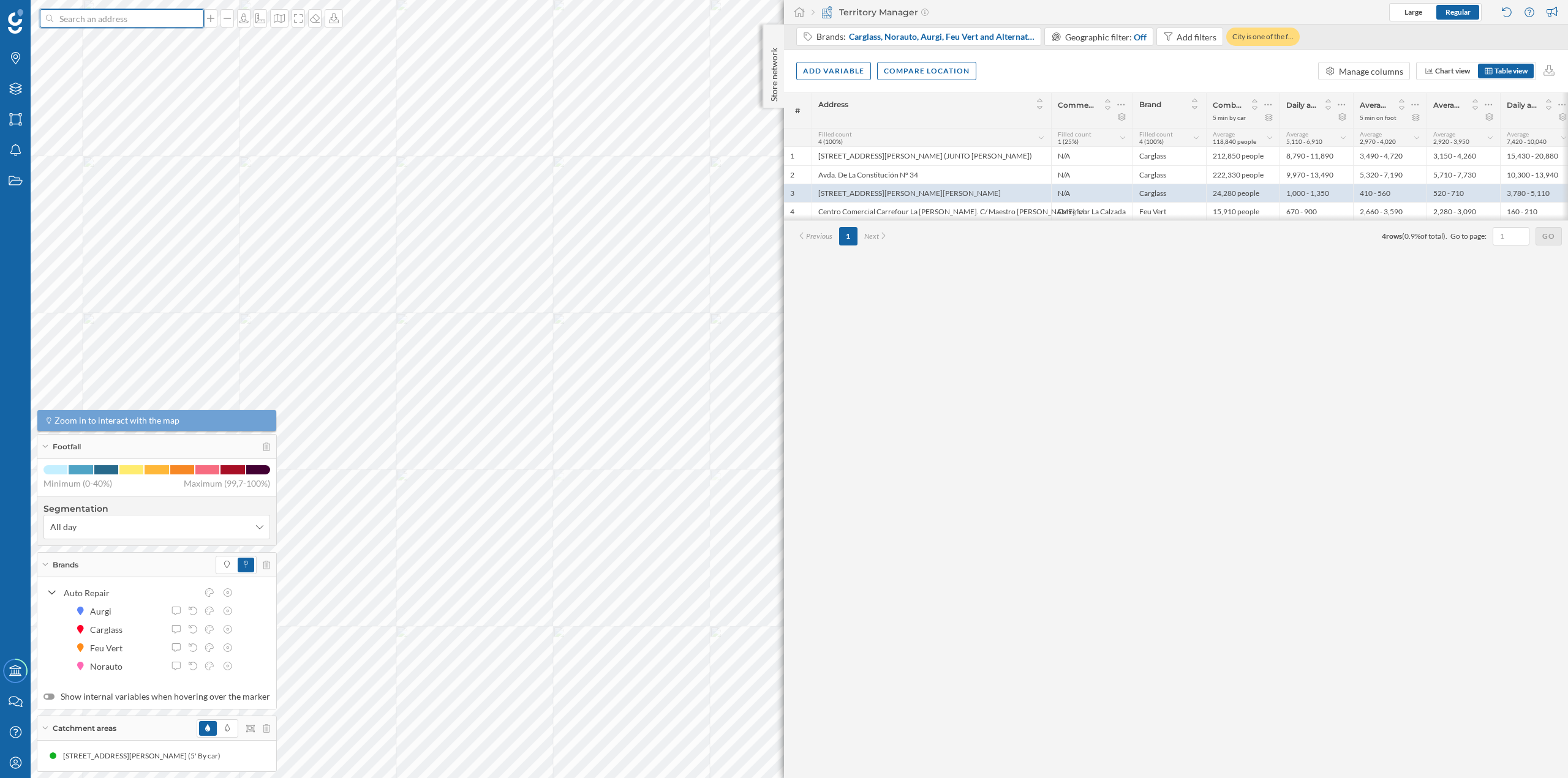
click at [120, 20] on input at bounding box center [122, 18] width 137 height 18
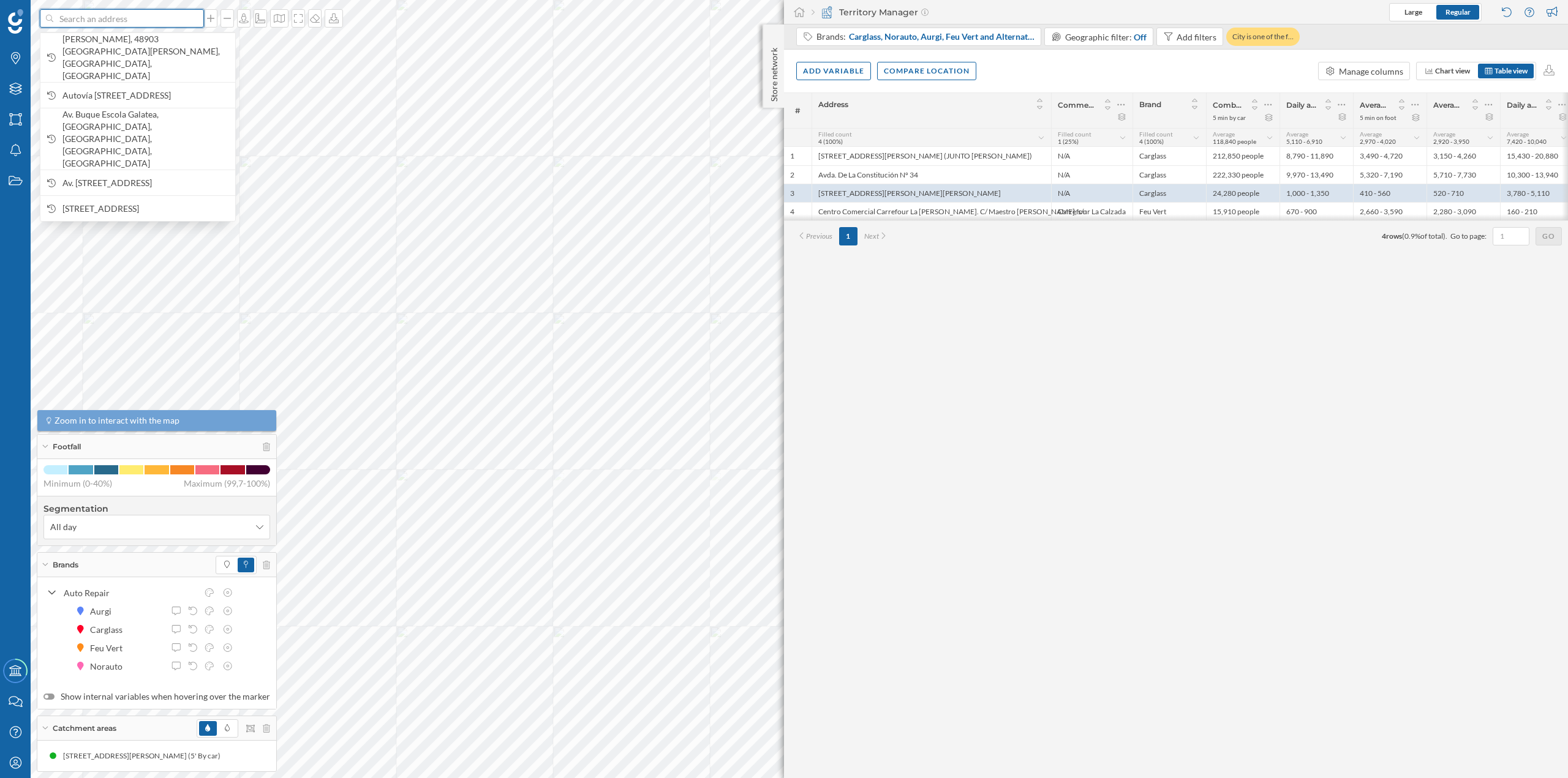
paste input "Polígono Industrial de Arasur, 48490 Usánsolo, Valle de Trápaga-Trapagaran, Viz…"
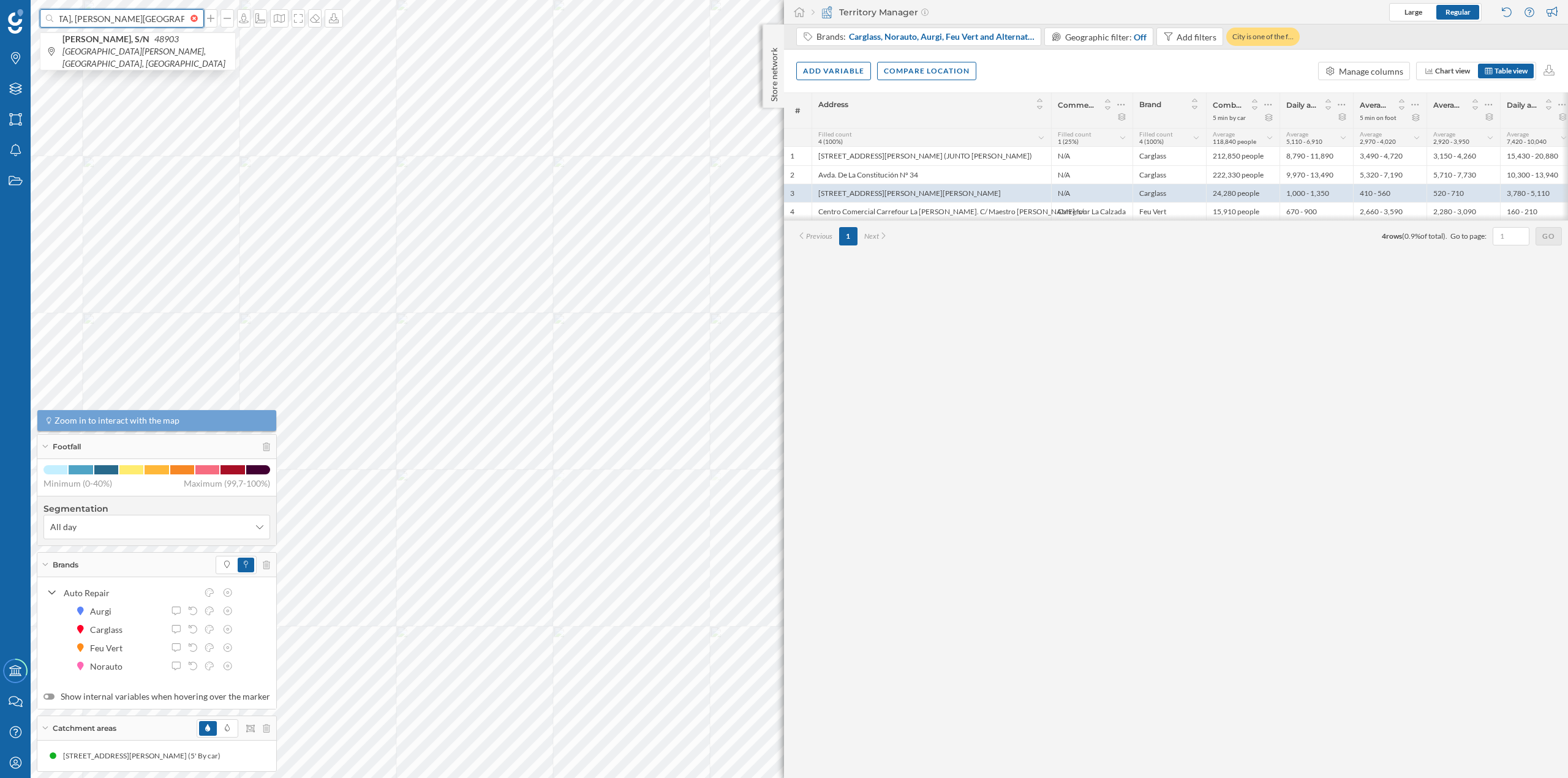
type input "Polígono Industrial de Arasur, 48490 Usánsolo, Valle de Trápaga-Trapagaran, Viz…"
click at [769, 33] on div "Store network" at bounding box center [773, 66] width 21 height 83
click at [769, 33] on div at bounding box center [774, 37] width 12 height 12
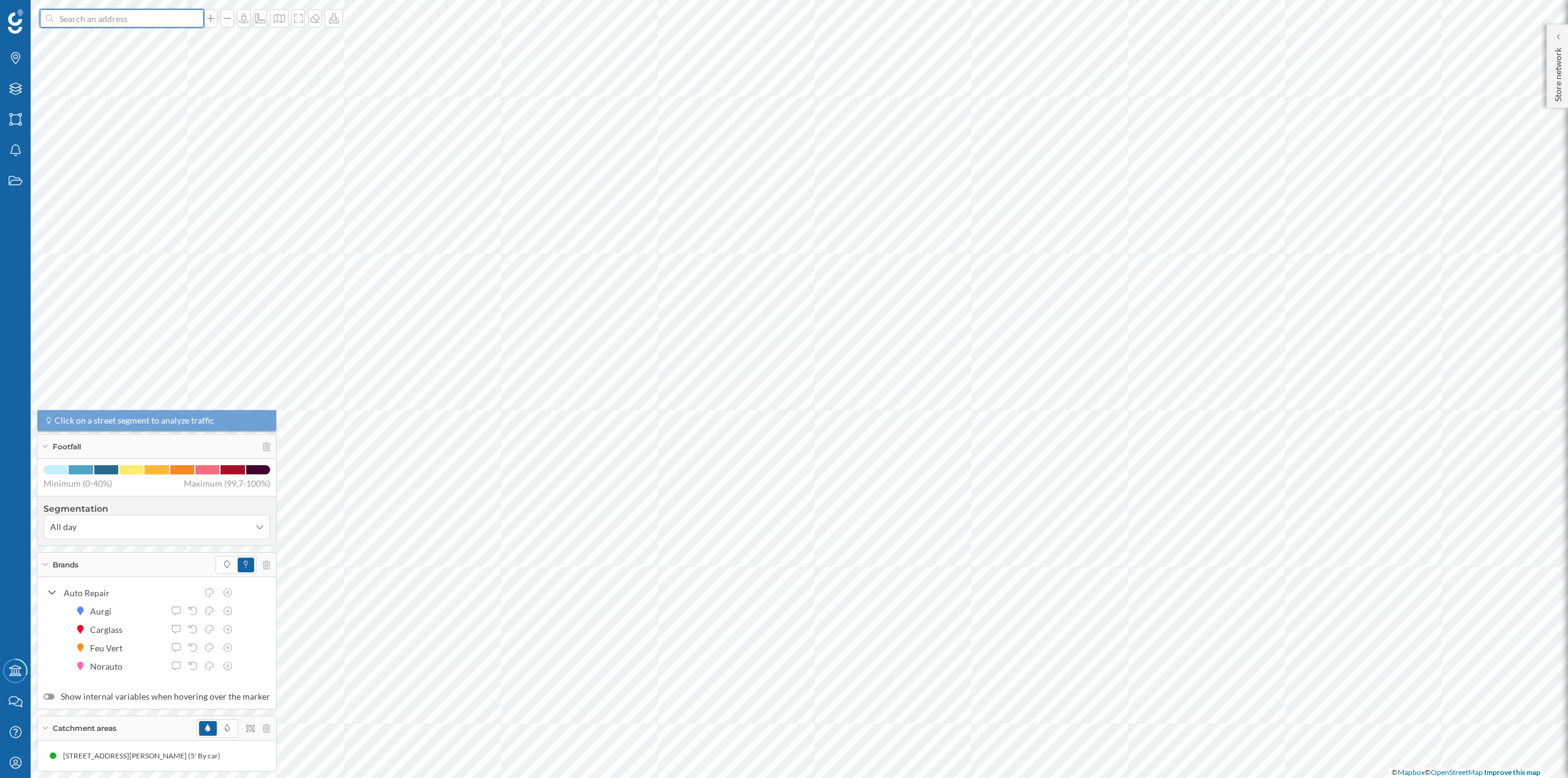
click at [104, 19] on input at bounding box center [122, 18] width 137 height 18
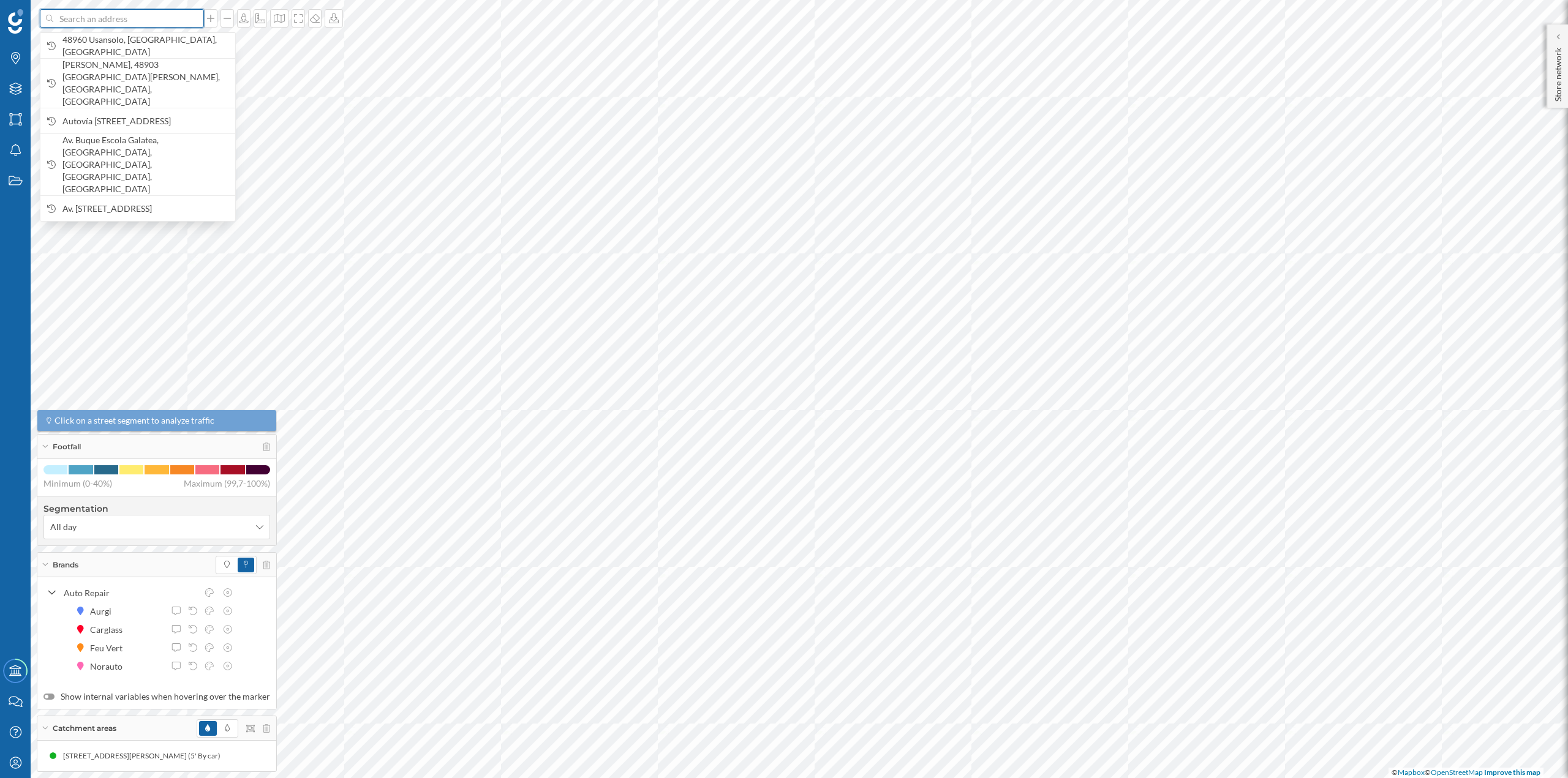
paste input "Polígono Industrial de Arasur, 48490 Usánsolo, Valle de Trápaga-Trapagaran, Viz…"
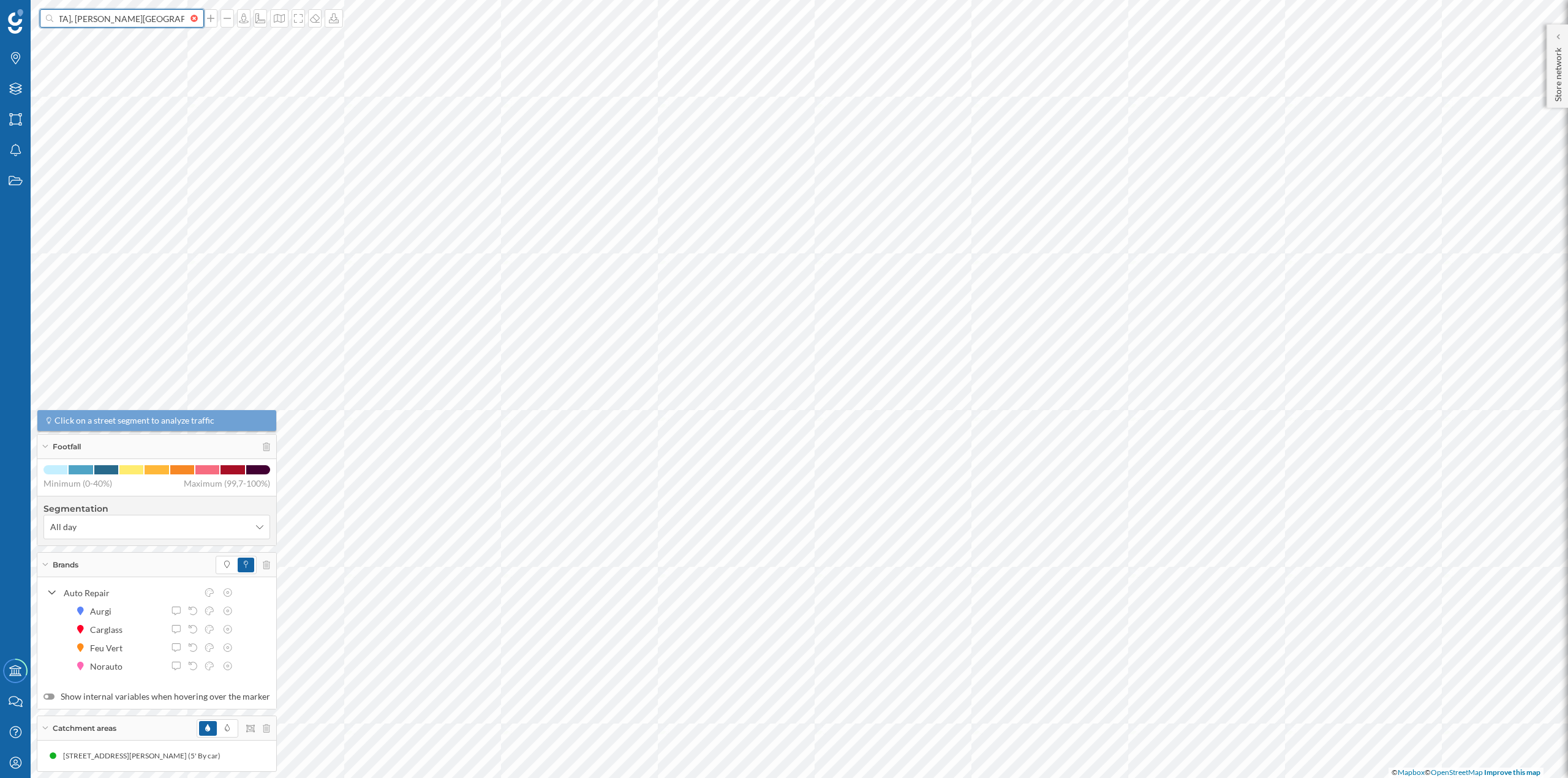
type input "Polígono Industrial de Arasur, 48490 Usánsolo, Valle de Trápaga-Trapagaran, Viz…"
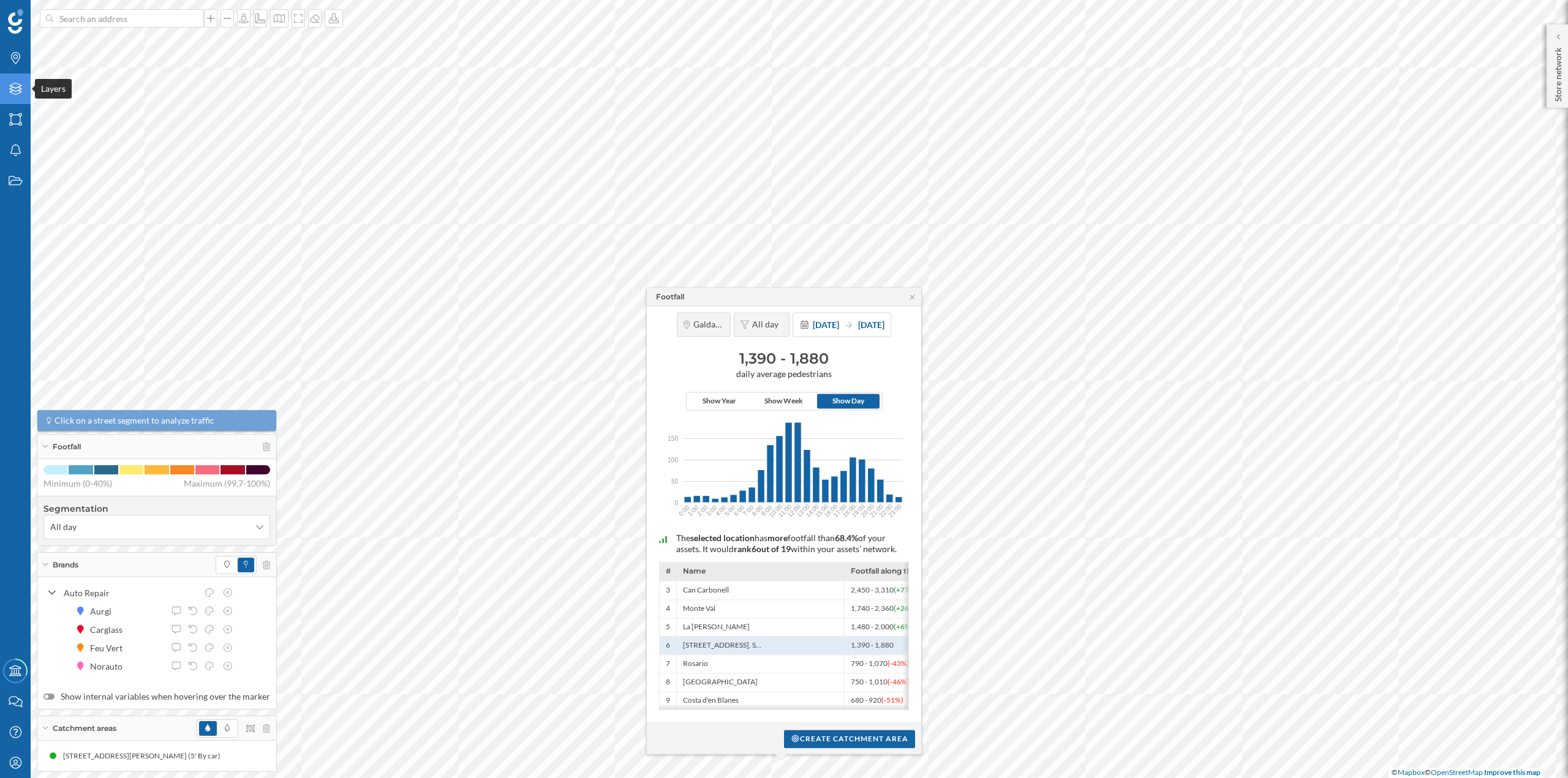
click at [15, 91] on icon "Layers" at bounding box center [16, 88] width 15 height 12
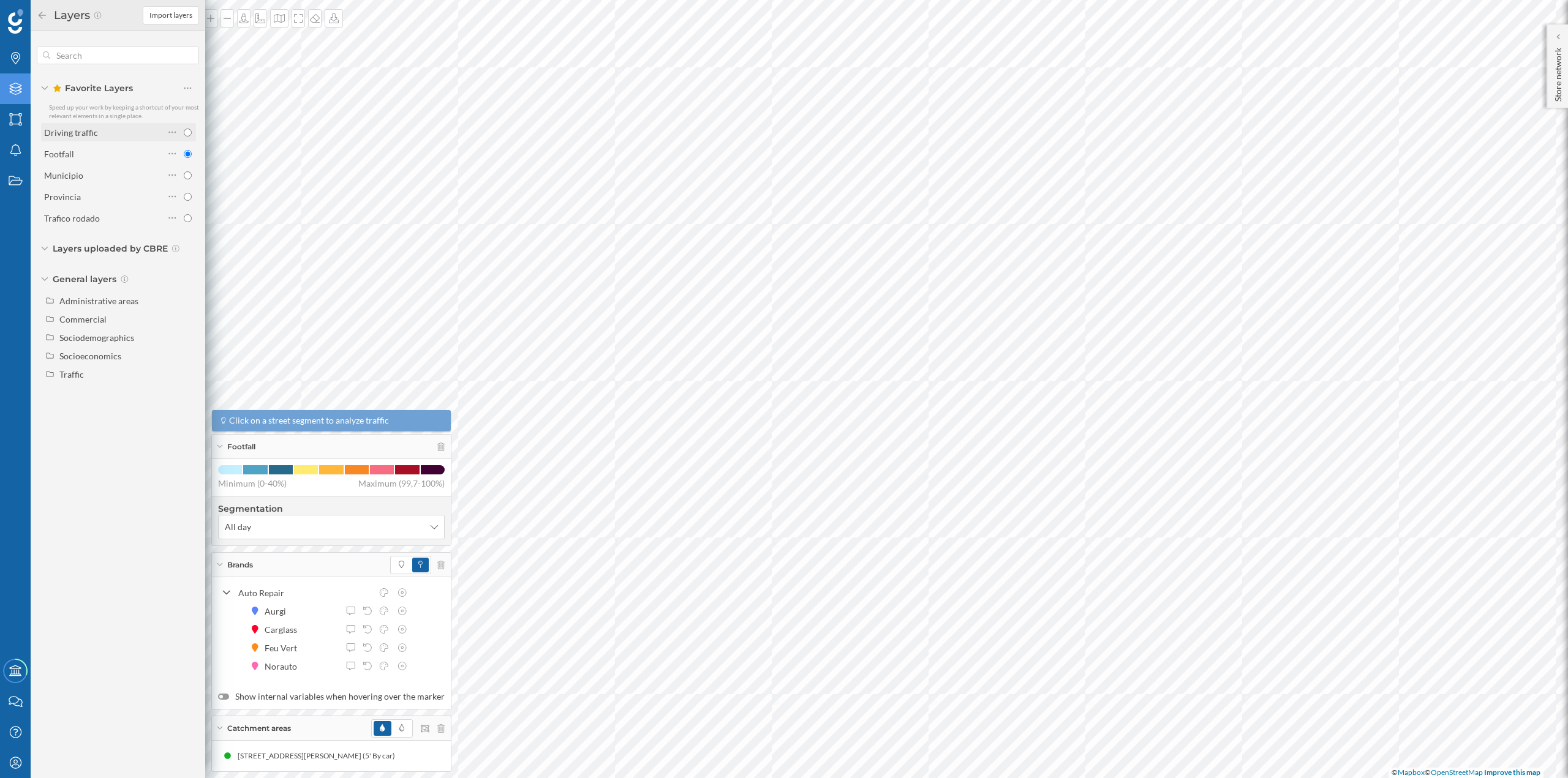
click at [117, 137] on div "Driving traffic" at bounding box center [104, 132] width 120 height 13
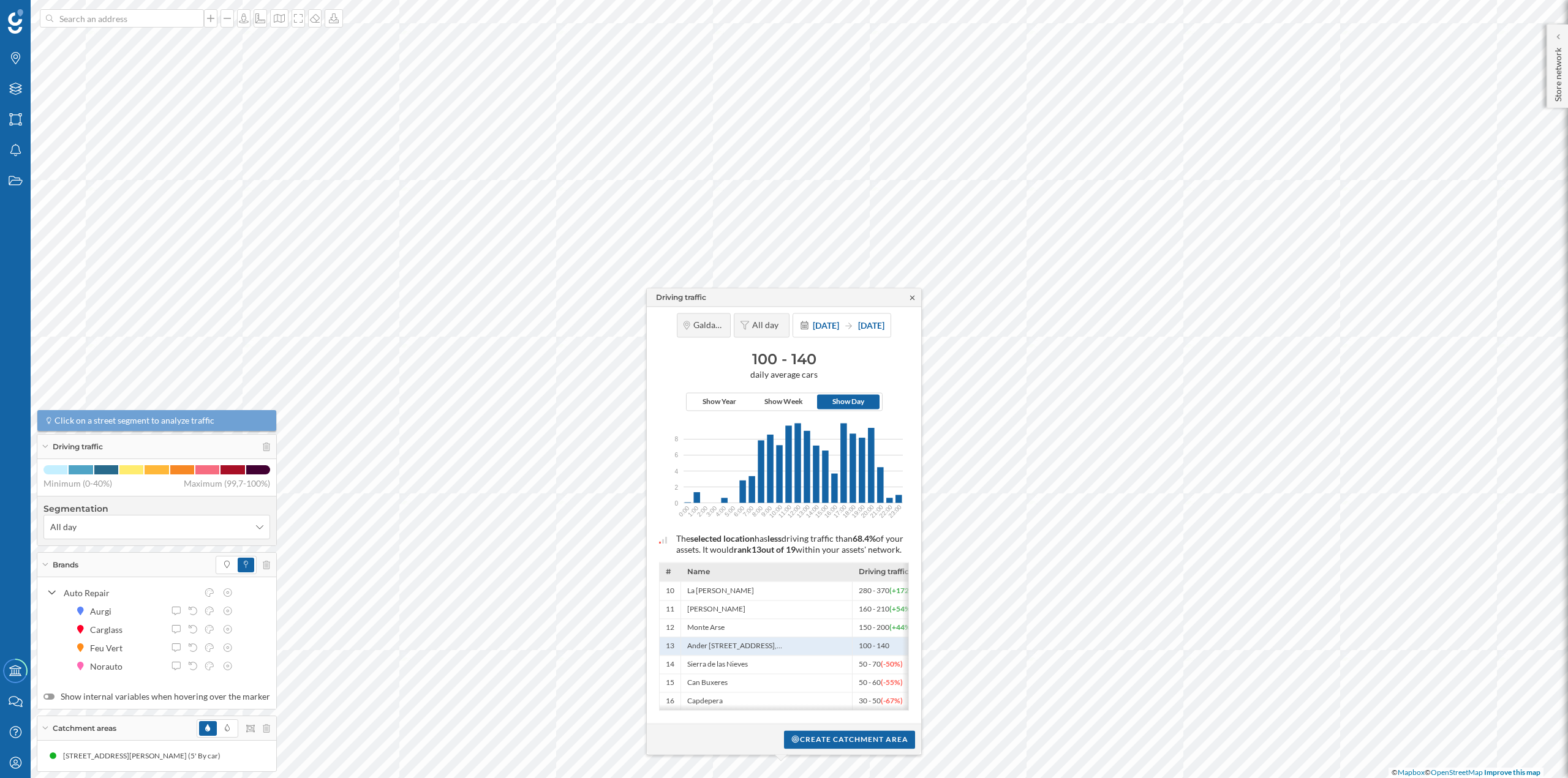
click at [910, 295] on icon at bounding box center [912, 297] width 4 height 4
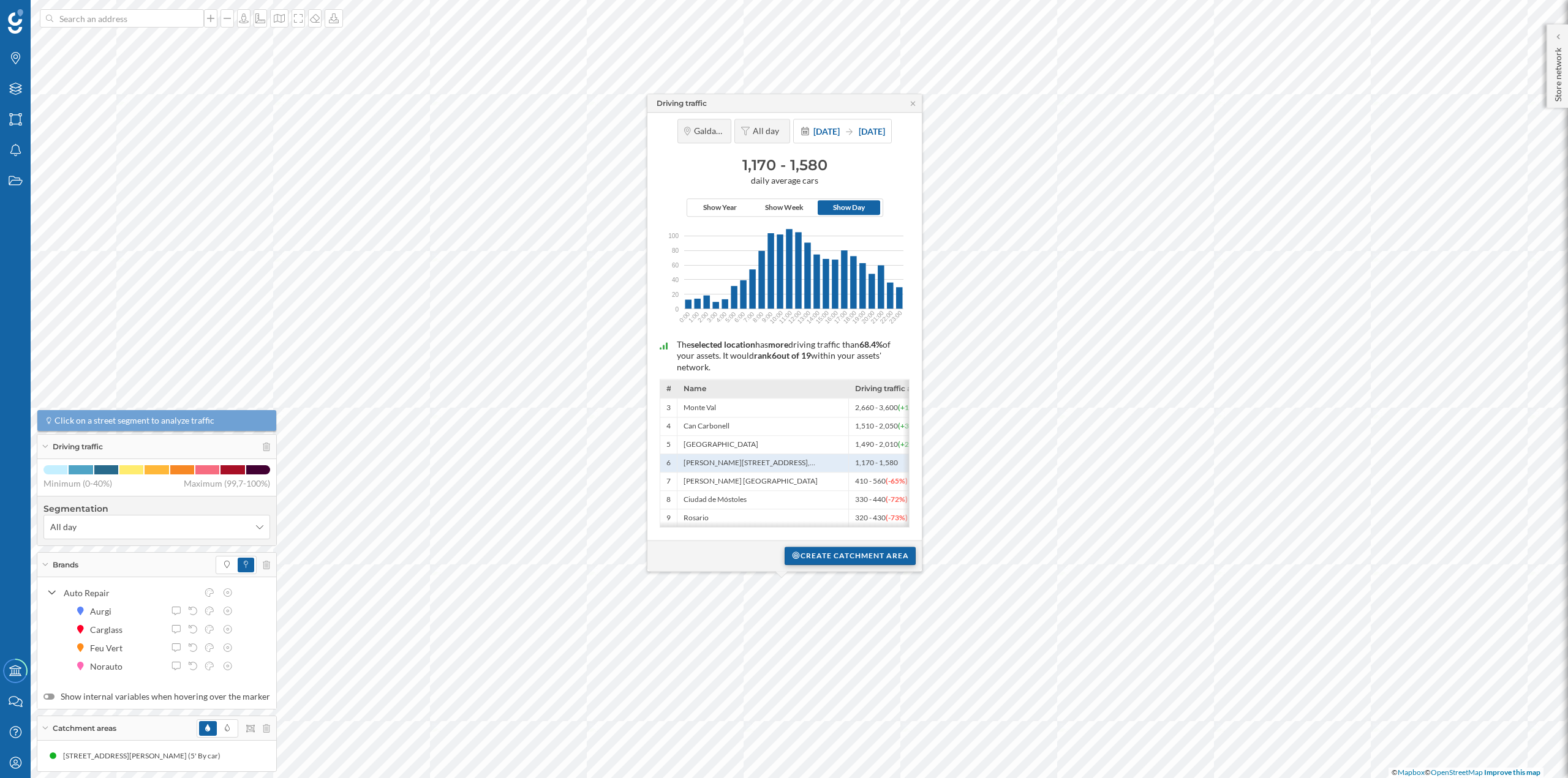
click at [829, 549] on div "Create catchment area" at bounding box center [850, 555] width 131 height 18
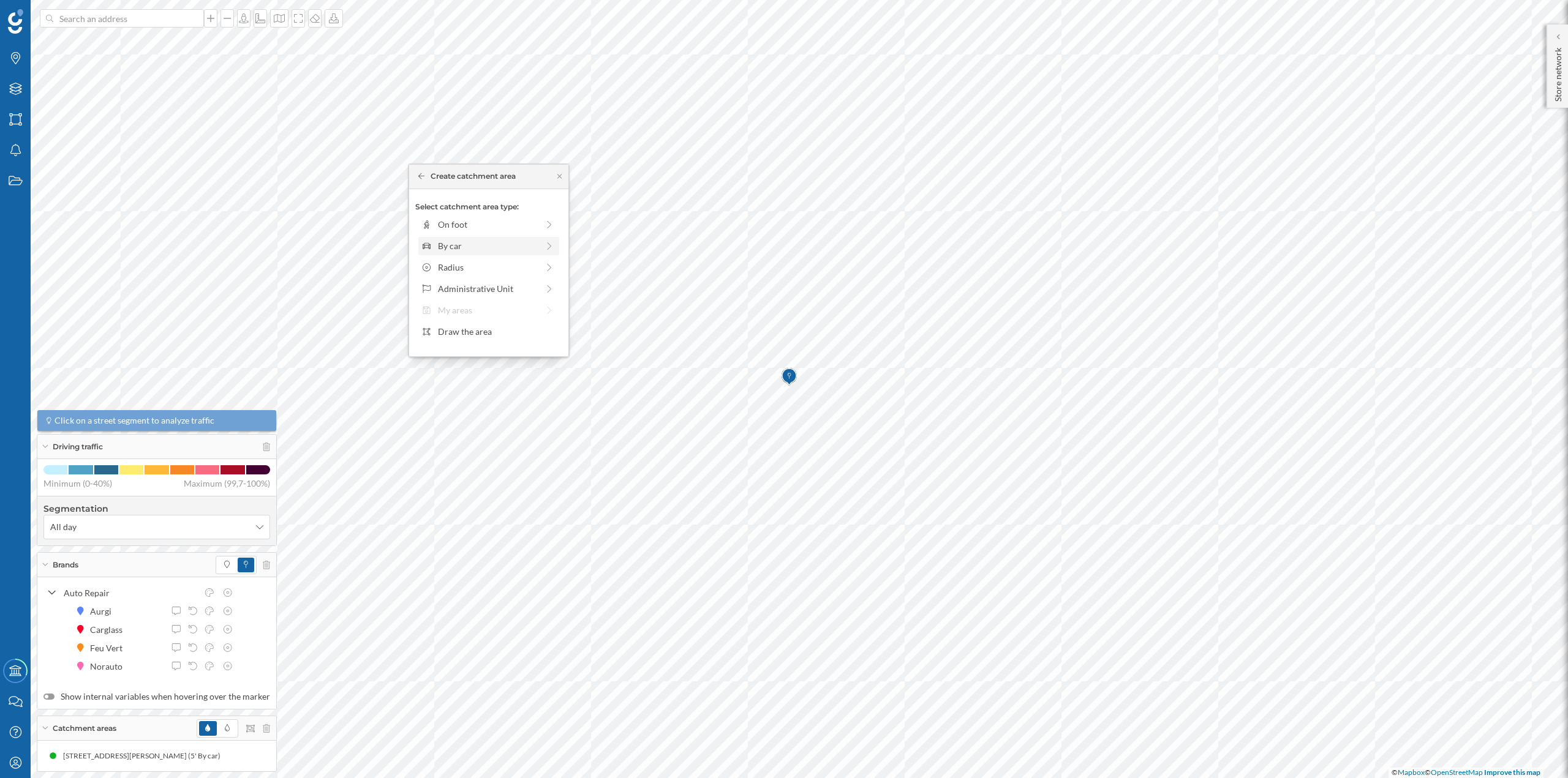
click at [459, 243] on div "By car" at bounding box center [488, 246] width 100 height 13
click at [445, 244] on div "0 min. 3 min. 5 min. 7 min. 10 min. 12 min. 15 min. 20 min. 30 min. 45 min. 50 …" at bounding box center [489, 241] width 136 height 15
click at [469, 330] on div "Create catchment area" at bounding box center [488, 333] width 147 height 18
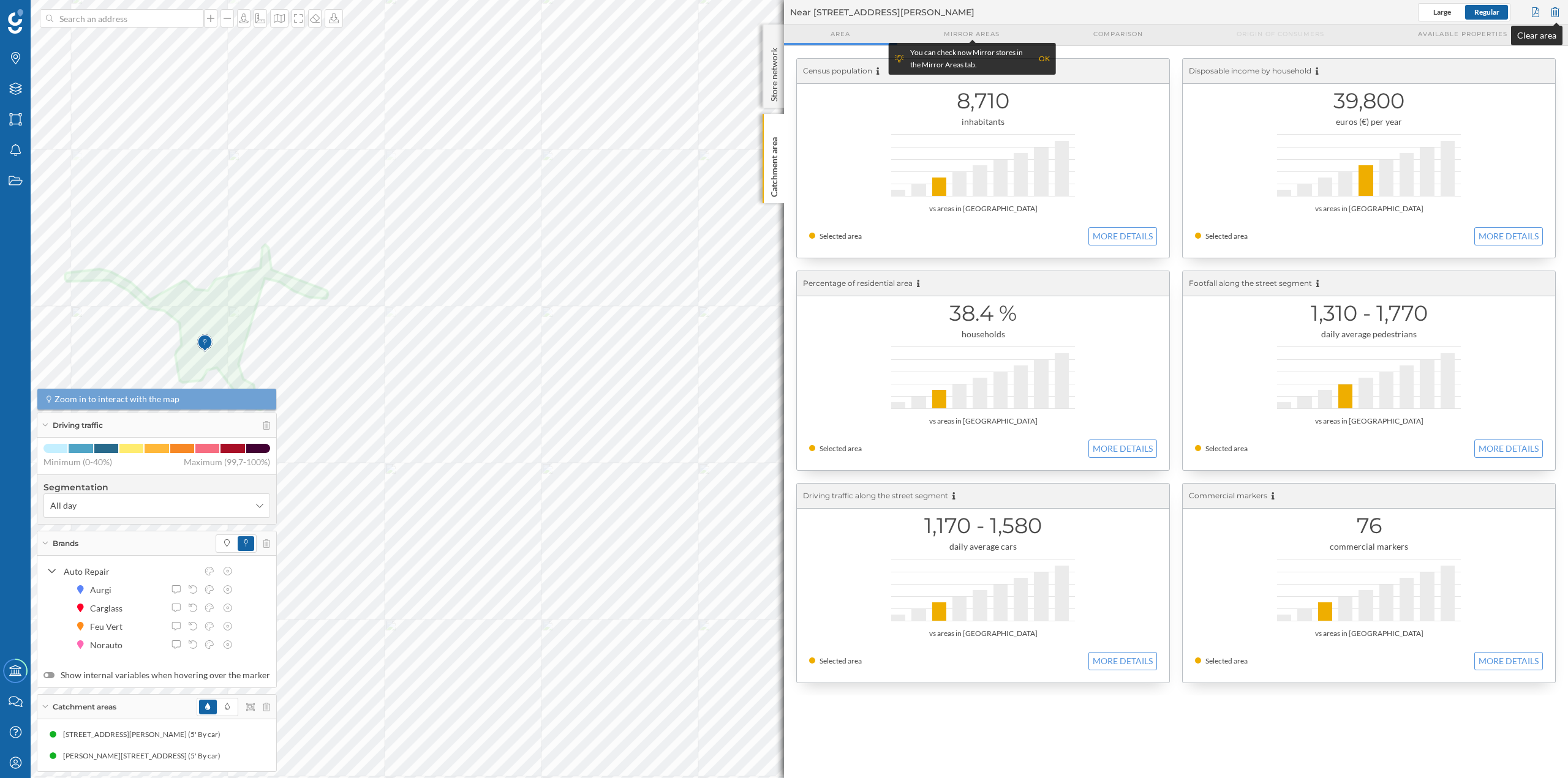
click at [1555, 11] on div at bounding box center [1555, 12] width 13 height 18
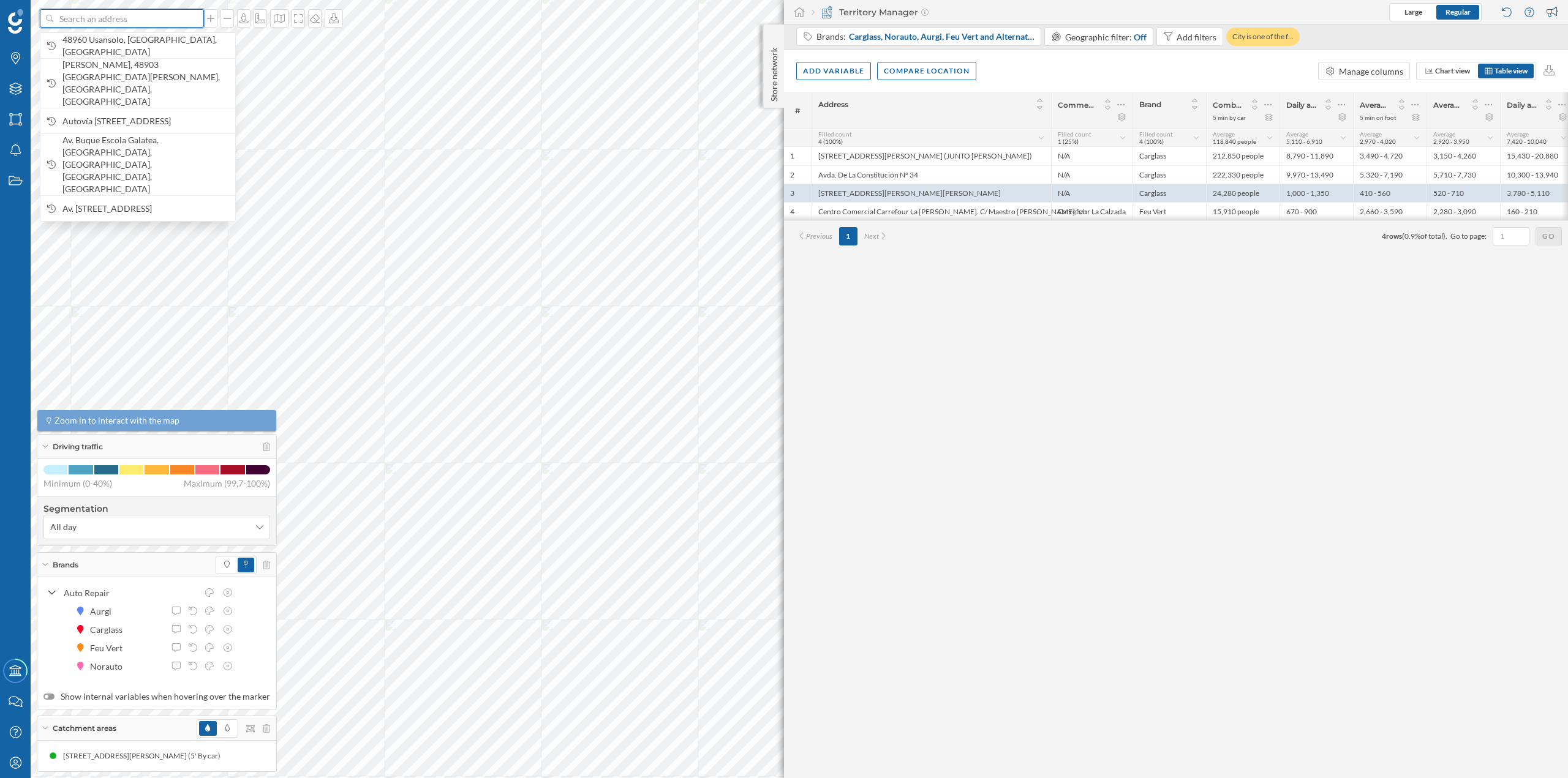
click at [140, 23] on input at bounding box center [122, 18] width 137 height 18
paste input "Centro comercial RÍO Shopping, Autovía de Castilla, Salida 128, 47195 Arroyo de…"
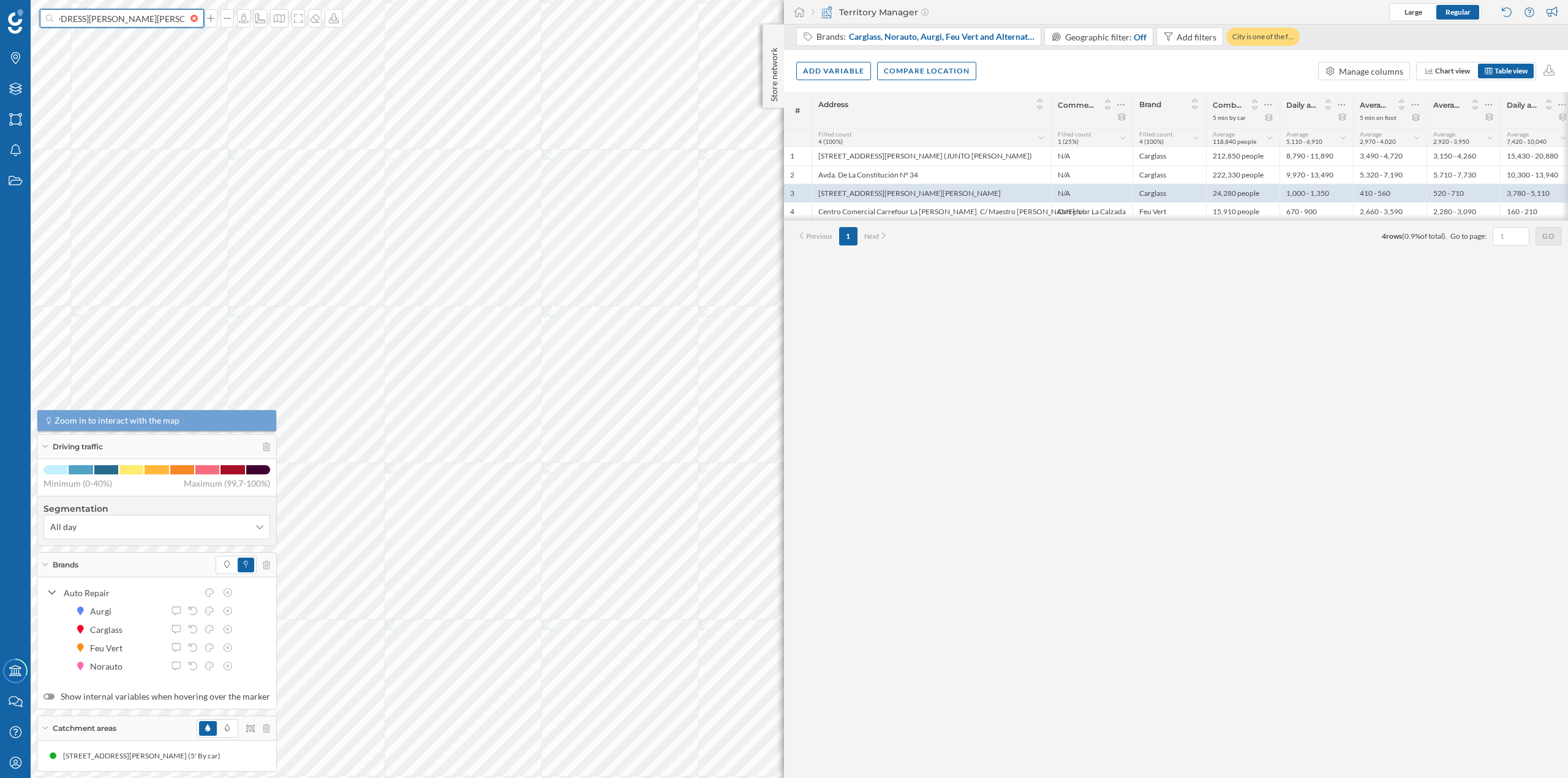
type input "Centro comercial RÍO Shopping, Autovía de Castilla, Salida 128, 47195 Arroyo de…"
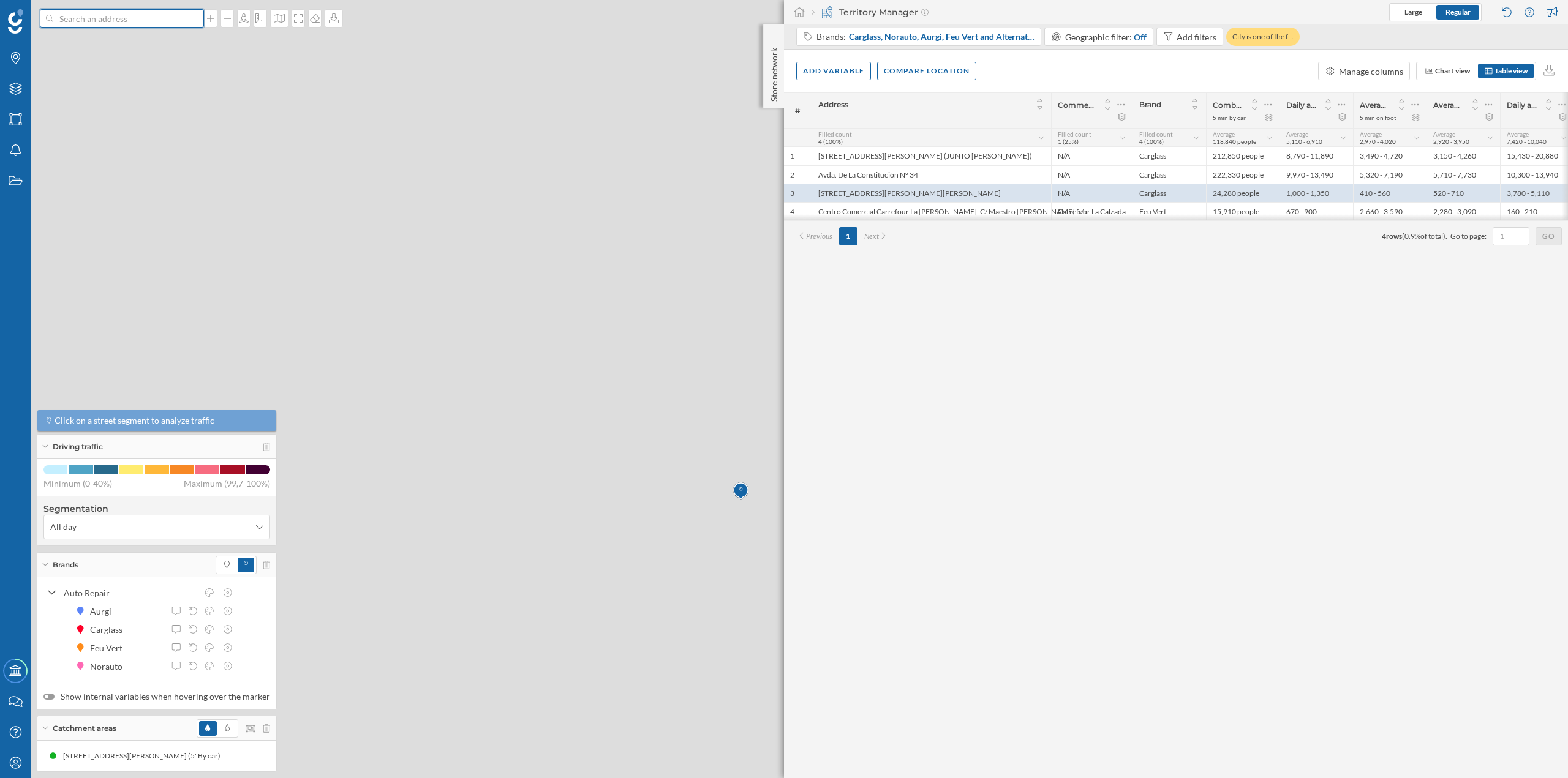
scroll to position [0, 0]
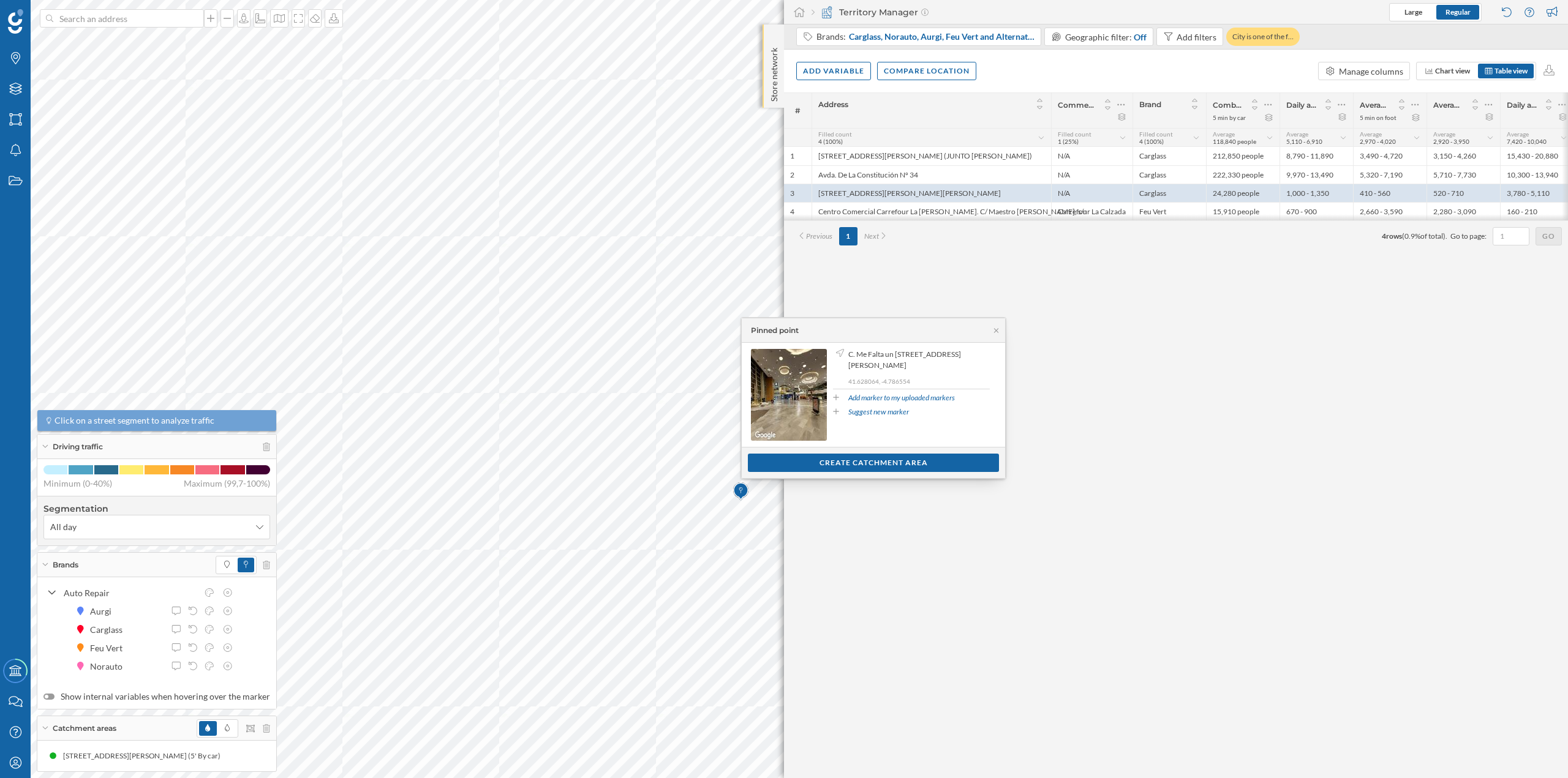
click at [771, 45] on p "Store network" at bounding box center [774, 72] width 12 height 59
click at [778, 40] on div at bounding box center [774, 37] width 12 height 12
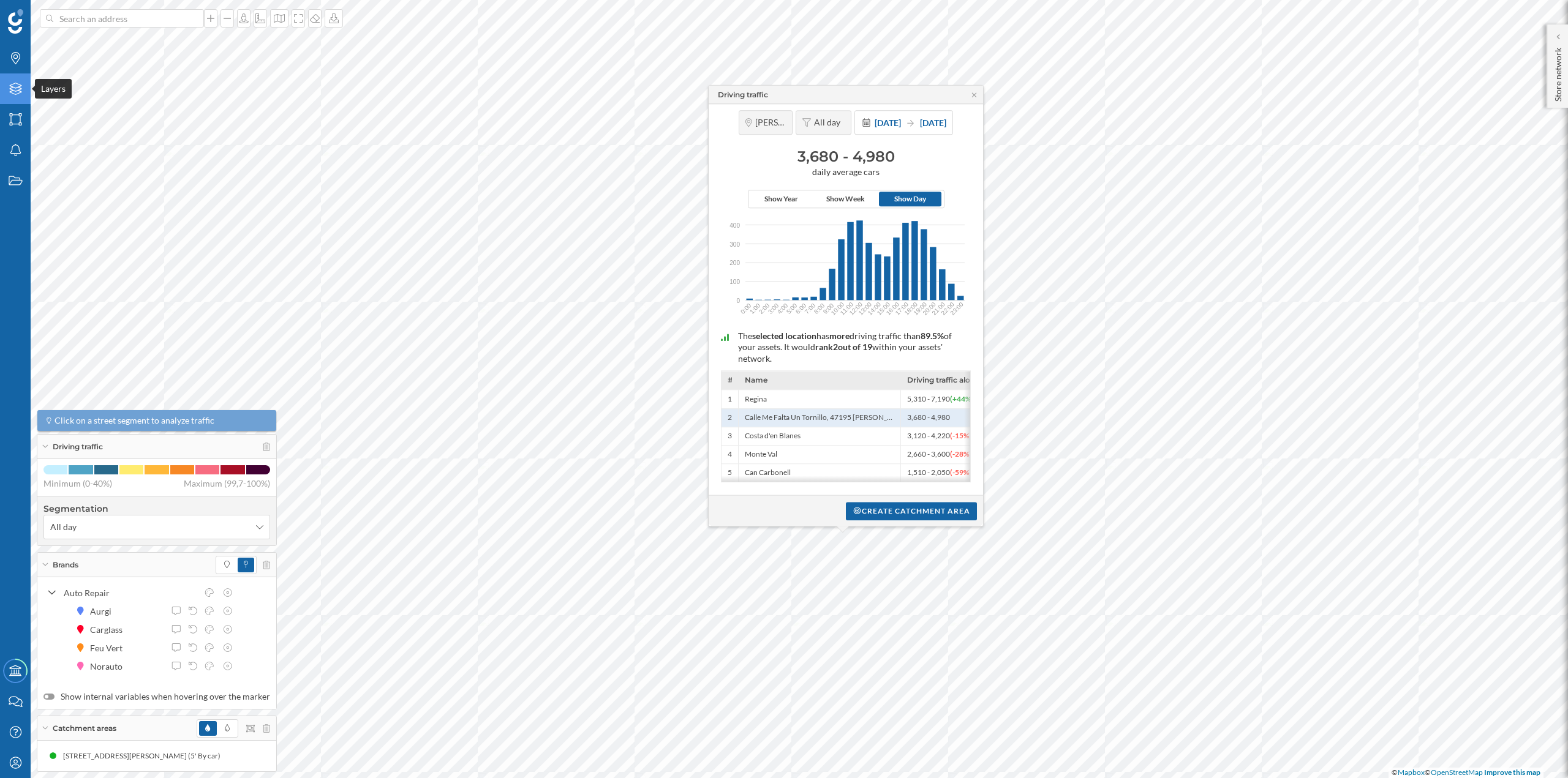
click at [20, 84] on icon "Layers" at bounding box center [16, 88] width 15 height 12
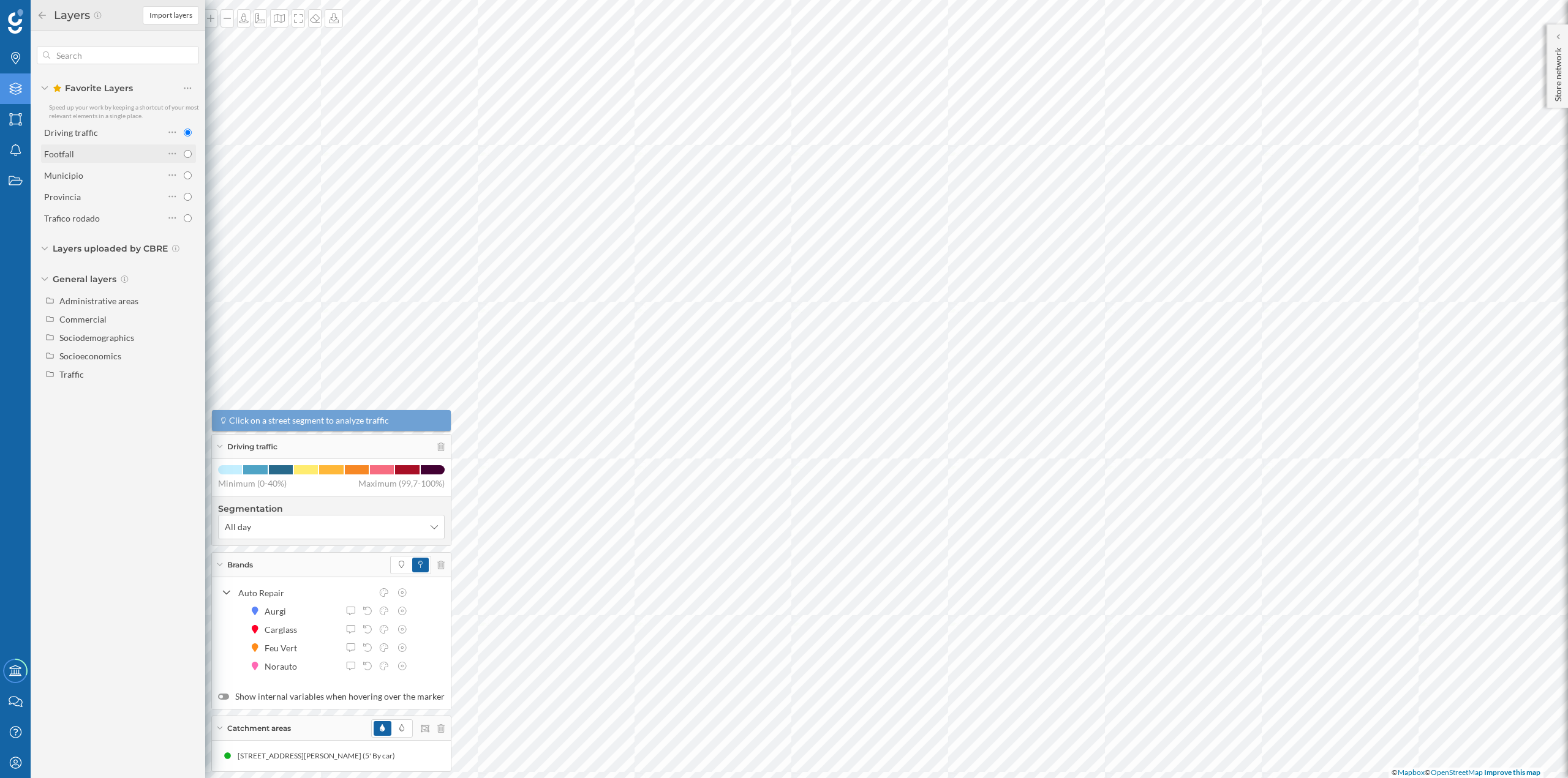
click at [93, 158] on div "Footfall" at bounding box center [104, 154] width 120 height 13
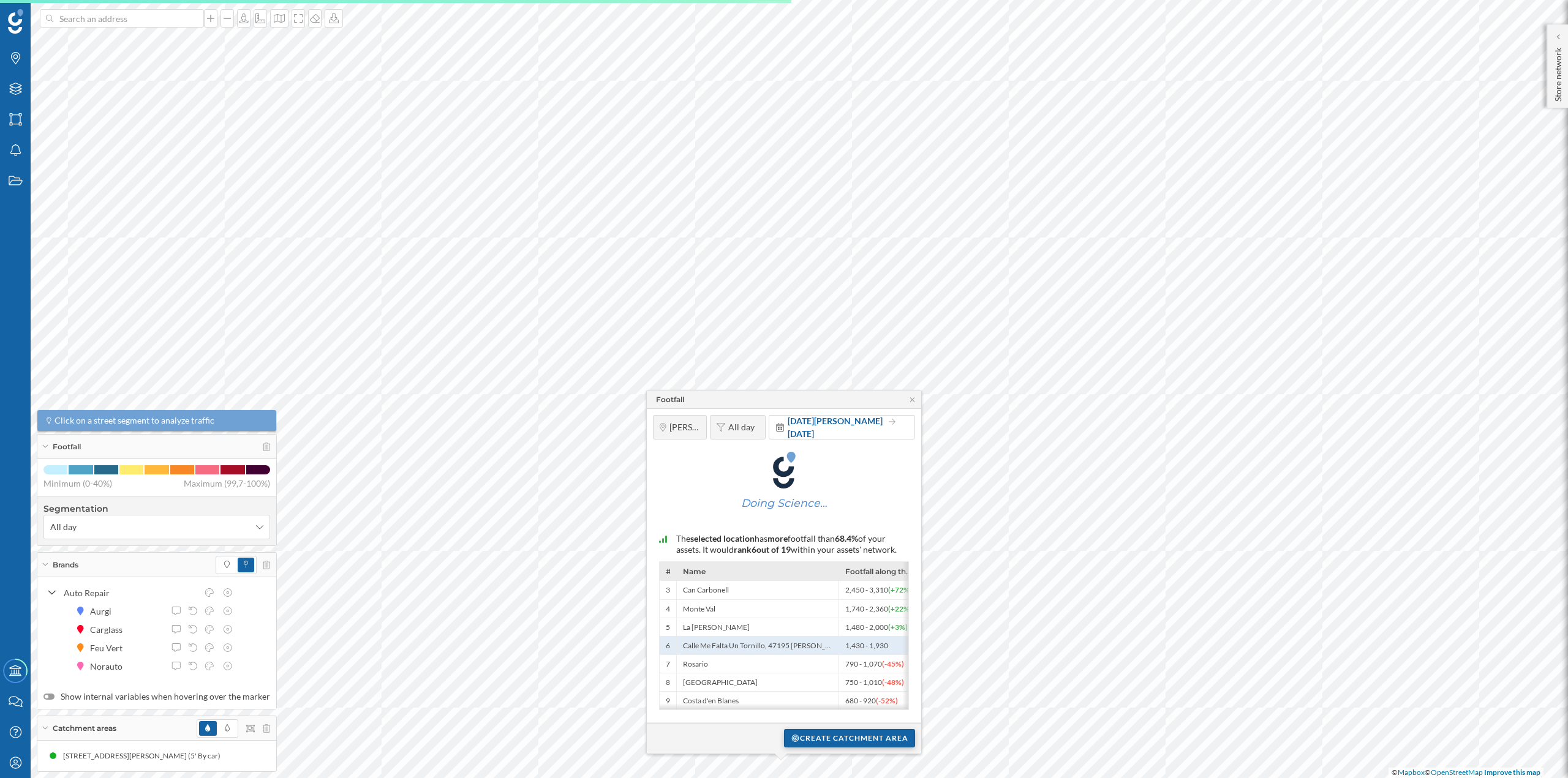
click at [804, 738] on div "Create catchment area" at bounding box center [850, 738] width 131 height 18
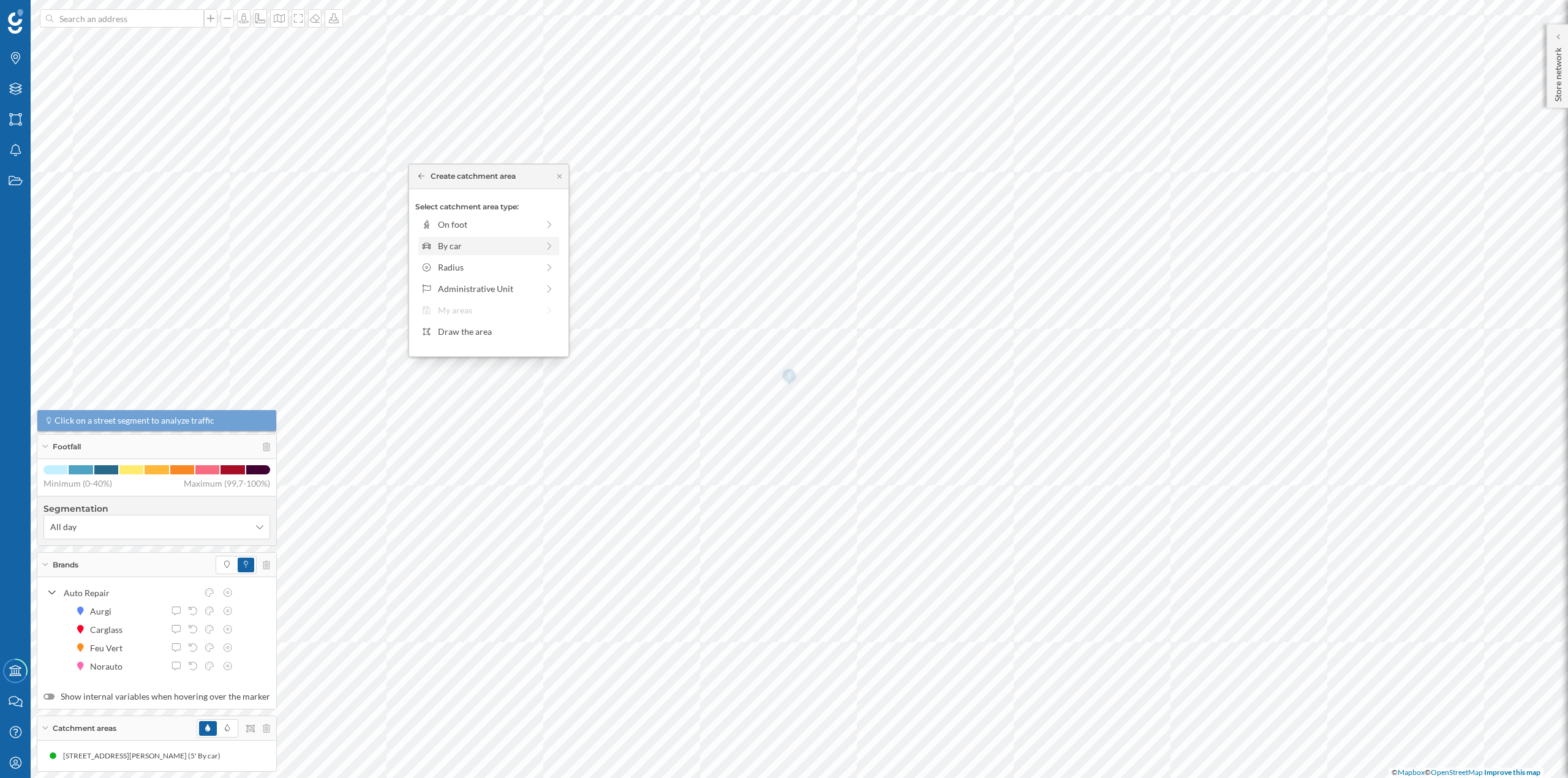
click at [439, 254] on div "By car" at bounding box center [488, 246] width 141 height 18
click at [446, 240] on div "0 min. 3 min. 5 min. 7 min. 10 min. 12 min. 15 min. 20 min. 30 min. 45 min. 50 …" at bounding box center [489, 241] width 136 height 3
click at [494, 336] on div "Create catchment area" at bounding box center [488, 333] width 147 height 18
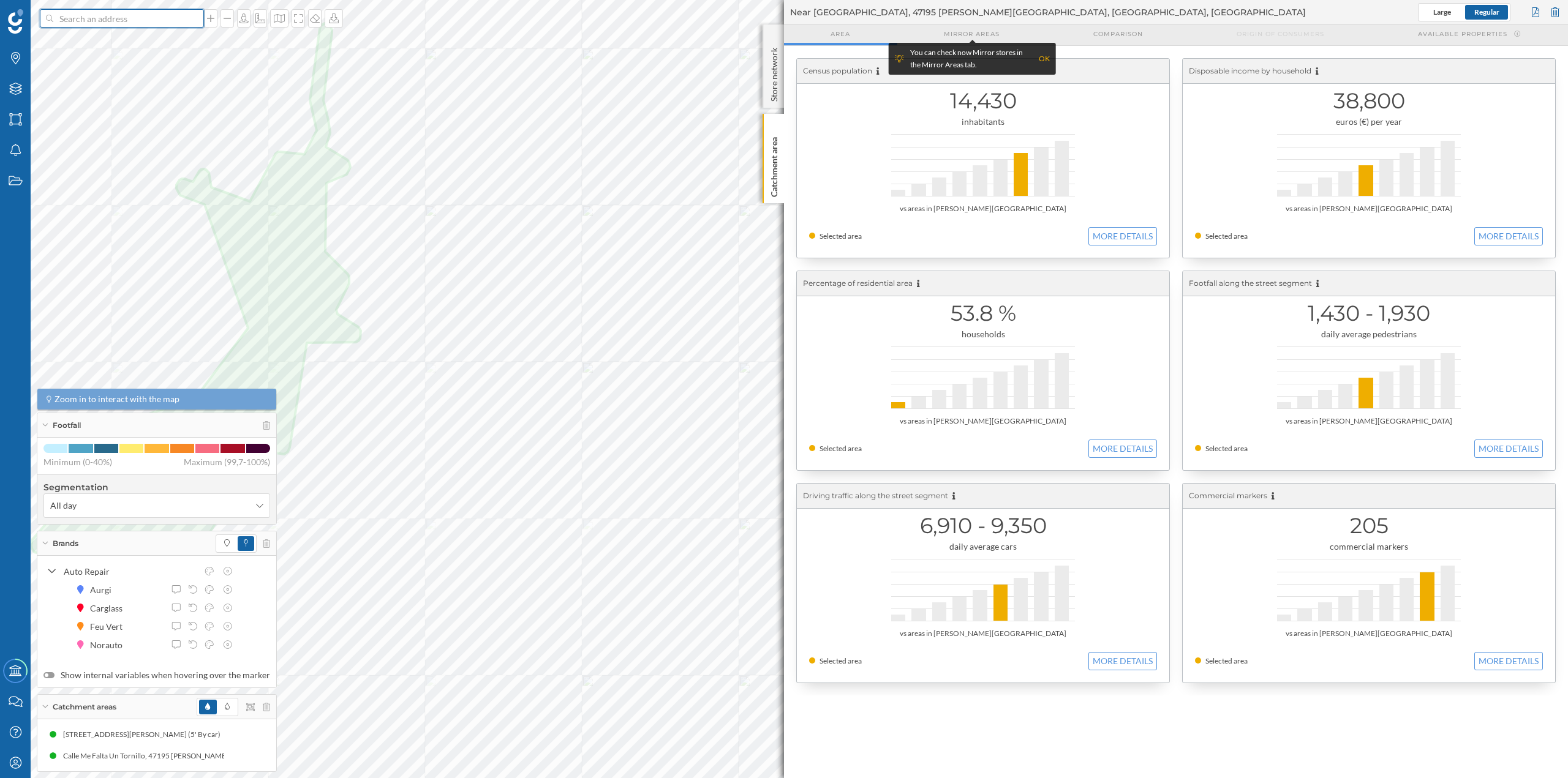
click at [144, 19] on input at bounding box center [122, 18] width 137 height 18
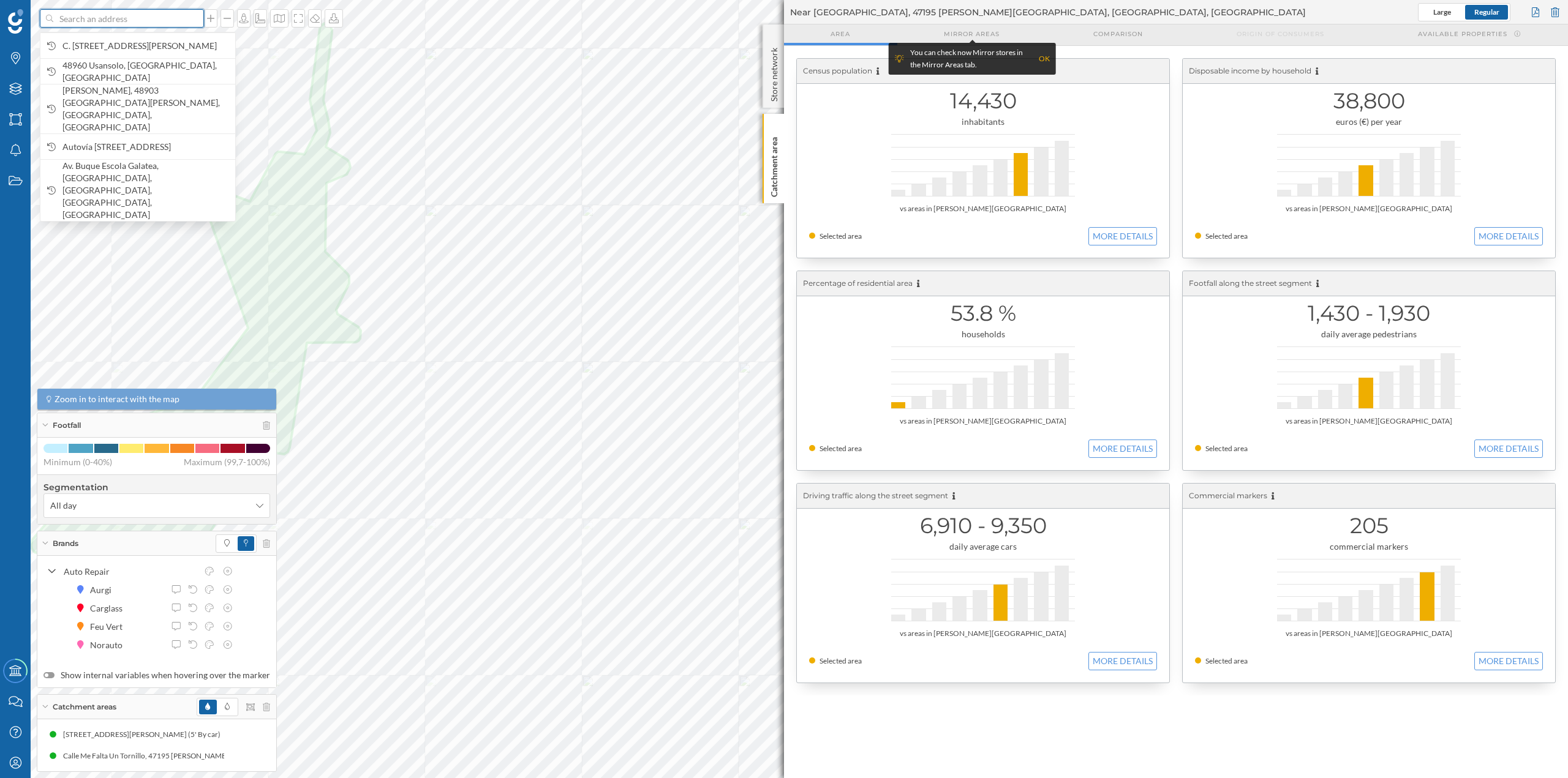
paste input "C. Río Nalón, s/n, 33211 Gijón, Asturias"
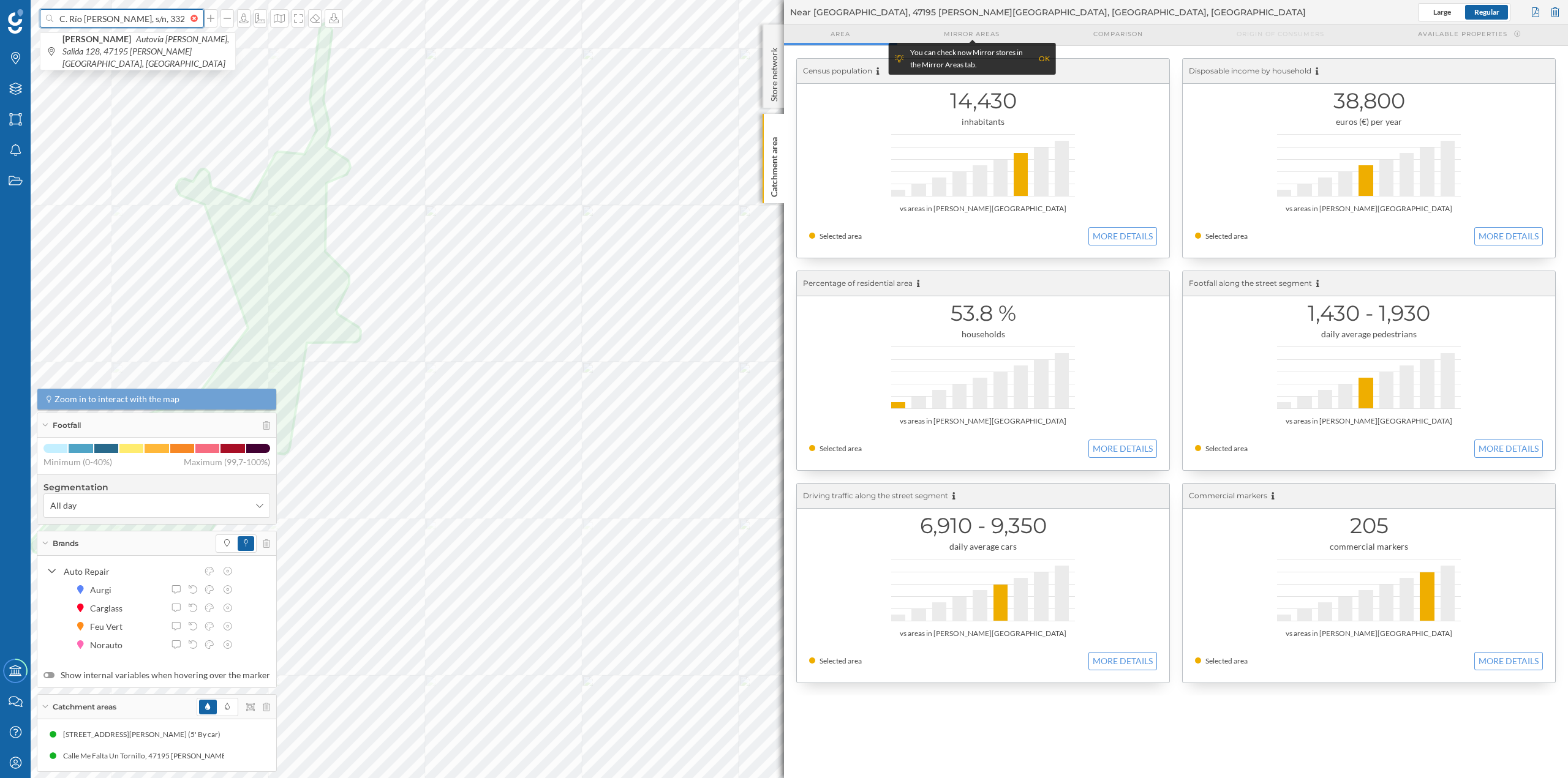
scroll to position [0, 23]
type input "C. Río Nalón, s/n, 33211 Gijón, Asturias"
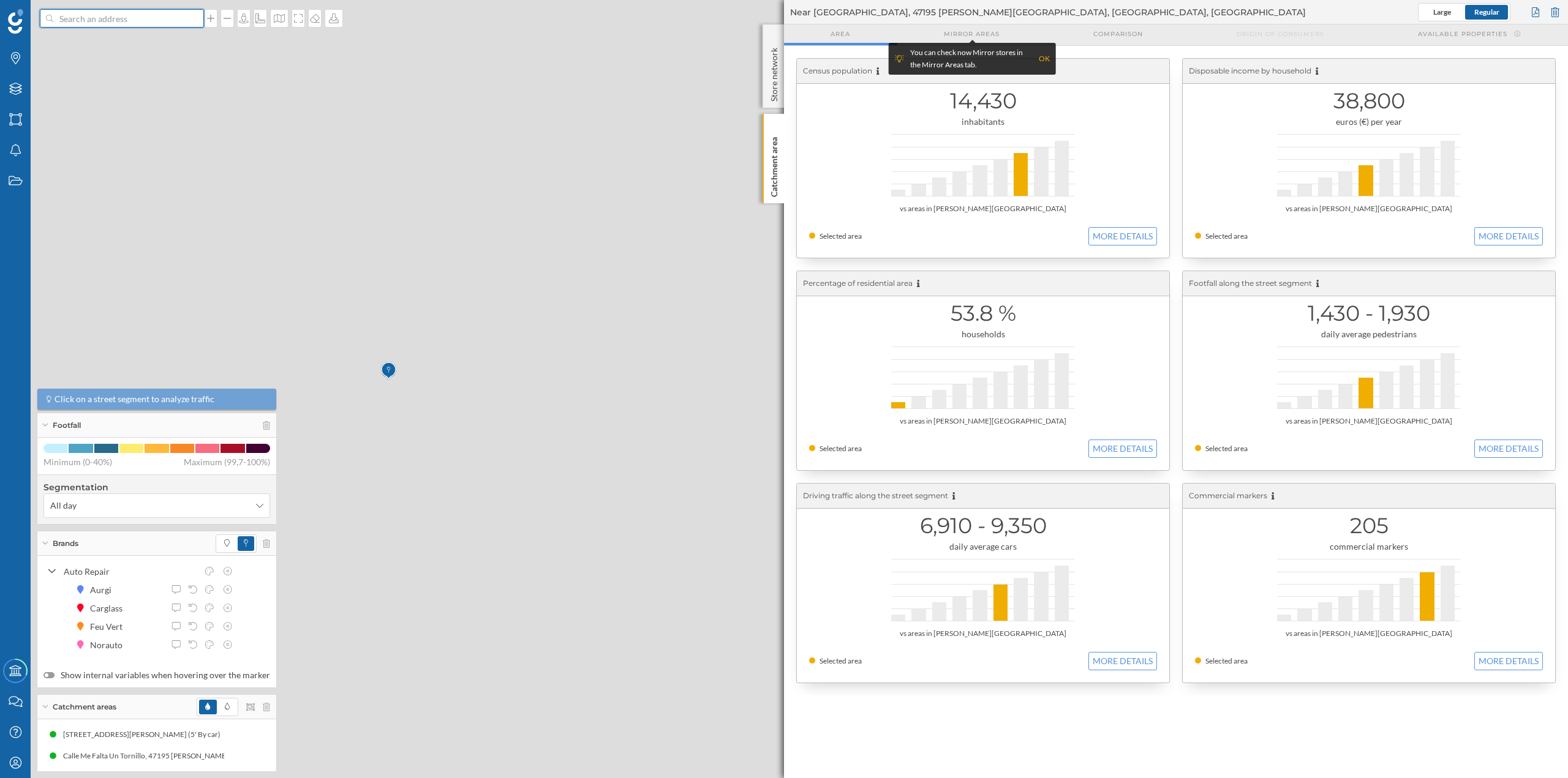
scroll to position [0, 0]
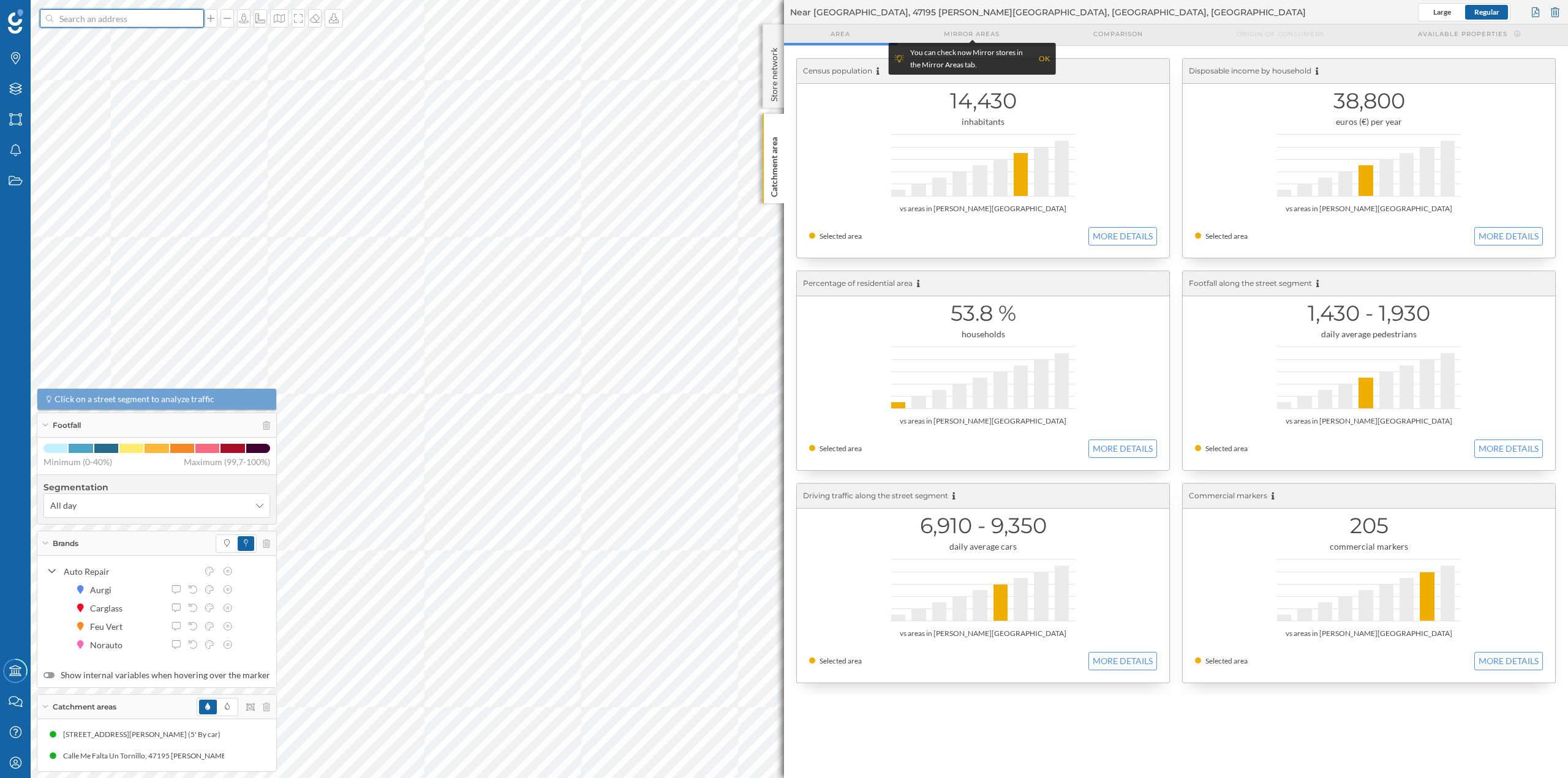
click at [152, 25] on input at bounding box center [122, 18] width 137 height 18
paste input "AS-II, 1306, Periurbano - Rural, 33211 Gijón, Asturias"
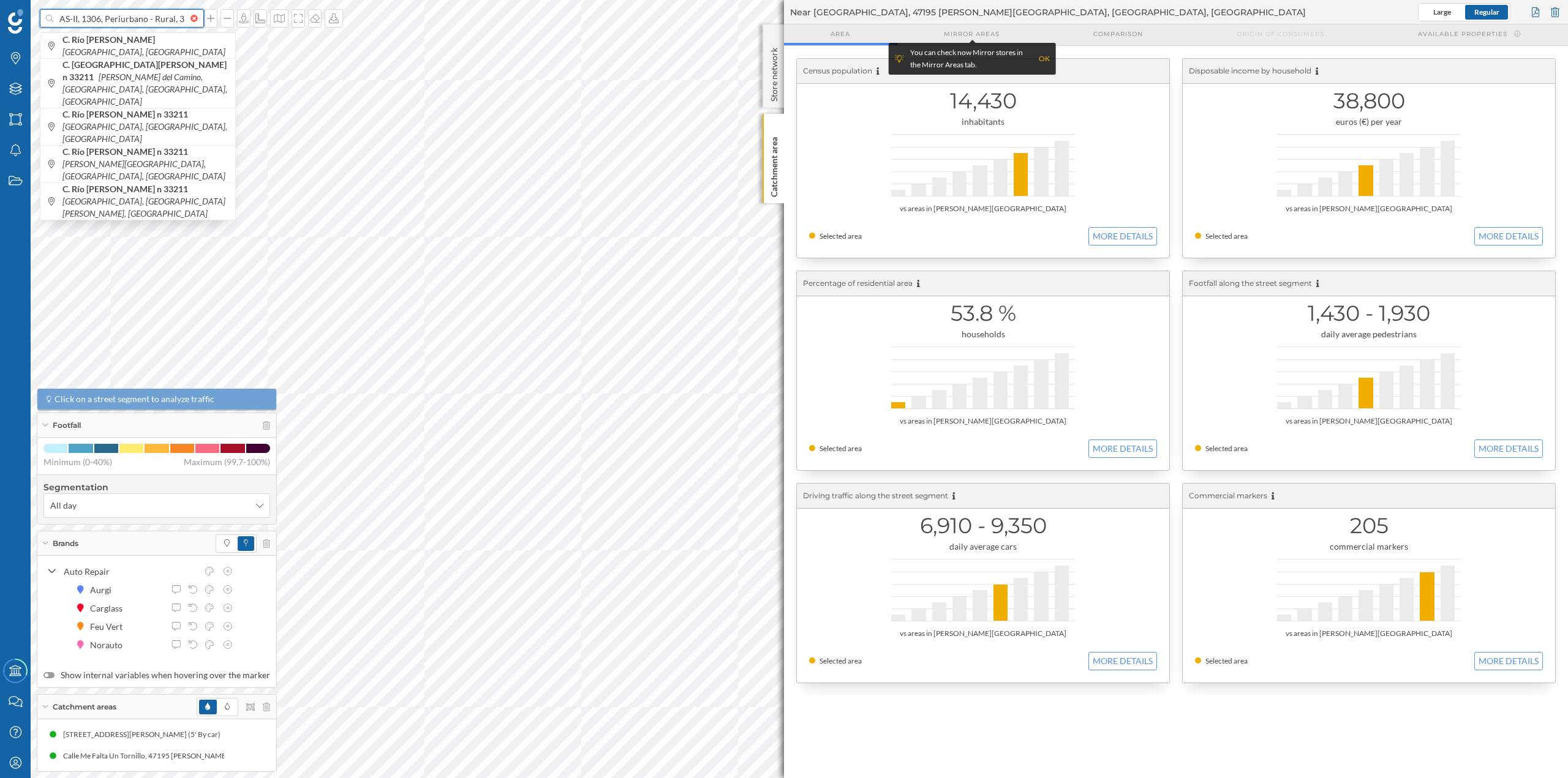
scroll to position [0, 76]
type input "AS-II, 1306, Periurbano - Rural, 33211 Gijón, Asturias"
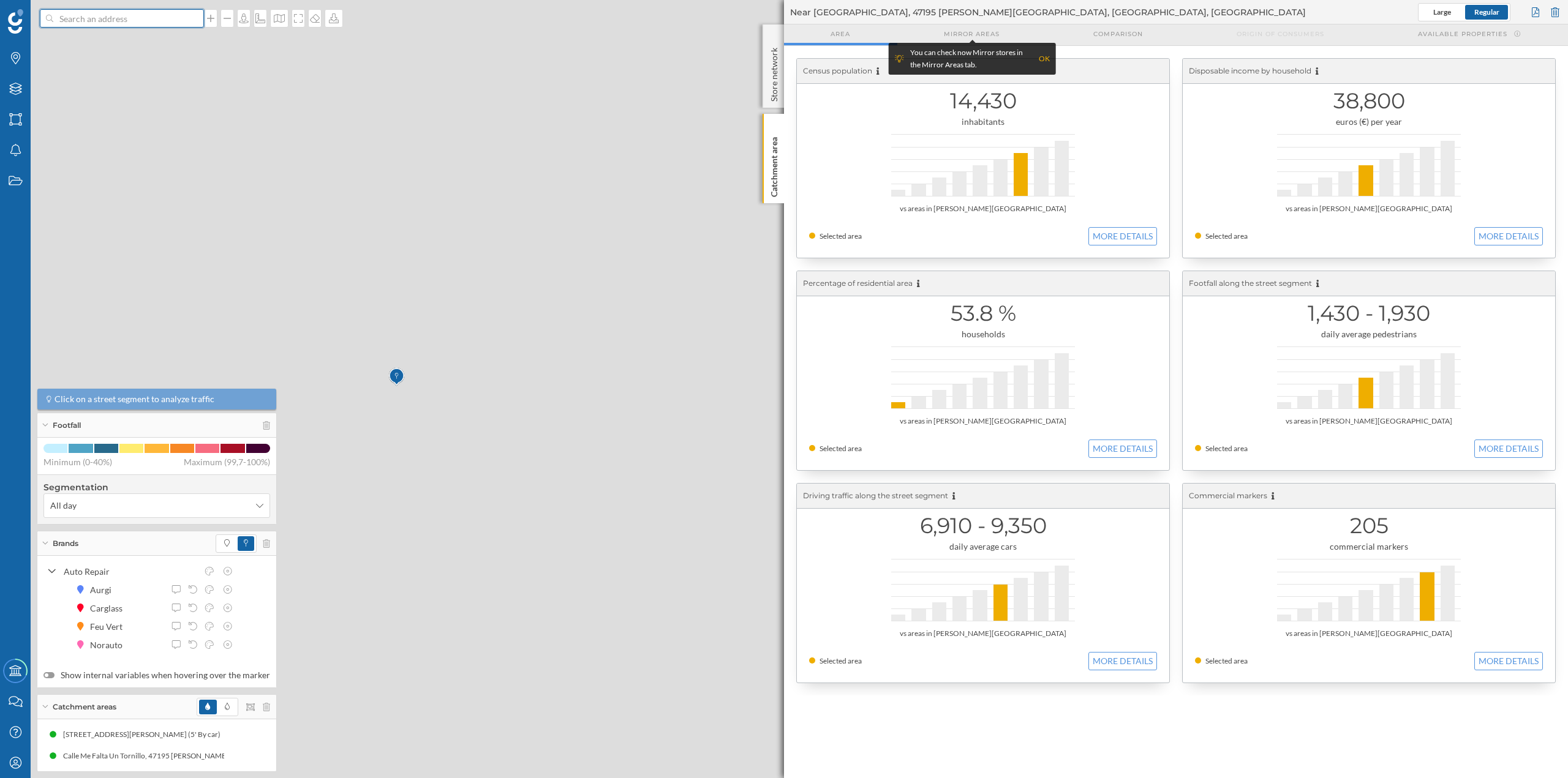
scroll to position [0, 0]
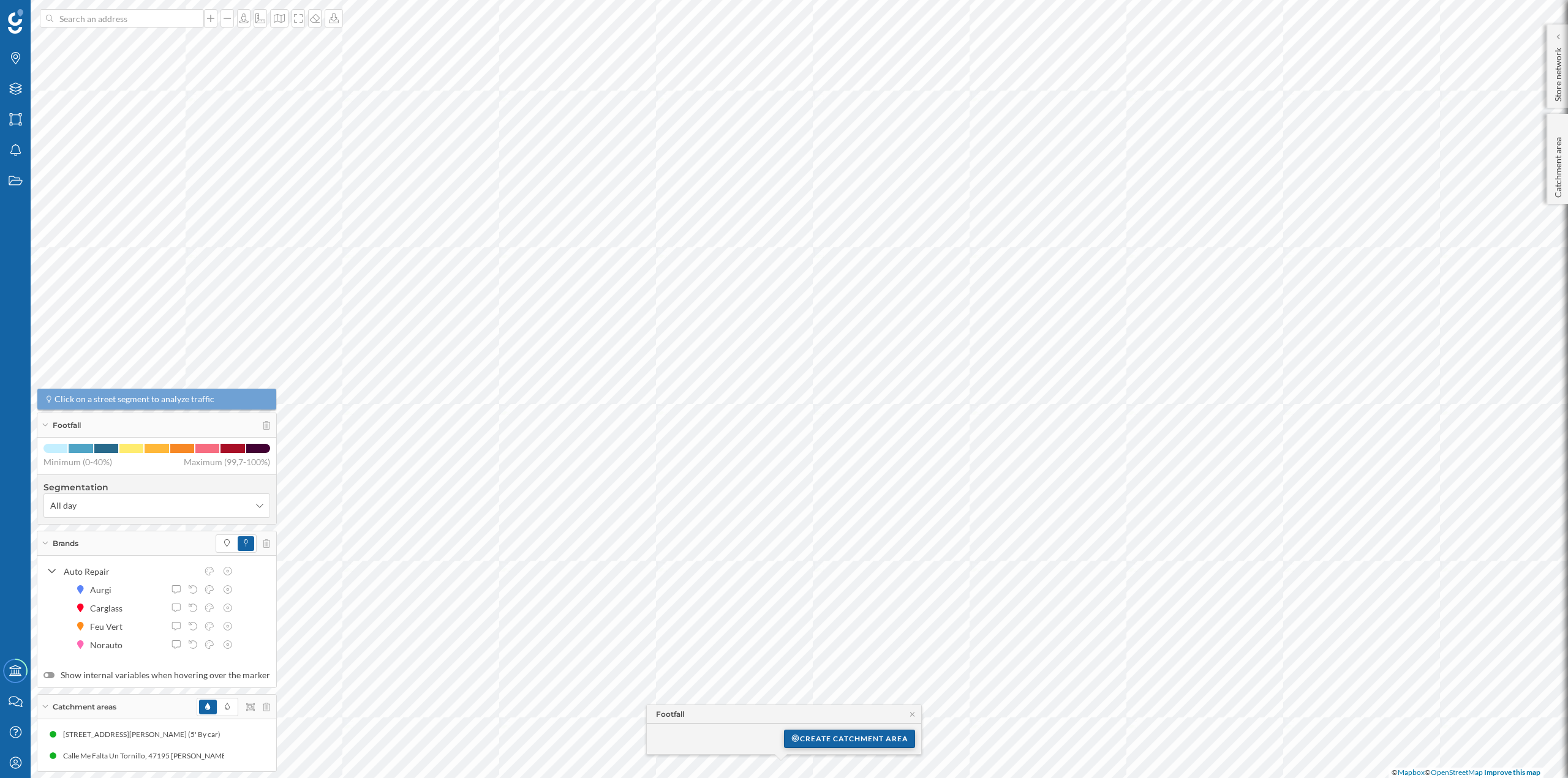
click at [808, 740] on div "Create catchment area" at bounding box center [850, 739] width 131 height 18
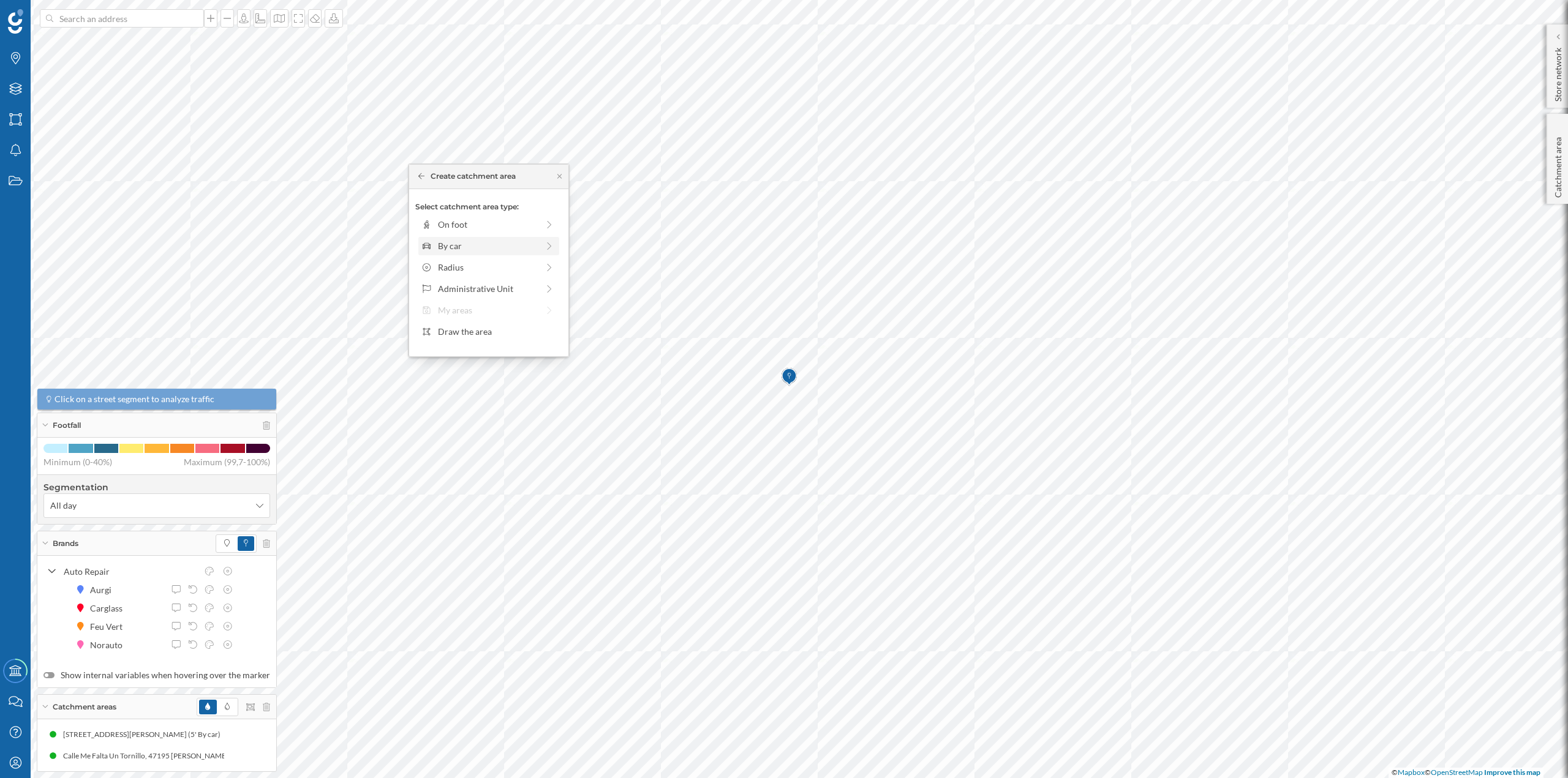
click at [446, 242] on div "By car" at bounding box center [488, 246] width 100 height 13
click at [446, 240] on div "0 min. 3 min. 5 min. 7 min. 10 min. 12 min. 15 min. 20 min. 30 min. 45 min. 50 …" at bounding box center [489, 241] width 136 height 3
click at [488, 334] on div "Create catchment area" at bounding box center [488, 333] width 147 height 18
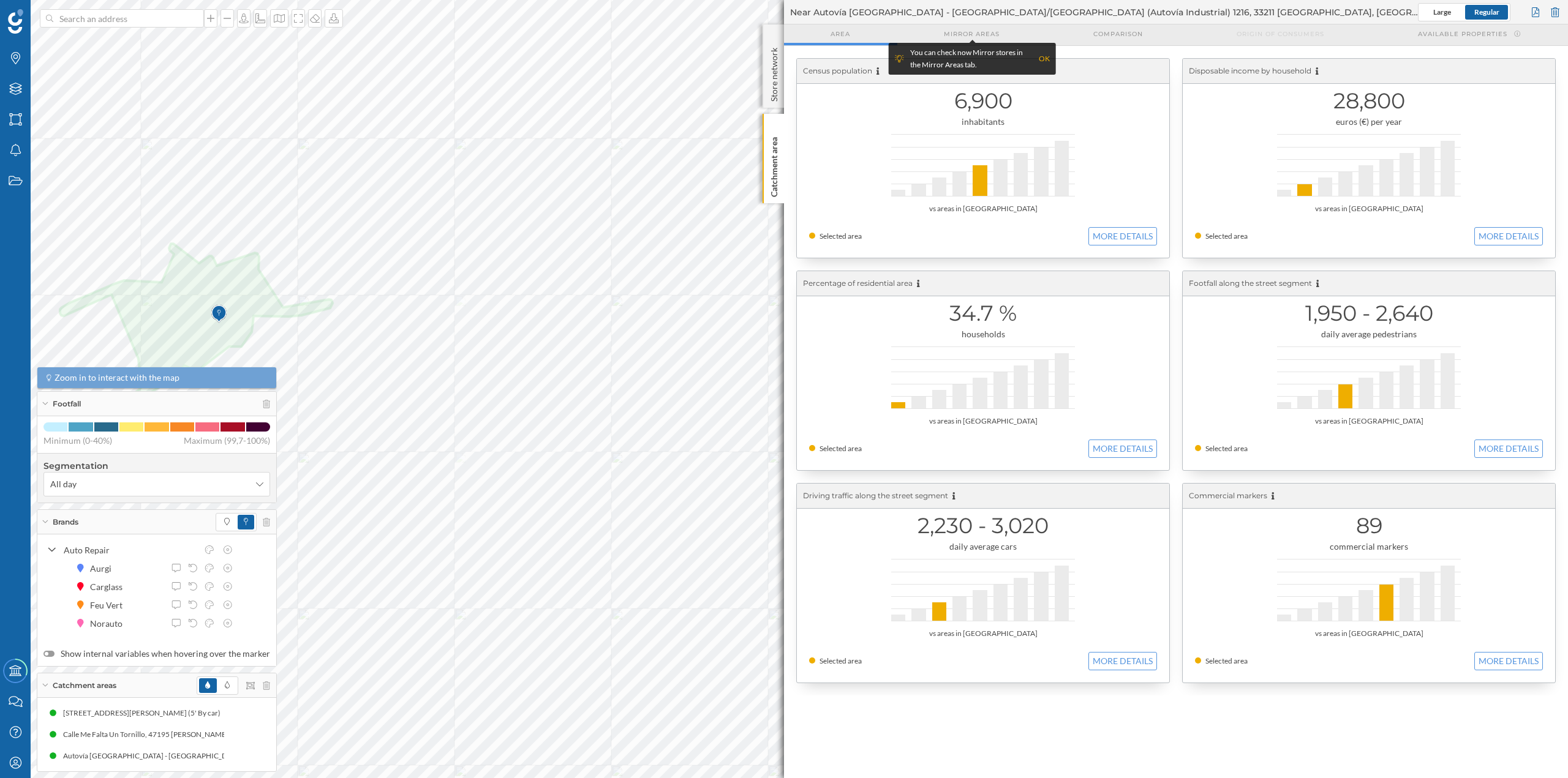
click at [1553, 14] on div at bounding box center [1555, 12] width 13 height 18
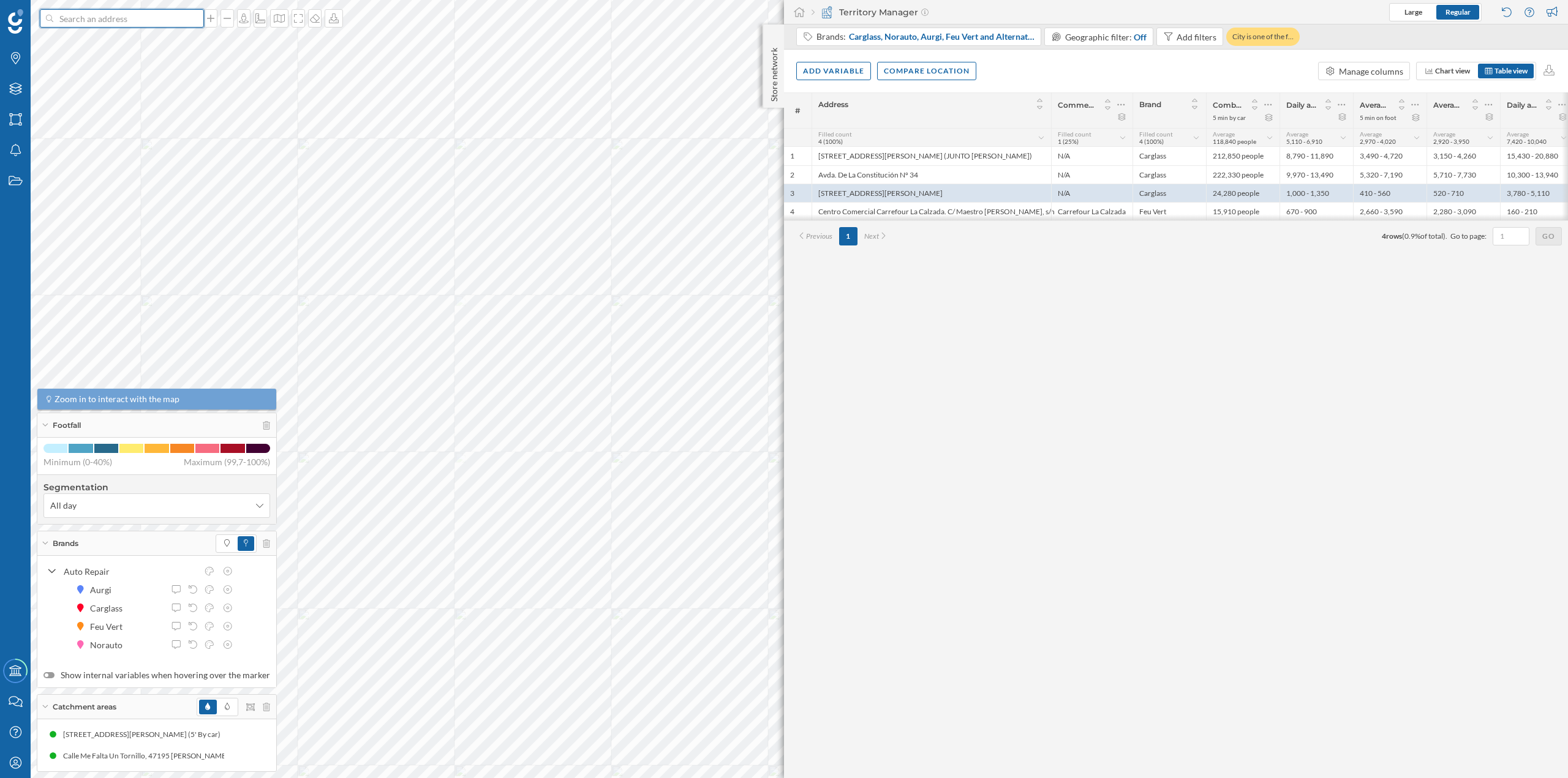
click at [152, 11] on input at bounding box center [122, 18] width 137 height 18
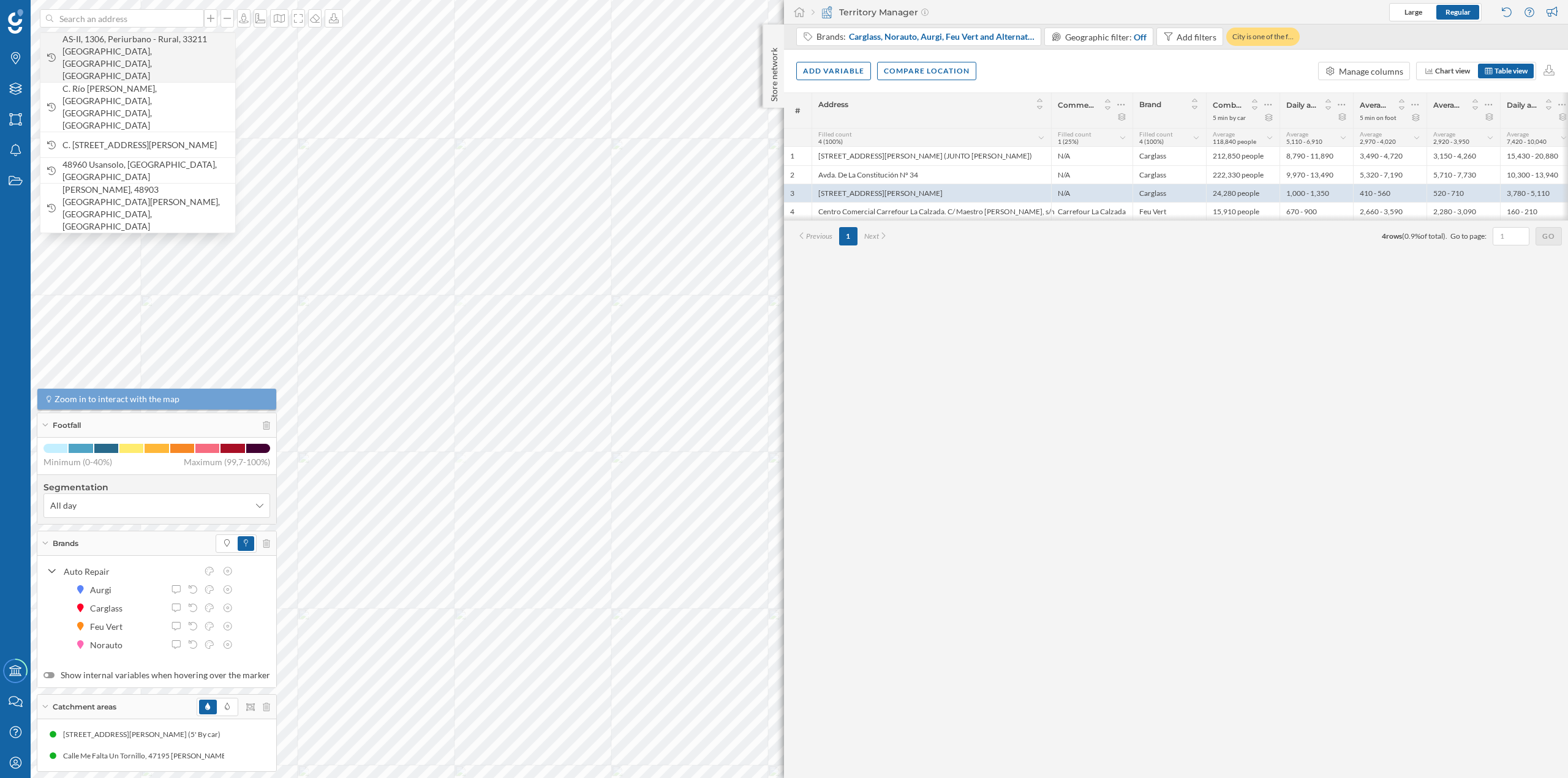
click at [134, 50] on span "AS-II, 1306, Periurbano - Rural, 33211 [GEOGRAPHIC_DATA], [GEOGRAPHIC_DATA], [G…" at bounding box center [146, 57] width 167 height 49
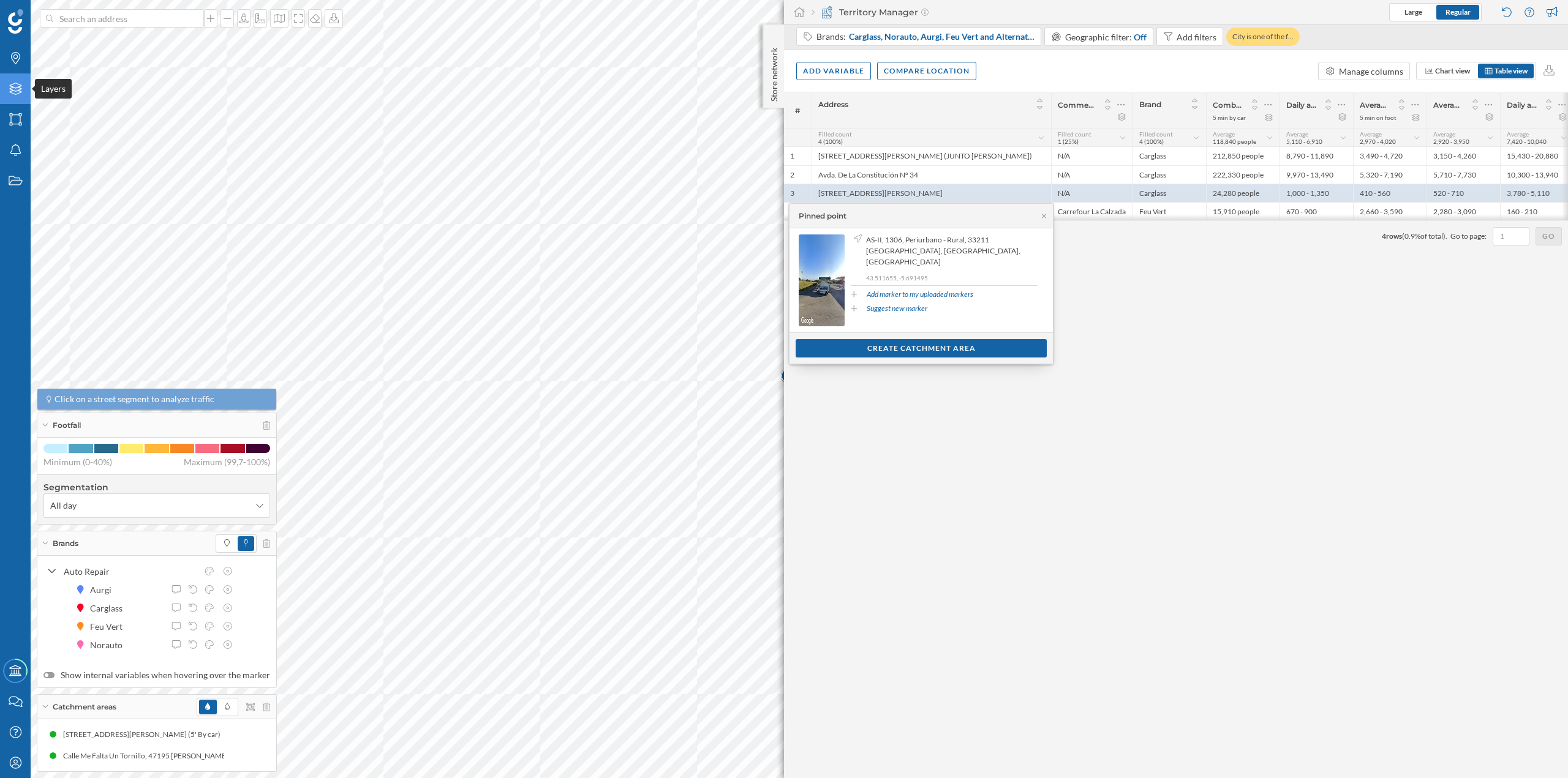
click at [12, 91] on icon at bounding box center [15, 88] width 12 height 12
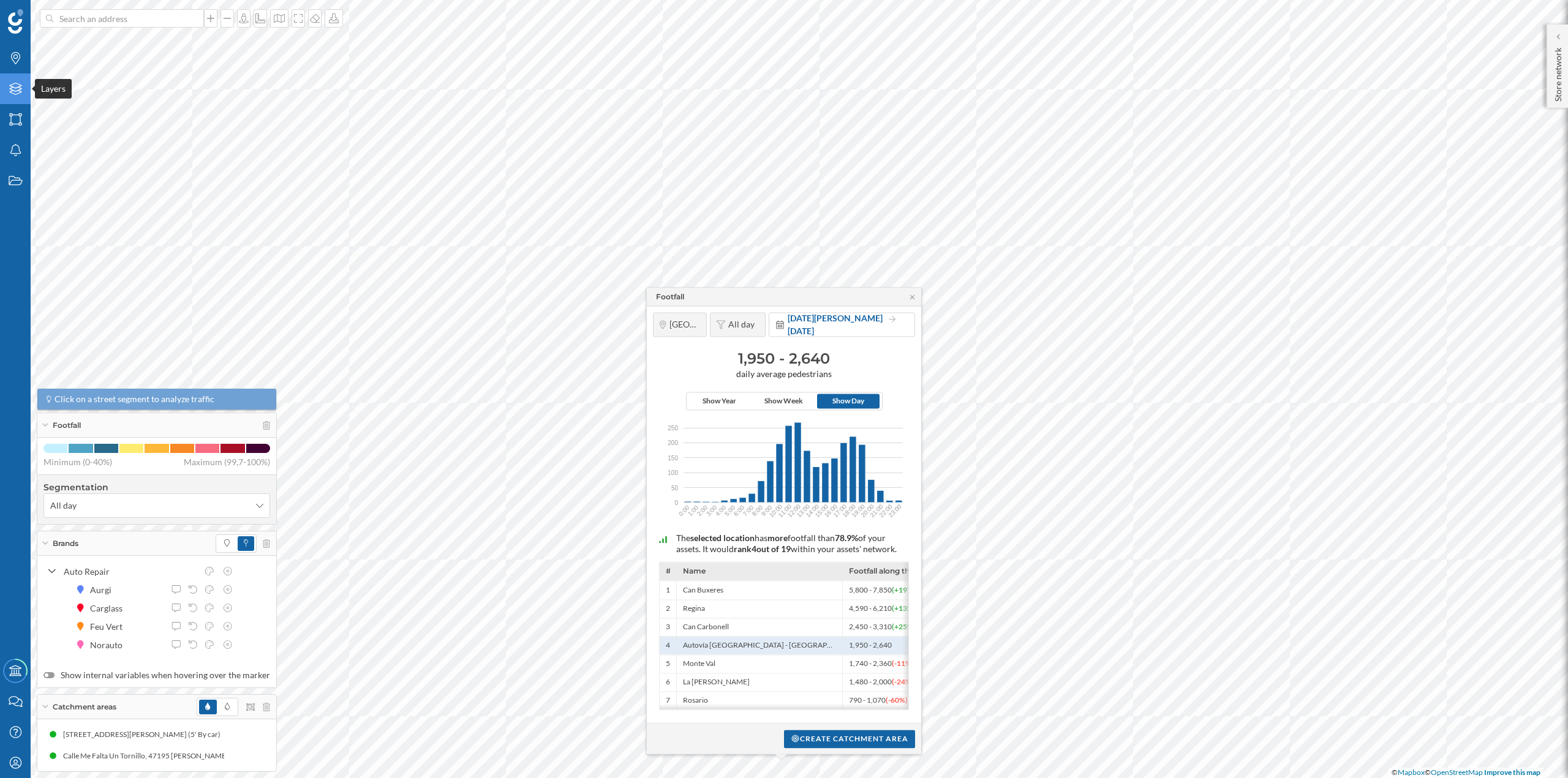
click at [9, 90] on icon "Layers" at bounding box center [16, 88] width 15 height 12
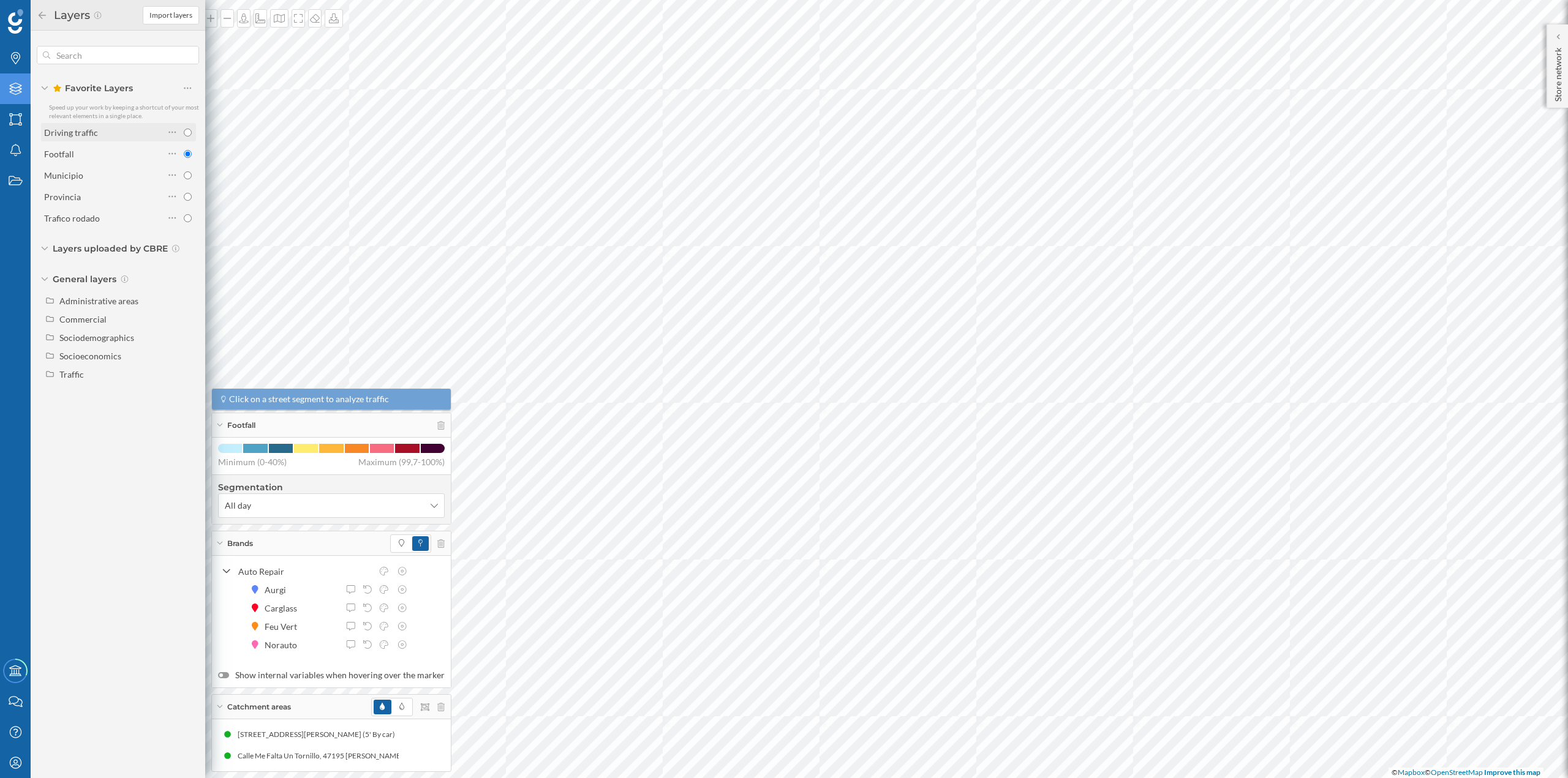
click at [103, 136] on div "Driving traffic" at bounding box center [104, 132] width 120 height 13
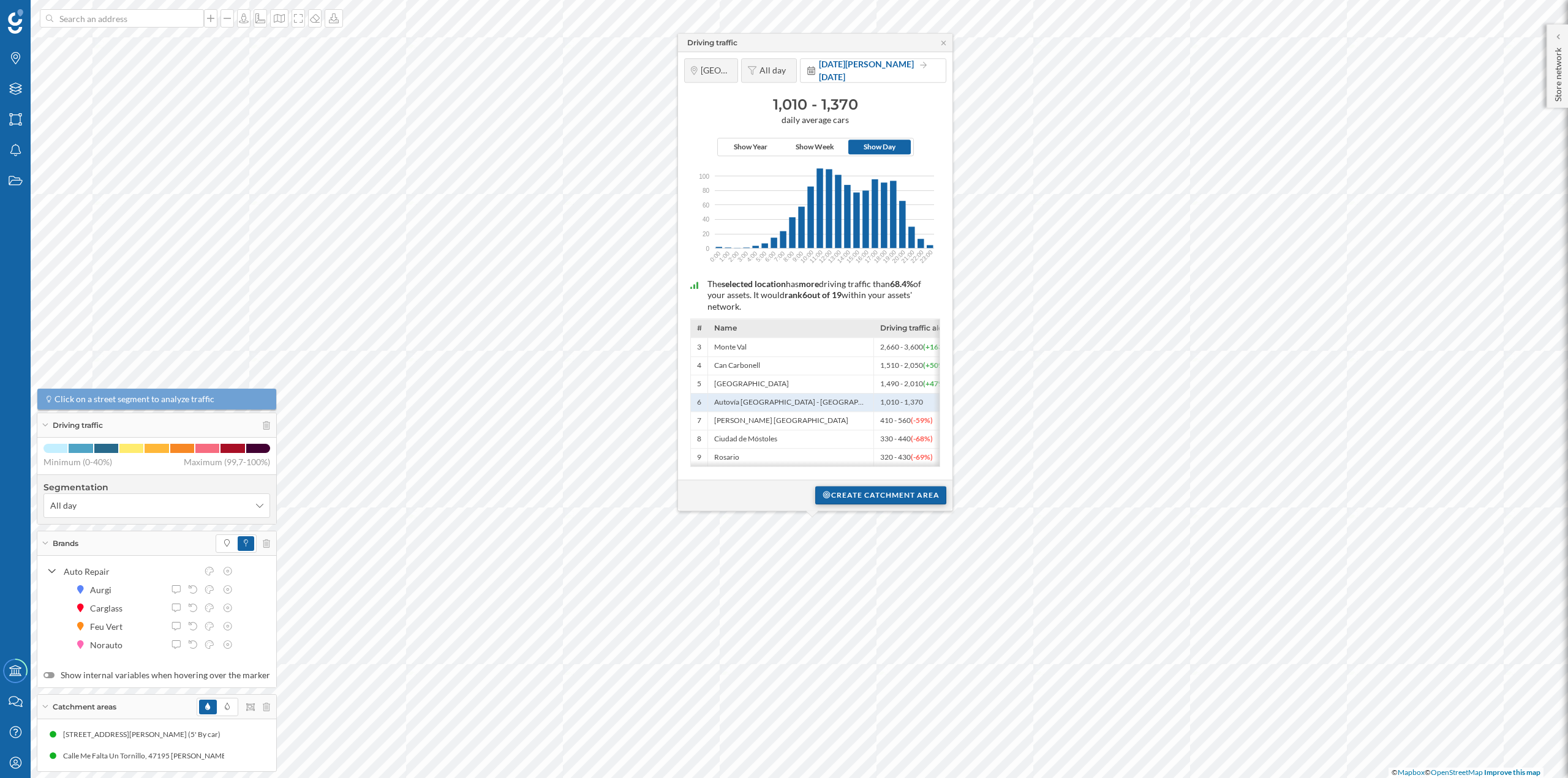
click at [882, 492] on div "Create catchment area" at bounding box center [881, 495] width 131 height 18
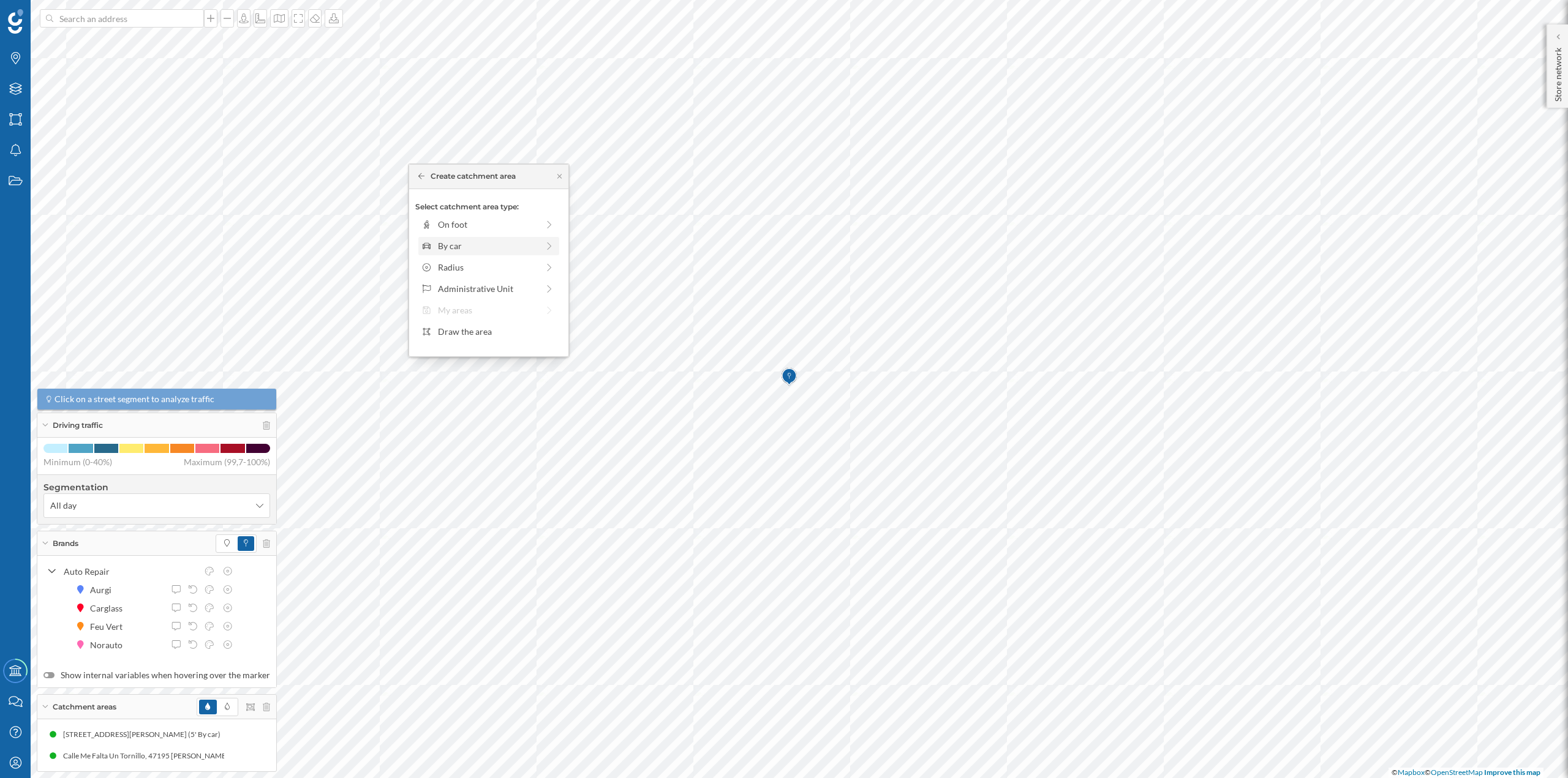
click at [505, 249] on div "By car" at bounding box center [488, 246] width 100 height 13
click at [459, 241] on div "0 min. 3 min. 5 min. 7 min. 10 min. 12 min. 15 min. 20 min. 30 min. 45 min. 50 …" at bounding box center [489, 241] width 136 height 3
click at [493, 342] on div "Create catchment area" at bounding box center [488, 333] width 147 height 18
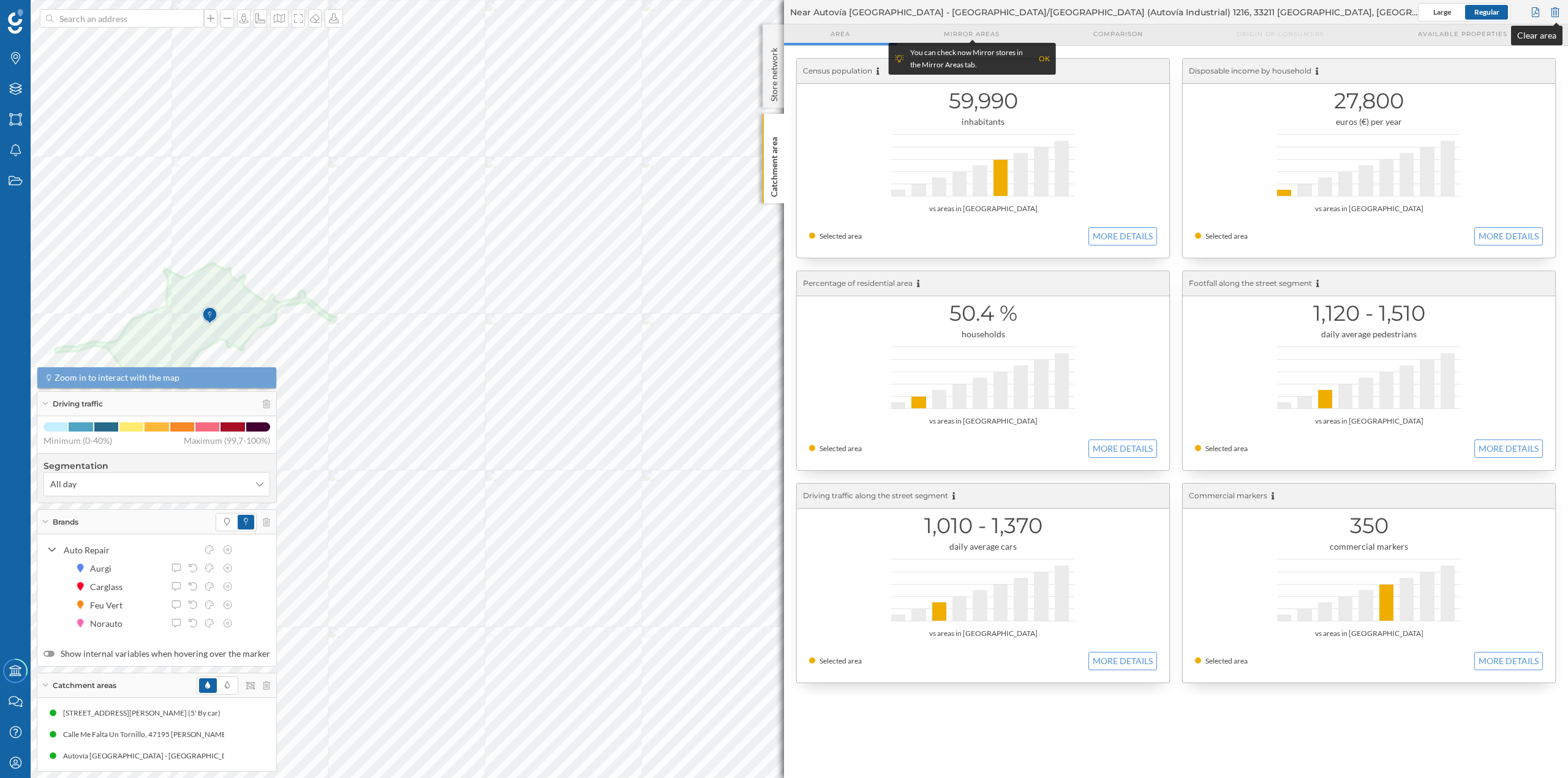
click at [1558, 15] on div at bounding box center [1555, 12] width 13 height 18
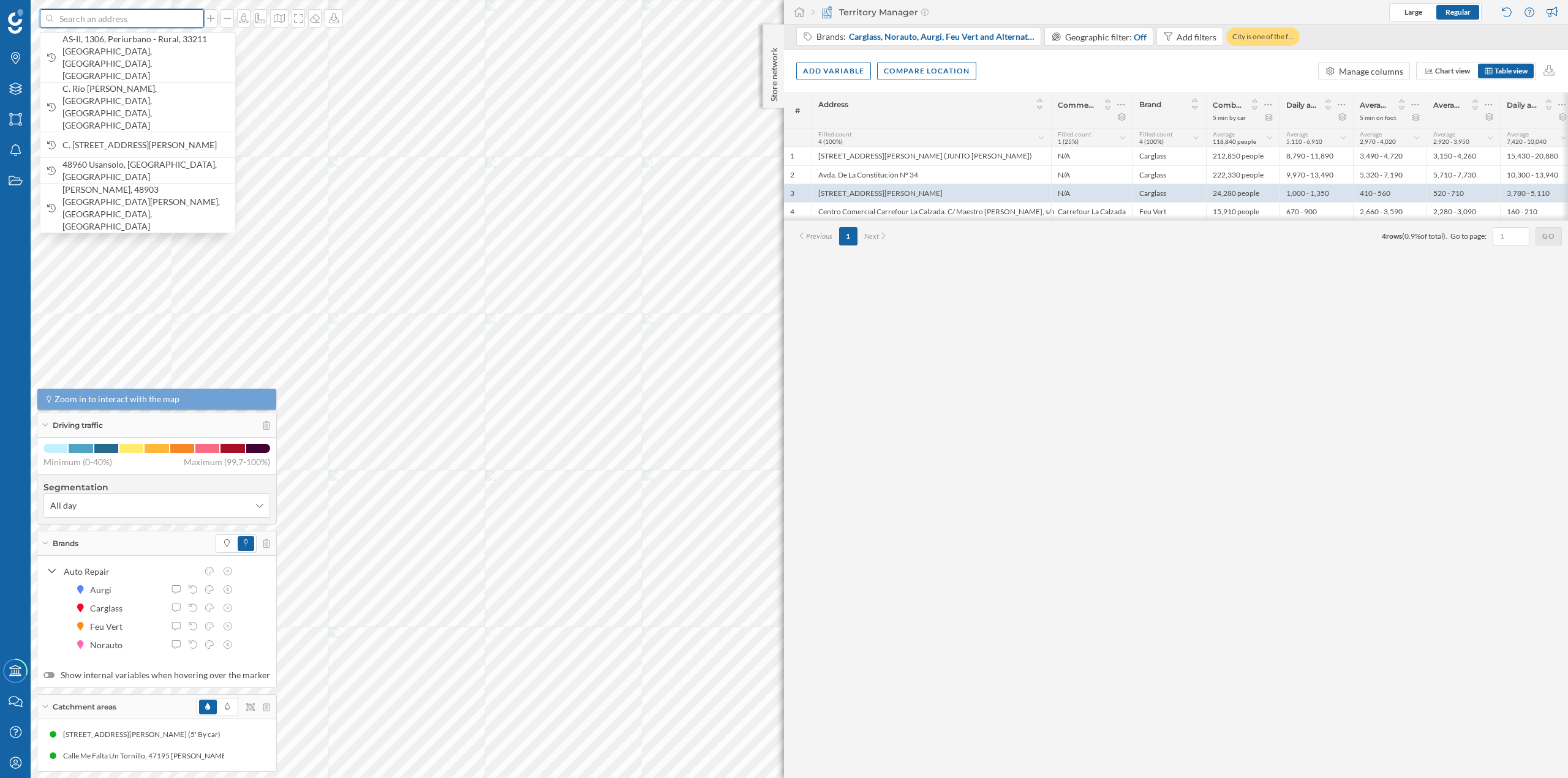
click at [118, 16] on input at bounding box center [122, 18] width 137 height 18
paste input "Travesía de Vigo, 8, 36315 Vigo, Pontevedra"
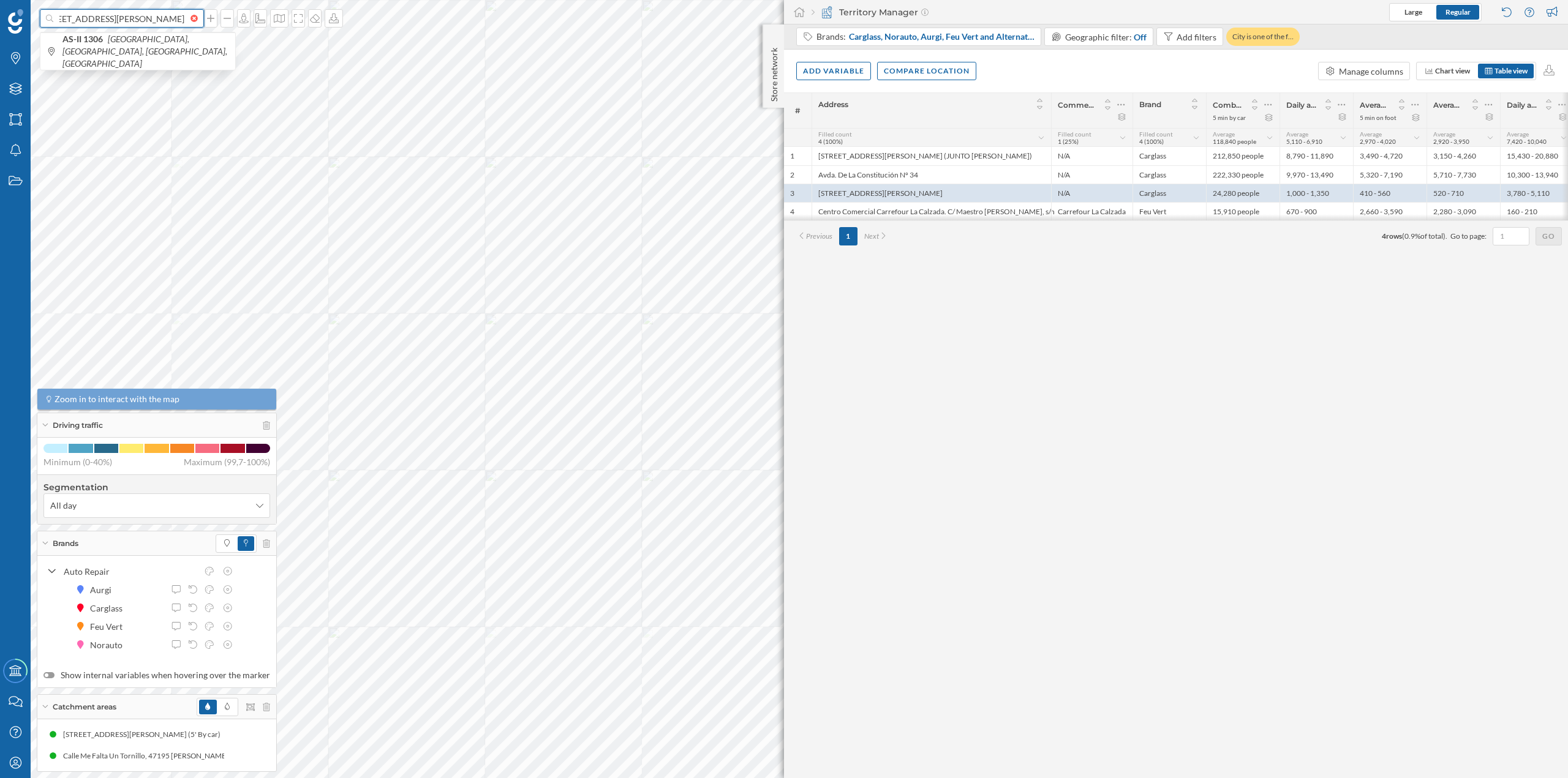
type input "Travesía de Vigo, 8, 36315 Vigo, Pontevedra"
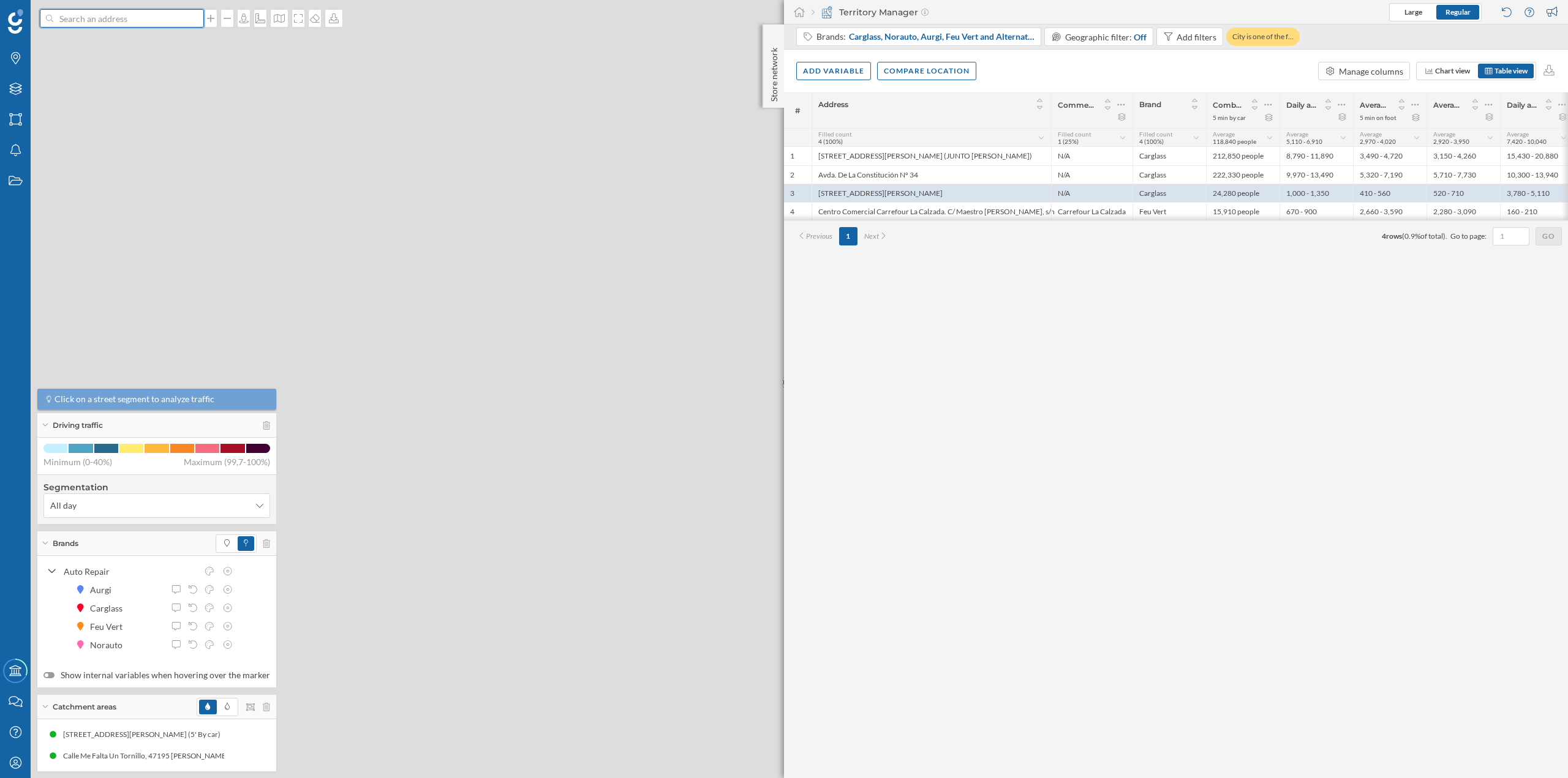
scroll to position [0, 0]
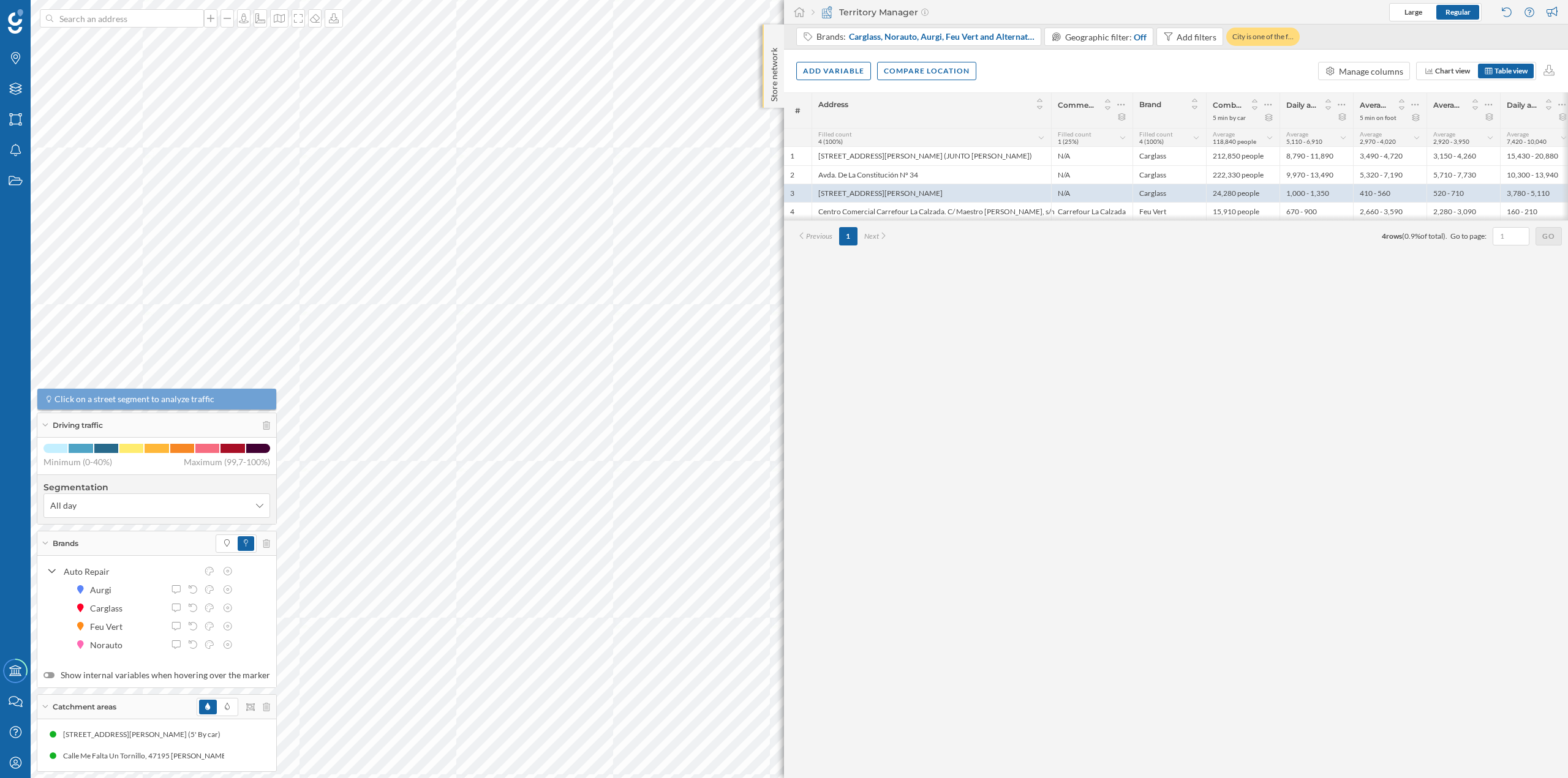
click at [768, 61] on p "Store network" at bounding box center [774, 72] width 12 height 59
click at [768, 61] on p "Store network" at bounding box center [774, 73] width 12 height 60
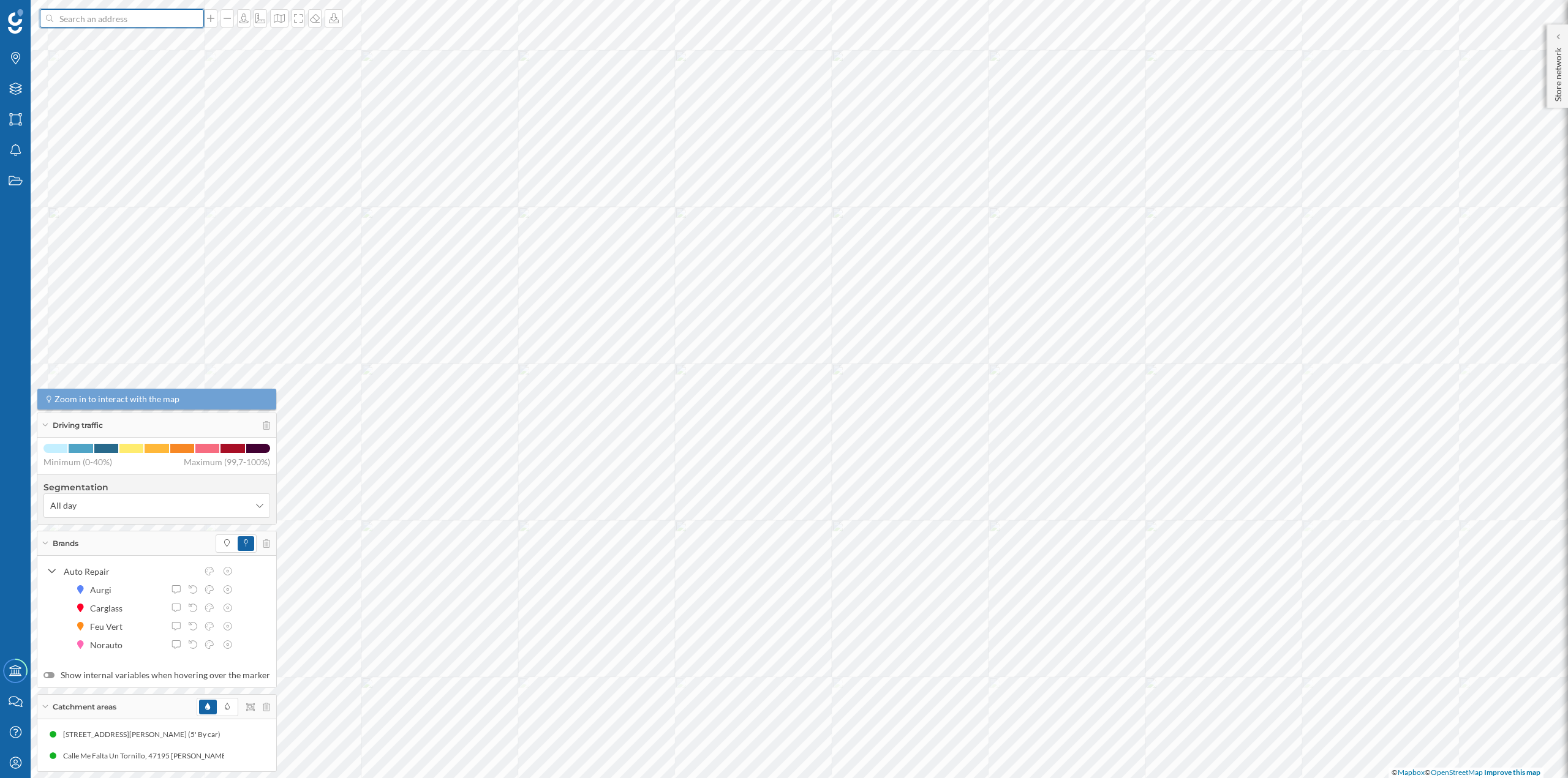
click at [151, 27] on input at bounding box center [122, 18] width 137 height 18
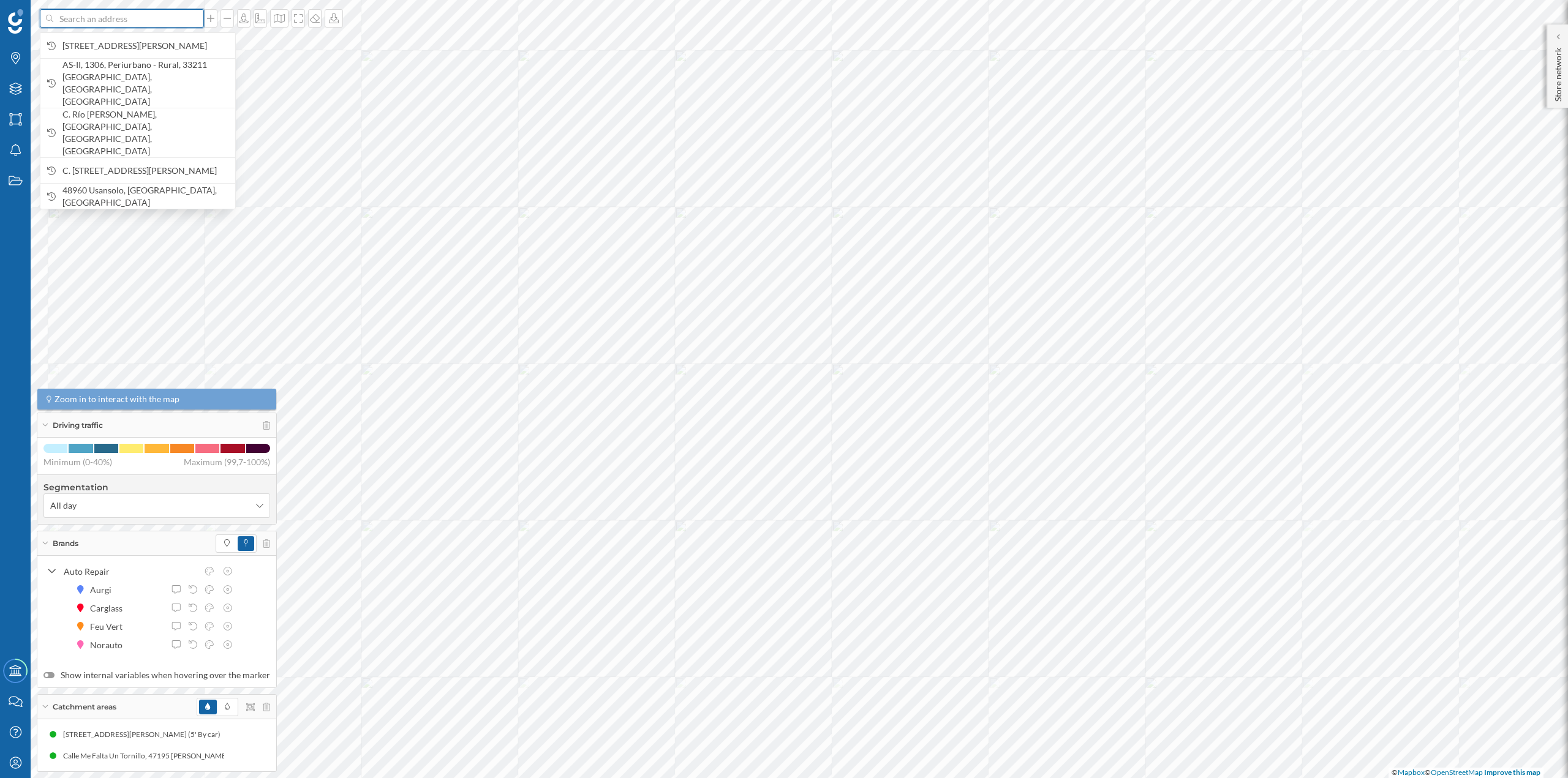
paste input "Rúa Travesía de Vigo, 202, Teis, 36207 Vigo, Pontevedra"
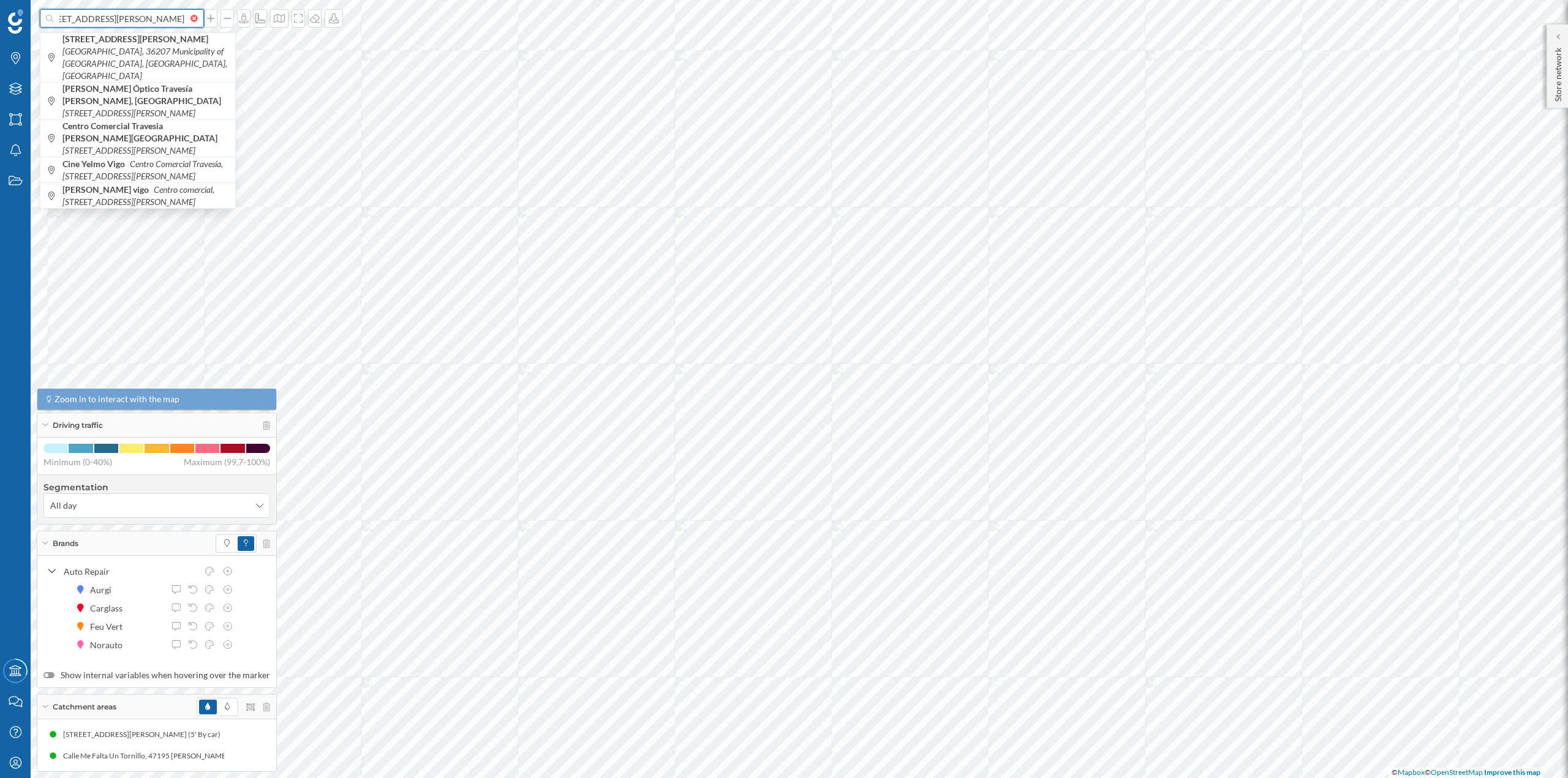
type input "Rúa Travesía de Vigo, 202, Teis, 36207 Vigo, Pontevedra"
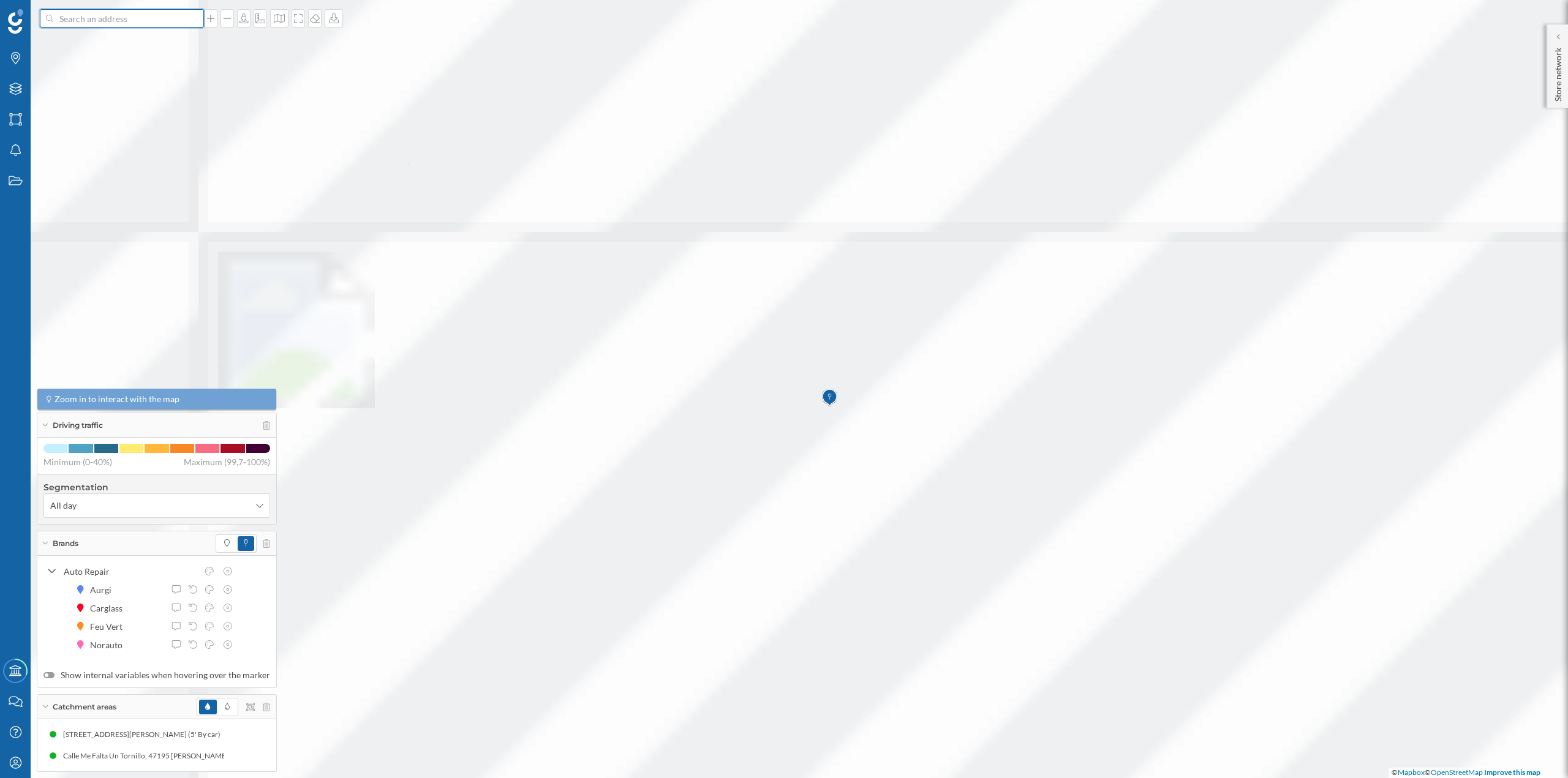
scroll to position [0, 0]
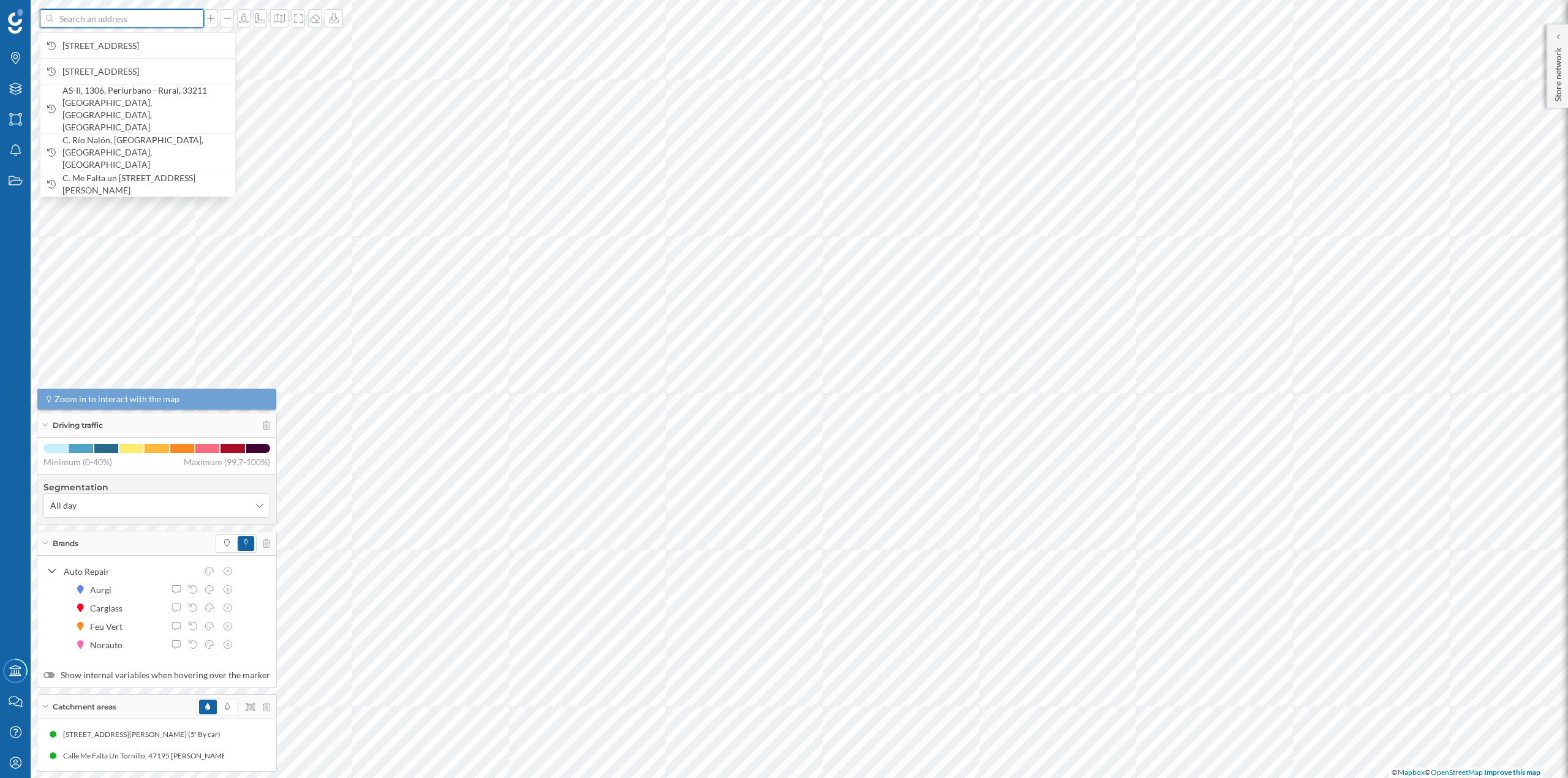
click at [100, 23] on input at bounding box center [122, 18] width 137 height 18
paste input "[STREET_ADDRESS]"
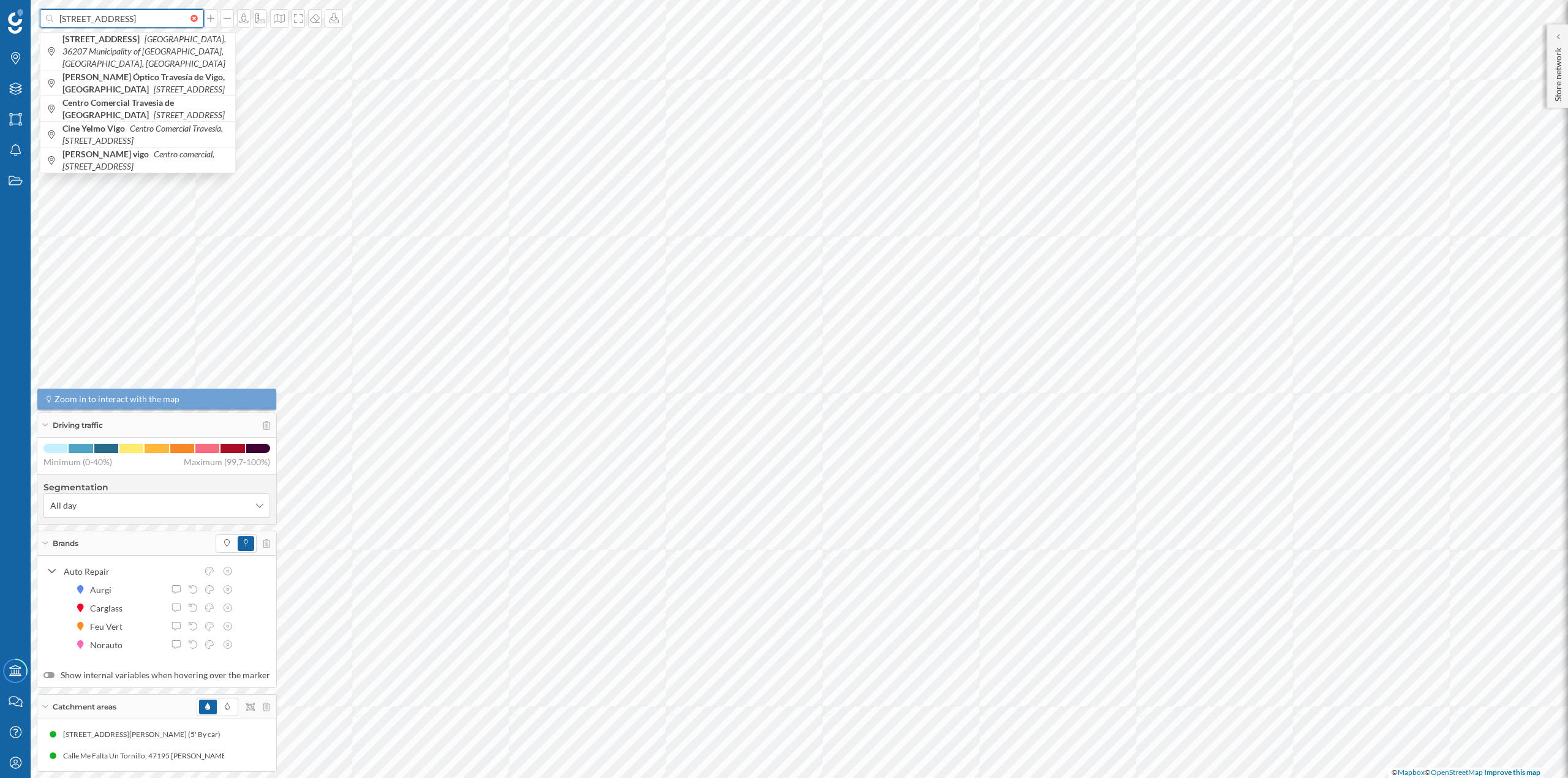
type input "[STREET_ADDRESS]"
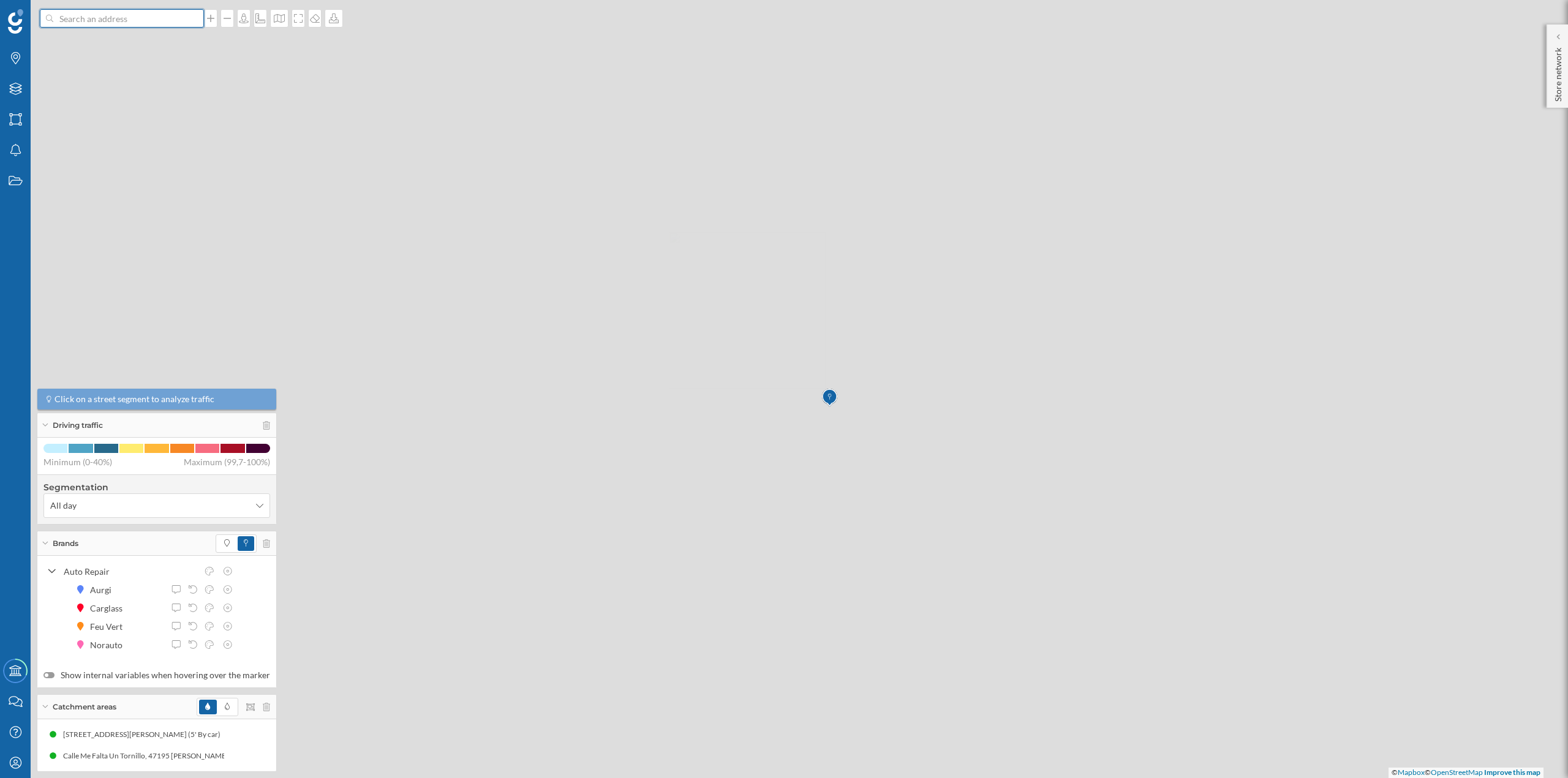
scroll to position [0, 0]
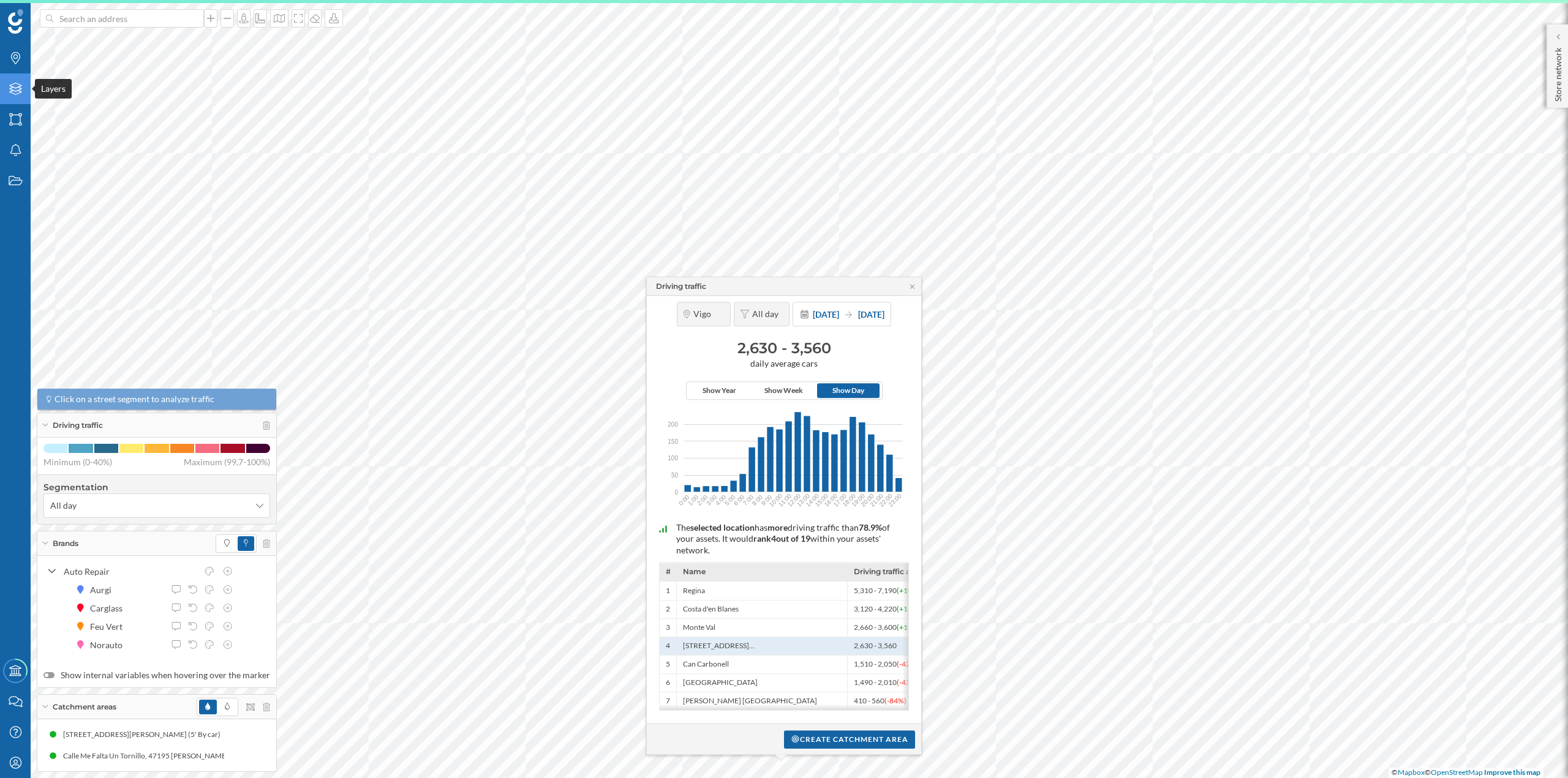
click at [21, 89] on icon at bounding box center [15, 88] width 12 height 12
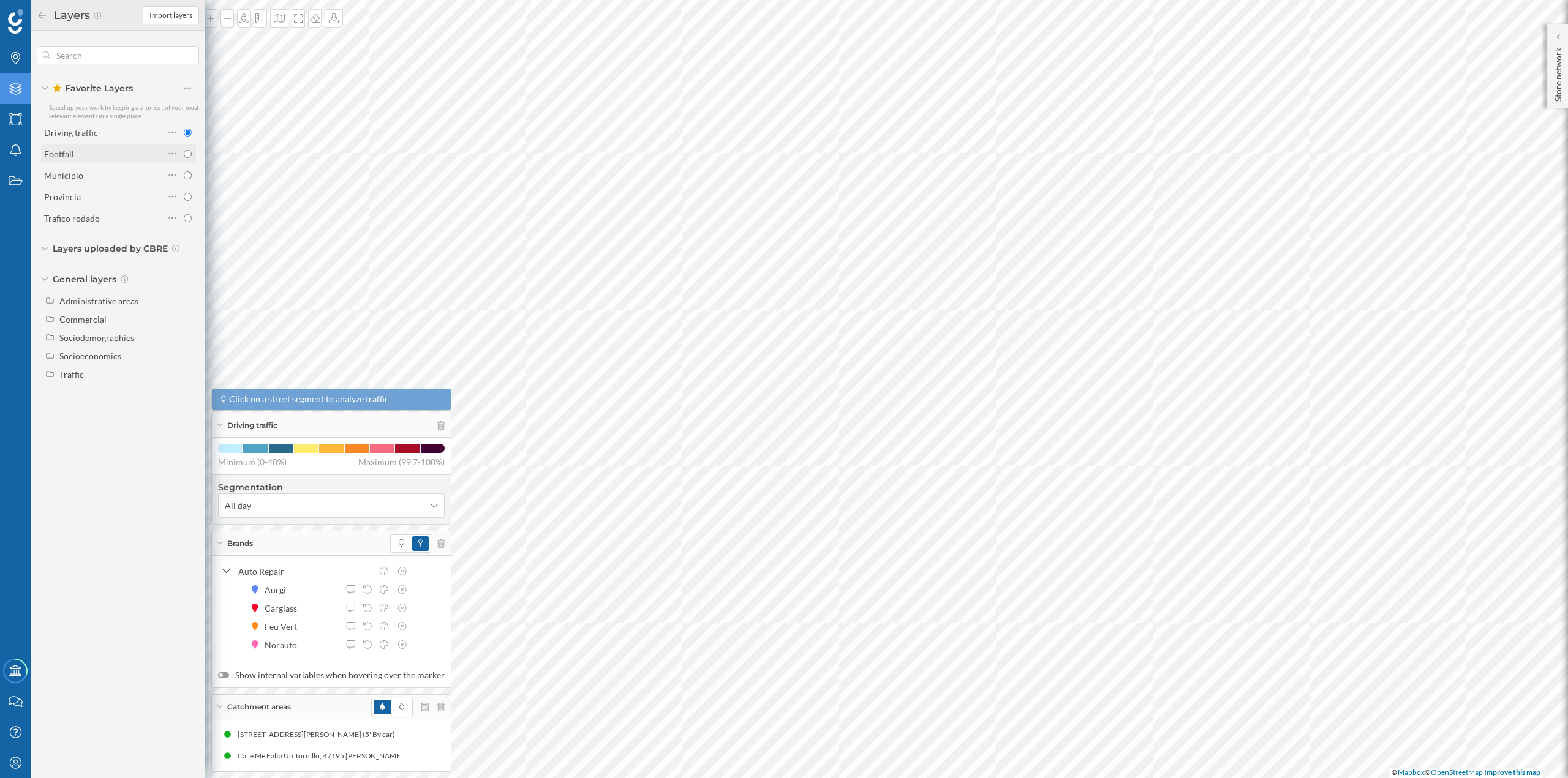
click at [124, 149] on div "Footfall" at bounding box center [104, 154] width 120 height 13
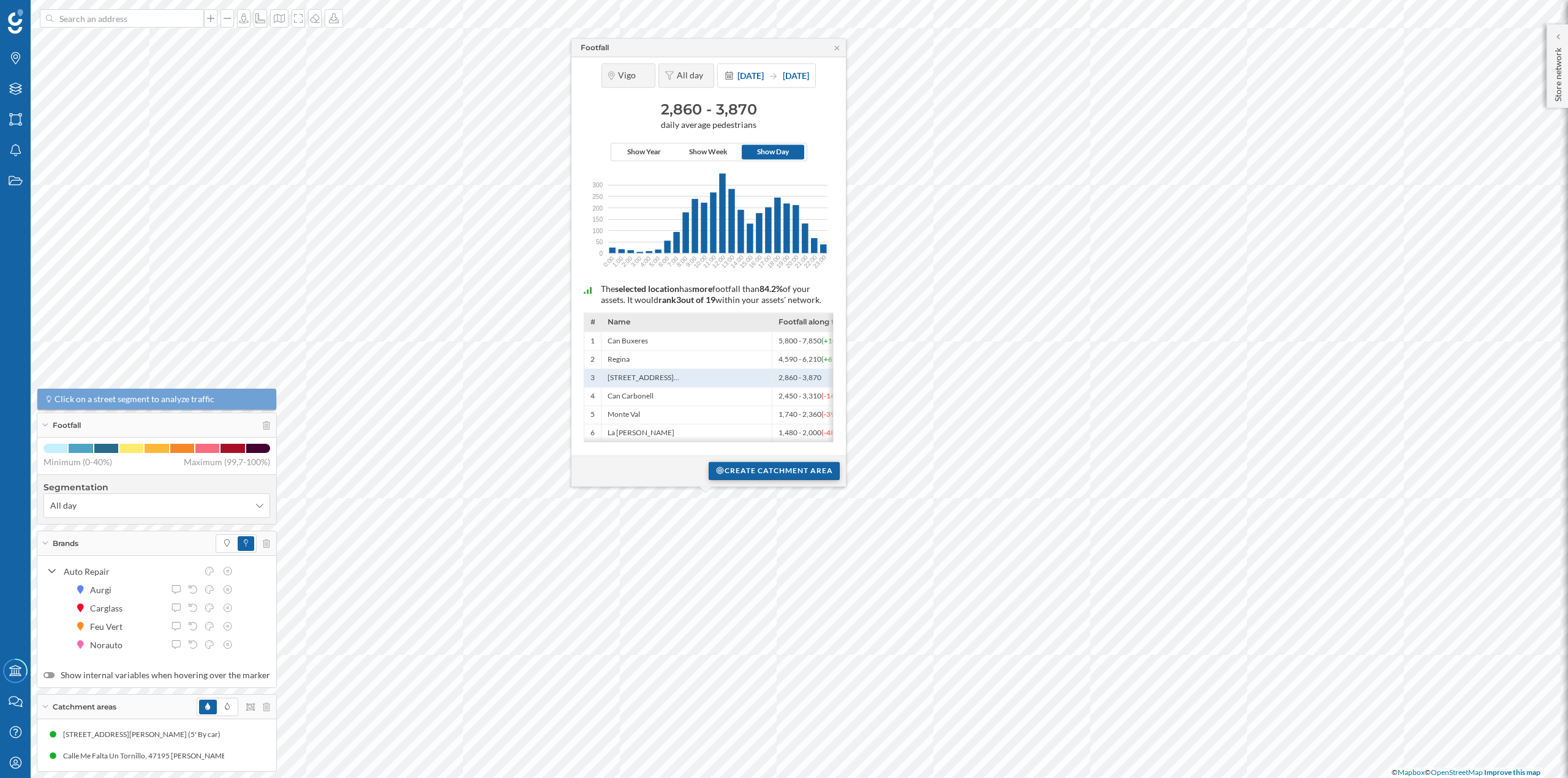
click at [743, 479] on div "Create catchment area" at bounding box center [775, 470] width 131 height 18
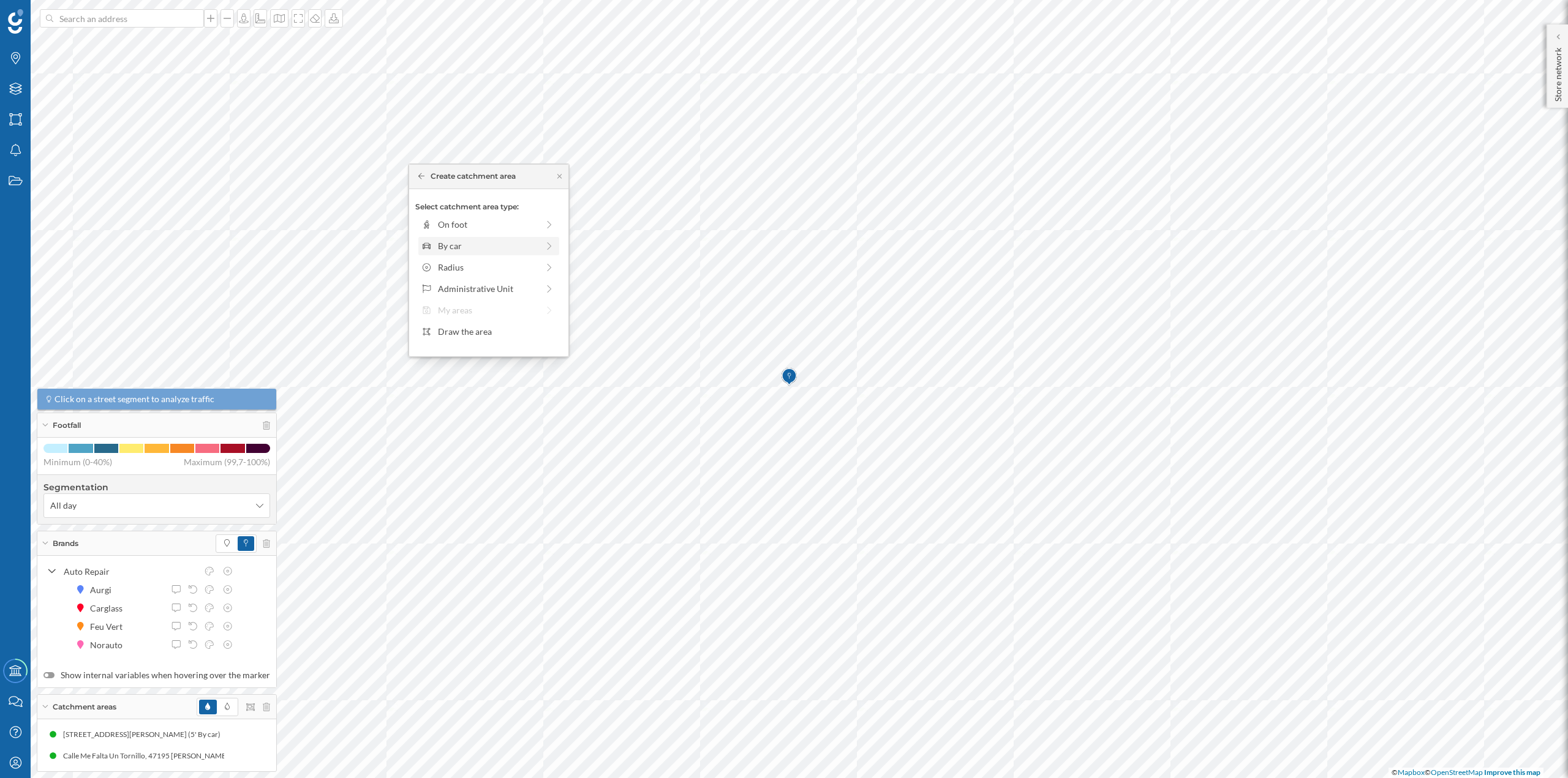
click at [470, 245] on div "By car" at bounding box center [488, 246] width 100 height 13
click at [445, 240] on div "0 min. 3 min. 5 min. 7 min. 10 min. 12 min. 15 min. 20 min. 30 min. 45 min. 50 …" at bounding box center [489, 241] width 136 height 3
click at [484, 338] on div "Create catchment area" at bounding box center [488, 333] width 147 height 18
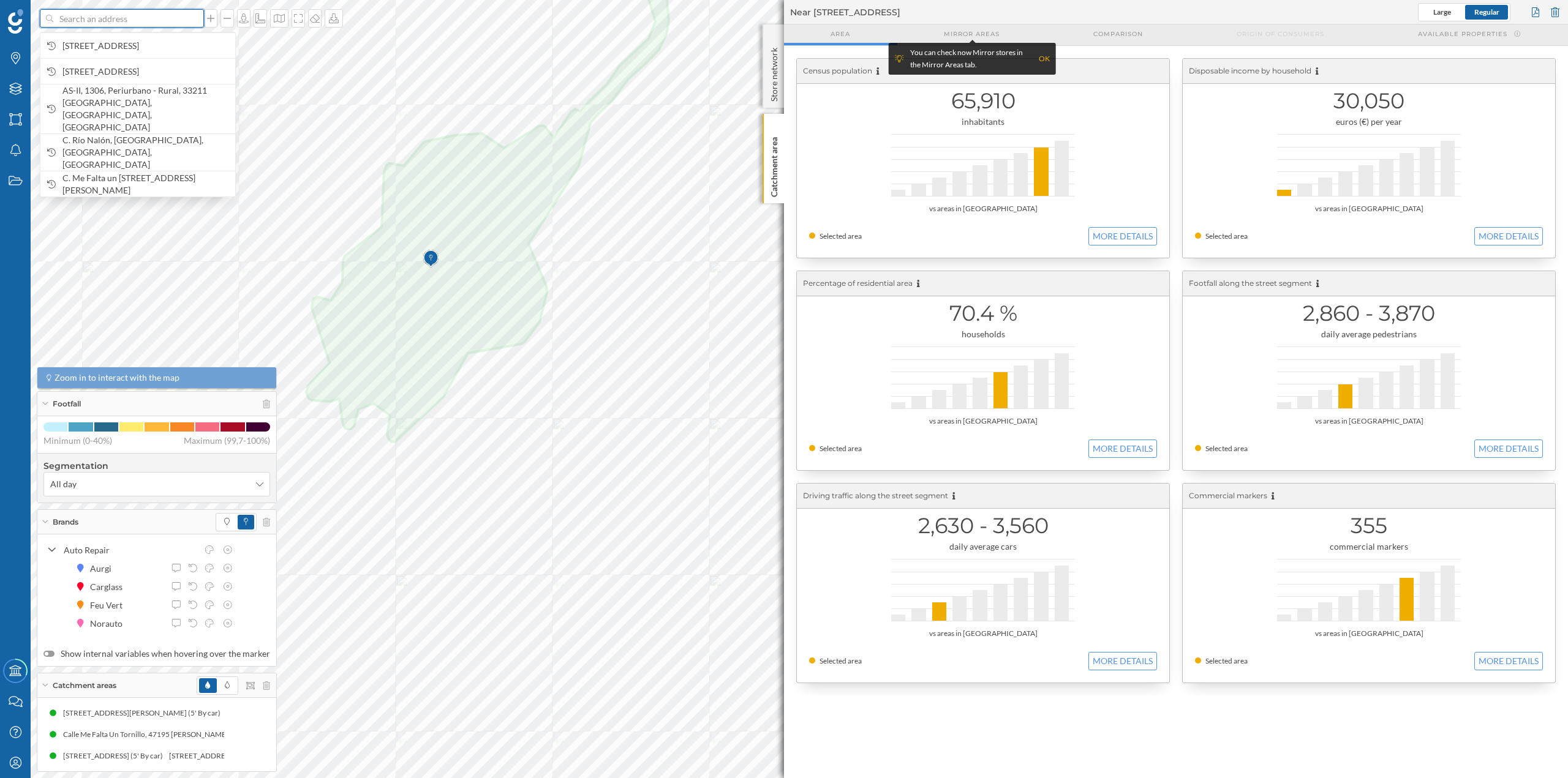
click at [114, 20] on input at bounding box center [122, 18] width 137 height 18
click at [1550, 11] on div at bounding box center [1555, 12] width 13 height 18
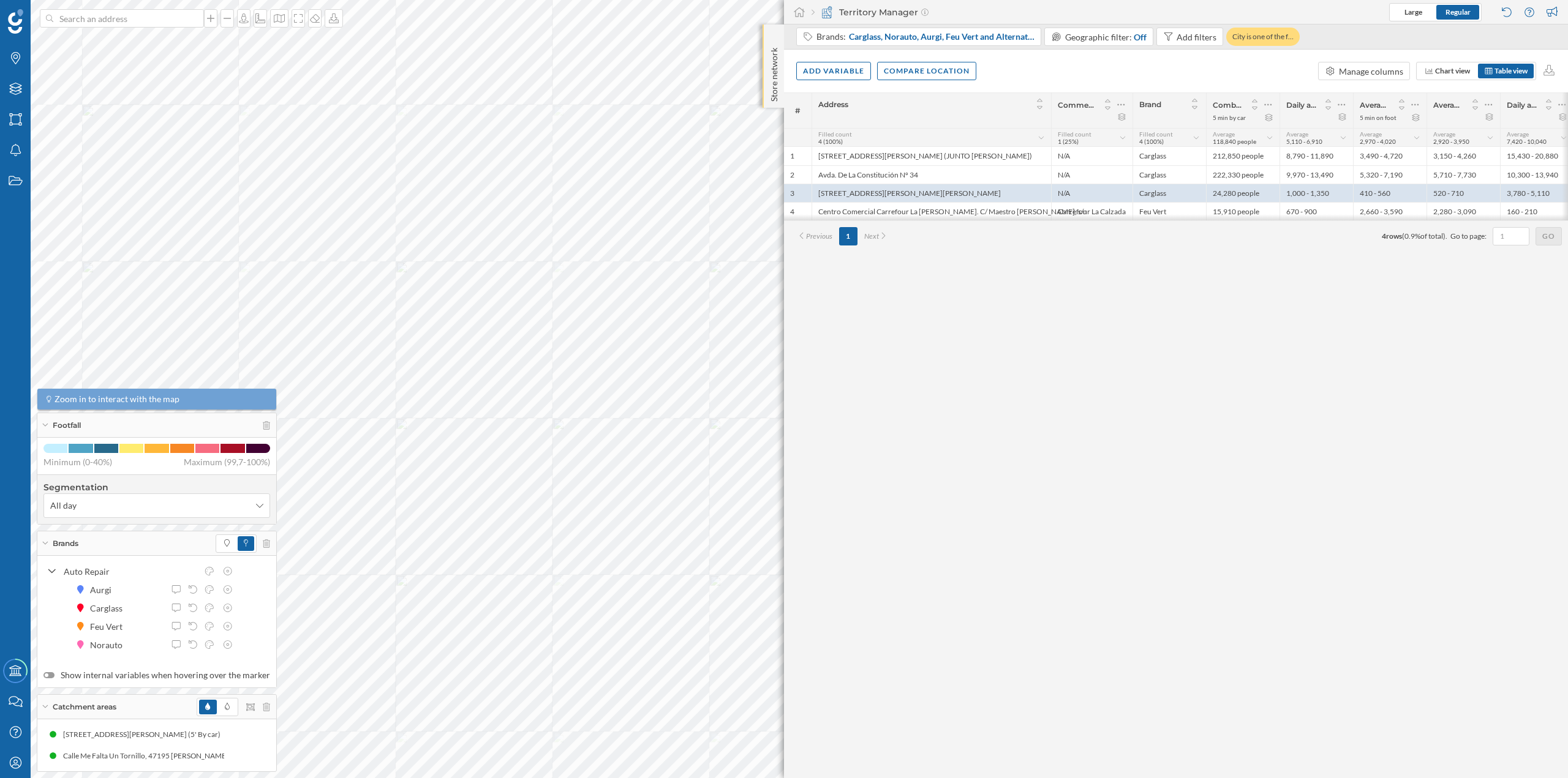
click at [768, 29] on div "Store network" at bounding box center [773, 66] width 21 height 83
click at [768, 29] on div "Store network" at bounding box center [773, 67] width 21 height 84
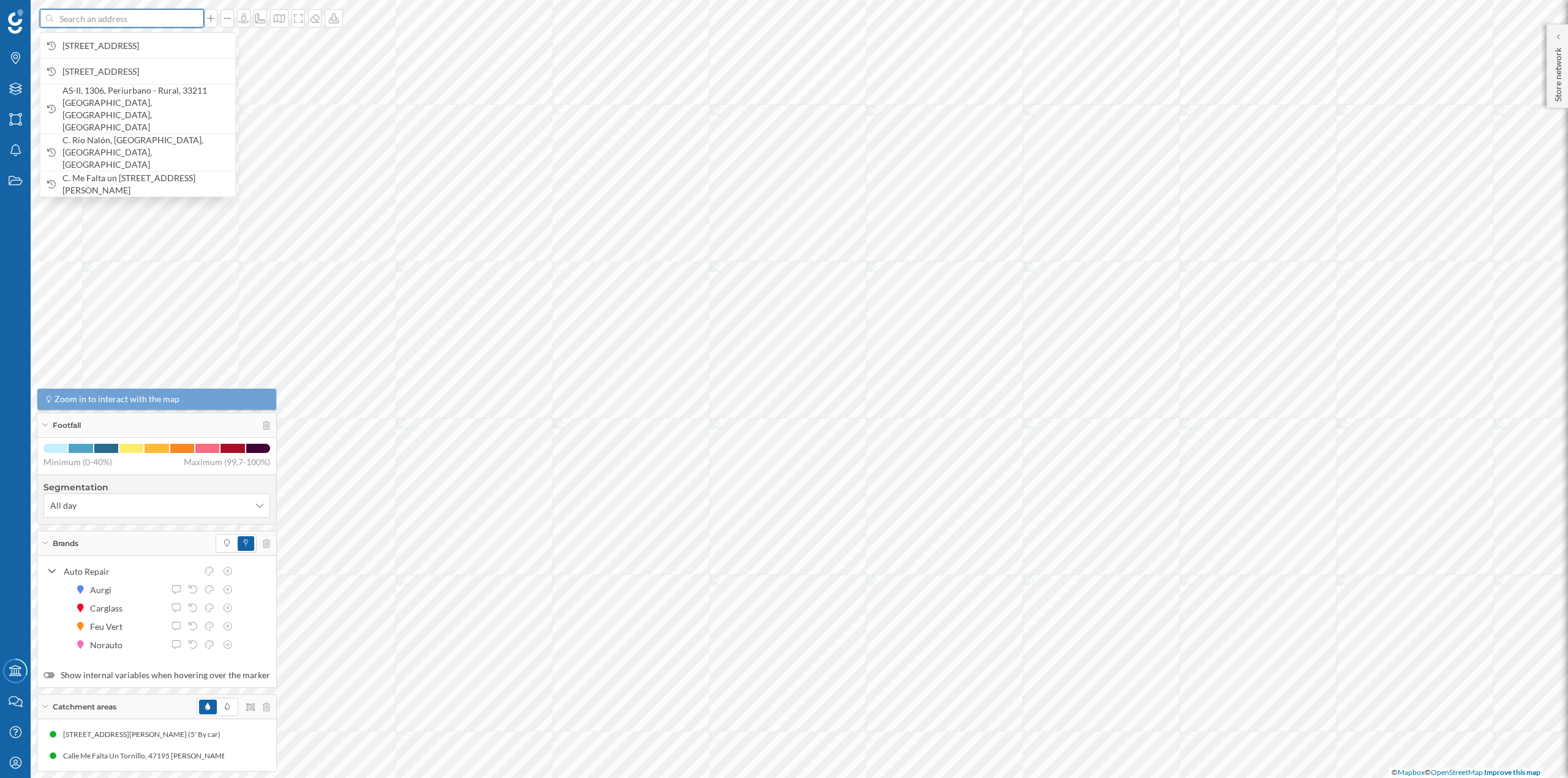
click at [134, 16] on input at bounding box center [122, 18] width 137 height 18
paste input "Av. de [GEOGRAPHIC_DATA], [GEOGRAPHIC_DATA], 36214 [GEOGRAPHIC_DATA], [GEOGRAPH…"
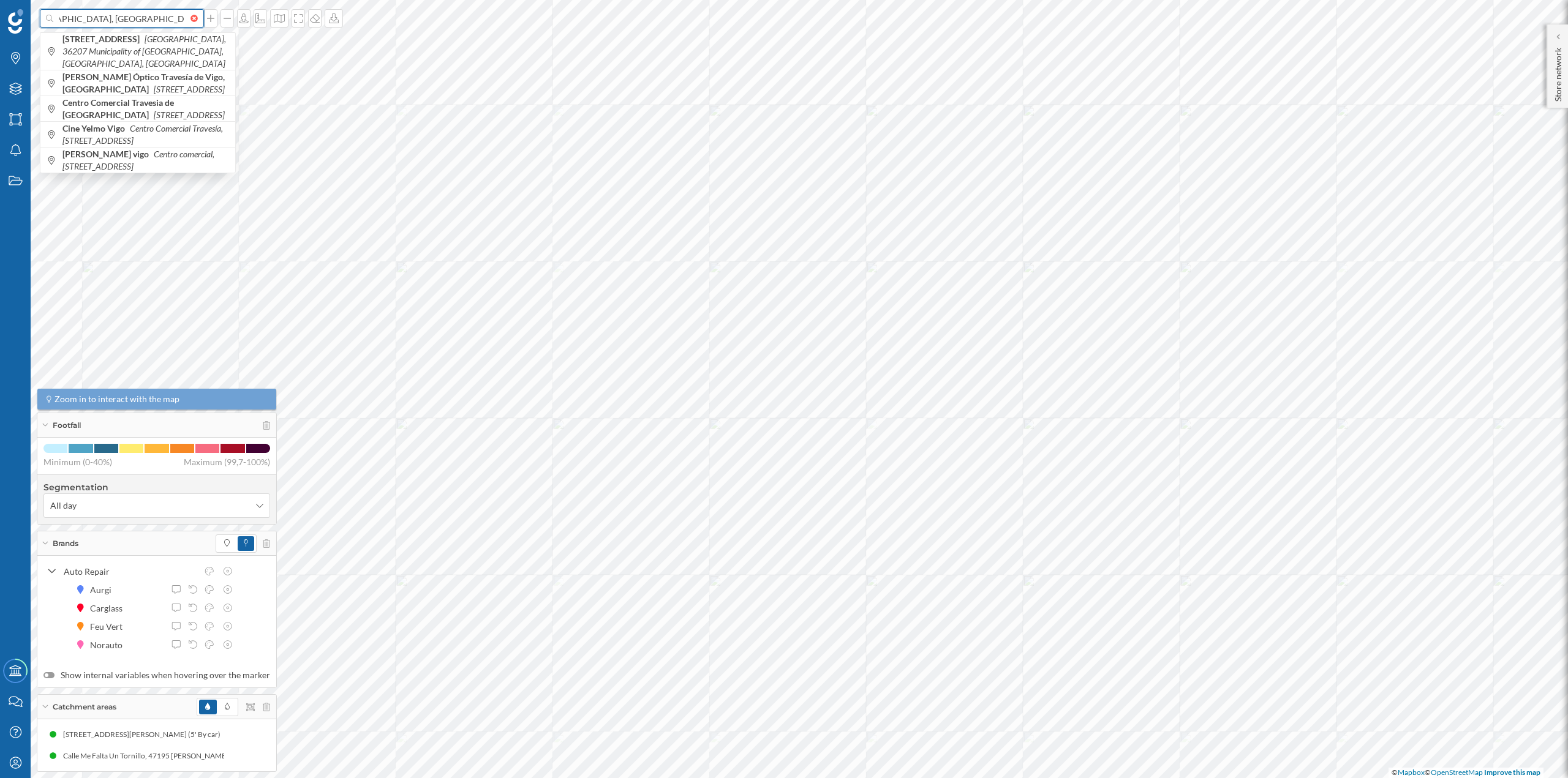
type input "Av. de [GEOGRAPHIC_DATA], [GEOGRAPHIC_DATA], 36214 [GEOGRAPHIC_DATA], [GEOGRAPH…"
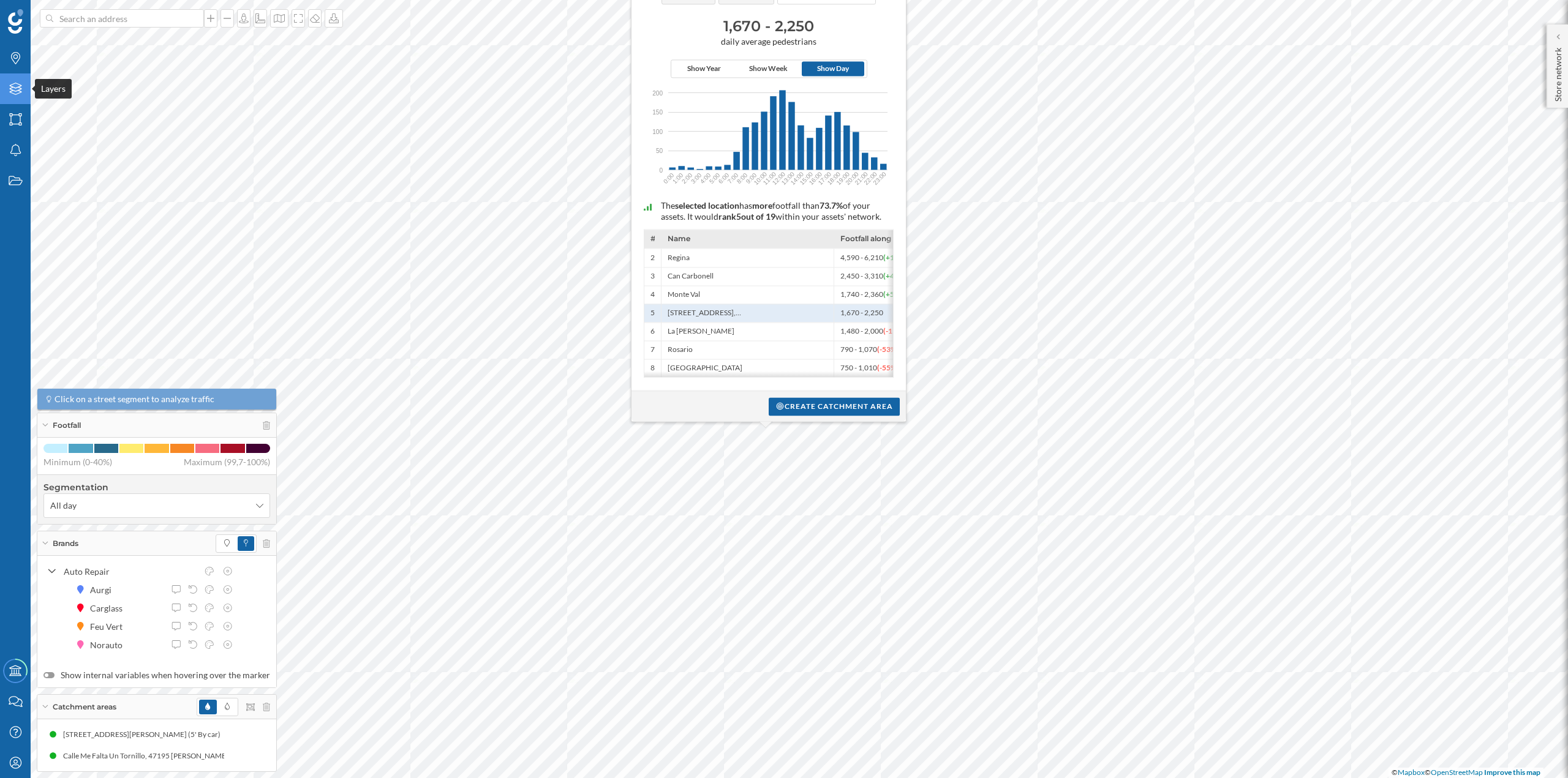
click at [22, 83] on icon "Layers" at bounding box center [16, 88] width 15 height 12
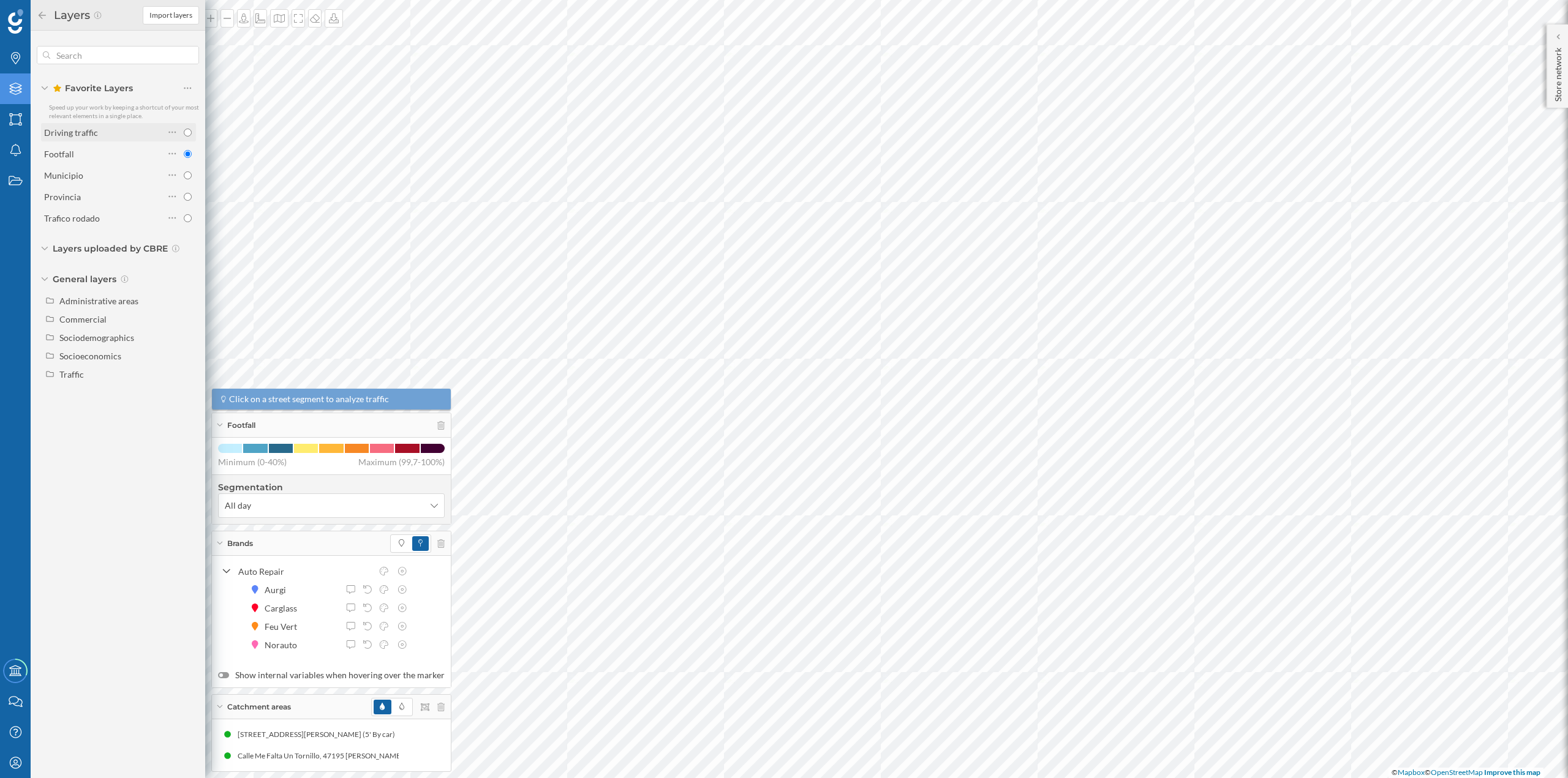
click at [91, 129] on div "Driving traffic" at bounding box center [71, 132] width 54 height 11
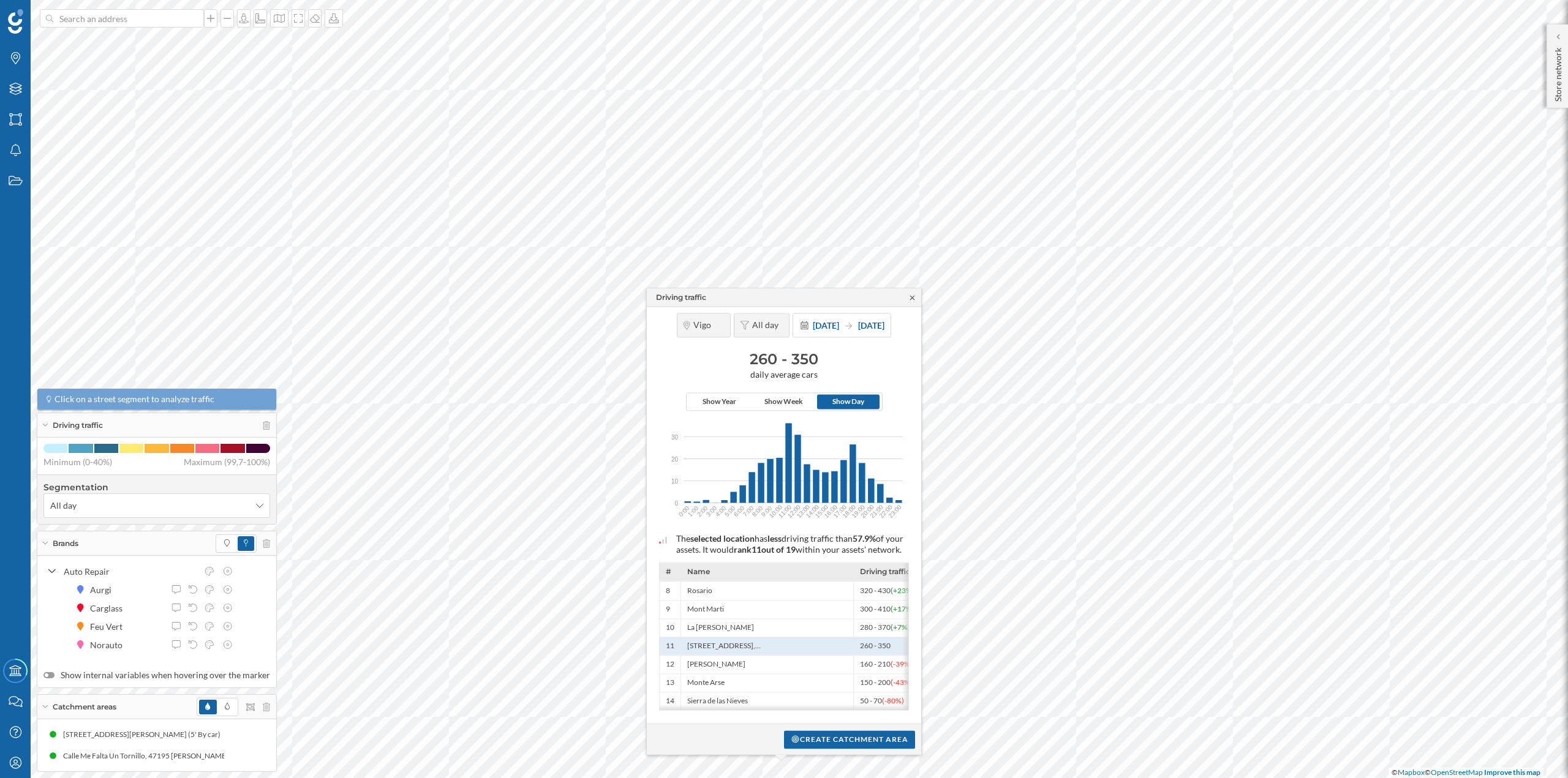
click at [916, 294] on icon at bounding box center [912, 298] width 9 height 8
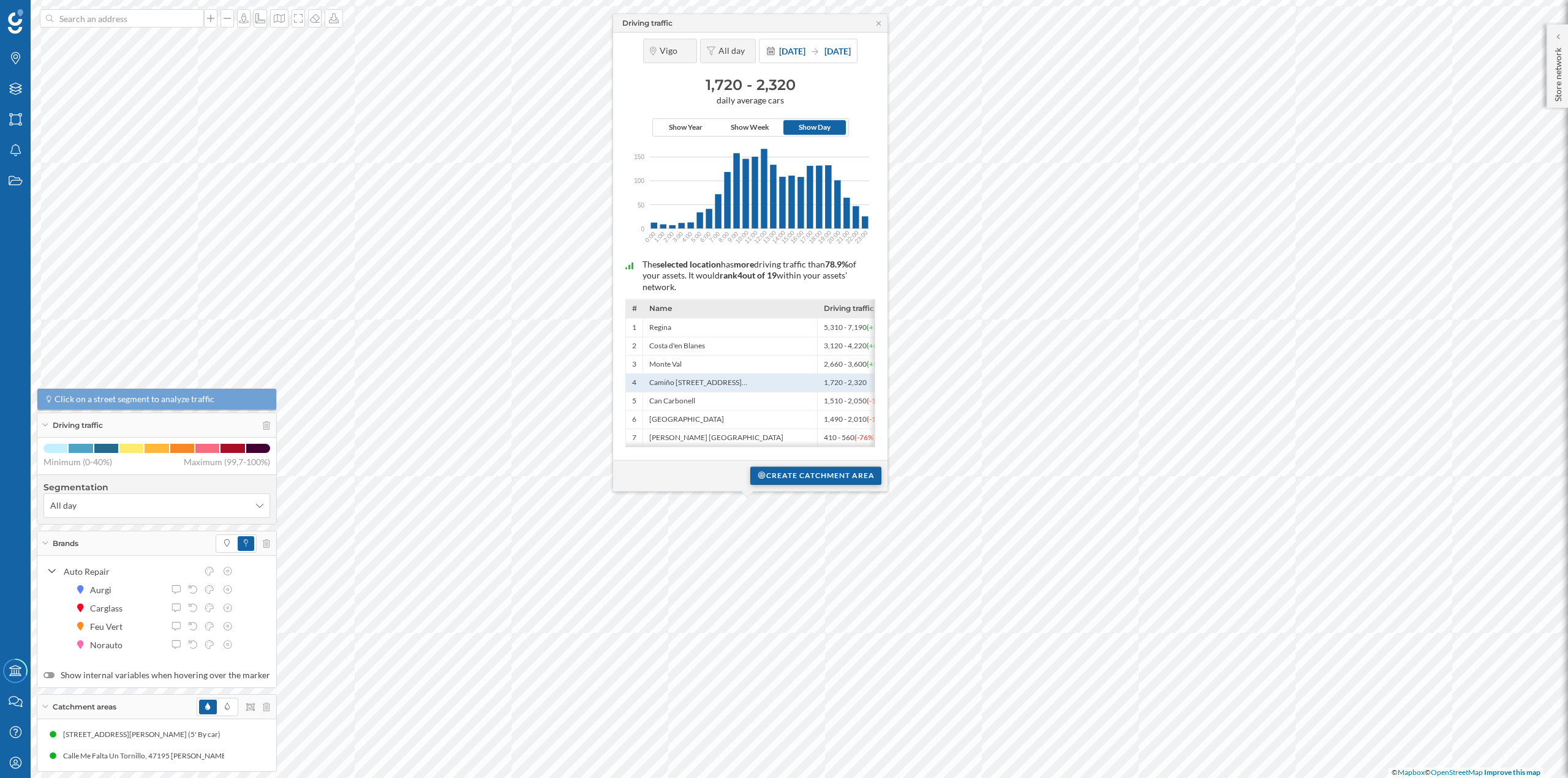
click at [804, 475] on div "Create catchment area" at bounding box center [816, 475] width 131 height 18
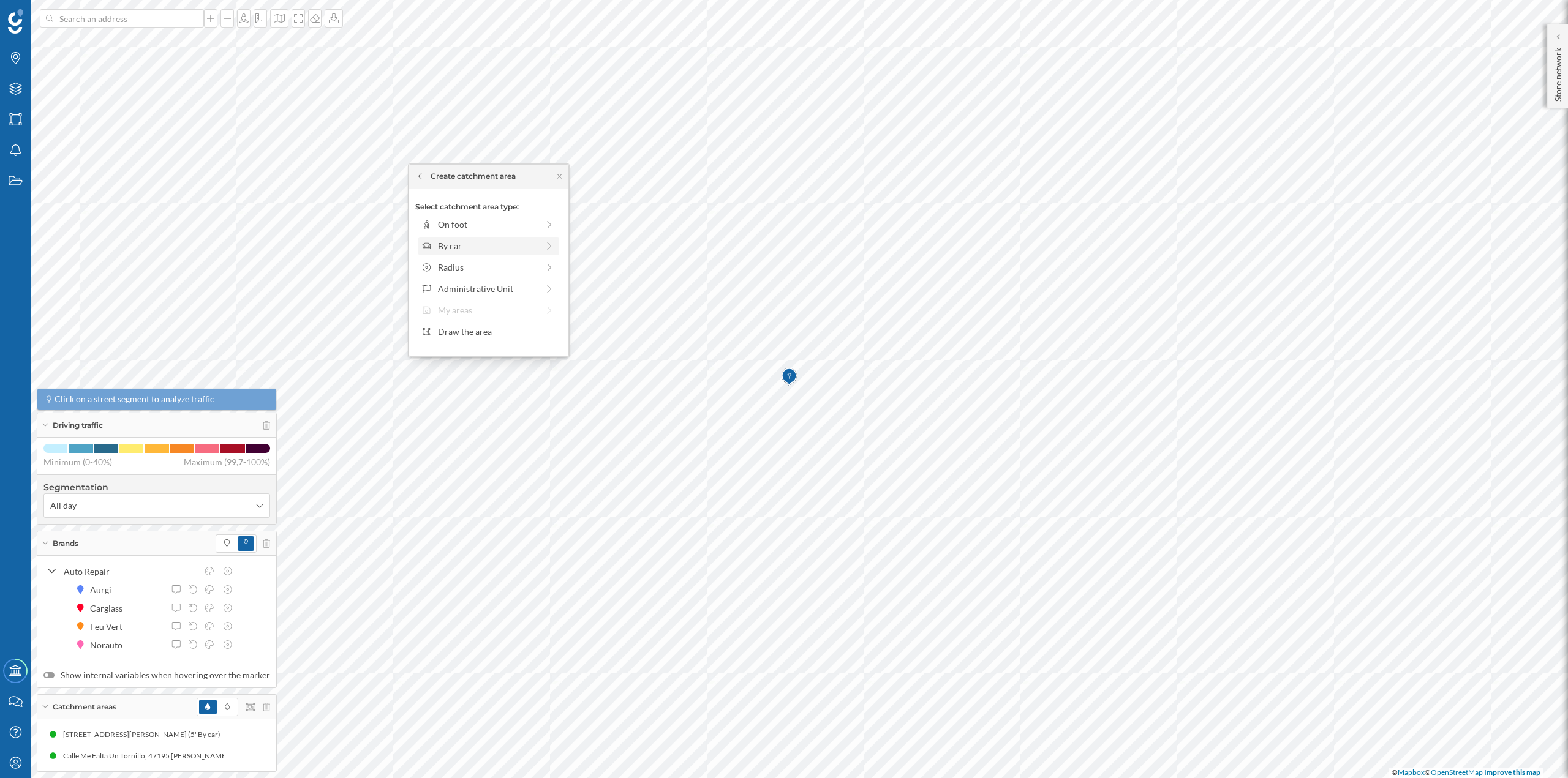
click at [481, 245] on div "By car" at bounding box center [488, 246] width 100 height 13
click at [446, 236] on div at bounding box center [446, 238] width 1 height 4
click at [490, 337] on div "Create catchment area" at bounding box center [488, 333] width 147 height 18
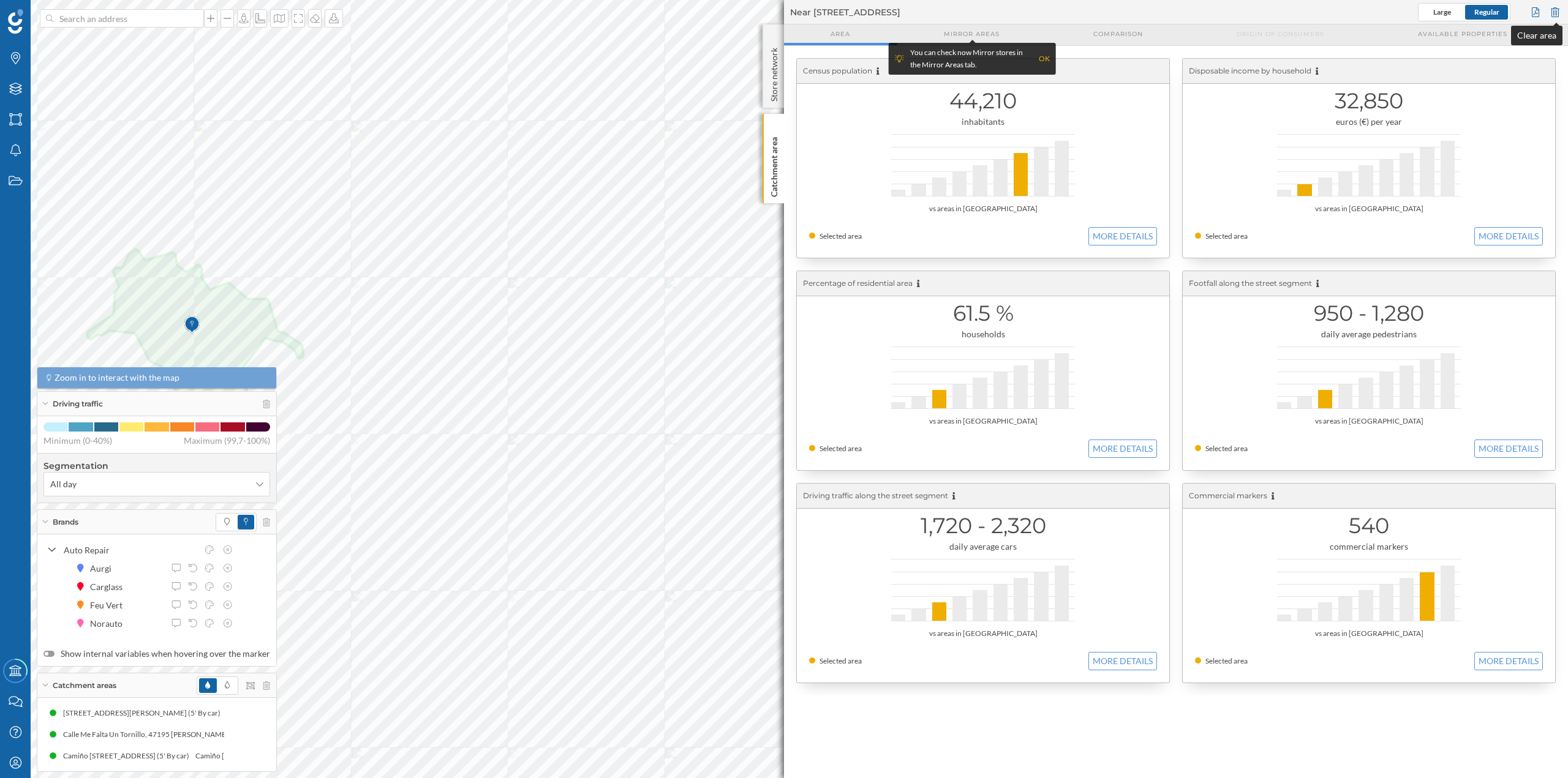
click at [1559, 9] on div at bounding box center [1555, 12] width 13 height 18
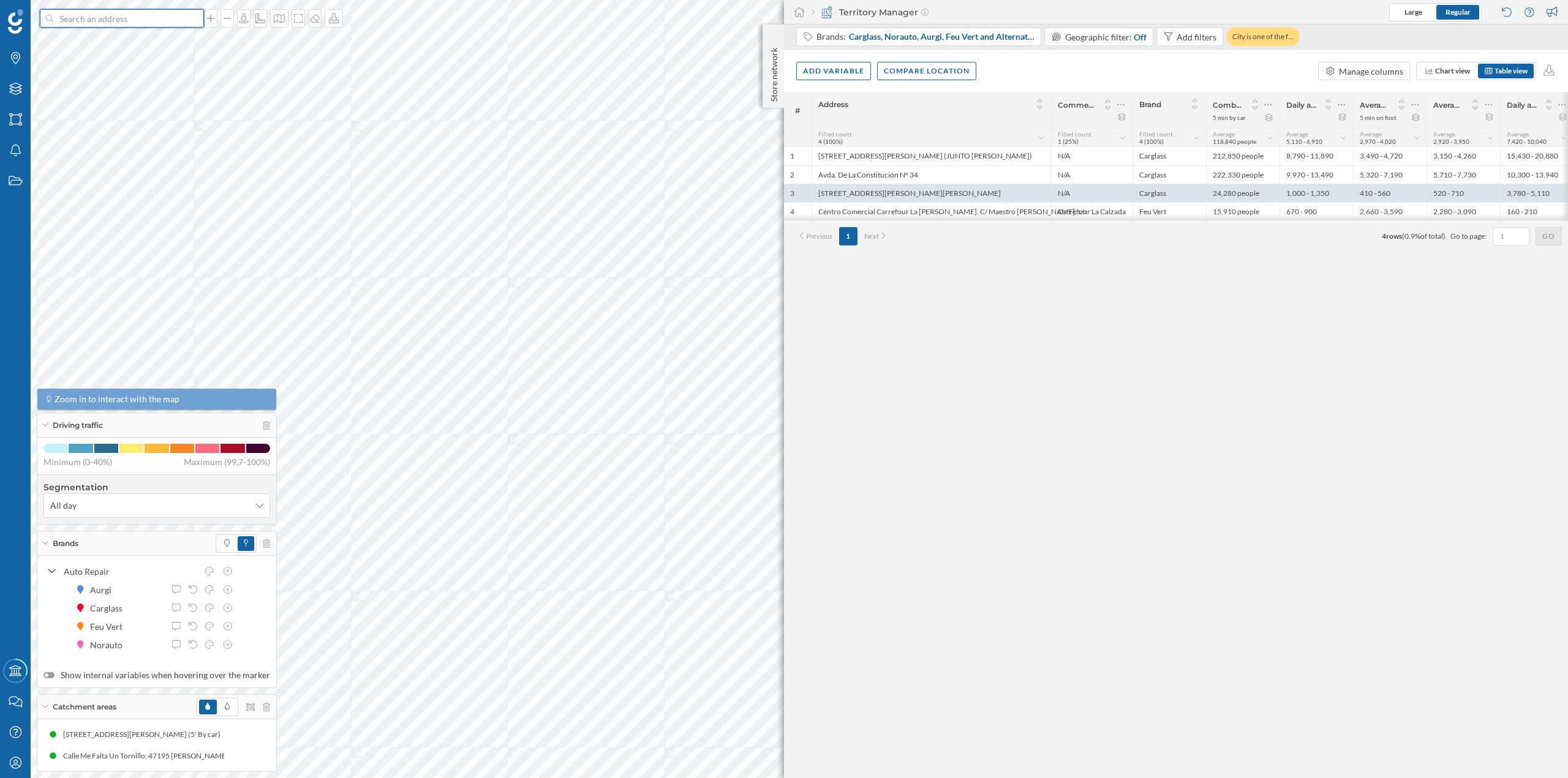
click at [156, 16] on input at bounding box center [122, 18] width 137 height 18
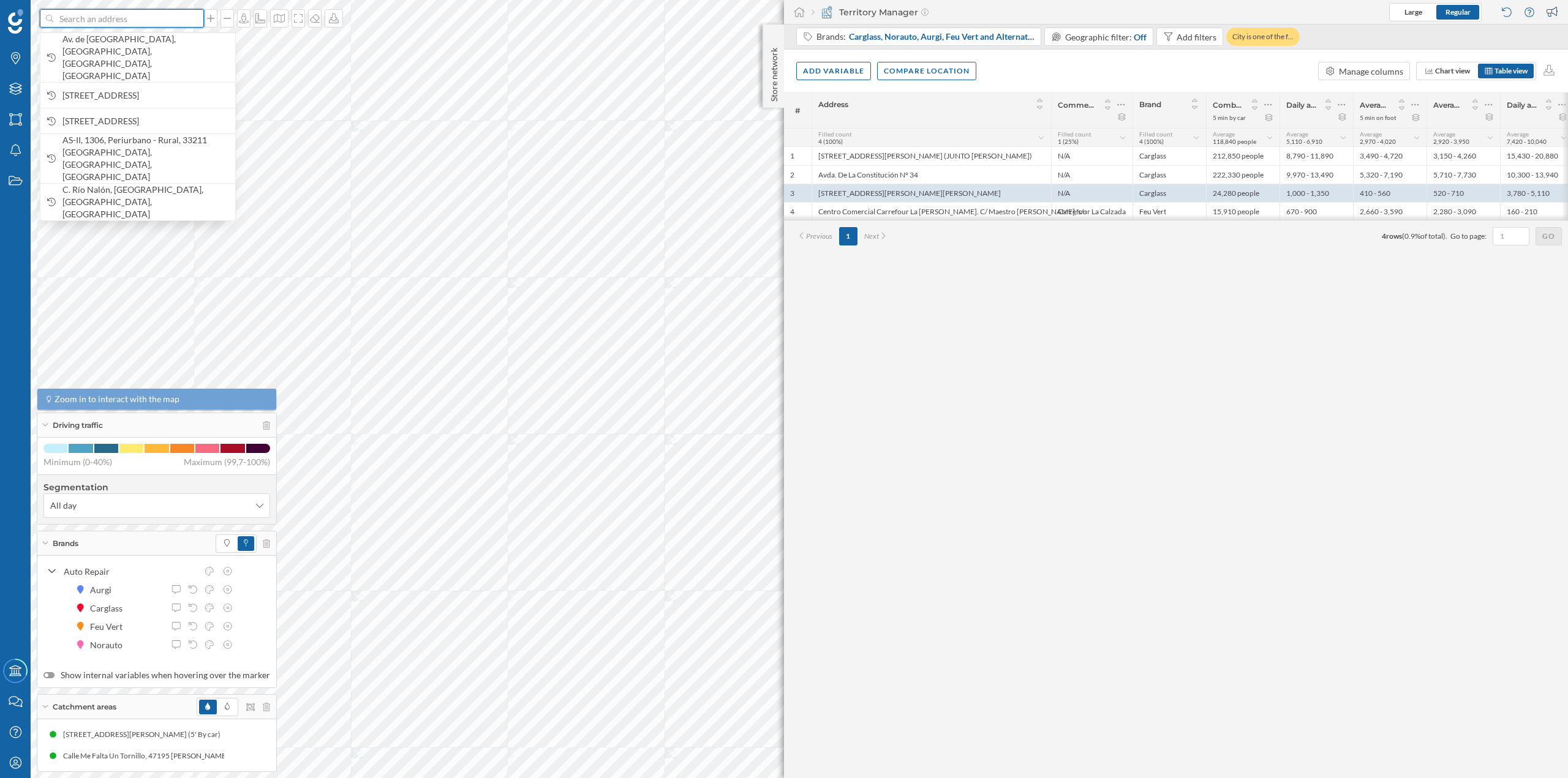
paste input "Carretera Estrada a Baños de Arteixo 43, 15008 A Coruña"
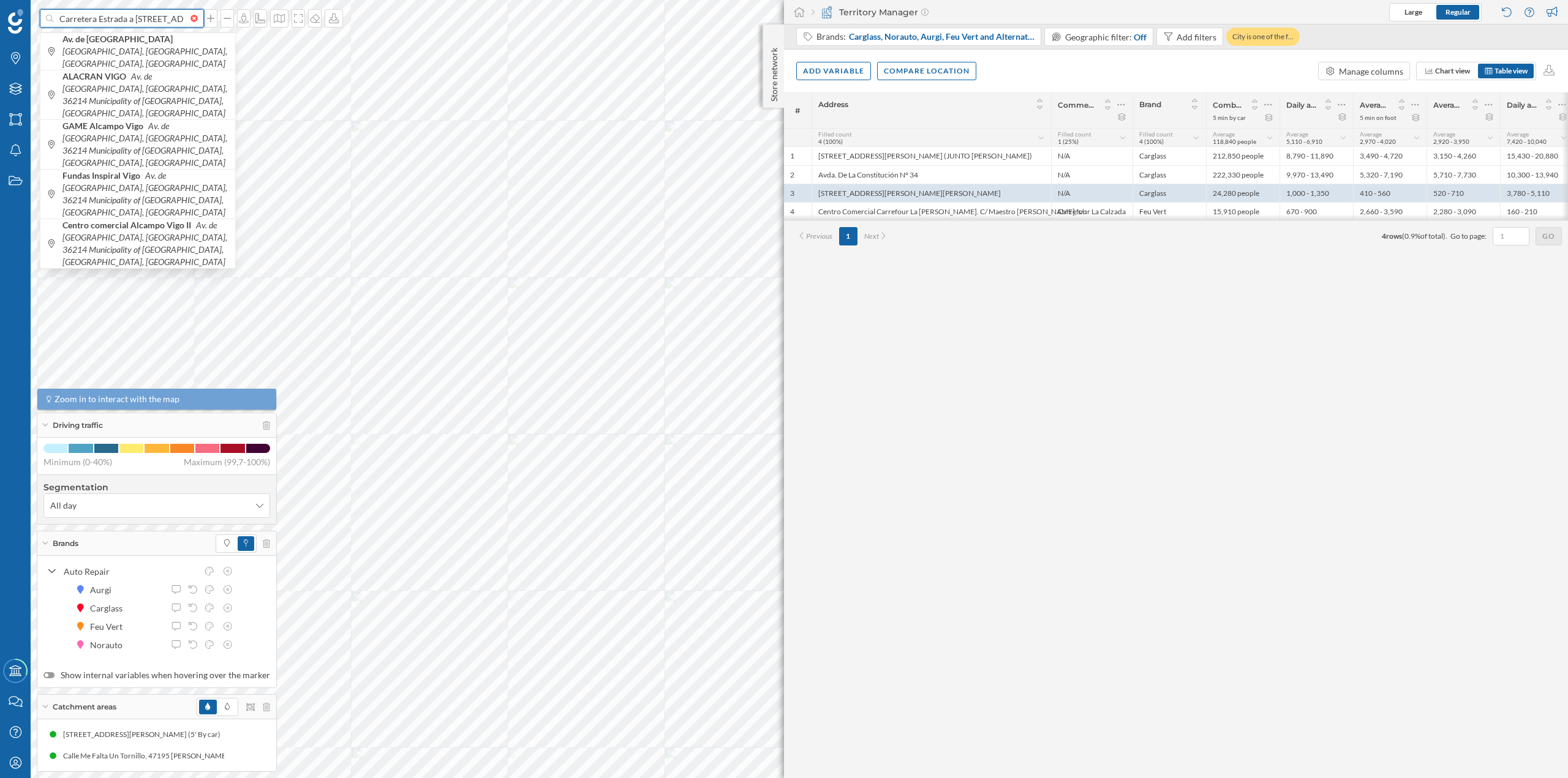
scroll to position [0, 93]
type input "Carretera Estrada a Baños de Arteixo 43, 15008 A Coruña"
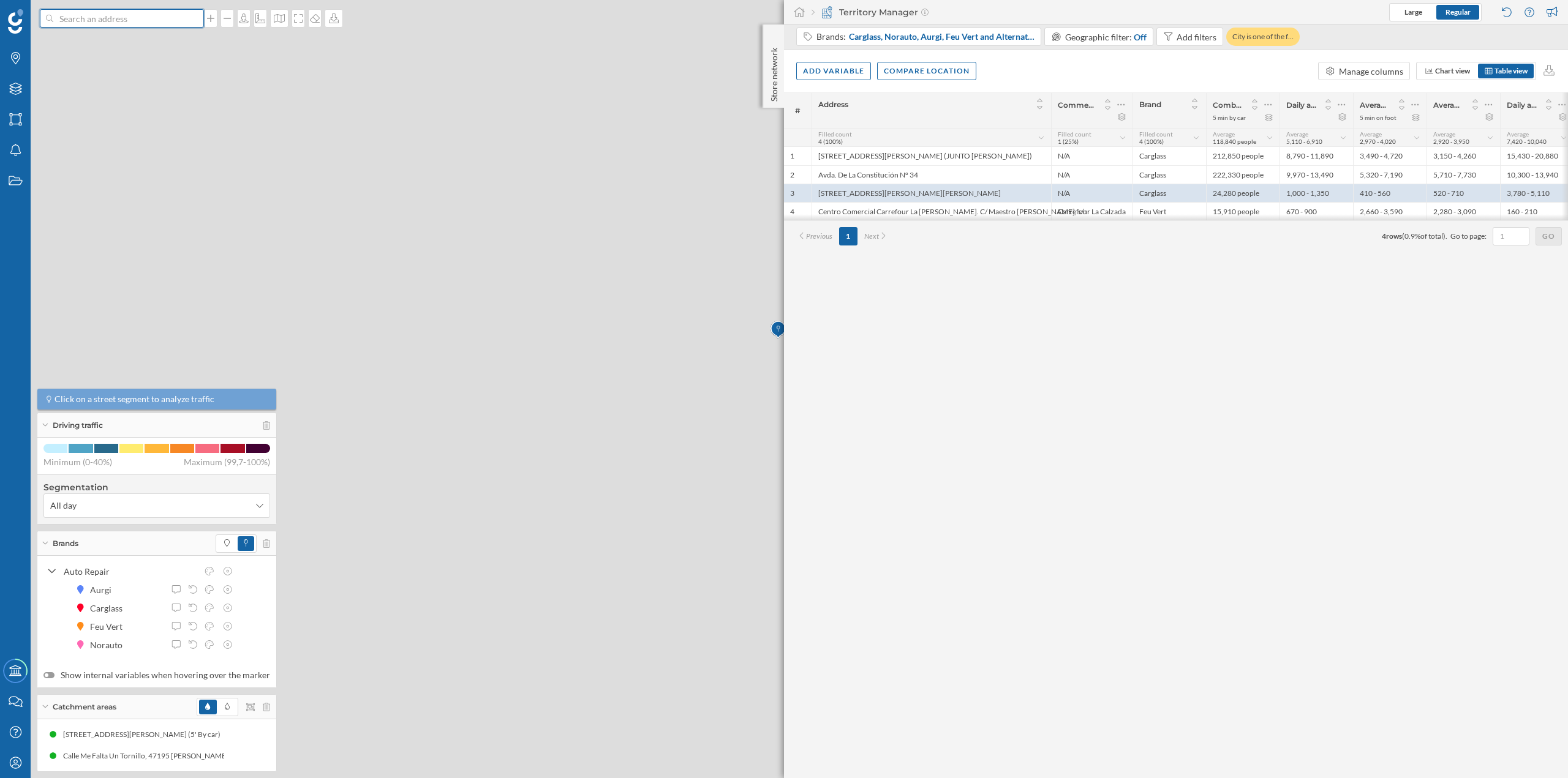
scroll to position [0, 0]
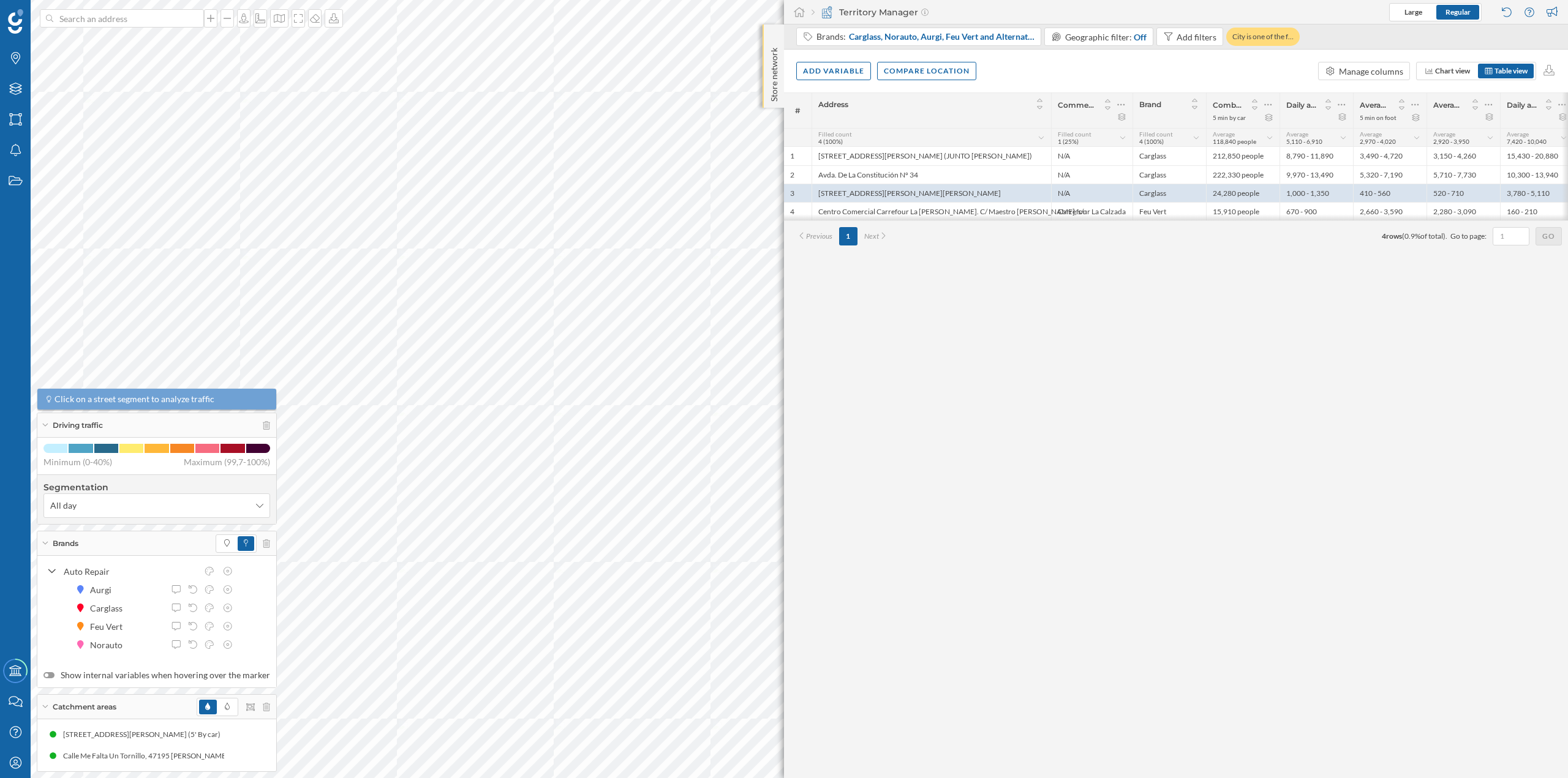
click at [768, 32] on div "Store network" at bounding box center [773, 66] width 21 height 83
click at [768, 40] on div at bounding box center [774, 37] width 12 height 12
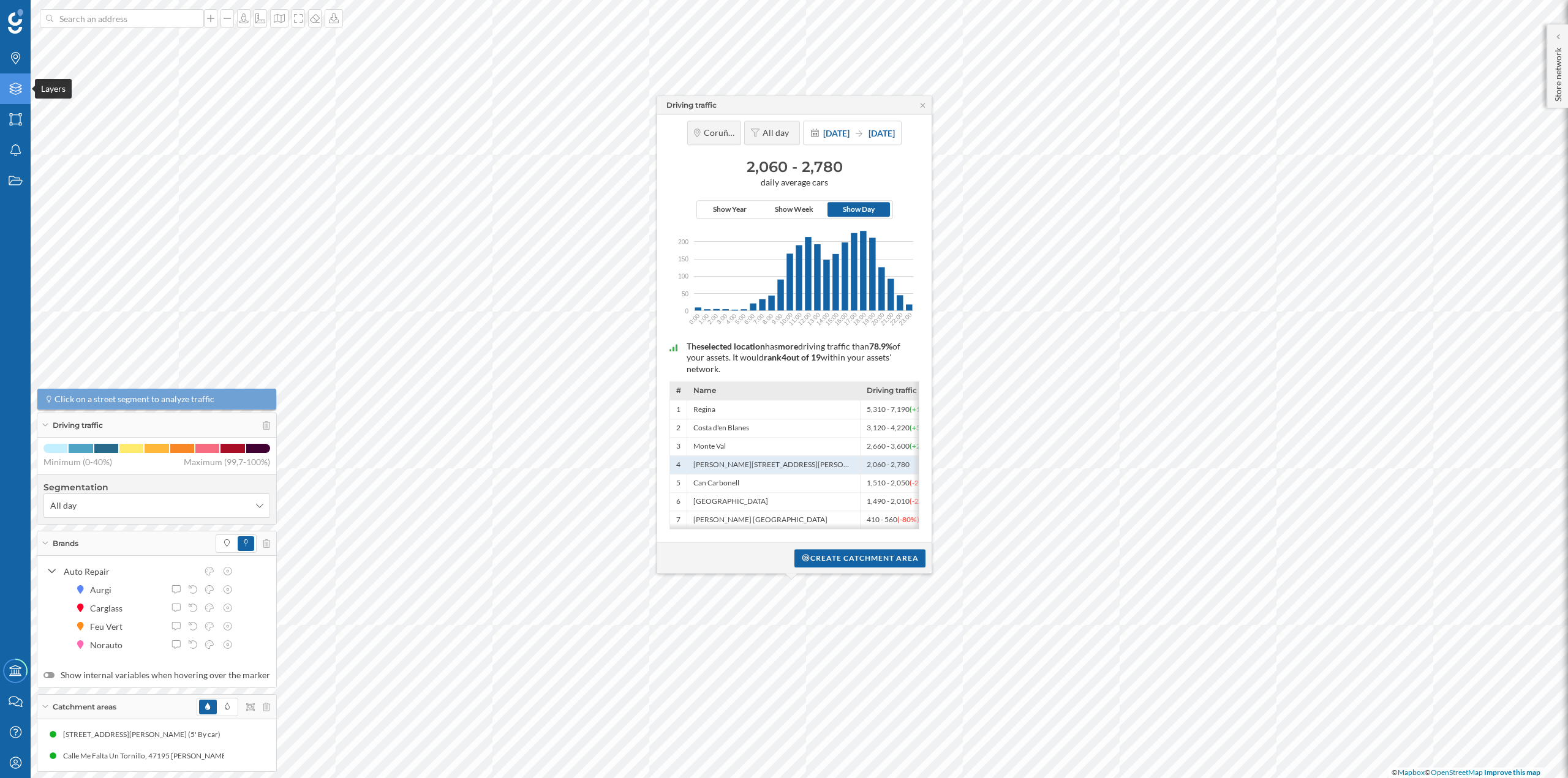
click at [20, 96] on div "Layers" at bounding box center [15, 89] width 31 height 31
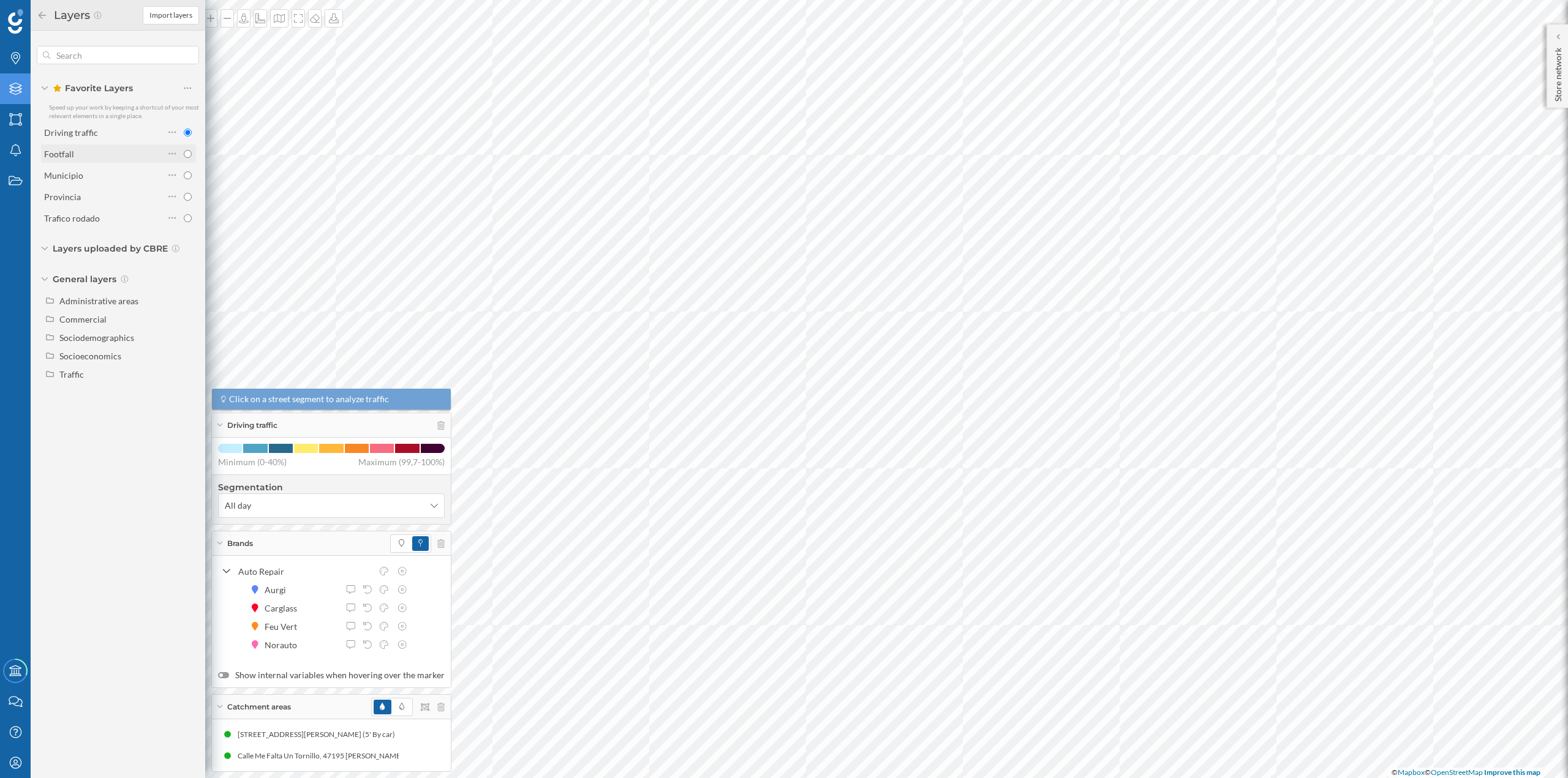
click at [81, 149] on div "Footfall" at bounding box center [104, 154] width 120 height 13
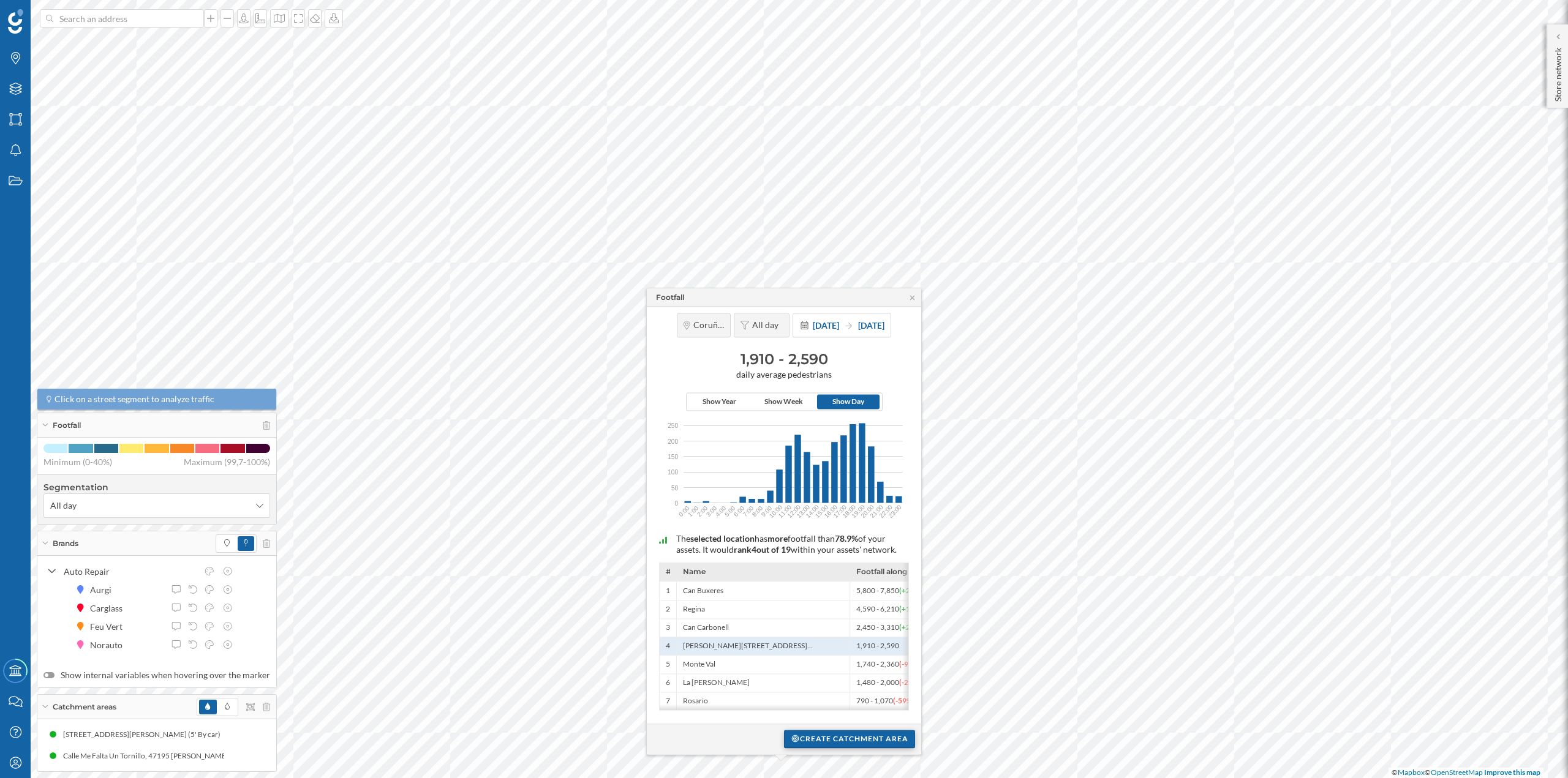
click at [864, 731] on div "Create catchment area" at bounding box center [850, 739] width 131 height 18
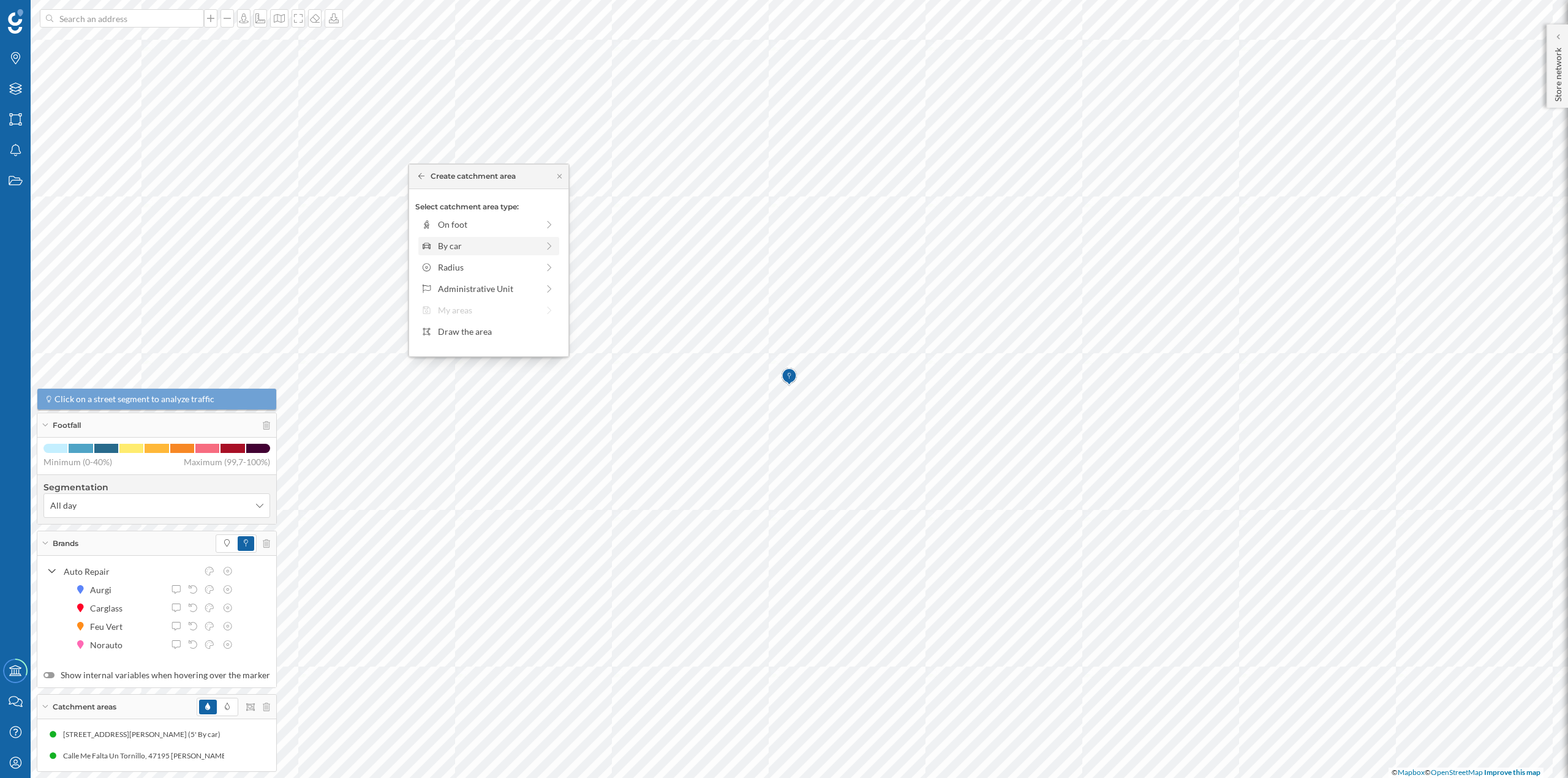
click at [455, 237] on div "By car" at bounding box center [488, 246] width 141 height 18
click at [448, 238] on div "0 min. 3 min. 5 min. 7 min. 10 min. 12 min. 15 min. 20 min. 30 min. 45 min. 50 …" at bounding box center [489, 241] width 136 height 15
click at [487, 334] on div "Create catchment area" at bounding box center [488, 333] width 147 height 18
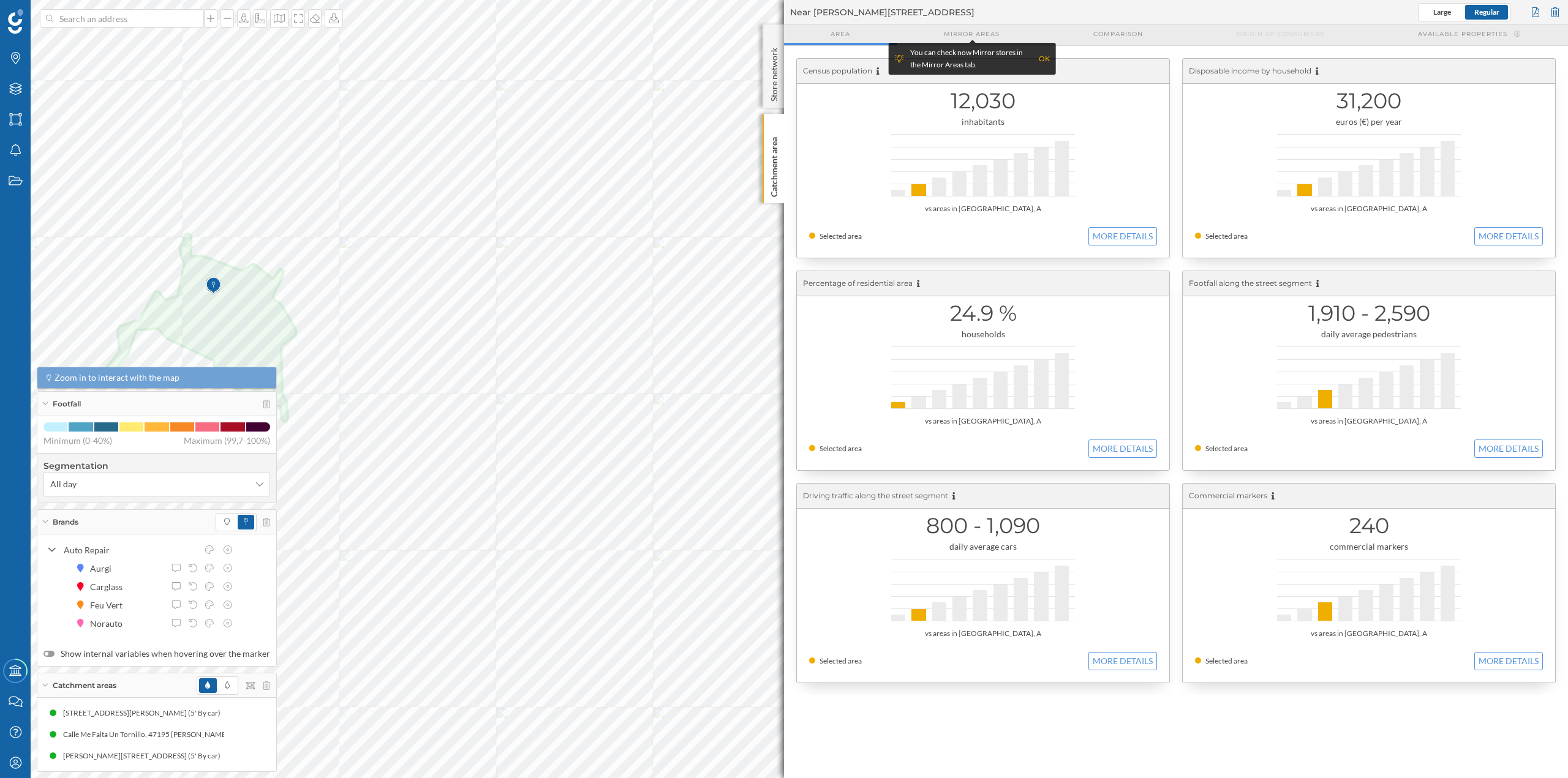
click at [213, 288] on img at bounding box center [213, 286] width 15 height 25
click at [1553, 13] on div at bounding box center [1555, 12] width 13 height 18
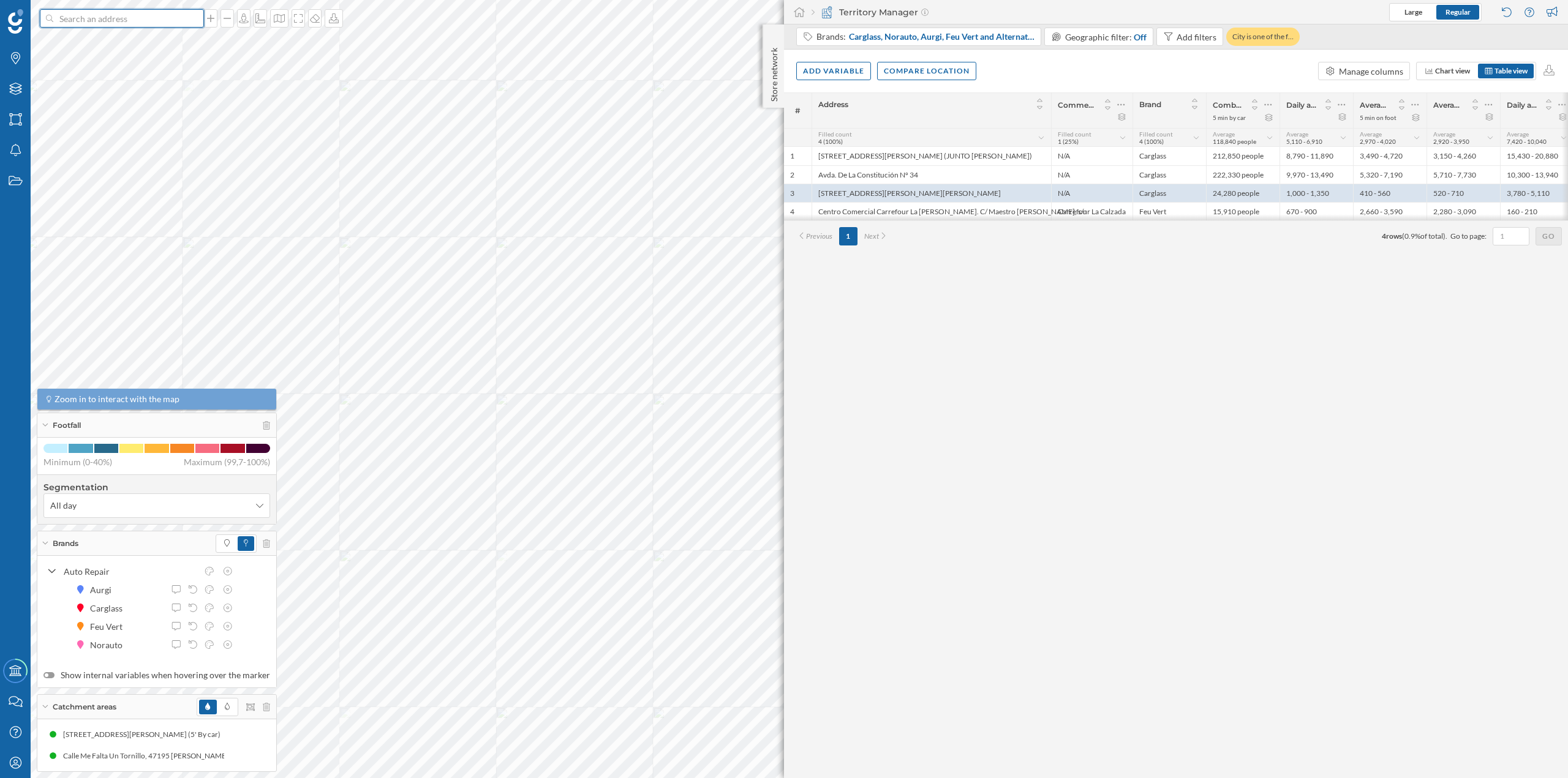
click at [110, 17] on input at bounding box center [122, 18] width 137 height 18
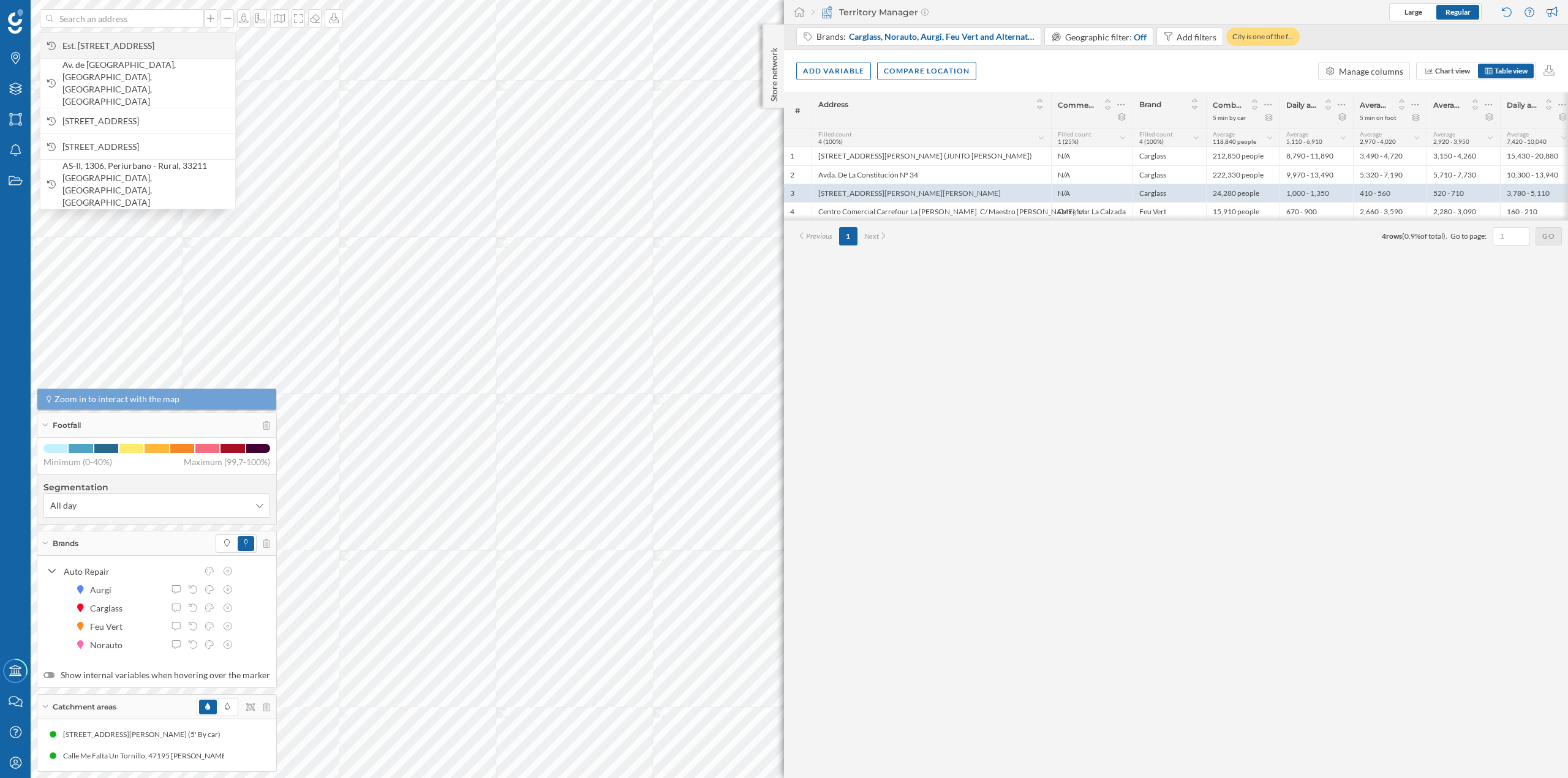
click at [108, 49] on span "Est. Baños de Arteixo, 43, 15008 A Coruña, Spain" at bounding box center [146, 45] width 167 height 12
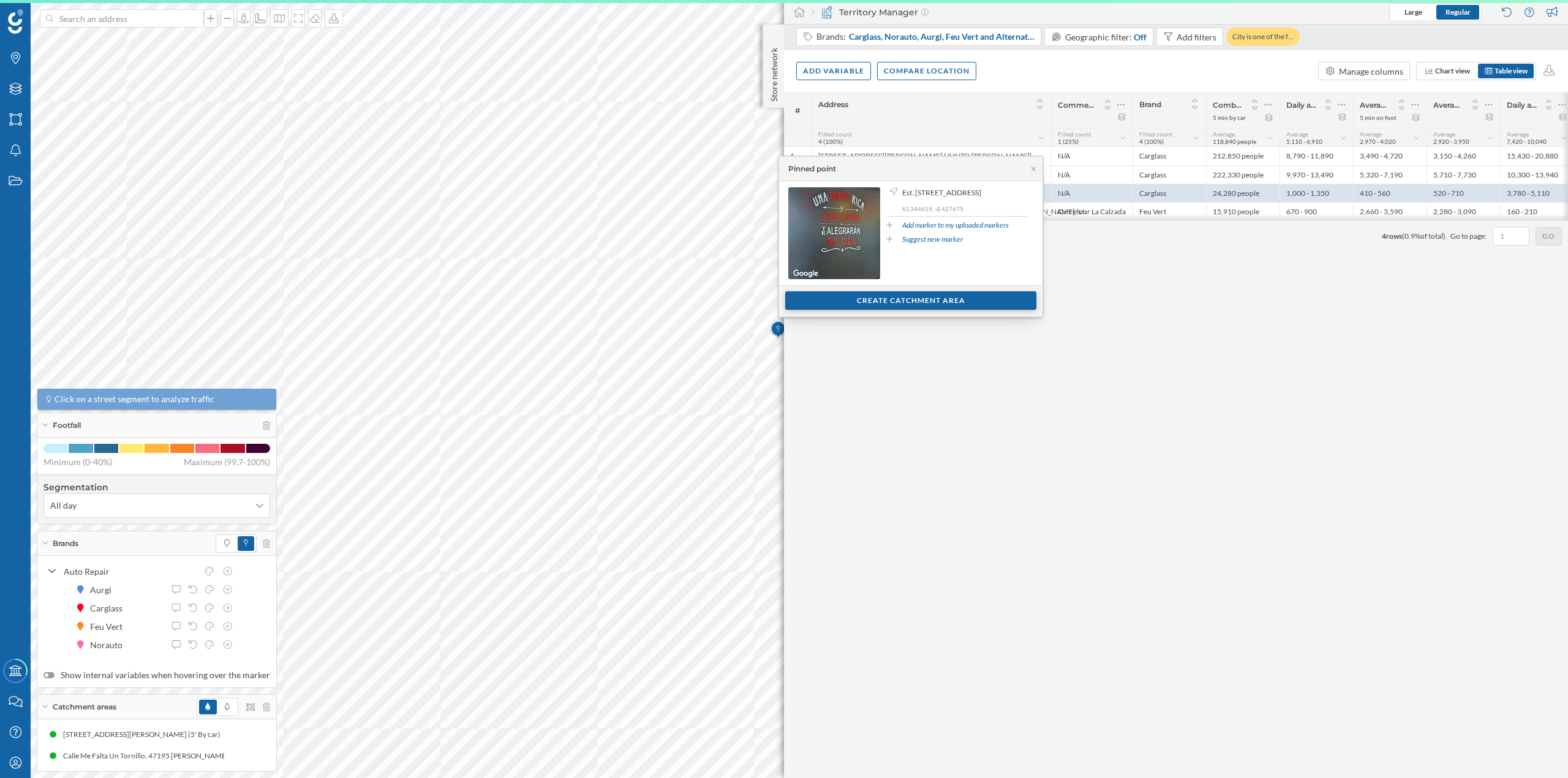
click at [893, 306] on div "Create catchment area" at bounding box center [911, 300] width 251 height 18
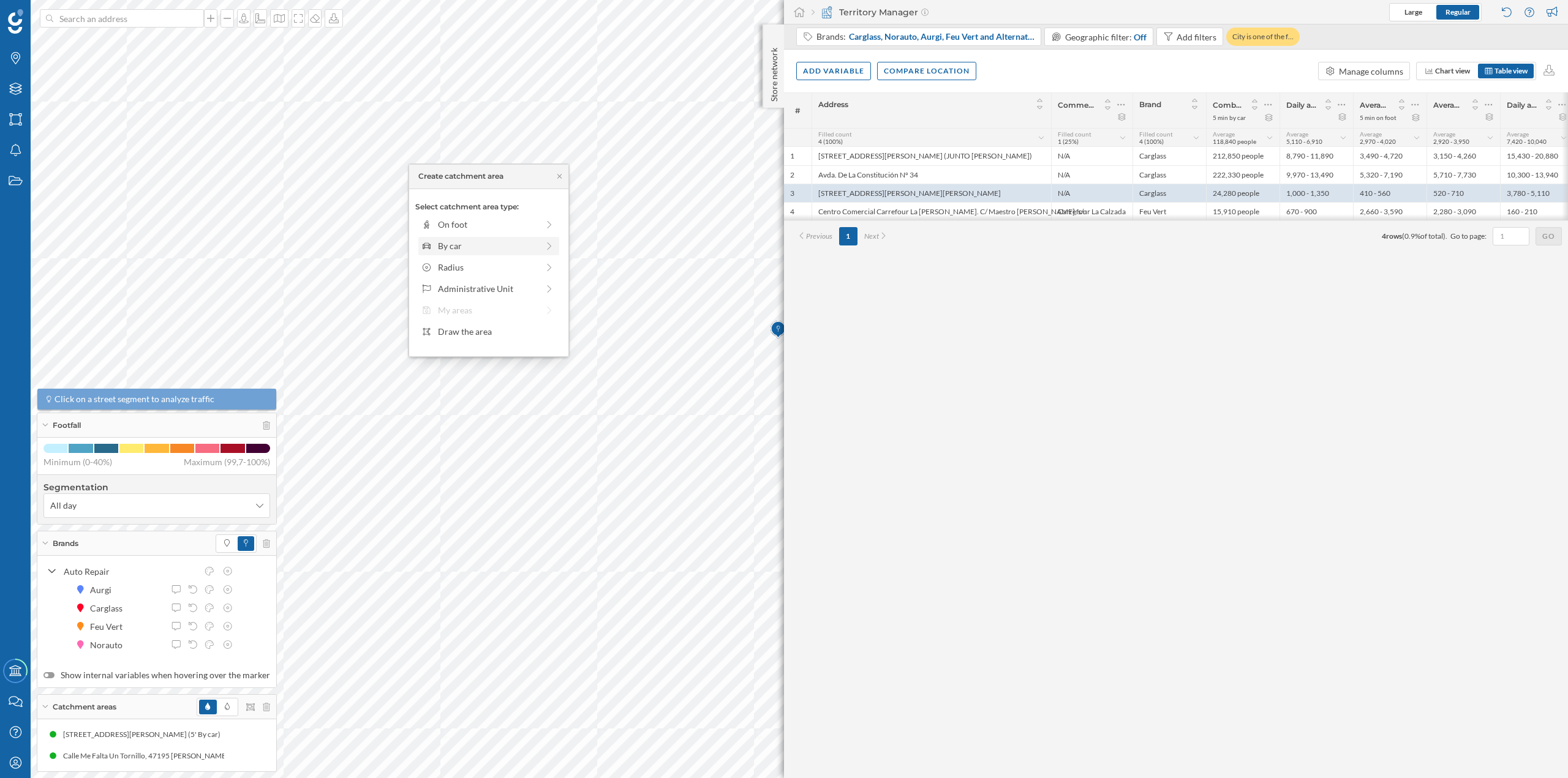
click at [442, 250] on div "By car" at bounding box center [488, 246] width 100 height 13
click at [455, 242] on div "0 min. 3 min. 5 min. 7 min. 10 min. 12 min. 15 min. 20 min. 30 min. 45 min. 50 …" at bounding box center [489, 241] width 136 height 3
click at [488, 337] on div "Create catchment area" at bounding box center [488, 333] width 147 height 18
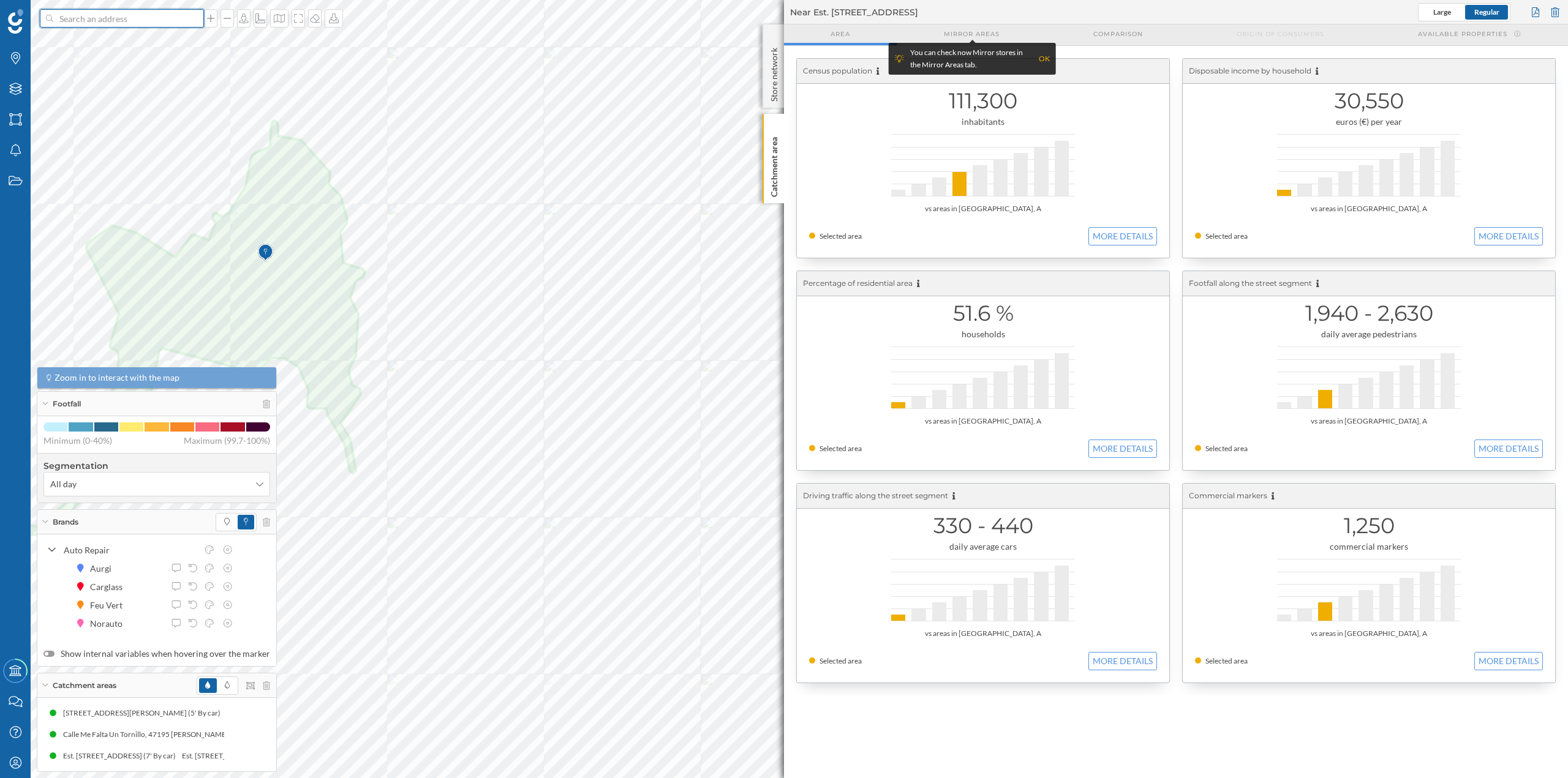
click at [117, 17] on input at bounding box center [122, 18] width 137 height 18
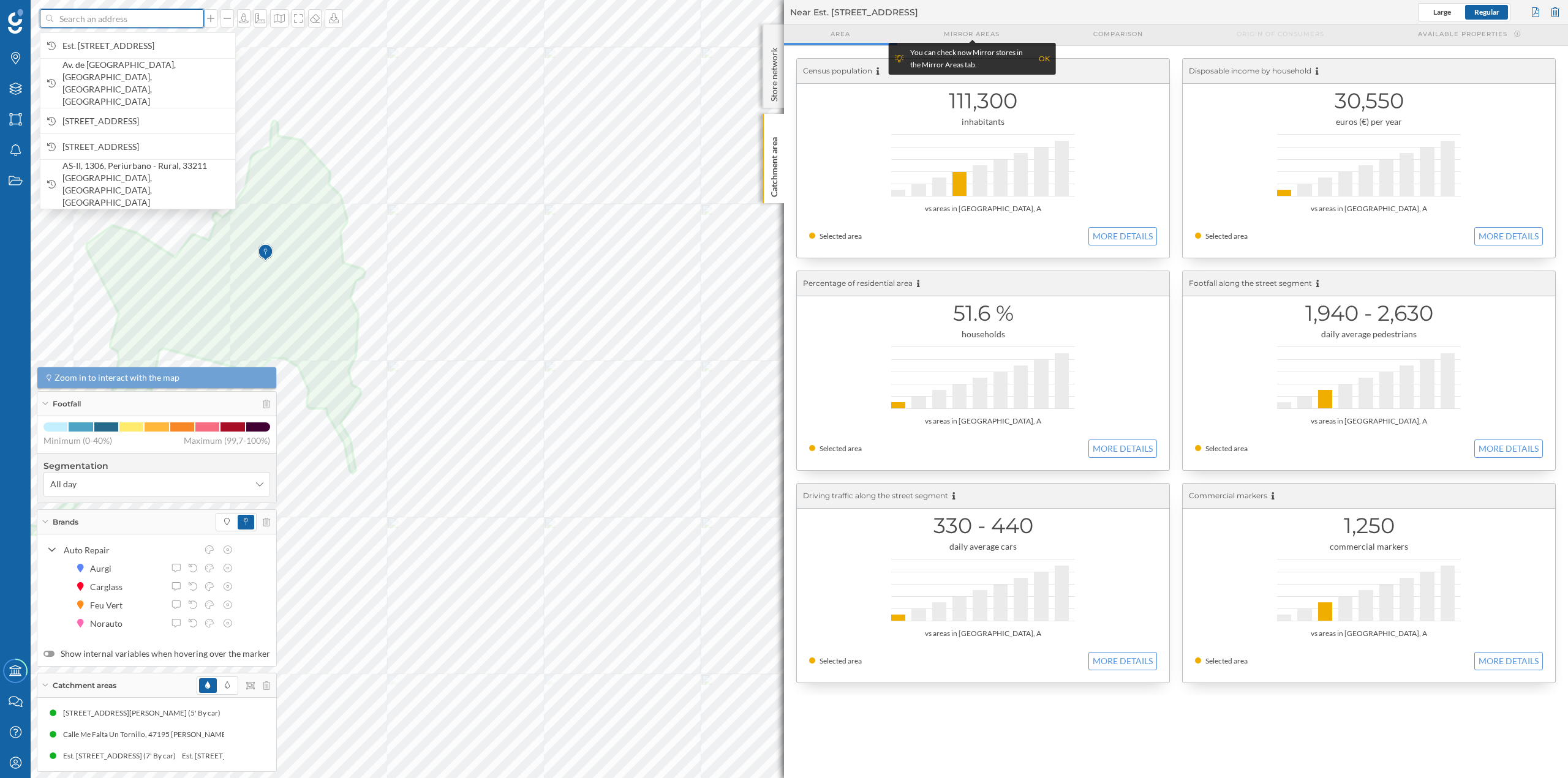
paste input "CC Carrefour Parquesol, Av. del Real Valladolid, 5, 47014 Valladolid"
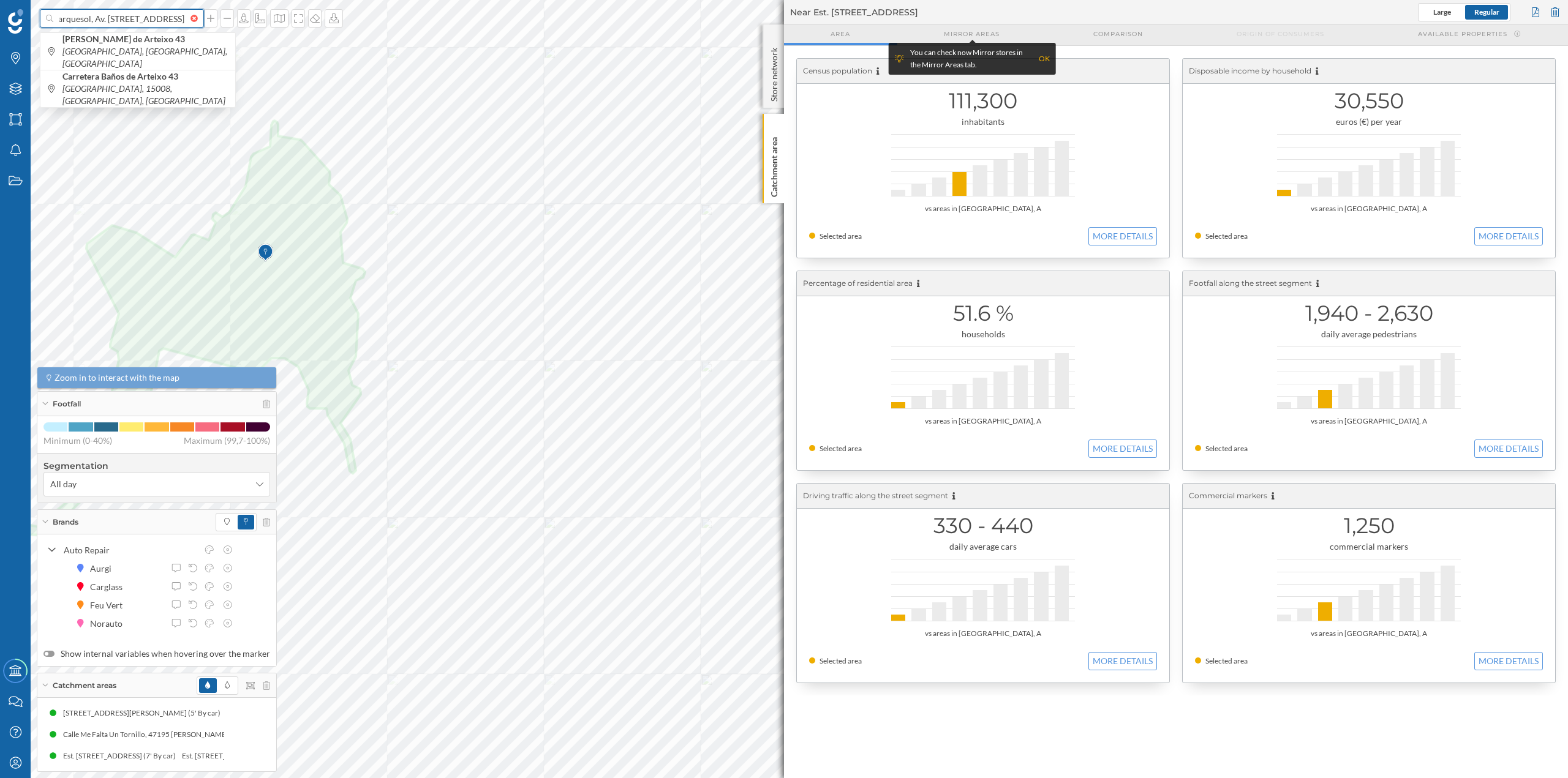
type input "CC Carrefour Parquesol, Av. del Real Valladolid, 5, 47014 Valladolid"
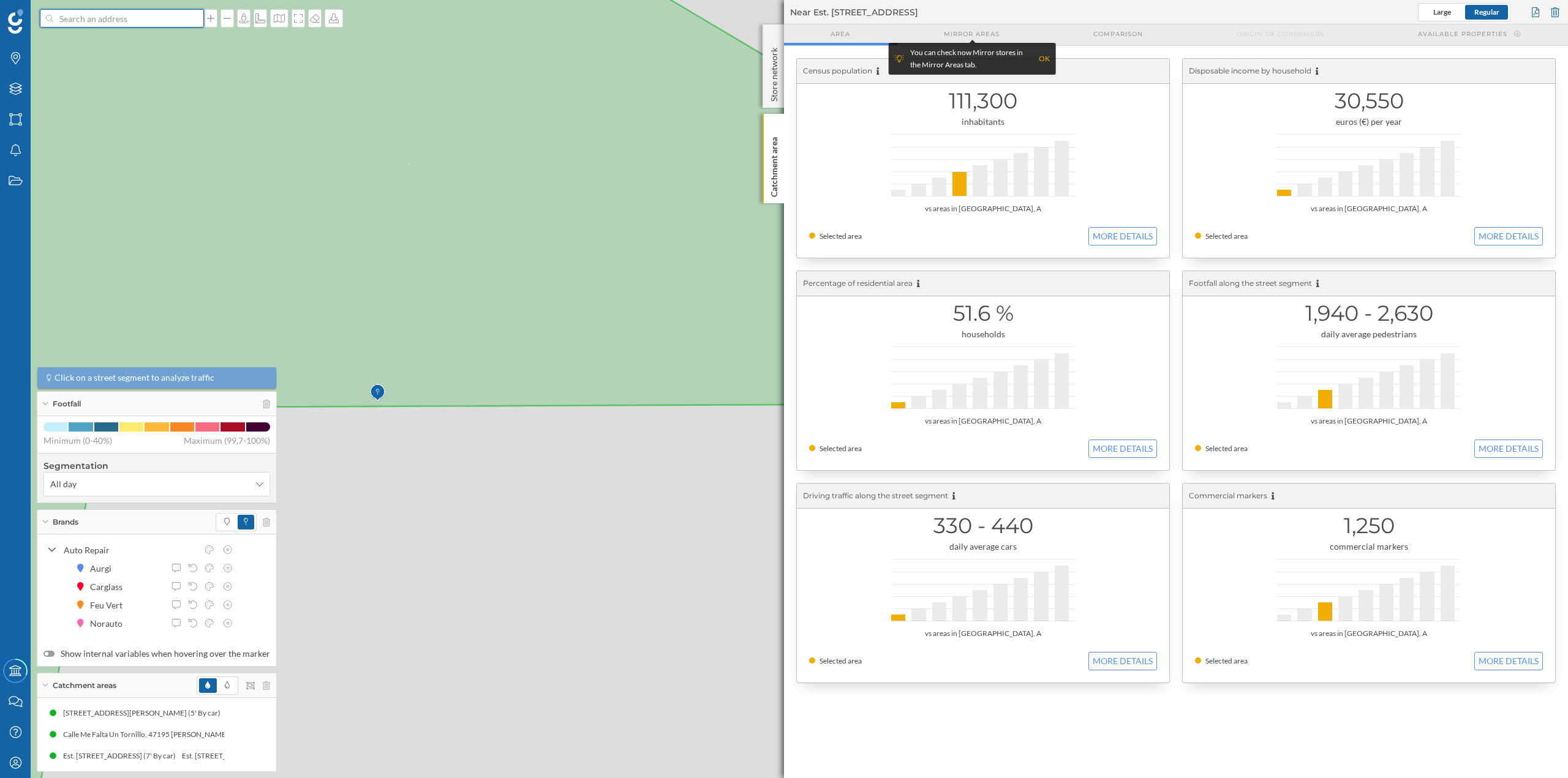
scroll to position [0, 0]
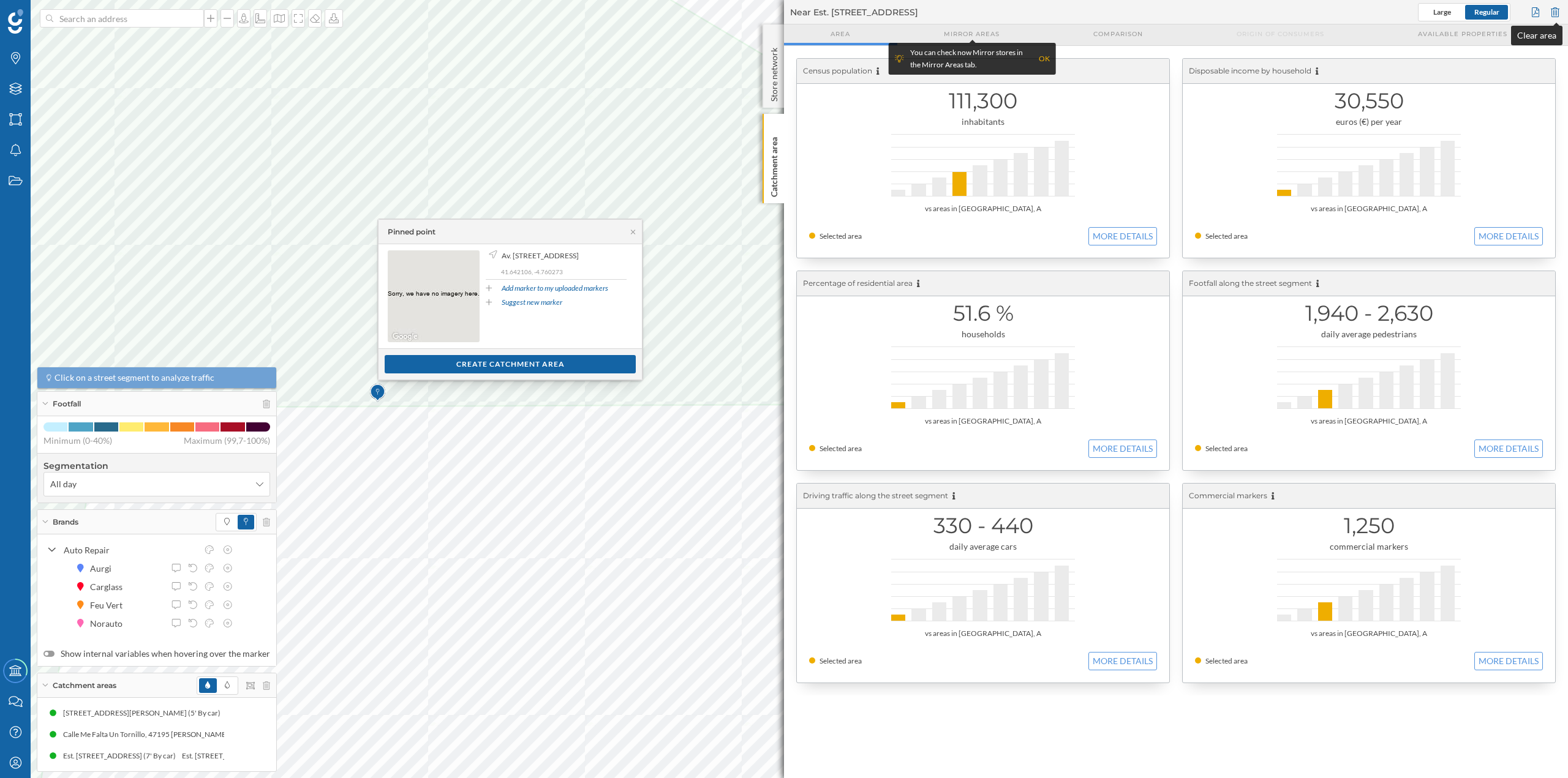
click at [1559, 18] on div at bounding box center [1555, 12] width 13 height 18
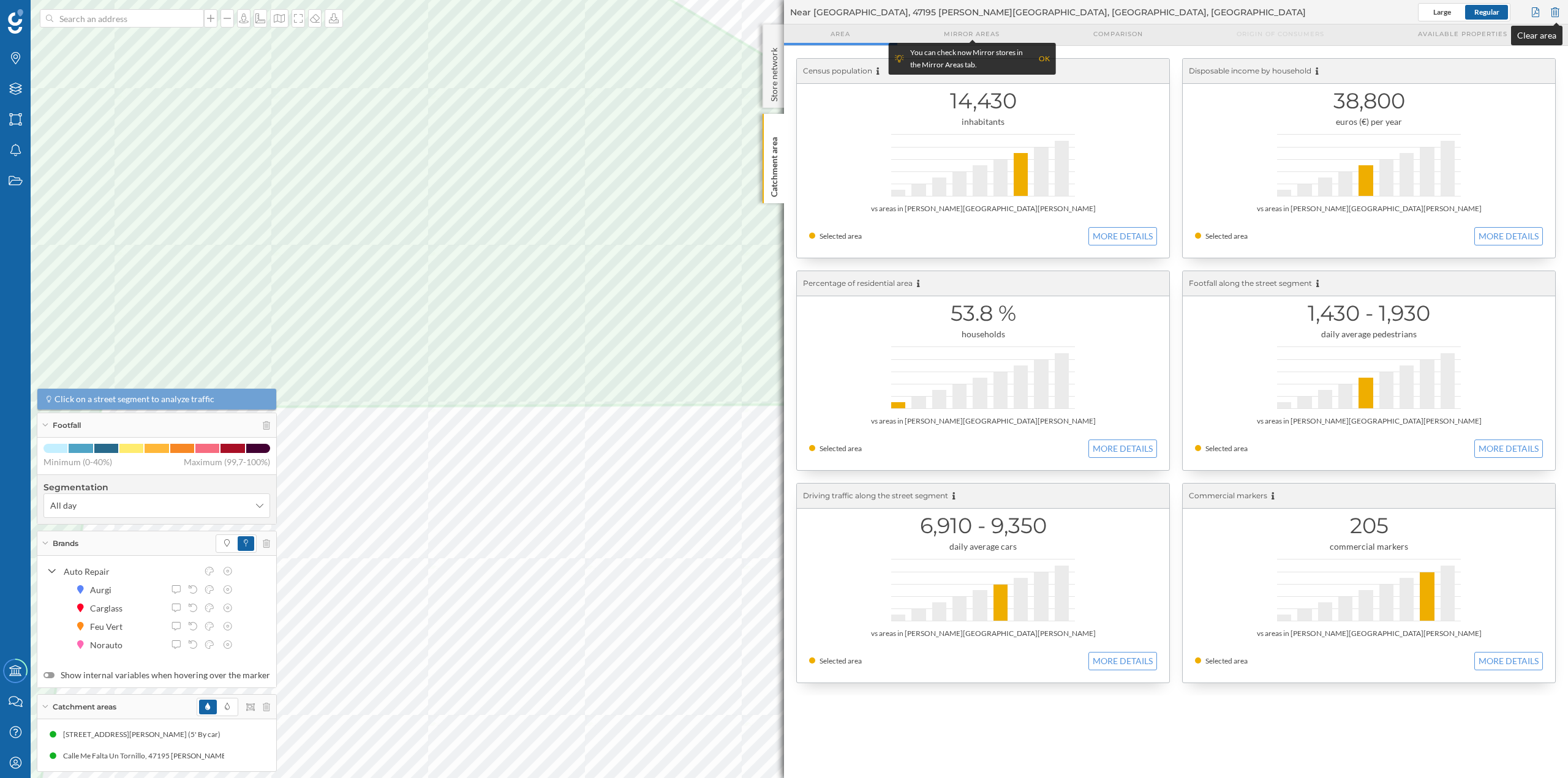
click at [1552, 5] on div at bounding box center [1555, 12] width 13 height 18
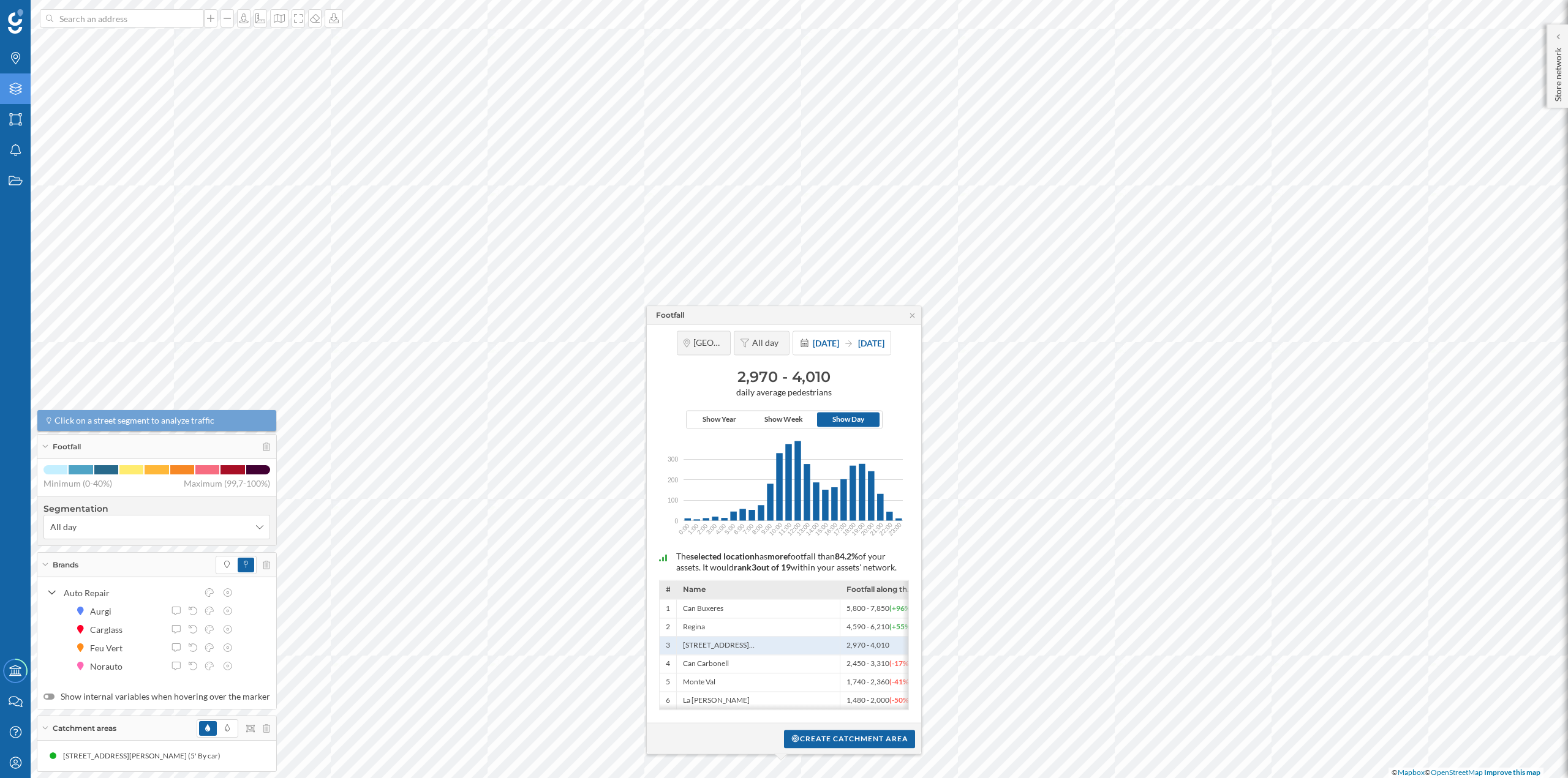
click at [21, 99] on div "Layers" at bounding box center [15, 89] width 31 height 31
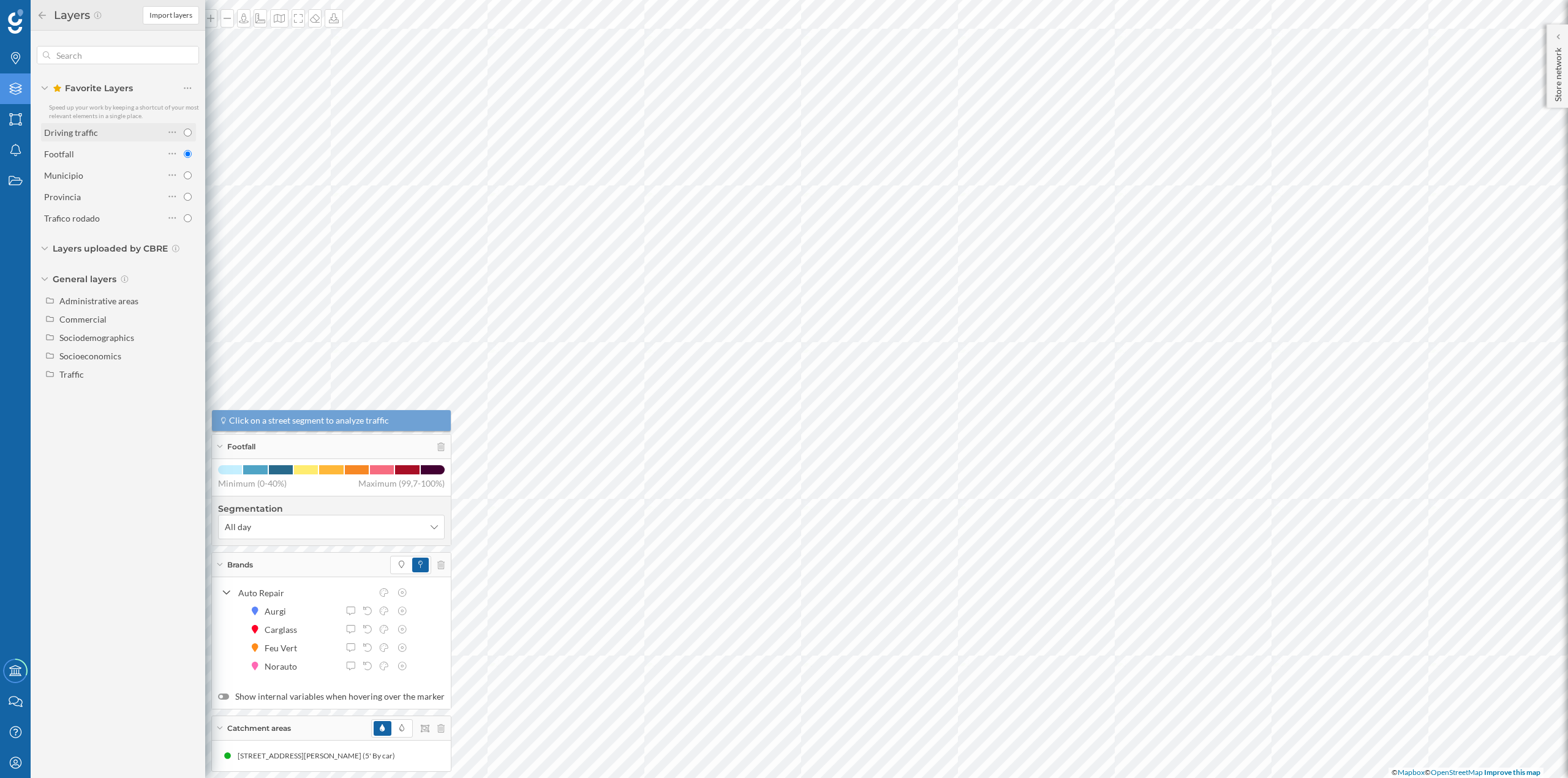
click at [122, 127] on div "Driving traffic" at bounding box center [104, 132] width 120 height 13
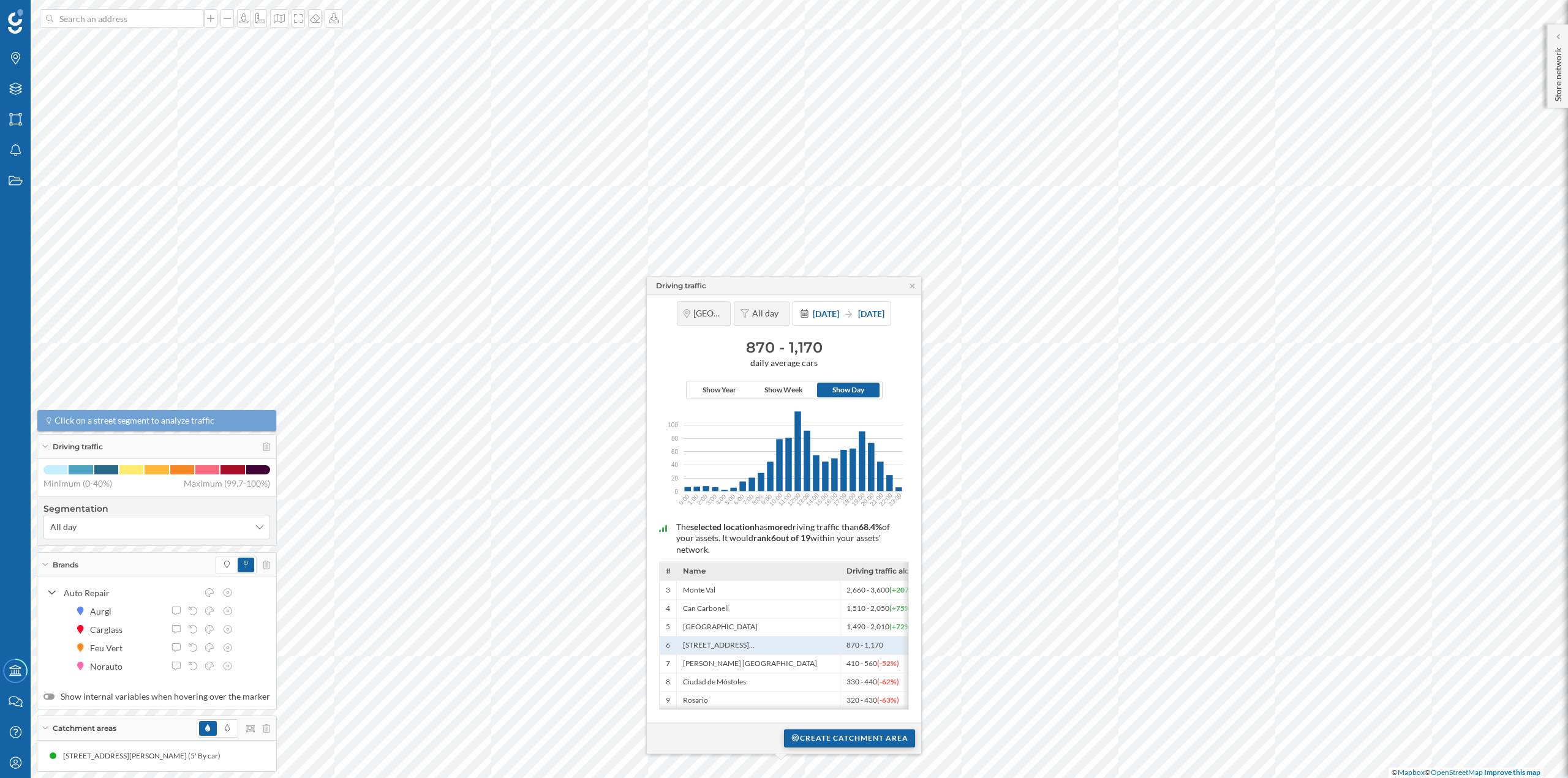
click at [796, 740] on div "Create catchment area" at bounding box center [850, 738] width 131 height 18
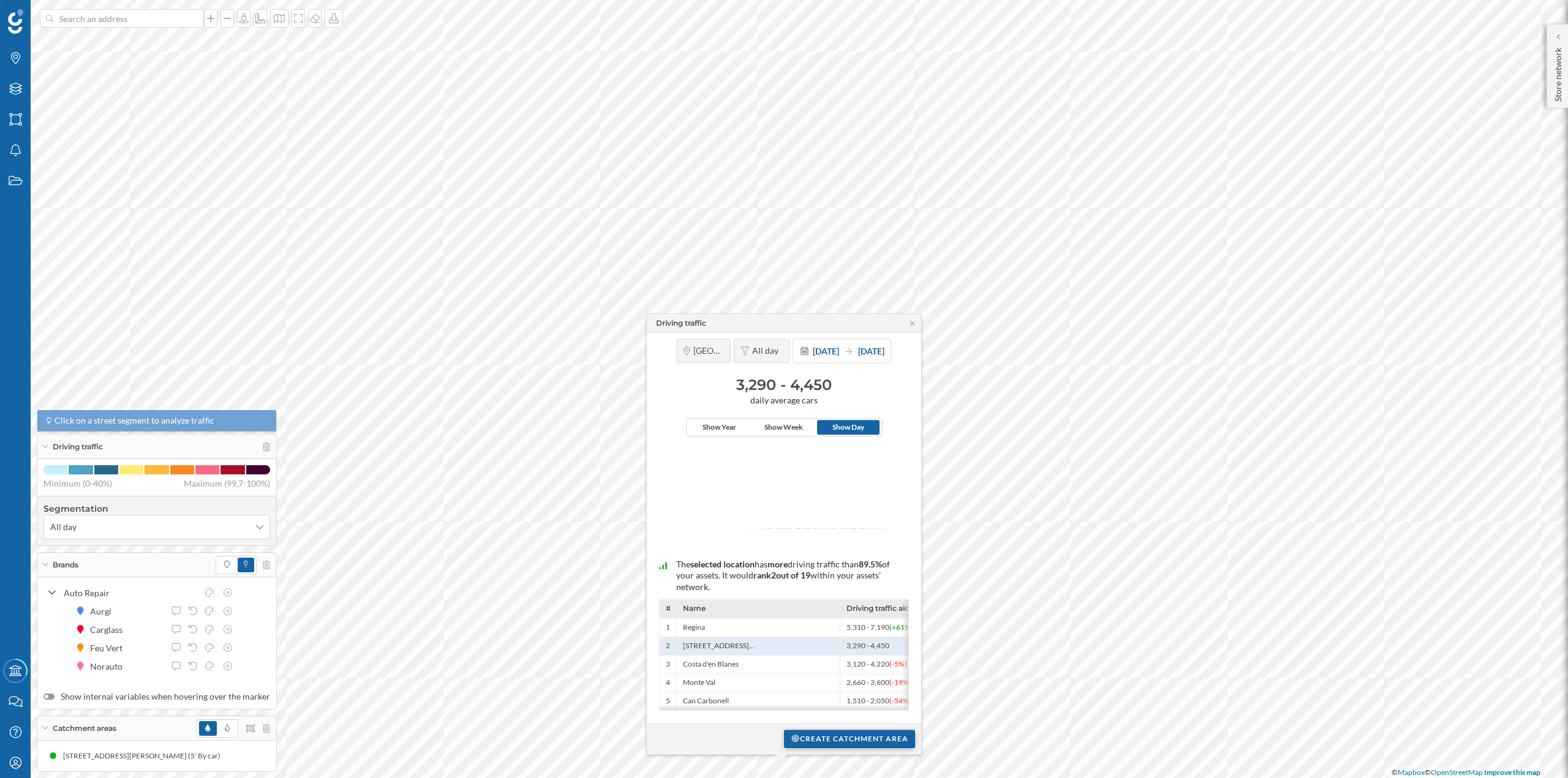
click at [834, 735] on div "Create catchment area" at bounding box center [850, 739] width 131 height 18
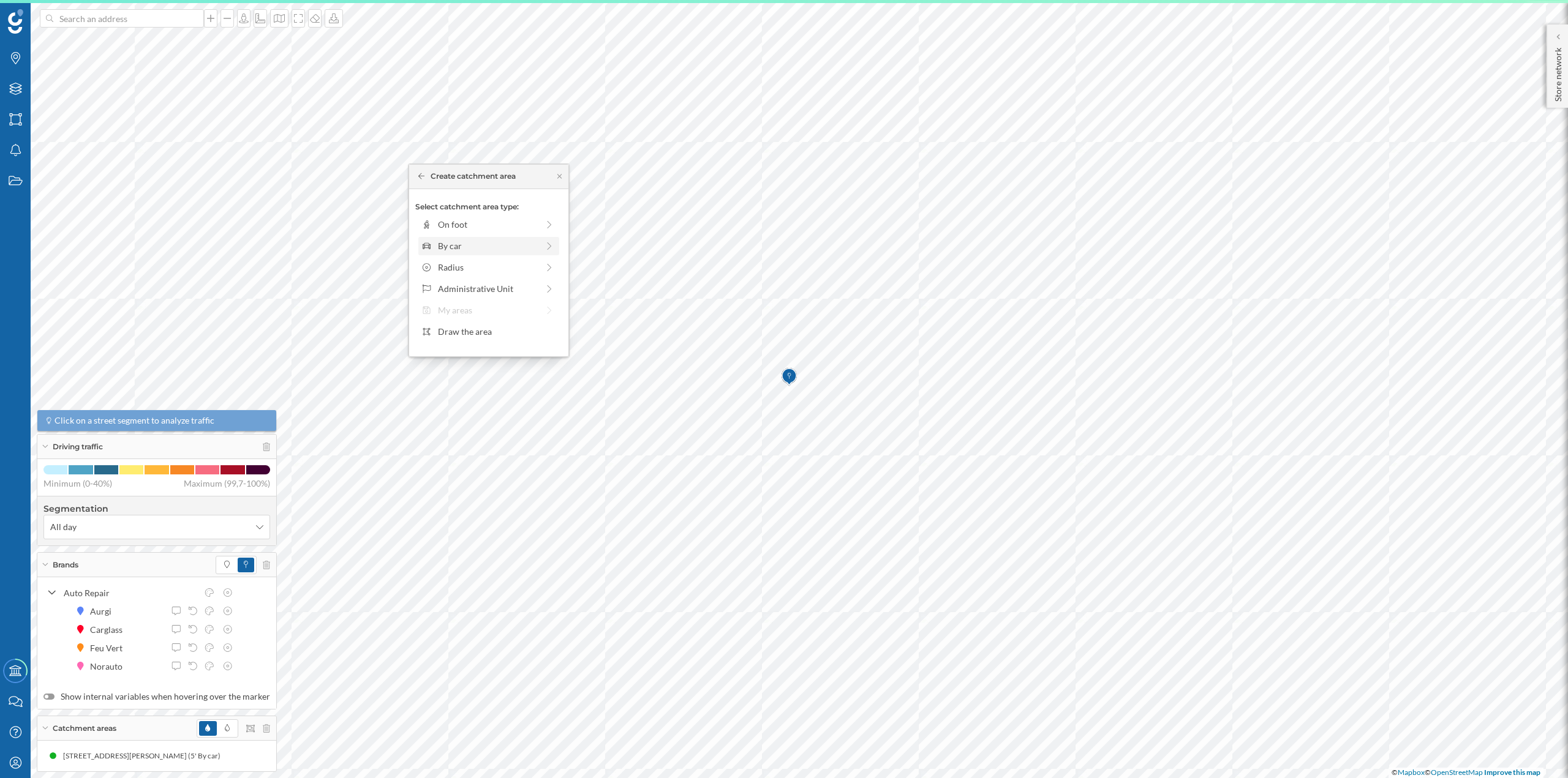
click at [457, 249] on div "By car" at bounding box center [488, 246] width 100 height 13
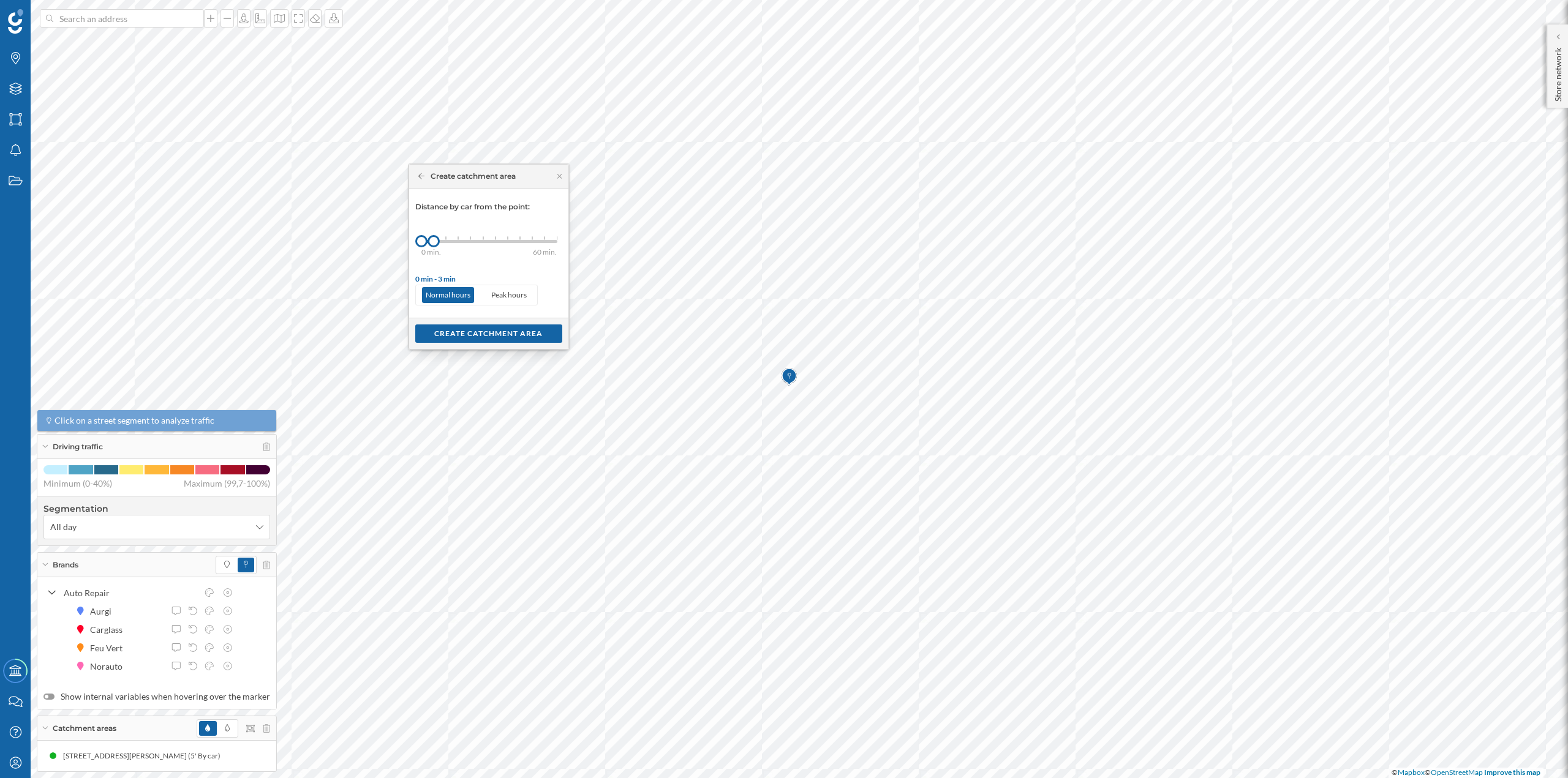
click at [447, 241] on div "0 min. 3 min. 5 min. 7 min. 10 min. 12 min. 15 min. 20 min. 30 min. 45 min. 50 …" at bounding box center [489, 241] width 136 height 3
drag, startPoint x: 512, startPoint y: 332, endPoint x: 512, endPoint y: 342, distance: 10.0
click at [512, 342] on div "Create catchment area" at bounding box center [488, 333] width 147 height 18
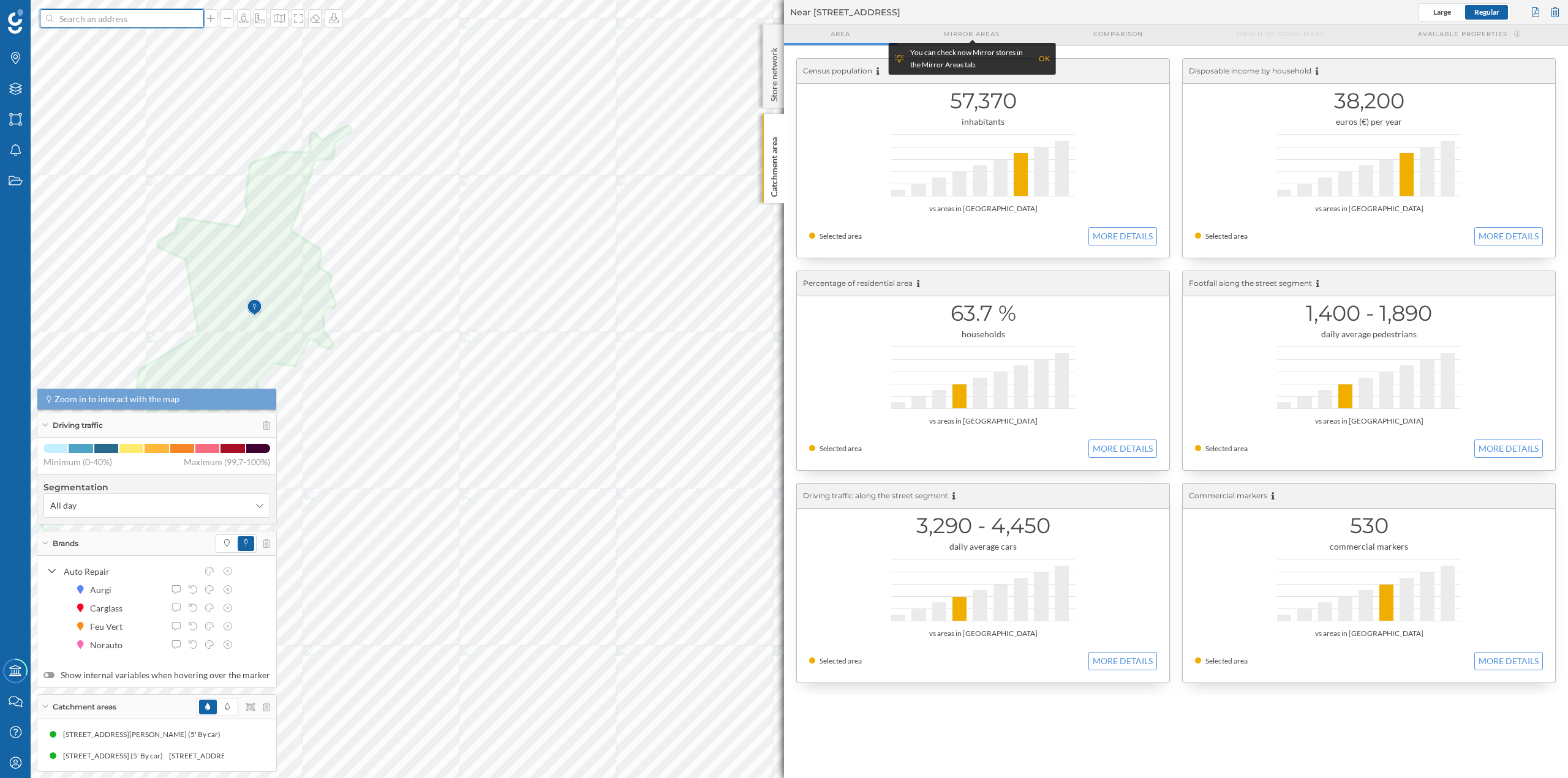
click at [168, 22] on input at bounding box center [122, 18] width 137 height 18
paste input "CC Vallsur, P.º de Zorrilla, 328, 47008 Valladolid"
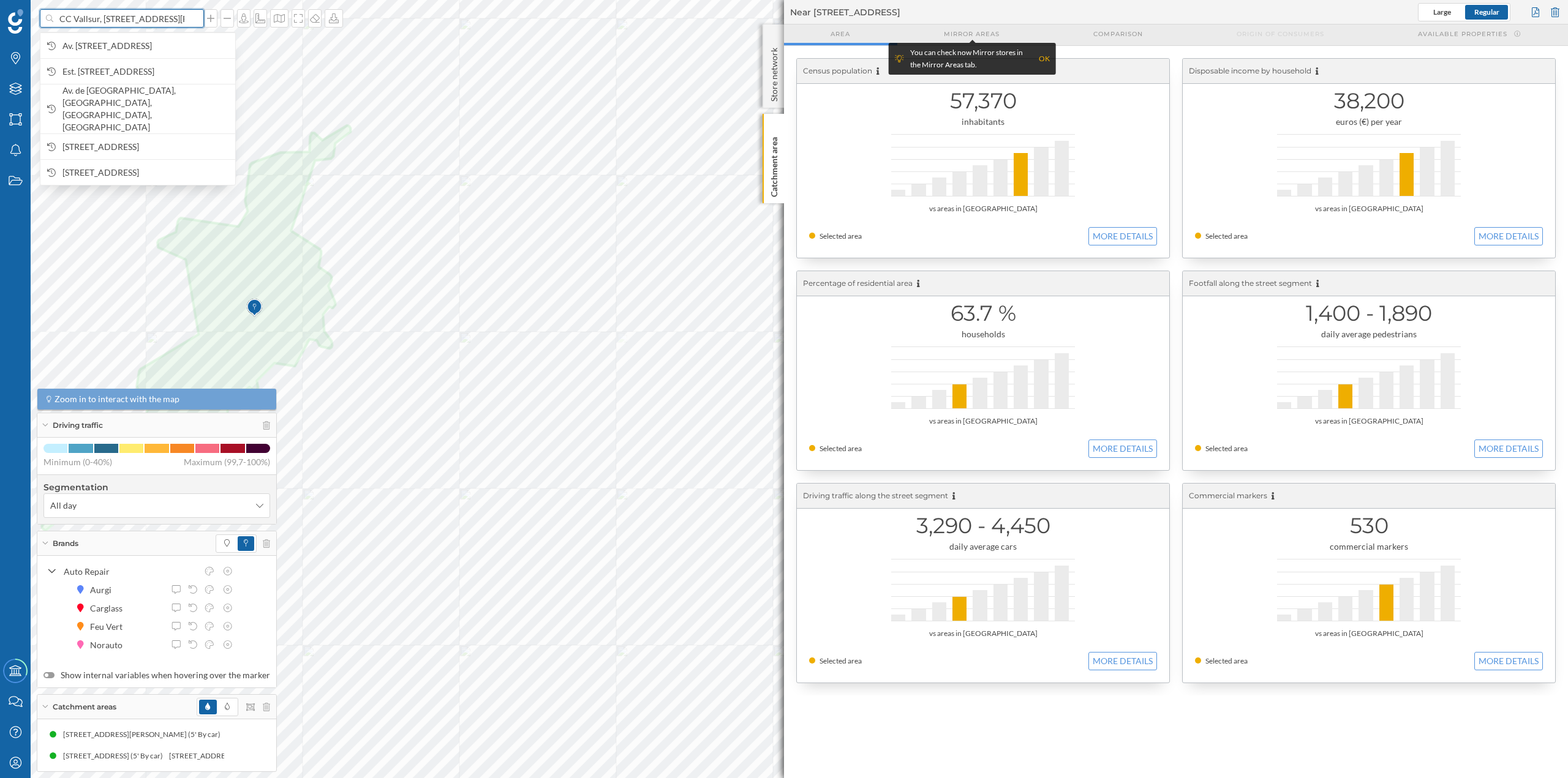
scroll to position [0, 54]
type input "CC Vallsur, P.º de Zorrilla, 328, 47008 Valladolid"
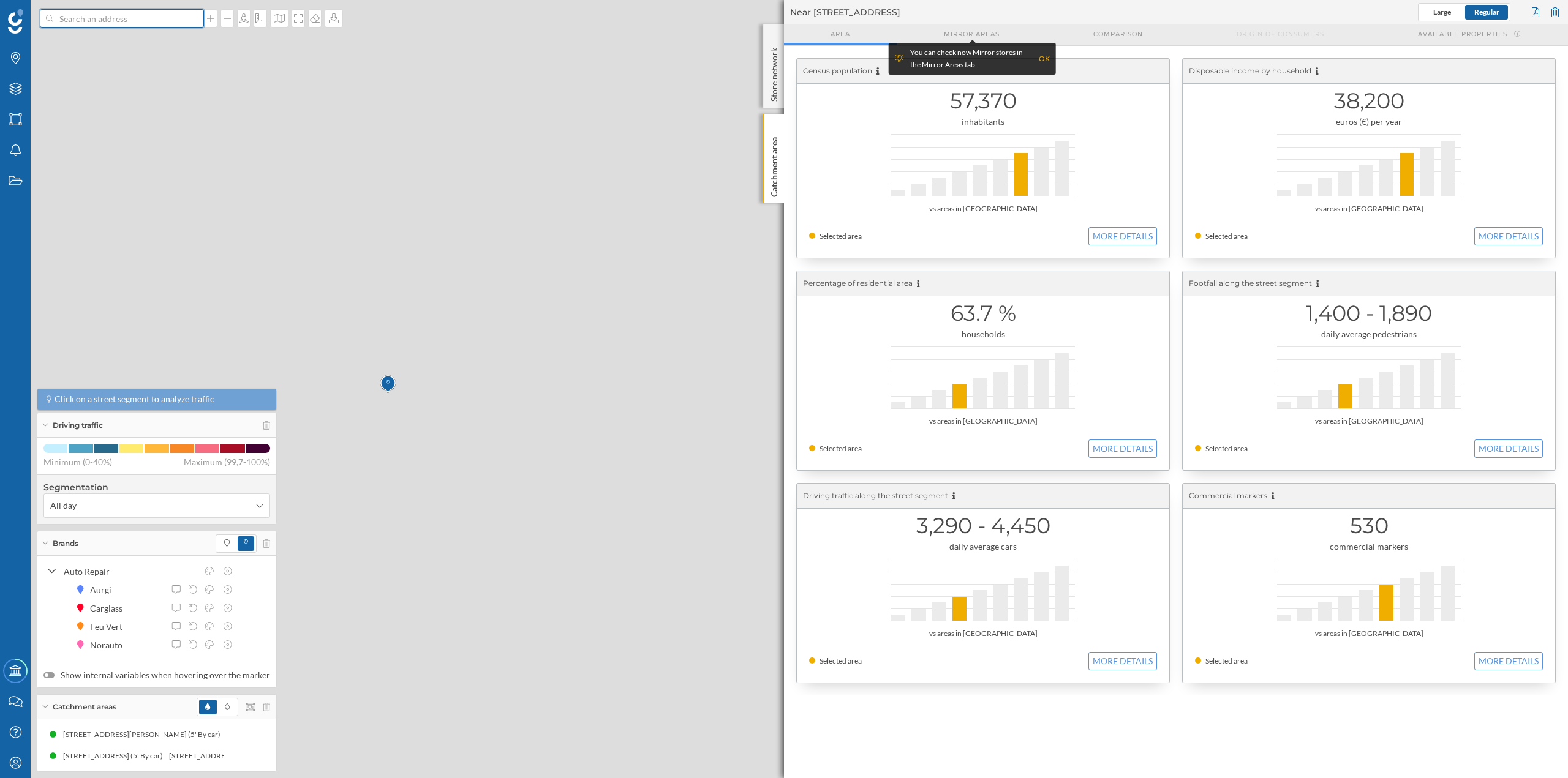
scroll to position [0, 0]
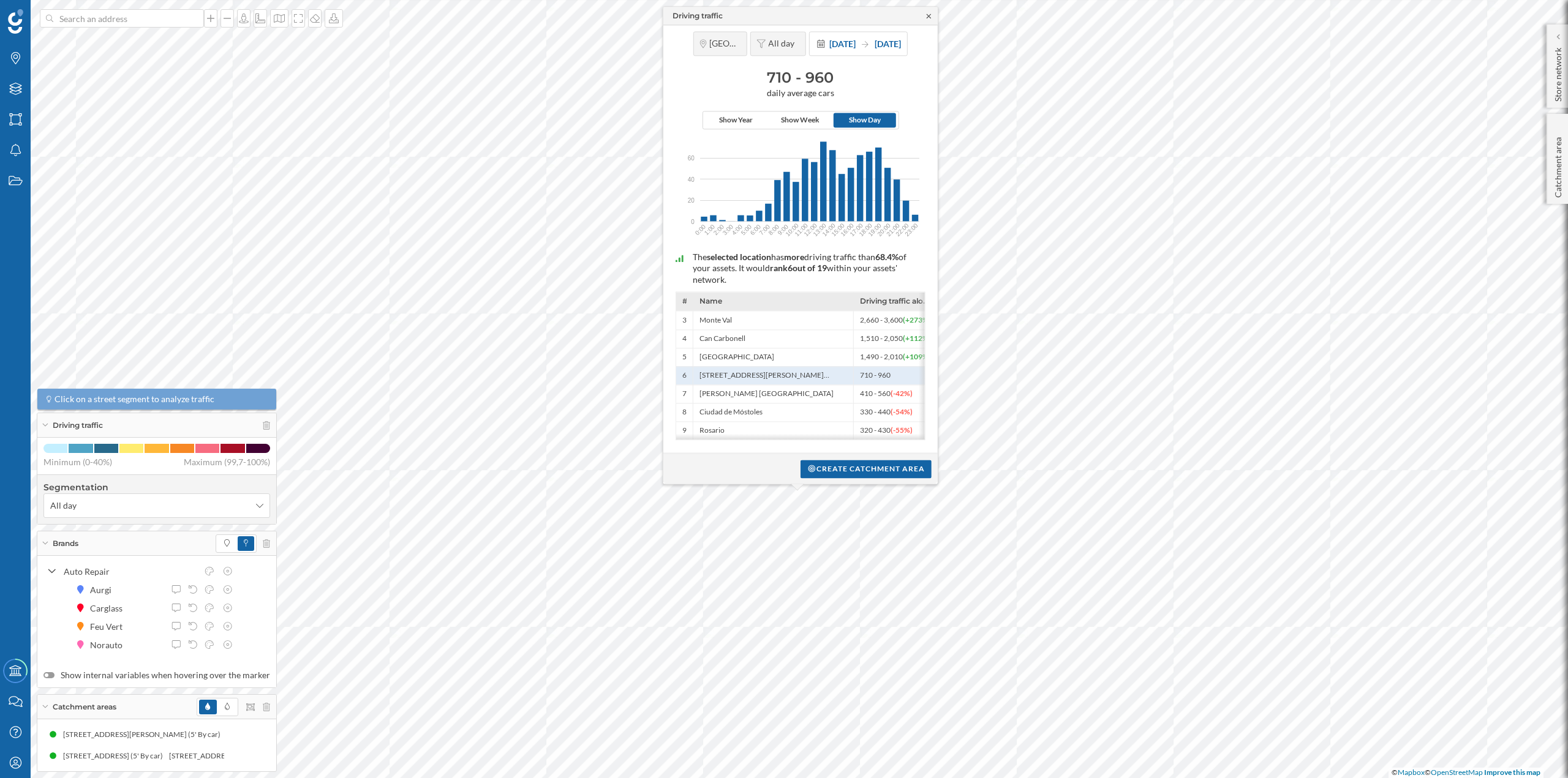
click at [927, 13] on icon at bounding box center [928, 16] width 9 height 8
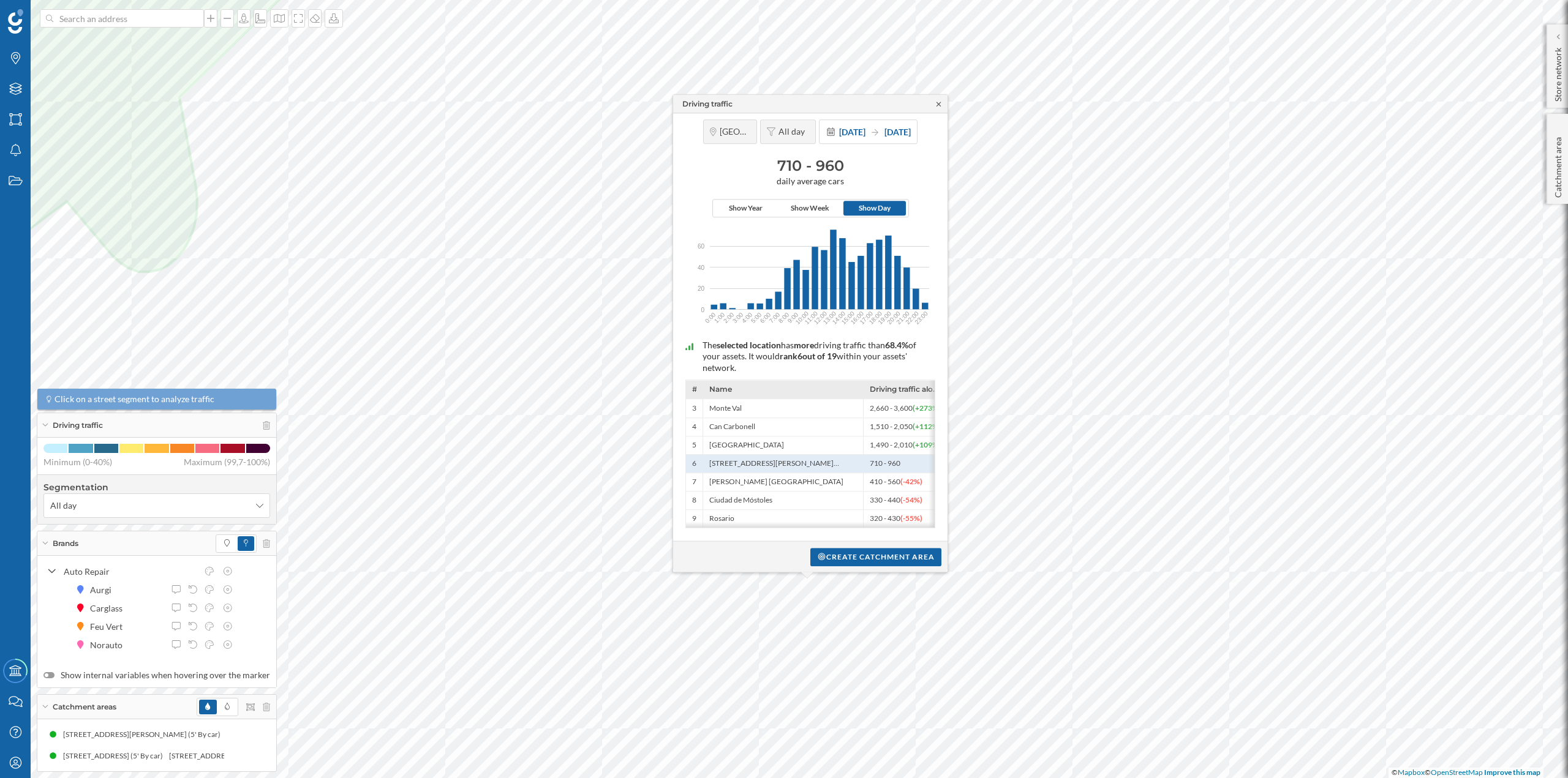
click at [938, 102] on icon at bounding box center [939, 103] width 4 height 4
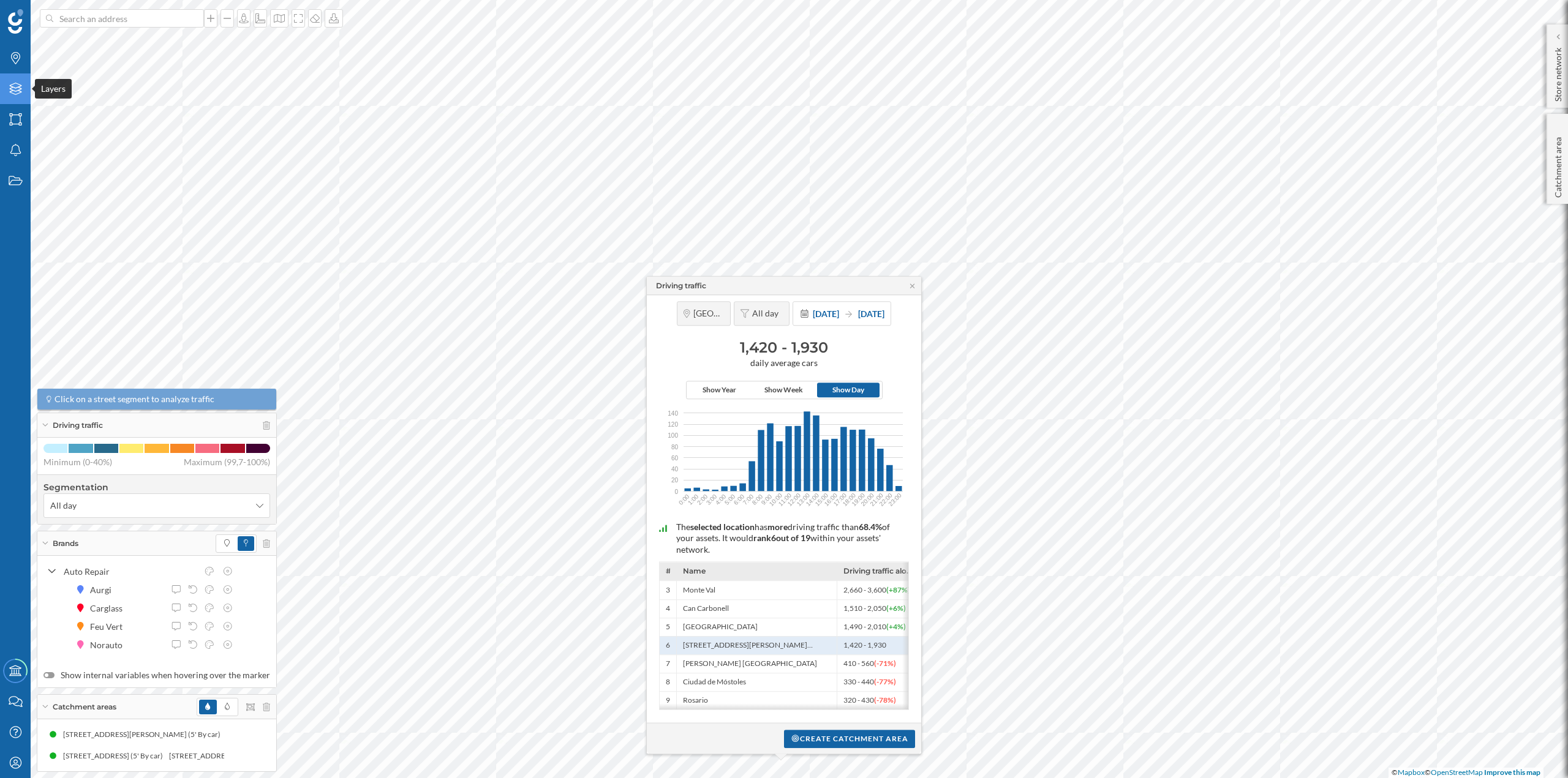
click at [11, 91] on icon "Layers" at bounding box center [16, 88] width 15 height 12
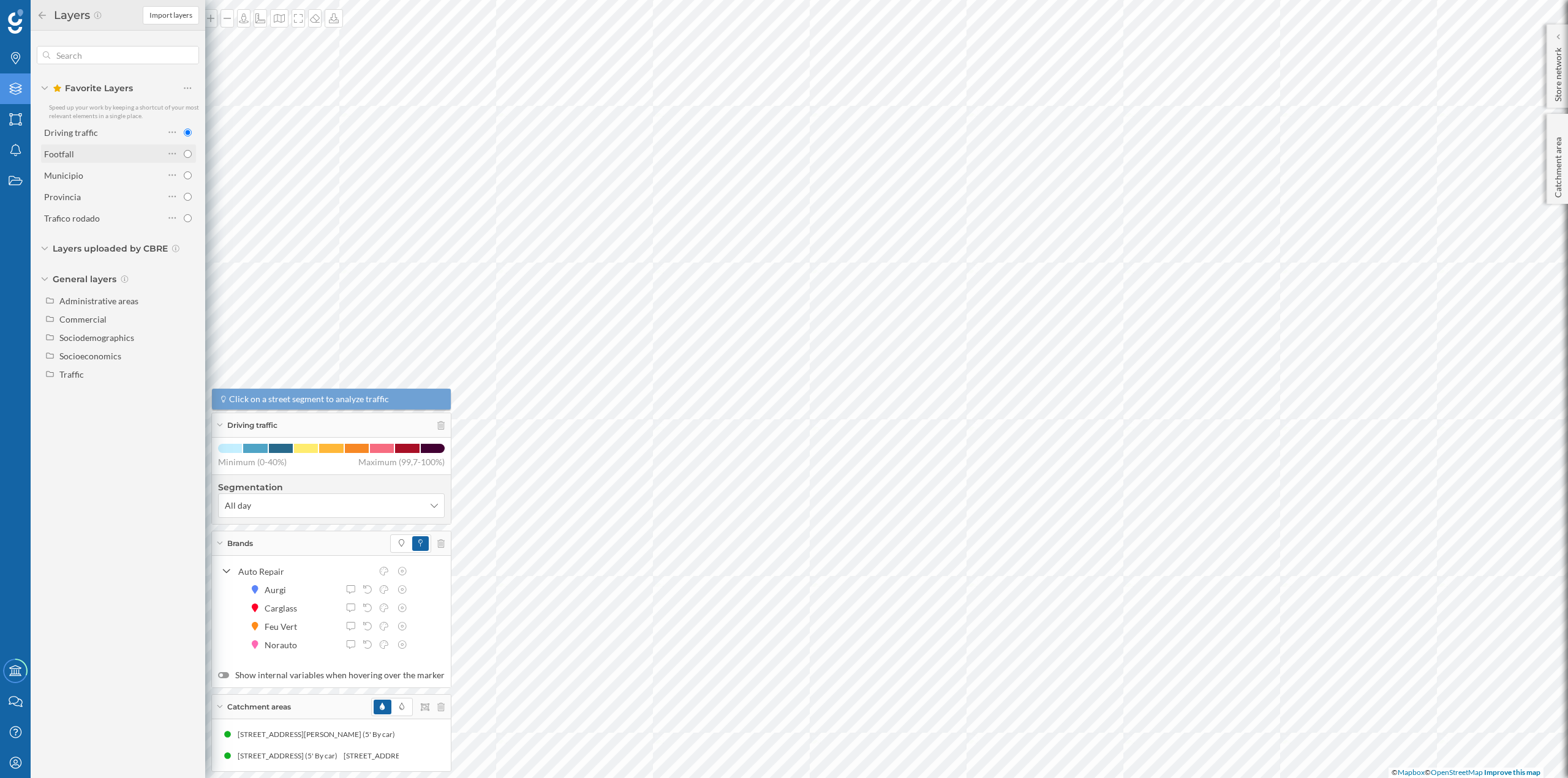
click at [109, 156] on div "Footfall" at bounding box center [104, 154] width 120 height 13
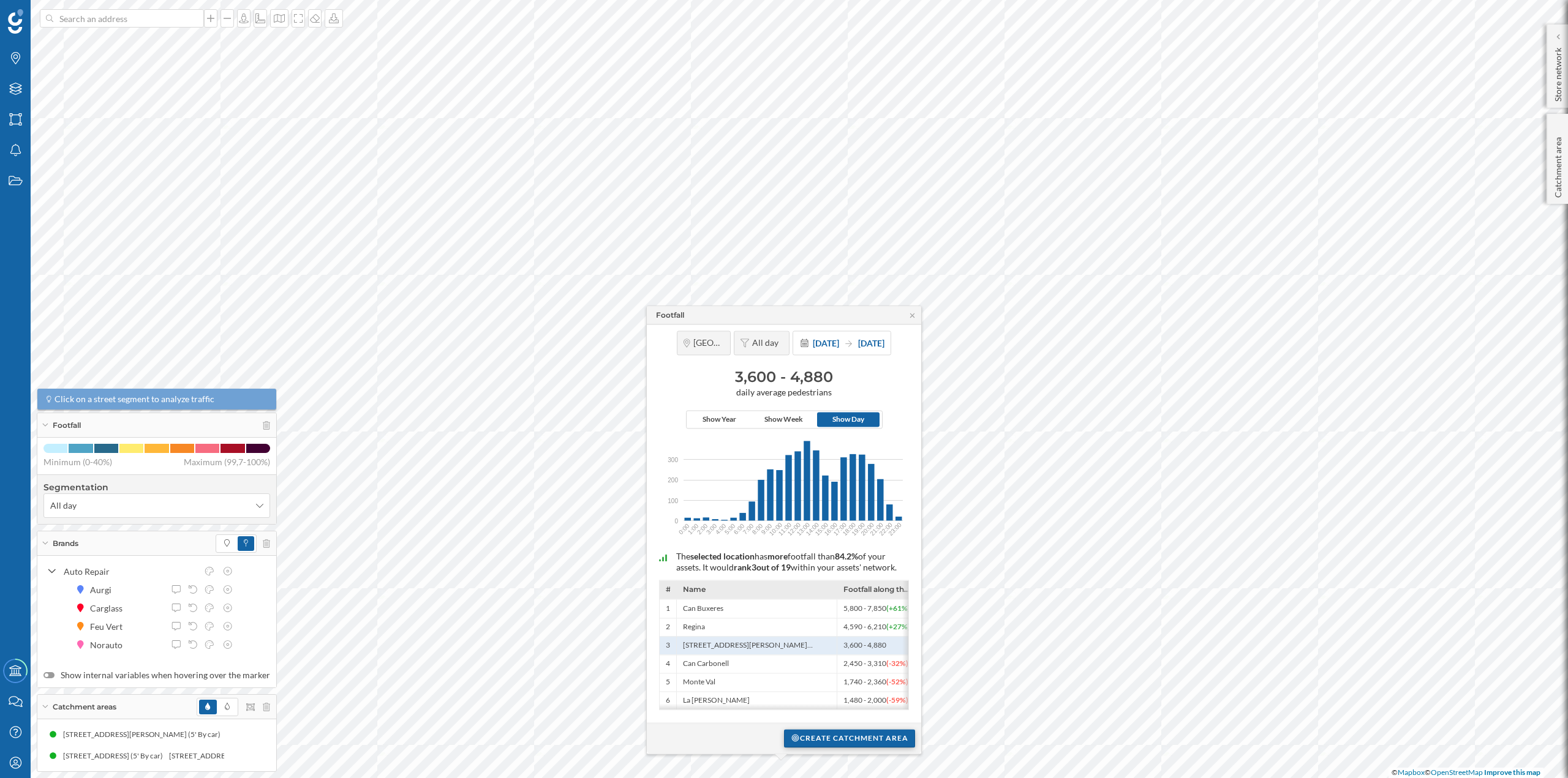
click at [814, 742] on div "Create catchment area" at bounding box center [850, 738] width 131 height 18
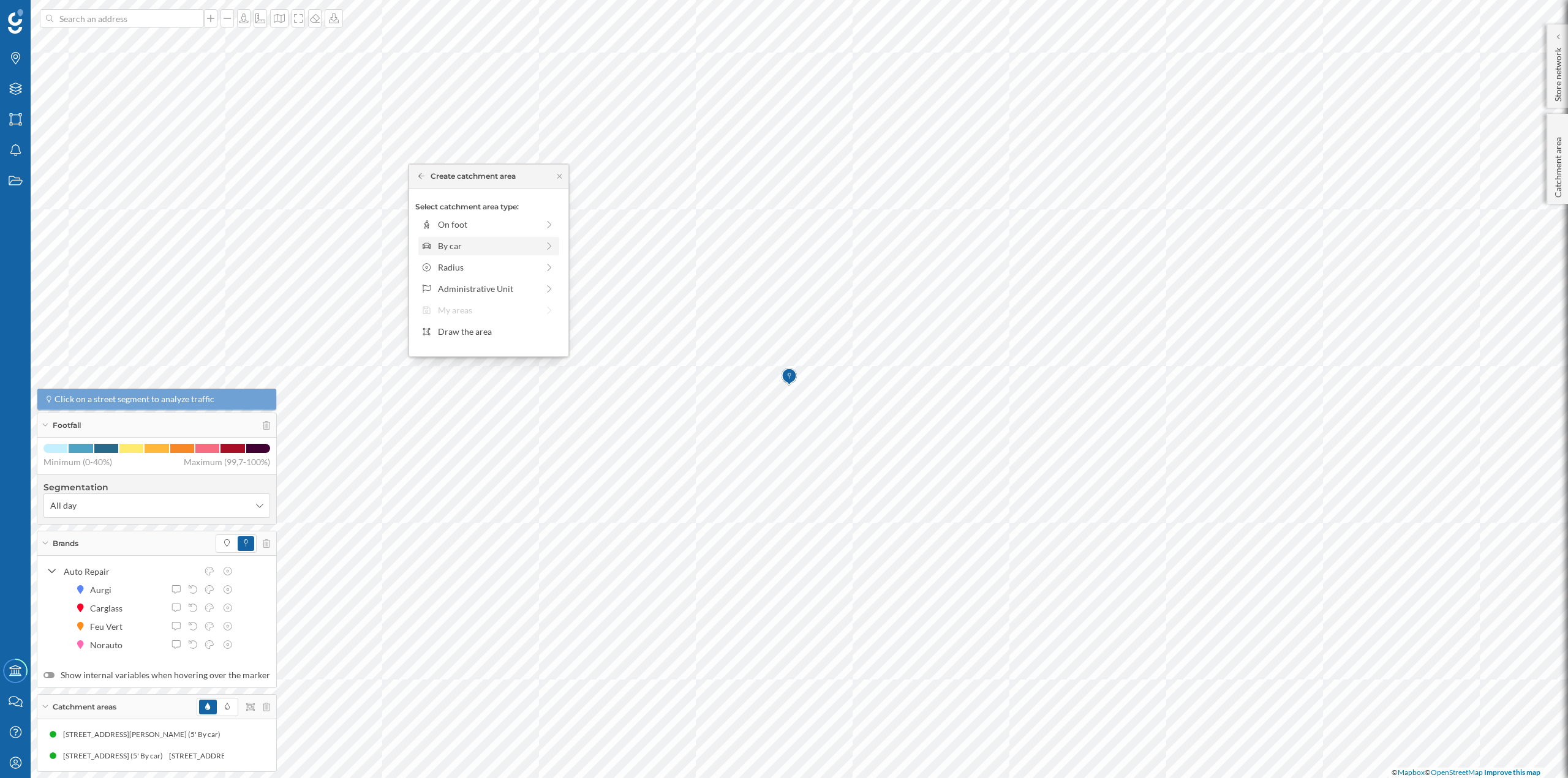
click at [464, 241] on div "By car" at bounding box center [488, 246] width 100 height 13
click at [443, 240] on div "0 min. 3 min. 5 min. 7 min. 10 min. 12 min. 15 min. 20 min. 30 min. 45 min. 50 …" at bounding box center [489, 241] width 136 height 3
click at [470, 331] on div "Create catchment area" at bounding box center [488, 333] width 147 height 18
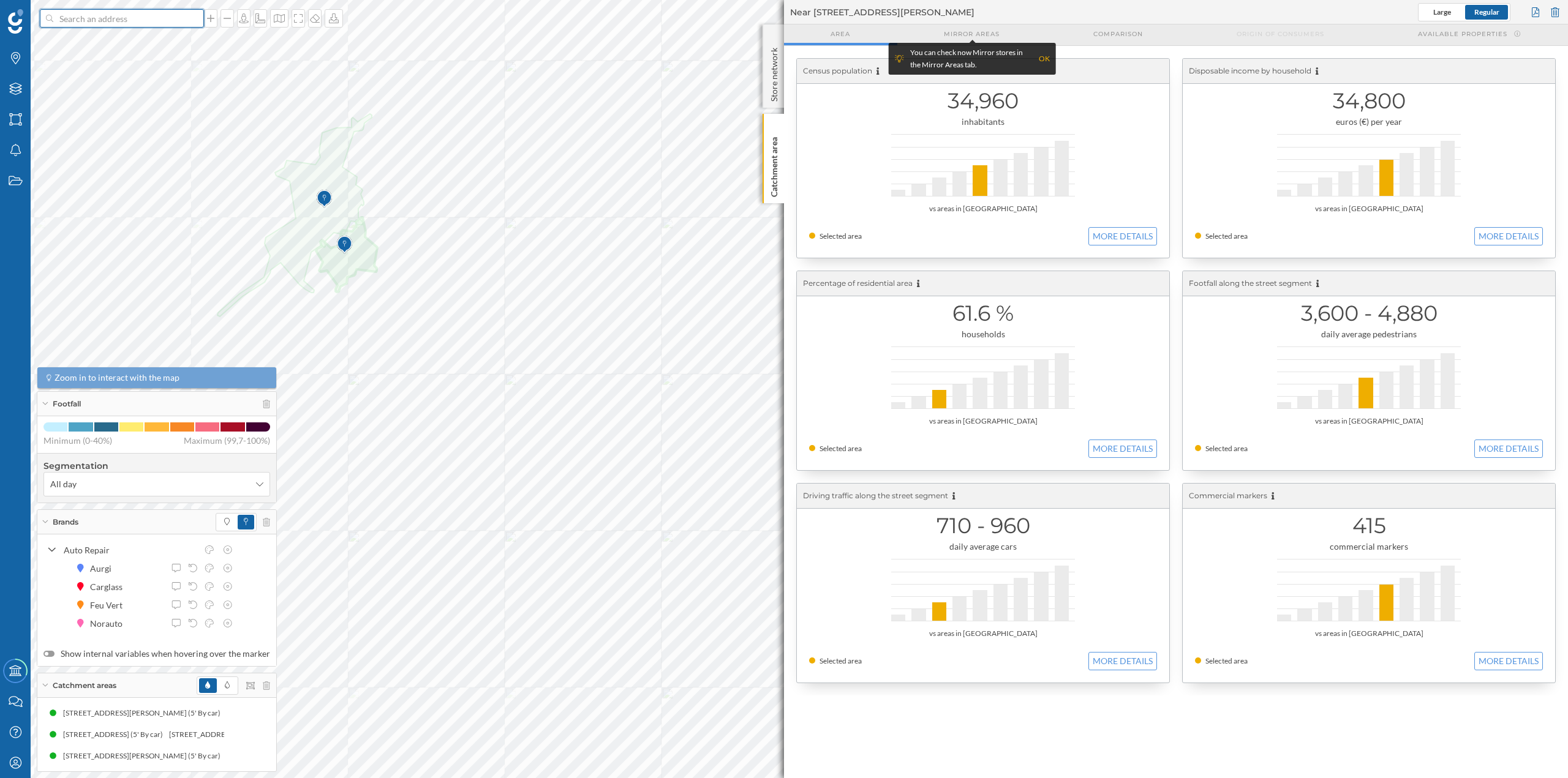
click at [122, 23] on input at bounding box center [122, 18] width 137 height 18
paste input "Rúa do Miradoiro, 2, Freixeiro, 36210 Vigo, Pontevedra"
type input "Rúa do Miradoiro, 2, Freixeiro, 36210 Vigo, Pontevedra"
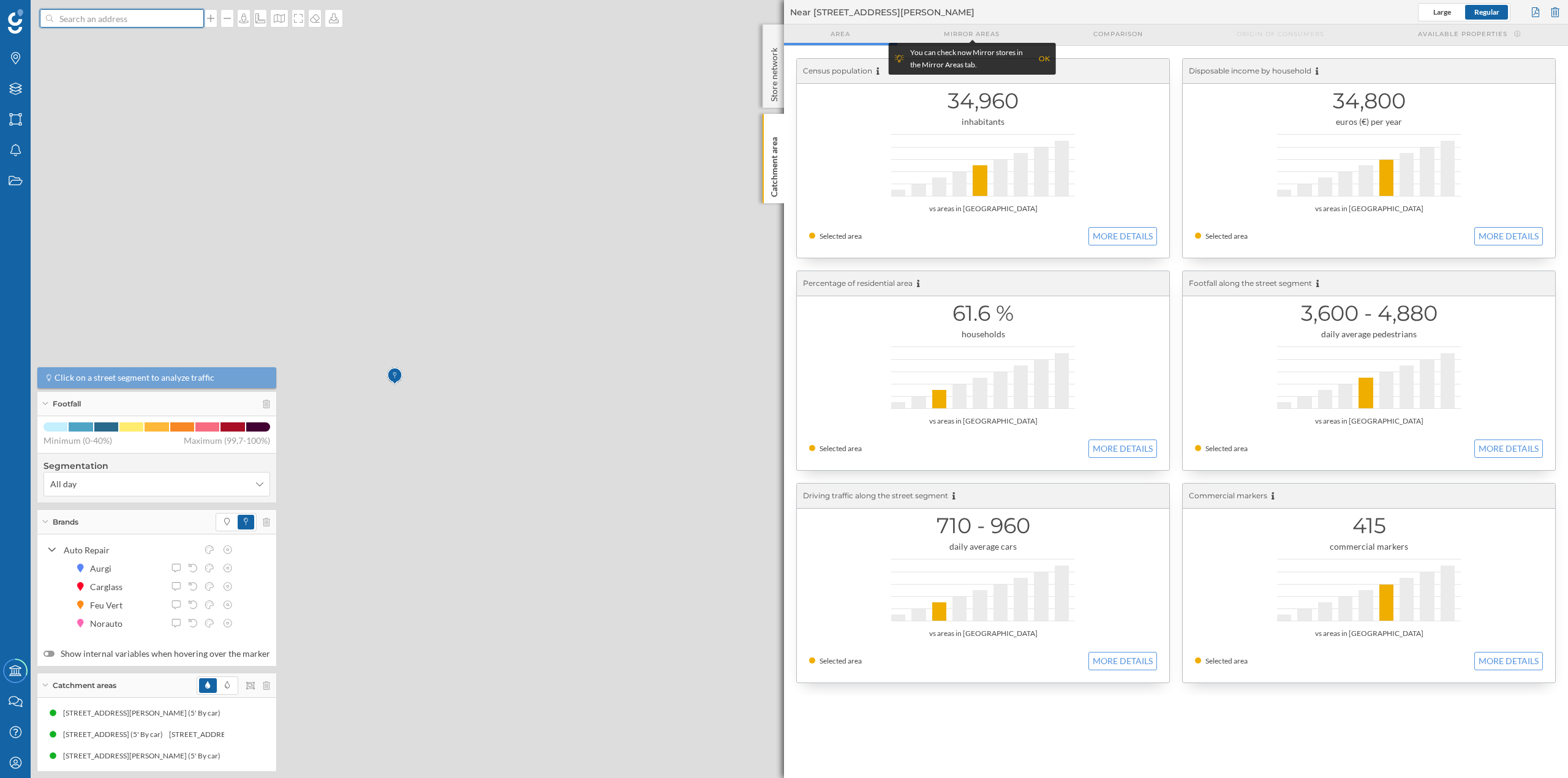
scroll to position [0, 0]
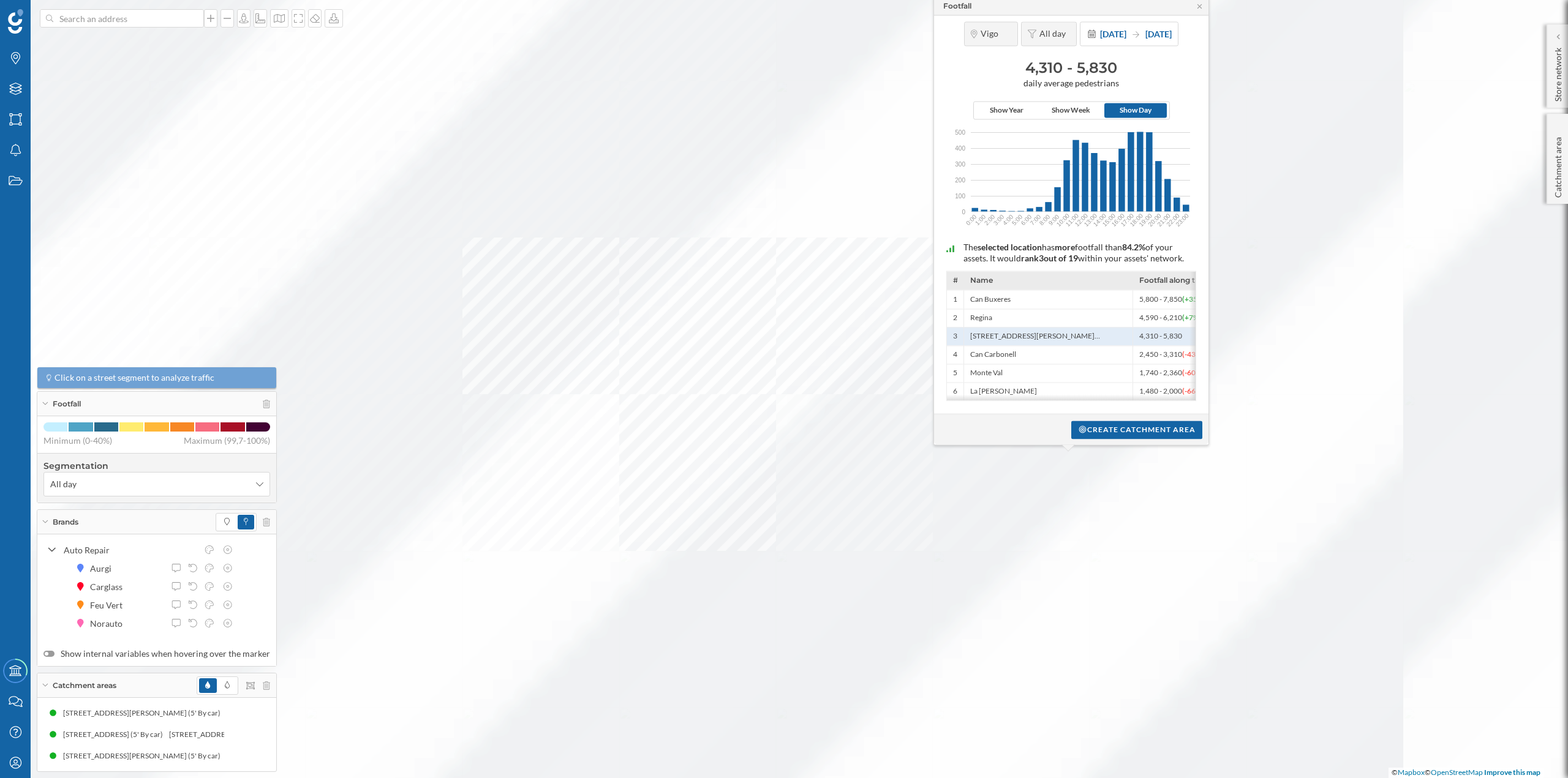
click at [356, 487] on div at bounding box center [356, 487] width 0 height 0
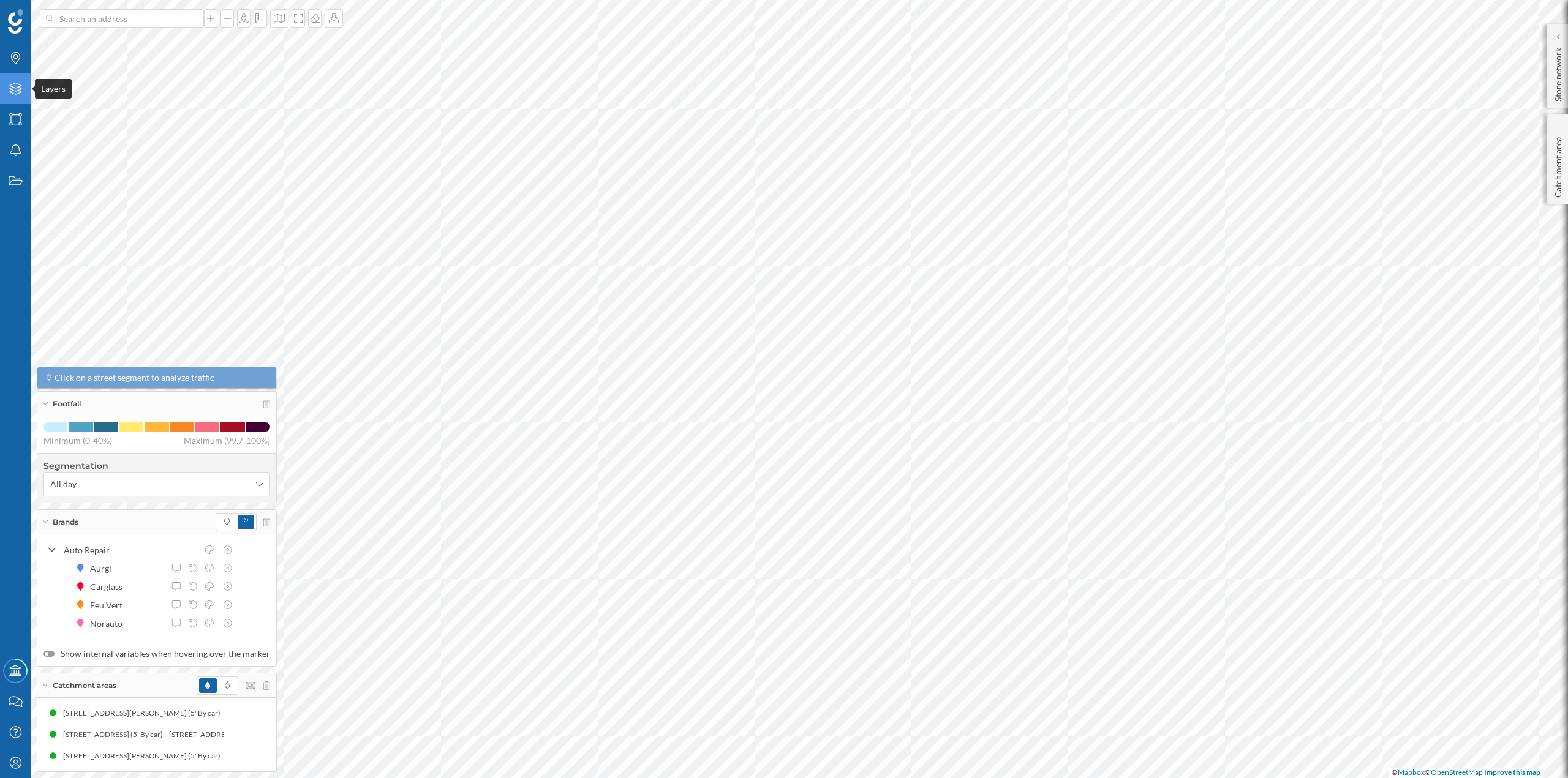
click at [17, 79] on div "Layers" at bounding box center [15, 89] width 31 height 31
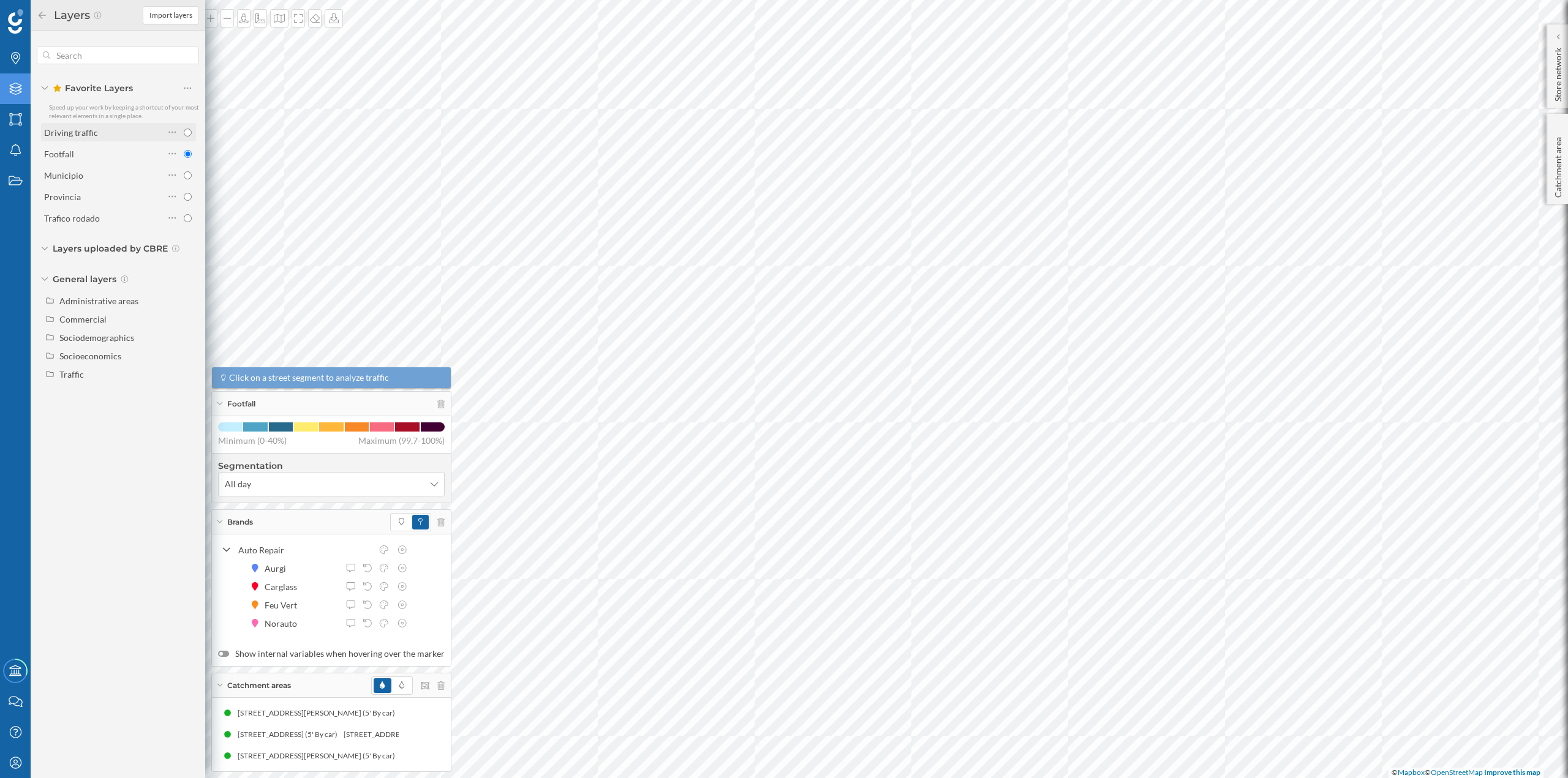
click at [120, 128] on div "Driving traffic" at bounding box center [104, 132] width 120 height 13
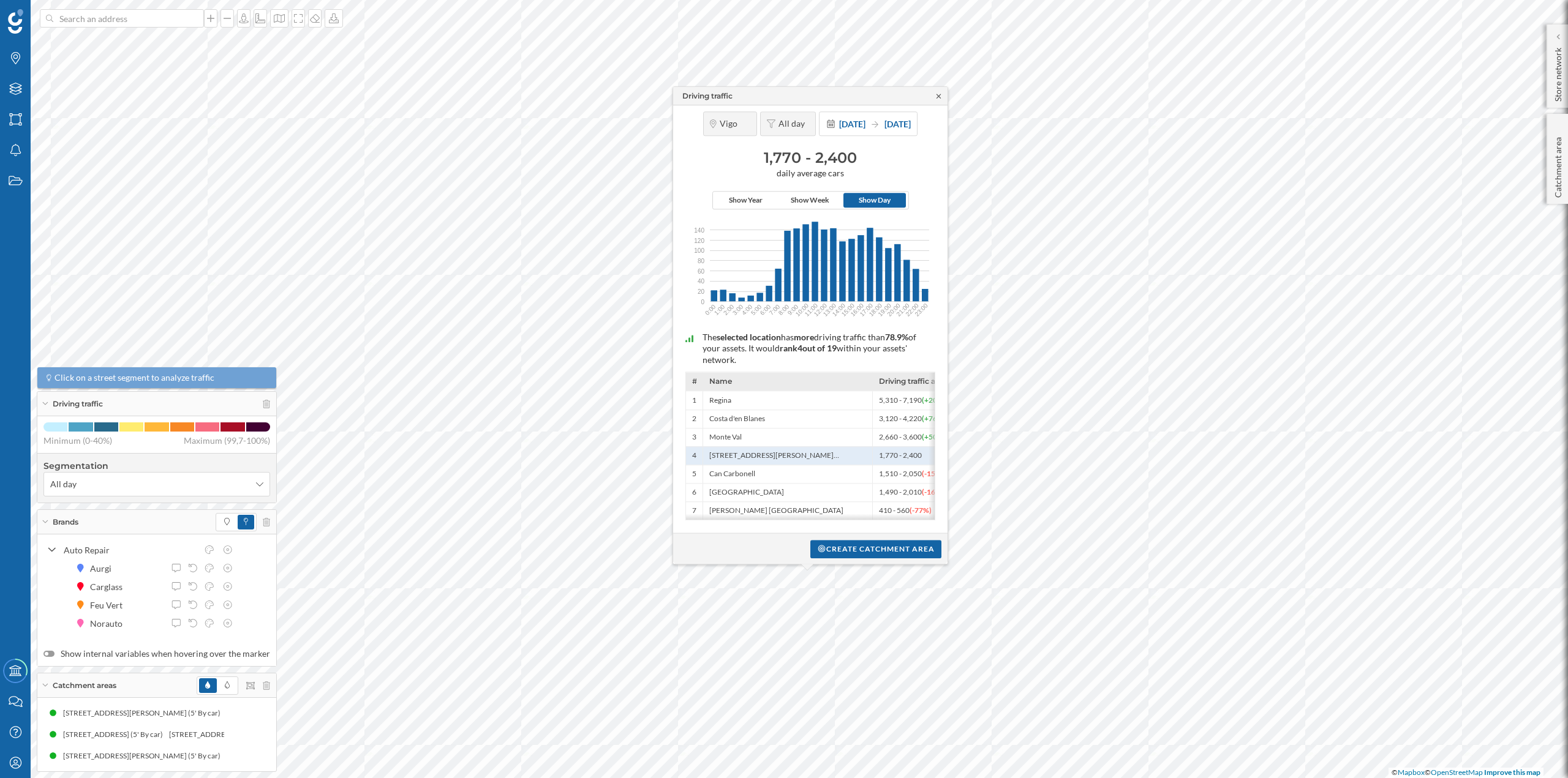
click at [940, 96] on icon at bounding box center [939, 96] width 9 height 8
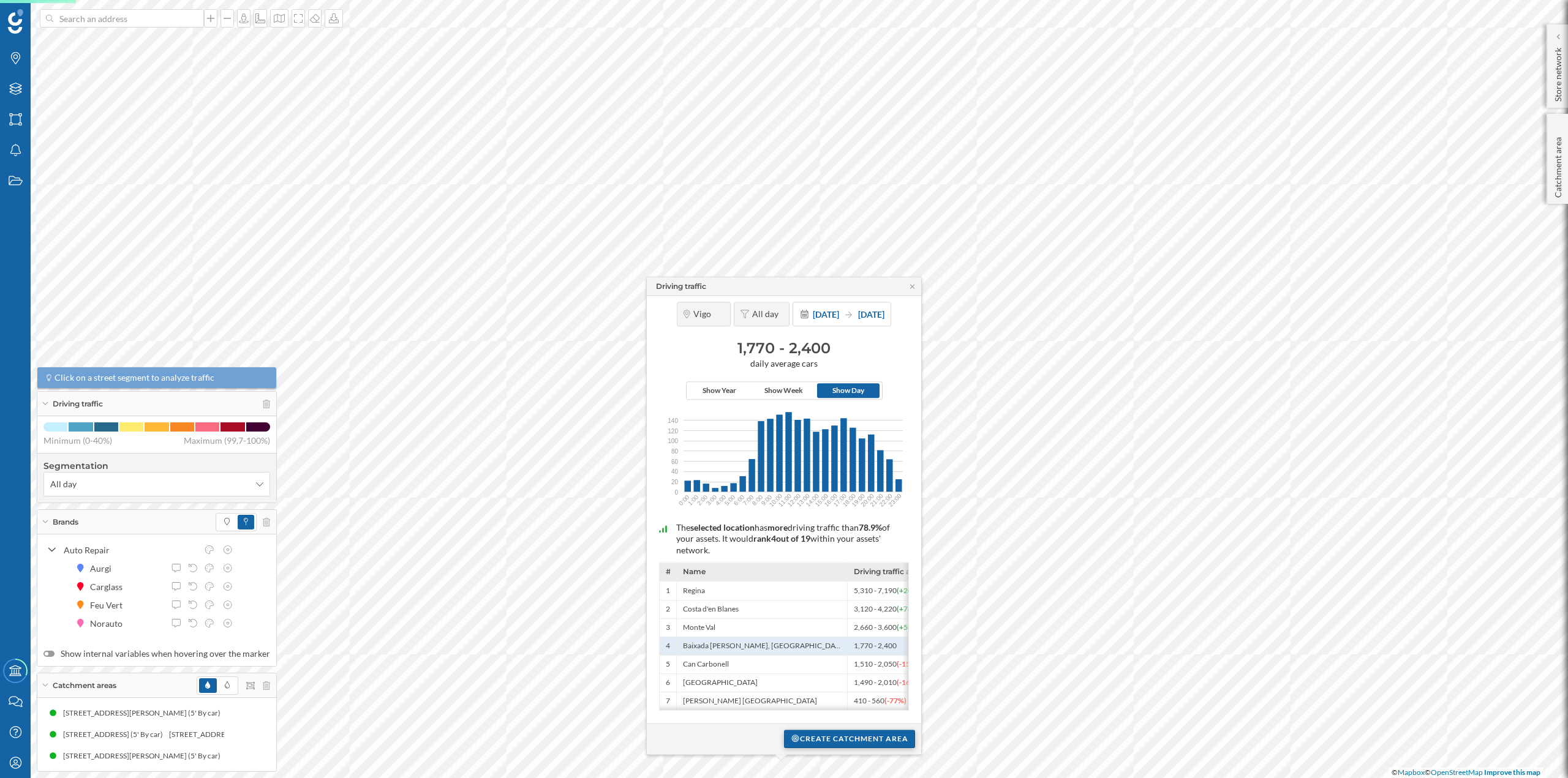
drag, startPoint x: 819, startPoint y: 746, endPoint x: 799, endPoint y: 736, distance: 22.4
click at [799, 736] on div "Create catchment area" at bounding box center [850, 739] width 131 height 18
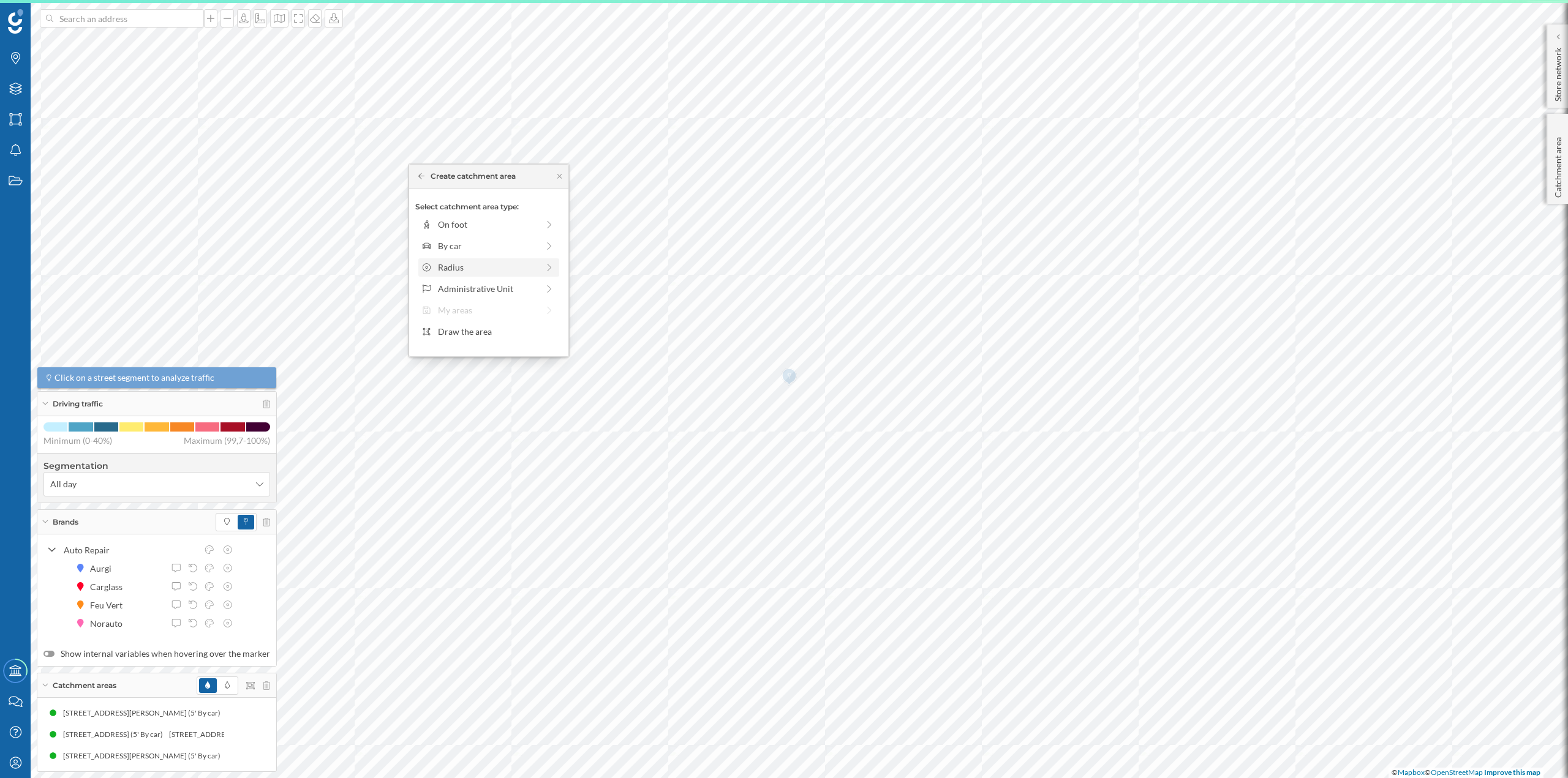
click at [459, 263] on div "Radius" at bounding box center [488, 267] width 100 height 13
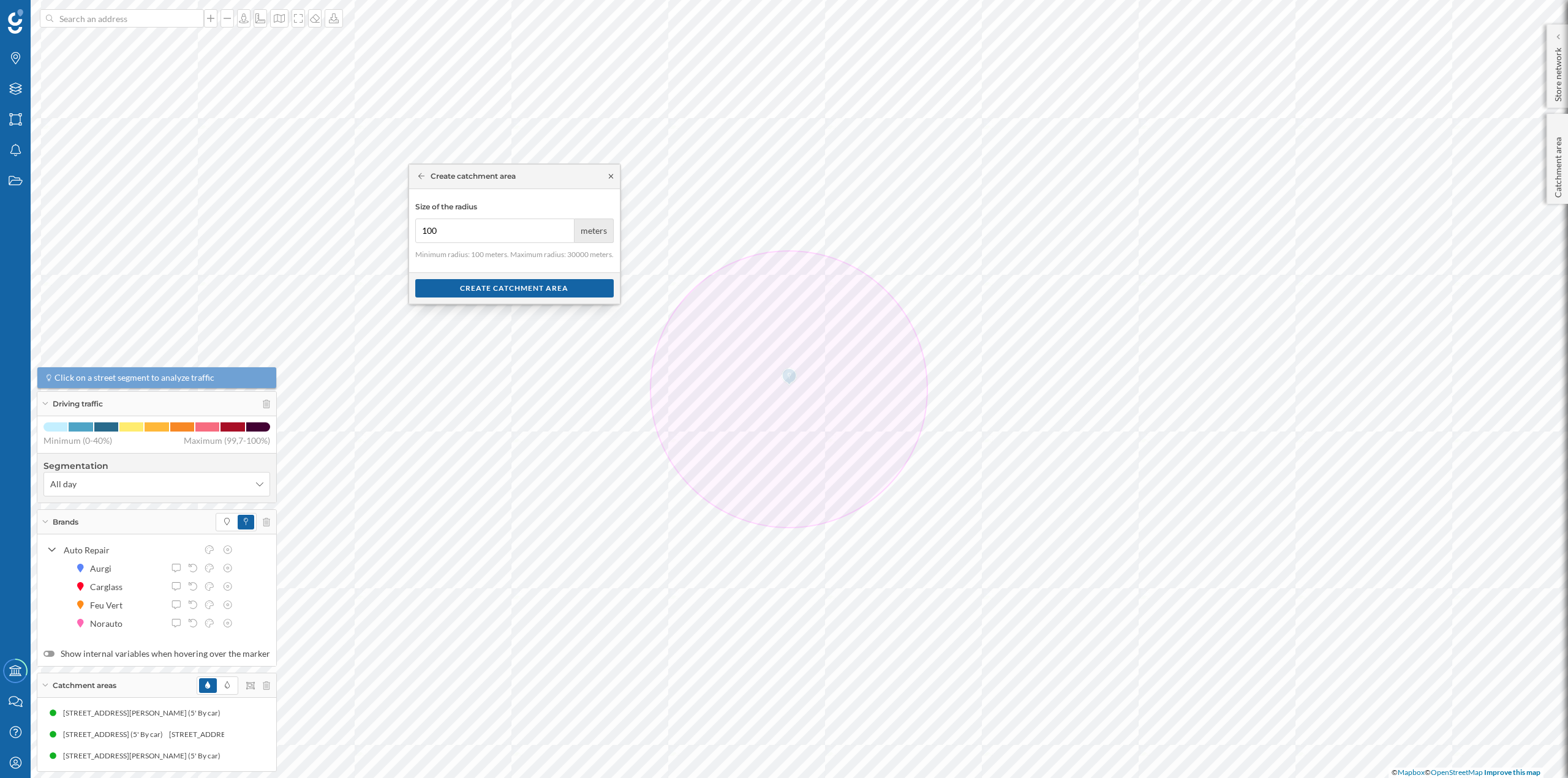
click at [612, 178] on icon at bounding box center [611, 177] width 9 height 8
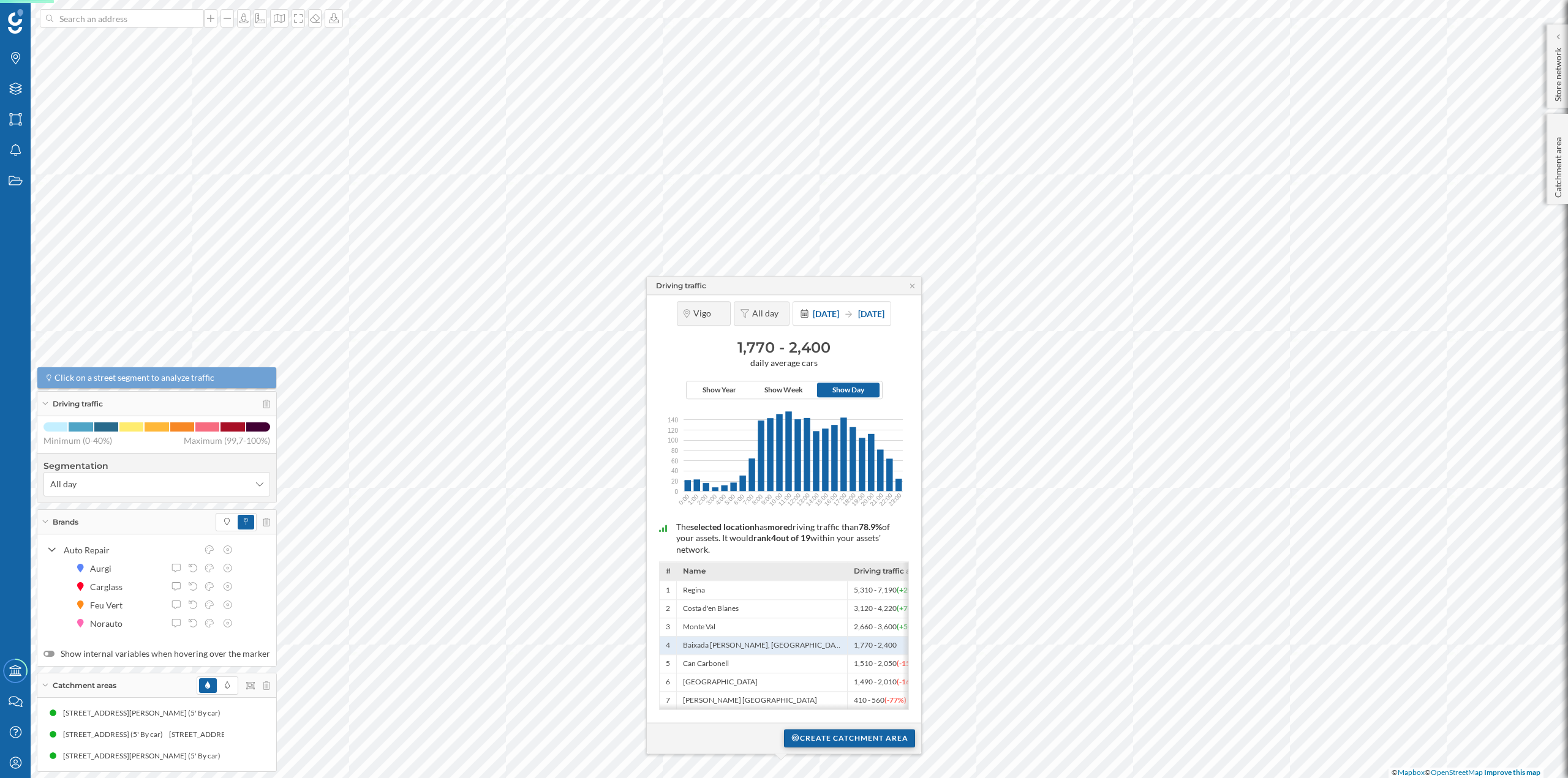
click at [821, 734] on div "Create catchment area" at bounding box center [850, 738] width 131 height 18
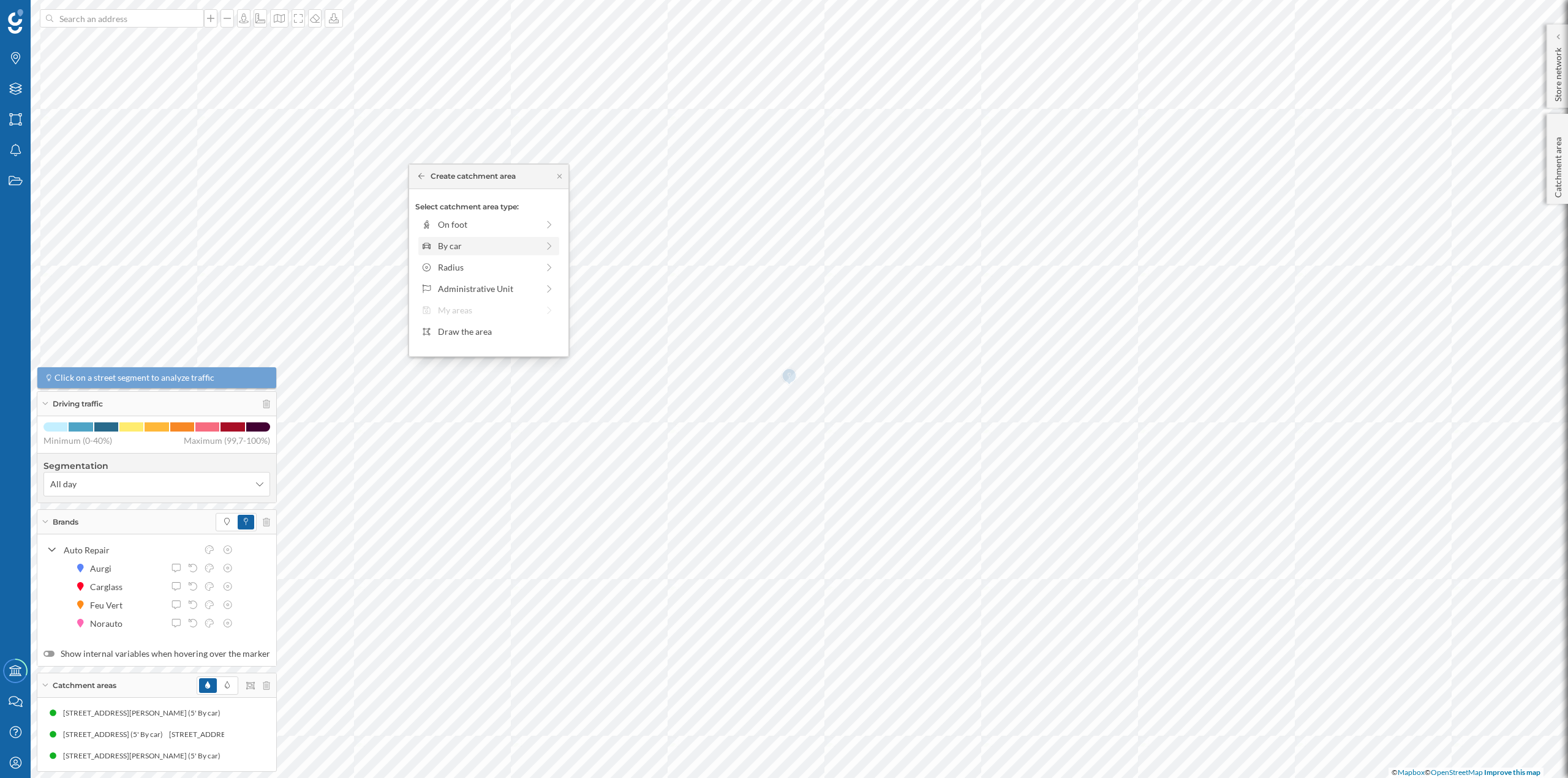
click at [480, 252] on div "By car" at bounding box center [488, 246] width 100 height 13
click at [448, 241] on div "0 min. 3 min. 5 min. 7 min. 10 min. 12 min. 15 min. 20 min. 30 min. 45 min. 50 …" at bounding box center [489, 241] width 136 height 3
click at [473, 328] on div "Create catchment area" at bounding box center [488, 333] width 147 height 18
